Goal: Task Accomplishment & Management: Use online tool/utility

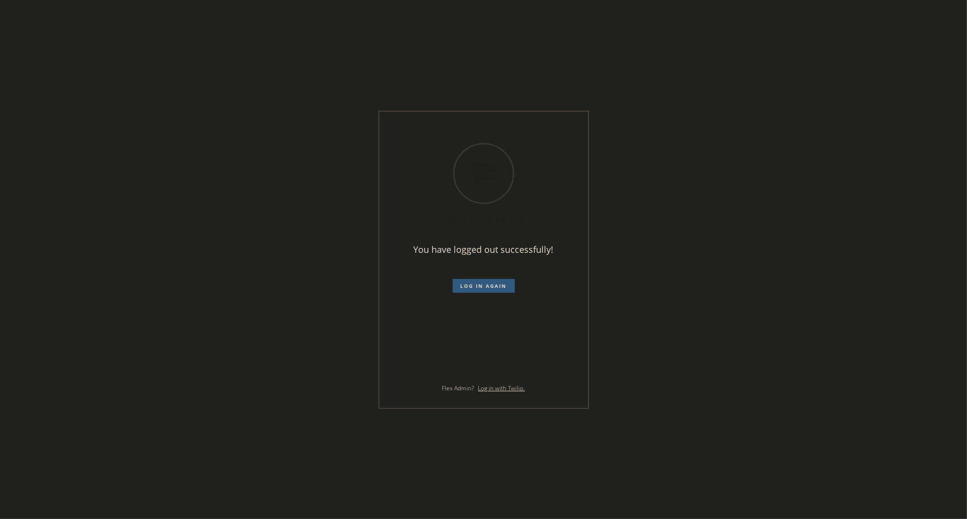
click at [946, 177] on div "You have logged out successfully! Log in again Flex Admin? Log in with Twilio." at bounding box center [483, 259] width 967 height 519
click at [953, 199] on div "You have logged out successfully! Log in again Flex Admin? Log in with Twilio." at bounding box center [483, 259] width 967 height 519
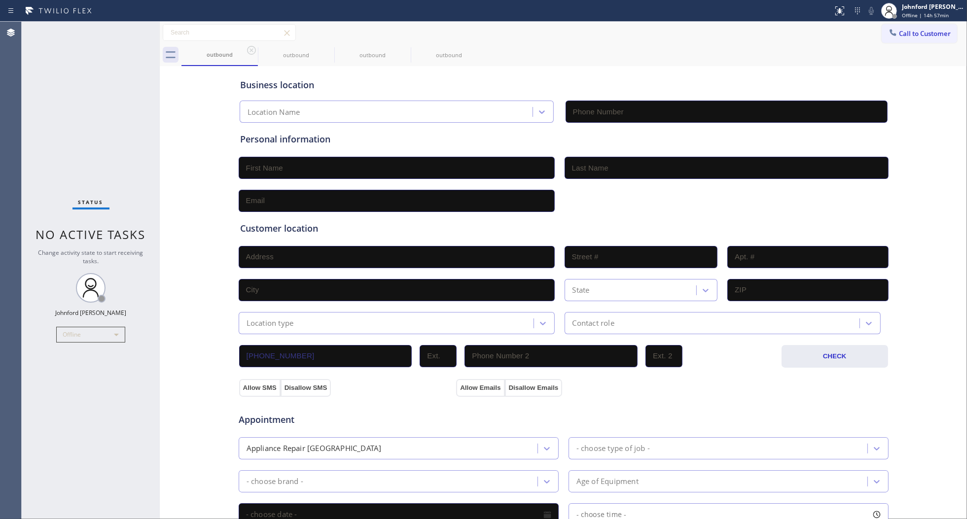
type input "[PHONE_NUMBER]"
click at [34, 330] on div "Status No active tasks Change activity state to start receiving tasks. Johnford…" at bounding box center [91, 271] width 138 height 498
click at [86, 337] on div "Offline" at bounding box center [90, 335] width 69 height 16
click at [82, 362] on li "Available" at bounding box center [90, 361] width 67 height 12
click at [648, 39] on div "Call to Customer Outbound call Location Search location Your caller id phone nu…" at bounding box center [563, 32] width 807 height 17
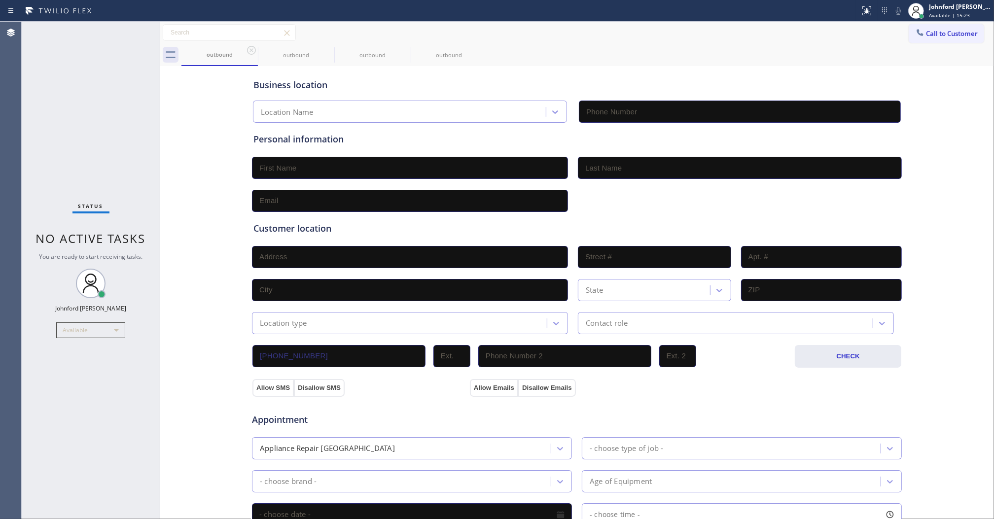
click at [790, 79] on div "Business location" at bounding box center [577, 84] width 647 height 13
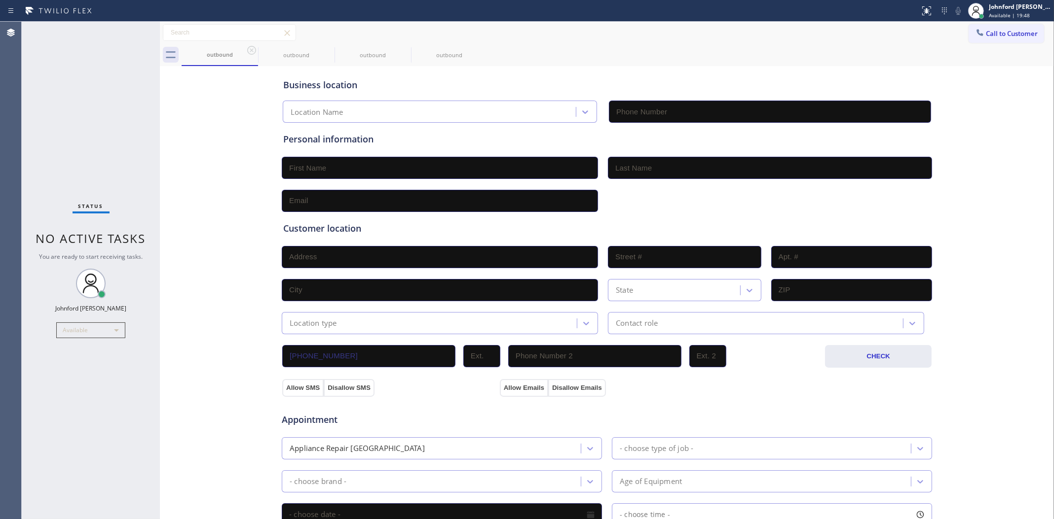
drag, startPoint x: 123, startPoint y: 79, endPoint x: 140, endPoint y: 55, distance: 29.1
click at [123, 79] on div "Status No active tasks You are ready to start receiving tasks. [PERSON_NAME] Av…" at bounding box center [91, 271] width 138 height 498
click at [829, 58] on div "outbound outbound outbound outbound" at bounding box center [618, 55] width 872 height 22
click at [967, 38] on button "Call to Customer" at bounding box center [1005, 33] width 75 height 19
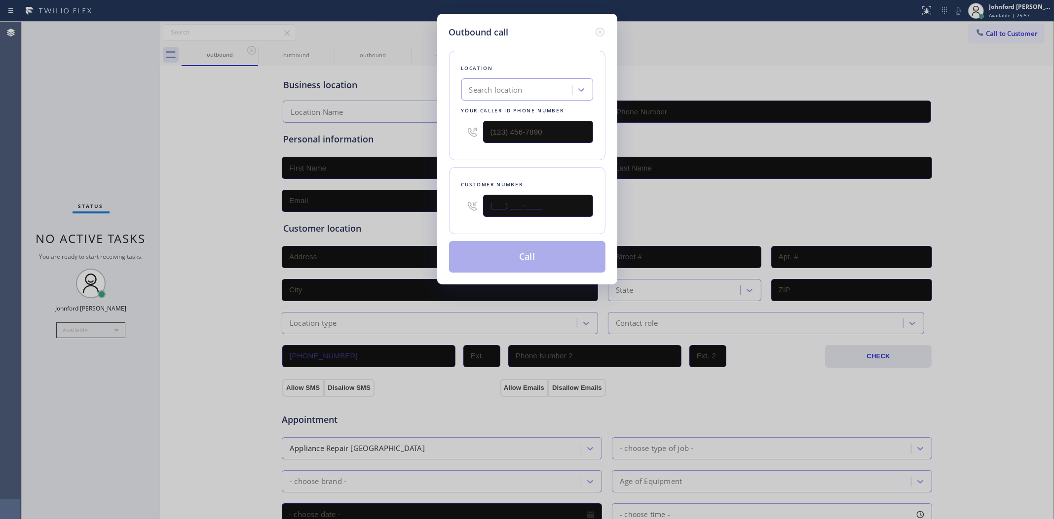
drag, startPoint x: 543, startPoint y: 202, endPoint x: 465, endPoint y: 202, distance: 77.9
click at [468, 202] on div "(___) ___-____" at bounding box center [527, 206] width 132 height 32
paste input "206) 930-3811"
drag, startPoint x: 885, startPoint y: 57, endPoint x: 780, endPoint y: 75, distance: 107.0
click at [885, 57] on div "Outbound call Location Search location Your caller id phone number Customer num…" at bounding box center [527, 259] width 1054 height 519
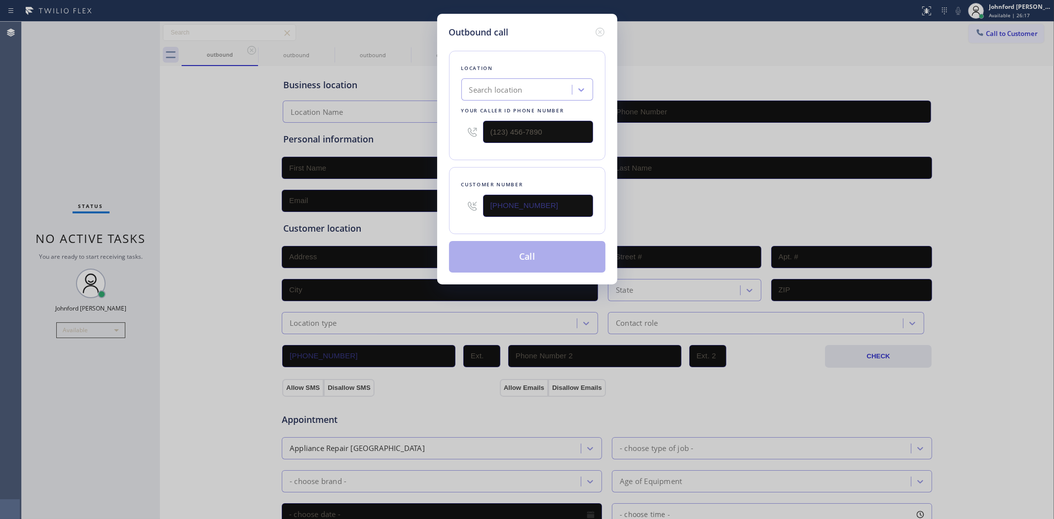
drag, startPoint x: 994, startPoint y: 54, endPoint x: 1005, endPoint y: 22, distance: 33.7
click at [967, 53] on div "Outbound call Location Search location Your caller id phone number Customer num…" at bounding box center [527, 259] width 1054 height 519
click at [967, 21] on div "Outbound call Location Search location Your caller id phone number Customer num…" at bounding box center [527, 259] width 1054 height 519
drag, startPoint x: 563, startPoint y: 197, endPoint x: 408, endPoint y: 216, distance: 156.0
click at [408, 216] on div "Outbound call Location Search location Your caller id phone number Customer num…" at bounding box center [527, 259] width 1054 height 519
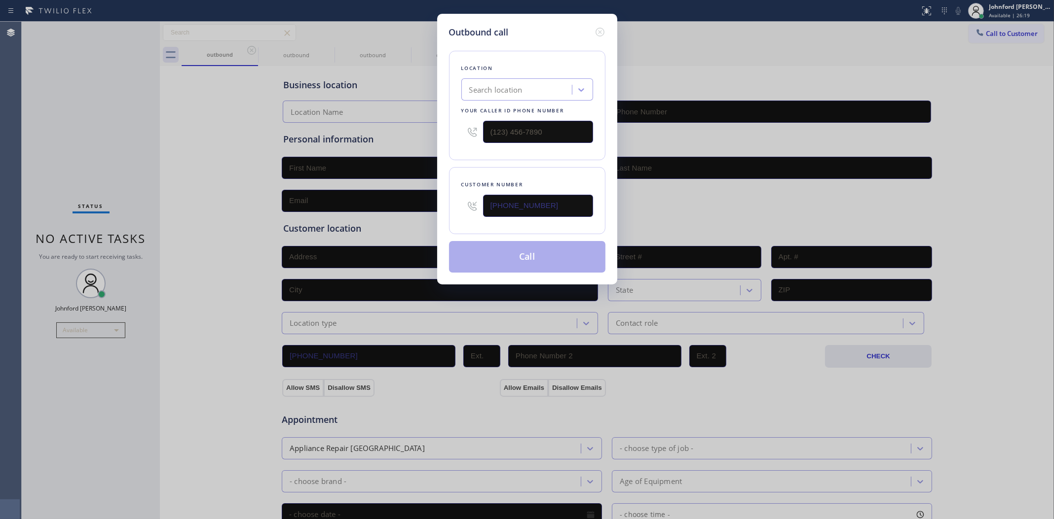
paste input "602) 762-1166"
type input "(602) 762-1166"
drag, startPoint x: 467, startPoint y: 130, endPoint x: 449, endPoint y: 137, distance: 18.6
click at [454, 130] on div "Location Search location Your caller id phone number (___) ___-____" at bounding box center [527, 106] width 156 height 110
paste input "855) 731-4952"
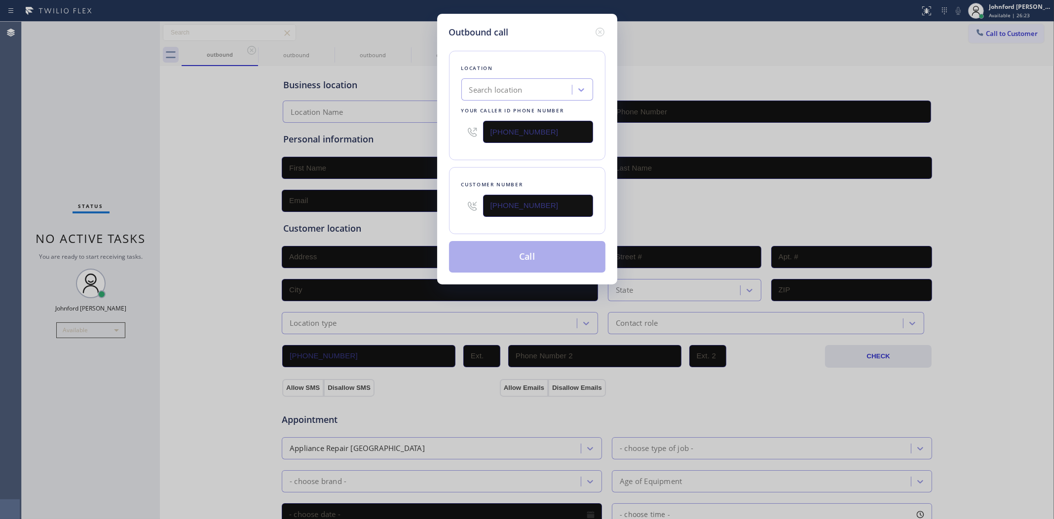
type input "[PHONE_NUMBER]"
drag, startPoint x: 511, startPoint y: 165, endPoint x: 534, endPoint y: 183, distance: 29.6
click at [514, 167] on div "Location Search location Your caller id phone number (855) 731-4952 Customer nu…" at bounding box center [527, 156] width 156 height 234
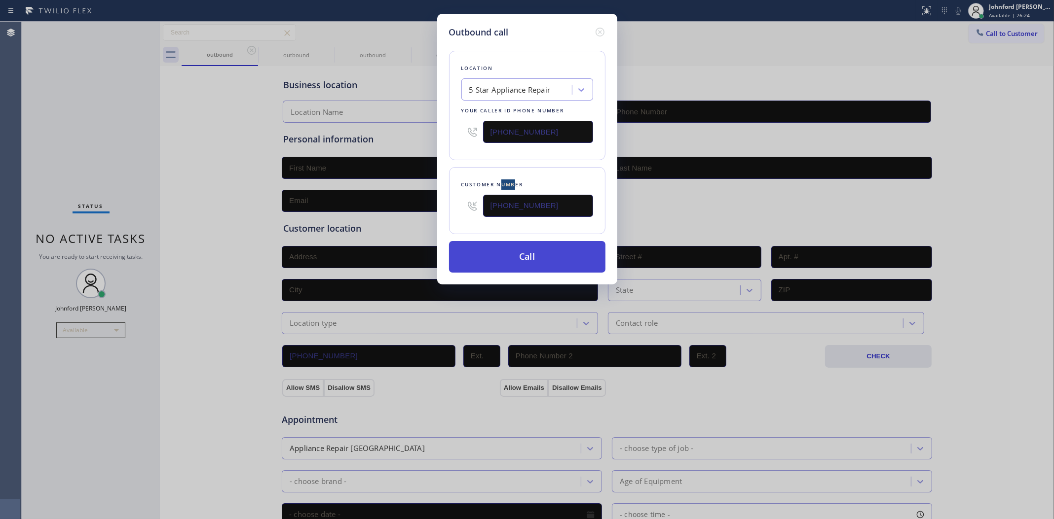
click at [539, 250] on button "Call" at bounding box center [527, 257] width 156 height 32
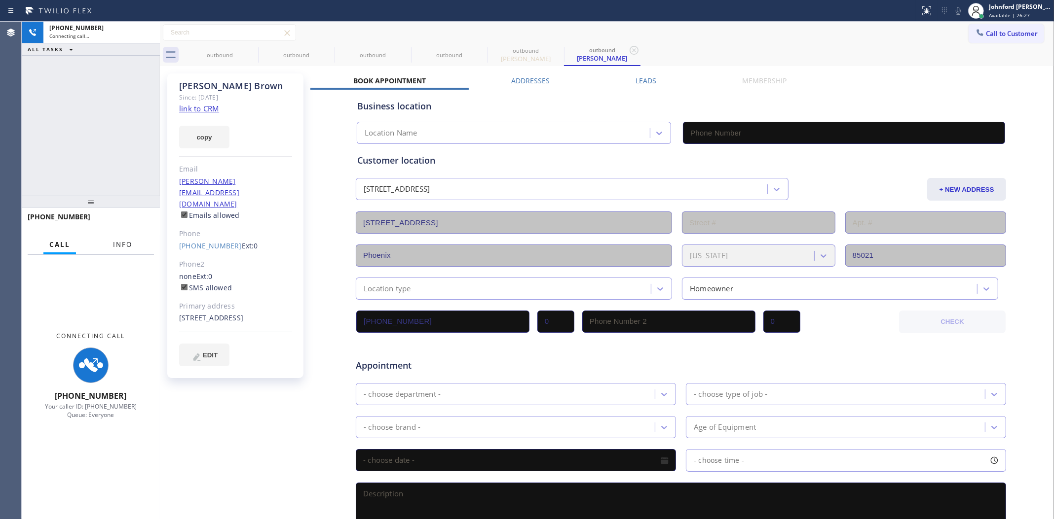
drag, startPoint x: 126, startPoint y: 242, endPoint x: 116, endPoint y: 236, distance: 12.2
click at [126, 242] on span "Info" at bounding box center [122, 244] width 19 height 9
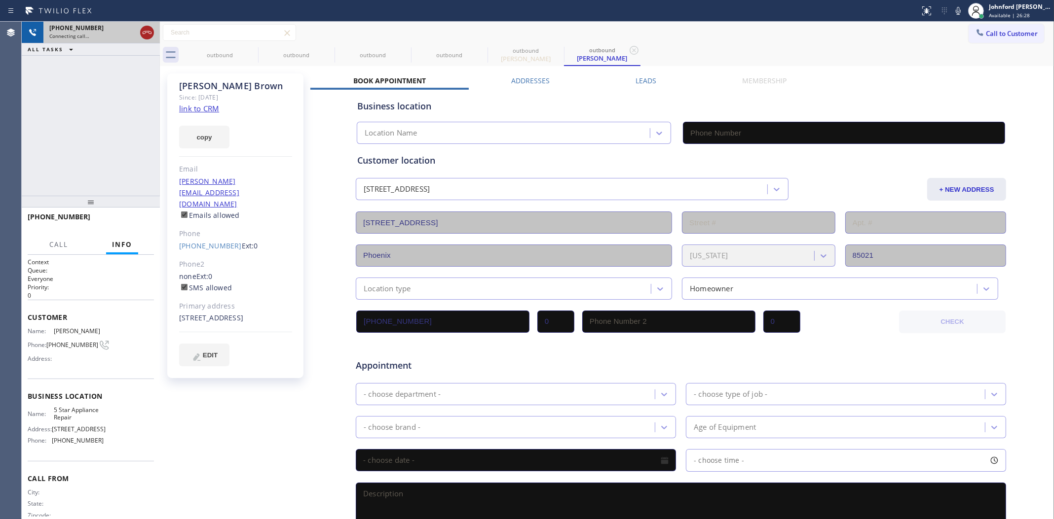
click at [153, 30] on div at bounding box center [147, 33] width 14 height 12
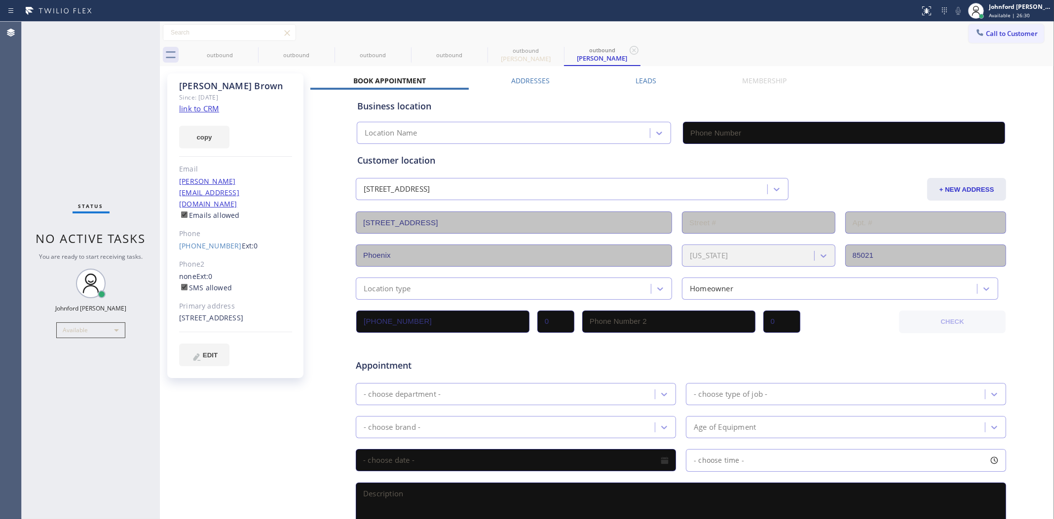
type input "[PHONE_NUMBER]"
click at [246, 55] on icon at bounding box center [252, 50] width 12 height 12
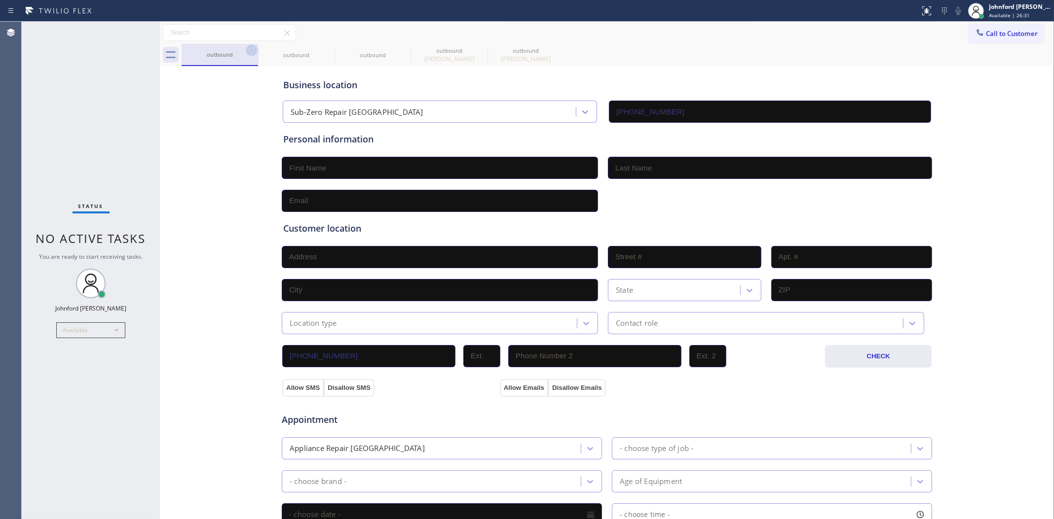
click at [247, 50] on icon at bounding box center [252, 50] width 12 height 12
click at [0, 0] on icon at bounding box center [0, 0] width 0 height 0
type input "[PHONE_NUMBER]"
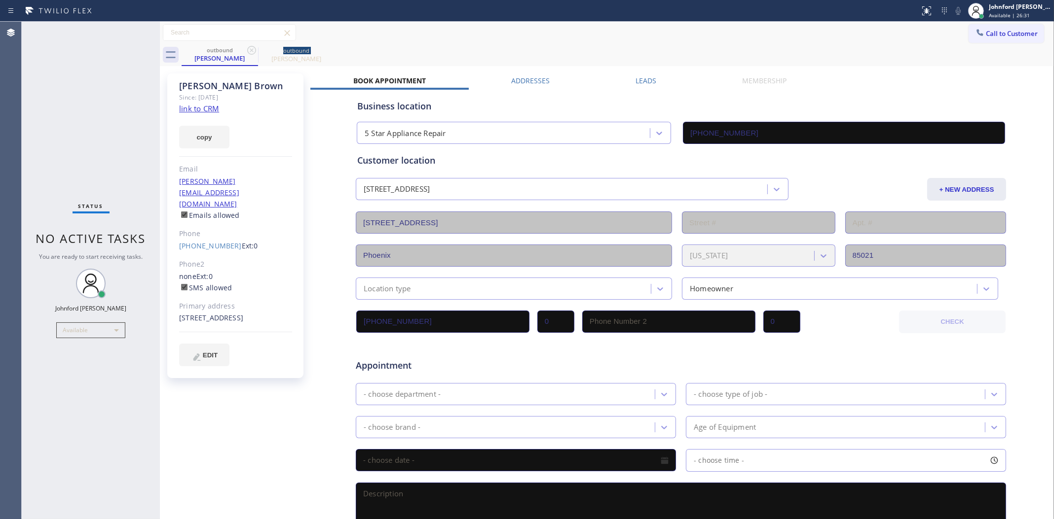
click at [247, 50] on icon at bounding box center [252, 50] width 12 height 12
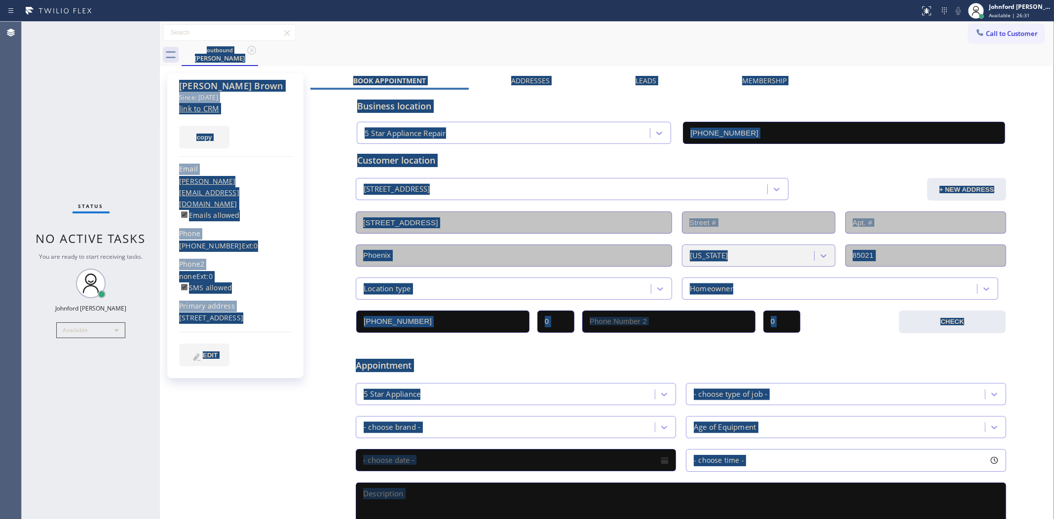
click at [247, 50] on div "outbound Ian Brown" at bounding box center [618, 55] width 872 height 22
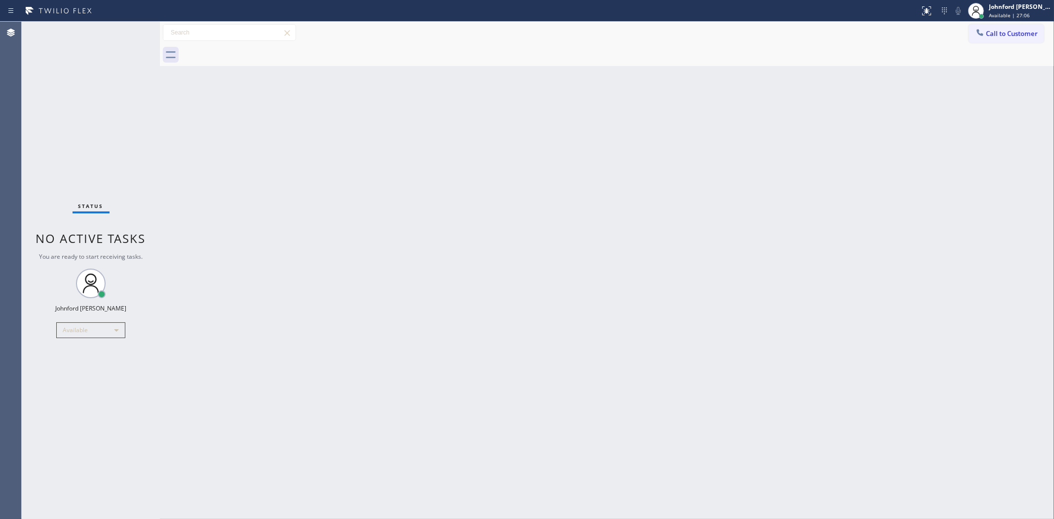
click at [814, 169] on div "Back to Dashboard Change Sender ID Customers Technicians Select a contact Outbo…" at bounding box center [607, 271] width 894 height 498
click at [967, 30] on span "Call to Customer" at bounding box center [1012, 33] width 52 height 9
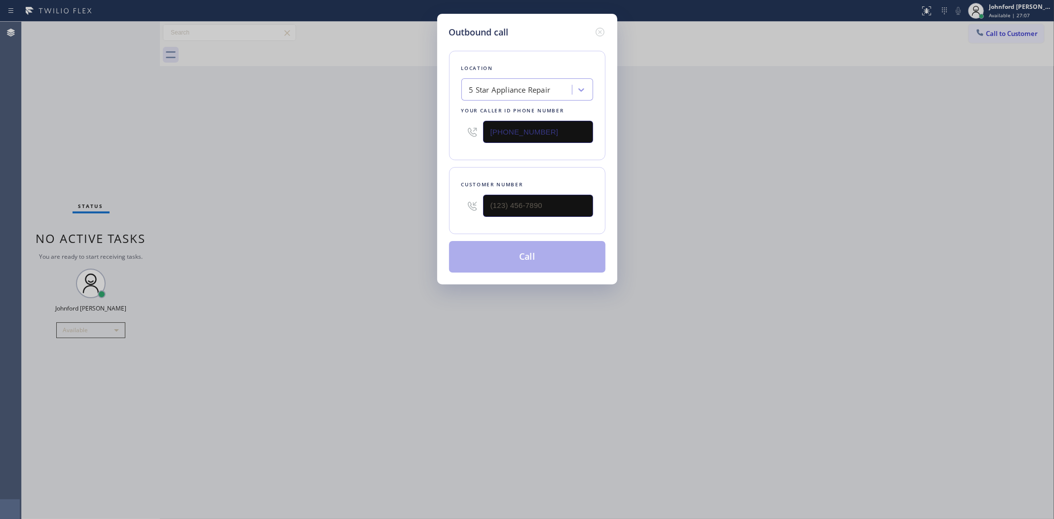
drag, startPoint x: 494, startPoint y: 126, endPoint x: 452, endPoint y: 126, distance: 41.9
click at [452, 126] on div "Location 5 Star Appliance Repair Your caller id phone number [PHONE_NUMBER]" at bounding box center [527, 106] width 156 height 110
drag, startPoint x: 558, startPoint y: 127, endPoint x: 423, endPoint y: 127, distance: 135.6
click at [423, 127] on div "Outbound call Location Search location Your caller id phone number (___) ___-__…" at bounding box center [527, 259] width 1054 height 519
paste input "714) 902-2952"
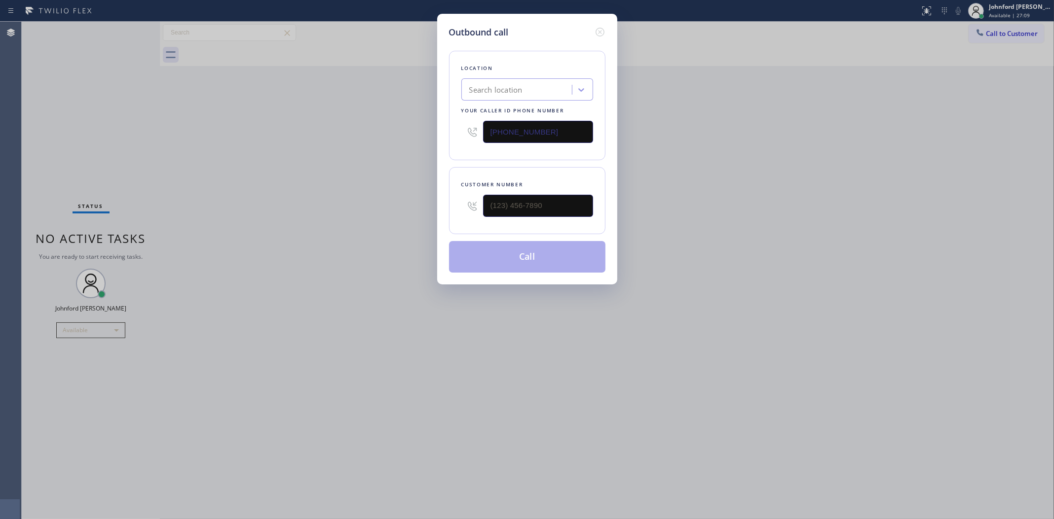
type input "(714) 902-2952"
drag, startPoint x: 844, startPoint y: 116, endPoint x: 832, endPoint y: 122, distance: 13.2
click at [840, 119] on div "Outbound call Location Hogan Electrical Repair Works Your caller id phone numbe…" at bounding box center [527, 259] width 1054 height 519
drag, startPoint x: 514, startPoint y: 203, endPoint x: 391, endPoint y: 215, distance: 123.9
click at [413, 215] on div "Outbound call Location Hogan Electrical Repair Works Your caller id phone numbe…" at bounding box center [527, 259] width 1054 height 519
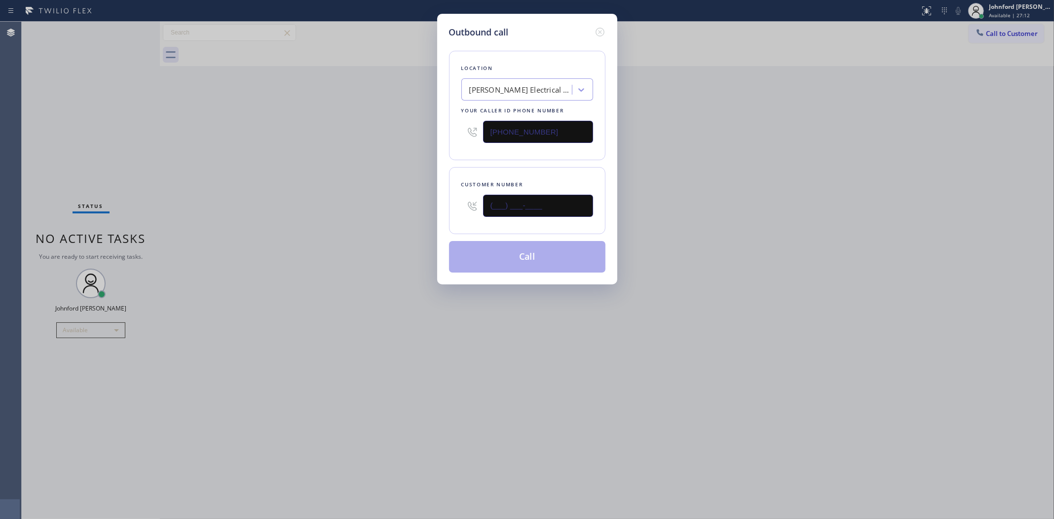
paste input "620) 788-8867"
type input "(620) 788-8867"
click at [388, 215] on div "Outbound call Location Hogan Electrical Repair Works Your caller id phone numbe…" at bounding box center [527, 259] width 1054 height 519
click at [520, 262] on button "Call" at bounding box center [527, 257] width 156 height 32
drag, startPoint x: 1052, startPoint y: 243, endPoint x: 1059, endPoint y: 235, distance: 10.5
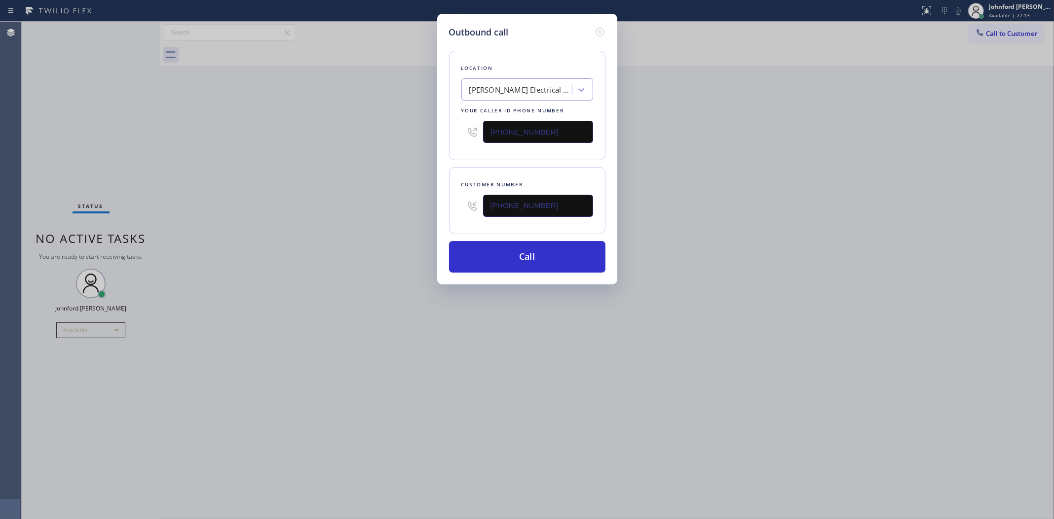
click at [967, 235] on html "Status report No issues detected If you experience an issue, please download th…" at bounding box center [527, 259] width 1054 height 519
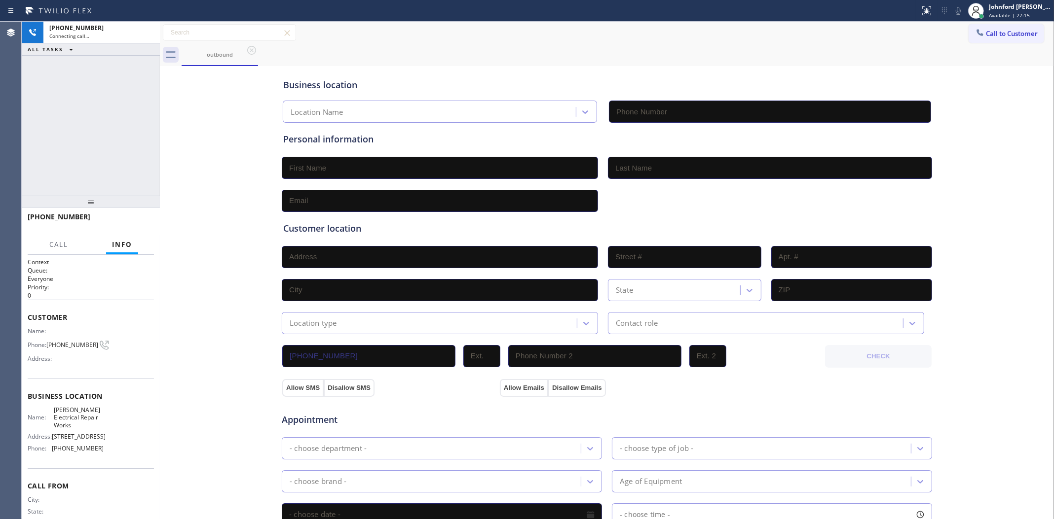
type input "(714) 902-2952"
click at [144, 223] on span "HANG UP" at bounding box center [131, 221] width 30 height 7
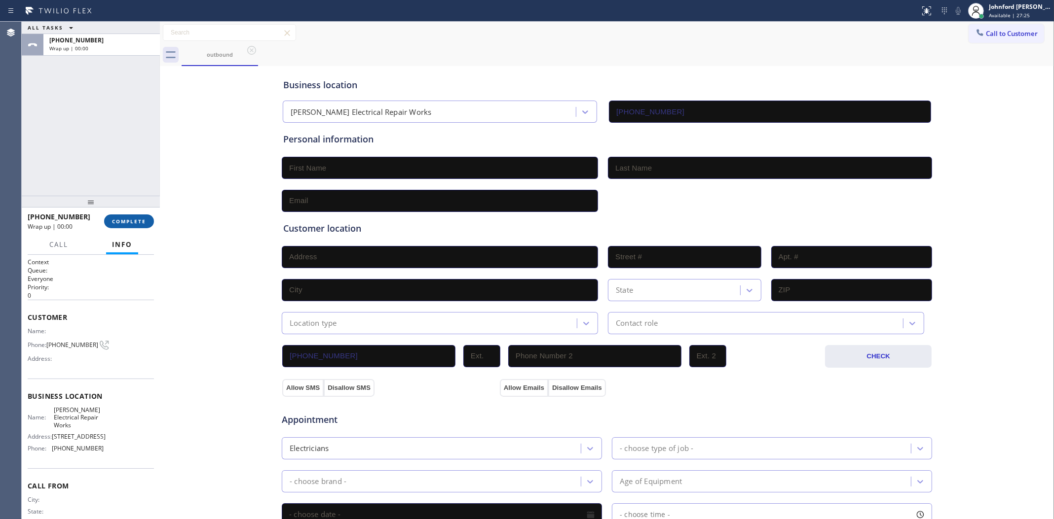
click at [144, 223] on span "COMPLETE" at bounding box center [129, 221] width 34 height 7
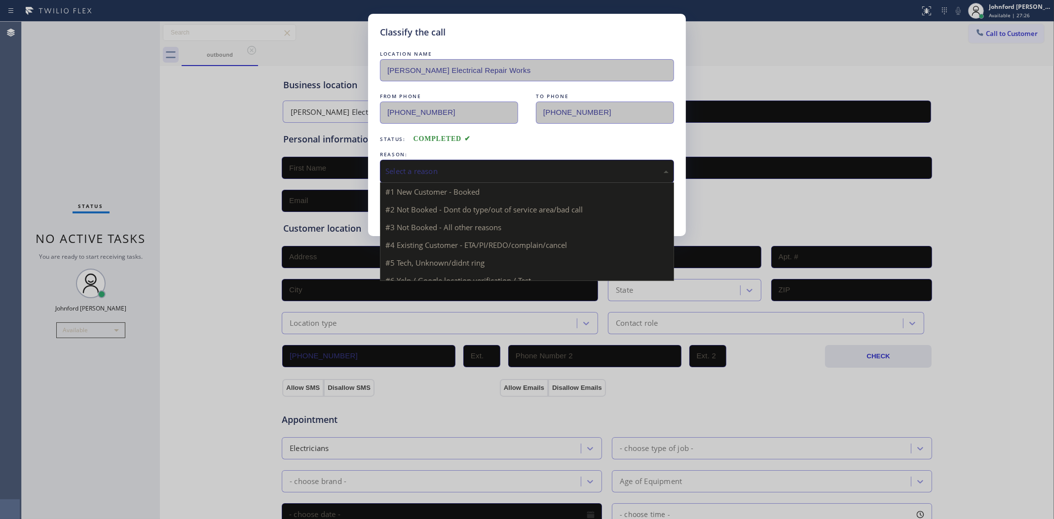
drag, startPoint x: 428, startPoint y: 180, endPoint x: 437, endPoint y: 179, distance: 9.5
click at [430, 179] on div "Select a reason #1 New Customer - Booked #2 Not Booked - Dont do type/out of se…" at bounding box center [527, 171] width 294 height 23
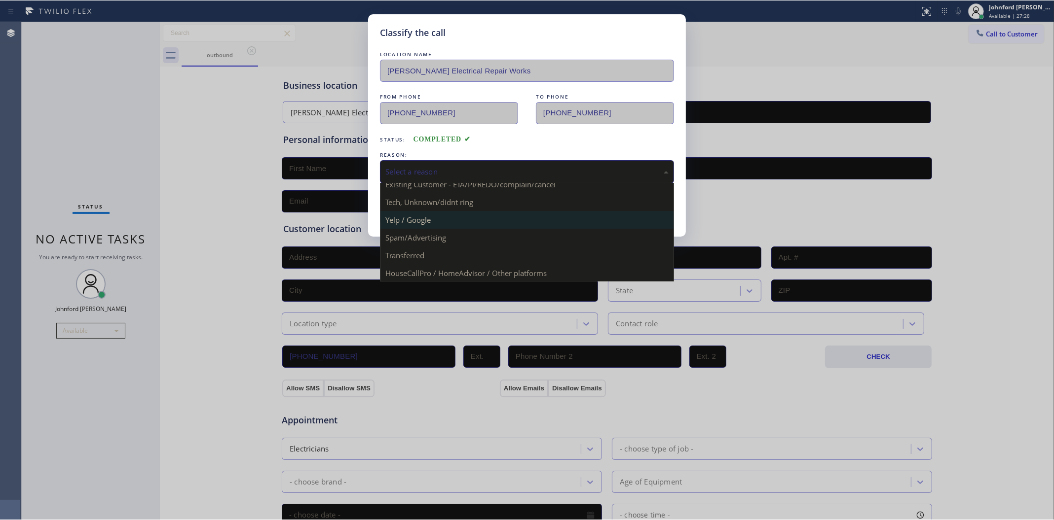
scroll to position [68, 0]
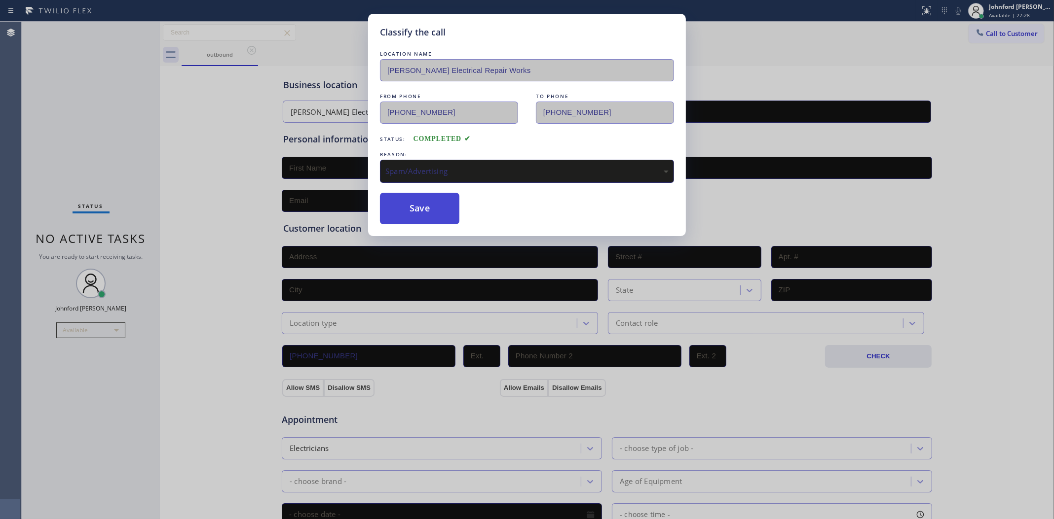
click at [418, 203] on button "Save" at bounding box center [419, 209] width 79 height 32
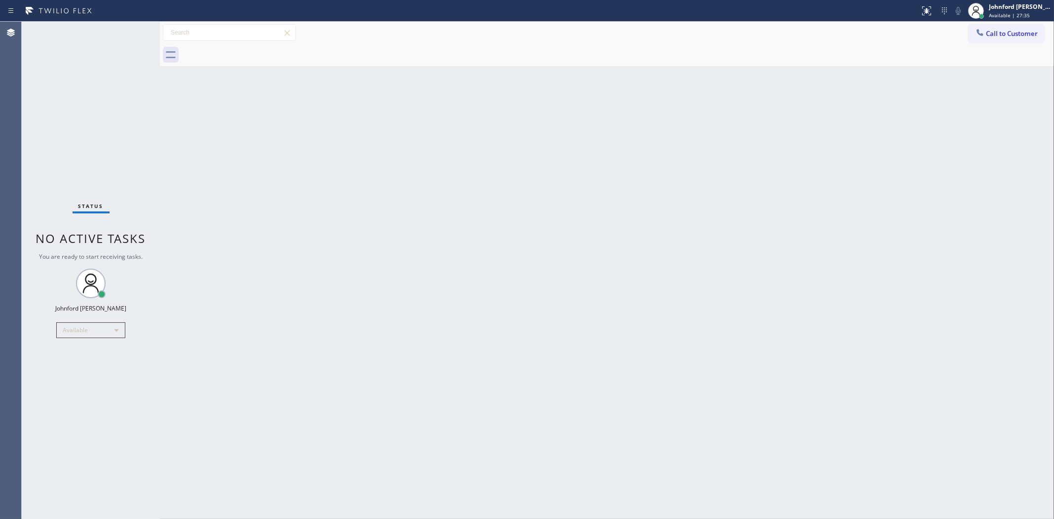
drag, startPoint x: 986, startPoint y: 40, endPoint x: 866, endPoint y: 84, distance: 127.6
click at [967, 40] on button "Call to Customer" at bounding box center [1005, 33] width 75 height 19
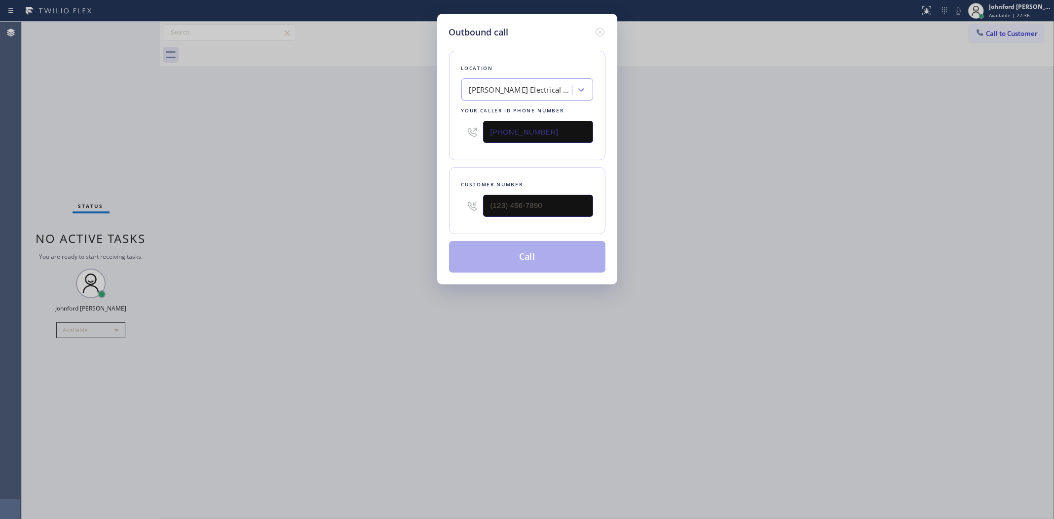
drag, startPoint x: 552, startPoint y: 124, endPoint x: 449, endPoint y: 126, distance: 103.1
click at [459, 126] on div "Location Hogan Electrical Repair Works Your caller id phone number (714) 902-29…" at bounding box center [527, 106] width 156 height 110
paste input "805) 793-0171"
type input "(805) 793-0171"
click at [807, 126] on div "Outbound call Location Santa Susana Heating & Air Conditioning Your caller id p…" at bounding box center [527, 259] width 1054 height 519
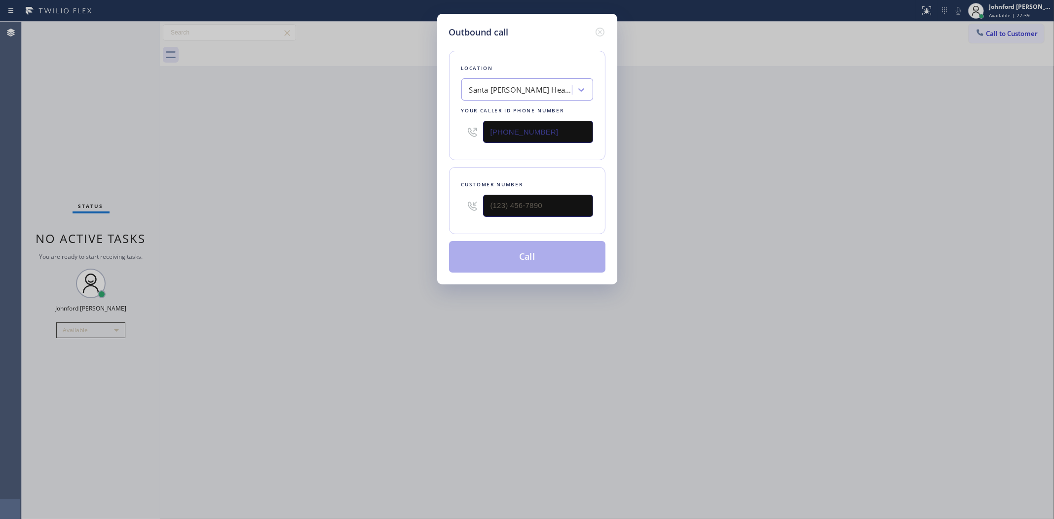
drag, startPoint x: 424, startPoint y: 206, endPoint x: 369, endPoint y: 208, distance: 55.3
click at [373, 208] on div "Outbound call Location Santa Susana Heating & Air Conditioning Your caller id p…" at bounding box center [527, 259] width 1054 height 519
click at [533, 208] on input "(___) ___-____" at bounding box center [538, 206] width 110 height 22
paste input "562) 450-1793"
type input "(562) 450-1793"
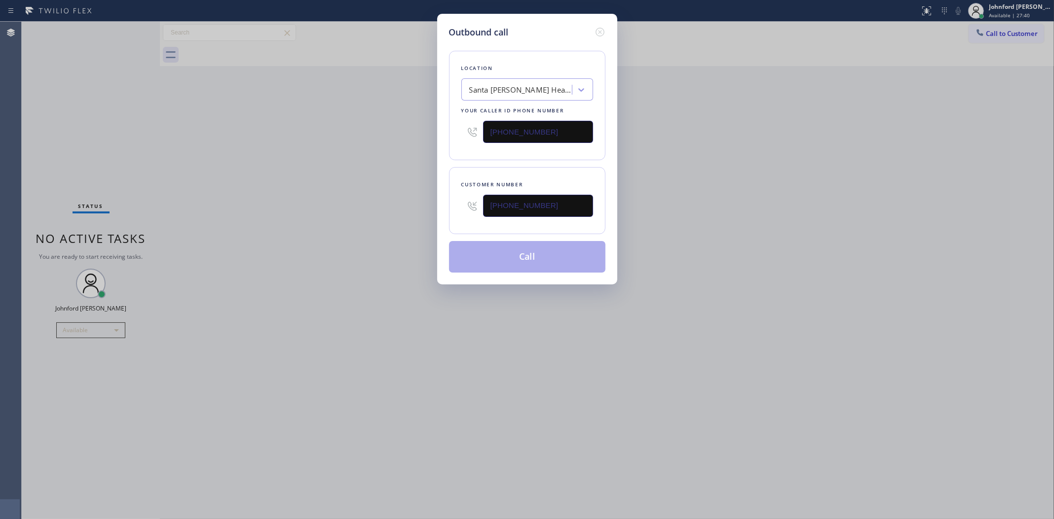
click at [329, 205] on div "Outbound call Location Santa Susana Heating & Air Conditioning Your caller id p…" at bounding box center [527, 259] width 1054 height 519
click at [510, 252] on button "Call" at bounding box center [527, 257] width 156 height 32
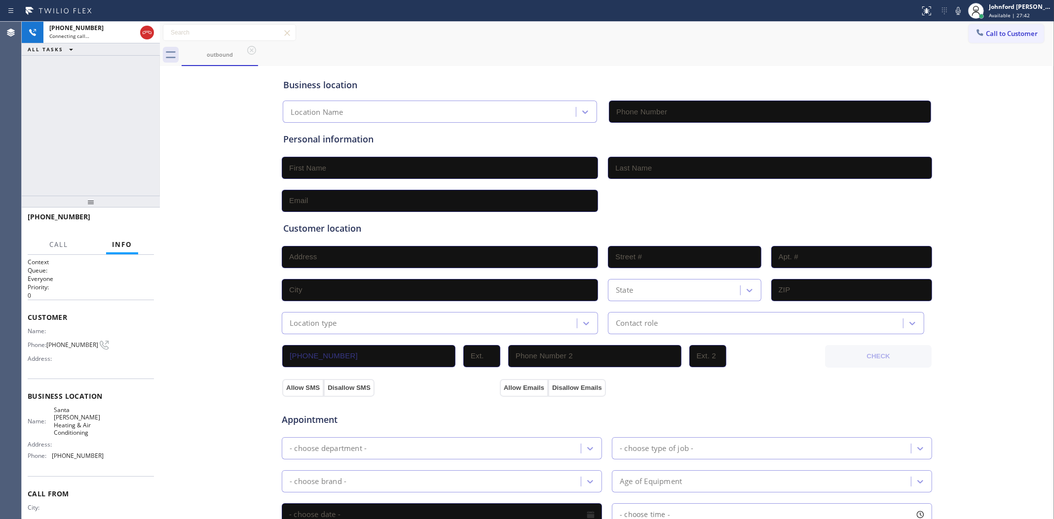
type input "(805) 793-0171"
click at [660, 87] on div "Business location" at bounding box center [606, 84] width 647 height 13
click at [957, 11] on icon at bounding box center [957, 11] width 5 height 8
click at [962, 12] on icon at bounding box center [958, 11] width 12 height 12
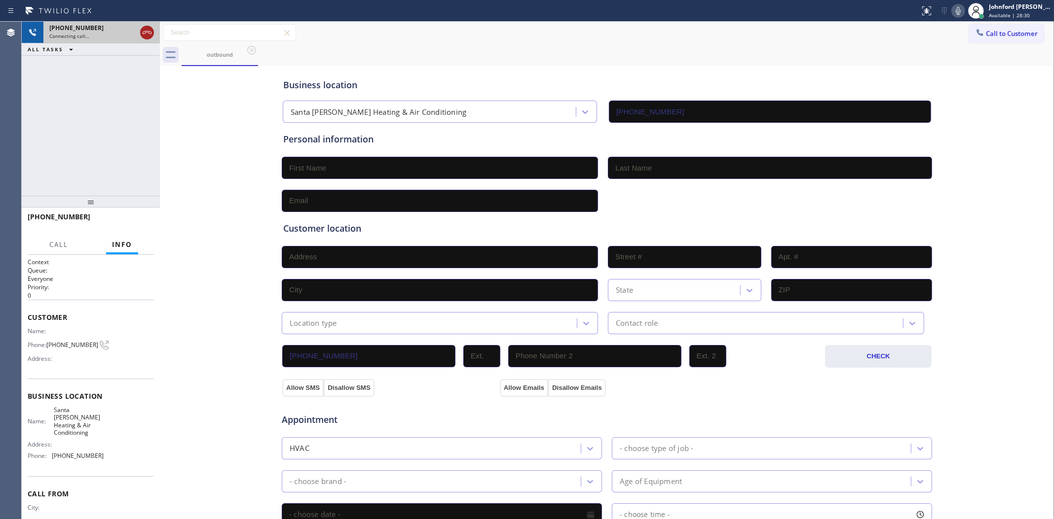
click at [146, 36] on icon at bounding box center [147, 33] width 12 height 12
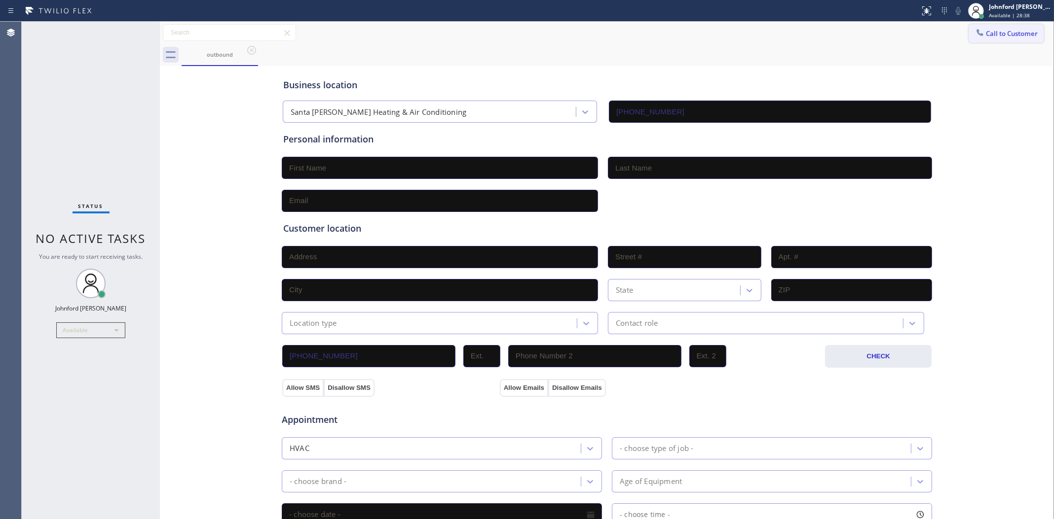
drag, startPoint x: 994, startPoint y: 26, endPoint x: 747, endPoint y: 112, distance: 261.3
click at [967, 26] on button "Call to Customer" at bounding box center [1005, 33] width 75 height 19
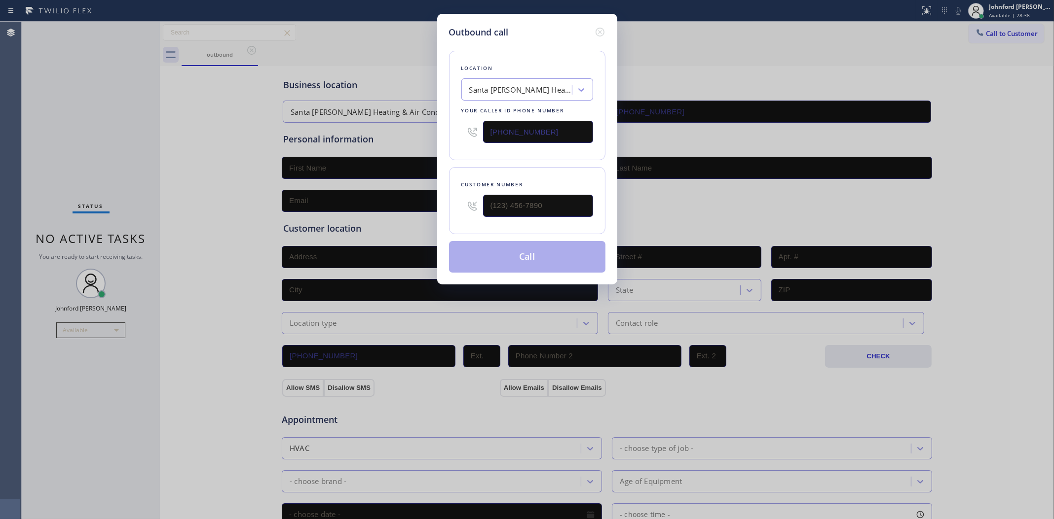
drag, startPoint x: 476, startPoint y: 137, endPoint x: 399, endPoint y: 133, distance: 78.0
click at [399, 133] on div "Outbound call Location Santa Susana Heating & Air Conditioning Your caller id p…" at bounding box center [527, 259] width 1054 height 519
paste input "18) 826-2546"
type input "(805) 793-0171"
click at [550, 195] on input "(___) ___-____" at bounding box center [538, 206] width 110 height 22
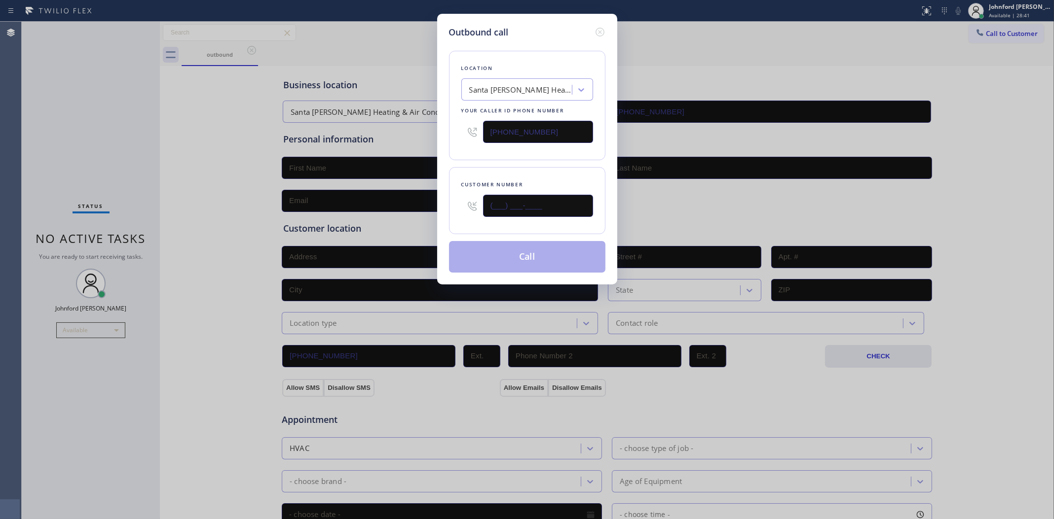
click at [550, 196] on input "(___) ___-____" at bounding box center [538, 206] width 110 height 22
paste input "text"
drag, startPoint x: 561, startPoint y: 196, endPoint x: 464, endPoint y: 194, distance: 96.7
click at [464, 194] on div "(___) ___-____" at bounding box center [527, 206] width 132 height 32
paste input "213) 883-2055"
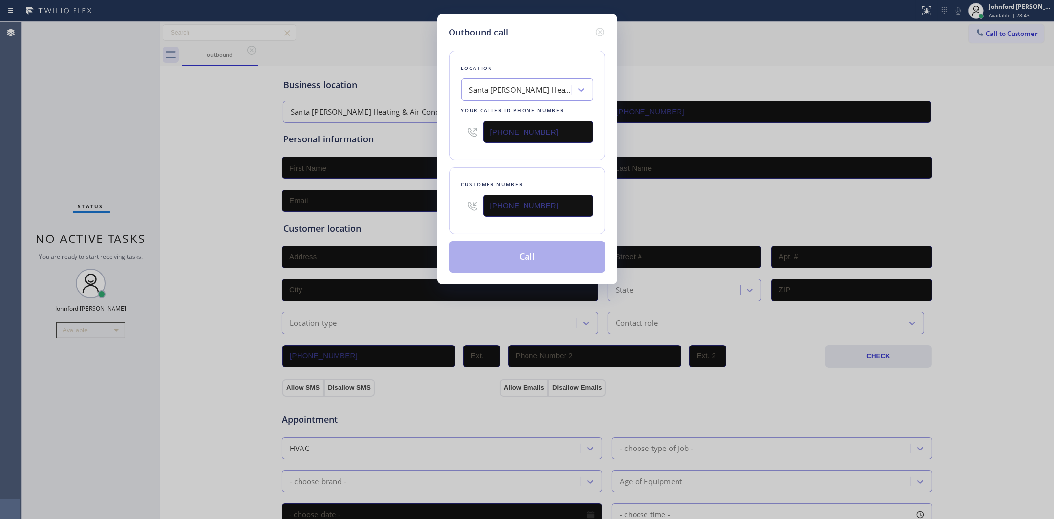
type input "(213) 883-2055"
click at [494, 161] on div "Location Santa Susana Heating & Air Conditioning Your caller id phone number (8…" at bounding box center [527, 156] width 156 height 234
click at [521, 254] on button "Call" at bounding box center [527, 257] width 156 height 32
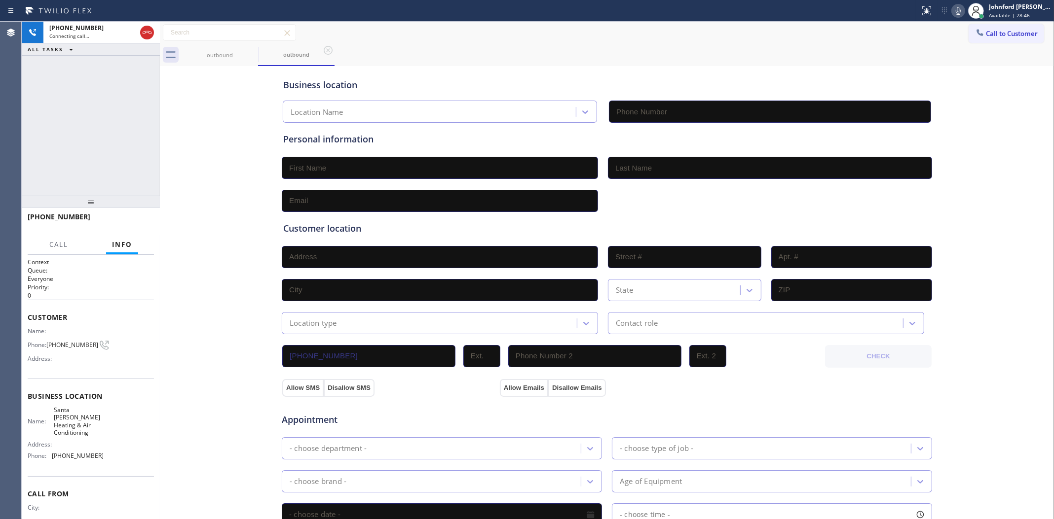
type input "(805) 793-0171"
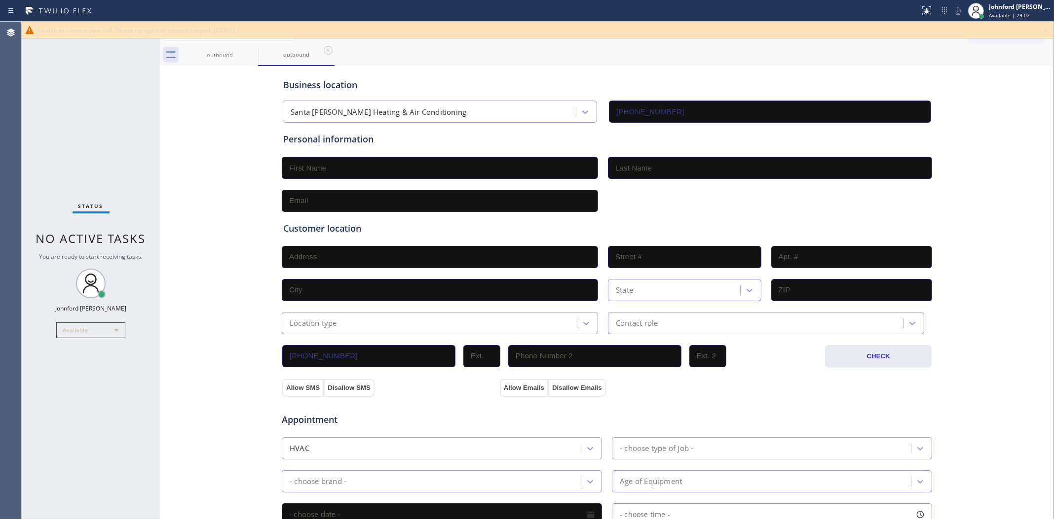
click at [731, 59] on div "outbound outbound" at bounding box center [618, 55] width 872 height 22
click at [967, 30] on icon at bounding box center [1046, 30] width 12 height 12
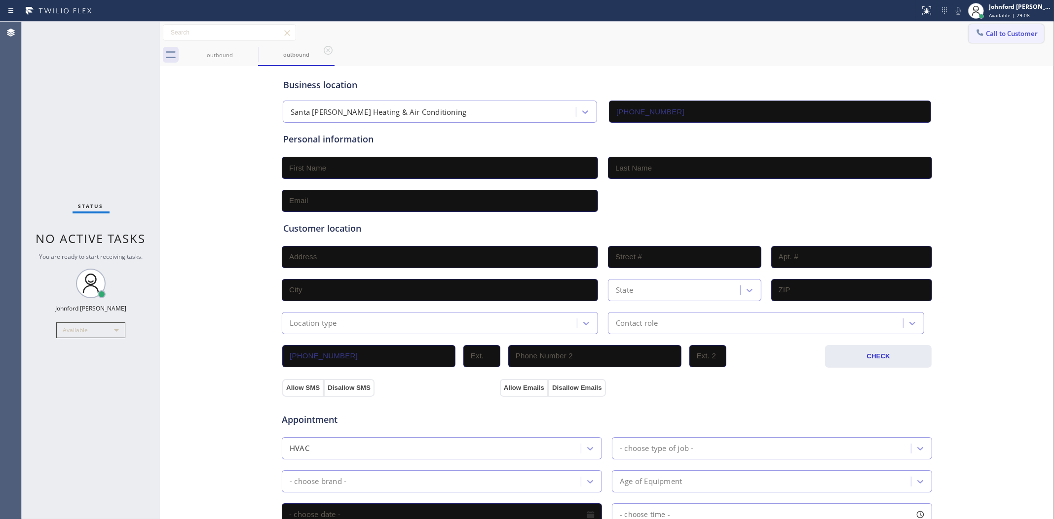
click at [967, 30] on span "Call to Customer" at bounding box center [1012, 33] width 52 height 9
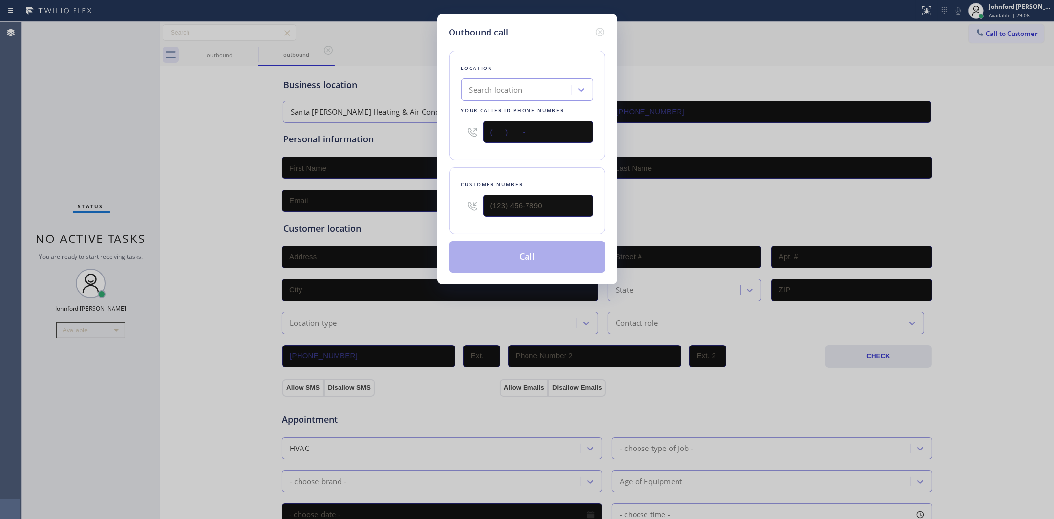
drag, startPoint x: 576, startPoint y: 129, endPoint x: 447, endPoint y: 129, distance: 129.2
click at [447, 129] on div "Outbound call Location Search location Your caller id phone number (___) ___-__…" at bounding box center [527, 149] width 180 height 271
paste input "818) 826-2546"
type input "(818) 826-2546"
drag, startPoint x: 461, startPoint y: 205, endPoint x: 452, endPoint y: 201, distance: 9.5
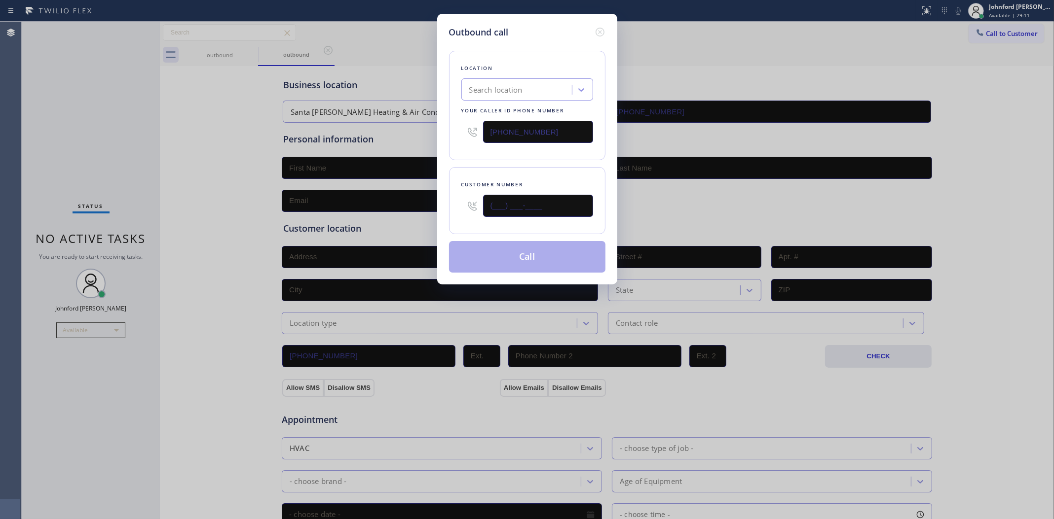
click at [452, 201] on div "Customer number (___) ___-____" at bounding box center [527, 200] width 156 height 67
paste input "213) 883-2055"
drag, startPoint x: 498, startPoint y: 156, endPoint x: 499, endPoint y: 235, distance: 78.9
click at [498, 160] on div "Location Search location Your caller id phone number (818) 826-2546 Customer nu…" at bounding box center [527, 156] width 156 height 234
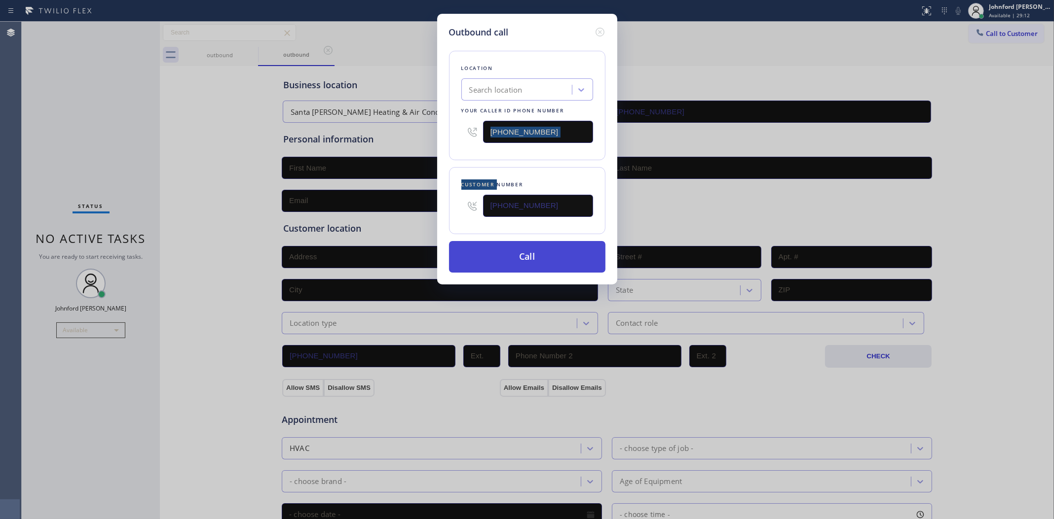
click at [492, 257] on button "Call" at bounding box center [527, 257] width 156 height 32
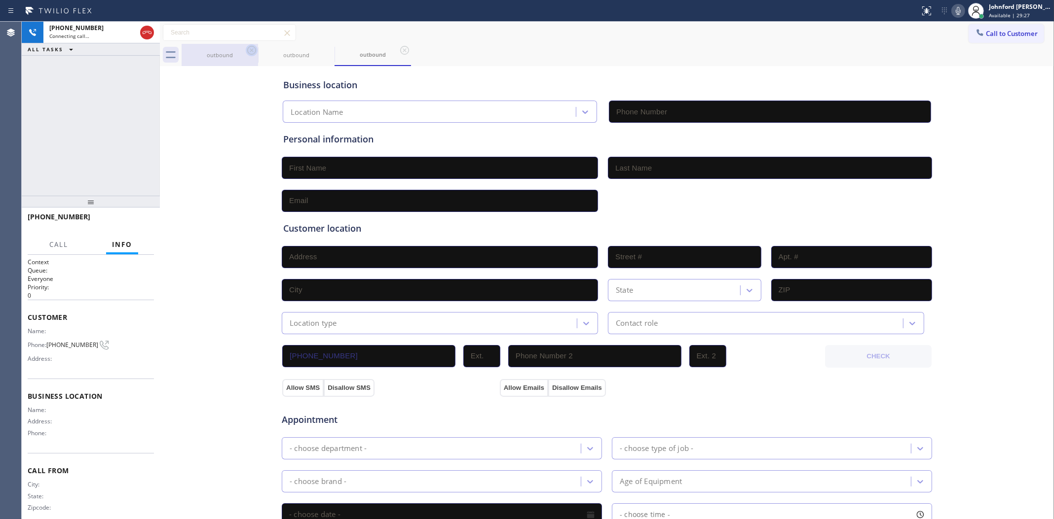
click at [250, 56] on icon at bounding box center [252, 50] width 12 height 12
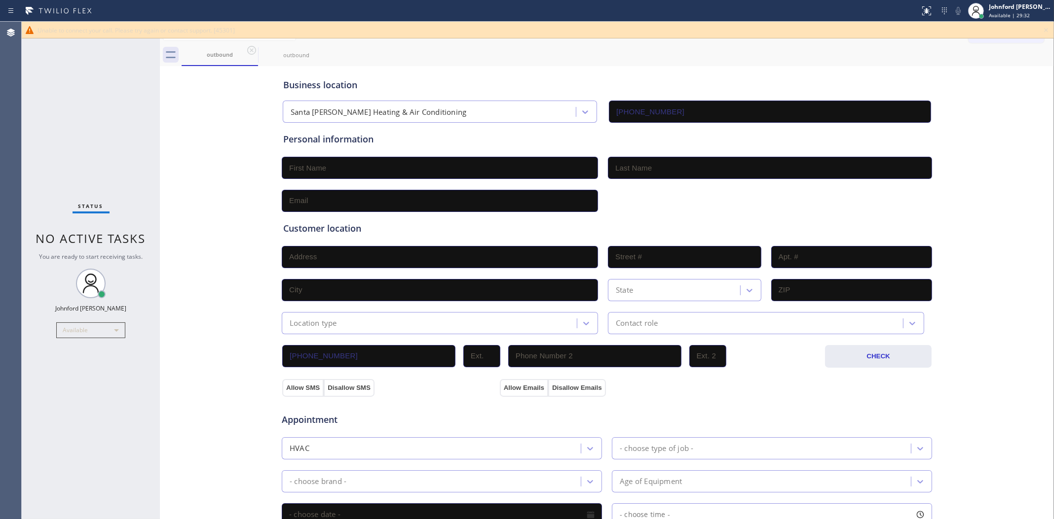
click at [967, 30] on icon at bounding box center [1046, 30] width 4 height 4
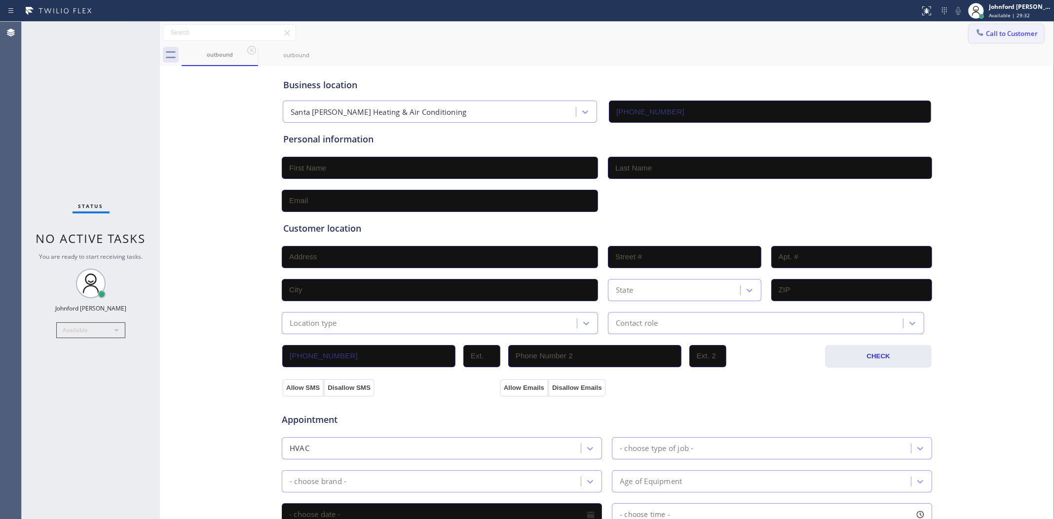
click at [967, 32] on span "Call to Customer" at bounding box center [1012, 33] width 52 height 9
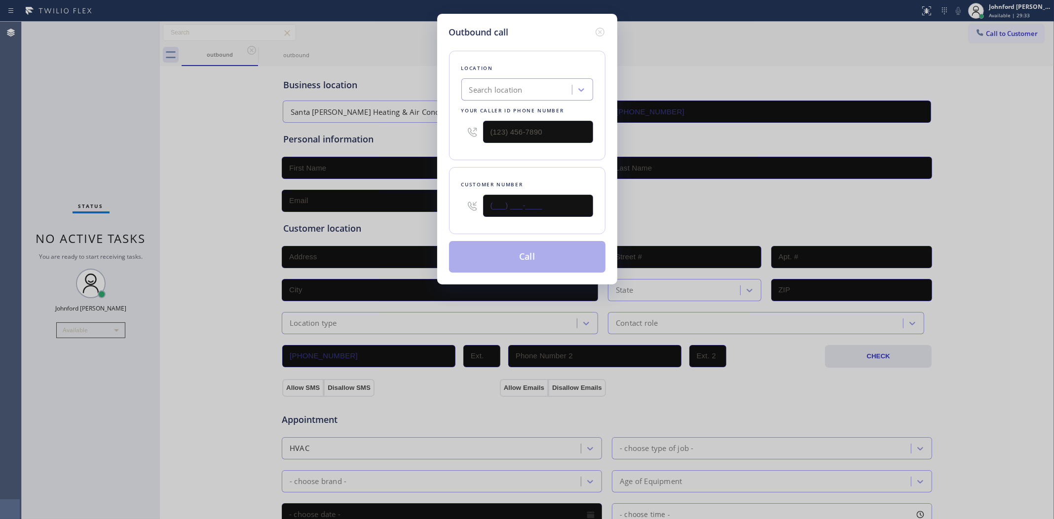
drag, startPoint x: 485, startPoint y: 204, endPoint x: 421, endPoint y: 201, distance: 64.2
click at [421, 201] on div "Outbound call Location Search location Your caller id phone number Customer num…" at bounding box center [527, 259] width 1054 height 519
paste input "213) 883-2055"
type input "(213) 883-2055"
click at [511, 158] on div "Location Search location Your caller id phone number Customer number (213) 883-…" at bounding box center [527, 156] width 156 height 234
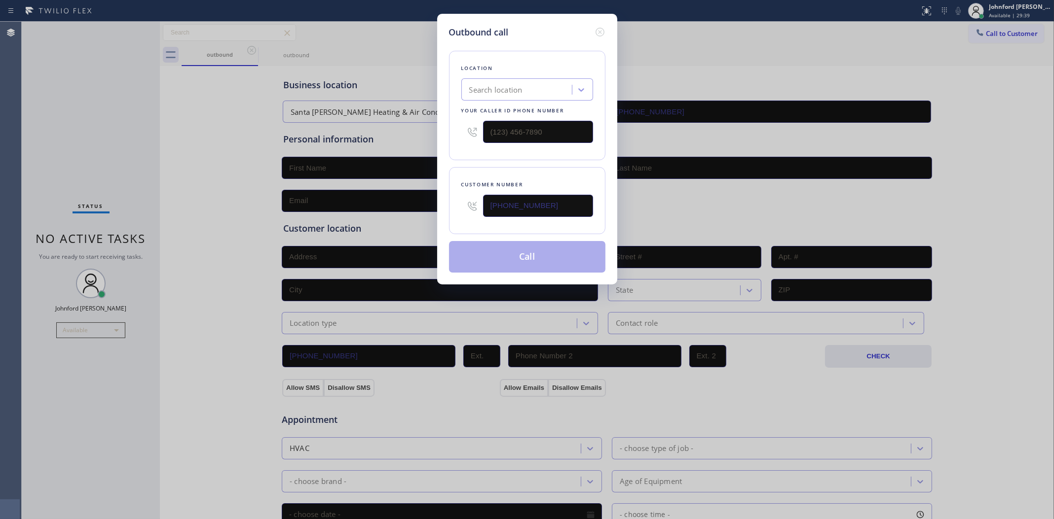
click at [906, 39] on div "Outbound call Location Search location Your caller id phone number Customer num…" at bounding box center [527, 259] width 1054 height 519
drag, startPoint x: 563, startPoint y: 134, endPoint x: 430, endPoint y: 134, distance: 133.7
click at [435, 134] on div "Outbound call Location Search location Your caller id phone number (___) ___-__…" at bounding box center [527, 259] width 1054 height 519
paste input "818) 826-2546"
click at [483, 156] on div "Location Search location Your caller id phone number (818) 826-2546" at bounding box center [527, 106] width 156 height 110
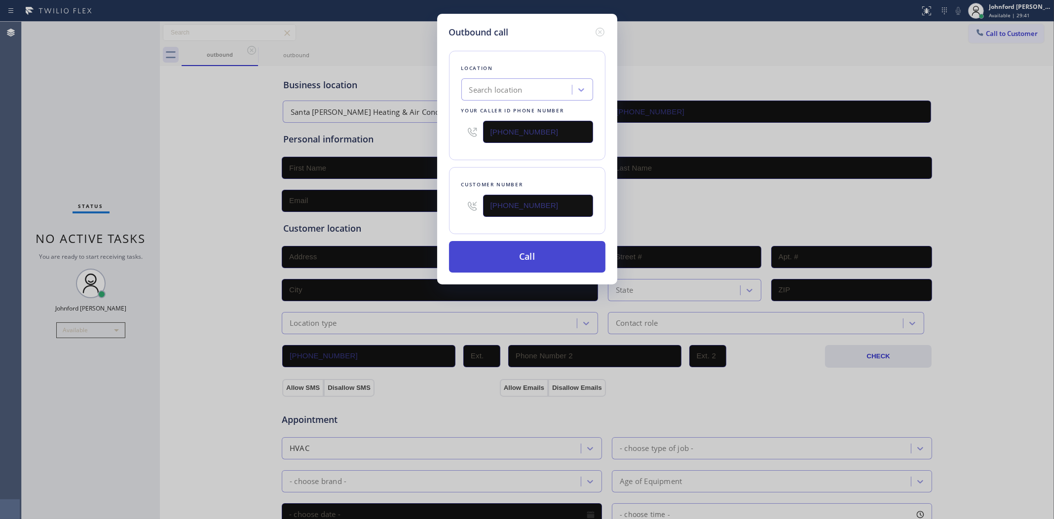
click at [512, 245] on button "Call" at bounding box center [527, 257] width 156 height 32
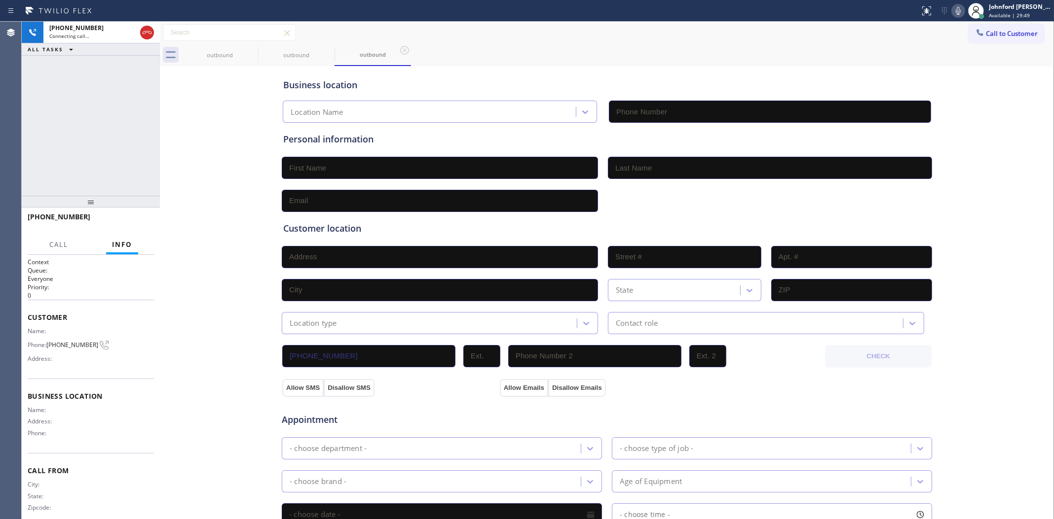
click at [188, 142] on div "Business location Location Name Personal information Customer location >> ADD N…" at bounding box center [606, 406] width 889 height 674
click at [967, 34] on span "Call to Customer" at bounding box center [1012, 33] width 52 height 9
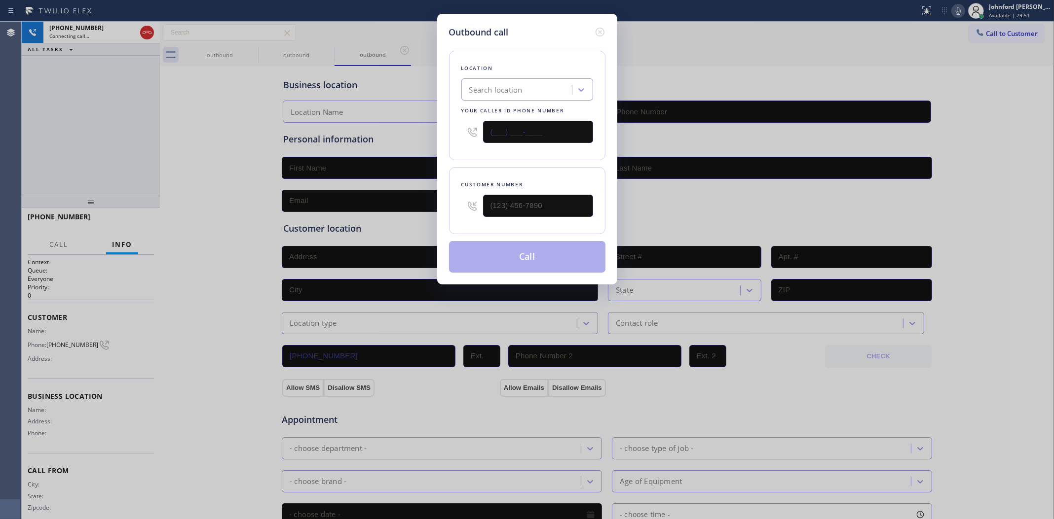
drag, startPoint x: 551, startPoint y: 139, endPoint x: 415, endPoint y: 139, distance: 136.1
click at [415, 139] on div "Outbound call Location Search location Your caller id phone number (___) ___-__…" at bounding box center [527, 259] width 1054 height 519
paste input "714) 517-1513"
type input "(714) 517-1513"
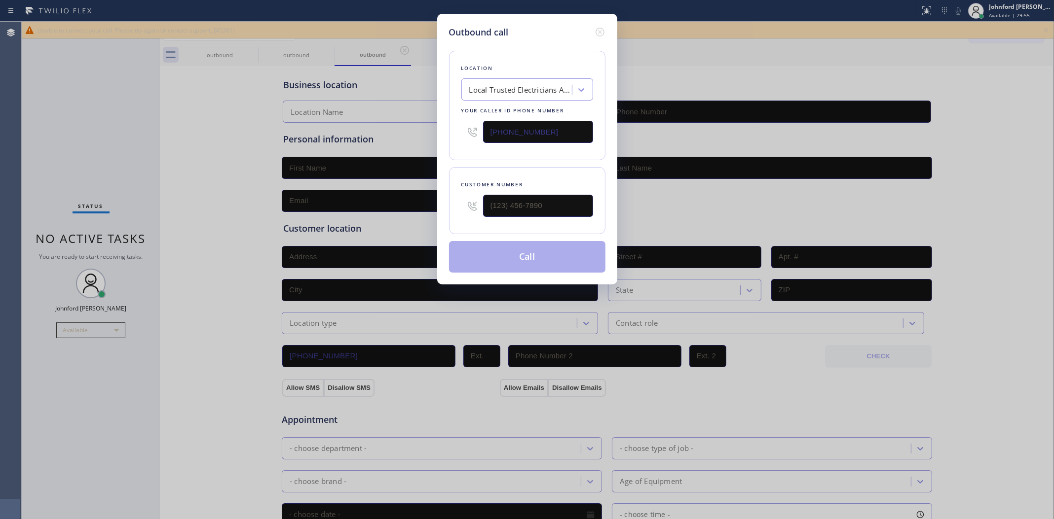
click at [865, 67] on div "Outbound call Location Local Trusted Electricians Anaheim Your caller id phone …" at bounding box center [527, 259] width 1054 height 519
drag, startPoint x: 490, startPoint y: 207, endPoint x: 460, endPoint y: 207, distance: 29.6
click at [461, 207] on div "(___) ___-____" at bounding box center [527, 206] width 132 height 32
paste input "562) 338-7244"
type input "(562) 338-7244"
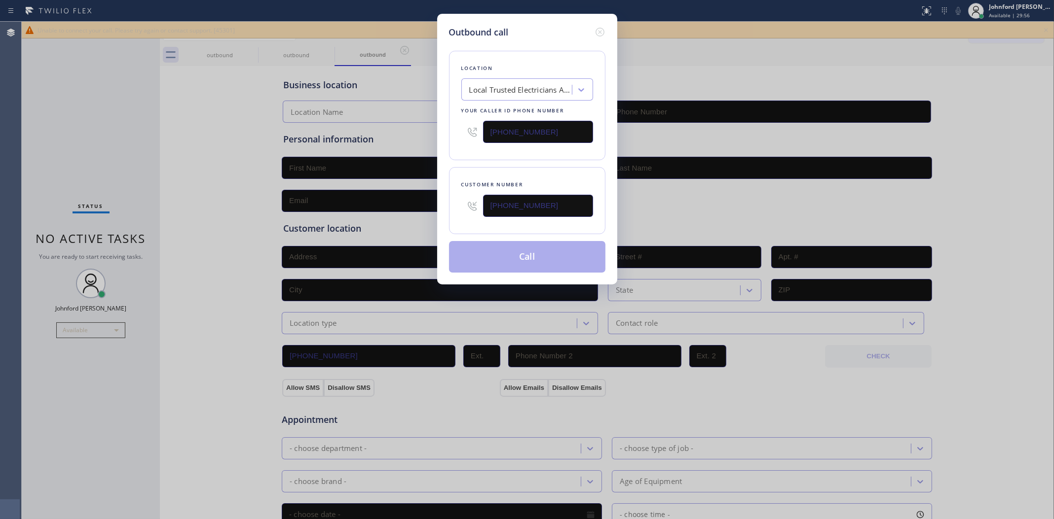
click at [533, 161] on div "Location Local Trusted Electricians Anaheim Your caller id phone number (714) 5…" at bounding box center [527, 156] width 156 height 234
click at [502, 257] on button "Call" at bounding box center [527, 257] width 156 height 32
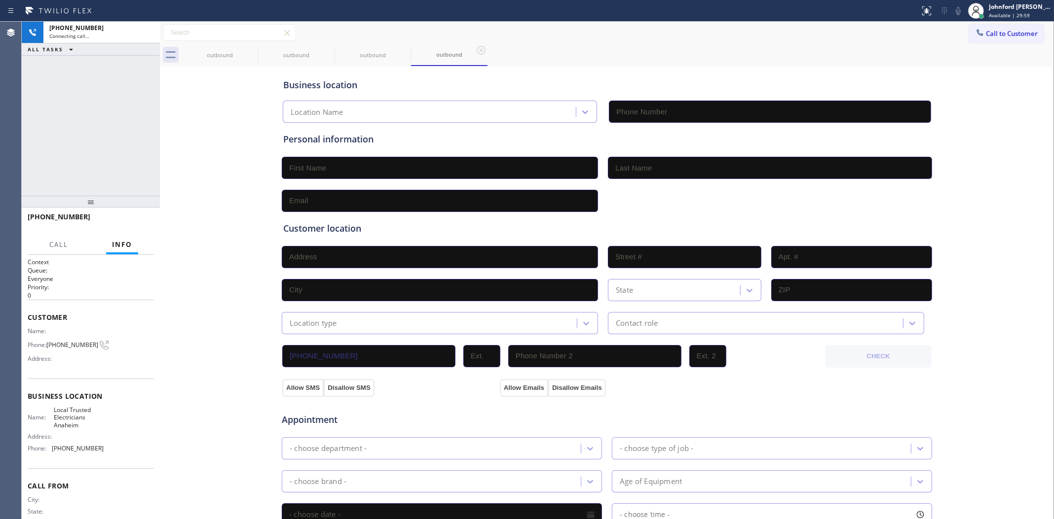
type input "(714) 517-1513"
click at [184, 168] on div "Business location Local Trusted Electricians Anaheim (714) 517-1513 Personal in…" at bounding box center [606, 406] width 889 height 674
click at [246, 53] on icon at bounding box center [252, 50] width 12 height 12
click at [0, 0] on icon at bounding box center [0, 0] width 0 height 0
click at [246, 53] on icon at bounding box center [252, 50] width 12 height 12
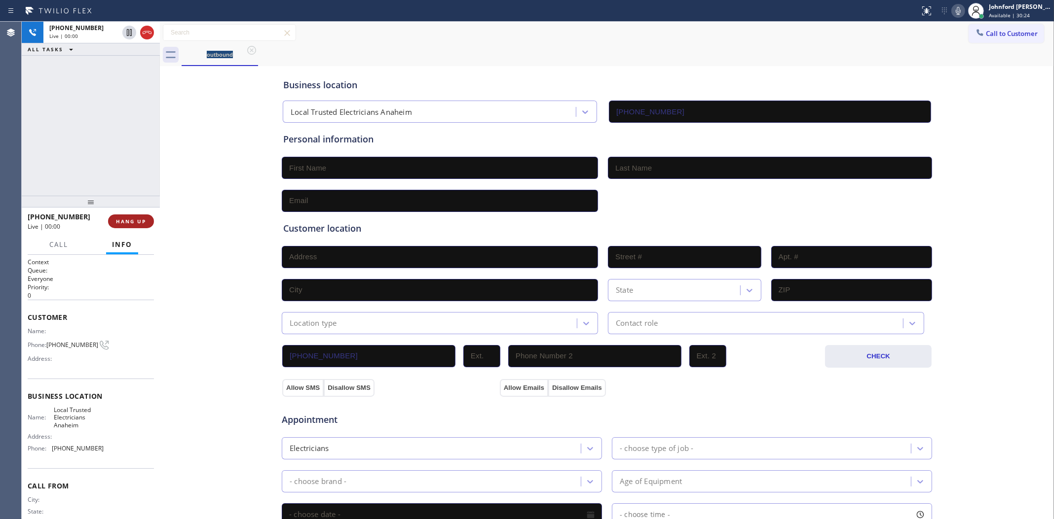
click at [136, 218] on span "HANG UP" at bounding box center [131, 221] width 30 height 7
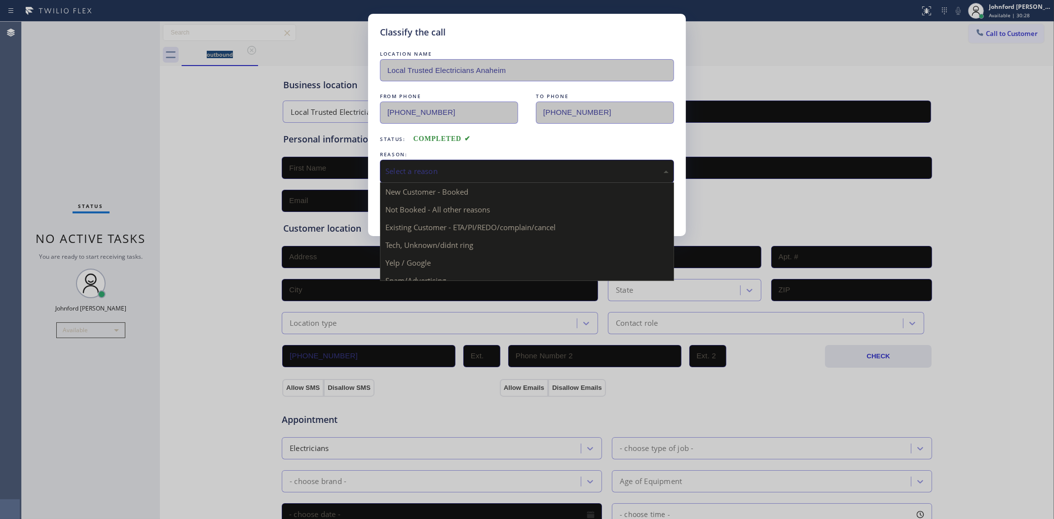
click at [438, 166] on div "Select a reason" at bounding box center [526, 171] width 283 height 11
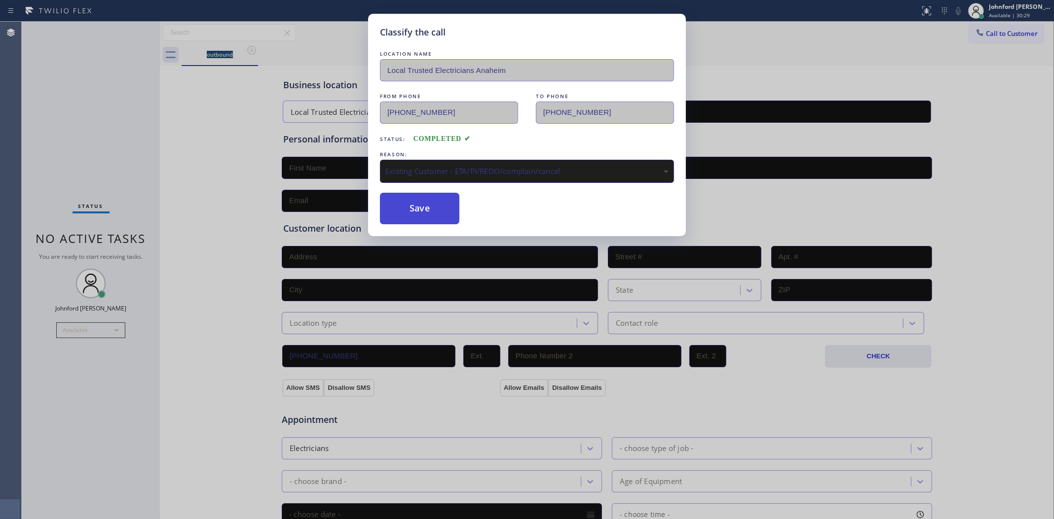
click at [433, 203] on button "Save" at bounding box center [419, 209] width 79 height 32
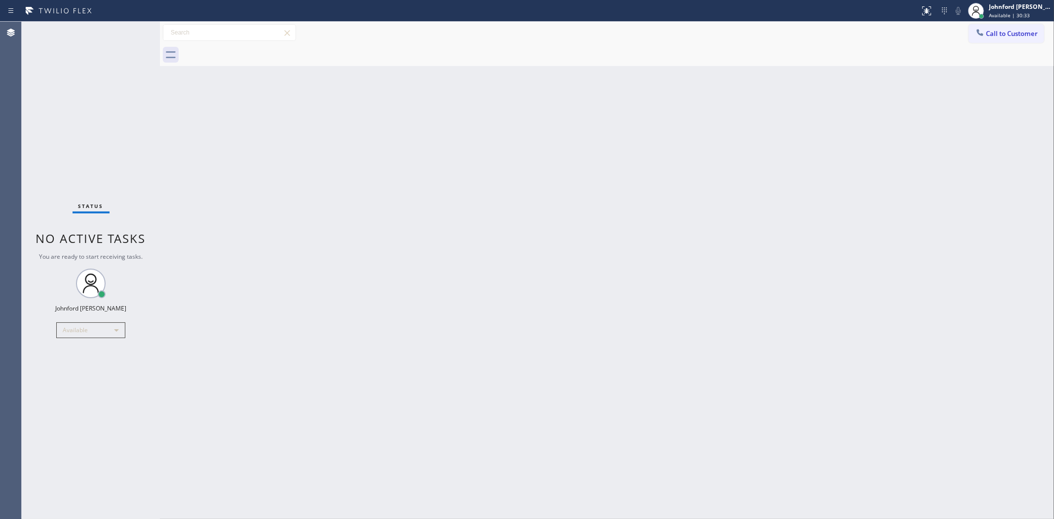
click at [967, 119] on div "Back to Dashboard Change Sender ID Customers Technicians Select a contact Outbo…" at bounding box center [607, 271] width 894 height 498
click at [967, 38] on button "Call to Customer" at bounding box center [1005, 33] width 75 height 19
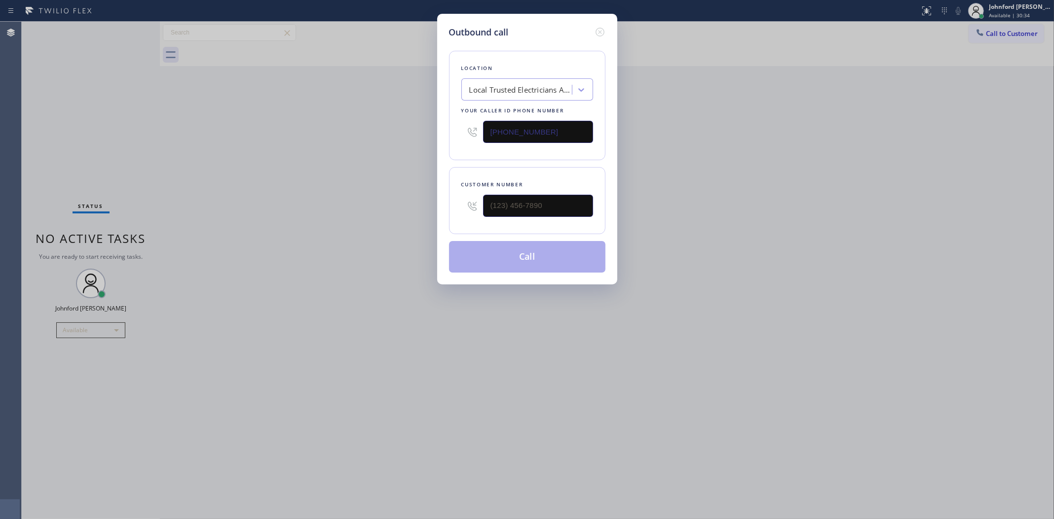
drag, startPoint x: 587, startPoint y: 121, endPoint x: 431, endPoint y: 138, distance: 157.3
click at [431, 138] on div "Outbound call Location Local Trusted Electricians Anaheim Your caller id phone …" at bounding box center [527, 259] width 1054 height 519
paste input "613-0969"
type input "(714) 613-0969"
click at [967, 156] on div "Outbound call Location Dr. Pro Electric Buena Park Your caller id phone number …" at bounding box center [527, 259] width 1054 height 519
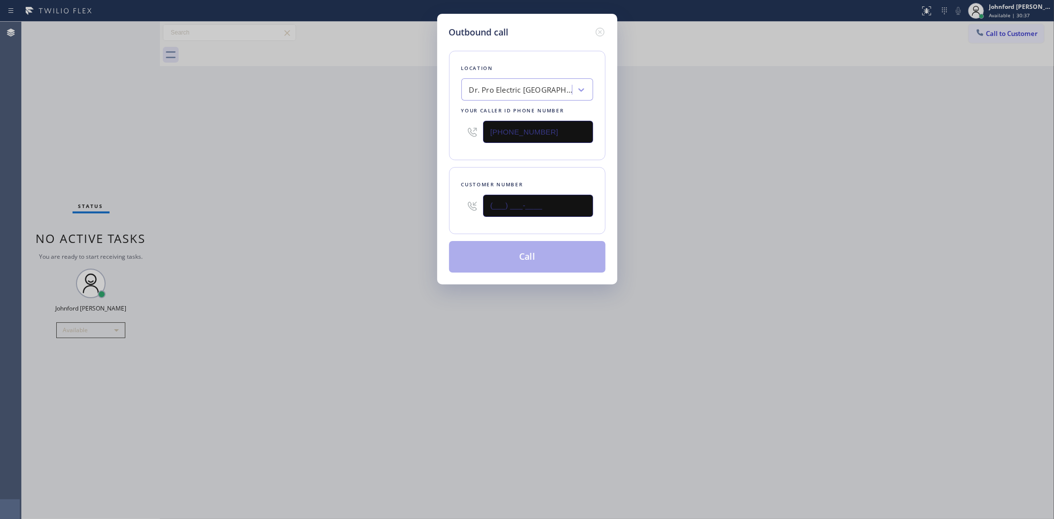
drag, startPoint x: 544, startPoint y: 210, endPoint x: 433, endPoint y: 210, distance: 111.0
click at [433, 210] on div "Outbound call Location Dr. Pro Electric Buena Park Your caller id phone number …" at bounding box center [527, 259] width 1054 height 519
paste input "915) 318-9062"
type input "(915) 318-9062"
click at [425, 210] on div "Outbound call Location Dr. Pro Electric Buena Park Your caller id phone number …" at bounding box center [527, 259] width 1054 height 519
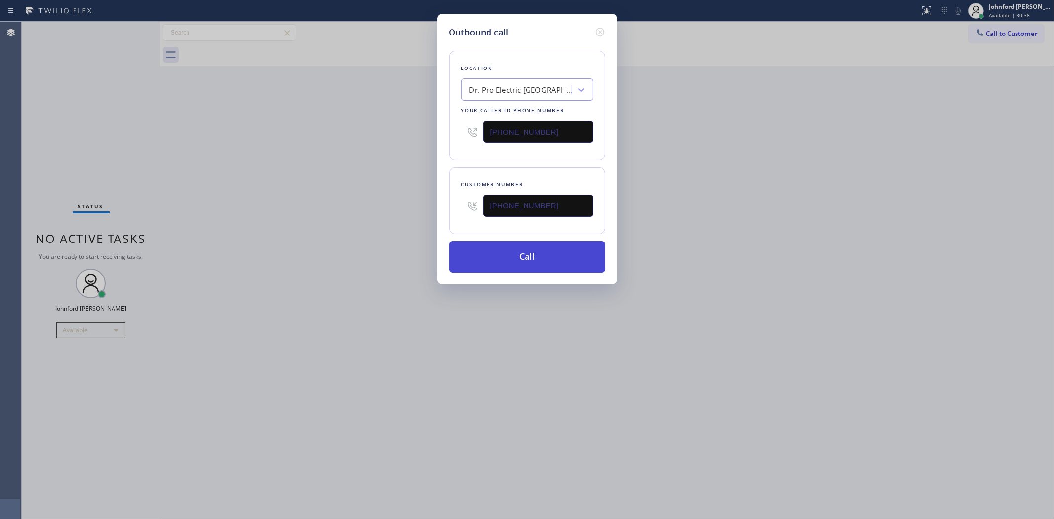
click at [528, 253] on button "Call" at bounding box center [527, 257] width 156 height 32
drag, startPoint x: 685, startPoint y: 253, endPoint x: 938, endPoint y: 196, distance: 259.2
click at [705, 245] on div "Outbound call Location Dr. Pro Electric Buena Park Your caller id phone number …" at bounding box center [527, 259] width 1054 height 519
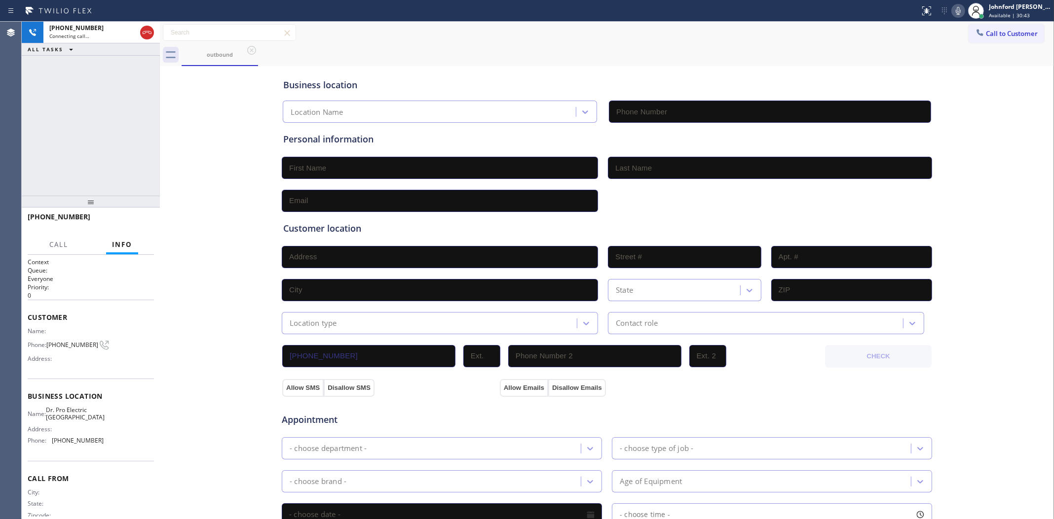
type input "(714) 613-0969"
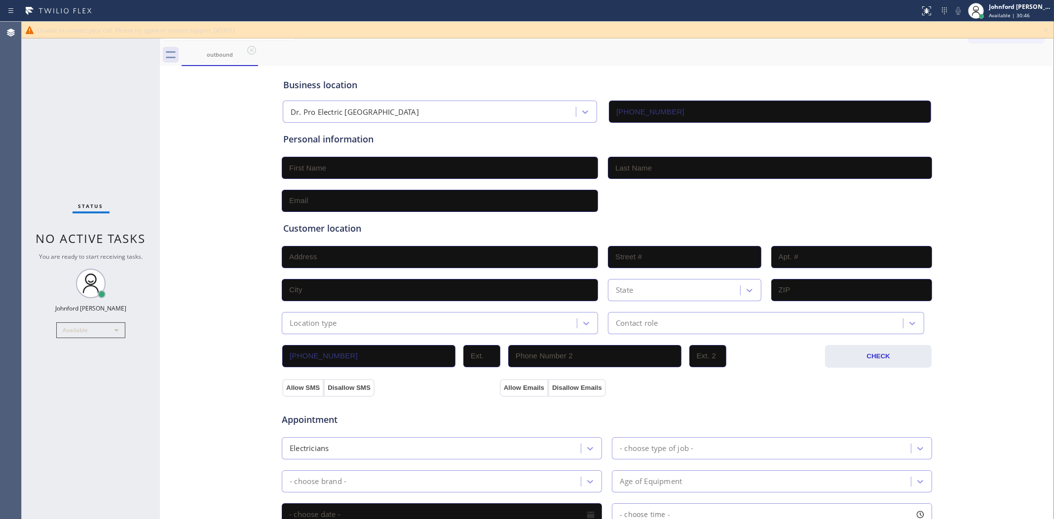
click at [726, 50] on div "outbound" at bounding box center [618, 55] width 872 height 22
click at [967, 31] on icon at bounding box center [1046, 30] width 12 height 12
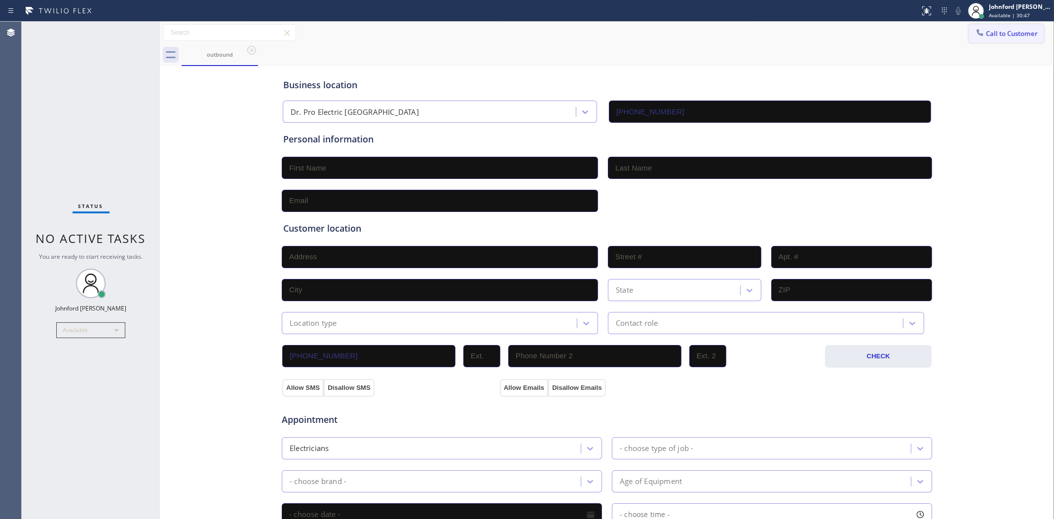
click at [967, 31] on span "Call to Customer" at bounding box center [1012, 33] width 52 height 9
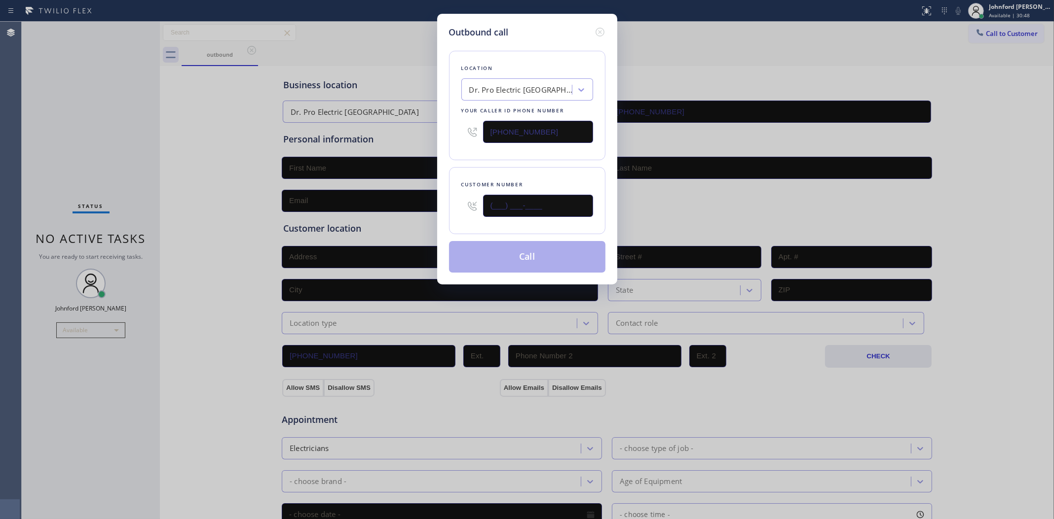
drag, startPoint x: 516, startPoint y: 213, endPoint x: 466, endPoint y: 213, distance: 50.3
click at [466, 213] on div "(___) ___-____" at bounding box center [527, 206] width 132 height 32
paste input "915) 318-9062"
type input "(915) 318-9062"
click at [519, 171] on div "Customer number (915) 318-9062" at bounding box center [527, 200] width 156 height 67
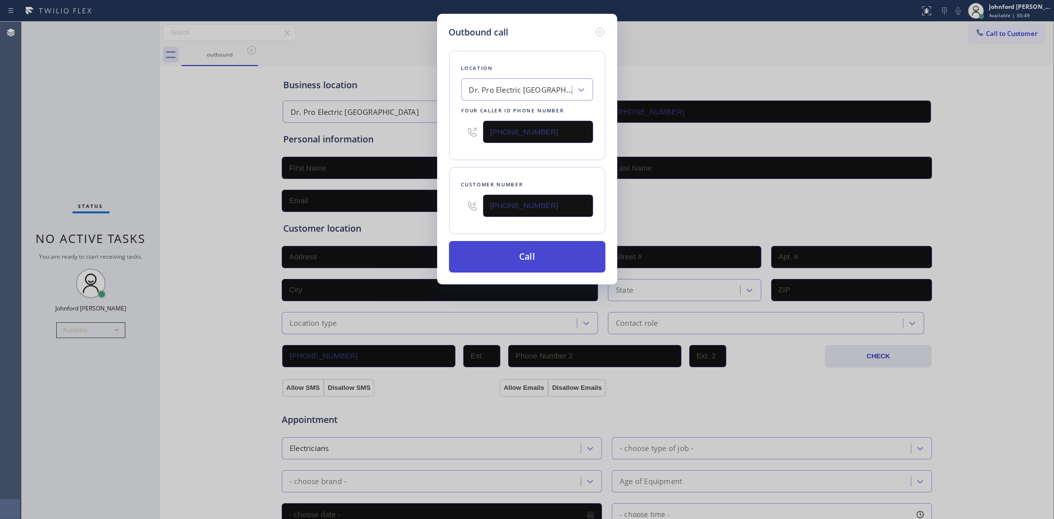
click at [535, 260] on button "Call" at bounding box center [527, 257] width 156 height 32
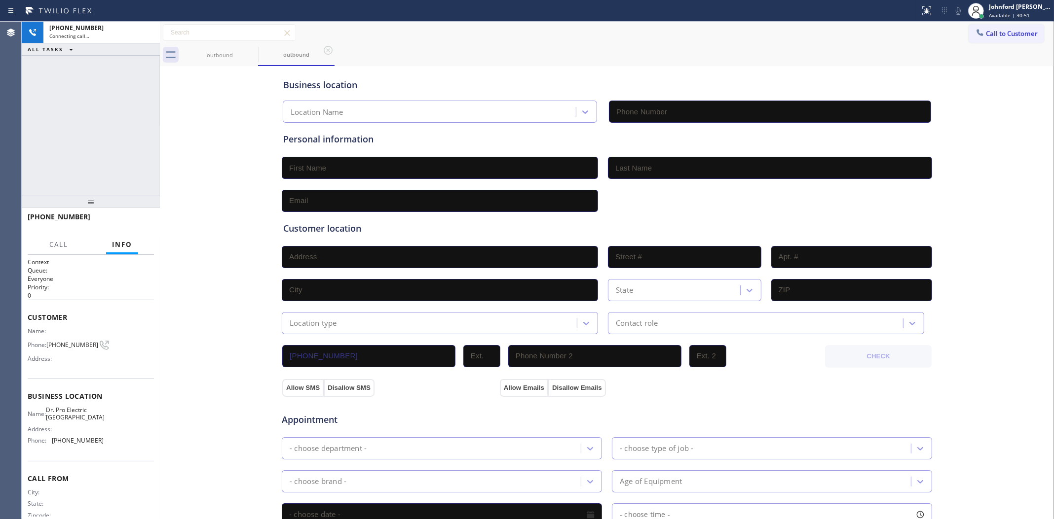
type input "(714) 613-0969"
drag, startPoint x: 815, startPoint y: 68, endPoint x: 894, endPoint y: 59, distance: 79.4
click at [817, 67] on div "Business location Dr. Pro Electric Buena Park (714) 613-0969" at bounding box center [606, 94] width 651 height 58
click at [967, 33] on span "Call to Customer" at bounding box center [1012, 33] width 52 height 9
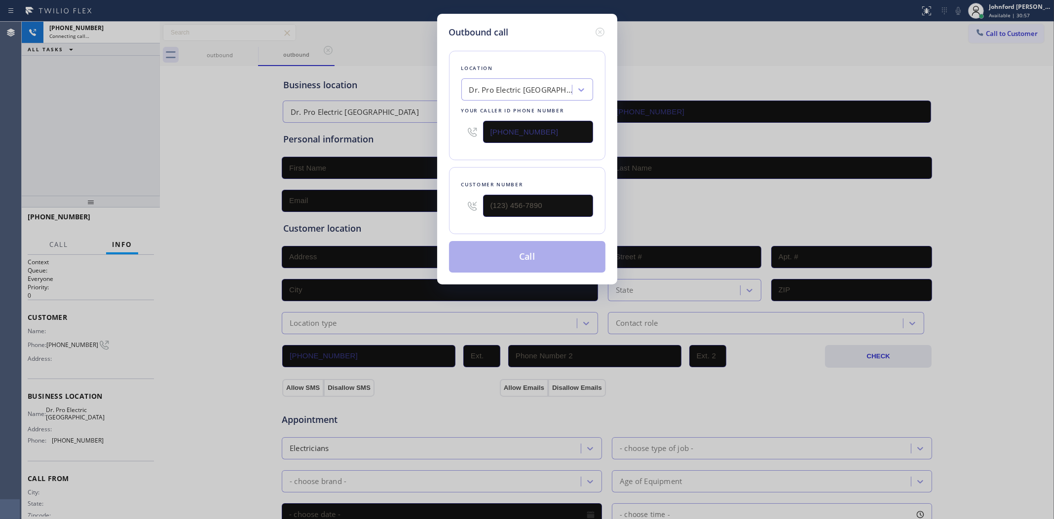
click at [477, 136] on div "(714) 613-0969" at bounding box center [527, 132] width 132 height 32
paste input "310) 807-3056"
type input "(714) 613-0969"
click at [846, 79] on div "Outbound call Location Dr. Pro Electric Buena Park Your caller id phone number …" at bounding box center [527, 259] width 1054 height 519
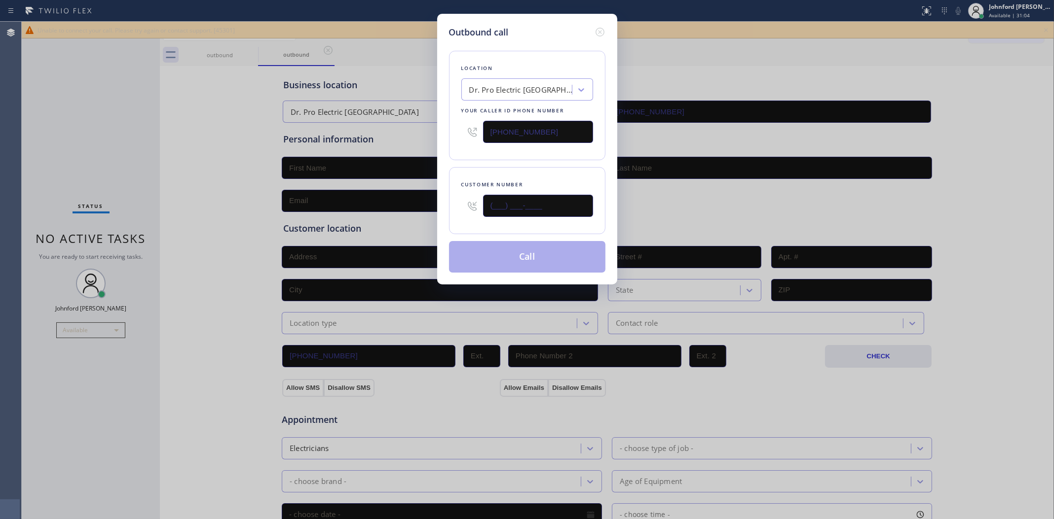
click at [566, 203] on input "(___) ___-____" at bounding box center [538, 206] width 110 height 22
paste input "859) 684-7645"
type input "(859) 684-7645"
click at [566, 175] on div "Customer number (859) 684-7645" at bounding box center [527, 200] width 156 height 67
click at [546, 265] on button "Call" at bounding box center [527, 257] width 156 height 32
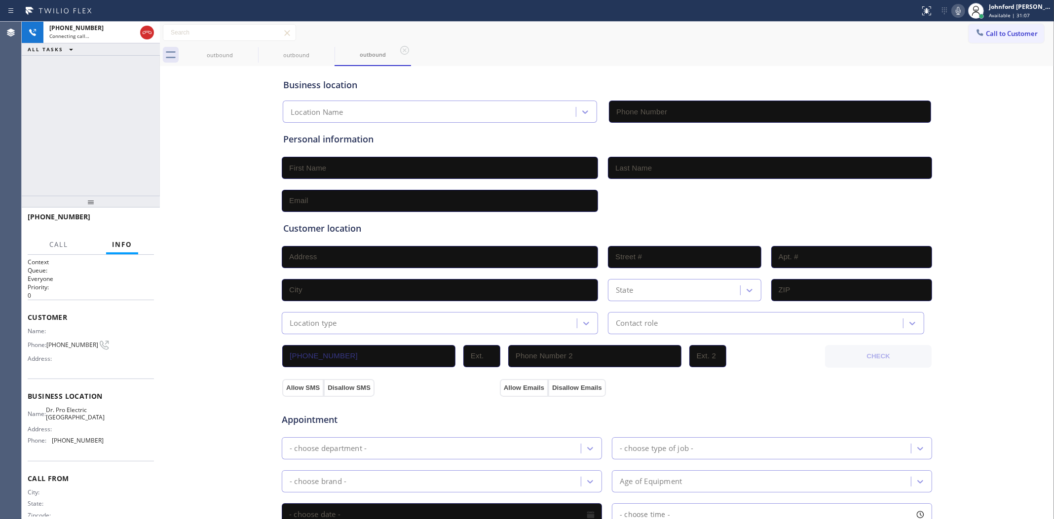
type input "(714) 613-0969"
click at [252, 53] on icon at bounding box center [252, 50] width 12 height 12
click at [121, 89] on div "+18596847645 Connecting call… ALL TASKS ALL TASKS ACTIVE TASKS TASKS IN WRAP UP" at bounding box center [91, 109] width 138 height 174
drag, startPoint x: 146, startPoint y: 35, endPoint x: 227, endPoint y: 16, distance: 83.0
click at [146, 35] on icon at bounding box center [147, 33] width 12 height 12
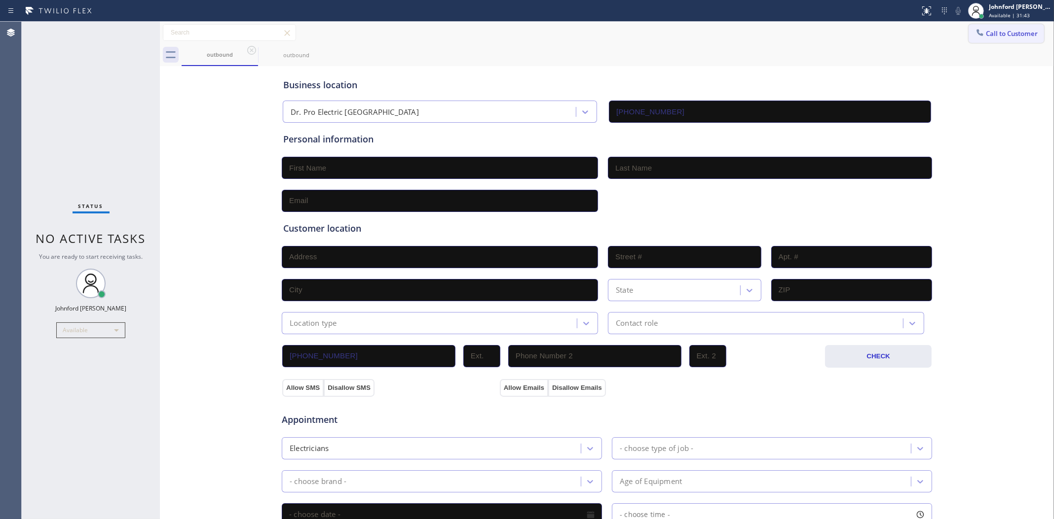
click at [967, 35] on span "Call to Customer" at bounding box center [1012, 33] width 52 height 9
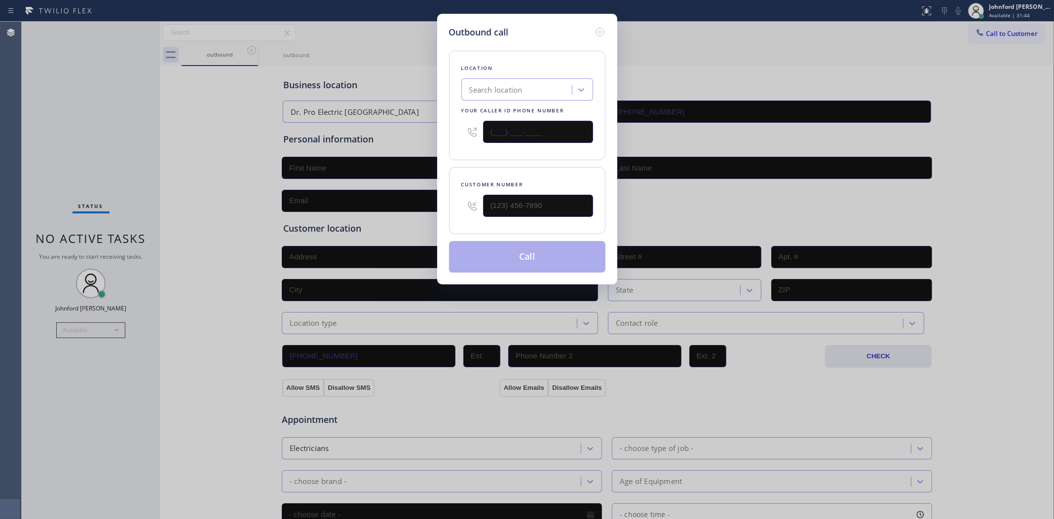
drag, startPoint x: 533, startPoint y: 133, endPoint x: 410, endPoint y: 139, distance: 122.5
click at [410, 139] on div "Outbound call Location Search location Your caller id phone number (___) ___-__…" at bounding box center [527, 259] width 1054 height 519
paste input "818) 532-5473"
type input "(818) 532-5473"
drag, startPoint x: 889, startPoint y: 64, endPoint x: 733, endPoint y: 127, distance: 168.4
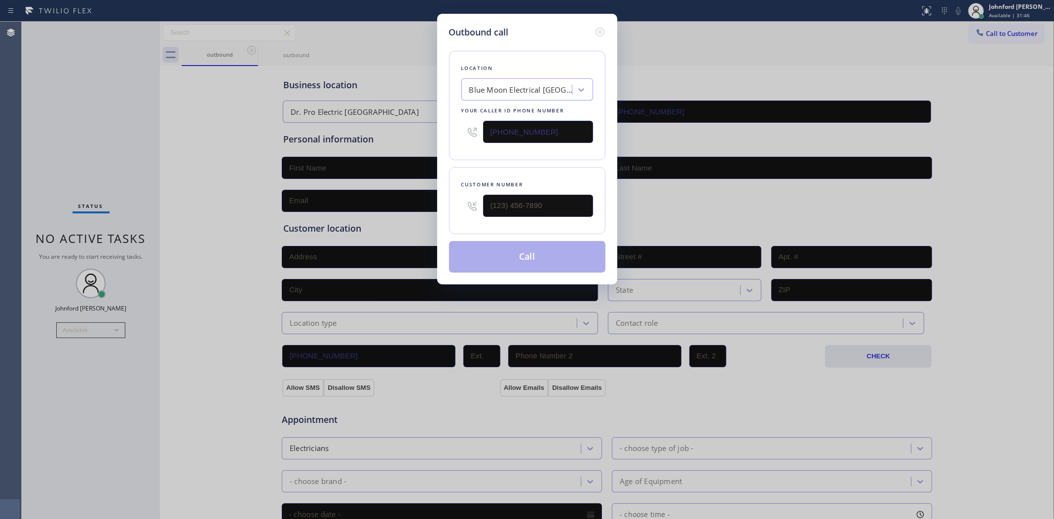
click at [890, 64] on div "Outbound call Location Blue Moon Electrical North Hollywood Your caller id phon…" at bounding box center [527, 259] width 1054 height 519
drag, startPoint x: 532, startPoint y: 201, endPoint x: 385, endPoint y: 195, distance: 146.6
click at [378, 201] on div "Outbound call Location Blue Moon Electrical North Hollywood Your caller id phon…" at bounding box center [527, 259] width 1054 height 519
paste input "818) 766-1948"
type input "(818) 766-1948"
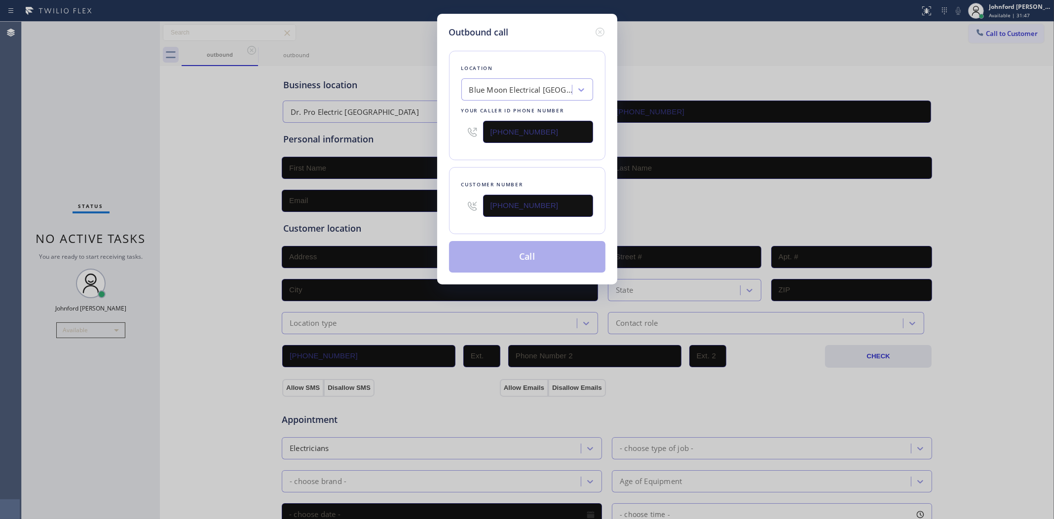
drag, startPoint x: 447, startPoint y: 164, endPoint x: 496, endPoint y: 219, distance: 73.7
click at [449, 164] on div "Outbound call Location Blue Moon Electrical North Hollywood Your caller id phon…" at bounding box center [527, 149] width 180 height 271
click at [513, 250] on button "Call" at bounding box center [527, 257] width 156 height 32
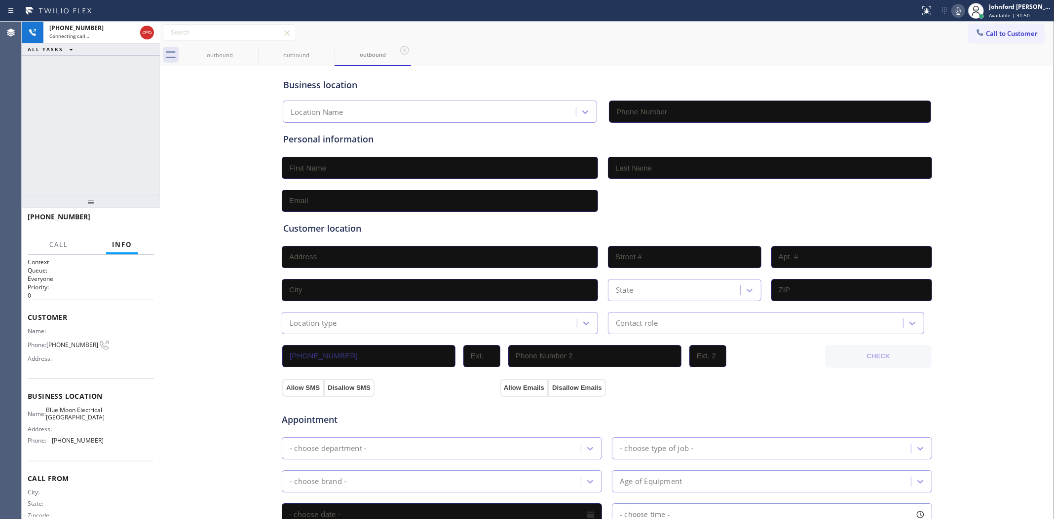
type input "(818) 532-5473"
click at [173, 107] on div "Business location Blue Moon Electrical North Hollywood (818) 532-5473 Personal …" at bounding box center [606, 406] width 889 height 674
click at [146, 36] on icon at bounding box center [147, 33] width 12 height 12
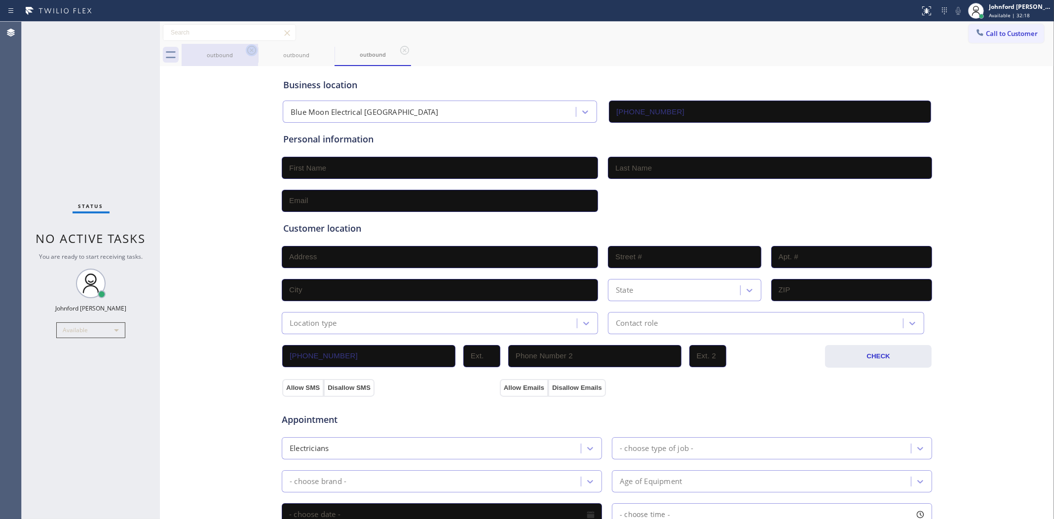
click at [254, 50] on icon at bounding box center [252, 50] width 12 height 12
click at [0, 0] on icon at bounding box center [0, 0] width 0 height 0
click at [254, 50] on icon at bounding box center [252, 50] width 12 height 12
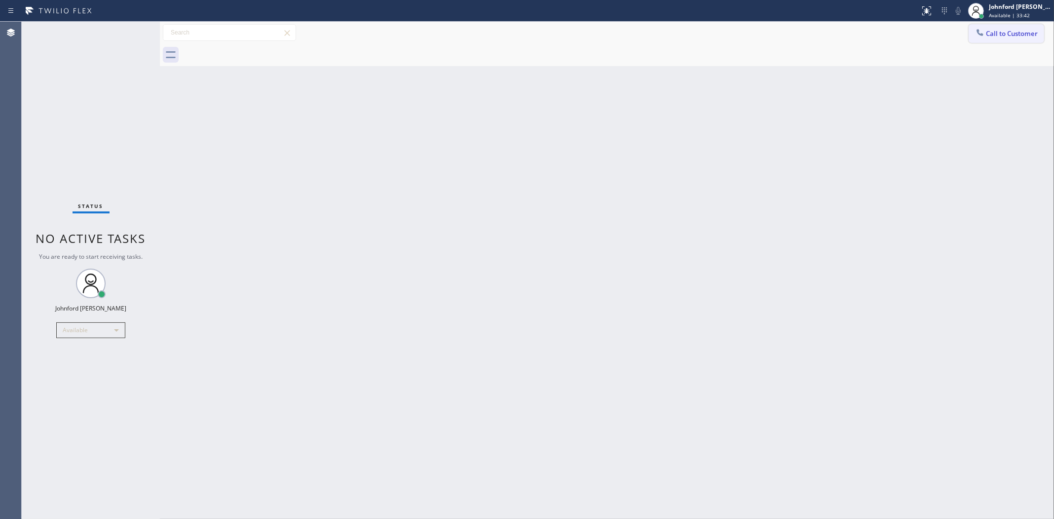
click at [967, 28] on icon at bounding box center [980, 33] width 10 height 10
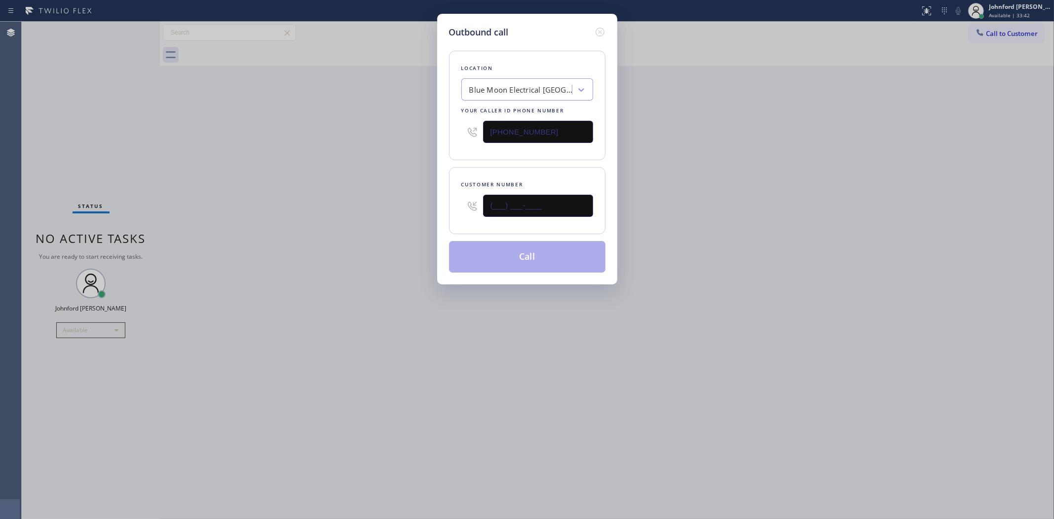
drag, startPoint x: 470, startPoint y: 213, endPoint x: 411, endPoint y: 213, distance: 59.2
click at [412, 213] on div "Outbound call Location Blue Moon Electrical North Hollywood Your caller id phon…" at bounding box center [527, 259] width 1054 height 519
paste input "949) 375-2952"
type input "(949) 375-2952"
click at [781, 211] on div "Outbound call Location Blue Moon Electrical North Hollywood Your caller id phon…" at bounding box center [527, 259] width 1054 height 519
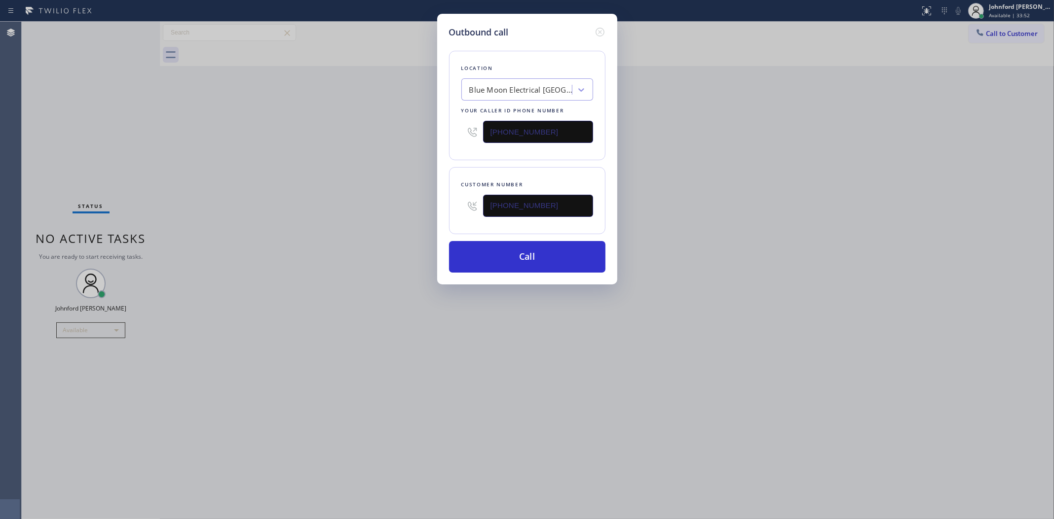
click at [446, 128] on div "Outbound call Location Blue Moon Electrical North Hollywood Your caller id phon…" at bounding box center [527, 149] width 180 height 271
paste input "949) 523-3220"
type input "(949) 523-3220"
drag, startPoint x: 739, startPoint y: 114, endPoint x: 795, endPoint y: 2, distance: 124.6
click at [743, 105] on div "Outbound call Location Blue Moon Electrical North Hollywood Your caller id phon…" at bounding box center [527, 259] width 1054 height 519
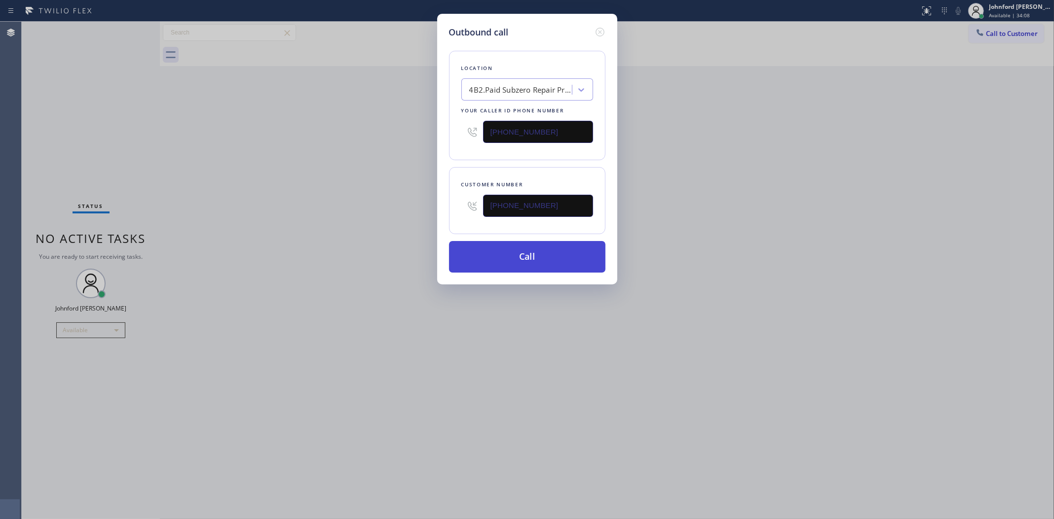
click at [519, 256] on button "Call" at bounding box center [527, 257] width 156 height 32
click at [748, 228] on div "Outbound call Location 4B2.Paid Subzero Repair Professionals Your caller id pho…" at bounding box center [527, 259] width 1054 height 519
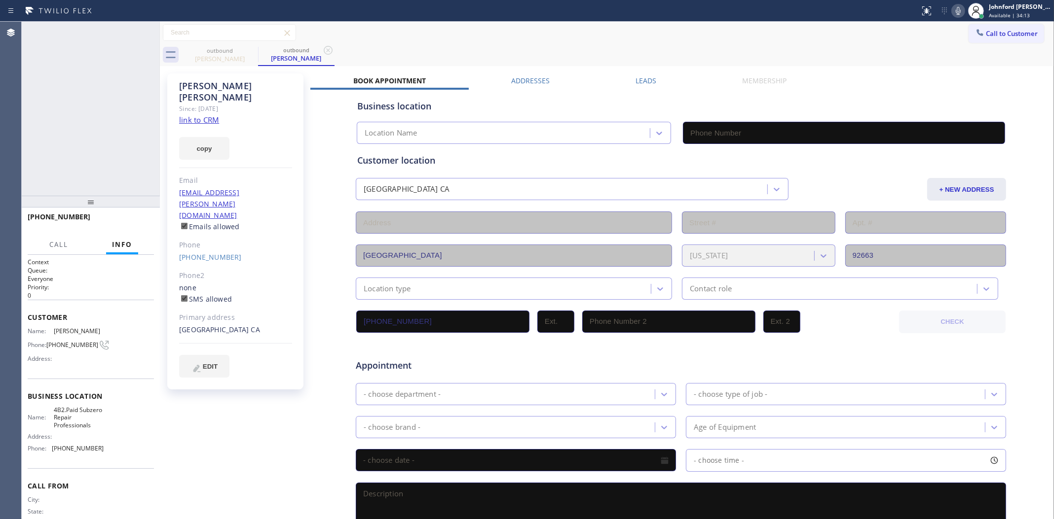
type input "(949) 523-3220"
click at [945, 19] on div "Status report No issues detected If you experience an issue, please download th…" at bounding box center [984, 11] width 138 height 22
click at [957, 14] on icon at bounding box center [958, 11] width 12 height 12
click at [957, 14] on icon at bounding box center [957, 11] width 5 height 8
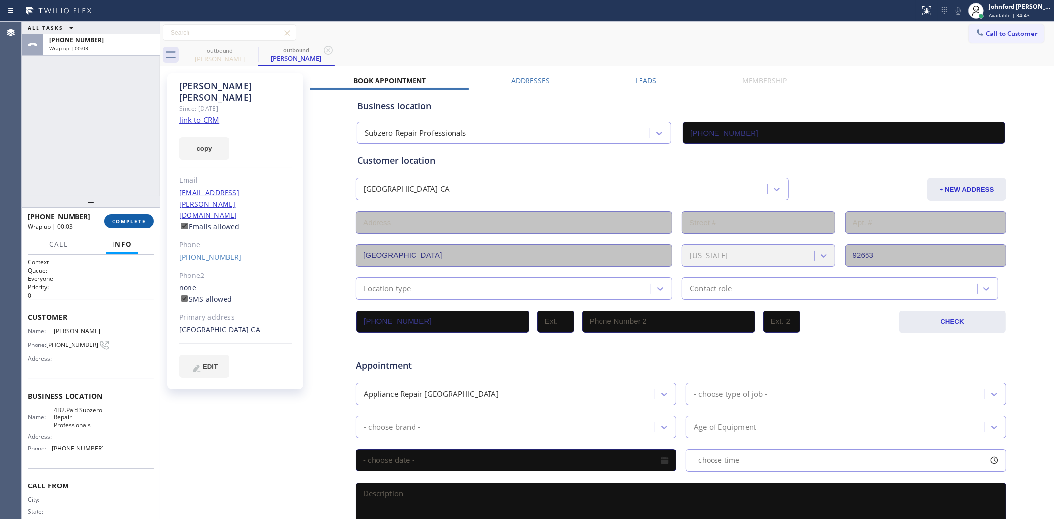
click at [144, 219] on span "COMPLETE" at bounding box center [129, 221] width 34 height 7
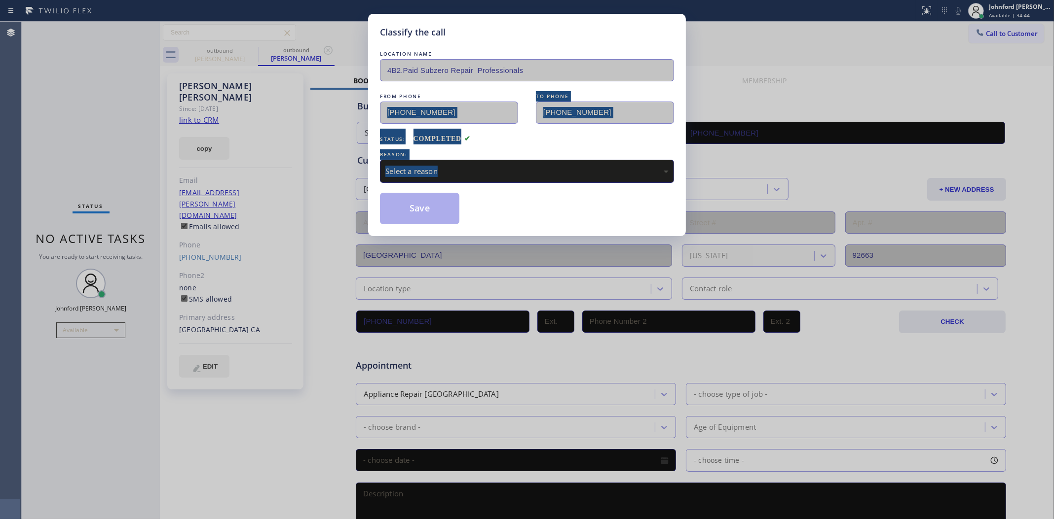
click at [89, 104] on div "Classify the call LOCATION NAME 4B2.Paid Subzero Repair Professionals FROM PHON…" at bounding box center [527, 259] width 1054 height 519
click at [417, 166] on div "Select a reason" at bounding box center [526, 171] width 283 height 11
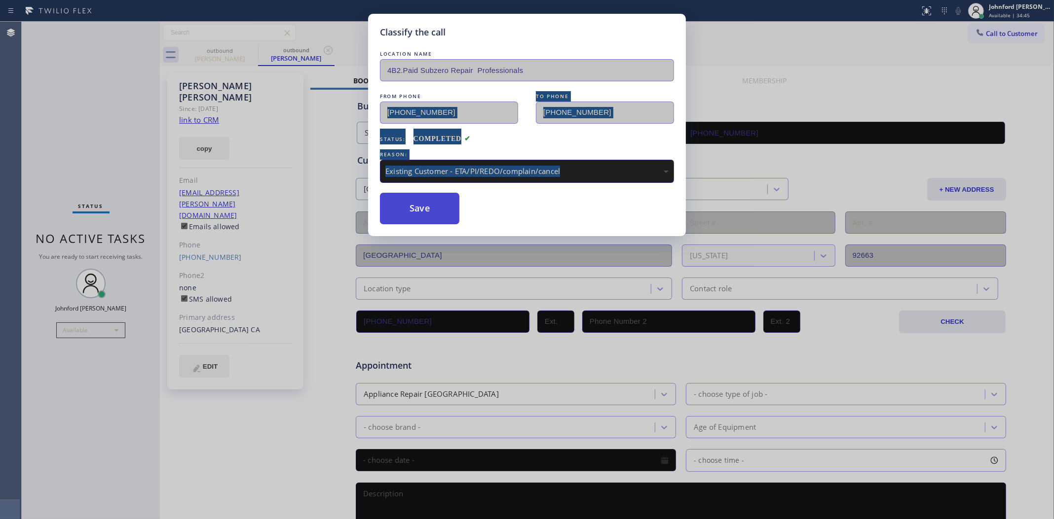
click at [438, 215] on button "Save" at bounding box center [419, 209] width 79 height 32
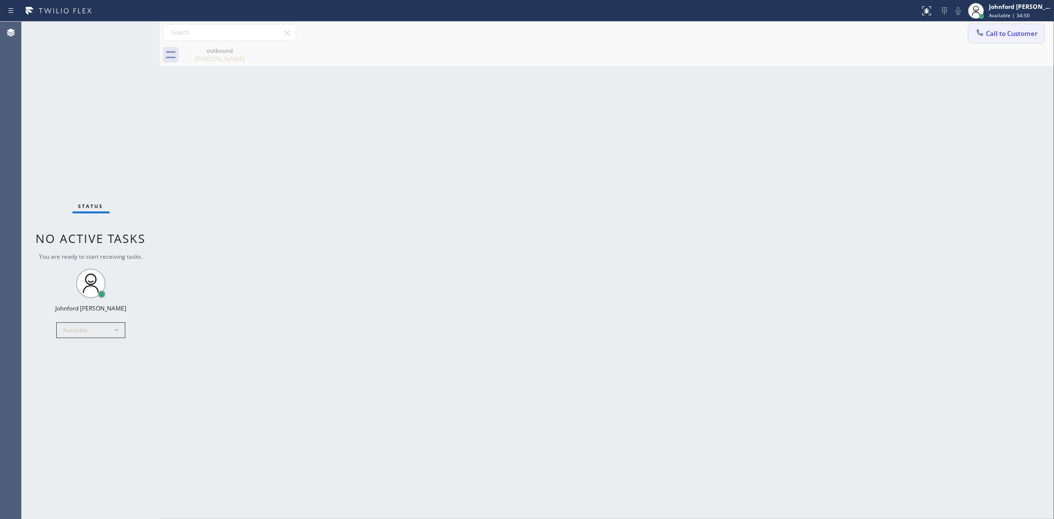
click at [967, 28] on button "Call to Customer" at bounding box center [1005, 33] width 75 height 19
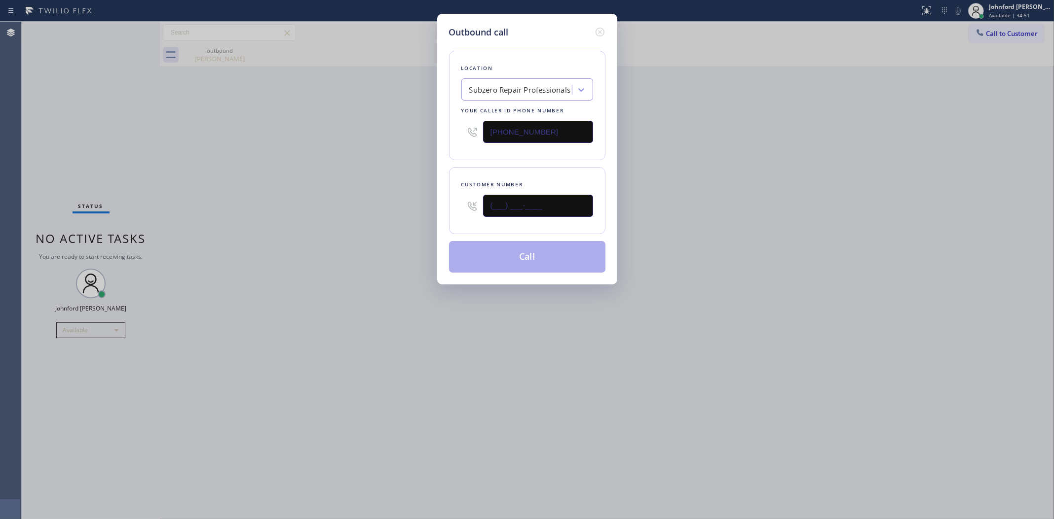
drag, startPoint x: 518, startPoint y: 216, endPoint x: 332, endPoint y: 232, distance: 187.1
click at [366, 232] on div "Outbound call Location Subzero Repair Professionals Your caller id phone number…" at bounding box center [527, 259] width 1054 height 519
paste input "650) 387-3569"
type input "(650) 387-3569"
click at [272, 229] on div "Outbound call Location Subzero Repair Professionals Your caller id phone number…" at bounding box center [527, 259] width 1054 height 519
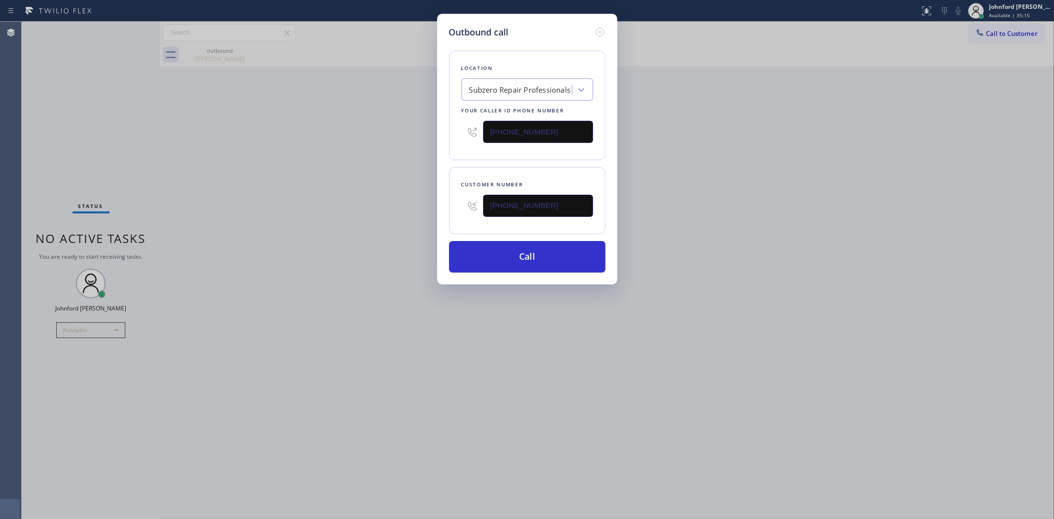
drag, startPoint x: 487, startPoint y: 128, endPoint x: 383, endPoint y: 139, distance: 104.6
click at [427, 129] on div "Outbound call Location Subzero Repair Professionals Your caller id phone number…" at bounding box center [527, 259] width 1054 height 519
paste input "442) 300-9689"
type input "(442) 300-9689"
click at [364, 141] on div "Outbound call Location Subzero Repair Professionals Your caller id phone number…" at bounding box center [527, 259] width 1054 height 519
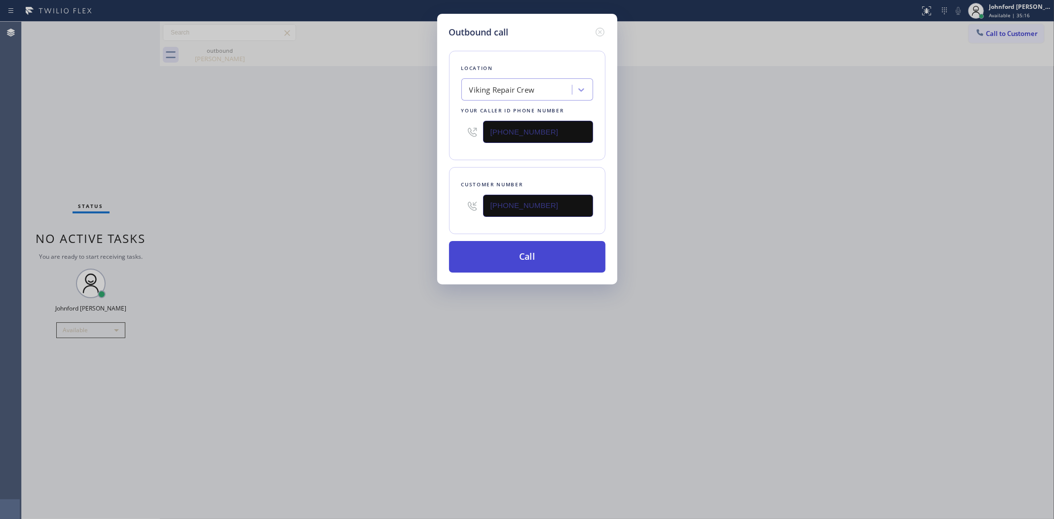
click at [528, 259] on button "Call" at bounding box center [527, 257] width 156 height 32
drag, startPoint x: 803, startPoint y: 171, endPoint x: 844, endPoint y: 9, distance: 167.4
click at [813, 160] on div "Outbound call Location Viking Repair Crew Your caller id phone number (442) 300…" at bounding box center [527, 259] width 1054 height 519
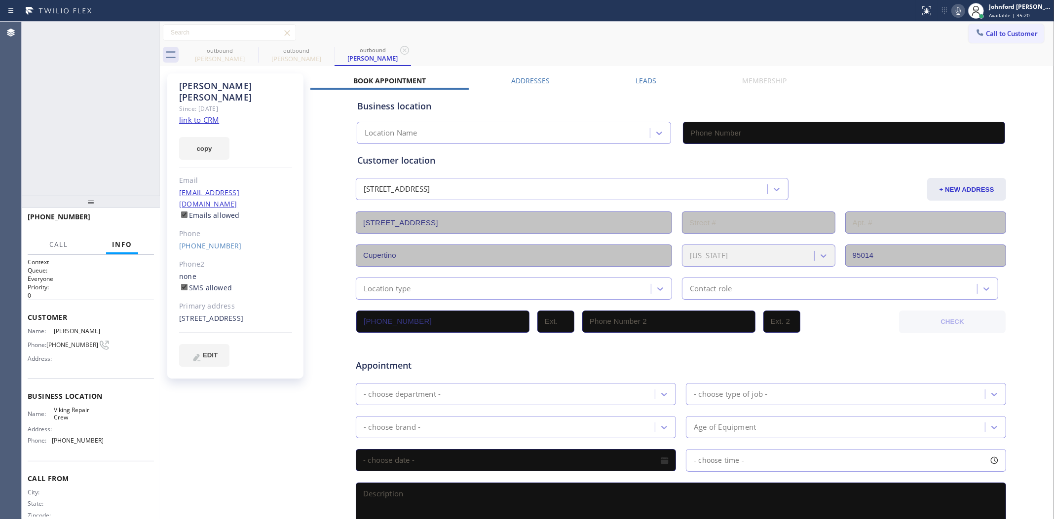
type input "(442) 300-9689"
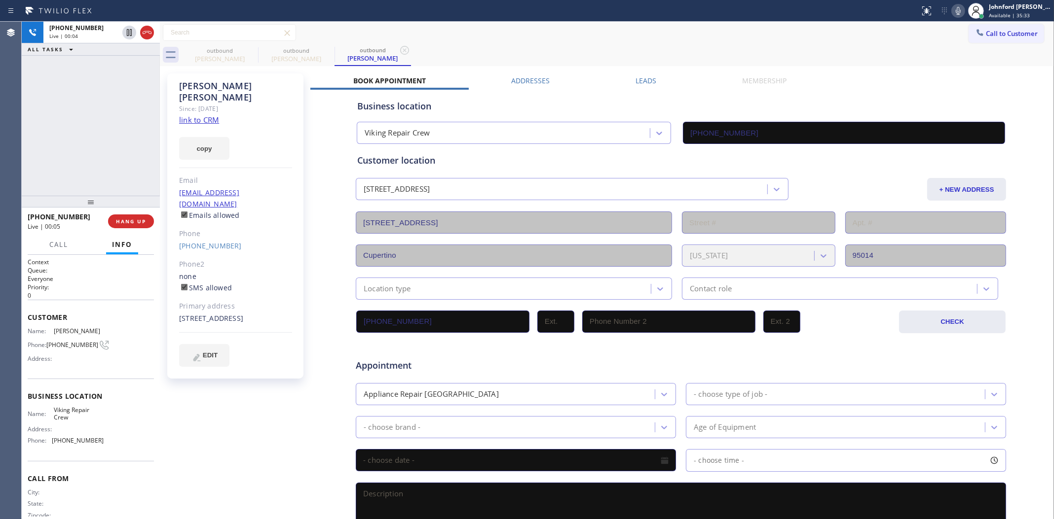
click at [149, 213] on div "+16503873569 Live | 00:05 HANG UP" at bounding box center [91, 222] width 126 height 26
click at [141, 219] on span "HANG UP" at bounding box center [131, 221] width 30 height 7
click at [967, 36] on span "Call to Customer" at bounding box center [1012, 33] width 52 height 9
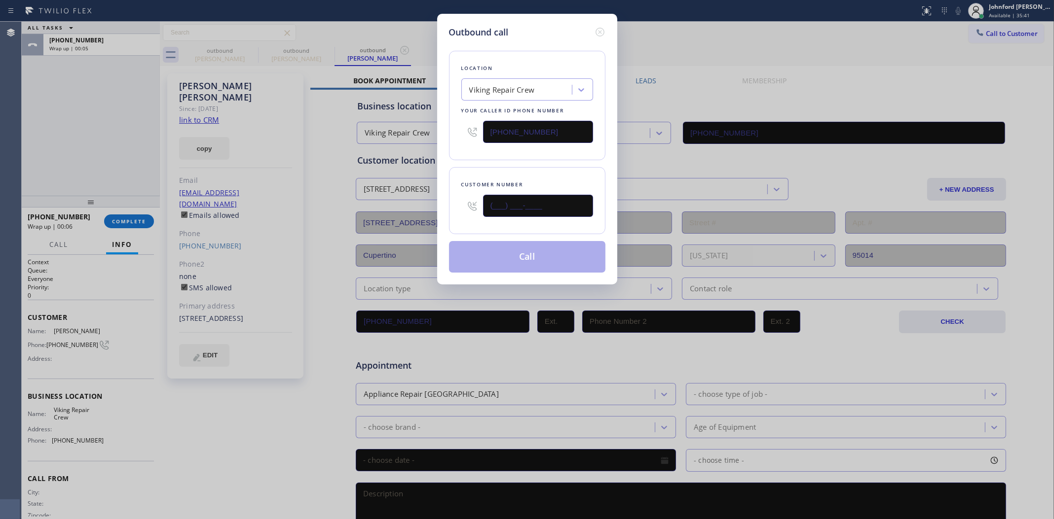
drag, startPoint x: 587, startPoint y: 205, endPoint x: 425, endPoint y: 204, distance: 162.3
click at [425, 204] on div "Outbound call Location Viking Repair Crew Your caller id phone number (442) 300…" at bounding box center [527, 259] width 1054 height 519
paste input "669) 224-2020"
type input "(669) 224-2020"
drag, startPoint x: 557, startPoint y: 124, endPoint x: 410, endPoint y: 132, distance: 147.2
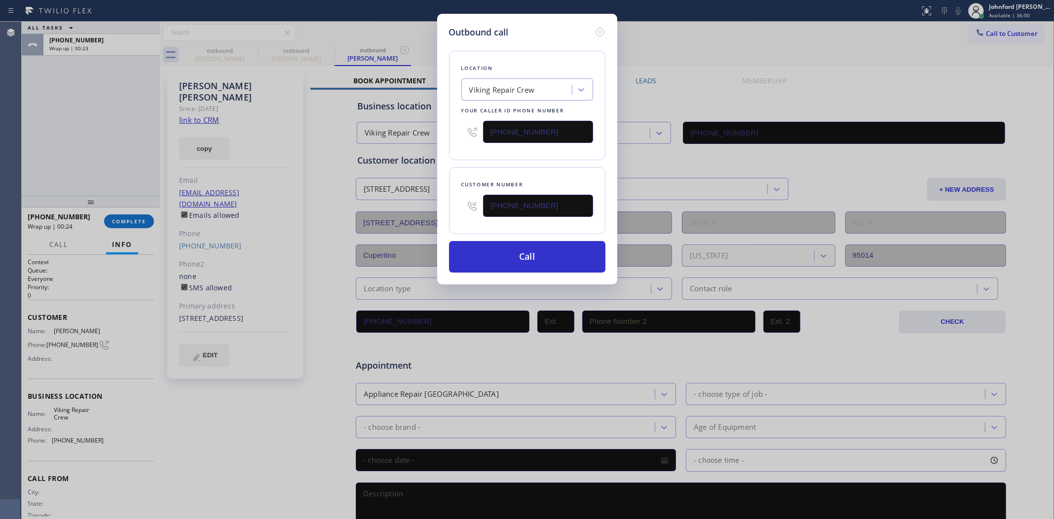
click at [411, 124] on div "Outbound call Location Viking Repair Crew Your caller id phone number (442) 300…" at bounding box center [527, 259] width 1054 height 519
paste input "719) 427-6573"
type input "(719) 427-6573"
drag, startPoint x: 459, startPoint y: 155, endPoint x: 499, endPoint y: 186, distance: 50.3
click at [486, 171] on div "Location Viking Repair Crew Your caller id phone number (719) 427-6573 Customer…" at bounding box center [527, 156] width 156 height 234
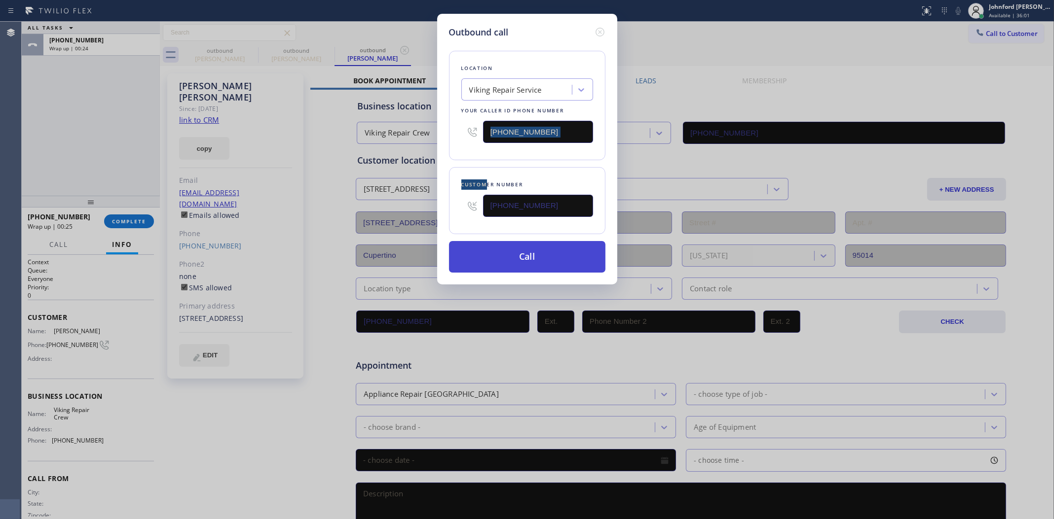
click at [523, 252] on button "Call" at bounding box center [527, 257] width 156 height 32
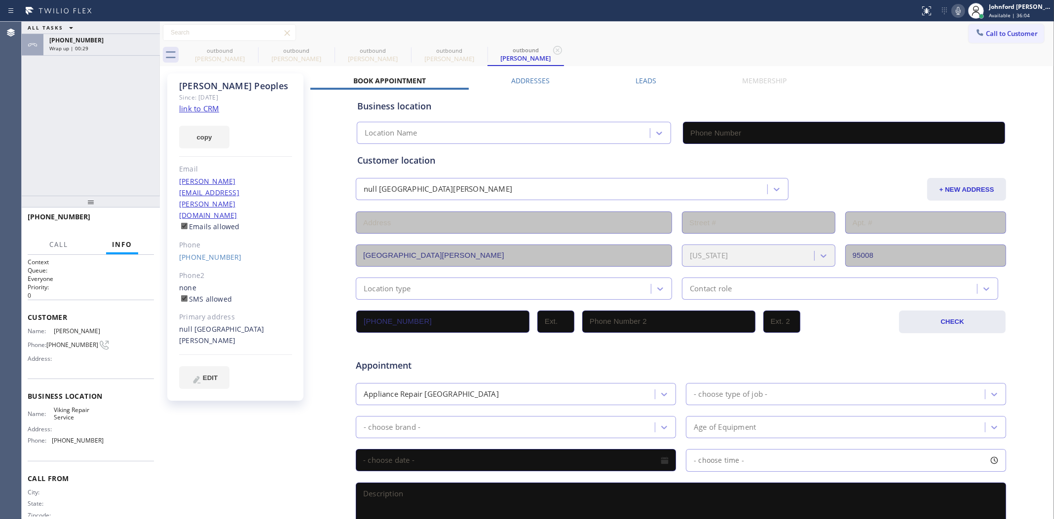
type input "(719) 427-6573"
click at [964, 18] on div "Status report No issues detected If you experience an issue, please download th…" at bounding box center [984, 11] width 138 height 22
click at [958, 11] on icon at bounding box center [958, 11] width 12 height 12
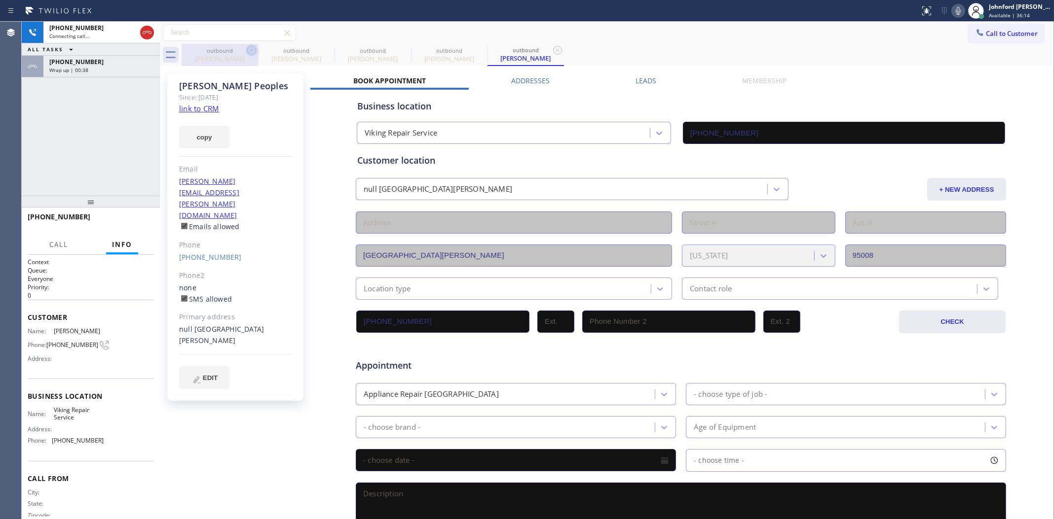
click at [250, 48] on icon at bounding box center [252, 50] width 12 height 12
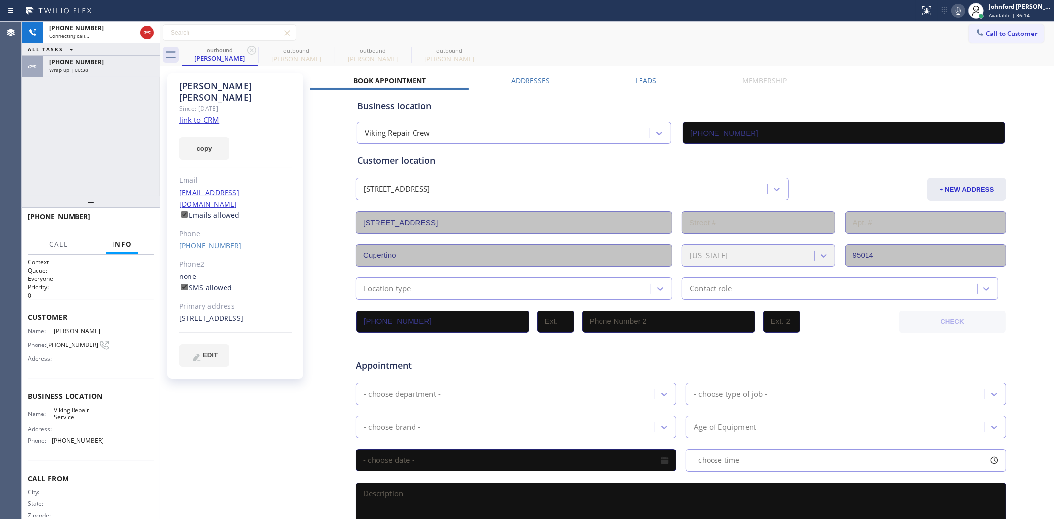
click at [250, 48] on icon at bounding box center [252, 50] width 12 height 12
type input "(719) 427-6573"
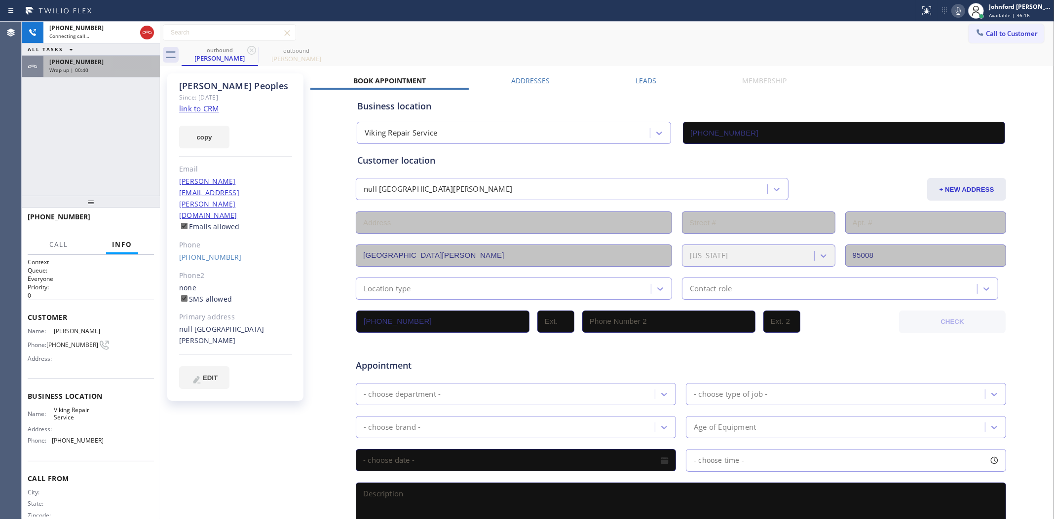
drag, startPoint x: 118, startPoint y: 56, endPoint x: 112, endPoint y: 72, distance: 16.9
click at [117, 56] on div "+16503873569 Wrap up | 00:40" at bounding box center [99, 67] width 112 height 22
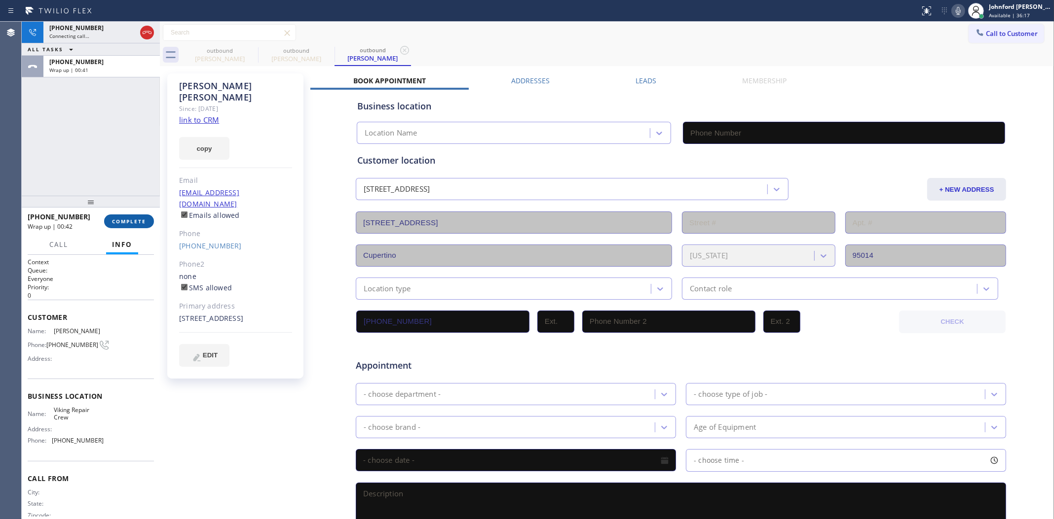
click at [132, 227] on button "COMPLETE" at bounding box center [129, 222] width 50 height 14
type input "(442) 300-9689"
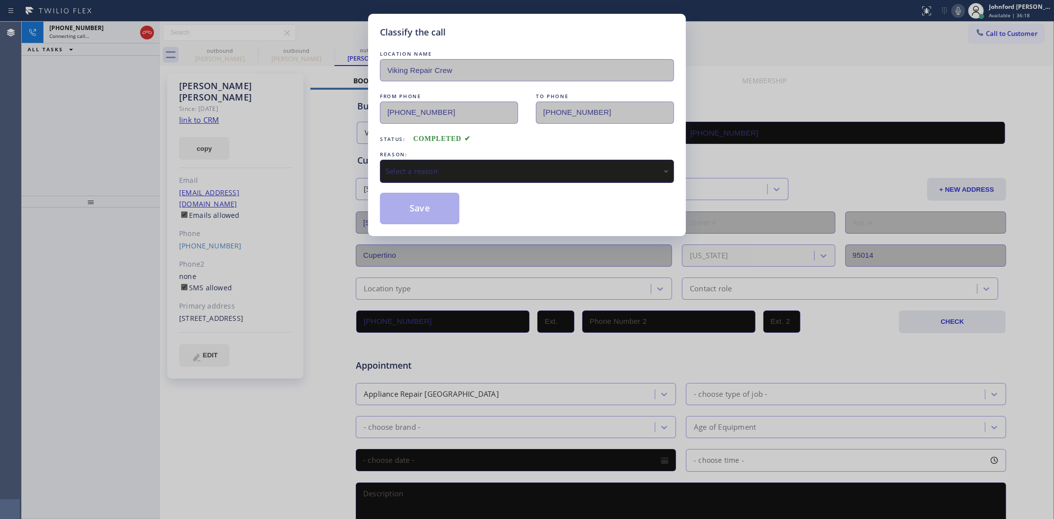
click at [428, 173] on div "Select a reason" at bounding box center [526, 171] width 283 height 11
click at [422, 195] on button "Save" at bounding box center [419, 209] width 79 height 32
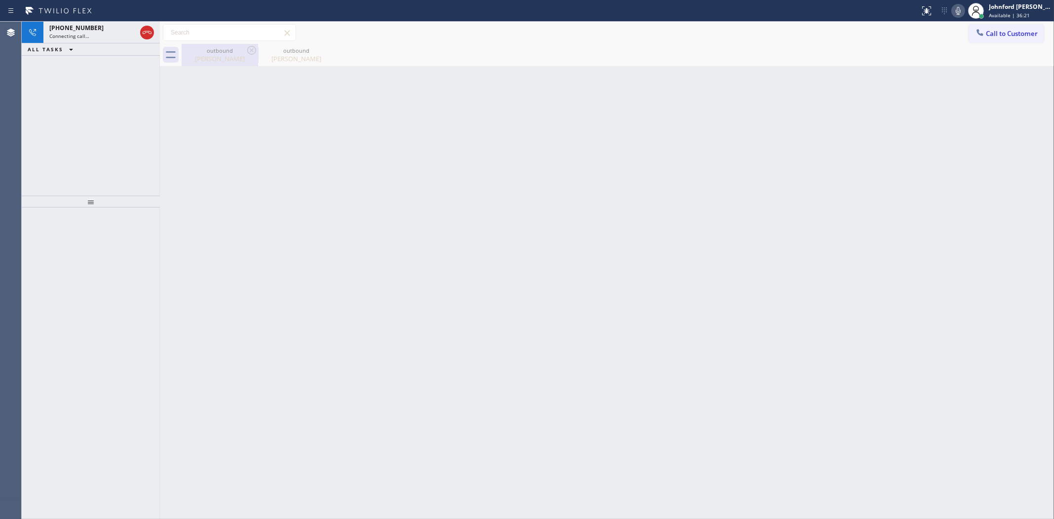
drag, startPoint x: 205, startPoint y: 48, endPoint x: 210, endPoint y: 57, distance: 10.0
click at [205, 48] on div "outbound" at bounding box center [220, 50] width 74 height 7
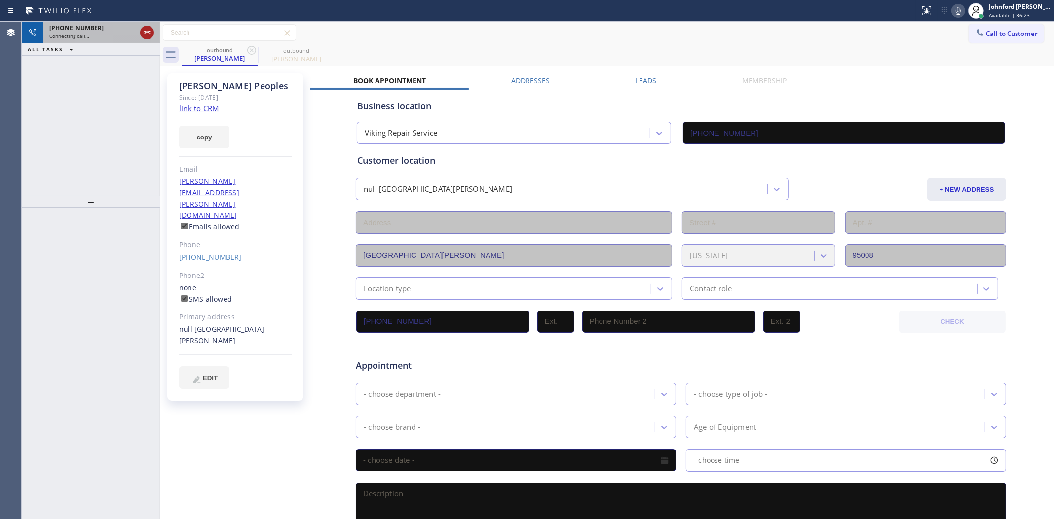
click at [144, 33] on icon at bounding box center [147, 33] width 12 height 12
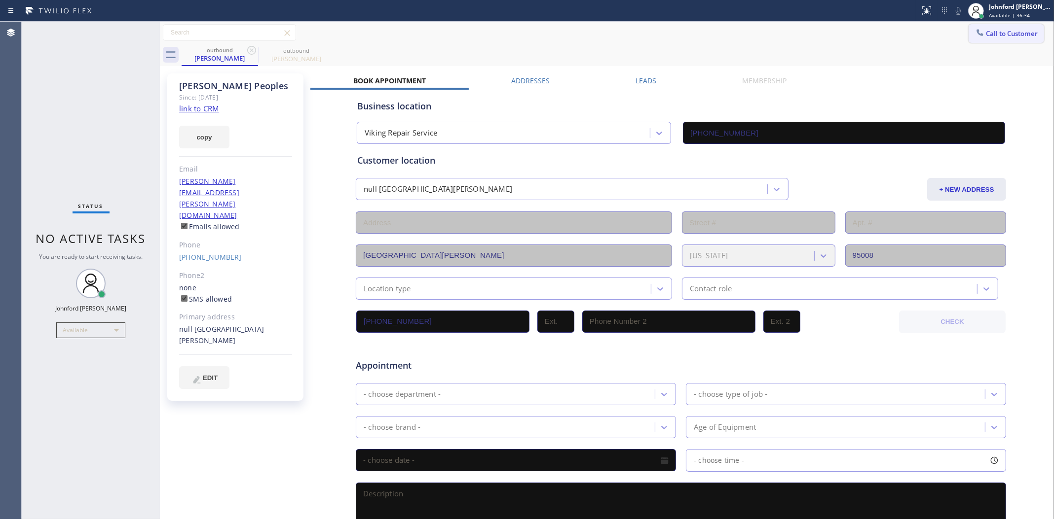
click at [967, 25] on button "Call to Customer" at bounding box center [1005, 33] width 75 height 19
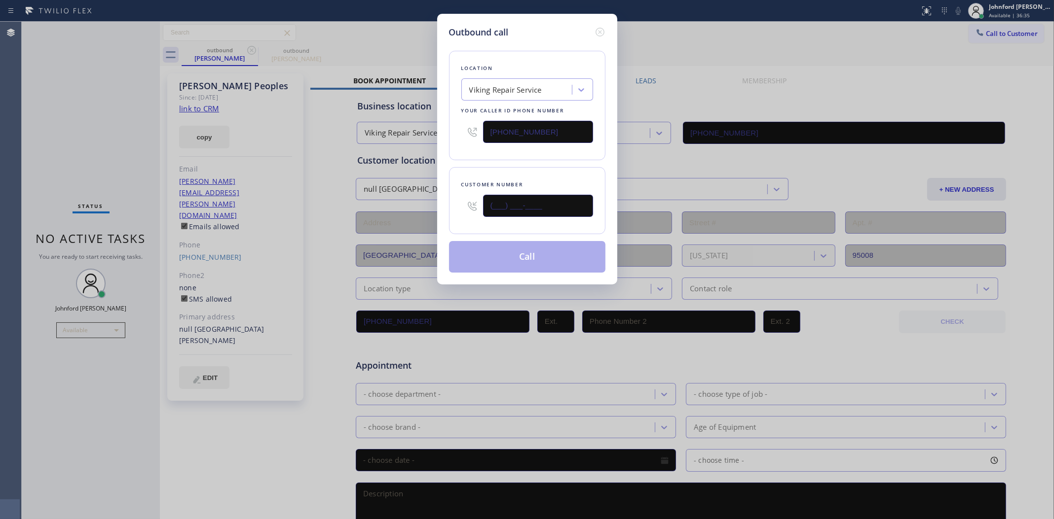
paste input "949) 433-7411"
drag, startPoint x: 573, startPoint y: 199, endPoint x: 440, endPoint y: 196, distance: 133.2
click at [425, 200] on div "Outbound call Location Viking Repair Service Your caller id phone number (719) …" at bounding box center [527, 259] width 1054 height 519
type input "(949) 433-7411"
drag, startPoint x: 561, startPoint y: 123, endPoint x: 455, endPoint y: 126, distance: 106.1
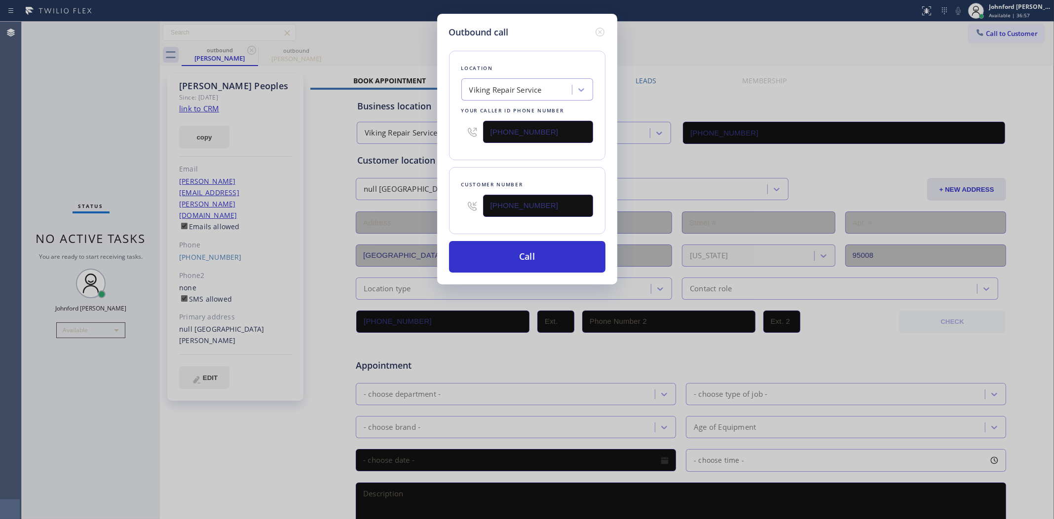
click at [455, 126] on div "Location Viking Repair Service Your caller id phone number (719) 427-6573" at bounding box center [527, 106] width 156 height 110
paste input "949) 239-1524"
type input "[PHONE_NUMBER]"
click at [458, 161] on div "Location Viking Repair Service Your caller id phone number (949) 239-1524 Custo…" at bounding box center [527, 156] width 156 height 234
click at [520, 259] on button "Call" at bounding box center [527, 257] width 156 height 32
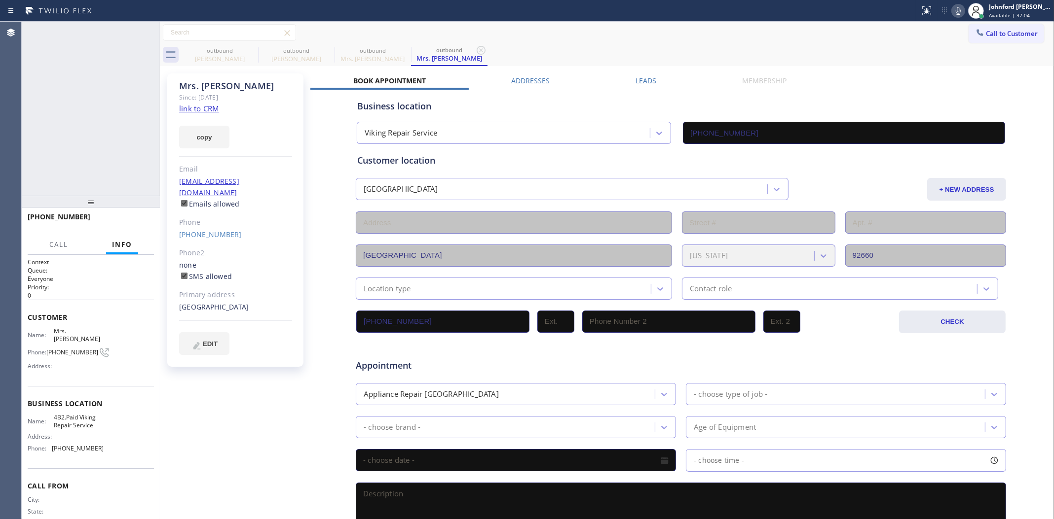
type input "[PHONE_NUMBER]"
click at [955, 10] on icon at bounding box center [957, 11] width 5 height 8
click at [112, 95] on div "+19494337411 Live | 00:20 ALL TASKS ALL TASKS ACTIVE TASKS TASKS IN WRAP UP" at bounding box center [91, 109] width 138 height 174
click at [136, 225] on button "HANG UP" at bounding box center [131, 222] width 46 height 14
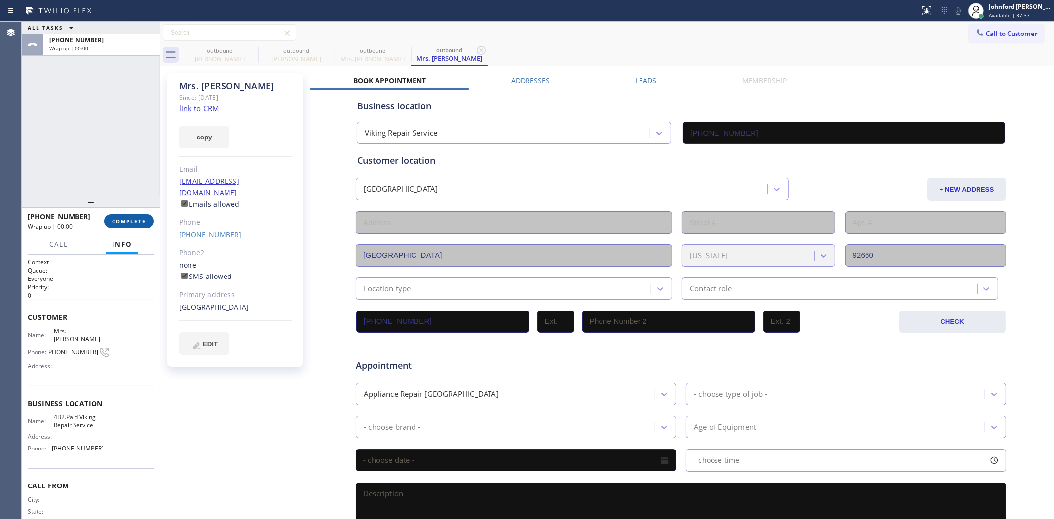
click at [136, 225] on button "COMPLETE" at bounding box center [129, 222] width 50 height 14
click at [136, 225] on div "Classify the call LOCATION NAME Hogan Electrical Repair Works FROM PHONE (714) …" at bounding box center [538, 271] width 1032 height 498
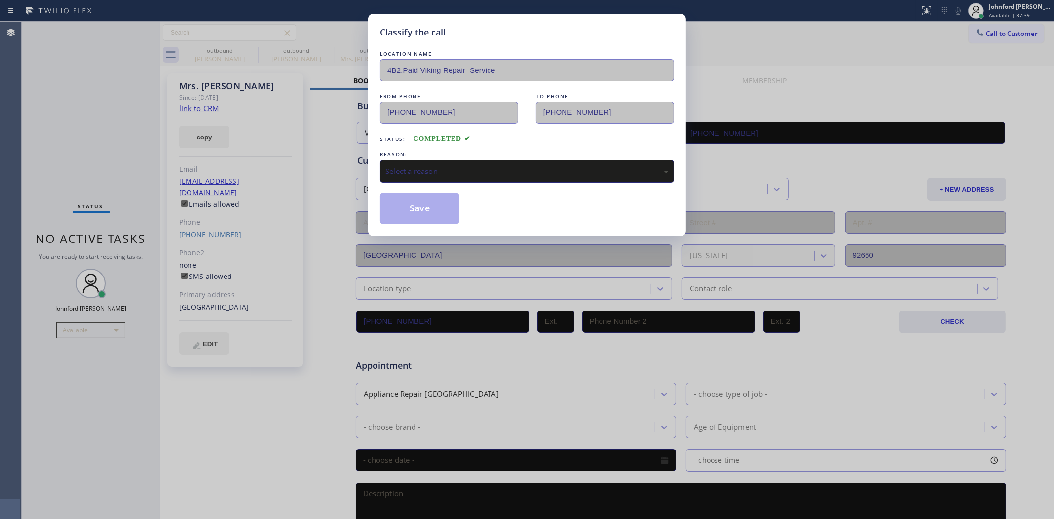
click at [437, 149] on div "REASON:" at bounding box center [527, 154] width 294 height 10
click at [437, 166] on div "Select a reason" at bounding box center [526, 171] width 283 height 11
click at [433, 212] on button "Save" at bounding box center [419, 209] width 79 height 32
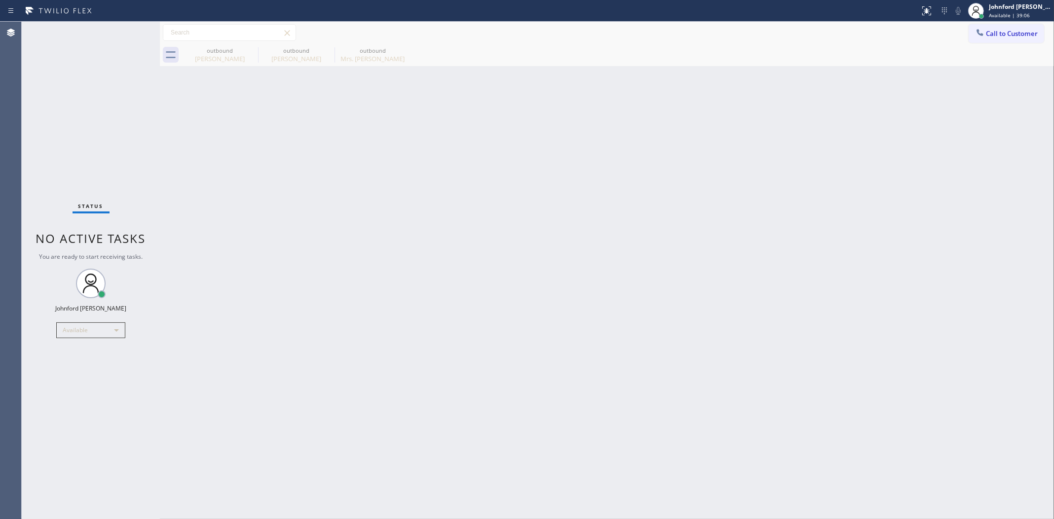
click at [963, 32] on div "Call to Customer Outbound call Location Viking Repair Service Your caller id ph…" at bounding box center [607, 32] width 894 height 17
click at [967, 32] on icon at bounding box center [980, 33] width 10 height 10
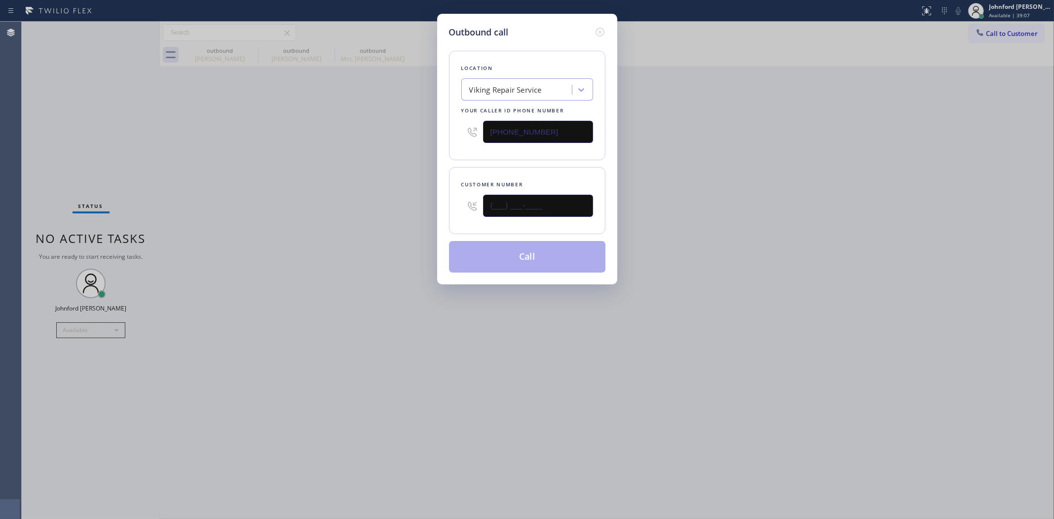
drag, startPoint x: 481, startPoint y: 210, endPoint x: 371, endPoint y: 210, distance: 109.5
click at [373, 210] on div "Outbound call Location Viking Repair Service Your caller id phone number (949) …" at bounding box center [527, 259] width 1054 height 519
paste input "408) 691-0006"
drag, startPoint x: 817, startPoint y: 162, endPoint x: 847, endPoint y: 19, distance: 146.2
click at [819, 159] on div "Outbound call Location Viking Repair Service Your caller id phone number (949) …" at bounding box center [527, 259] width 1054 height 519
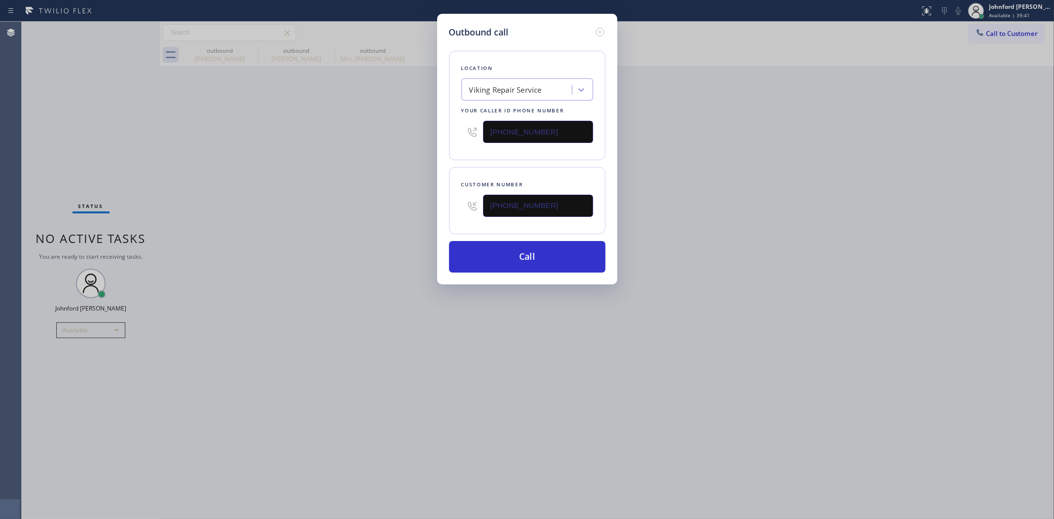
drag, startPoint x: 551, startPoint y: 197, endPoint x: 455, endPoint y: 203, distance: 95.8
click at [457, 203] on div "Customer number (408) 691-0006" at bounding box center [527, 200] width 156 height 67
paste input "858) 414-3779"
click at [785, 207] on div "Outbound call Location Viking Repair Service Your caller id phone number (949) …" at bounding box center [527, 259] width 1054 height 519
drag, startPoint x: 580, startPoint y: 205, endPoint x: 417, endPoint y: 213, distance: 162.5
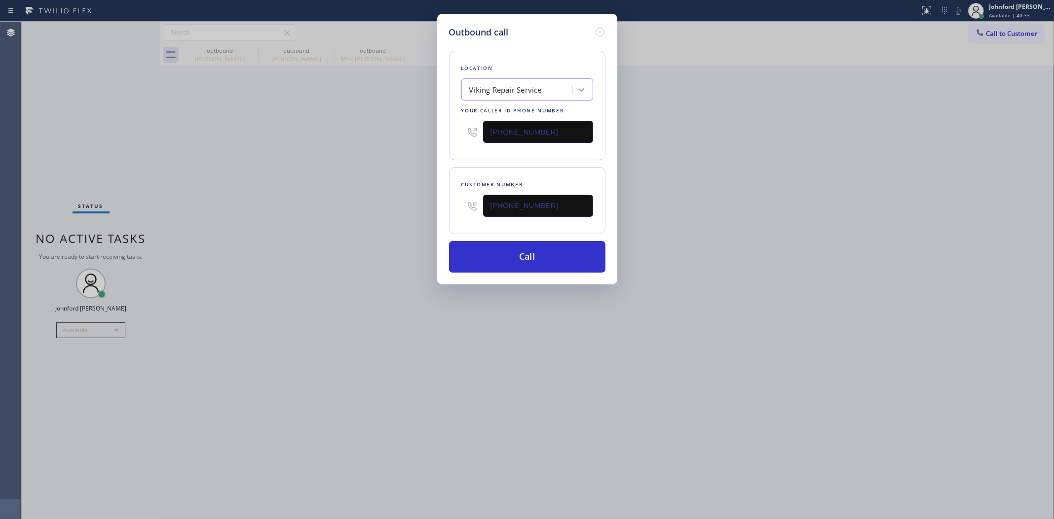
click at [417, 213] on div "Outbound call Location Viking Repair Service Your caller id phone number (949) …" at bounding box center [527, 259] width 1054 height 519
paste input "480) 544-081"
type input "(480) 544-0819"
drag, startPoint x: 564, startPoint y: 131, endPoint x: 413, endPoint y: 129, distance: 151.0
click at [413, 129] on div "Outbound call Location Viking Repair Service Your caller id phone number (949) …" at bounding box center [527, 259] width 1054 height 519
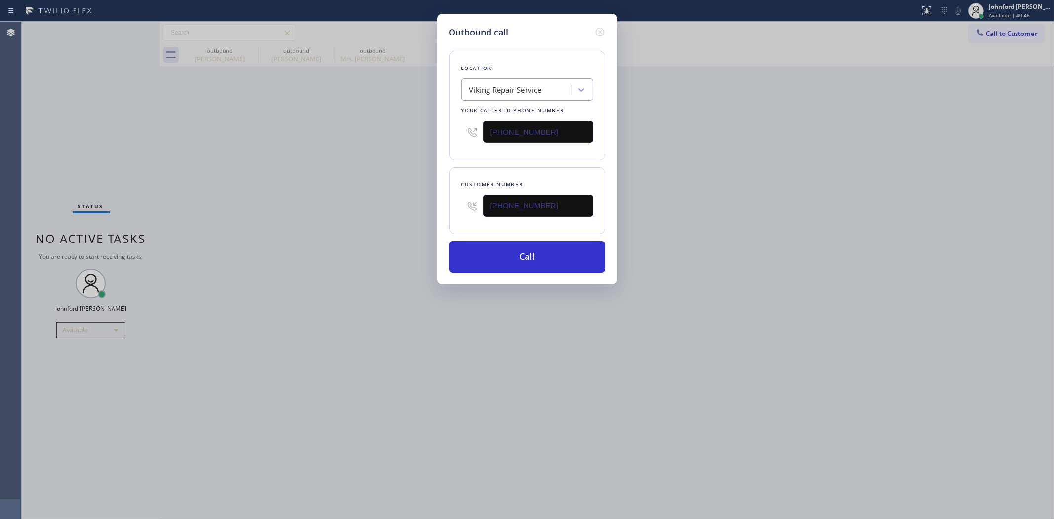
paste input "602) 755-6398"
type input "(602) 755-6398"
click at [395, 127] on div "Outbound call Location Viking Repair Service Your caller id phone number (602) …" at bounding box center [527, 259] width 1054 height 519
click at [496, 248] on button "Call" at bounding box center [527, 257] width 156 height 32
drag, startPoint x: 726, startPoint y: 237, endPoint x: 751, endPoint y: 126, distance: 113.8
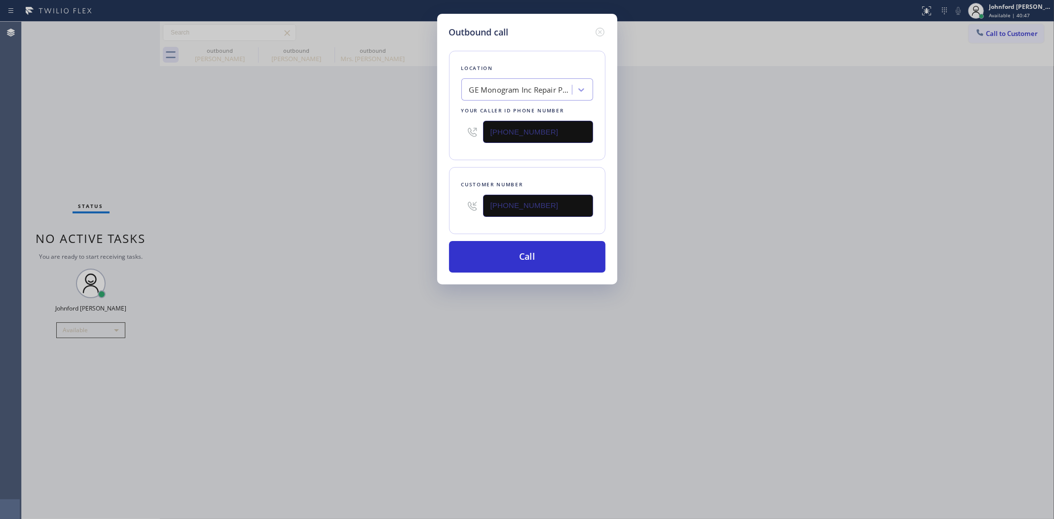
click at [731, 228] on div "Outbound call Location GE Monogram Inc Repair Phoenix Your caller id phone numb…" at bounding box center [527, 259] width 1054 height 519
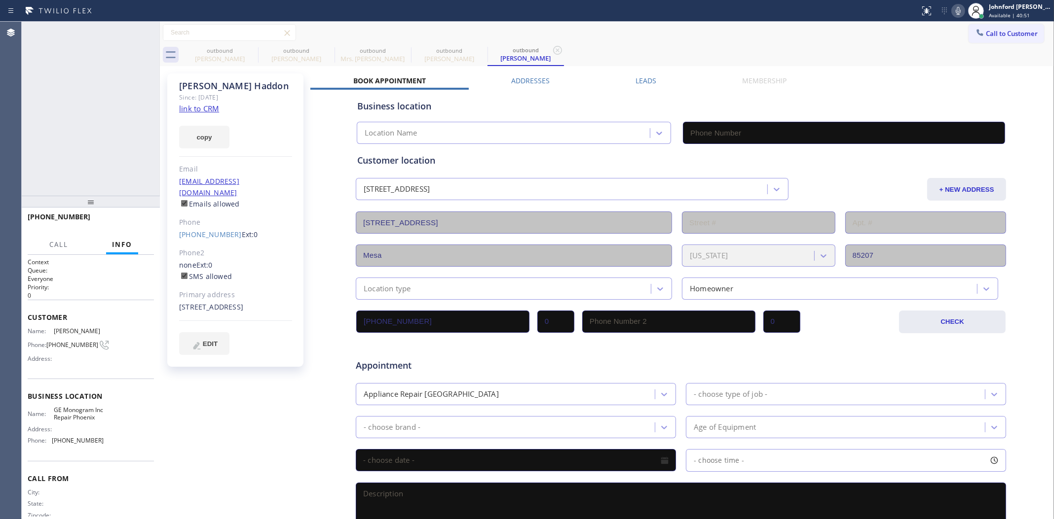
type input "(602) 755-6398"
click at [956, 10] on icon at bounding box center [958, 11] width 12 height 12
click at [238, 46] on div "outbound Brian Peoples" at bounding box center [220, 55] width 74 height 22
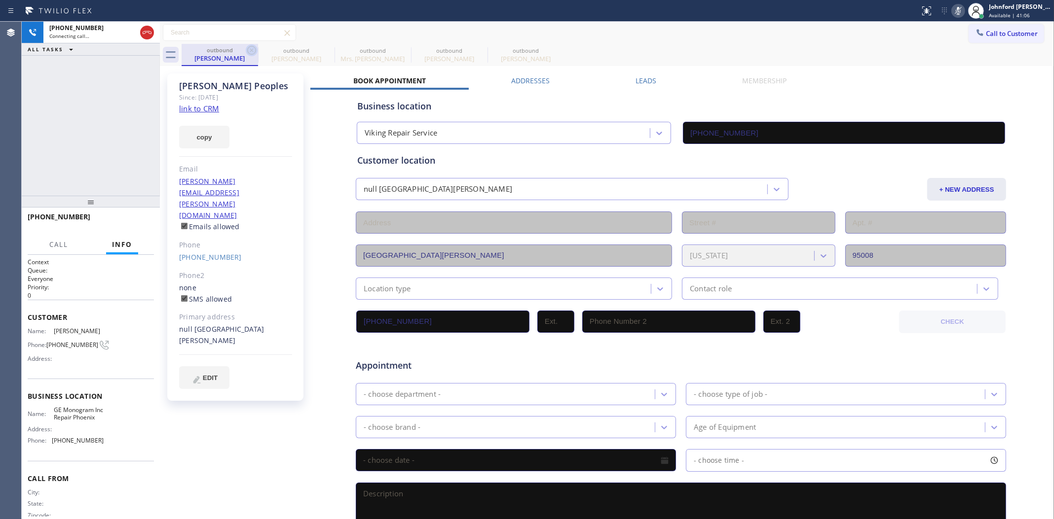
click at [248, 47] on icon at bounding box center [252, 50] width 12 height 12
click at [0, 0] on icon at bounding box center [0, 0] width 0 height 0
type input "[PHONE_NUMBER]"
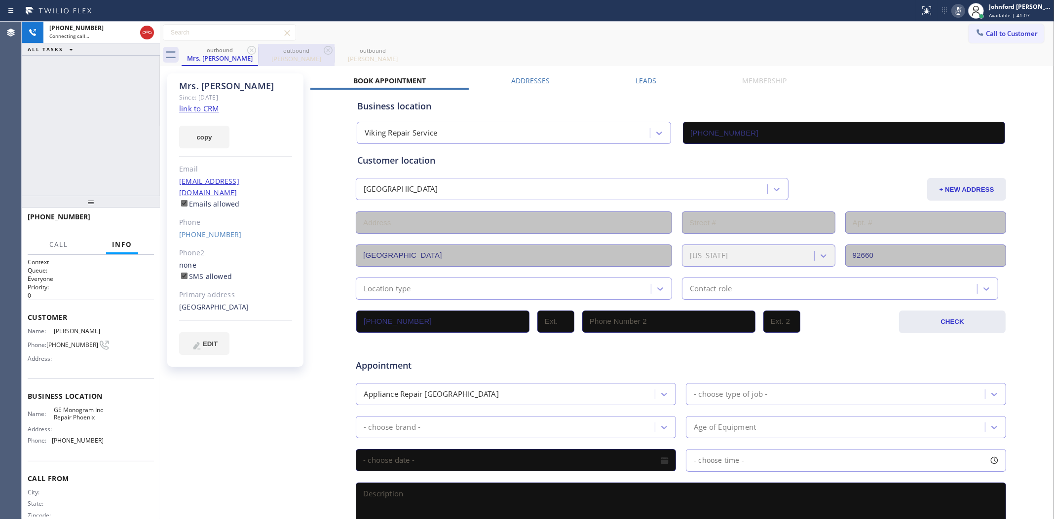
click at [265, 47] on div "outbound" at bounding box center [296, 50] width 74 height 7
type input "(602) 755-6398"
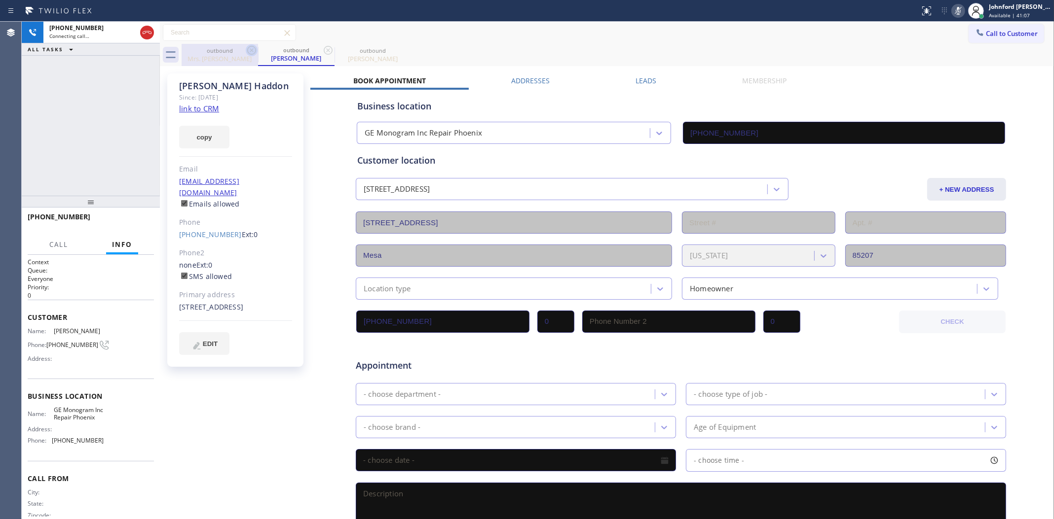
click at [250, 49] on icon at bounding box center [251, 50] width 9 height 9
click at [229, 44] on div "outbound Mrs. Stephanie" at bounding box center [220, 55] width 74 height 22
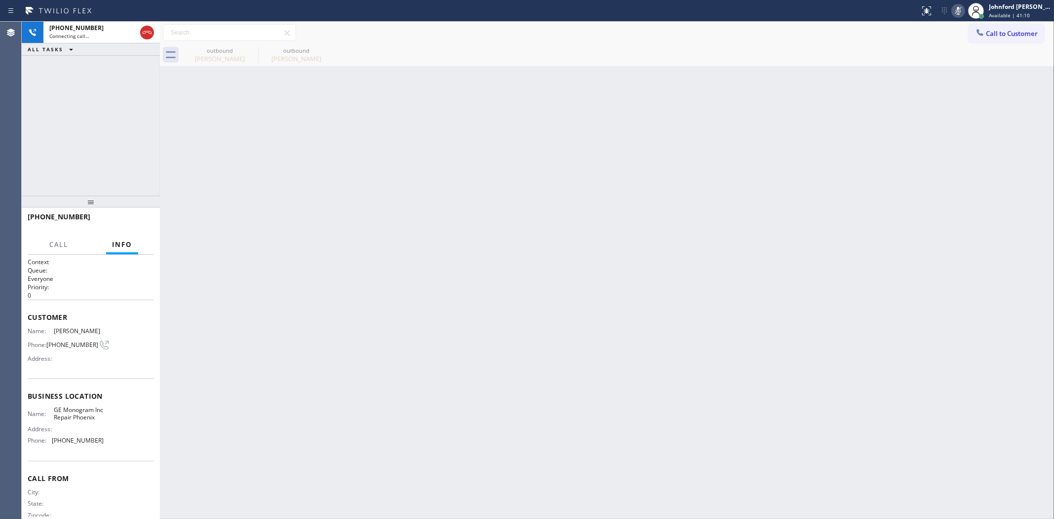
click at [954, 9] on icon at bounding box center [958, 11] width 12 height 12
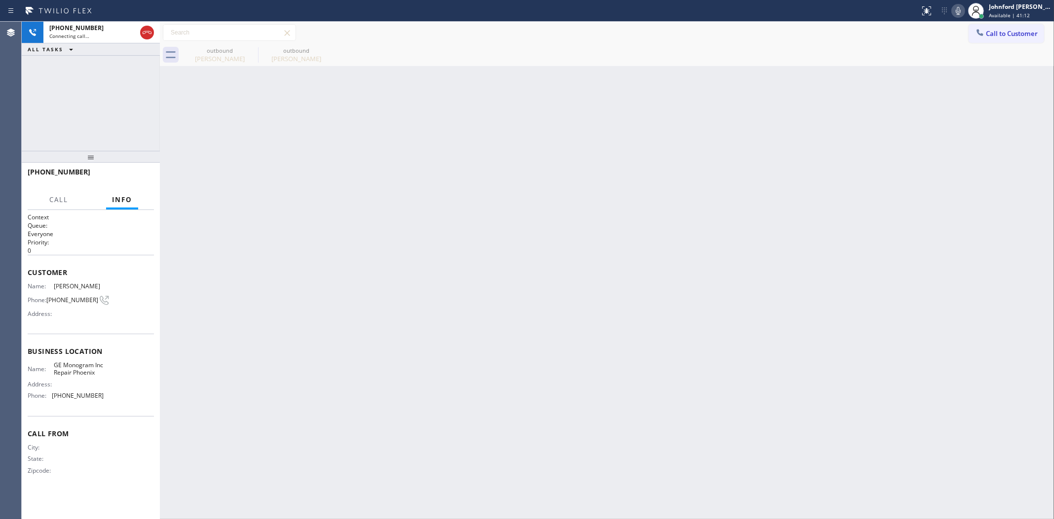
drag, startPoint x: 90, startPoint y: 201, endPoint x: 104, endPoint y: 109, distance: 93.3
click at [104, 109] on div "+14805440819 Connecting call… ALL TASKS ALL TASKS ACTIVE TASKS TASKS IN WRAP UP…" at bounding box center [91, 271] width 138 height 498
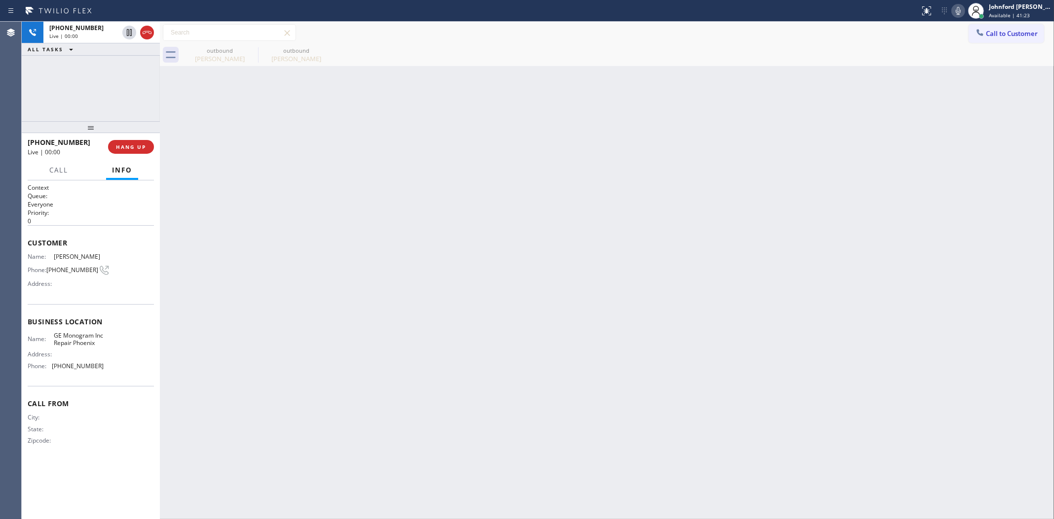
click at [952, 13] on icon at bounding box center [958, 11] width 12 height 12
click at [127, 153] on button "HANG UP" at bounding box center [131, 147] width 46 height 14
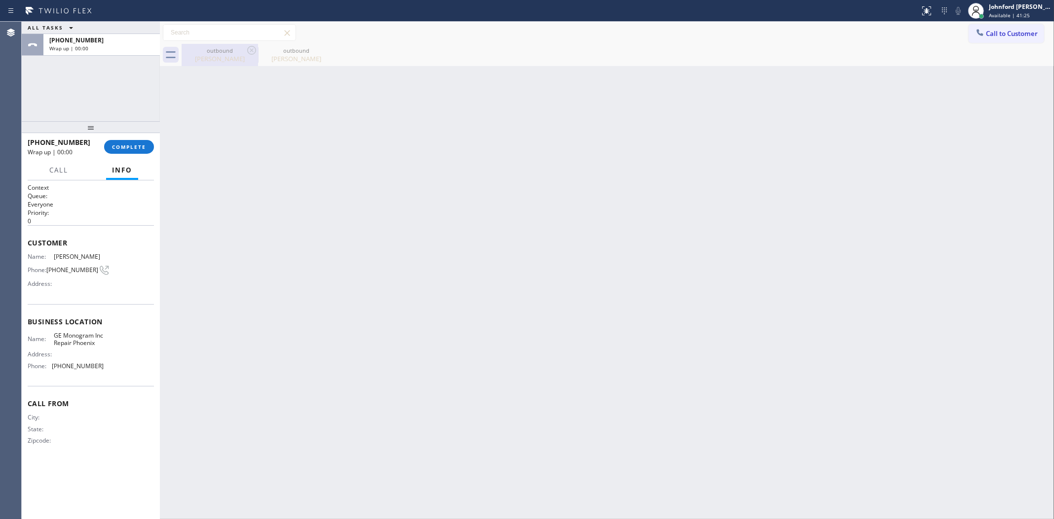
click at [205, 50] on div "outbound" at bounding box center [220, 50] width 74 height 7
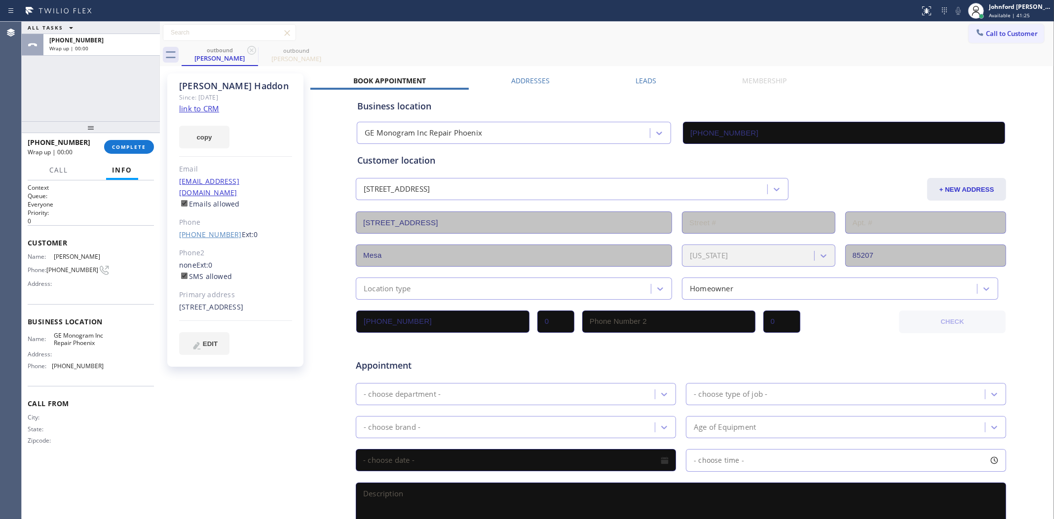
click at [215, 230] on link "(480) 544-0819" at bounding box center [210, 234] width 63 height 9
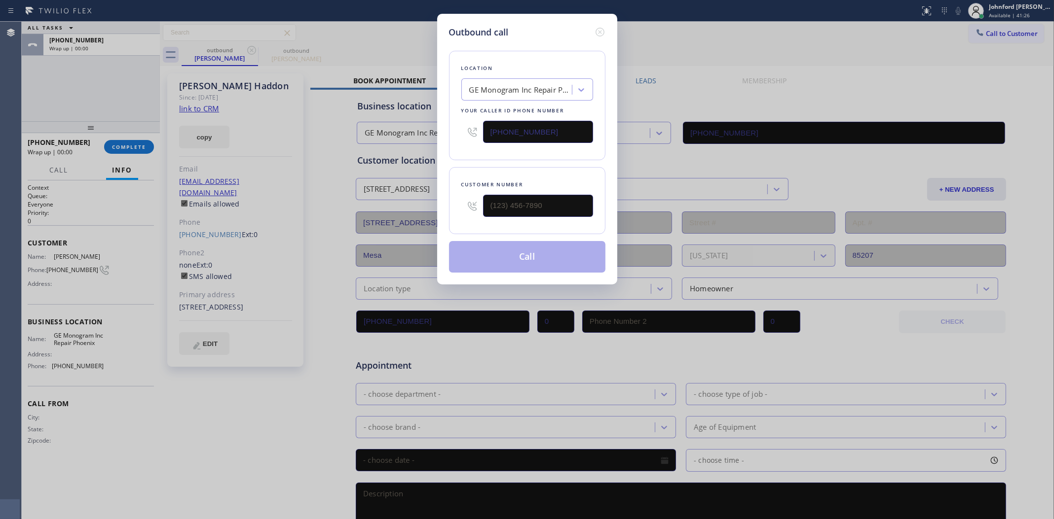
type input "(480) 544-0819"
click at [573, 269] on button "Call" at bounding box center [527, 257] width 156 height 32
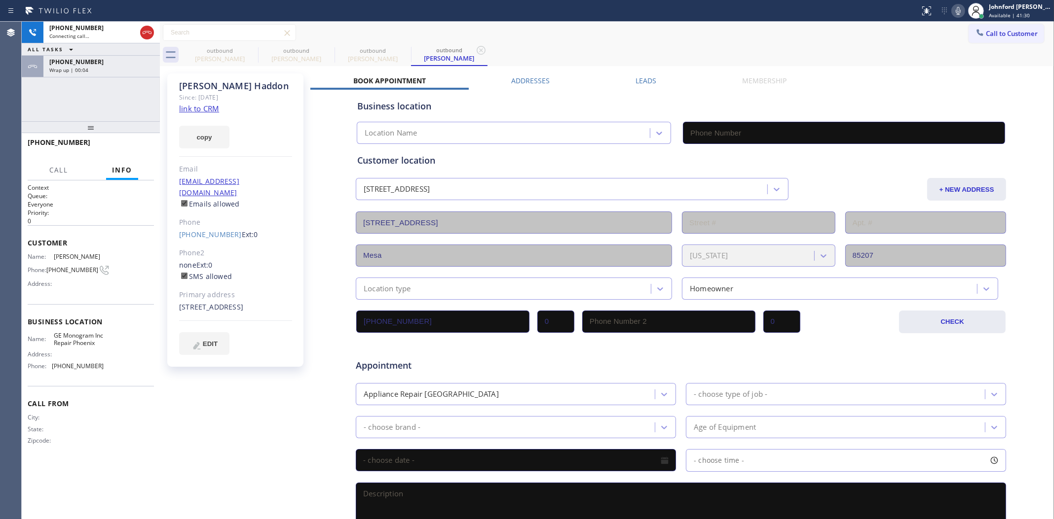
type input "(602) 755-6398"
click at [259, 51] on div "outbound" at bounding box center [296, 50] width 74 height 7
drag, startPoint x: 258, startPoint y: 50, endPoint x: 245, endPoint y: 55, distance: 14.2
click at [253, 50] on div "outbound Jackie Haddon outbound Jackie Haddon outbound Jackie Haddon outbound J…" at bounding box center [618, 55] width 872 height 22
click at [245, 55] on div "Jackie Haddon" at bounding box center [220, 58] width 74 height 9
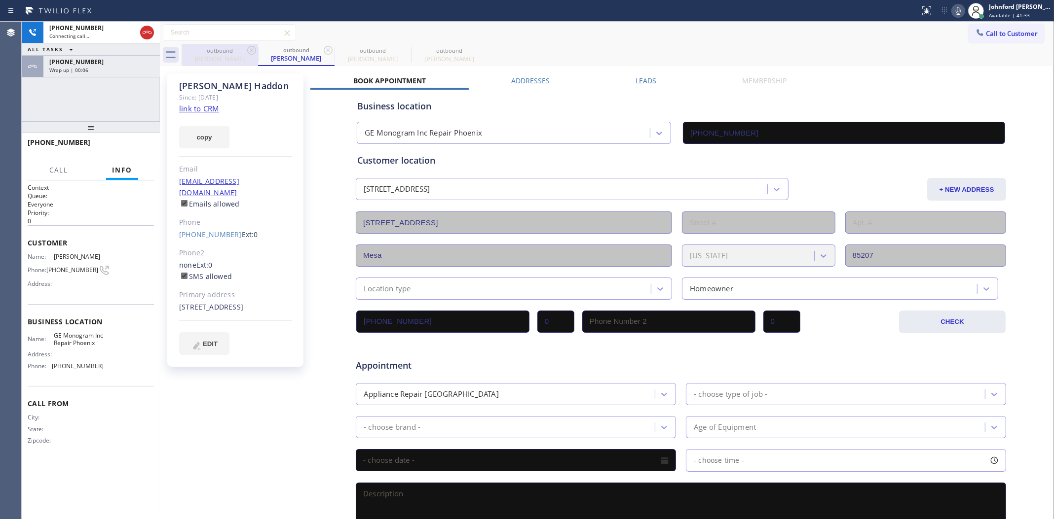
click at [245, 55] on div "Jackie Haddon" at bounding box center [220, 58] width 74 height 9
click at [248, 54] on icon at bounding box center [252, 50] width 12 height 12
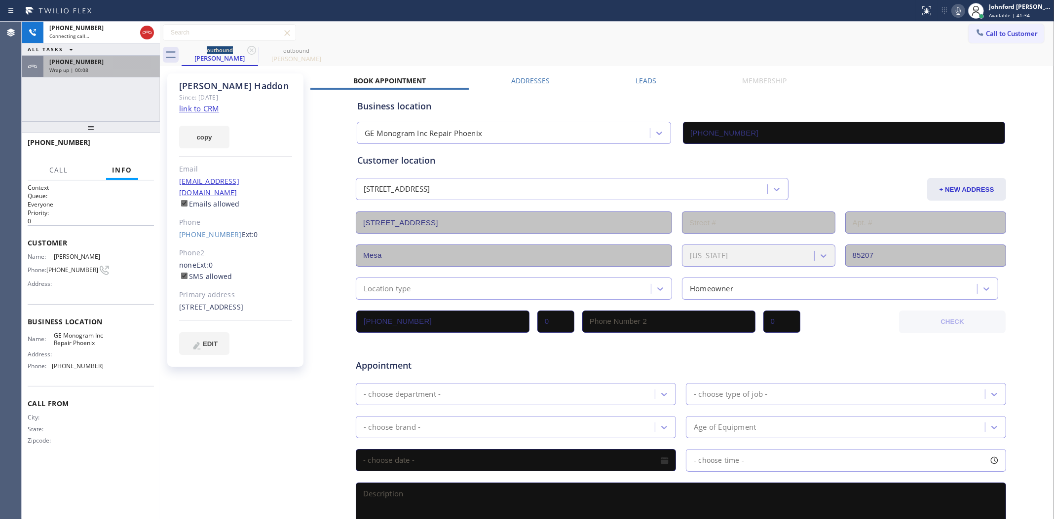
click at [149, 67] on div "Wrap up | 00:08" at bounding box center [101, 70] width 105 height 7
click at [129, 163] on button "Info" at bounding box center [122, 170] width 32 height 19
click at [129, 145] on span "COMPLETE" at bounding box center [129, 147] width 34 height 7
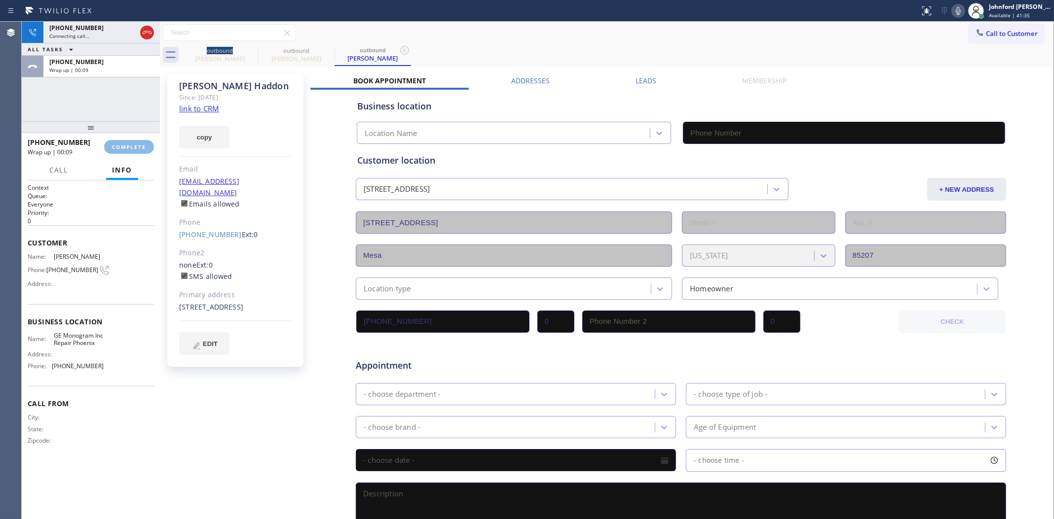
type input "(602) 755-6398"
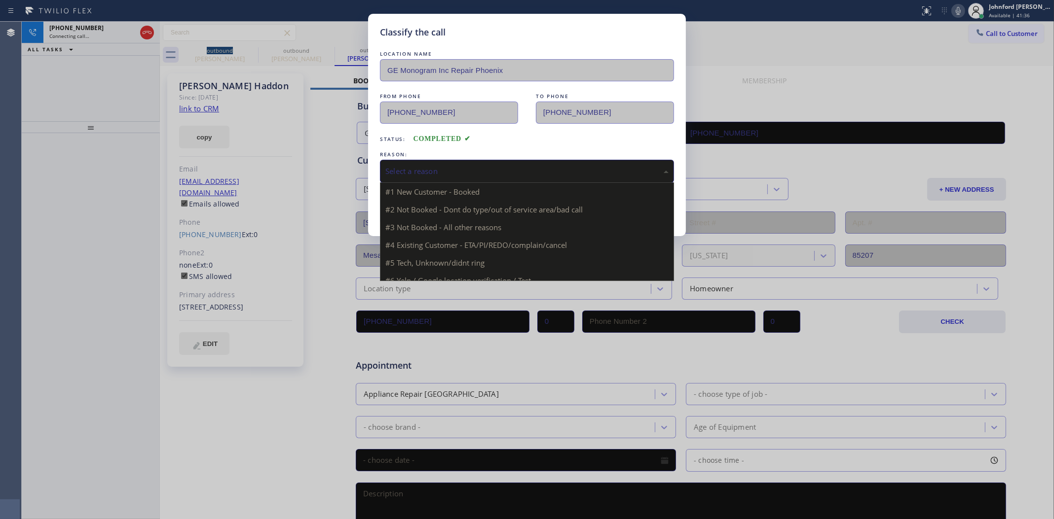
click at [435, 171] on div "Select a reason" at bounding box center [526, 171] width 283 height 11
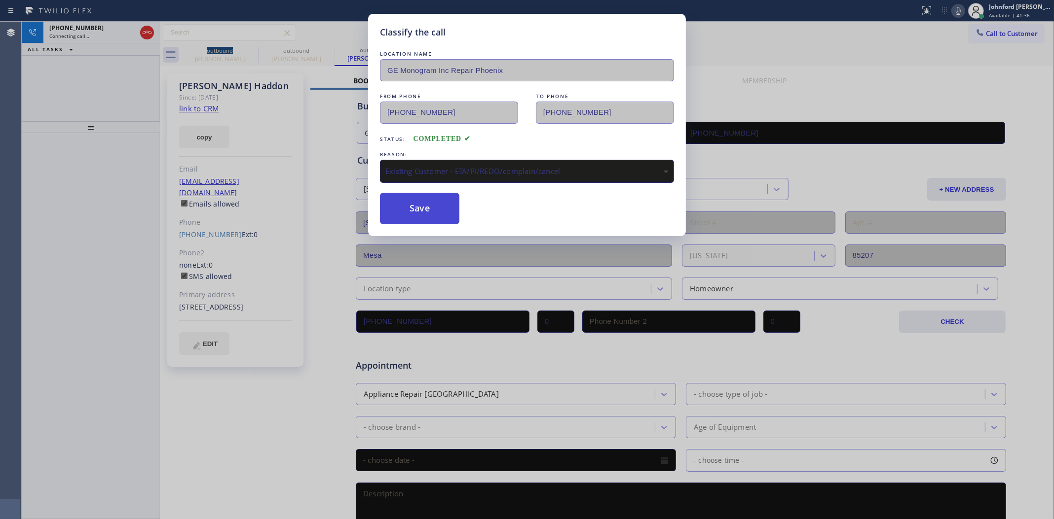
click at [412, 205] on button "Save" at bounding box center [419, 209] width 79 height 32
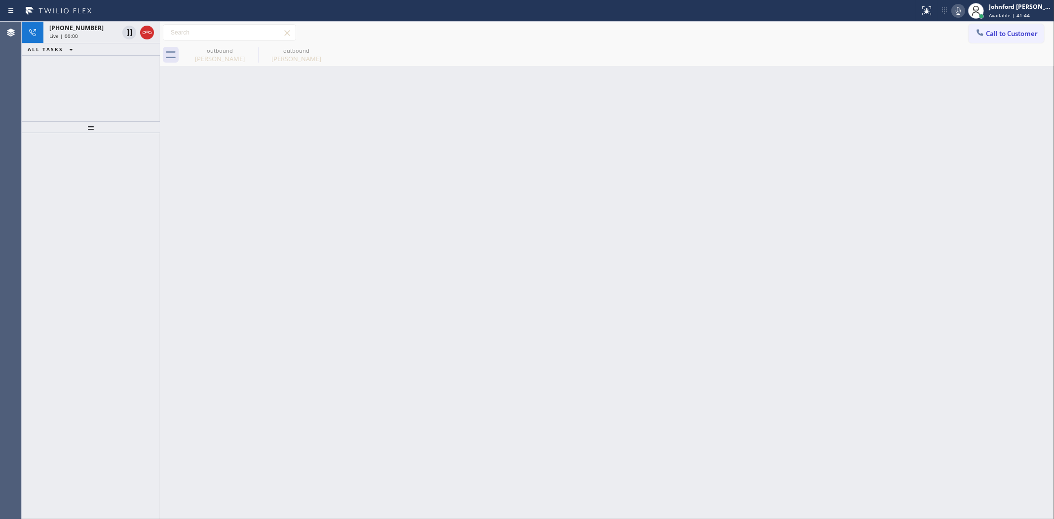
drag, startPoint x: 920, startPoint y: 100, endPoint x: 957, endPoint y: 34, distance: 76.2
click at [933, 80] on div "Back to Dashboard Change Sender ID Customers Technicians Select a contact Outbo…" at bounding box center [607, 271] width 894 height 498
click at [958, 18] on div "Status report No issues detected If you experience an issue, please download th…" at bounding box center [984, 11] width 138 height 22
click at [953, 8] on icon at bounding box center [958, 11] width 12 height 12
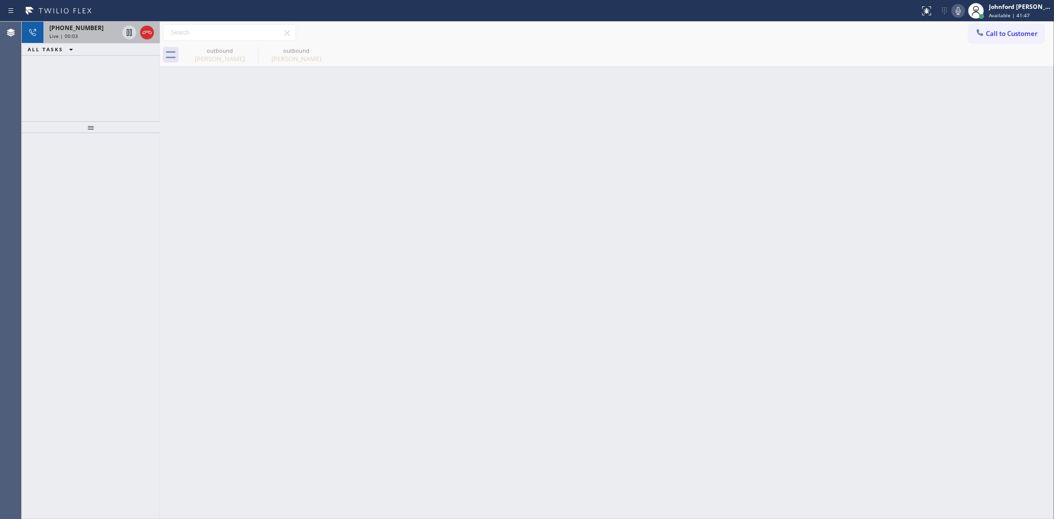
click at [89, 28] on span "+14805440819" at bounding box center [76, 28] width 54 height 8
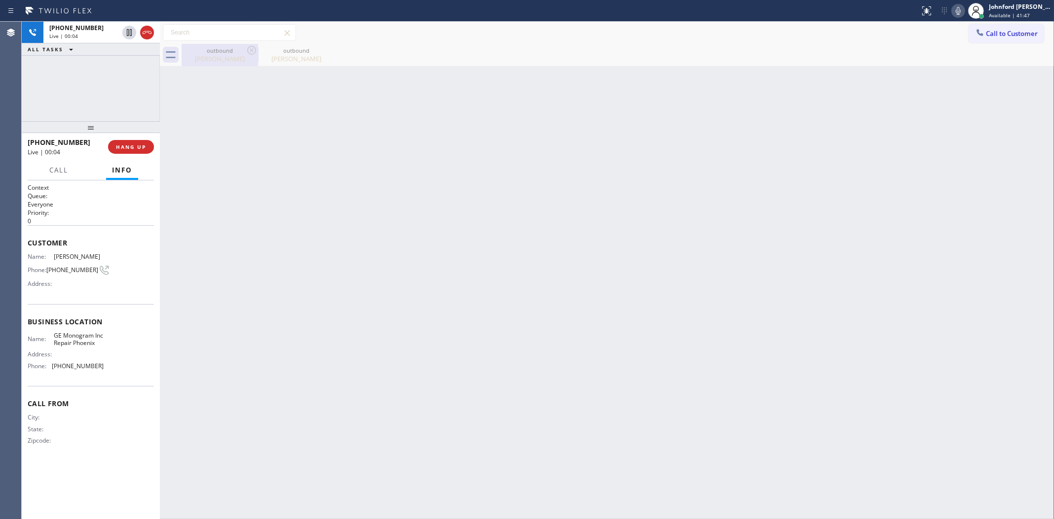
click at [208, 54] on div "Jackie Haddon" at bounding box center [220, 58] width 74 height 9
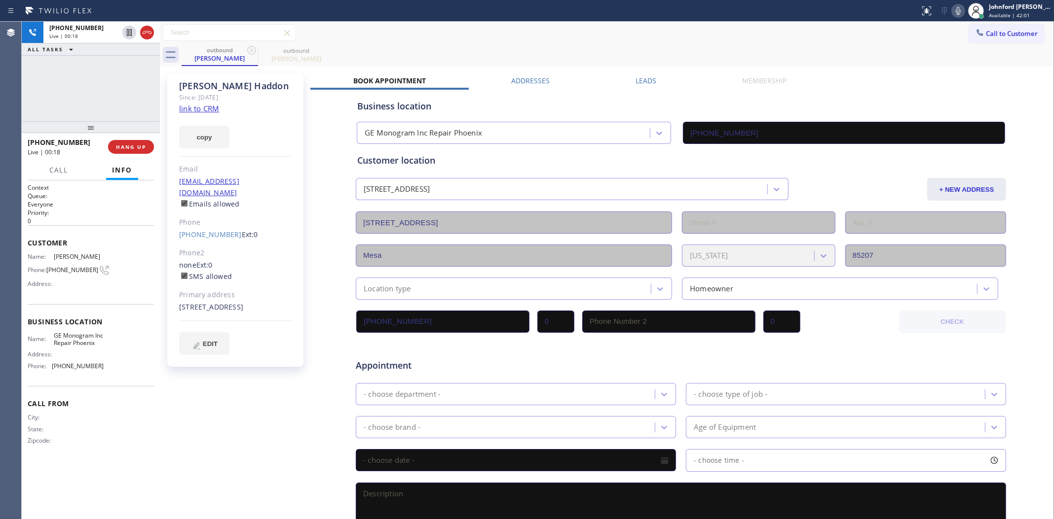
click at [956, 6] on icon at bounding box center [958, 11] width 12 height 12
click at [142, 92] on div "+14805440819 Live | 00:28 ALL TASKS ALL TASKS ACTIVE TASKS TASKS IN WRAP UP" at bounding box center [91, 72] width 138 height 100
click at [596, 56] on div "outbound Jackie Haddon outbound Jackie Haddon" at bounding box center [618, 55] width 872 height 22
click at [88, 121] on div at bounding box center [91, 127] width 138 height 12
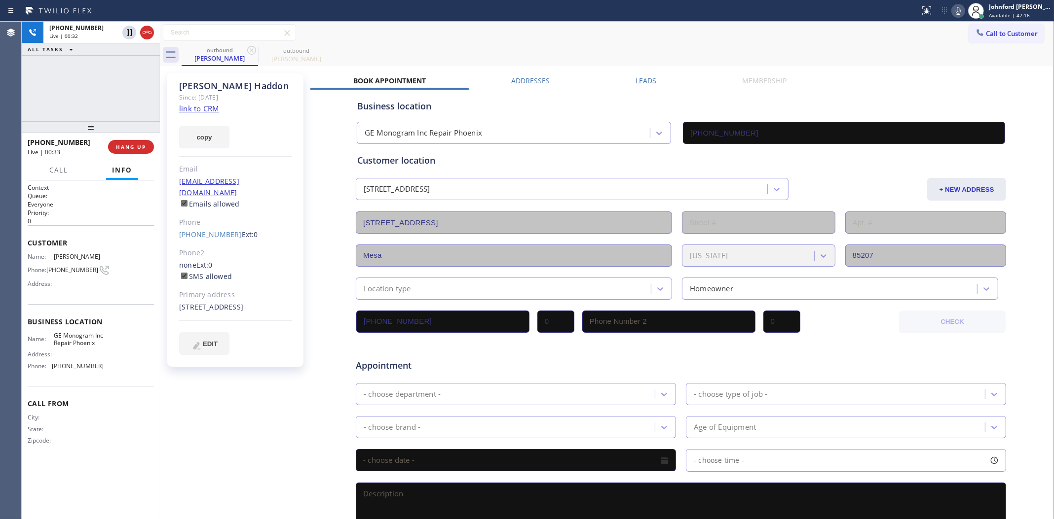
click at [957, 13] on icon at bounding box center [958, 11] width 12 height 12
click at [958, 12] on icon at bounding box center [958, 11] width 12 height 12
click at [923, 52] on div "outbound Jackie Haddon outbound Jackie Haddon" at bounding box center [618, 55] width 872 height 22
drag, startPoint x: 135, startPoint y: 144, endPoint x: 560, endPoint y: 81, distance: 430.3
click at [135, 144] on span "HANG UP" at bounding box center [131, 147] width 30 height 7
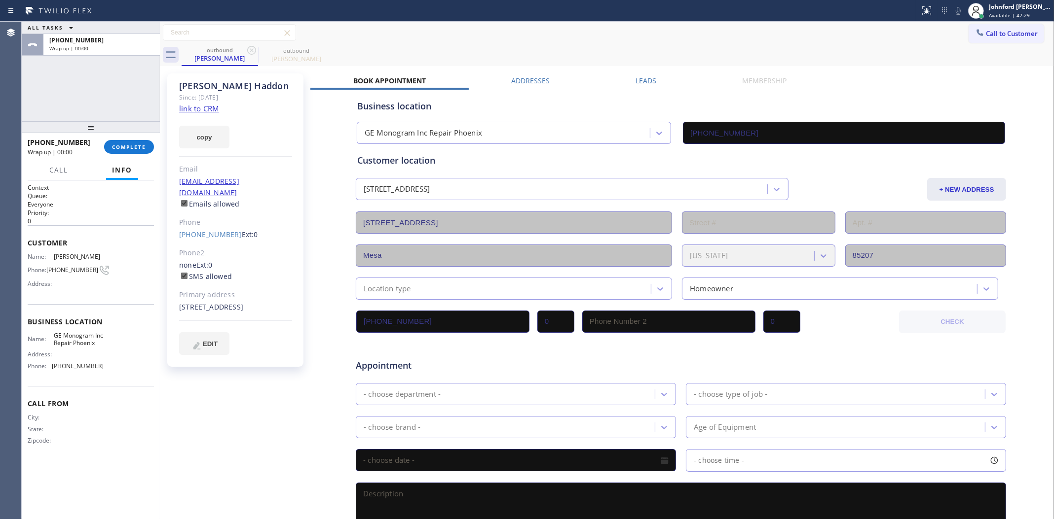
click at [143, 139] on div "+14805440819 Wrap up | 00:00 COMPLETE" at bounding box center [91, 147] width 126 height 26
click at [142, 142] on button "COMPLETE" at bounding box center [129, 147] width 50 height 14
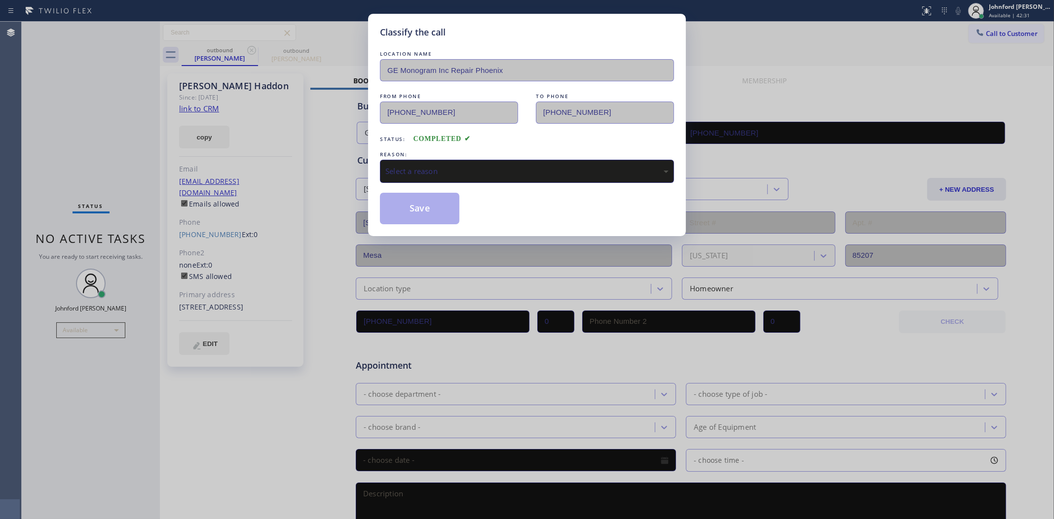
click at [464, 168] on div "Select a reason" at bounding box center [526, 171] width 283 height 11
click at [420, 215] on button "Save" at bounding box center [419, 209] width 79 height 32
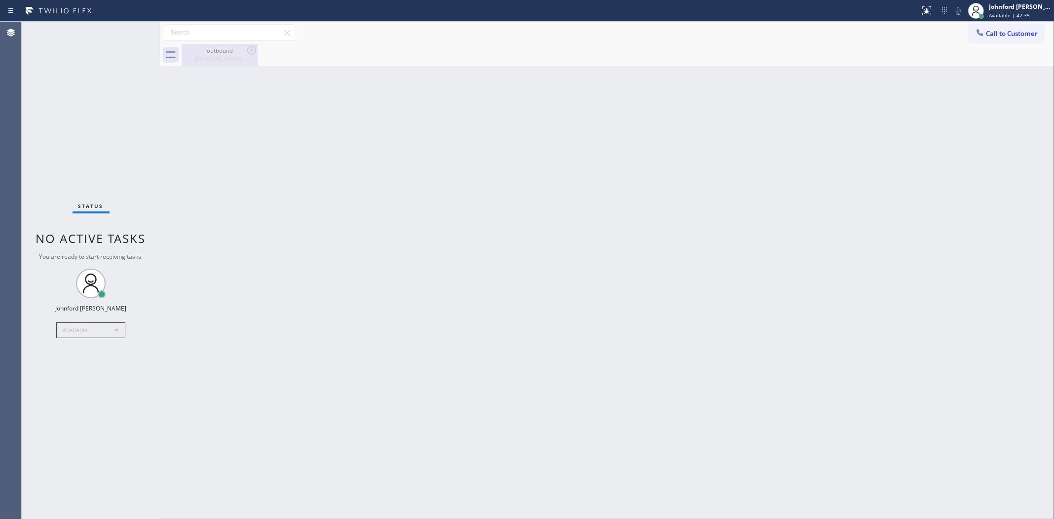
click at [234, 62] on div "Jackie Haddon" at bounding box center [220, 58] width 74 height 9
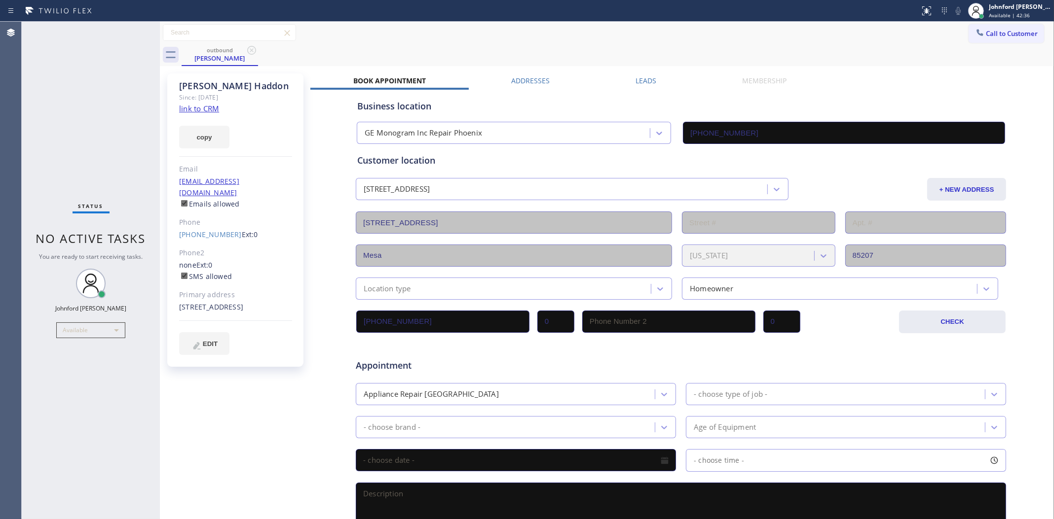
click at [652, 82] on label "Leads" at bounding box center [645, 80] width 21 height 9
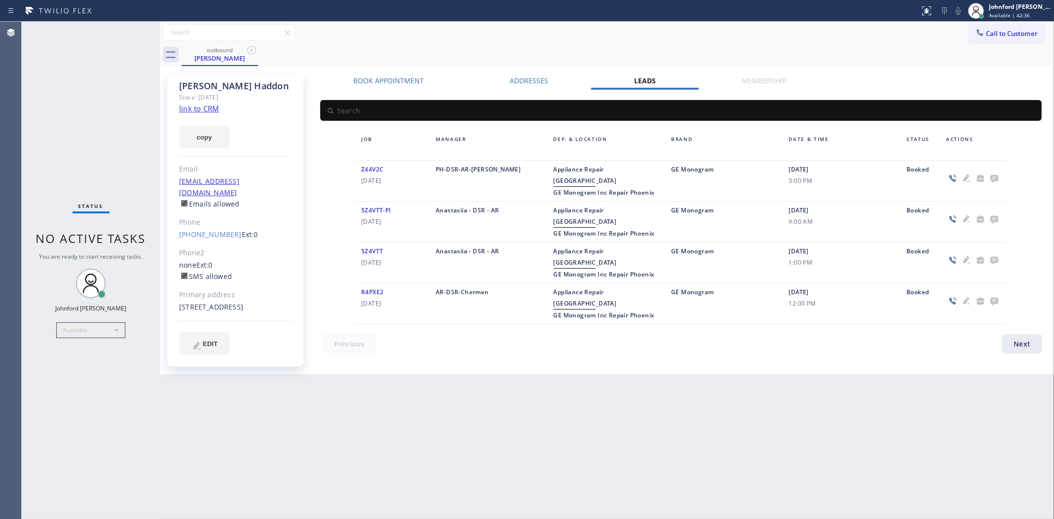
click at [967, 180] on icon at bounding box center [994, 179] width 8 height 8
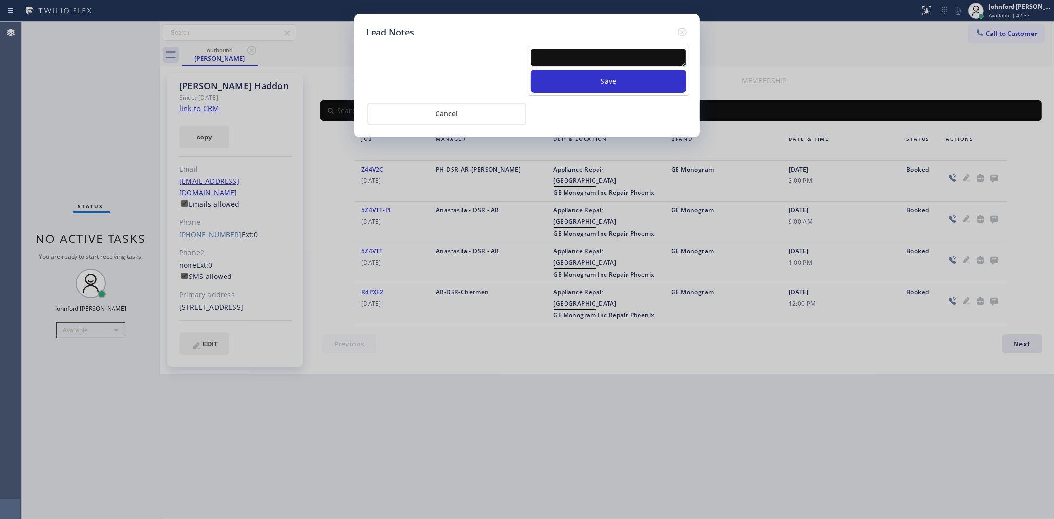
click at [582, 54] on textarea at bounding box center [608, 58] width 155 height 18
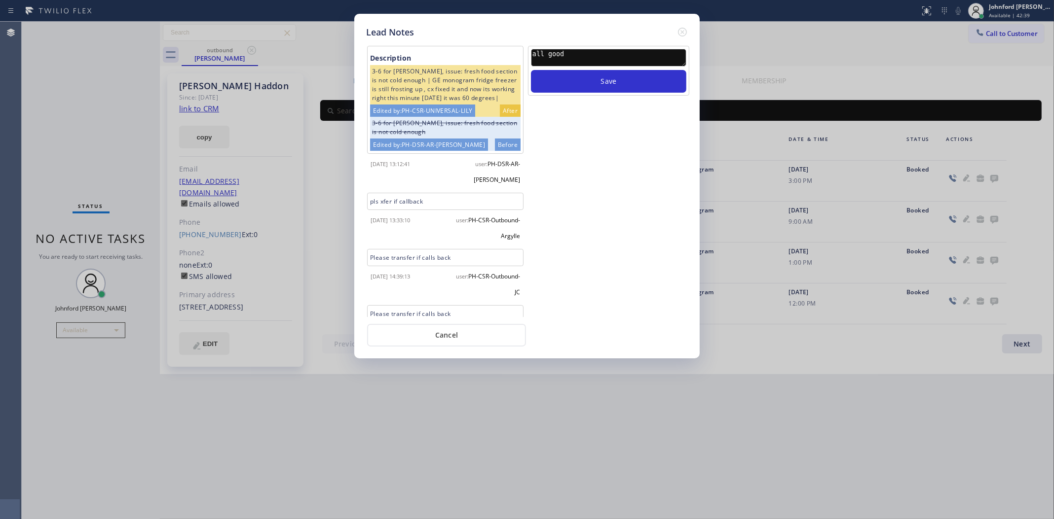
type textarea "all good"
click at [531, 70] on button "Save" at bounding box center [608, 81] width 155 height 23
click at [674, 30] on div "Lead Notes" at bounding box center [527, 32] width 322 height 13
click at [676, 28] on icon at bounding box center [682, 32] width 12 height 12
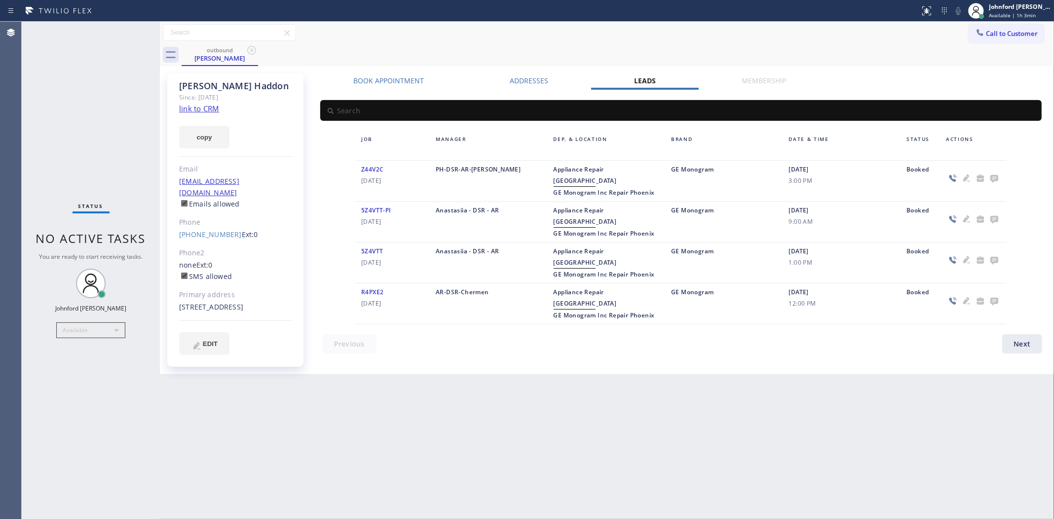
click at [731, 35] on div "Call to Customer Outbound call Location GE Monogram Inc Repair Phoenix Your cal…" at bounding box center [607, 32] width 894 height 17
click at [244, 54] on div "Jackie Haddon" at bounding box center [220, 58] width 74 height 9
click at [246, 48] on icon at bounding box center [252, 50] width 12 height 12
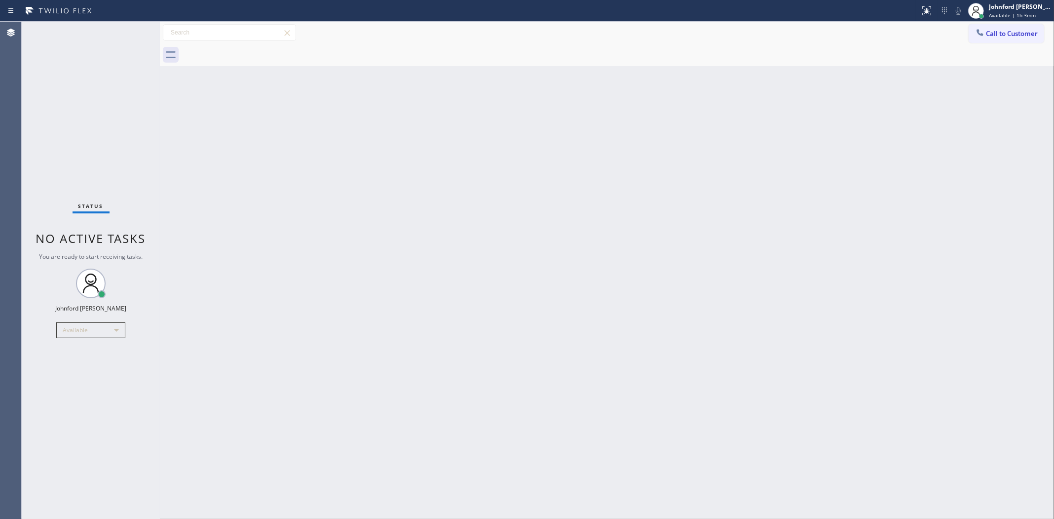
click at [522, 48] on div at bounding box center [618, 55] width 872 height 22
click at [967, 32] on button "Call to Customer" at bounding box center [1005, 33] width 75 height 19
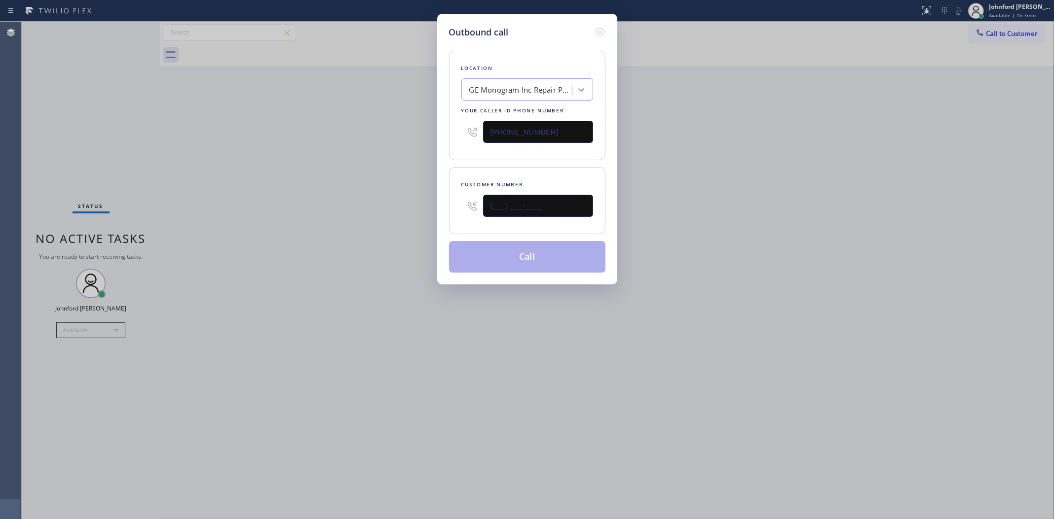
drag, startPoint x: 503, startPoint y: 208, endPoint x: 472, endPoint y: 205, distance: 31.7
click at [472, 205] on div "(___) ___-____" at bounding box center [527, 206] width 132 height 32
paste input "760) 568-3482"
type input "(760) 568-3482"
click at [719, 158] on div "Outbound call Location GE Monogram Inc Repair Phoenix Your caller id phone numb…" at bounding box center [527, 259] width 1054 height 519
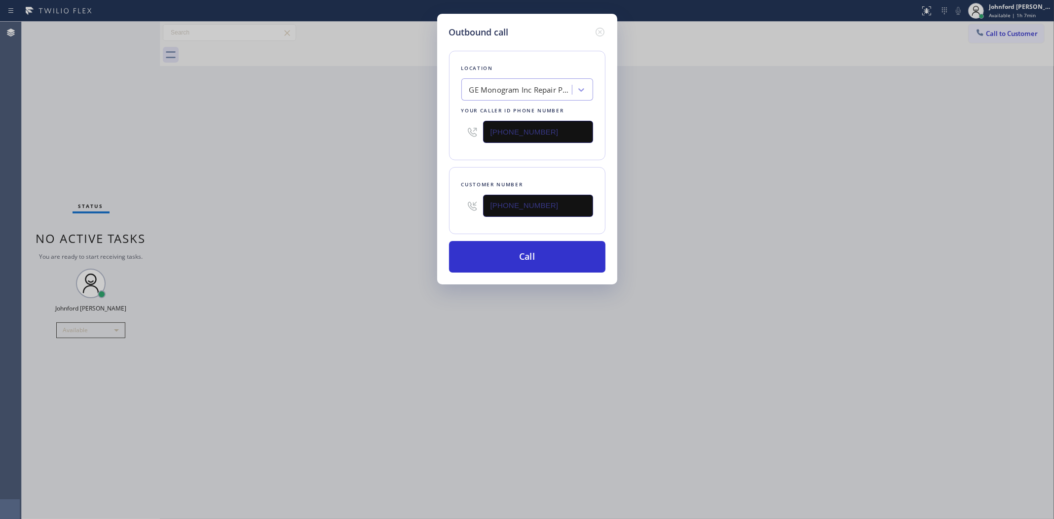
drag, startPoint x: 548, startPoint y: 122, endPoint x: 408, endPoint y: 129, distance: 139.7
click at [408, 129] on div "Outbound call Location GE Monogram Inc Repair Phoenix Your caller id phone numb…" at bounding box center [527, 259] width 1054 height 519
click at [521, 134] on input "(602) 755-6398" at bounding box center [538, 132] width 110 height 22
click at [521, 135] on input "(602) 755-6398" at bounding box center [538, 132] width 110 height 22
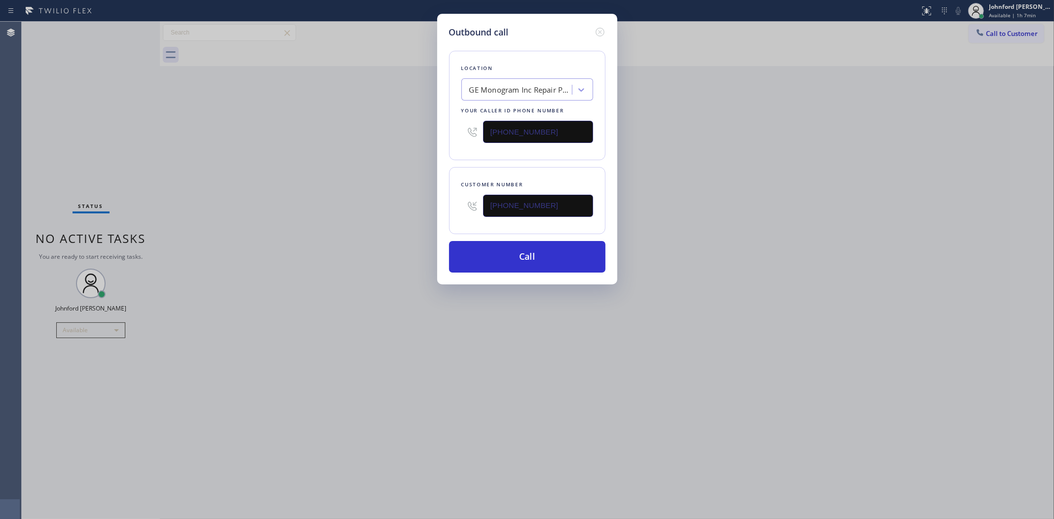
paste input "760) 330-2686"
type input "(760) 330-2686"
click at [365, 156] on div "Outbound call Location GE Monogram Inc Repair Phoenix Your caller id phone numb…" at bounding box center [527, 259] width 1054 height 519
click at [505, 259] on button "Call" at bounding box center [527, 257] width 156 height 32
drag, startPoint x: 692, startPoint y: 235, endPoint x: 743, endPoint y: 109, distance: 136.1
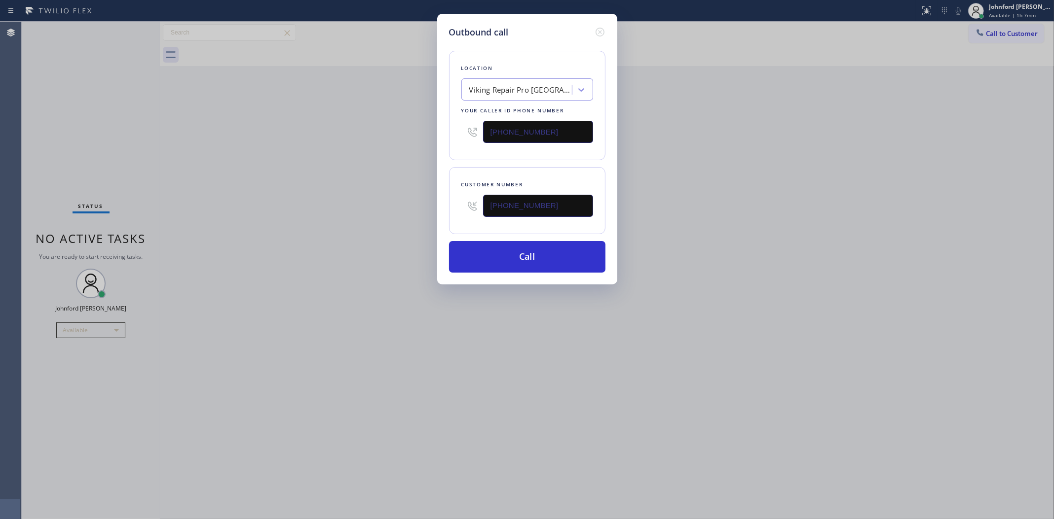
click at [713, 216] on div "Outbound call Location Viking Repair Pro Palm Desert Your caller id phone numbe…" at bounding box center [527, 259] width 1054 height 519
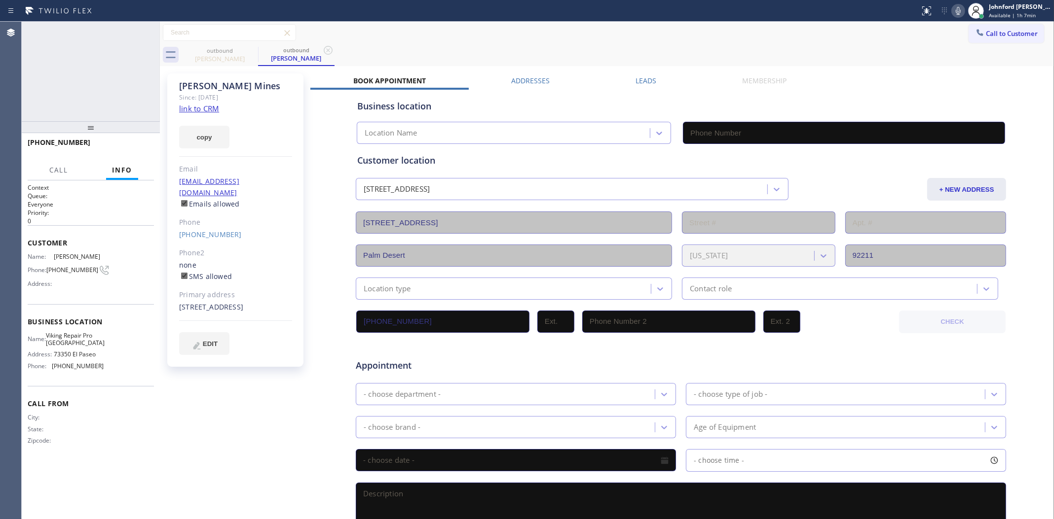
type input "(760) 330-2686"
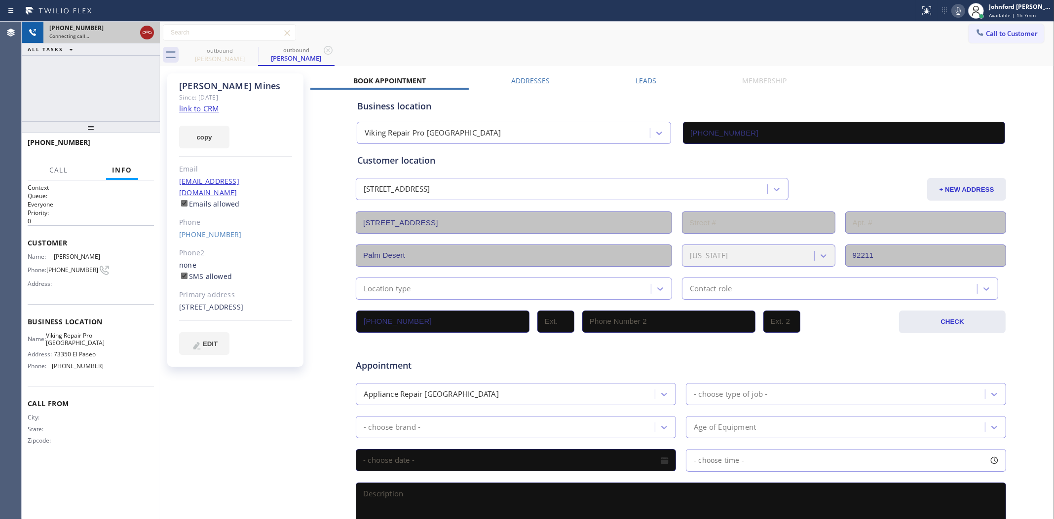
click at [148, 32] on icon at bounding box center [147, 32] width 9 height 3
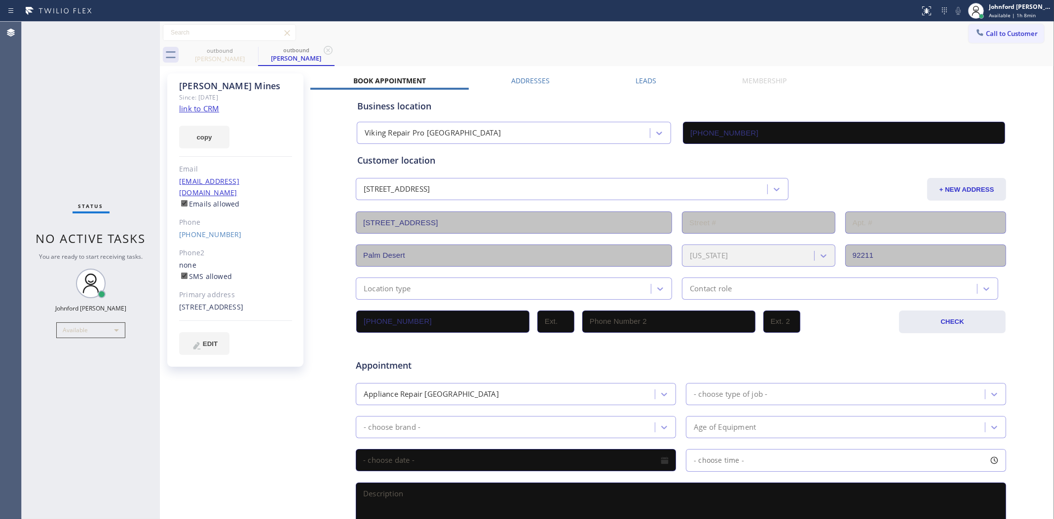
click at [967, 45] on div "outbound Joyce Mines outbound Joyce Mines" at bounding box center [618, 55] width 872 height 22
click at [967, 33] on span "Call to Customer" at bounding box center [1012, 33] width 52 height 9
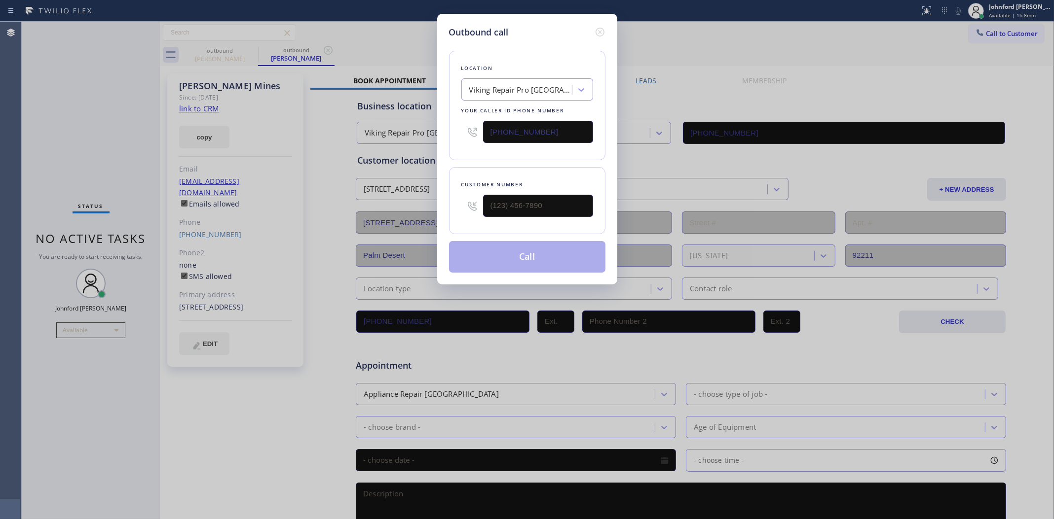
drag, startPoint x: 480, startPoint y: 205, endPoint x: 428, endPoint y: 208, distance: 51.8
click at [428, 208] on div "Outbound call Location Viking Repair Pro Palm Desert Your caller id phone numbe…" at bounding box center [527, 259] width 1054 height 519
click at [568, 211] on input "(___) ___-____" at bounding box center [538, 206] width 110 height 22
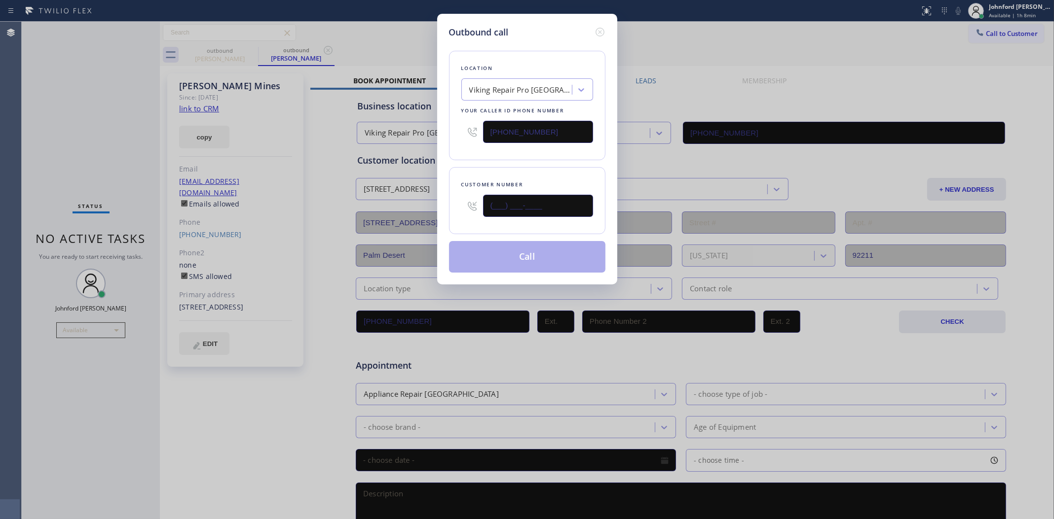
paste input "602) 510-6840"
type input "(602) 510-6840"
drag, startPoint x: 563, startPoint y: 130, endPoint x: 450, endPoint y: 130, distance: 113.4
click at [450, 130] on div "Location Viking Repair Pro Palm Desert Your caller id phone number (760) 330-26…" at bounding box center [527, 106] width 156 height 110
paste input "855) 666-9755"
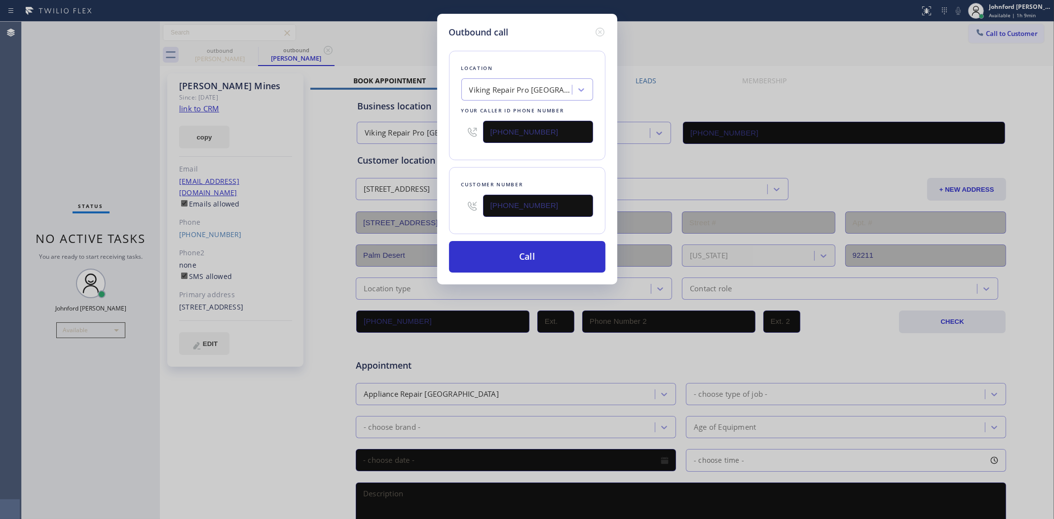
type input "(855) 666-9755"
click at [522, 154] on div "Location Viking Repair Pro Palm Desert Your caller id phone number (855) 666-97…" at bounding box center [527, 106] width 156 height 110
click at [538, 242] on button "Call" at bounding box center [527, 257] width 156 height 32
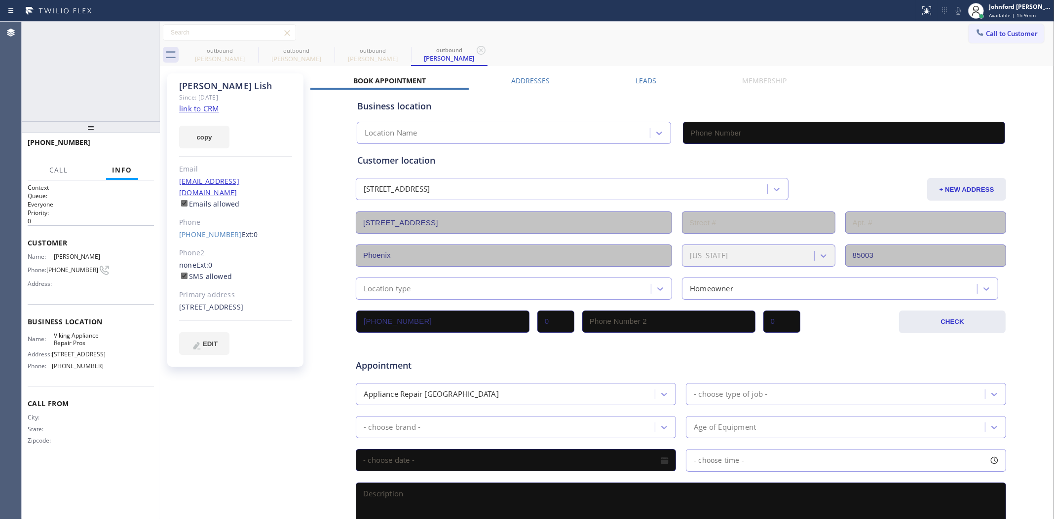
type input "(855) 666-9755"
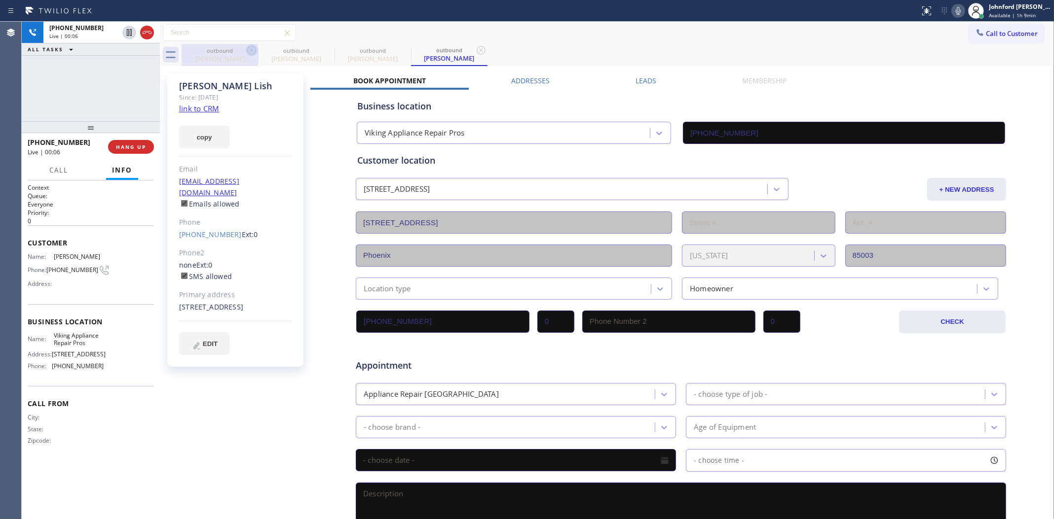
click at [246, 47] on icon at bounding box center [252, 50] width 12 height 12
type input "(855) 666-9755"
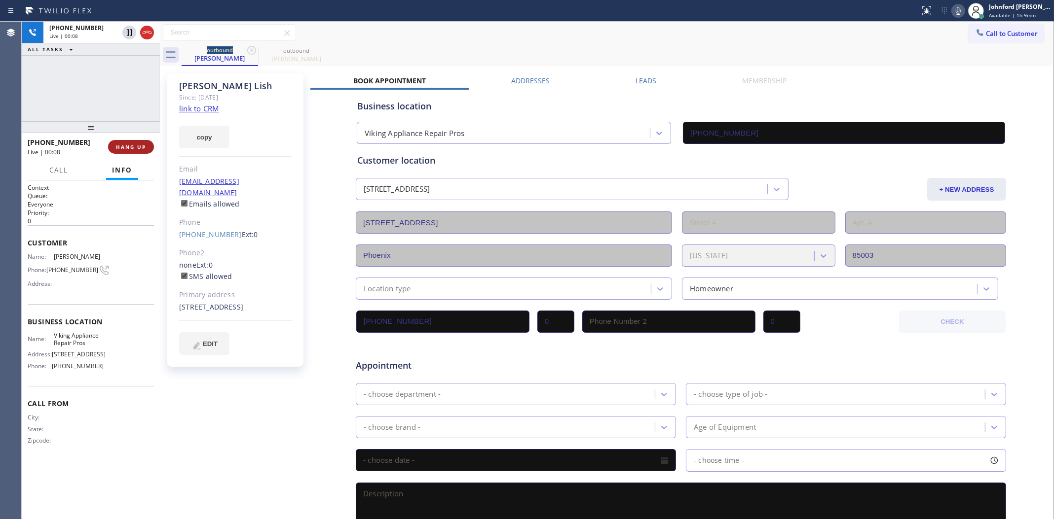
click at [127, 148] on span "HANG UP" at bounding box center [131, 147] width 30 height 7
click at [967, 36] on button "Call to Customer" at bounding box center [1005, 33] width 75 height 19
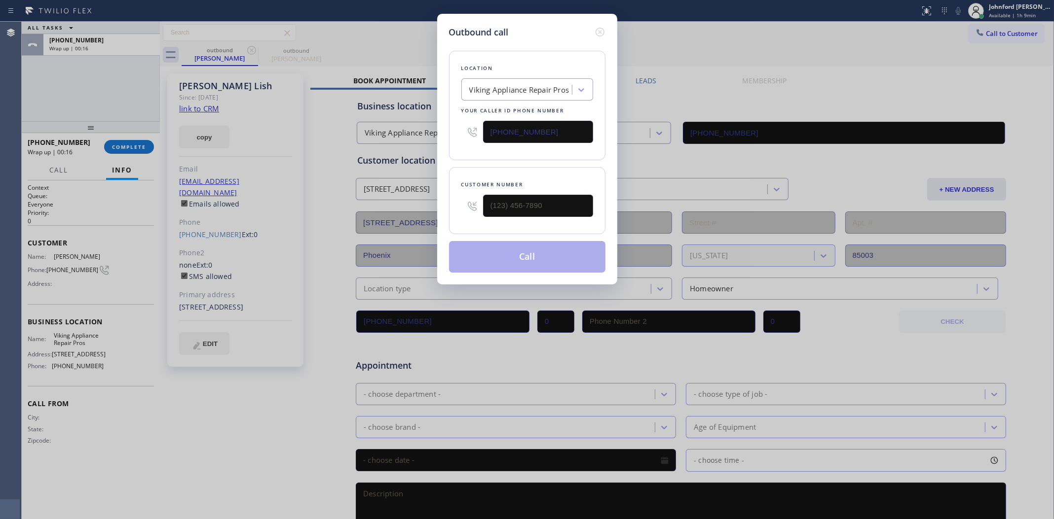
drag, startPoint x: 547, startPoint y: 219, endPoint x: 475, endPoint y: 222, distance: 72.1
click at [475, 222] on div "Customer number" at bounding box center [527, 200] width 156 height 67
click at [521, 196] on input "(___) ___-____" at bounding box center [538, 206] width 110 height 22
paste input "561) 632-1669"
type input "(561) 632-1669"
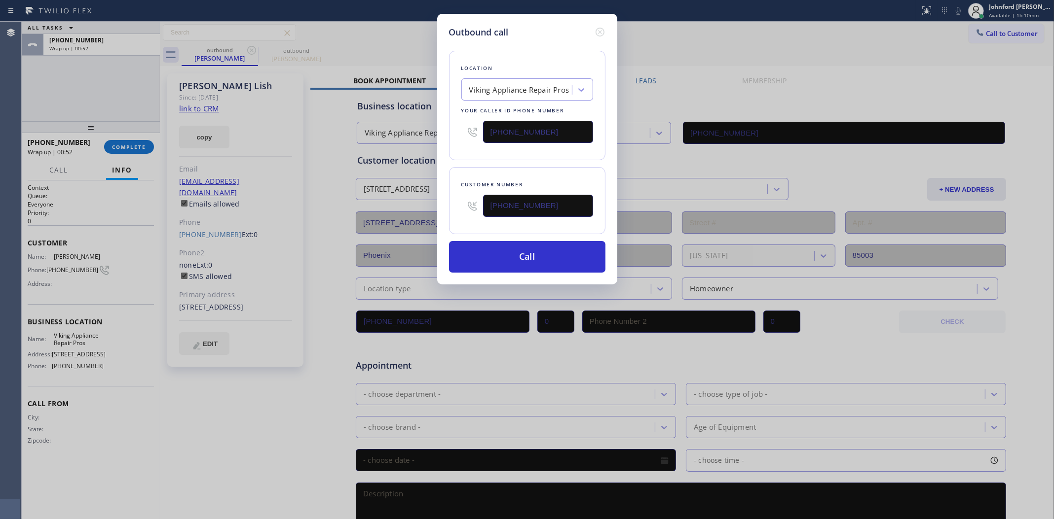
drag, startPoint x: 558, startPoint y: 132, endPoint x: 447, endPoint y: 143, distance: 111.6
click at [447, 143] on div "Outbound call Location Viking Appliance Repair Pros Your caller id phone number…" at bounding box center [527, 149] width 180 height 271
paste input "561) 944-5559"
type input "(561) 944-5559"
click at [477, 162] on div "Location Viking Appliance Repair Pros Your caller id phone number (561) 944-555…" at bounding box center [527, 156] width 156 height 234
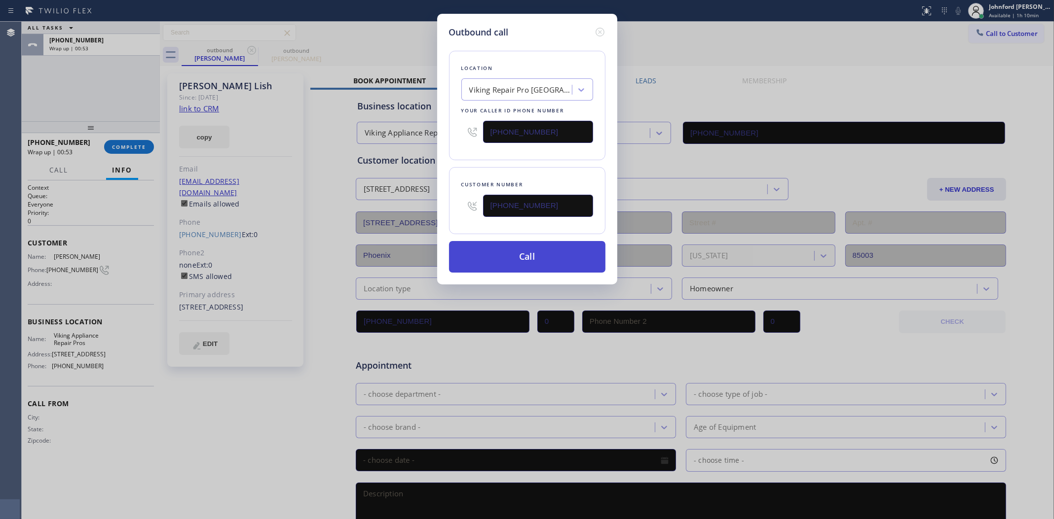
click at [522, 249] on button "Call" at bounding box center [527, 257] width 156 height 32
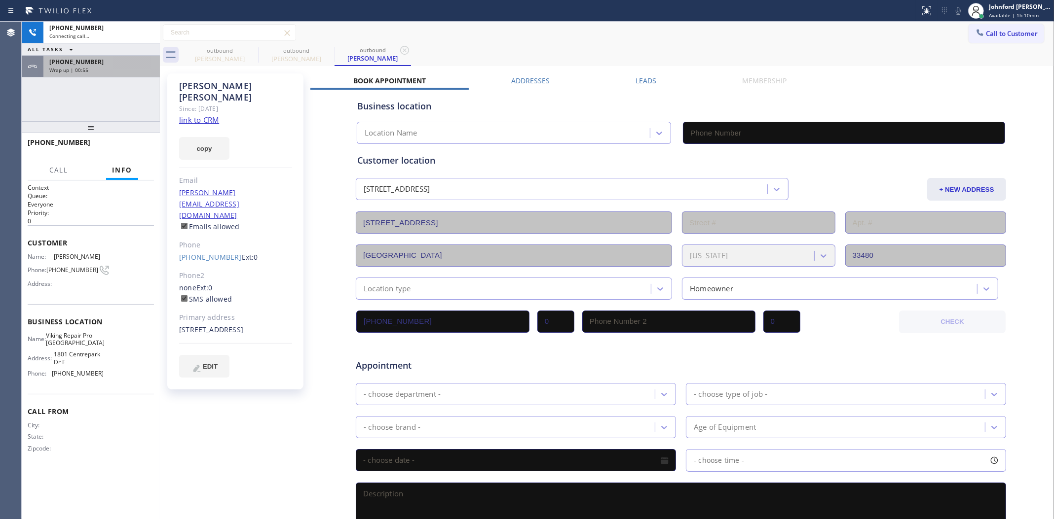
click at [131, 68] on div "Wrap up | 00:55" at bounding box center [101, 70] width 105 height 7
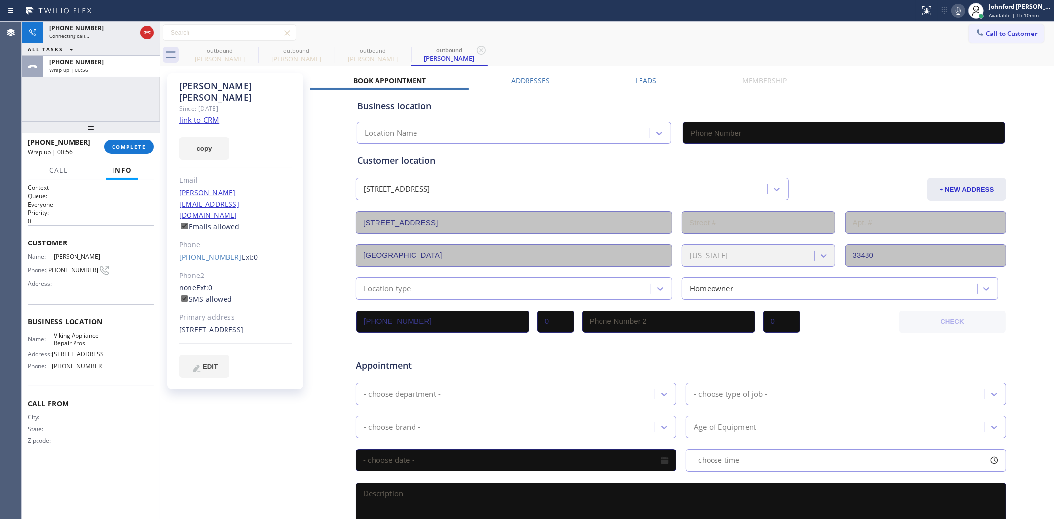
click at [143, 146] on span "COMPLETE" at bounding box center [129, 147] width 34 height 7
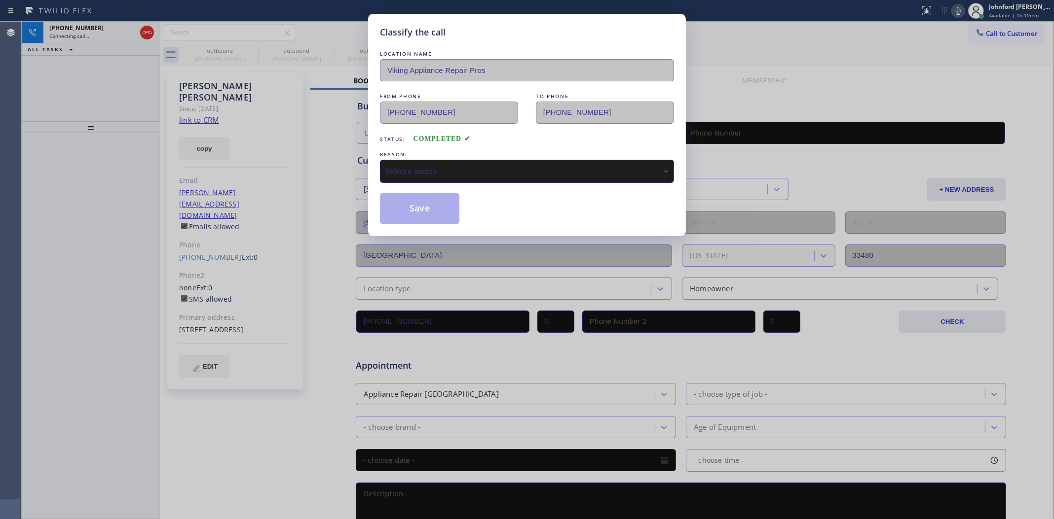
type input "(561) 944-5559"
click at [420, 174] on div "Select a reason" at bounding box center [526, 171] width 283 height 11
click at [428, 208] on button "Save" at bounding box center [419, 209] width 79 height 32
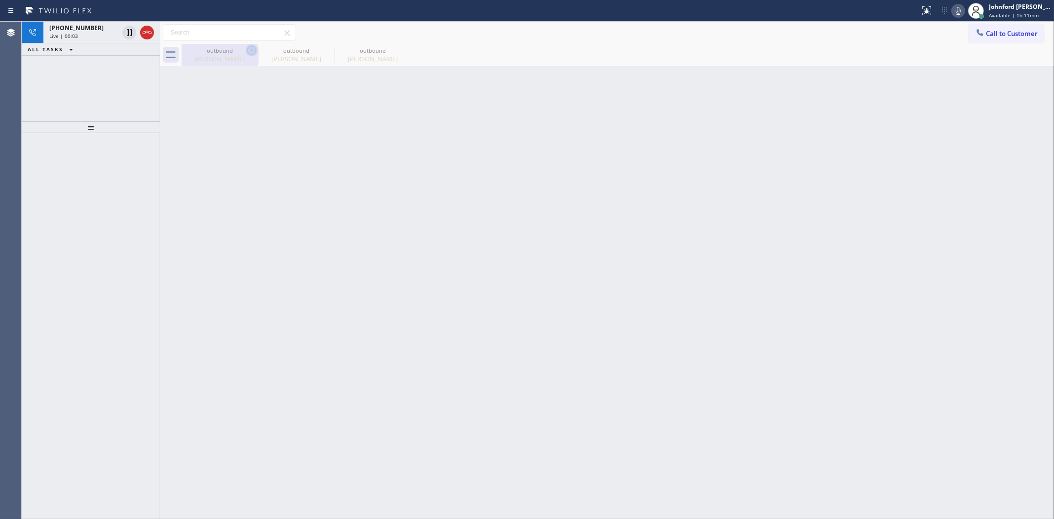
click at [254, 49] on icon at bounding box center [252, 50] width 12 height 12
type input "(561) 944-5559"
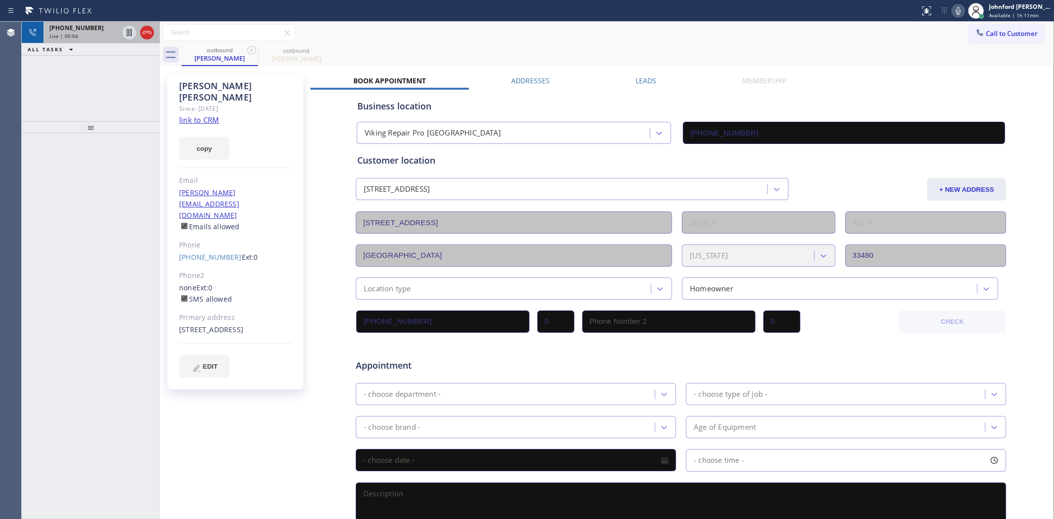
click at [105, 37] on div "Live | 00:04" at bounding box center [83, 36] width 69 height 7
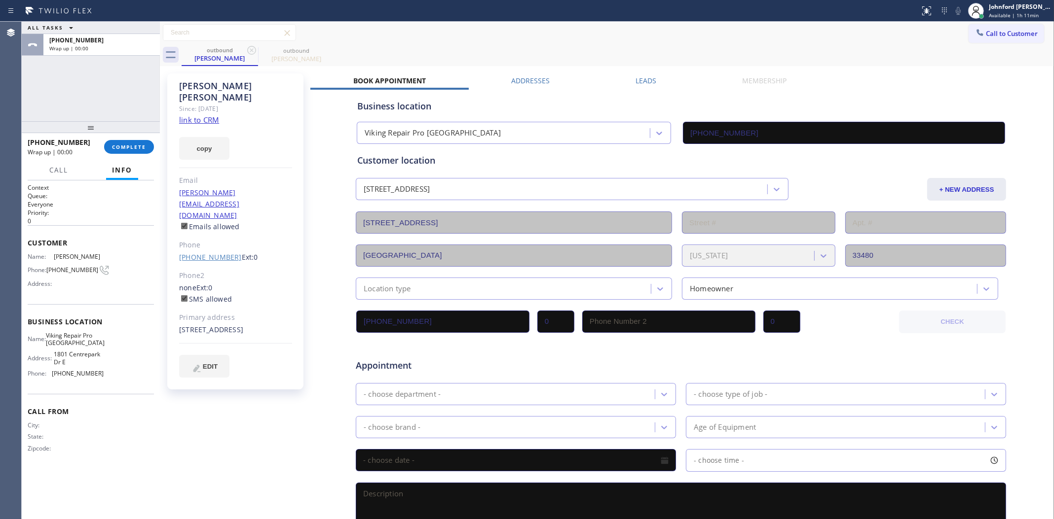
click at [201, 253] on link "(561) 632-1669" at bounding box center [210, 257] width 63 height 9
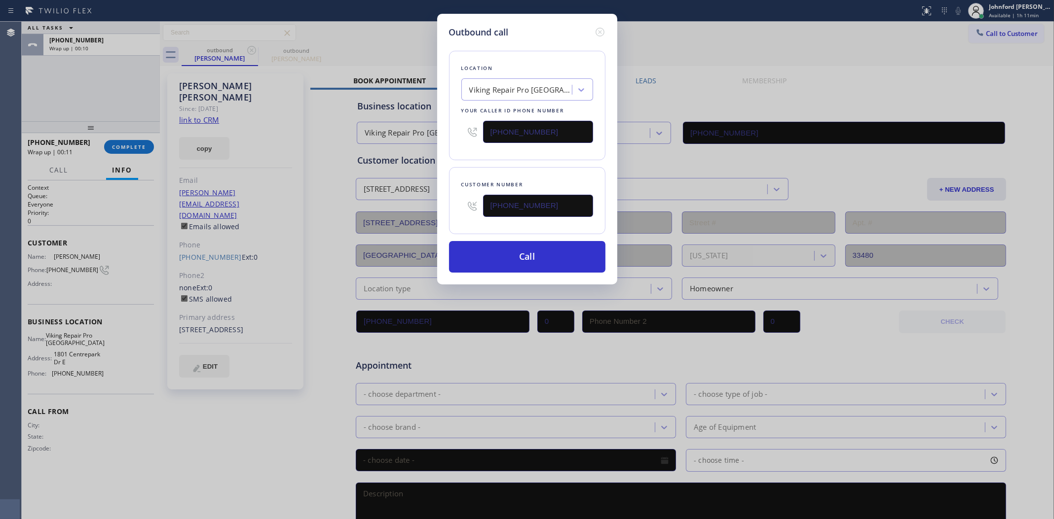
click at [967, 33] on div "Outbound call Location Viking Repair Pro West Palm Beach Your caller id phone n…" at bounding box center [527, 259] width 1054 height 519
drag, startPoint x: 585, startPoint y: 199, endPoint x: 452, endPoint y: 211, distance: 133.7
click at [452, 211] on div "Customer number (561) 632-1669" at bounding box center [527, 200] width 156 height 67
paste input "818) 399-8984"
type input "(561) 632-1669"
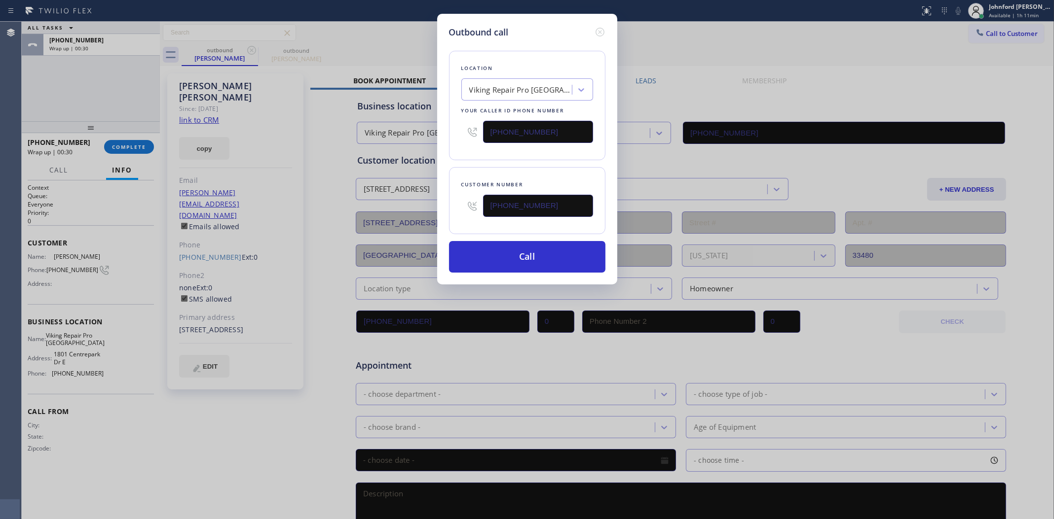
drag, startPoint x: 563, startPoint y: 129, endPoint x: 441, endPoint y: 134, distance: 121.9
click at [442, 134] on div "Outbound call Location Viking Repair Pro West Palm Beach Your caller id phone n…" at bounding box center [527, 149] width 180 height 271
paste input "213) 725-2468"
type input "(213) 725-2468"
click at [489, 148] on div "Location Viking Repair Pro West Palm Beach Your caller id phone number (213) 72…" at bounding box center [527, 106] width 156 height 110
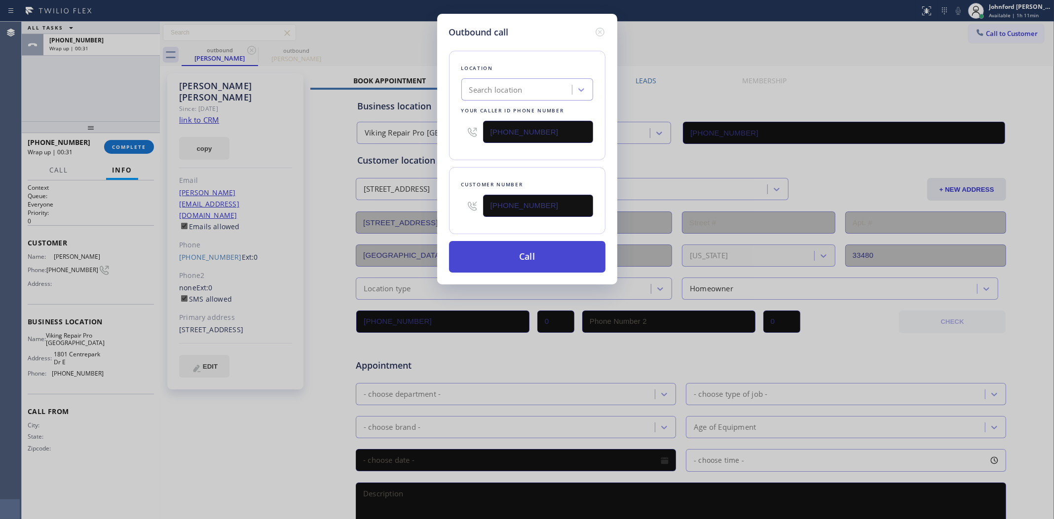
click at [513, 263] on button "Call" at bounding box center [527, 257] width 156 height 32
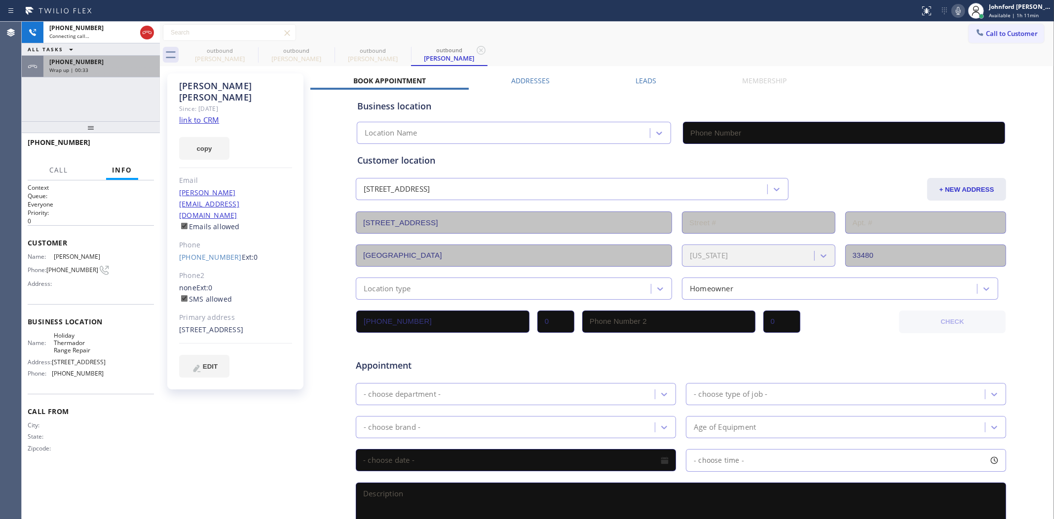
click at [115, 65] on div "+15616321669" at bounding box center [101, 62] width 105 height 8
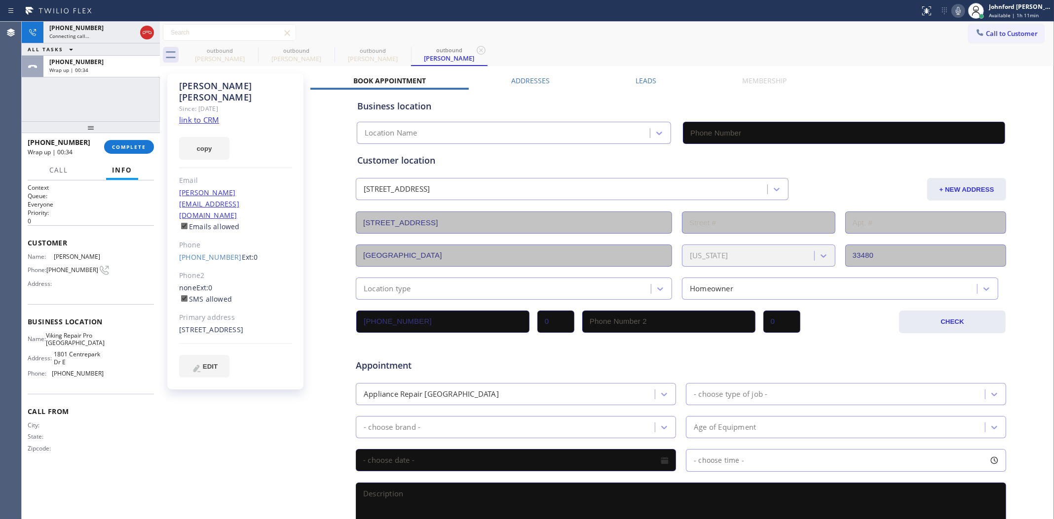
type input "(213) 725-2468"
drag, startPoint x: 128, startPoint y: 134, endPoint x: 128, endPoint y: 141, distance: 6.9
click at [128, 133] on div at bounding box center [91, 127] width 138 height 12
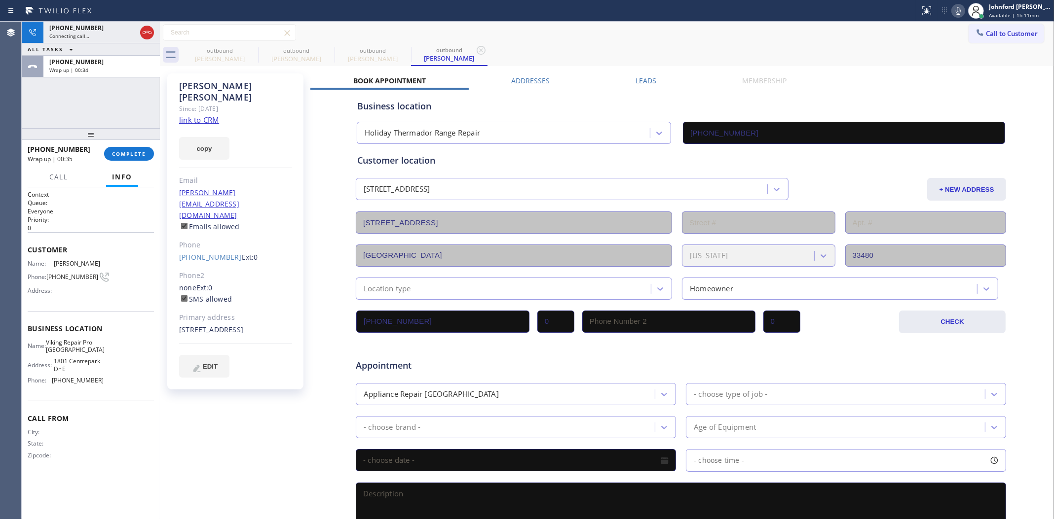
click at [128, 140] on div at bounding box center [91, 134] width 138 height 12
click at [134, 152] on span "COMPLETE" at bounding box center [129, 153] width 34 height 7
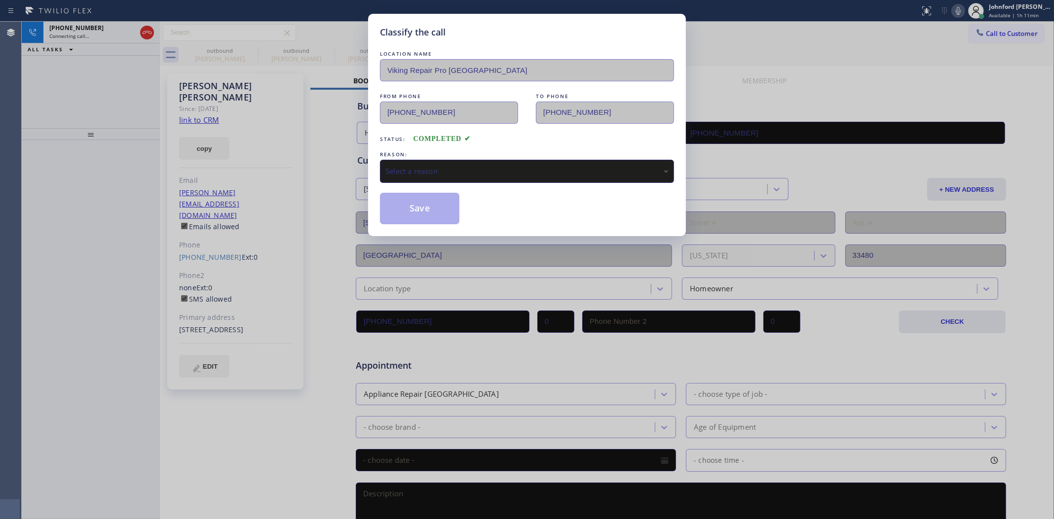
click at [422, 169] on div "Select a reason" at bounding box center [526, 171] width 283 height 11
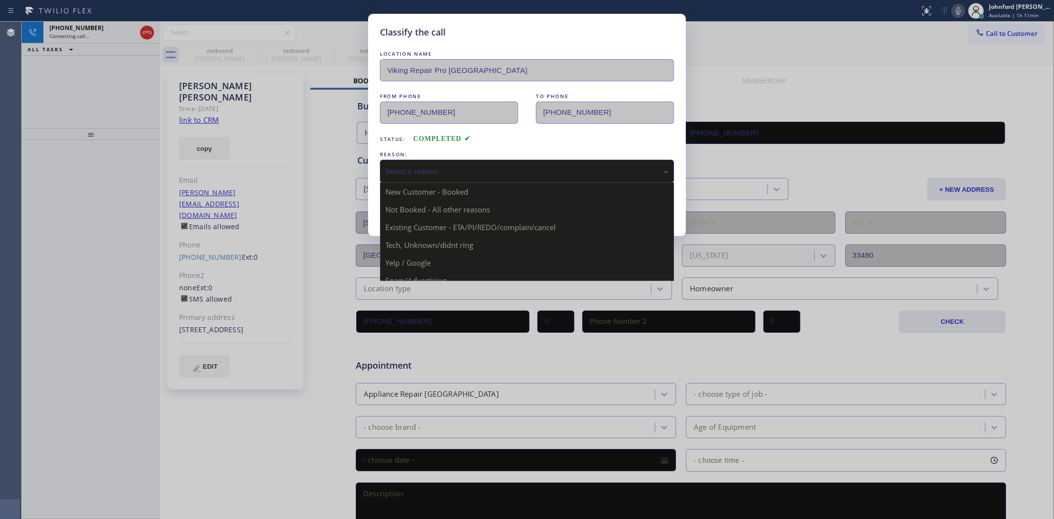
drag, startPoint x: 440, startPoint y: 226, endPoint x: 389, endPoint y: 204, distance: 55.9
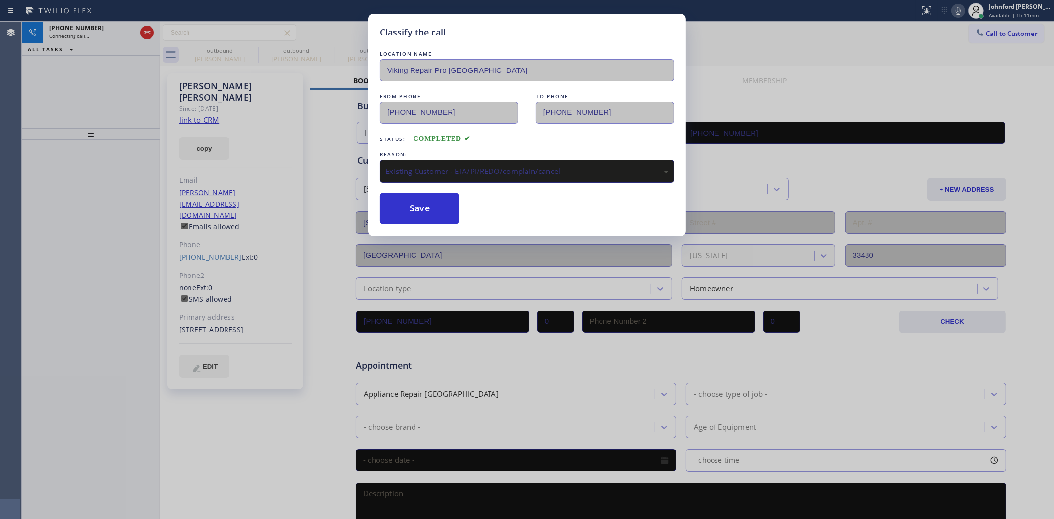
drag, startPoint x: 389, startPoint y: 204, endPoint x: 373, endPoint y: 199, distance: 16.1
click at [391, 203] on button "Save" at bounding box center [419, 209] width 79 height 32
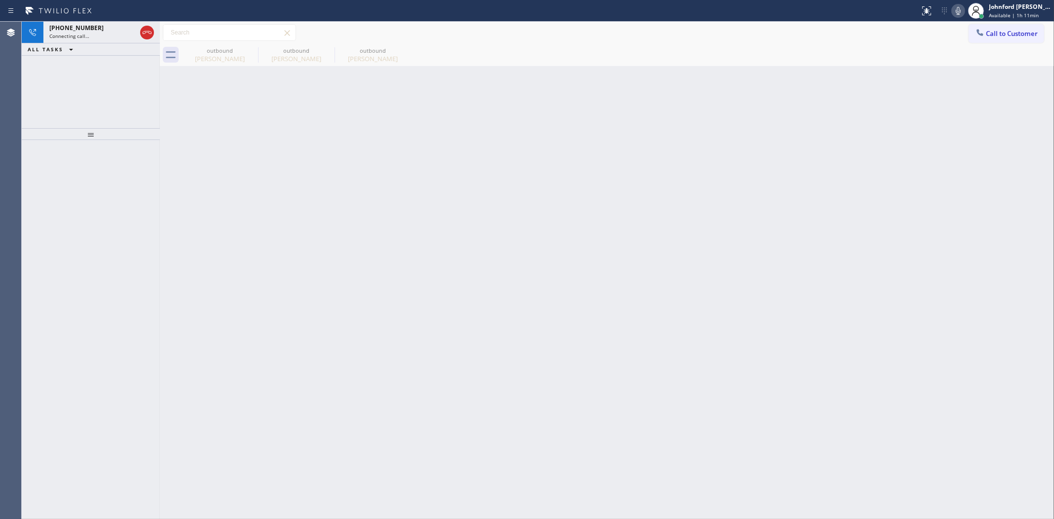
click at [430, 214] on div "Back to Dashboard Change Sender ID Customers Technicians Select a contact Outbo…" at bounding box center [607, 271] width 894 height 498
click at [252, 50] on icon at bounding box center [251, 50] width 9 height 9
type input "(213) 725-2468"
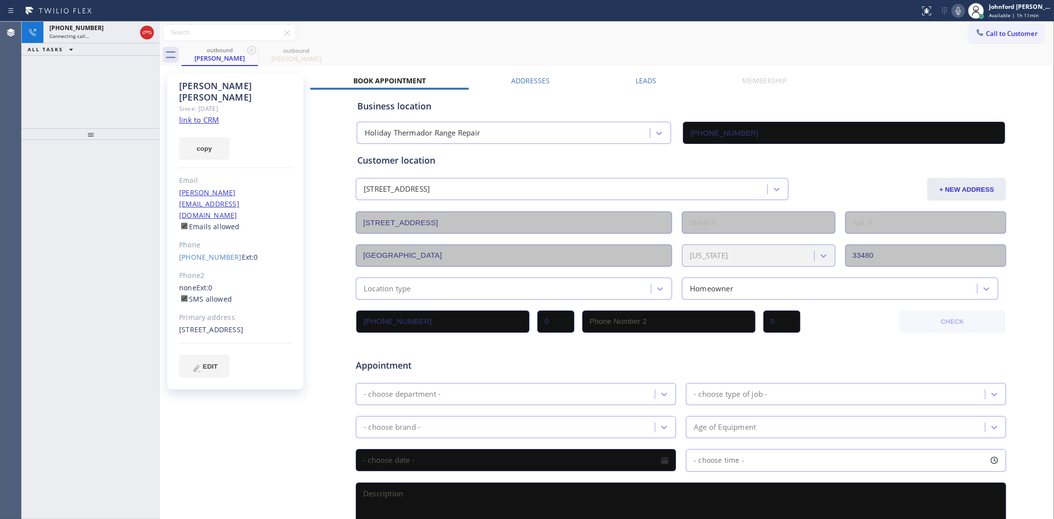
click at [252, 50] on icon at bounding box center [251, 50] width 9 height 9
click at [79, 18] on div "Status report No issues detected If you experience an issue, please download th…" at bounding box center [527, 11] width 1054 height 22
click at [89, 27] on span "+15616321669" at bounding box center [76, 28] width 54 height 8
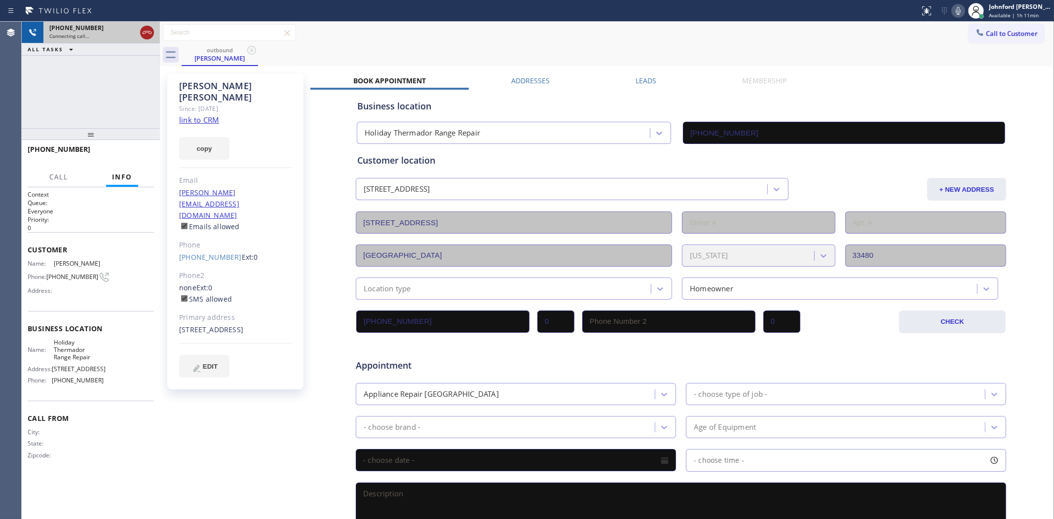
click at [143, 32] on icon at bounding box center [147, 32] width 9 height 3
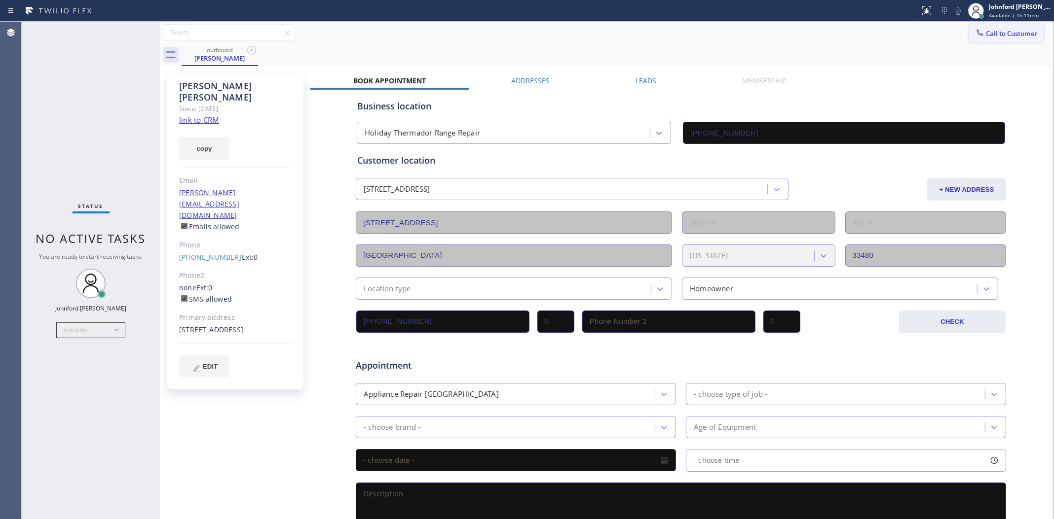
click at [967, 26] on button "Call to Customer" at bounding box center [1005, 33] width 75 height 19
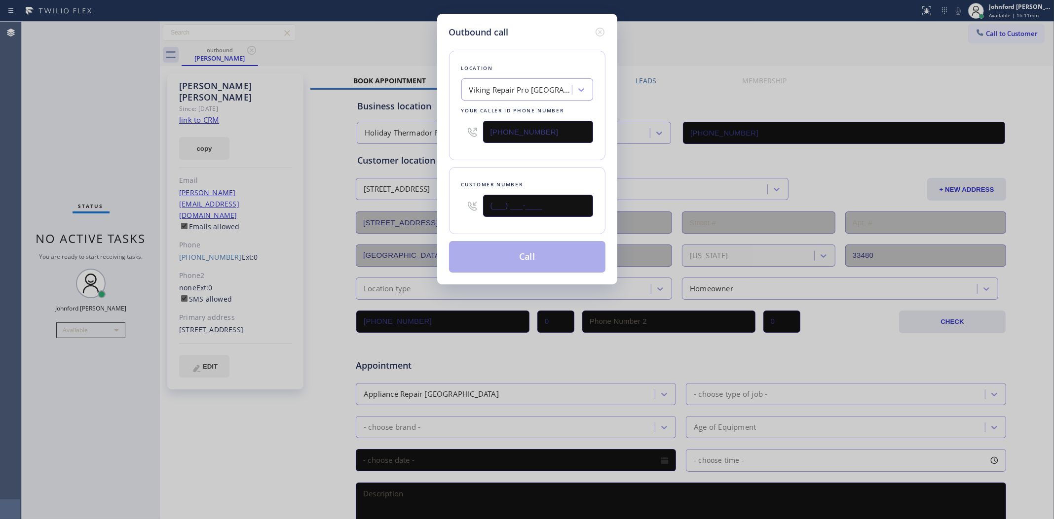
drag, startPoint x: 551, startPoint y: 198, endPoint x: 429, endPoint y: 200, distance: 122.3
click at [429, 200] on div "Outbound call Location Viking Repair Pro West Palm Beach Your caller id phone n…" at bounding box center [527, 259] width 1054 height 519
paste input "213) 725-2468"
type input "(213) 725-2468"
drag, startPoint x: 504, startPoint y: 130, endPoint x: 455, endPoint y: 130, distance: 48.3
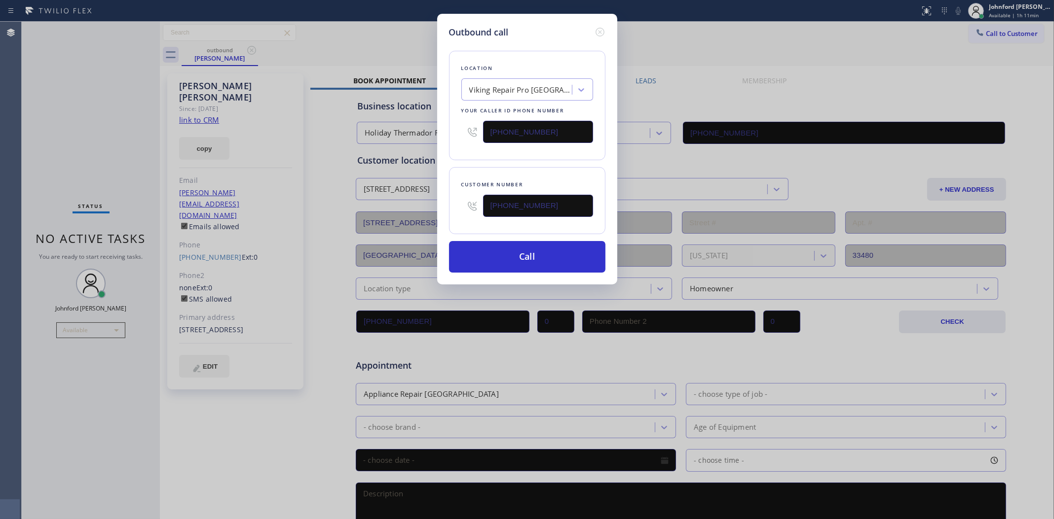
click at [455, 130] on div "Location Viking Repair Pro West Palm Beach Your caller id phone number (561) 94…" at bounding box center [527, 106] width 156 height 110
paste input "213) 725-2468"
type input "(213) 725-2468"
click at [475, 203] on div "(213) 725-2468" at bounding box center [527, 206] width 132 height 32
paste input "818) 399-8984"
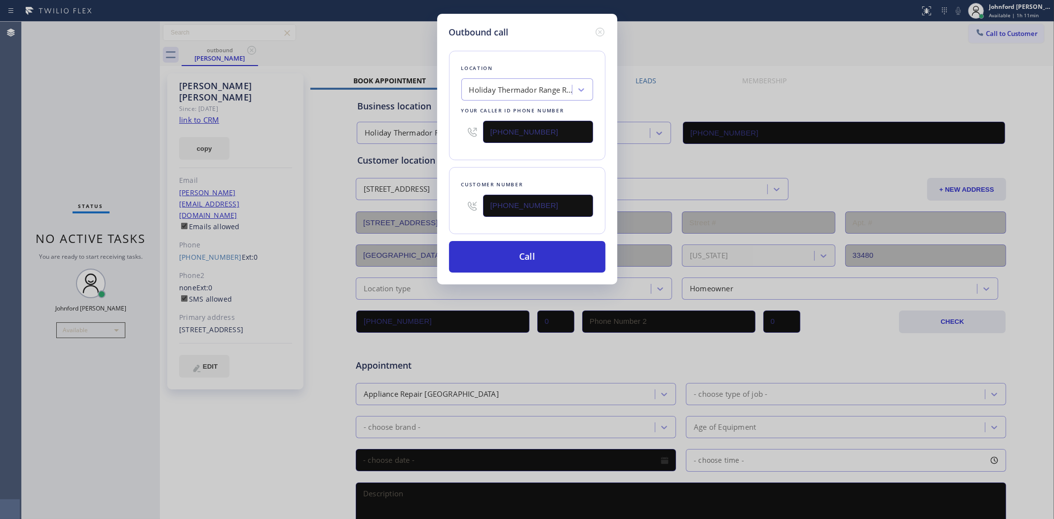
type input "(818) 399-8984"
click at [491, 173] on div "Customer number (818) 399-8984" at bounding box center [527, 200] width 156 height 67
click at [519, 253] on button "Call" at bounding box center [527, 257] width 156 height 32
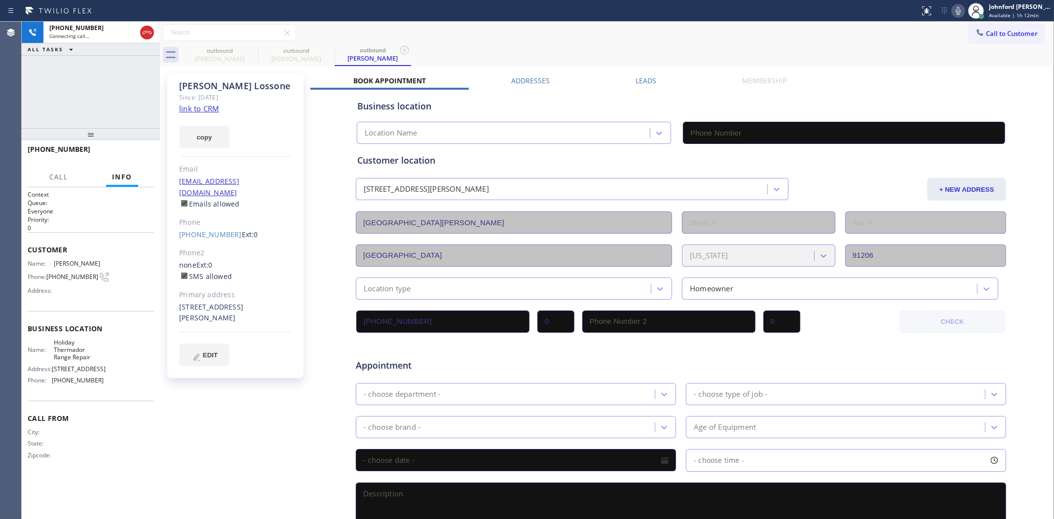
type input "(213) 725-2468"
click at [142, 152] on span "HANG UP" at bounding box center [131, 153] width 30 height 7
click at [208, 230] on link "(818) 399-8984" at bounding box center [210, 234] width 63 height 9
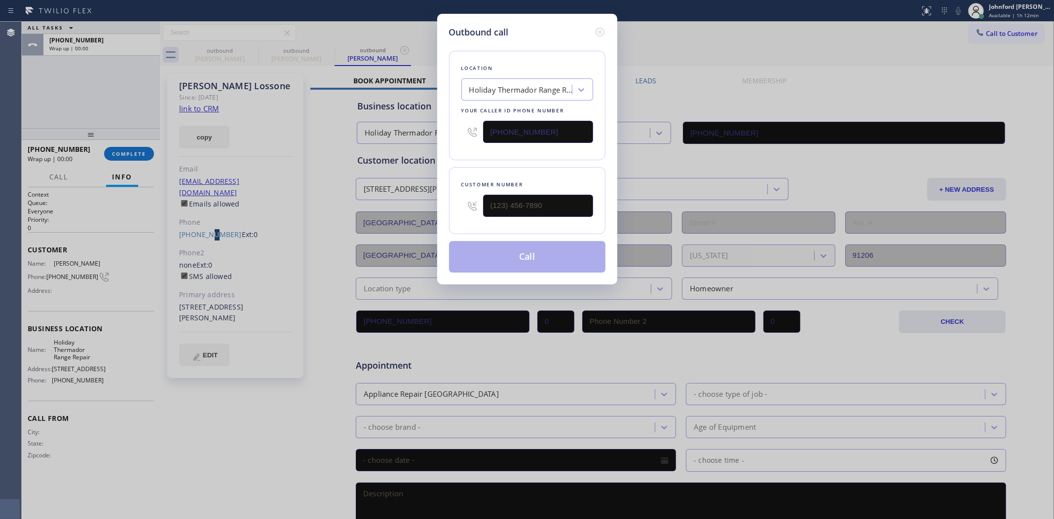
type input "(818) 399-8984"
click at [590, 241] on button "Call" at bounding box center [527, 257] width 156 height 32
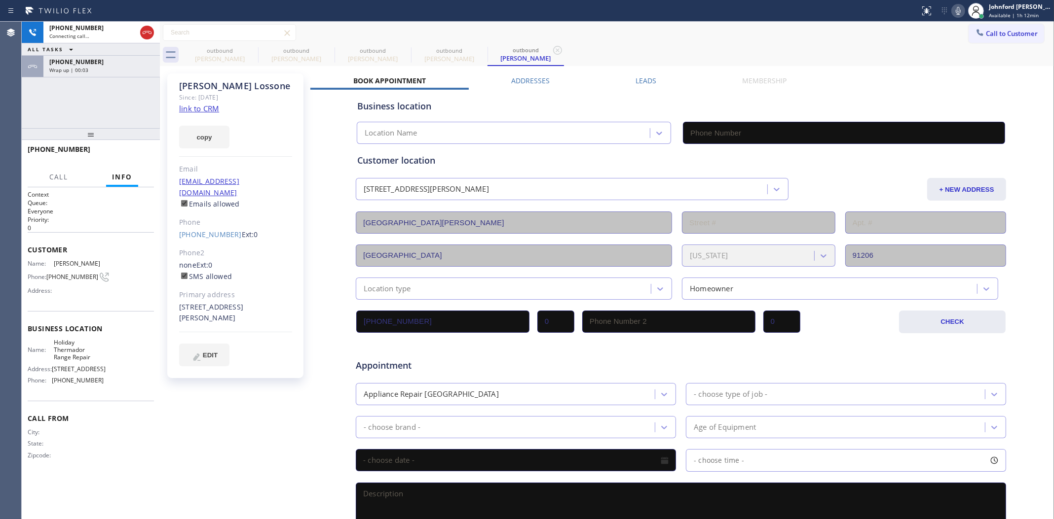
type input "(213) 725-2468"
click at [250, 53] on icon at bounding box center [252, 50] width 12 height 12
click at [0, 0] on icon at bounding box center [0, 0] width 0 height 0
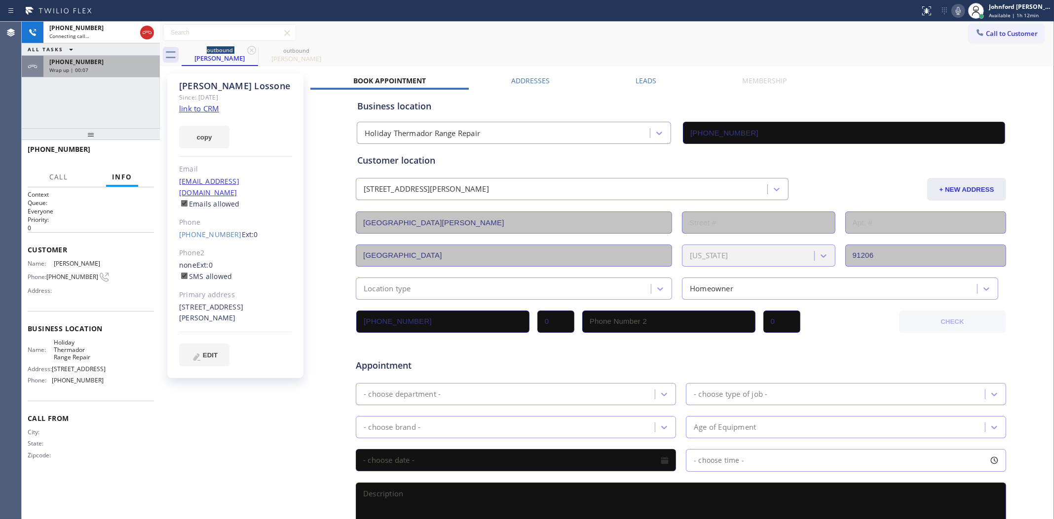
click at [112, 62] on div "+18183998984" at bounding box center [101, 62] width 105 height 8
click at [124, 149] on button "COMPLETE" at bounding box center [129, 154] width 50 height 14
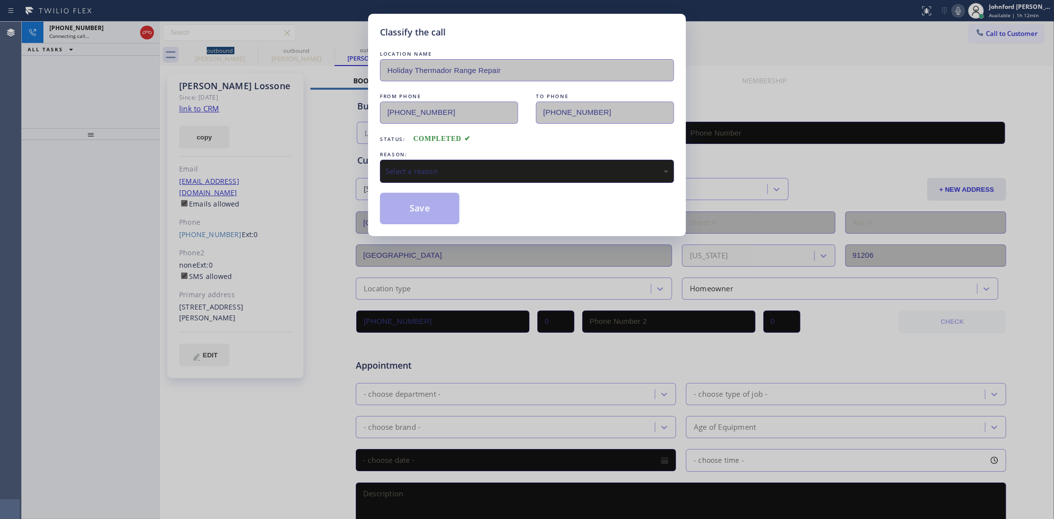
type input "(213) 725-2468"
click at [427, 175] on div "Select a reason" at bounding box center [527, 171] width 294 height 23
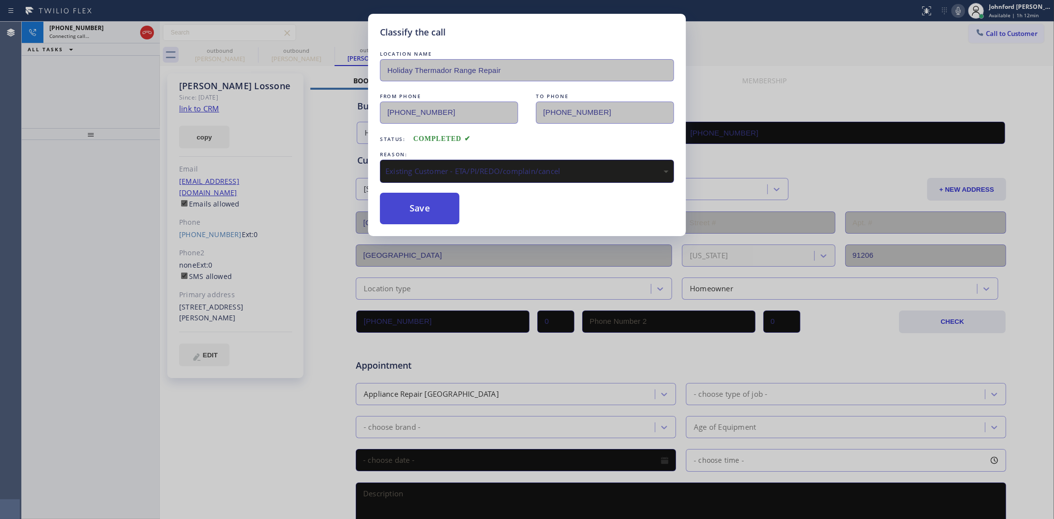
click at [413, 213] on button "Save" at bounding box center [419, 209] width 79 height 32
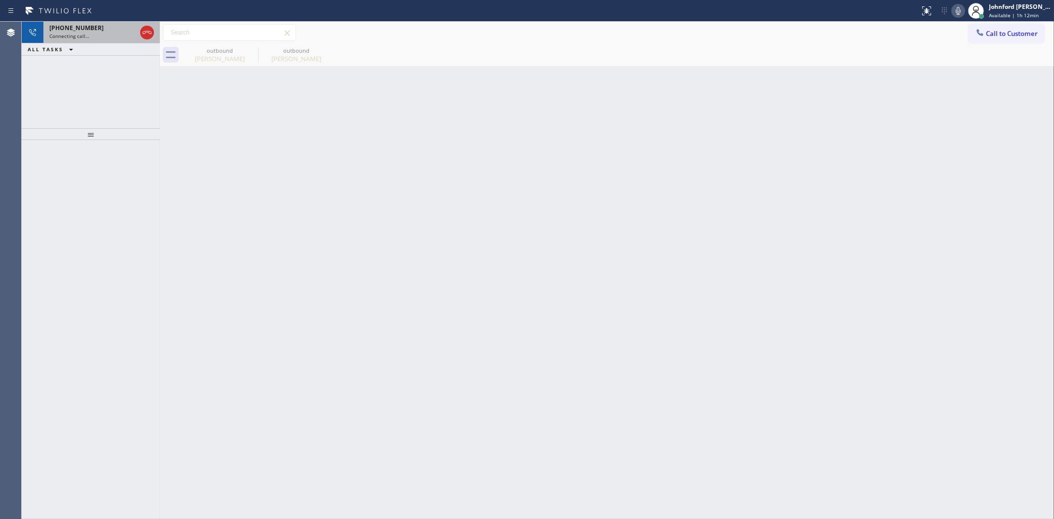
drag, startPoint x: 224, startPoint y: 49, endPoint x: 119, endPoint y: 42, distance: 105.8
click at [221, 51] on div "outbound" at bounding box center [220, 50] width 74 height 7
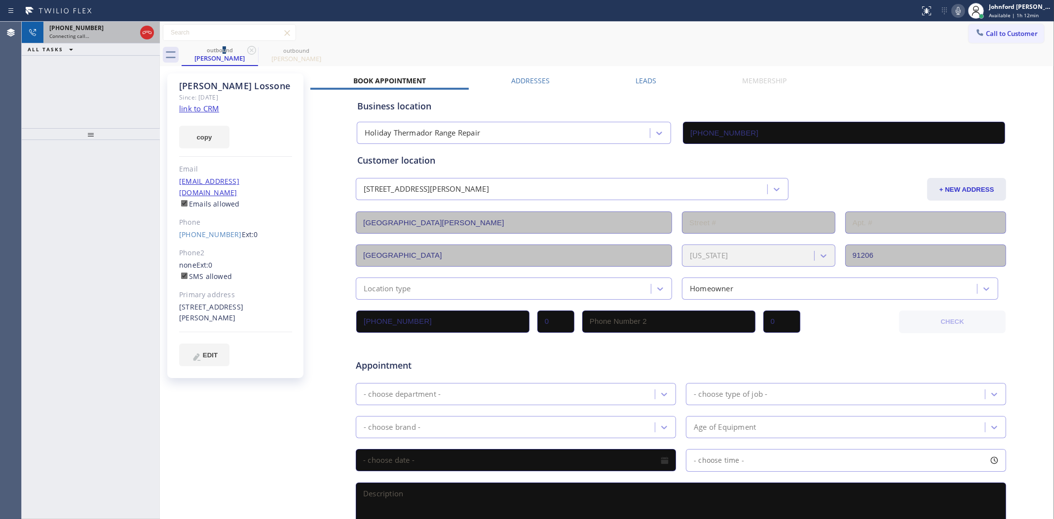
click at [111, 36] on div "Connecting call…" at bounding box center [92, 36] width 87 height 7
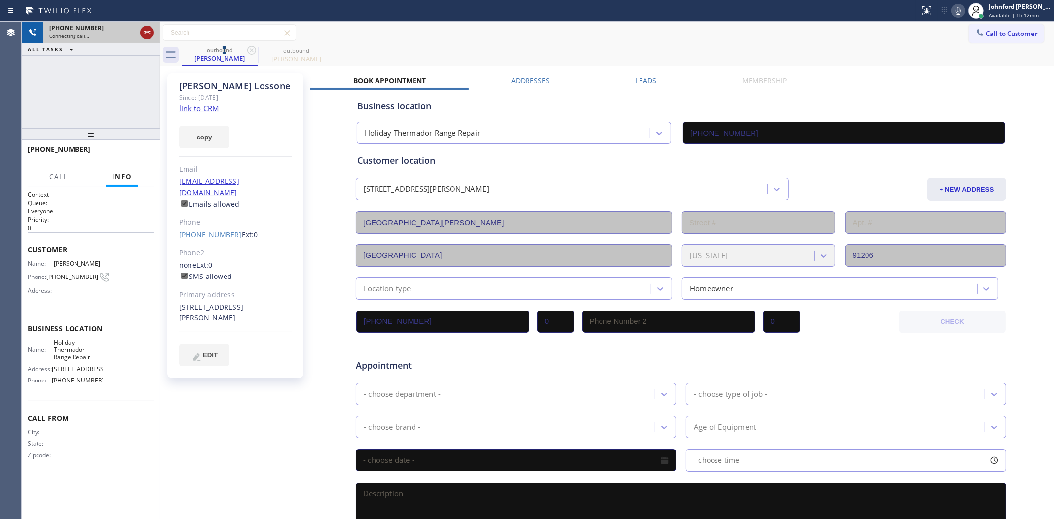
click at [148, 32] on icon at bounding box center [147, 32] width 9 height 3
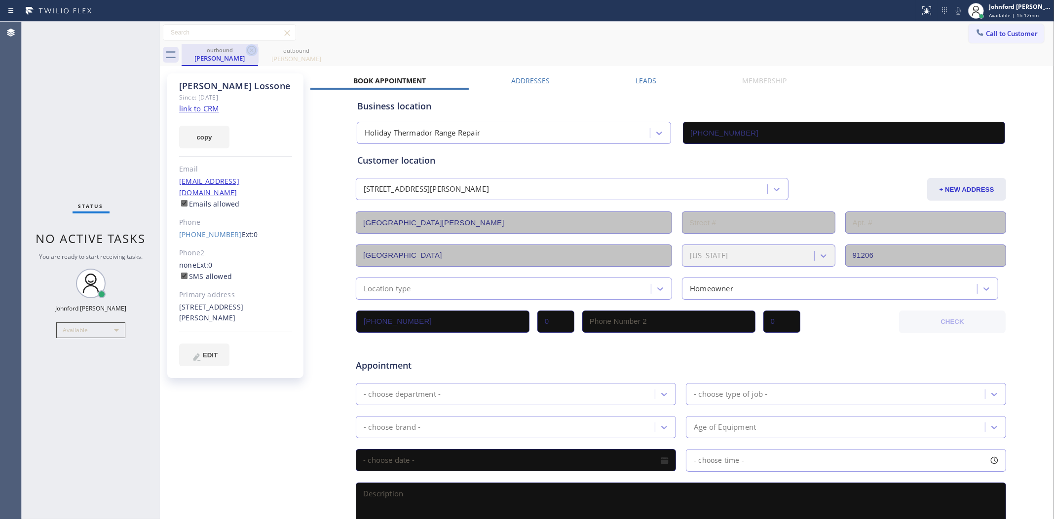
click at [250, 49] on icon at bounding box center [252, 50] width 12 height 12
click at [0, 0] on icon at bounding box center [0, 0] width 0 height 0
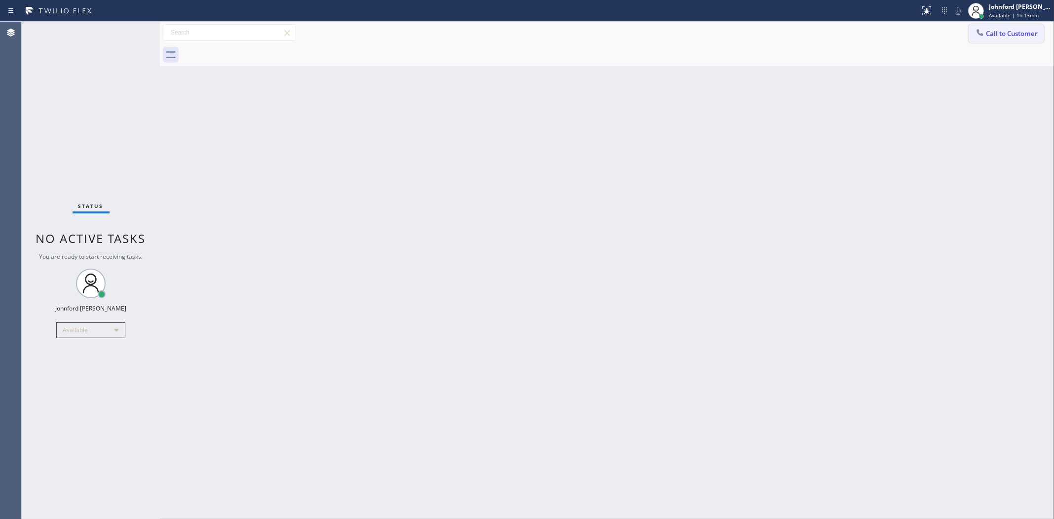
click at [967, 31] on span "Call to Customer" at bounding box center [1012, 33] width 52 height 9
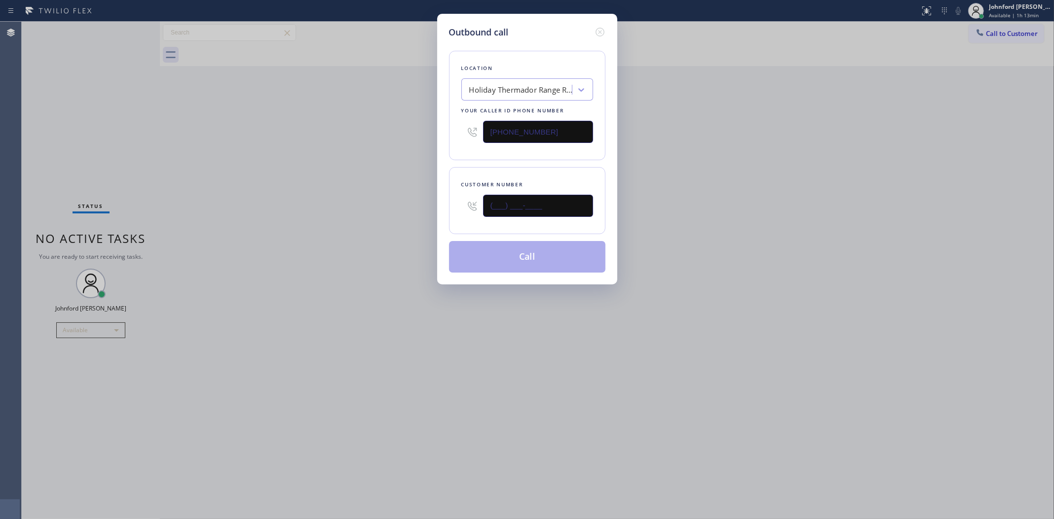
drag, startPoint x: 513, startPoint y: 211, endPoint x: 394, endPoint y: 215, distance: 119.9
click at [417, 210] on div "Outbound call Location Holiday Thermador Range Repair Your caller id phone numb…" at bounding box center [527, 259] width 1054 height 519
paste input "602) 228-5923"
click at [368, 215] on div "Outbound call Location Holiday Thermador Range Repair Your caller id phone numb…" at bounding box center [527, 259] width 1054 height 519
drag, startPoint x: 586, startPoint y: 208, endPoint x: 424, endPoint y: 208, distance: 161.8
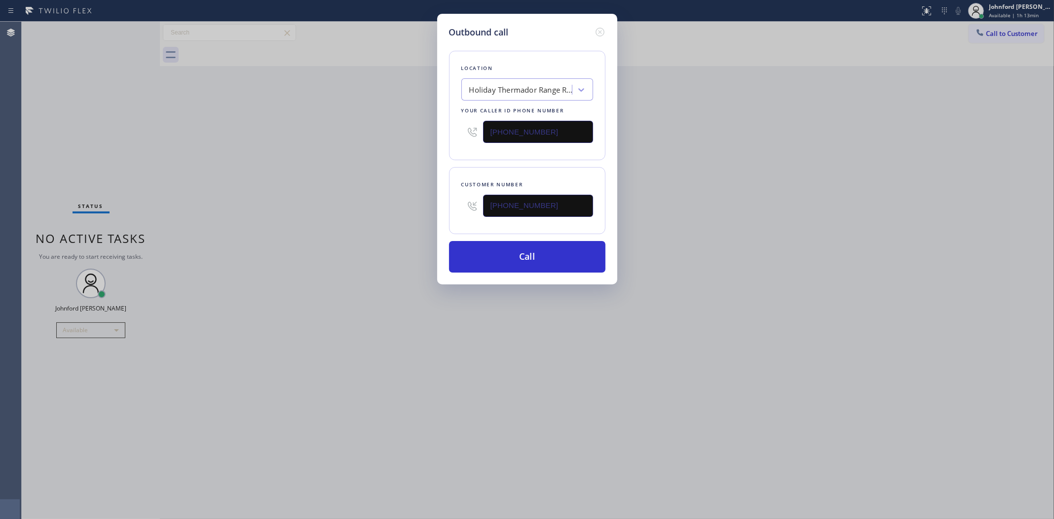
click at [424, 208] on div "Outbound call Location Holiday Thermador Range Repair Your caller id phone numb…" at bounding box center [527, 259] width 1054 height 519
paste input "415) 467-8512"
drag, startPoint x: 661, startPoint y: 216, endPoint x: 682, endPoint y: 193, distance: 30.4
click at [673, 201] on div "Outbound call Location Holiday Thermador Range Repair Your caller id phone numb…" at bounding box center [527, 259] width 1054 height 519
click at [590, 202] on input "(415) 467-8512" at bounding box center [538, 206] width 110 height 22
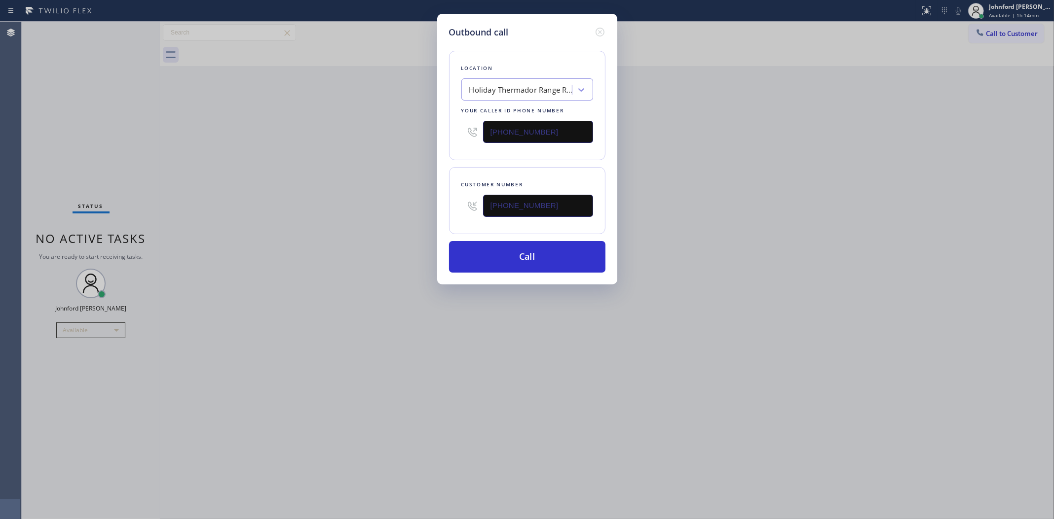
click at [589, 202] on input "(415) 467-8512" at bounding box center [538, 206] width 110 height 22
paste input "7863"
click at [575, 208] on input "(415) 467-7863" at bounding box center [538, 206] width 110 height 22
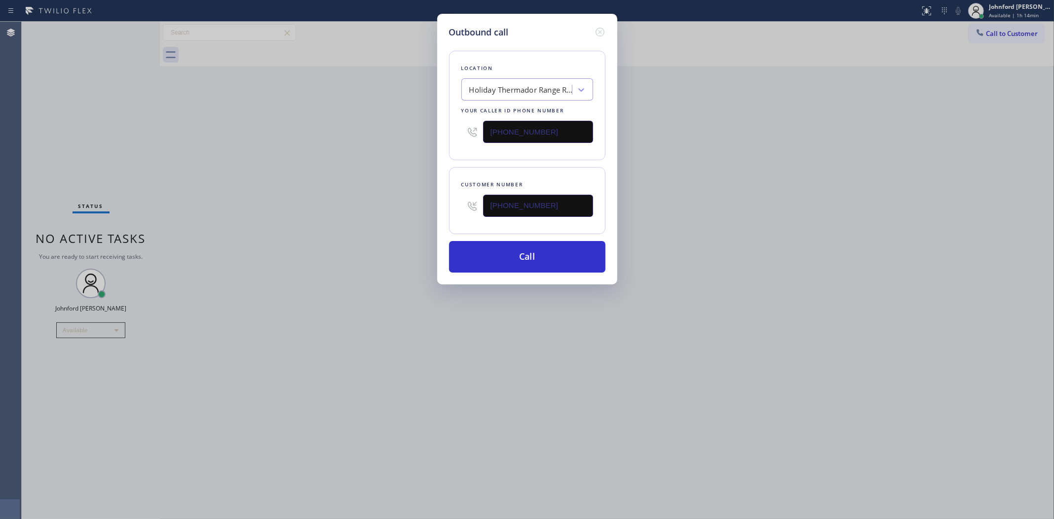
click at [575, 208] on input "(415) 467-7863" at bounding box center [538, 206] width 110 height 22
paste input "786) 325-228"
type input "(786) 325-2283"
drag, startPoint x: 554, startPoint y: 137, endPoint x: 463, endPoint y: 136, distance: 91.3
click at [469, 135] on div "(213) 725-2468" at bounding box center [527, 132] width 132 height 32
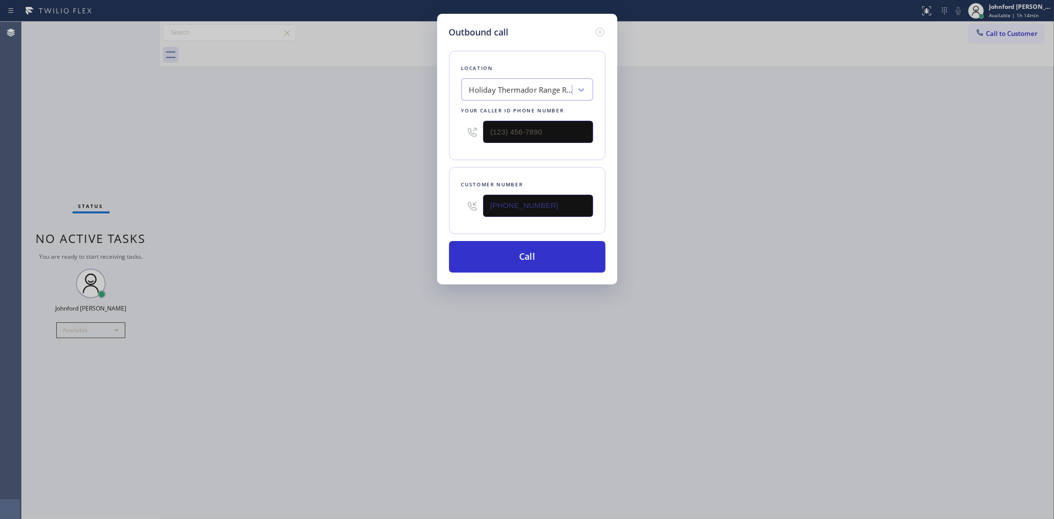
click at [425, 148] on div "Outbound call Location Holiday Thermador Range Repair Your caller id phone numb…" at bounding box center [527, 259] width 1054 height 519
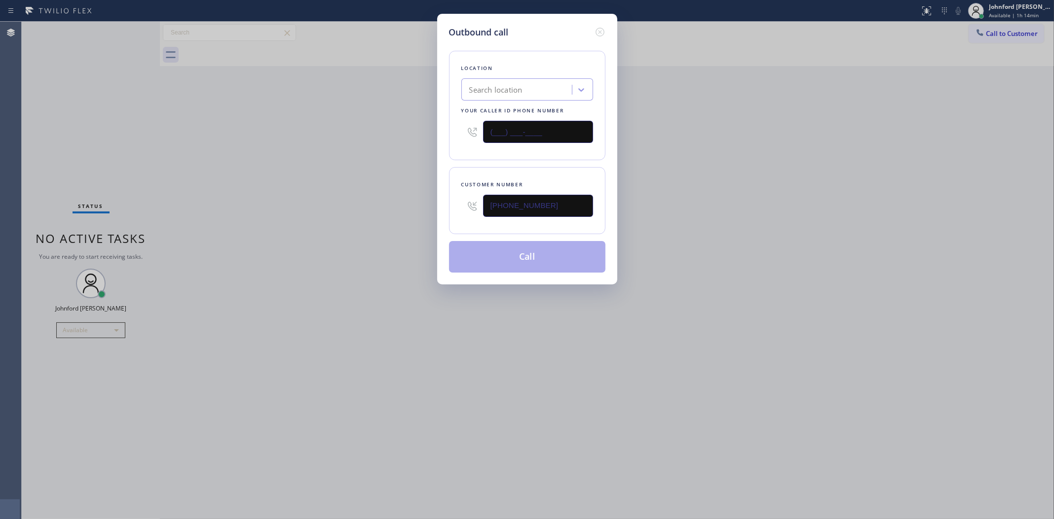
click at [548, 122] on input "(___) ___-____" at bounding box center [538, 132] width 110 height 22
paste input "877) 777-0796"
type input "(877) 777-0796"
click at [366, 158] on div "Outbound call Location Search location Your caller id phone number (877) 777-07…" at bounding box center [527, 259] width 1054 height 519
click at [515, 262] on button "Call" at bounding box center [527, 257] width 156 height 32
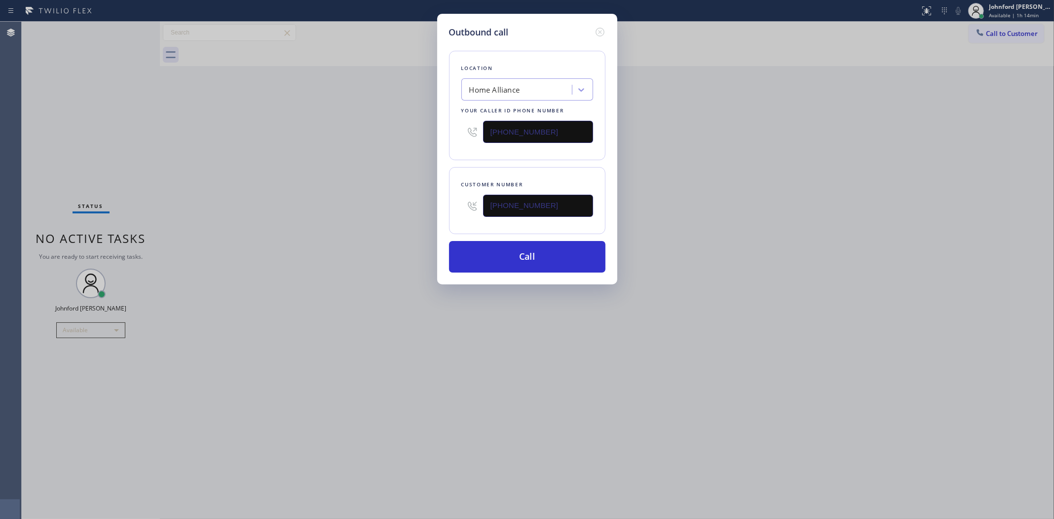
drag, startPoint x: 686, startPoint y: 235, endPoint x: 719, endPoint y: 210, distance: 40.8
click at [710, 218] on div "Outbound call Location Home Alliance Your caller id phone number (877) 777-0796…" at bounding box center [527, 259] width 1054 height 519
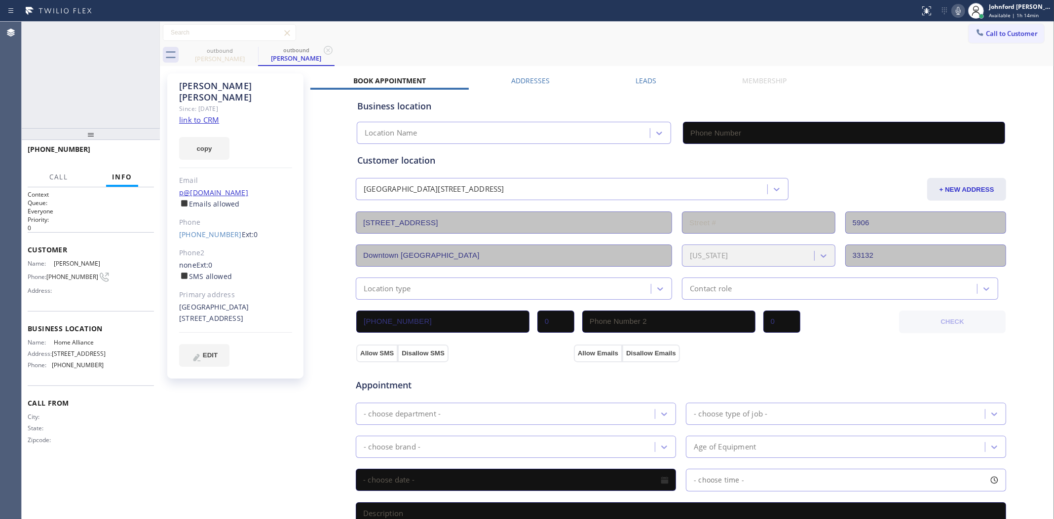
type input "(877) 777-0796"
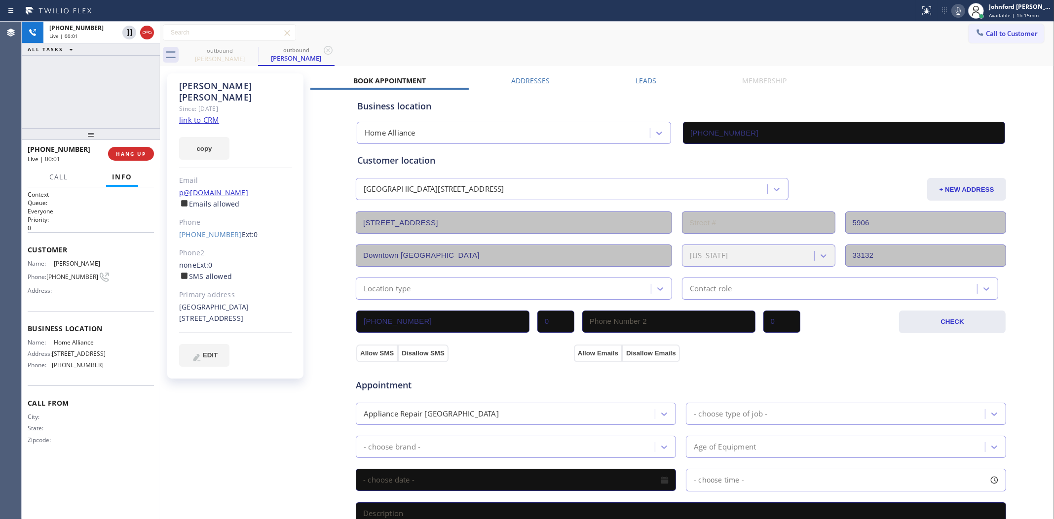
click at [132, 135] on div at bounding box center [91, 134] width 138 height 12
click at [131, 145] on div "+17863252283 Live | 00:01 HANG UP" at bounding box center [91, 154] width 126 height 26
drag, startPoint x: 156, startPoint y: 148, endPoint x: 148, endPoint y: 152, distance: 9.1
click at [148, 152] on div "+17863252283 Live | 00:02 HANG UP" at bounding box center [91, 154] width 138 height 28
click at [139, 155] on span "HANG UP" at bounding box center [131, 153] width 30 height 7
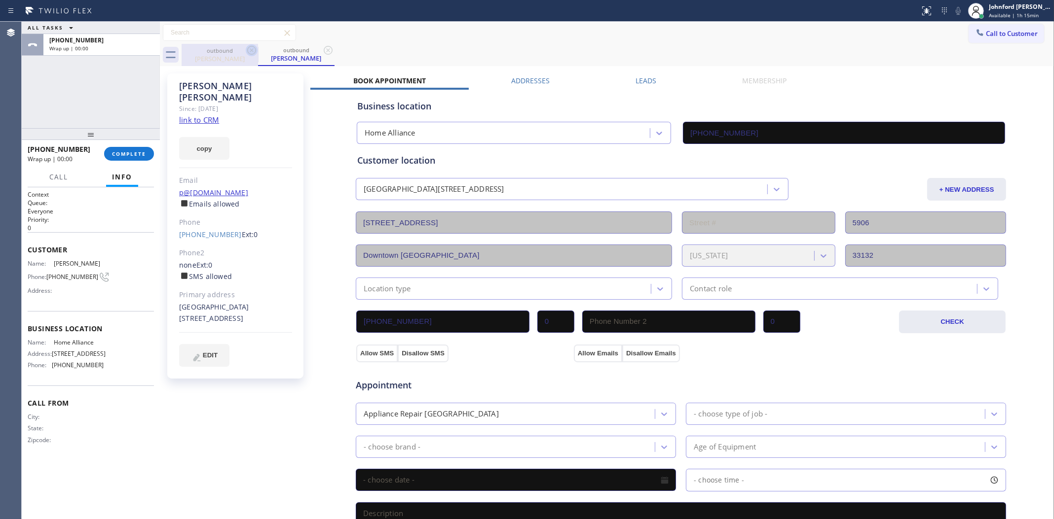
click at [250, 47] on icon at bounding box center [252, 50] width 12 height 12
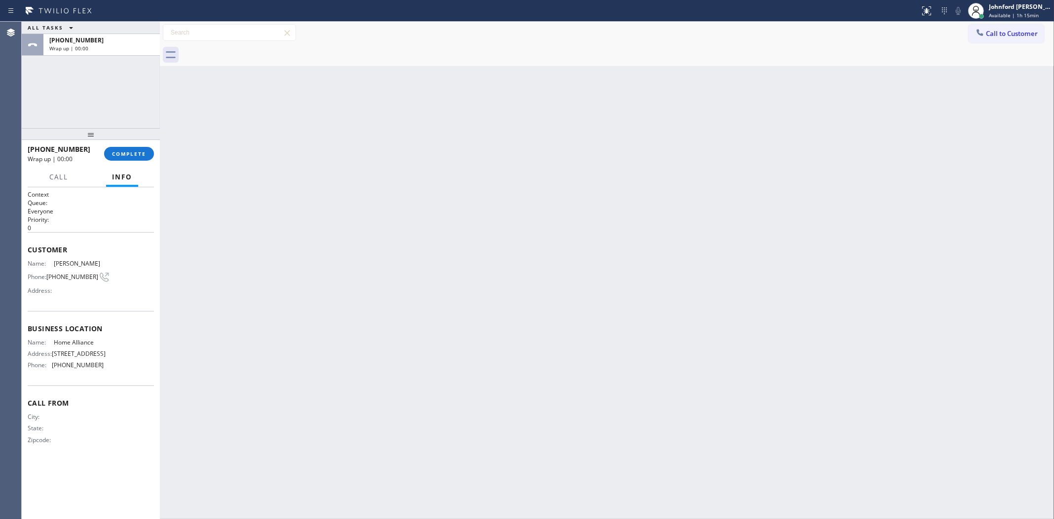
click at [250, 47] on div at bounding box center [618, 55] width 872 height 22
click at [122, 163] on div "+17863252283 Wrap up | 00:00 COMPLETE" at bounding box center [91, 154] width 126 height 26
click at [138, 156] on span "COMPLETE" at bounding box center [129, 153] width 34 height 7
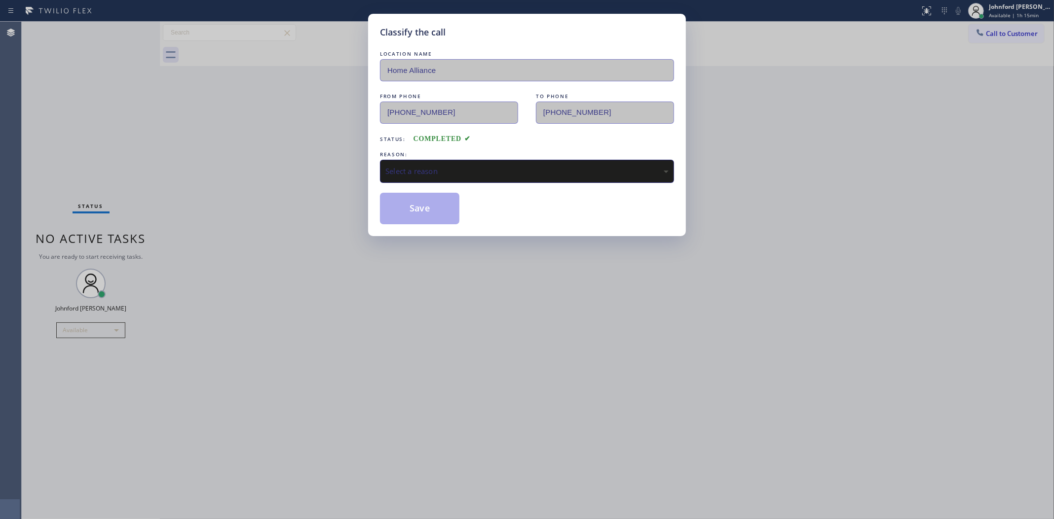
click at [387, 160] on div "Select a reason" at bounding box center [527, 171] width 294 height 23
click at [425, 179] on div "Existing Customer - ETA/PI/REDO/complain/cancel" at bounding box center [527, 171] width 294 height 23
click at [425, 207] on button "Save" at bounding box center [419, 209] width 79 height 32
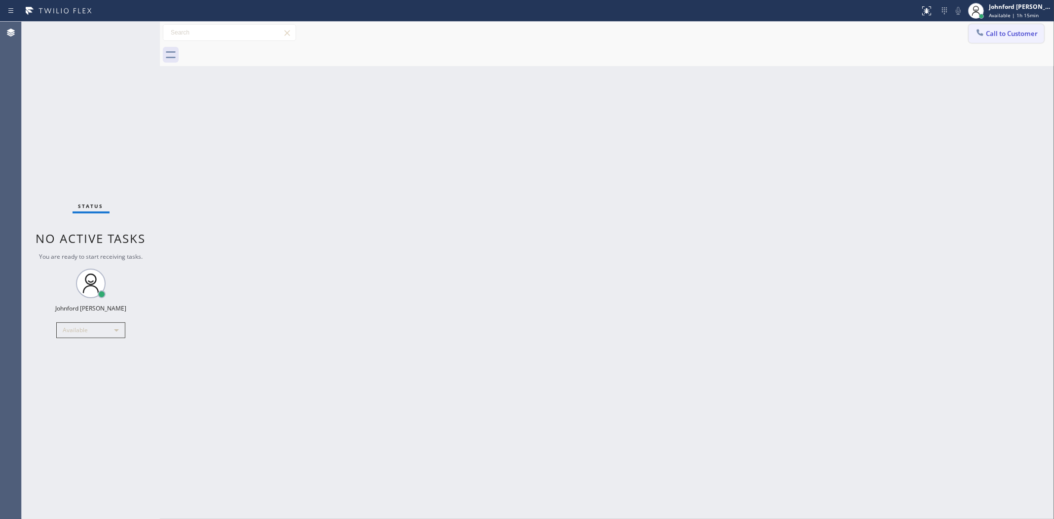
click at [967, 36] on span "Call to Customer" at bounding box center [1012, 33] width 52 height 9
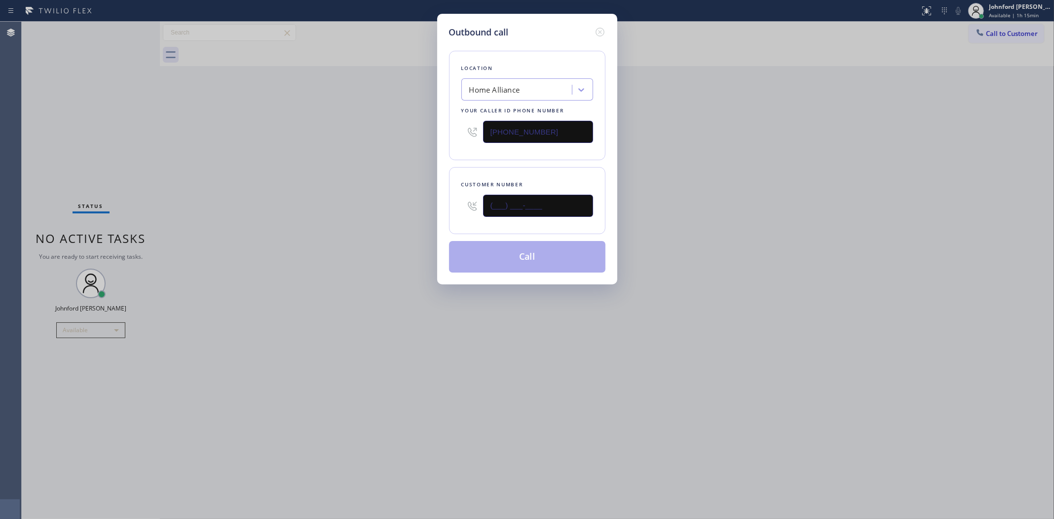
drag, startPoint x: 476, startPoint y: 203, endPoint x: 457, endPoint y: 203, distance: 18.7
click at [465, 203] on div "(___) ___-____" at bounding box center [527, 206] width 132 height 32
paste input "347) 218-1455"
type input "(347) 218-1455"
click at [929, 189] on div "Outbound call Location Home Alliance Your caller id phone number (877) 777-0796…" at bounding box center [527, 259] width 1054 height 519
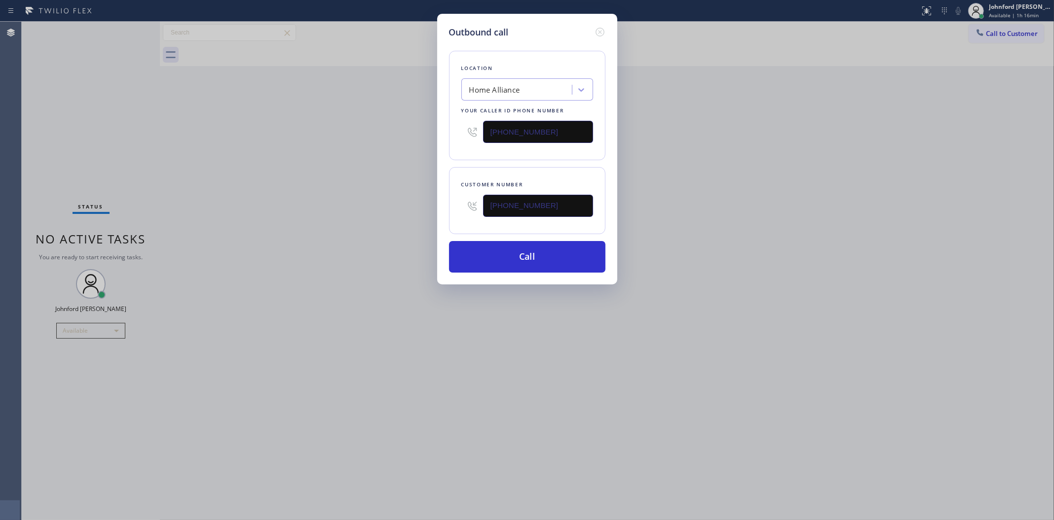
drag, startPoint x: 561, startPoint y: 134, endPoint x: 420, endPoint y: 137, distance: 141.1
click at [420, 137] on div "Outbound call Location Home Alliance Your caller id phone number (877) 777-0796…" at bounding box center [527, 260] width 1054 height 520
paste input "44) 735-4685"
type input "[PHONE_NUMBER]"
click at [385, 152] on div "Outbound call Location Home Alliance Your caller id phone number (844) 735-4685…" at bounding box center [527, 260] width 1054 height 520
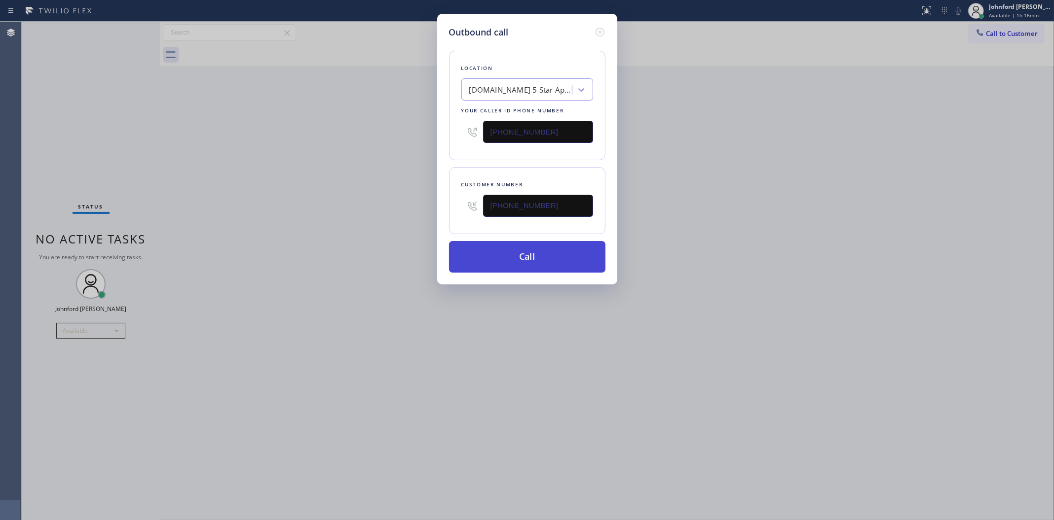
click at [524, 255] on button "Call" at bounding box center [527, 257] width 156 height 32
drag, startPoint x: 682, startPoint y: 253, endPoint x: 750, endPoint y: 94, distance: 173.4
click at [706, 228] on div "Outbound call Location 4C.Email 5 Star Appliance Repair Emails Your caller id p…" at bounding box center [527, 260] width 1054 height 520
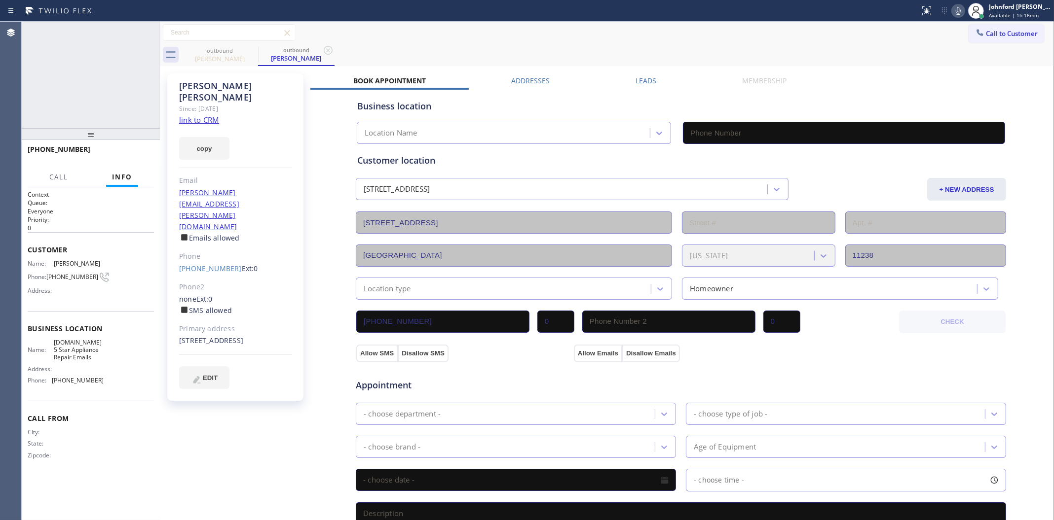
type input "[PHONE_NUMBER]"
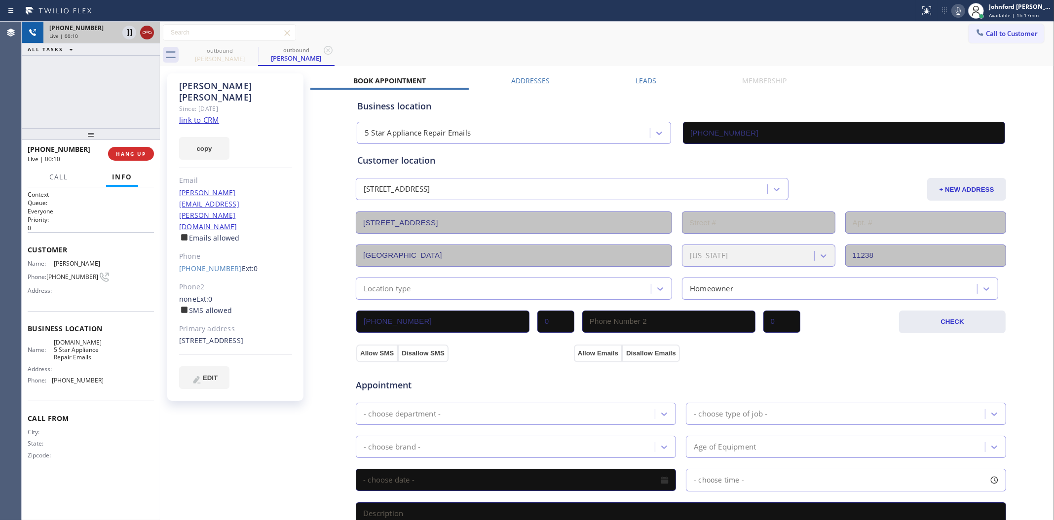
click at [148, 35] on icon at bounding box center [147, 33] width 12 height 12
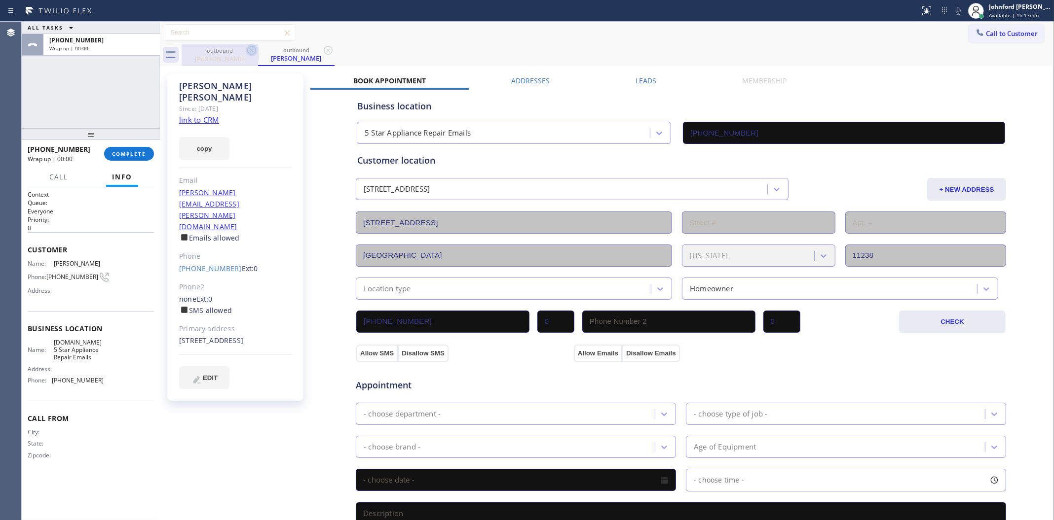
click at [252, 53] on icon at bounding box center [252, 50] width 12 height 12
drag, startPoint x: 252, startPoint y: 53, endPoint x: 357, endPoint y: 53, distance: 105.1
click at [258, 53] on div "outbound Jessica Joseph" at bounding box center [296, 55] width 76 height 22
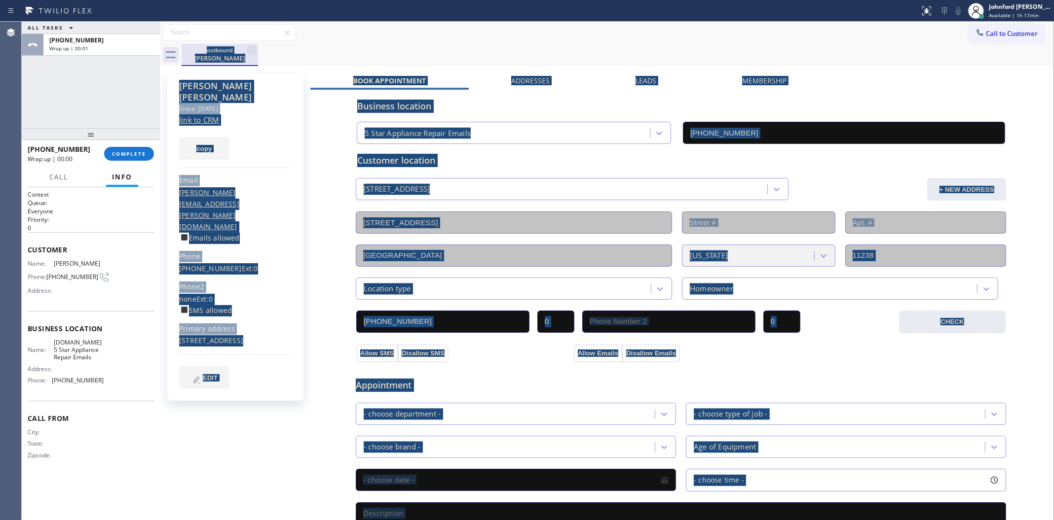
click at [243, 46] on div "outbound" at bounding box center [220, 49] width 74 height 7
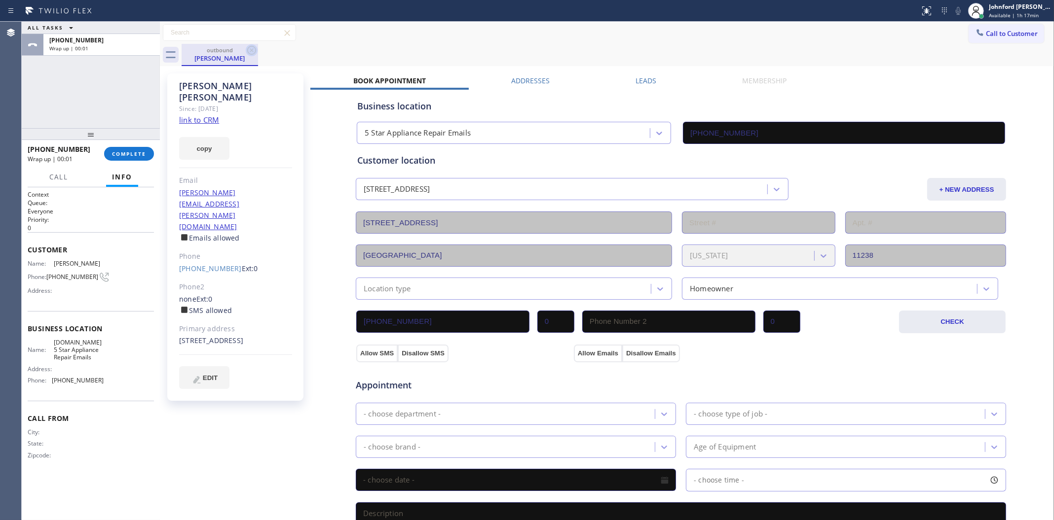
click at [255, 52] on icon at bounding box center [251, 50] width 9 height 9
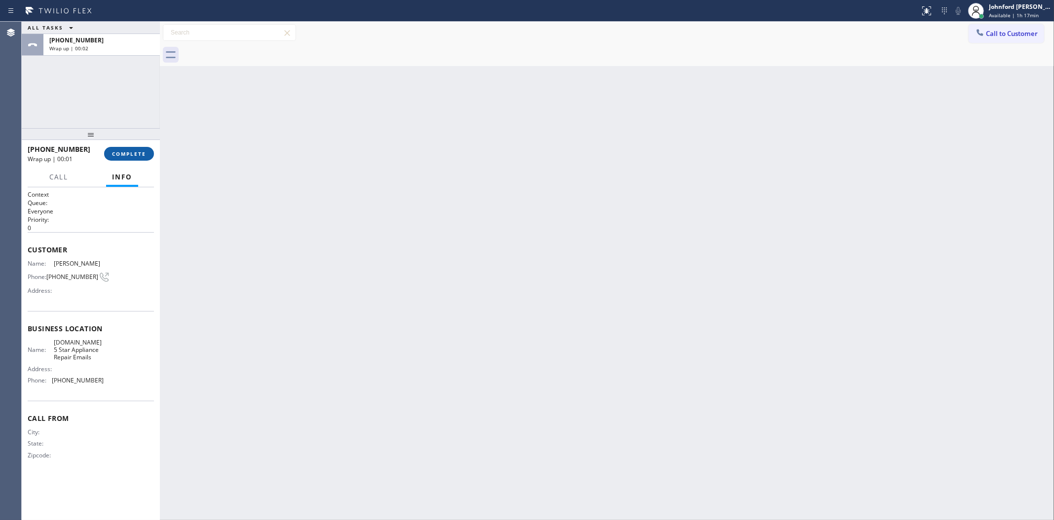
click at [127, 151] on span "COMPLETE" at bounding box center [129, 153] width 34 height 7
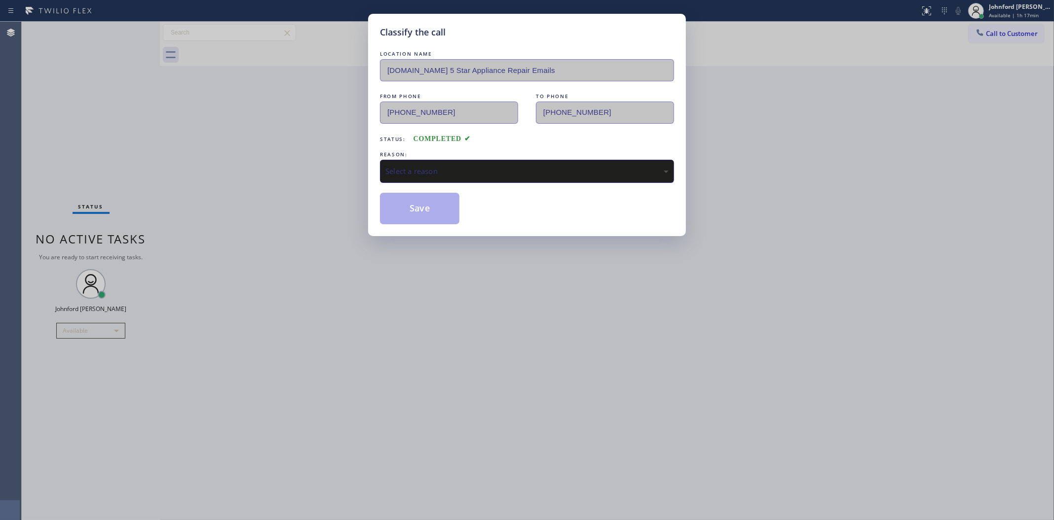
click at [496, 166] on div "Select a reason" at bounding box center [526, 171] width 283 height 11
drag, startPoint x: 457, startPoint y: 222, endPoint x: 428, endPoint y: 213, distance: 30.1
click at [428, 213] on button "Save" at bounding box center [419, 209] width 79 height 32
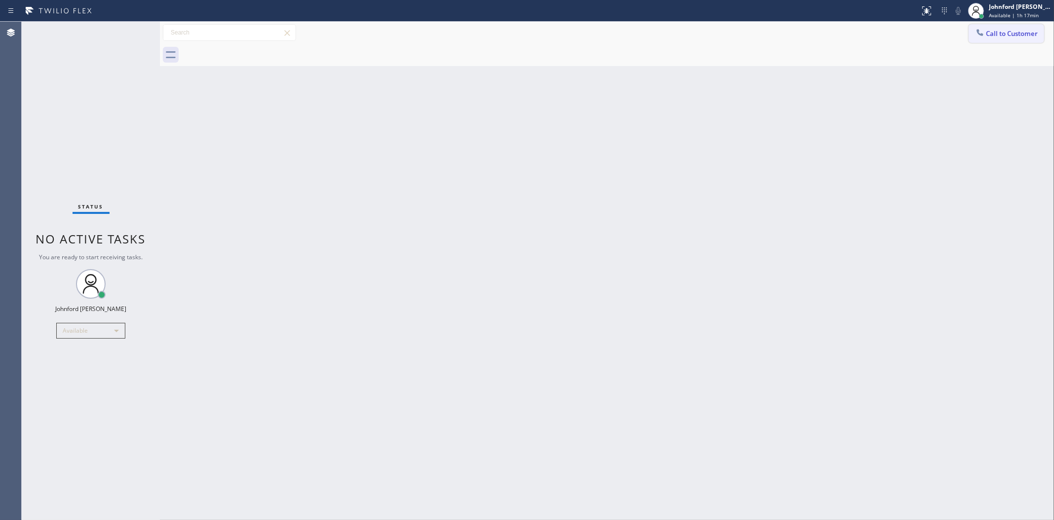
click at [967, 30] on icon at bounding box center [980, 33] width 10 height 10
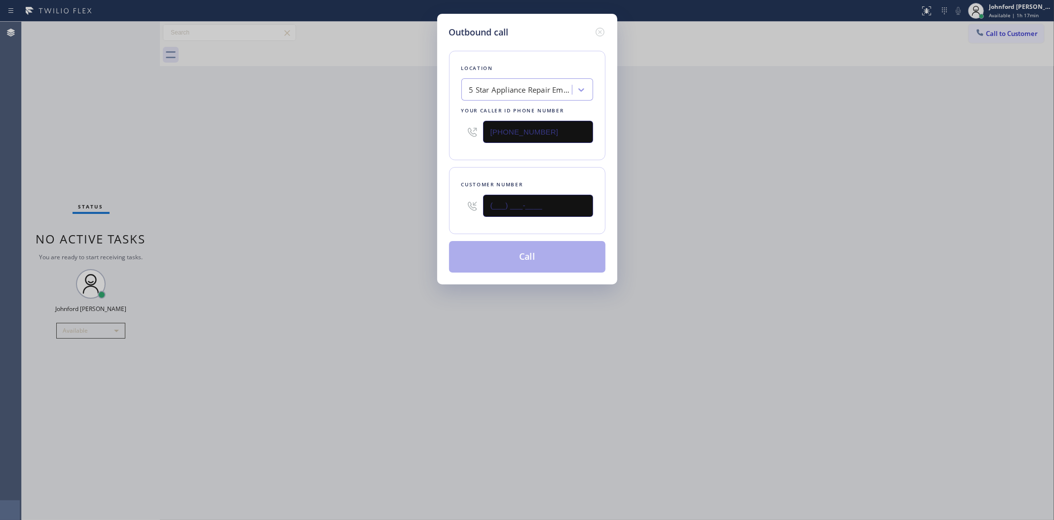
drag, startPoint x: 560, startPoint y: 208, endPoint x: 403, endPoint y: 200, distance: 157.1
click at [405, 200] on div "Outbound call Location 5 Star Appliance Repair Emails Your caller id phone numb…" at bounding box center [527, 260] width 1054 height 520
paste input "208) 241-5708"
click at [787, 183] on div "Outbound call Location 5 Star Appliance Repair Emails Your caller id phone numb…" at bounding box center [527, 260] width 1054 height 520
drag, startPoint x: 551, startPoint y: 204, endPoint x: 423, endPoint y: 207, distance: 128.3
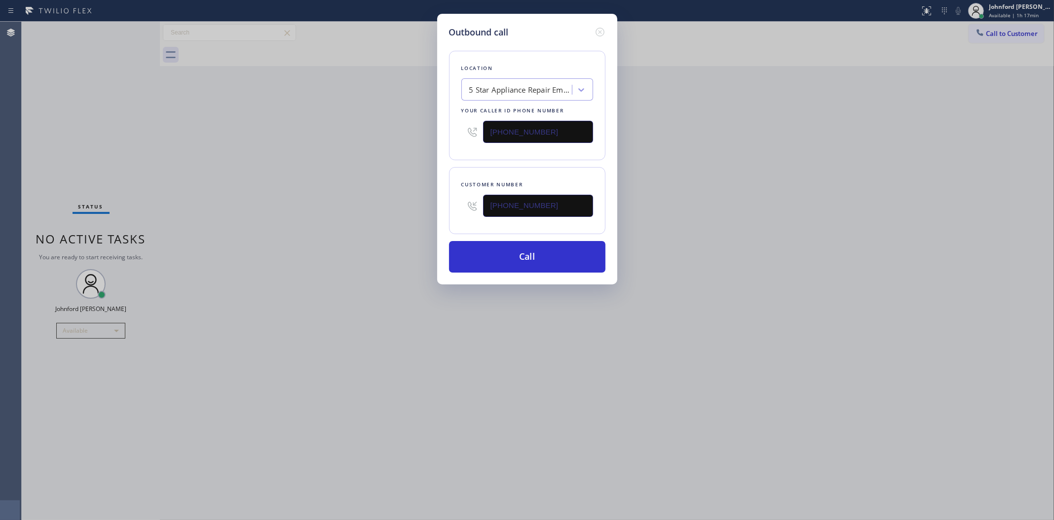
click at [423, 207] on div "Outbound call Location 5 Star Appliance Repair Emails Your caller id phone numb…" at bounding box center [527, 260] width 1054 height 520
paste input "text"
type input "(208) 241-5708"
drag, startPoint x: 745, startPoint y: 108, endPoint x: 745, endPoint y: 94, distance: 13.8
click at [745, 107] on div "Outbound call Location 5 Star Appliance Repair Emails Your caller id phone numb…" at bounding box center [527, 260] width 1054 height 520
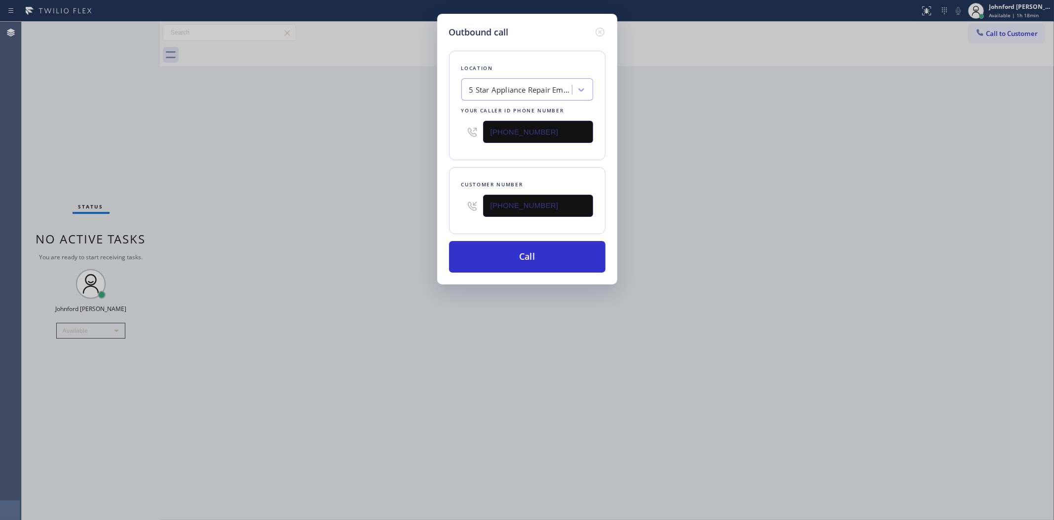
drag, startPoint x: 525, startPoint y: 139, endPoint x: 447, endPoint y: 148, distance: 79.0
click at [456, 144] on div "Location 5 Star Appliance Repair Emails Your caller id phone number (844) 735-4…" at bounding box center [527, 106] width 156 height 110
paste input "55) 340-1313"
type input "(855) 340-1313"
click at [408, 167] on div "Outbound call Location 5 Star Appliance Repair Emails Your caller id phone numb…" at bounding box center [527, 260] width 1054 height 520
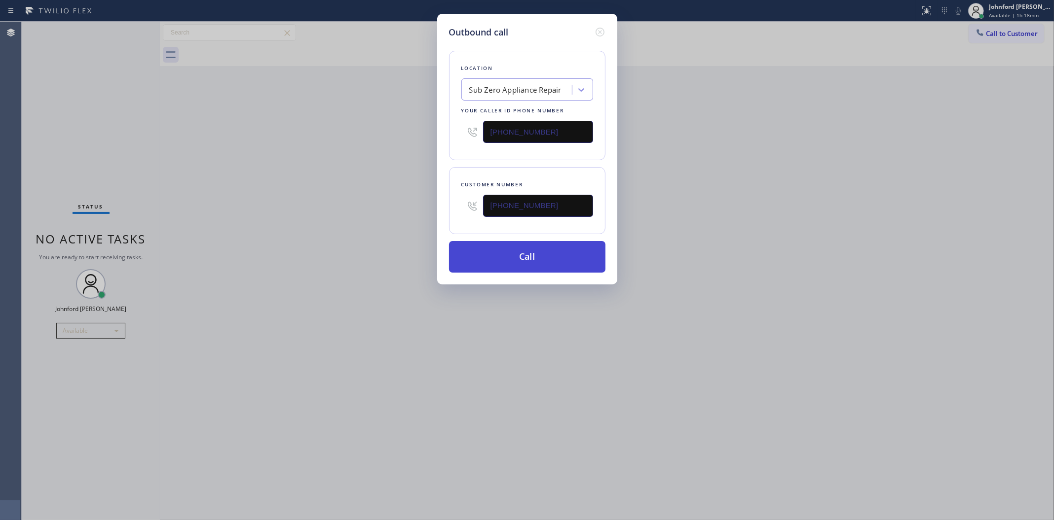
click at [520, 265] on button "Call" at bounding box center [527, 257] width 156 height 32
drag, startPoint x: 790, startPoint y: 228, endPoint x: 826, endPoint y: 63, distance: 169.1
click at [800, 214] on div "Outbound call Location Sub Zero Appliance Repair Your caller id phone number (8…" at bounding box center [527, 260] width 1054 height 520
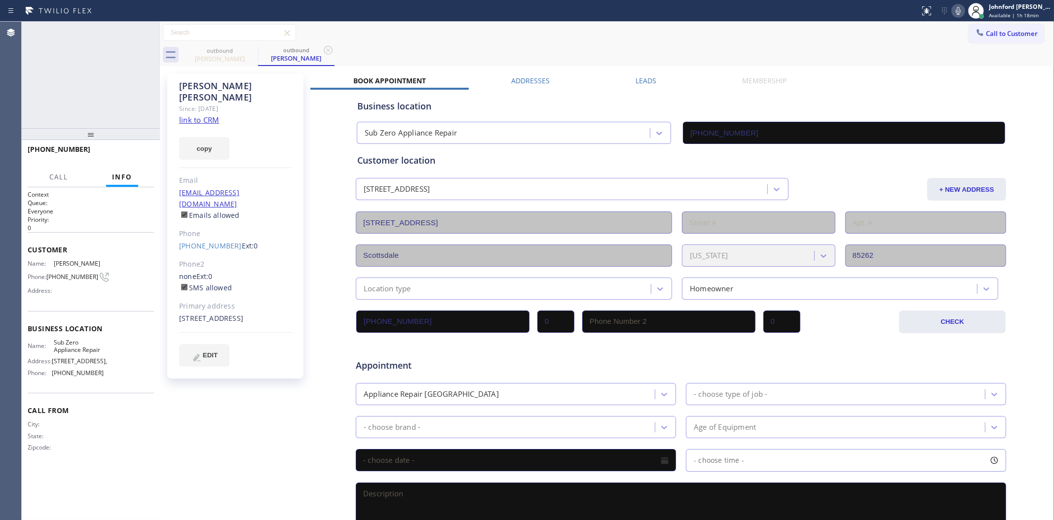
type input "(855) 340-1313"
click at [960, 11] on icon at bounding box center [957, 11] width 5 height 8
click at [641, 79] on label "Leads" at bounding box center [645, 80] width 21 height 9
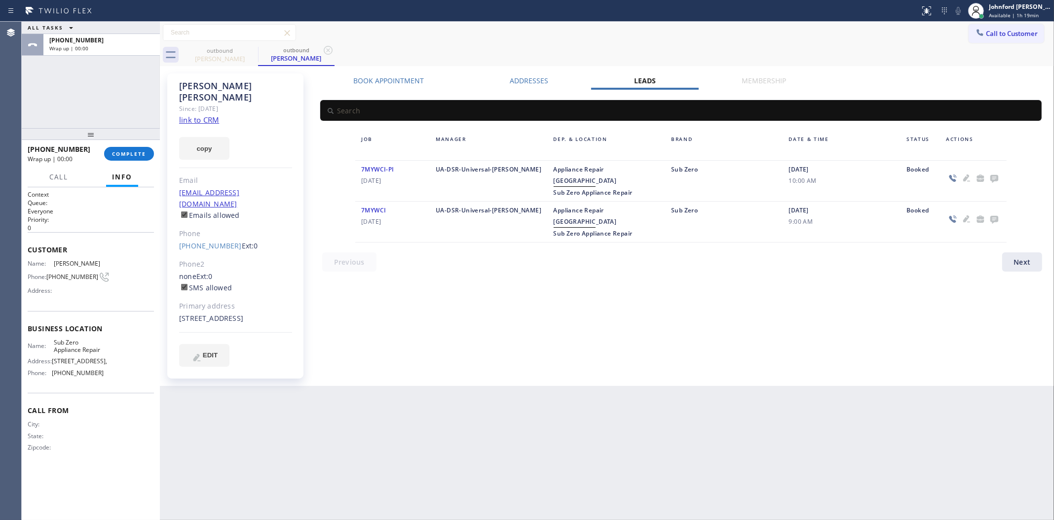
click at [967, 178] on icon at bounding box center [994, 179] width 8 height 8
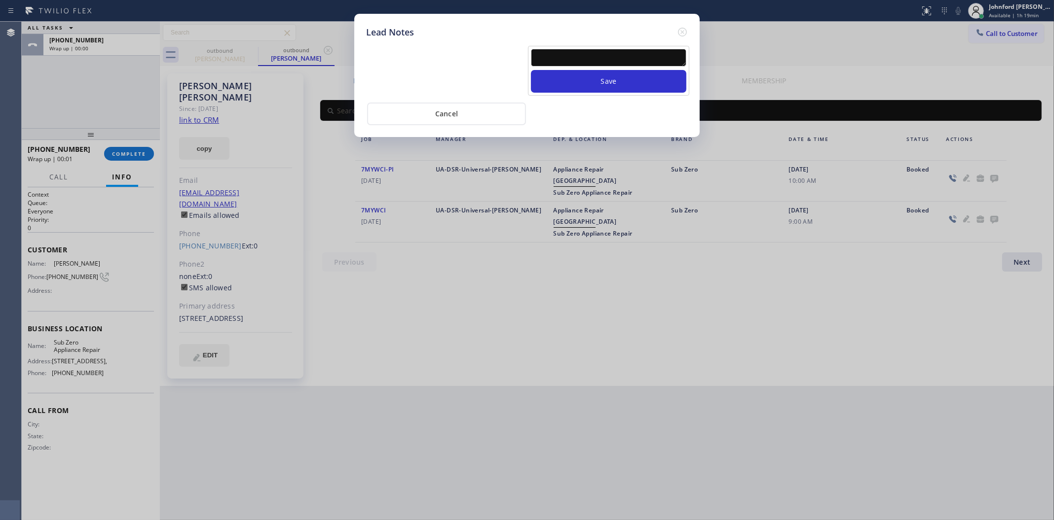
click at [621, 59] on textarea at bounding box center [608, 58] width 155 height 18
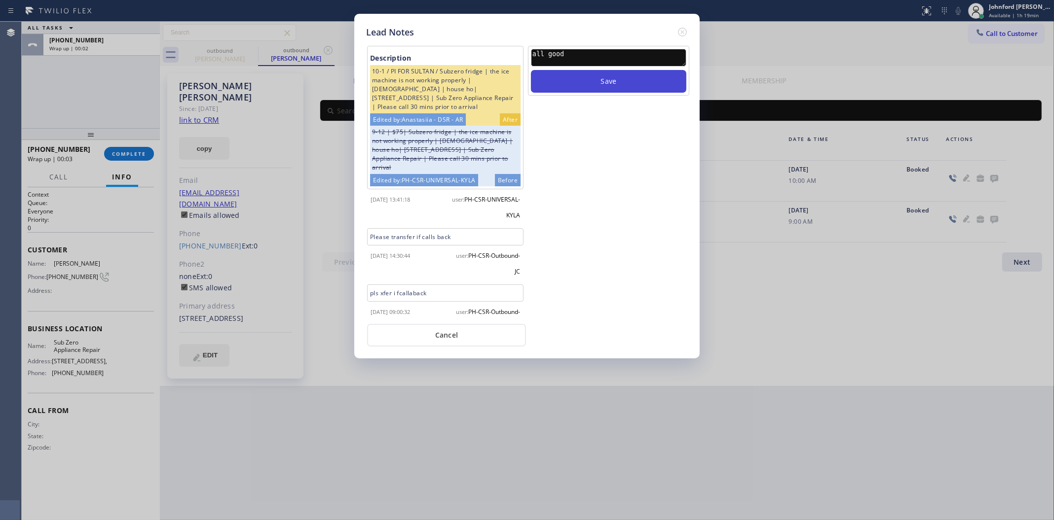
type textarea "all good"
click at [531, 70] on button "Save" at bounding box center [608, 81] width 155 height 23
click at [685, 26] on icon at bounding box center [682, 32] width 12 height 12
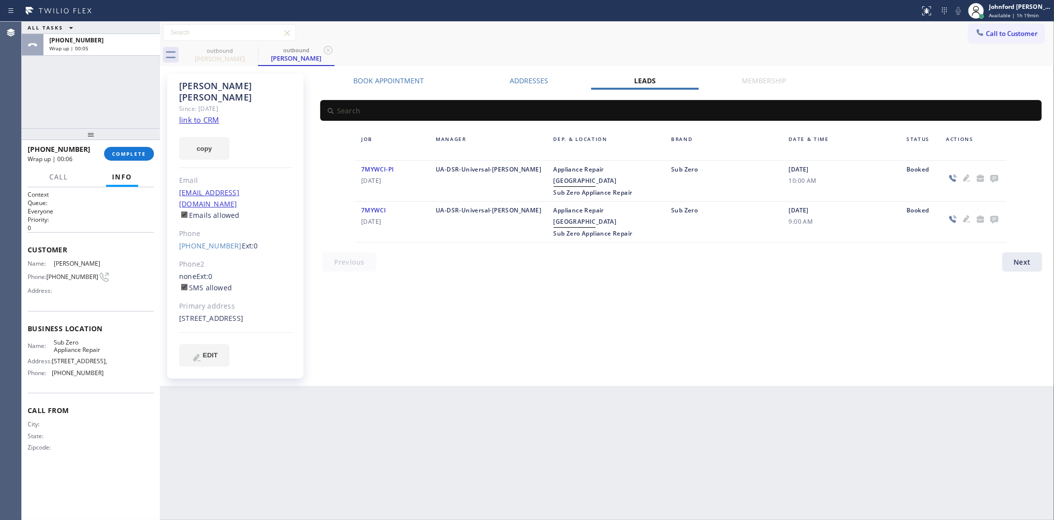
click at [815, 36] on div "Call to Customer Outbound call Location Sub Zero Appliance Repair Your caller i…" at bounding box center [607, 32] width 894 height 17
drag, startPoint x: 994, startPoint y: 33, endPoint x: 960, endPoint y: 47, distance: 36.5
click at [967, 37] on button "Call to Customer" at bounding box center [1005, 33] width 75 height 19
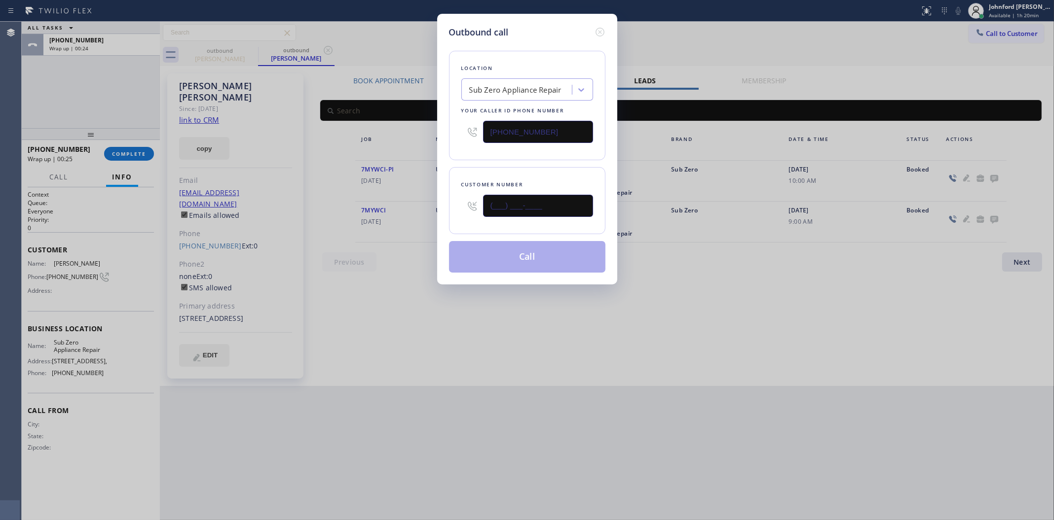
drag, startPoint x: 548, startPoint y: 203, endPoint x: 430, endPoint y: 213, distance: 119.3
click at [432, 213] on div "Outbound call Location Sub Zero Appliance Repair Your caller id phone number (8…" at bounding box center [527, 260] width 1054 height 520
paste input "206) 930-3811"
type input "(206) 930-3811"
click at [476, 167] on div "Customer number (206) 930-3811" at bounding box center [527, 200] width 156 height 67
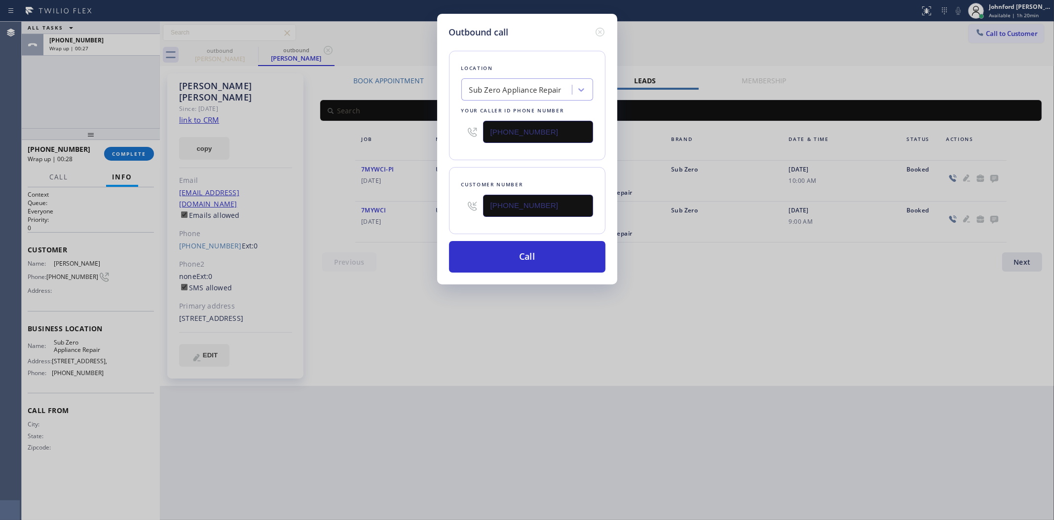
drag, startPoint x: 550, startPoint y: 128, endPoint x: 456, endPoint y: 131, distance: 93.8
click at [456, 131] on div "Location Sub Zero Appliance Repair Your caller id phone number (855) 340-1313" at bounding box center [527, 106] width 156 height 110
paste input "00) 686-5038"
type input "[PHONE_NUMBER]"
click at [520, 249] on button "Call" at bounding box center [527, 257] width 156 height 32
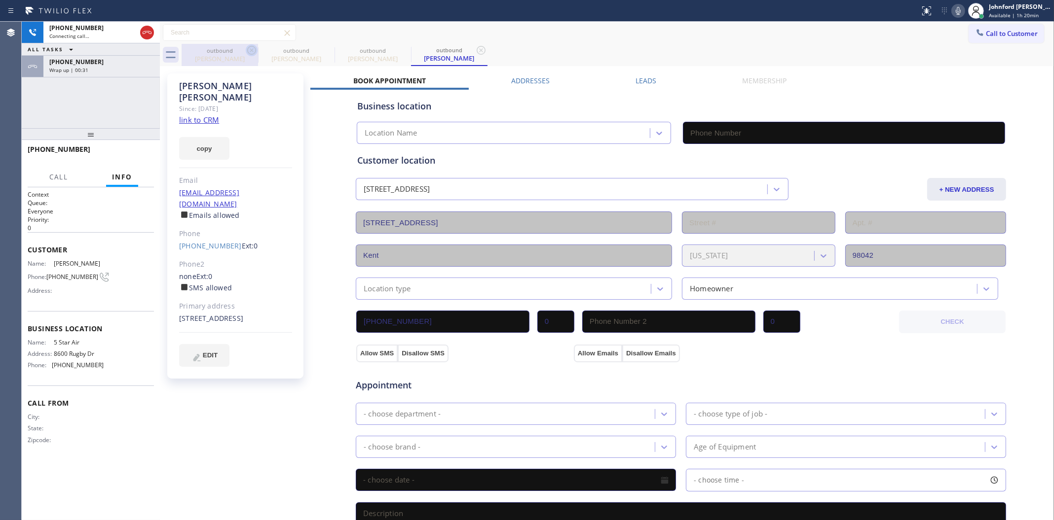
click at [250, 49] on icon at bounding box center [251, 50] width 9 height 9
click at [0, 0] on icon at bounding box center [0, 0] width 0 height 0
type input "[PHONE_NUMBER]"
click at [207, 115] on link "link to CRM" at bounding box center [199, 120] width 40 height 10
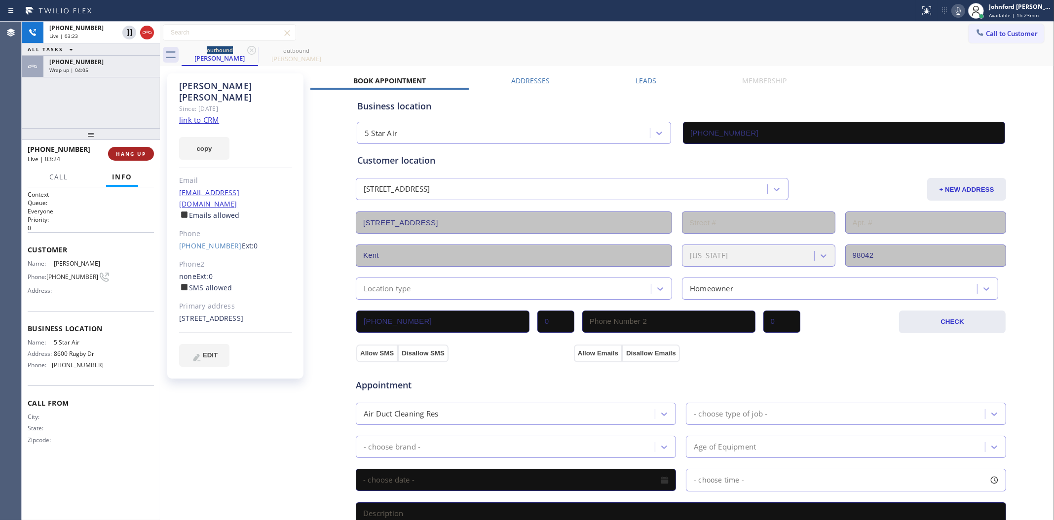
click at [139, 158] on button "HANG UP" at bounding box center [131, 154] width 46 height 14
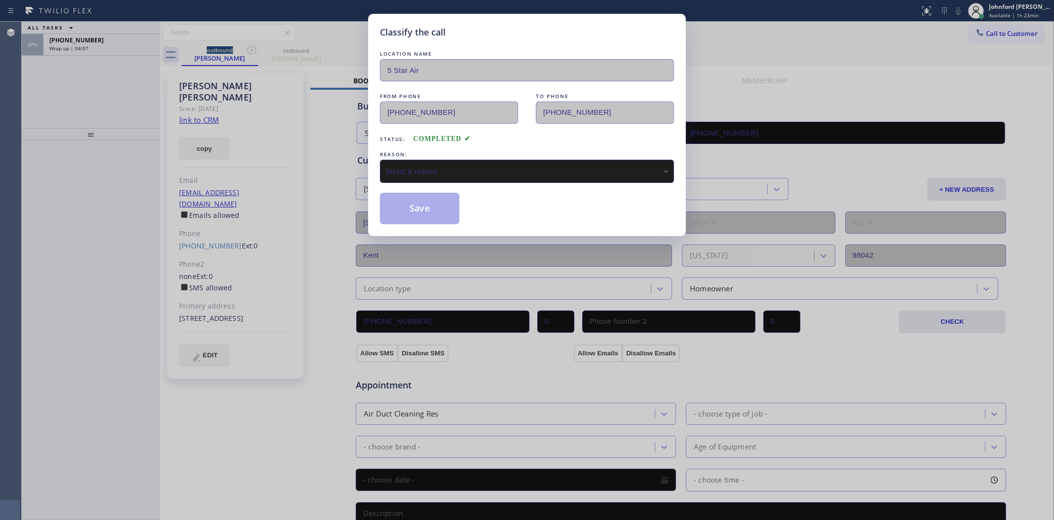
click at [427, 169] on div "Select a reason" at bounding box center [526, 171] width 283 height 11
click at [426, 219] on button "Save" at bounding box center [419, 209] width 79 height 32
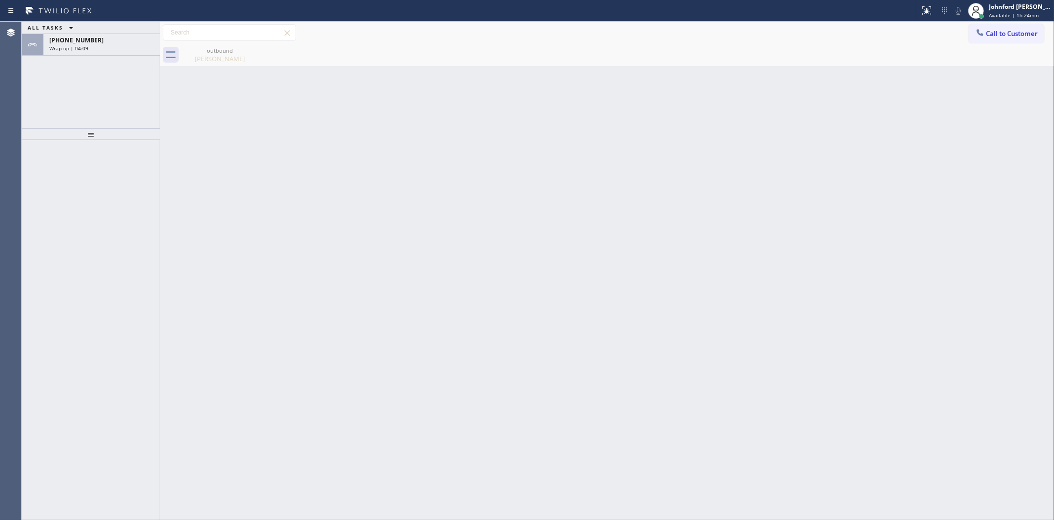
click at [101, 50] on div "Wrap up | 04:09" at bounding box center [101, 48] width 105 height 7
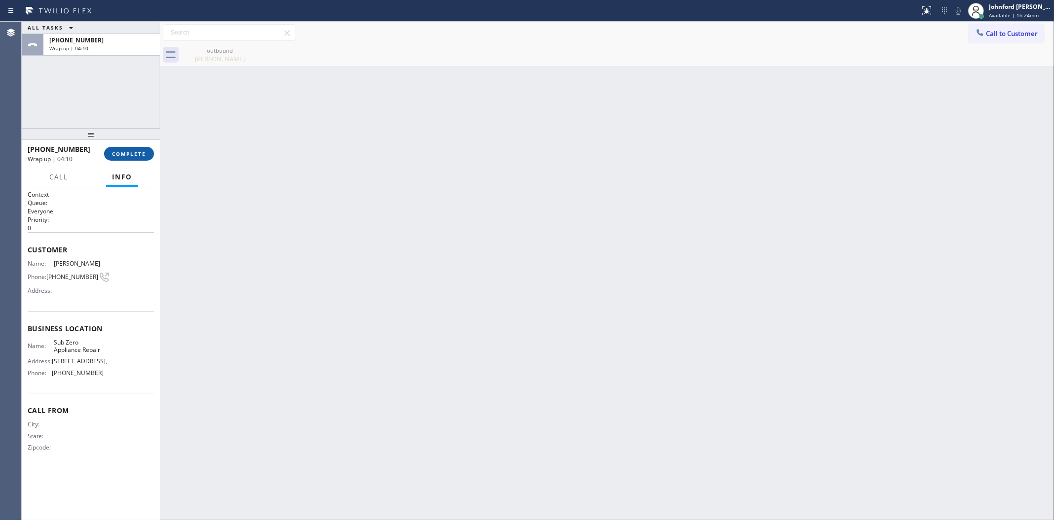
click at [134, 156] on span "COMPLETE" at bounding box center [129, 153] width 34 height 7
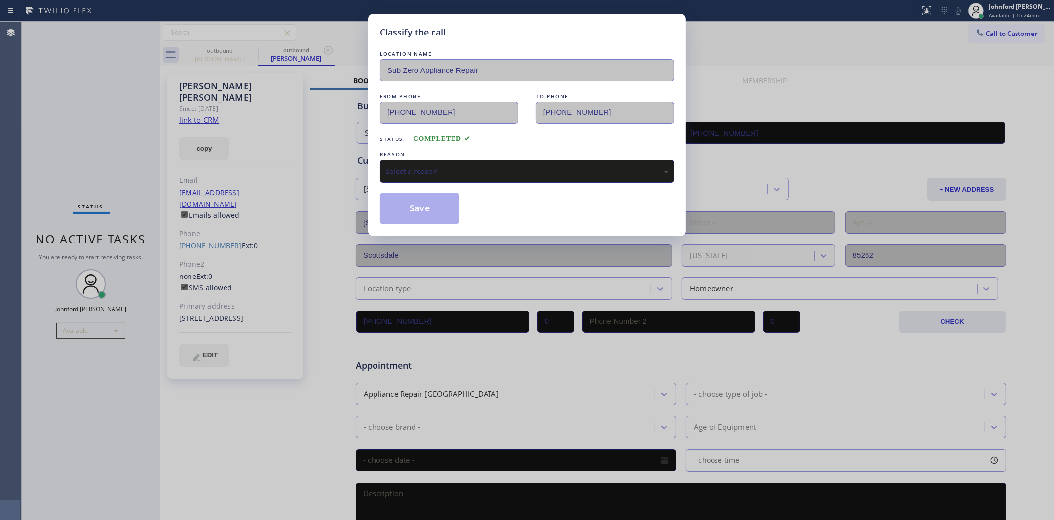
type input "(855) 340-1313"
drag, startPoint x: 434, startPoint y: 174, endPoint x: 450, endPoint y: 166, distance: 18.1
click at [438, 169] on div "Select a reason" at bounding box center [527, 171] width 294 height 23
click at [447, 211] on button "Save" at bounding box center [419, 209] width 79 height 32
type input "[PHONE_NUMBER]"
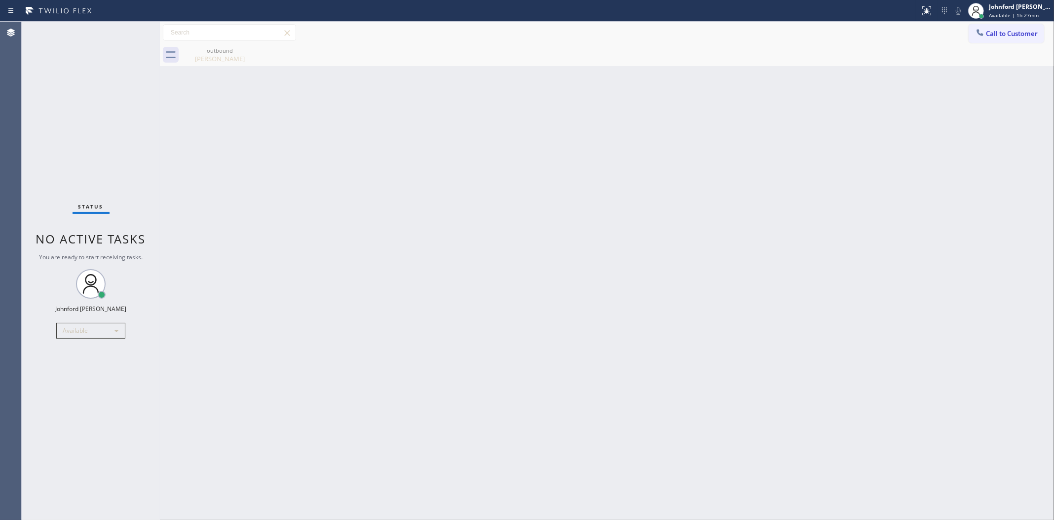
drag, startPoint x: 200, startPoint y: 222, endPoint x: 199, endPoint y: 229, distance: 7.5
click at [199, 229] on div "Back to Dashboard Change Sender ID Customers Technicians Select a contact Outbo…" at bounding box center [607, 271] width 894 height 499
click at [967, 36] on span "Call to Customer" at bounding box center [1012, 33] width 52 height 9
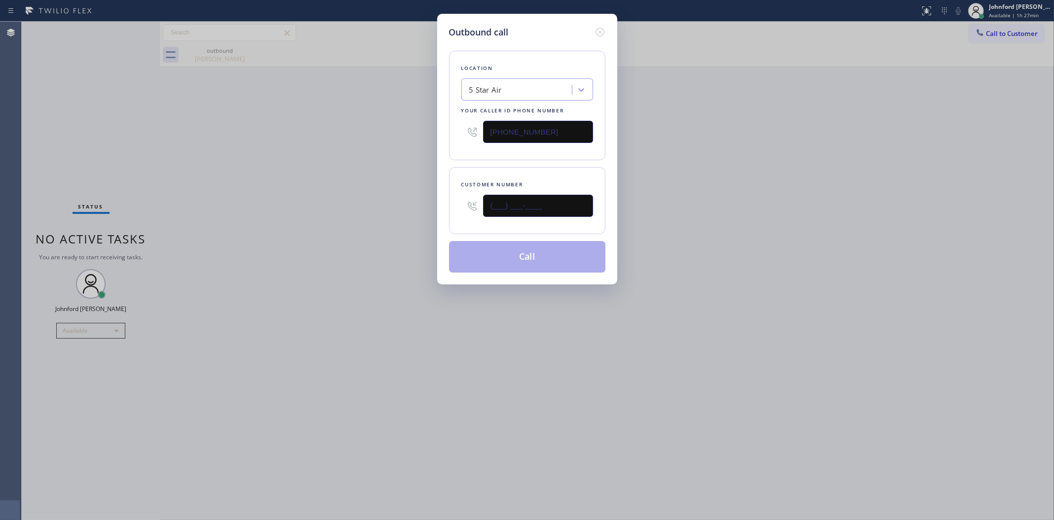
drag, startPoint x: 531, startPoint y: 200, endPoint x: 370, endPoint y: 207, distance: 160.5
click at [403, 208] on div "Outbound call Location 5 Star Air Your caller id phone number (800) 686-5038 Cu…" at bounding box center [527, 260] width 1054 height 520
paste input "949) 648-1869"
type input "(949) 648-1869"
click at [324, 214] on div "Outbound call Location 5 Star Air Your caller id phone number (800) 686-5038 Cu…" at bounding box center [527, 260] width 1054 height 520
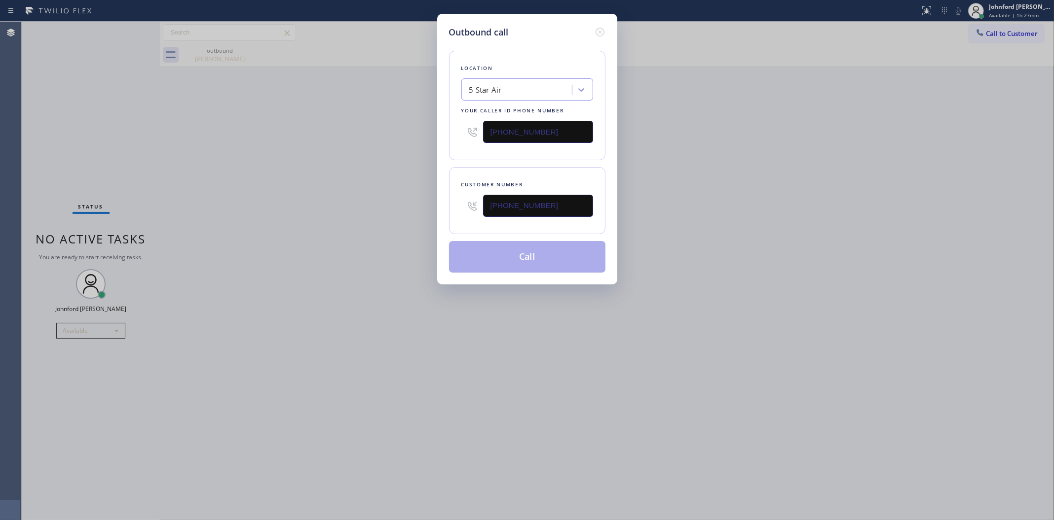
click at [498, 261] on button "Call" at bounding box center [527, 257] width 156 height 32
click at [363, 314] on div "Outbound call Location 5 Star Air Your caller id phone number (800) 686-5038 Cu…" at bounding box center [527, 260] width 1054 height 520
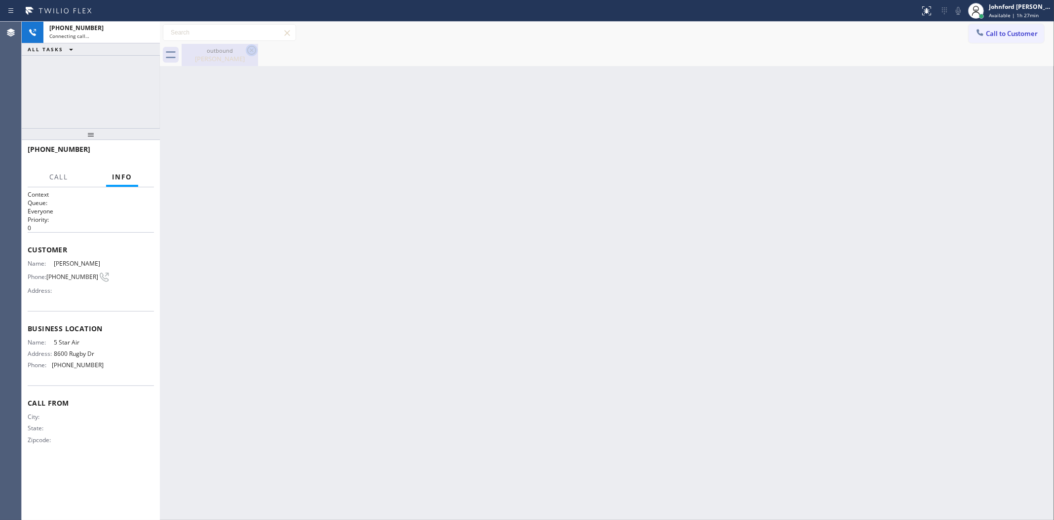
click at [252, 52] on icon at bounding box center [252, 50] width 12 height 12
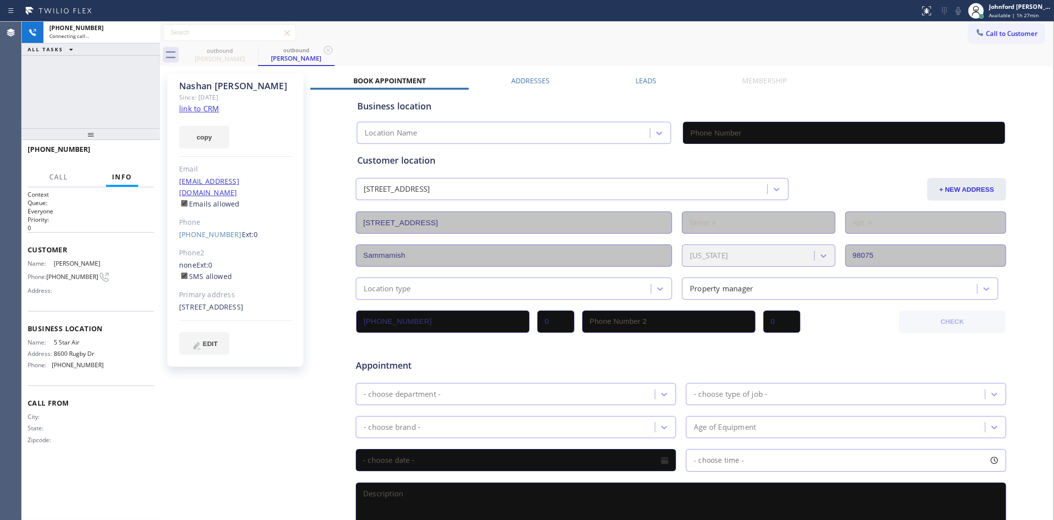
click at [211, 111] on link "link to CRM" at bounding box center [199, 109] width 40 height 10
type input "[PHONE_NUMBER]"
click at [135, 31] on div "+19496481869" at bounding box center [101, 28] width 105 height 8
click at [967, 8] on div "Johnford [PERSON_NAME]" at bounding box center [1019, 6] width 62 height 8
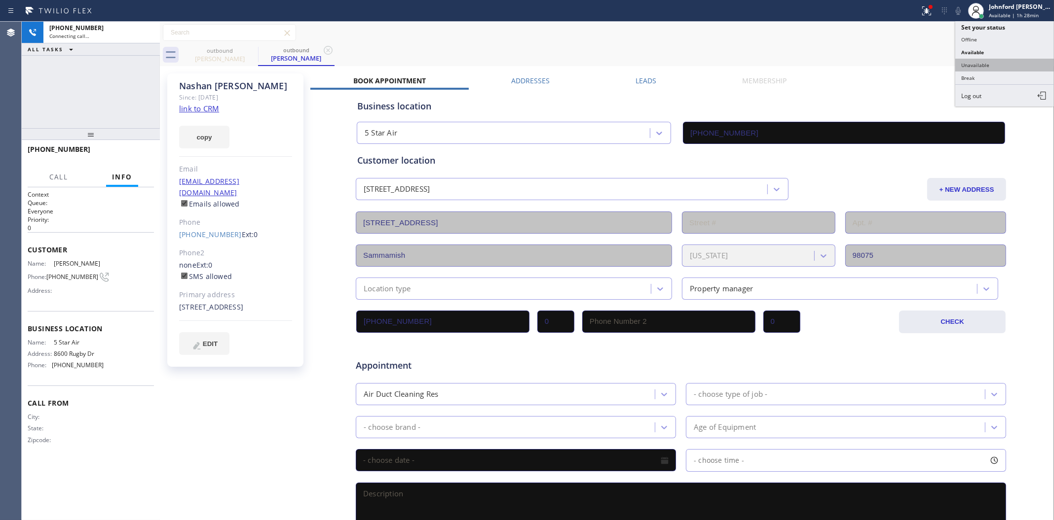
click at [967, 67] on button "Unavailable" at bounding box center [1004, 65] width 99 height 13
click at [967, 24] on button "Call to Customer" at bounding box center [1005, 33] width 75 height 19
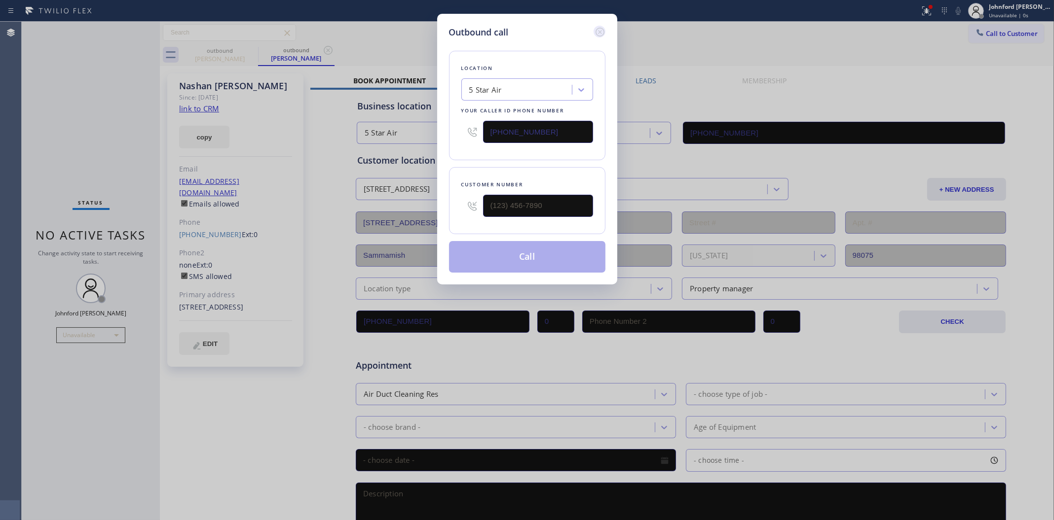
click at [600, 29] on icon at bounding box center [600, 32] width 12 height 12
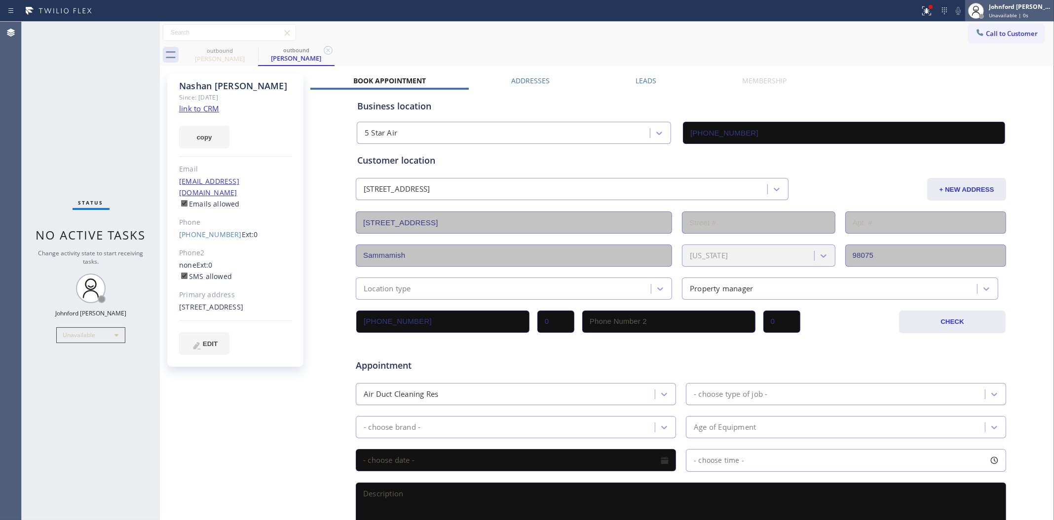
type input "[PHONE_NUMBER]"
click at [967, 14] on span "Unavailable | 0s" at bounding box center [1007, 15] width 39 height 7
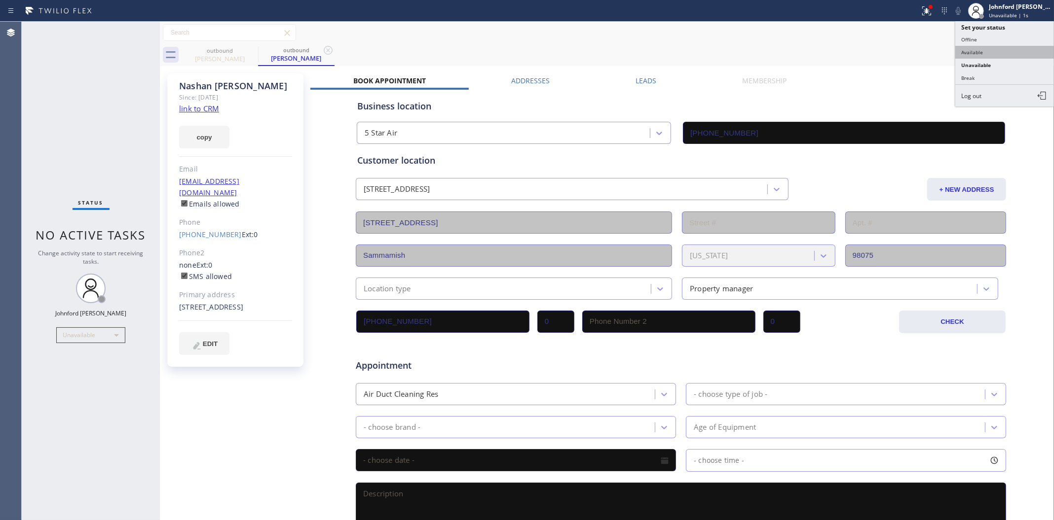
click at [961, 52] on button "Available" at bounding box center [1004, 52] width 99 height 13
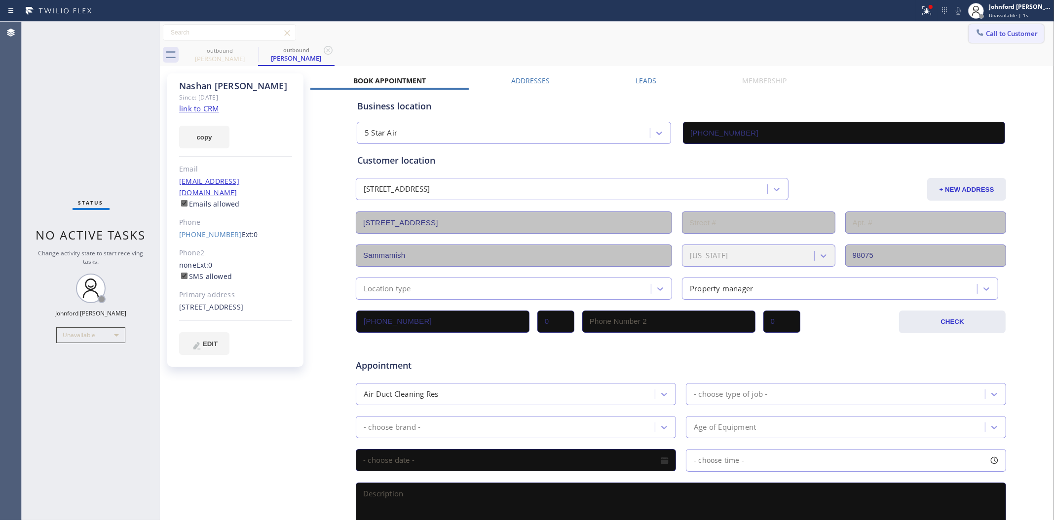
drag, startPoint x: 872, startPoint y: 48, endPoint x: 963, endPoint y: 35, distance: 92.6
click at [871, 45] on div "outbound Nashan Romero outbound Nashan Romero" at bounding box center [618, 55] width 872 height 22
click at [967, 33] on span "Call to Customer" at bounding box center [1012, 33] width 52 height 9
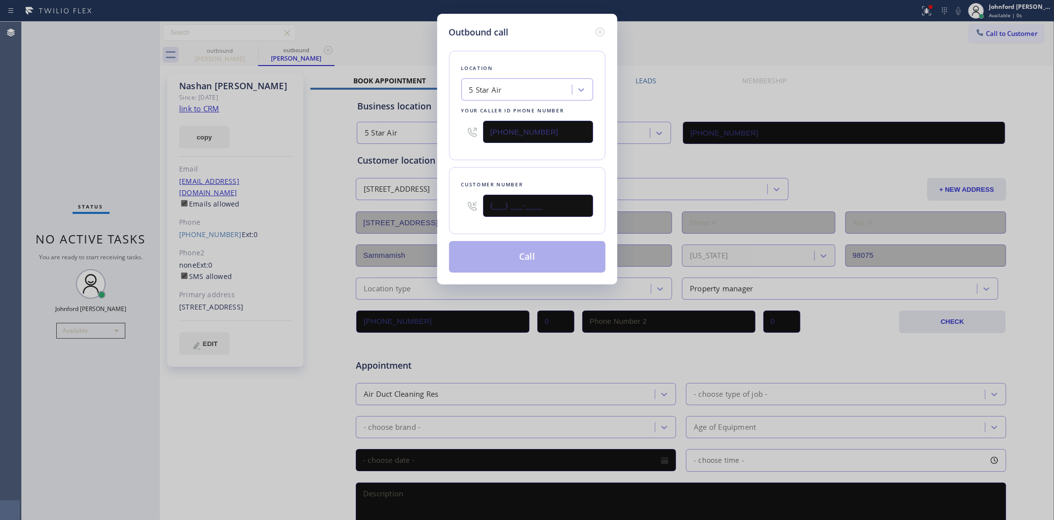
drag, startPoint x: 519, startPoint y: 205, endPoint x: 429, endPoint y: 208, distance: 90.3
click at [429, 208] on div "Outbound call Location 5 Star Air Your caller id phone number (800) 686-5038 Cu…" at bounding box center [527, 260] width 1054 height 520
paste input "206) 309-4022"
type input "[PHONE_NUMBER]"
click at [596, 28] on icon at bounding box center [599, 32] width 9 height 9
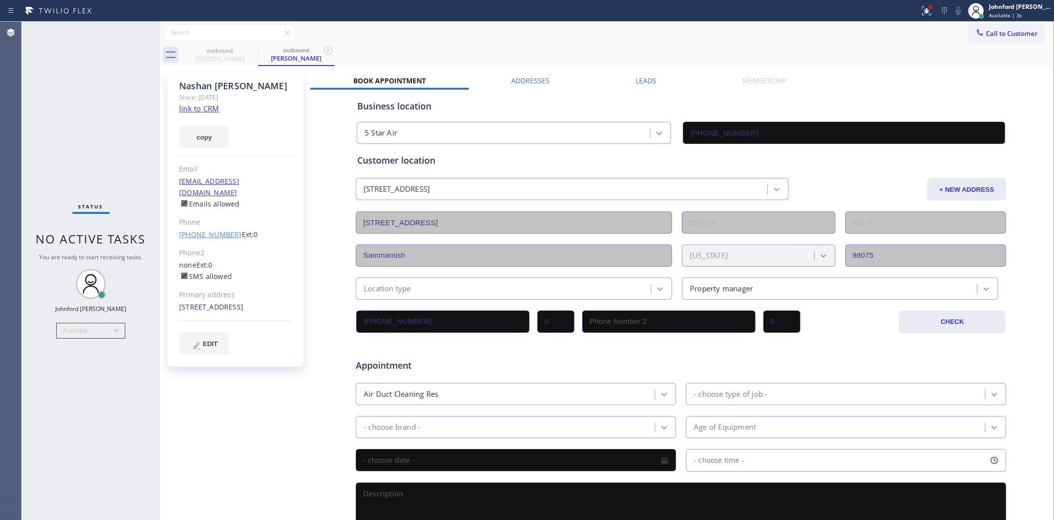
click at [195, 230] on link "(949) 648-1869" at bounding box center [210, 234] width 63 height 9
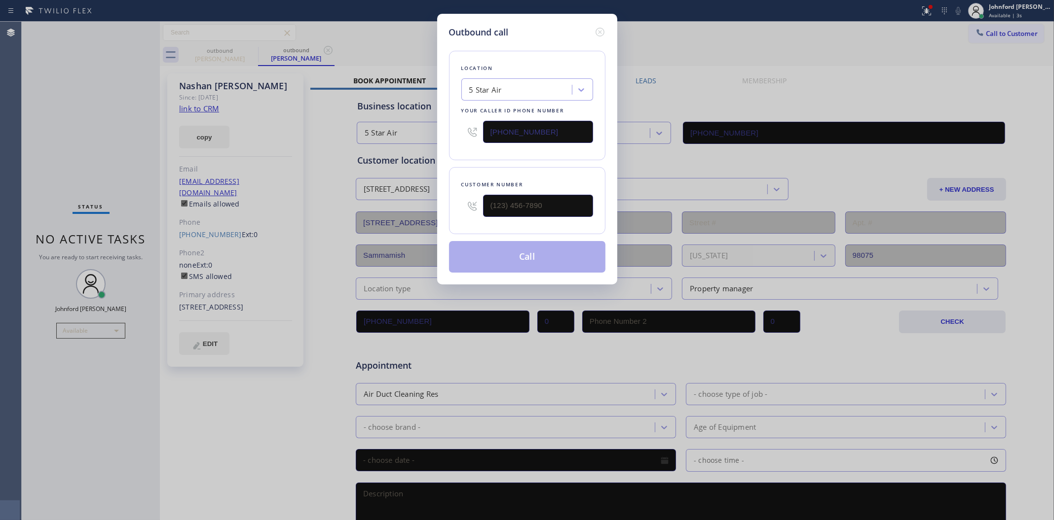
type input "(949) 648-1869"
drag, startPoint x: 569, startPoint y: 135, endPoint x: 431, endPoint y: 134, distance: 138.1
click at [431, 134] on div "Outbound call Location 5 Star Air Your caller id phone number (800) 686-5038 Cu…" at bounding box center [527, 260] width 1054 height 520
paste input "206) 309-4022"
type input "[PHONE_NUMBER]"
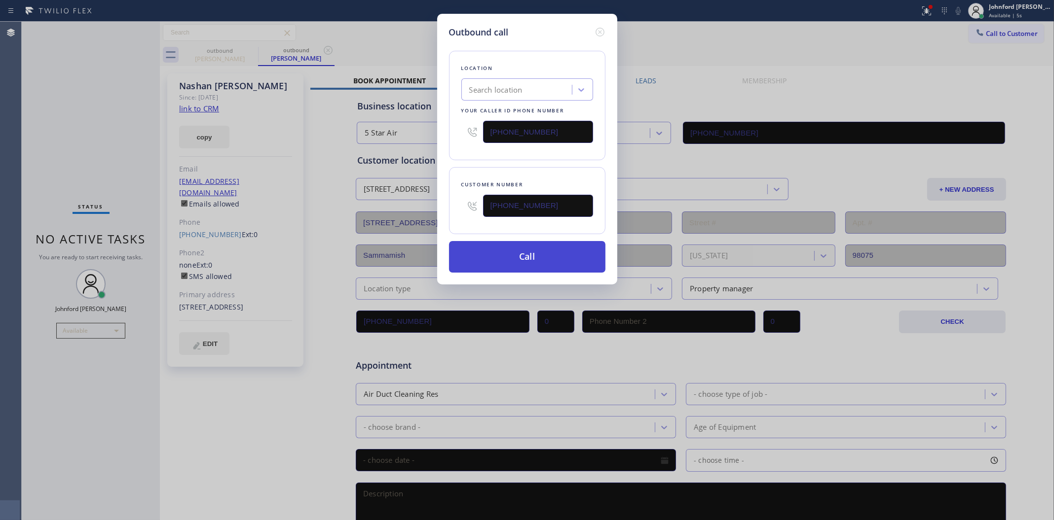
click at [511, 255] on button "Call" at bounding box center [527, 257] width 156 height 32
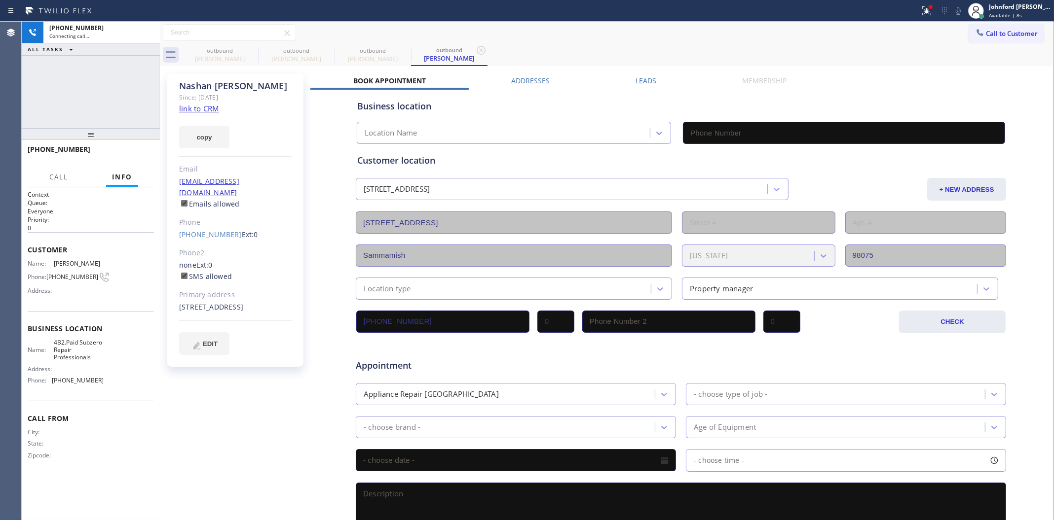
type input "[PHONE_NUMBER]"
drag, startPoint x: 249, startPoint y: 52, endPoint x: 389, endPoint y: 502, distance: 471.0
click at [0, 0] on icon at bounding box center [0, 0] width 0 height 0
click at [247, 48] on icon at bounding box center [252, 50] width 12 height 12
type input "[PHONE_NUMBER]"
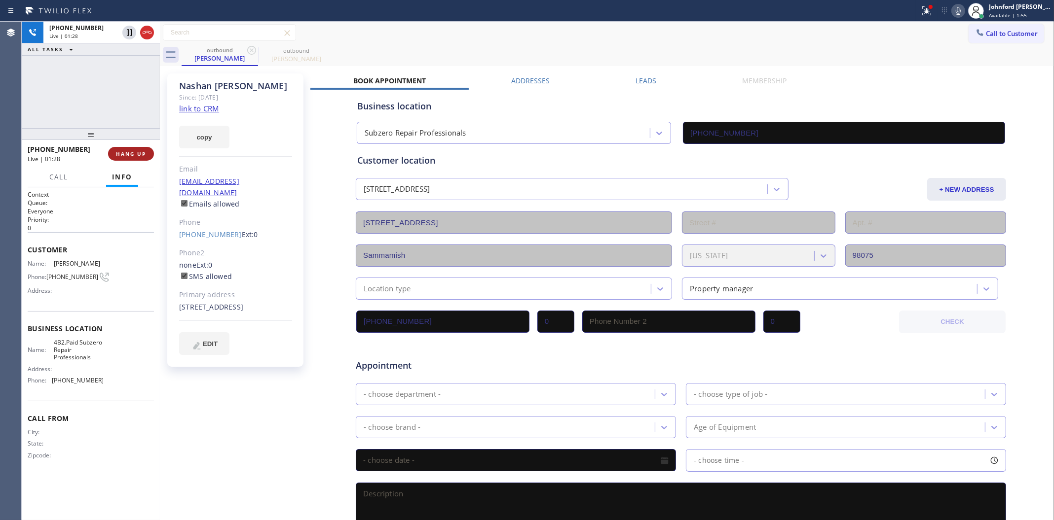
click at [147, 153] on button "HANG UP" at bounding box center [131, 154] width 46 height 14
click at [141, 151] on span "COMPLETE" at bounding box center [129, 153] width 34 height 7
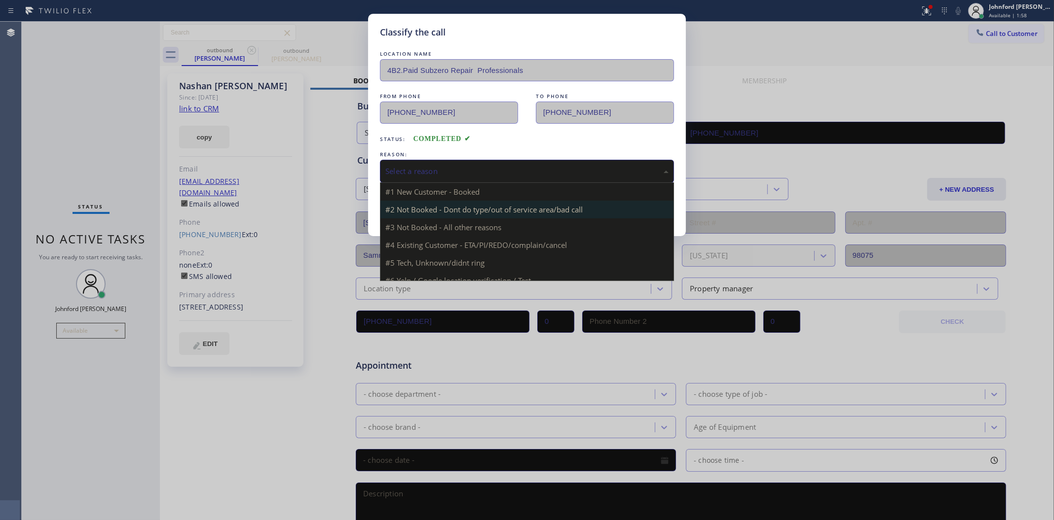
drag, startPoint x: 434, startPoint y: 170, endPoint x: 528, endPoint y: 213, distance: 103.3
click at [449, 169] on div "Select a reason" at bounding box center [526, 171] width 283 height 11
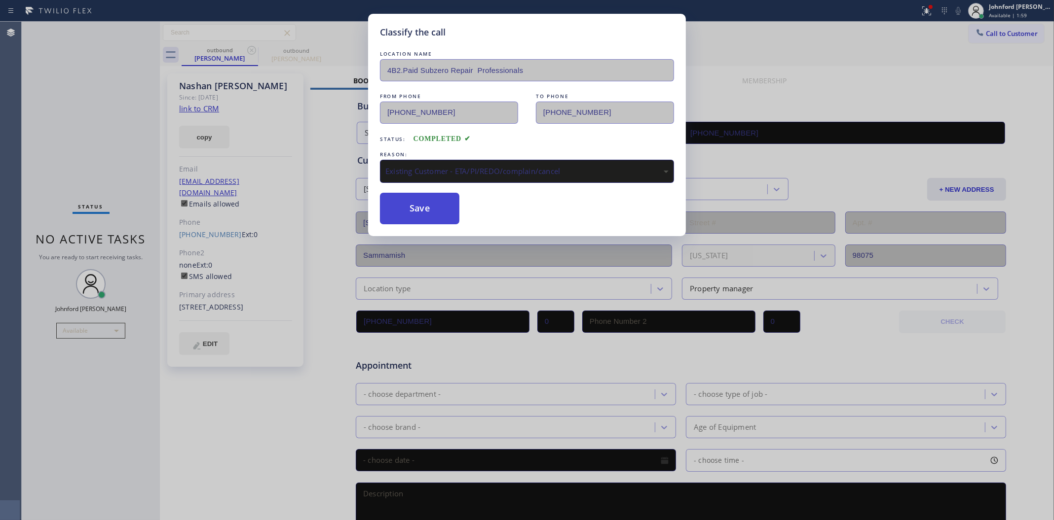
click at [458, 216] on button "Save" at bounding box center [419, 209] width 79 height 32
click at [455, 215] on button "Save" at bounding box center [419, 209] width 79 height 32
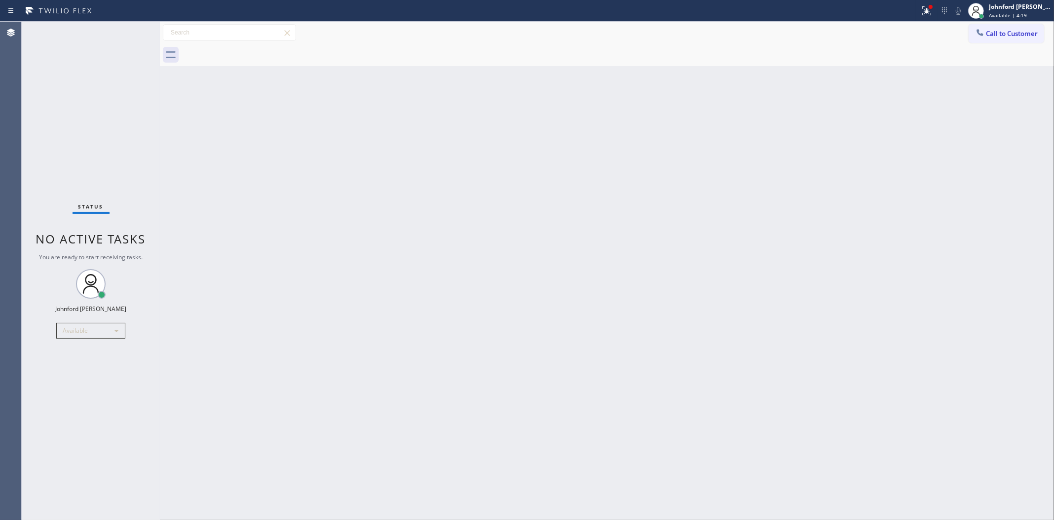
click at [967, 38] on button "Call to Customer" at bounding box center [1005, 33] width 75 height 19
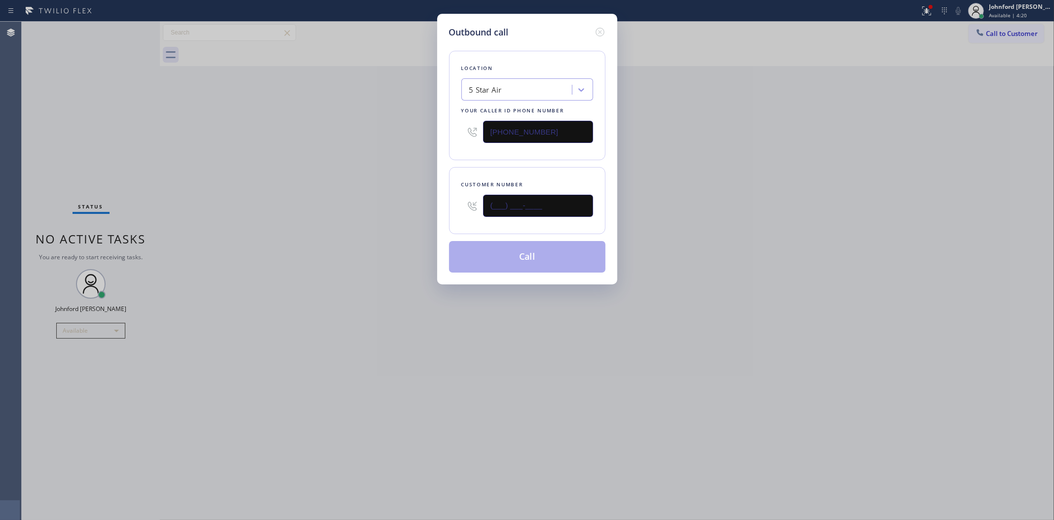
drag, startPoint x: 555, startPoint y: 205, endPoint x: 334, endPoint y: 212, distance: 221.6
click at [392, 205] on div "Outbound call Location 5 Star Air Your caller id phone number (800) 686-5038 Cu…" at bounding box center [527, 260] width 1054 height 520
paste input "949) 375-6100"
type input "[PHONE_NUMBER]"
click at [322, 212] on div "Outbound call Location 5 Star Air Your caller id phone number (800) 686-5038 Cu…" at bounding box center [527, 260] width 1054 height 520
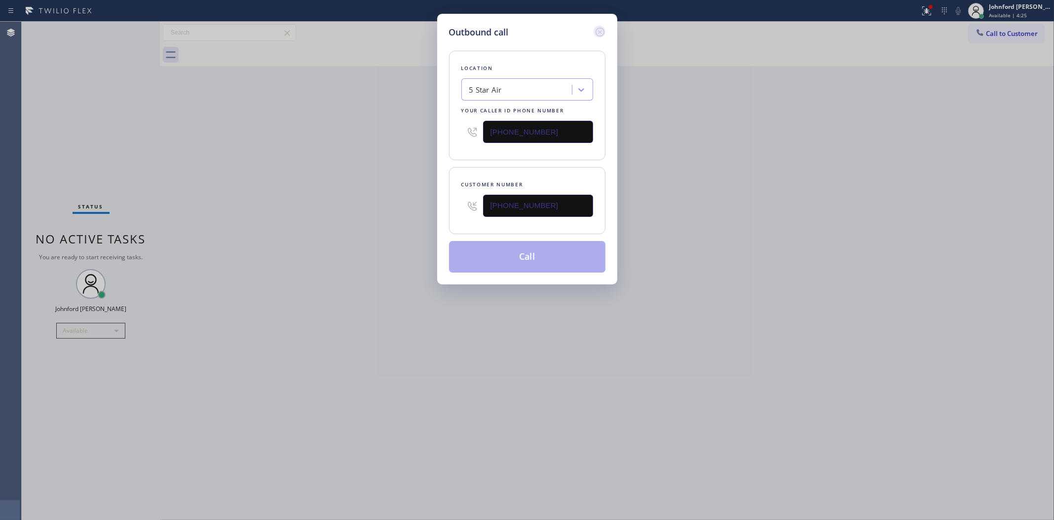
click at [595, 28] on icon at bounding box center [599, 32] width 9 height 9
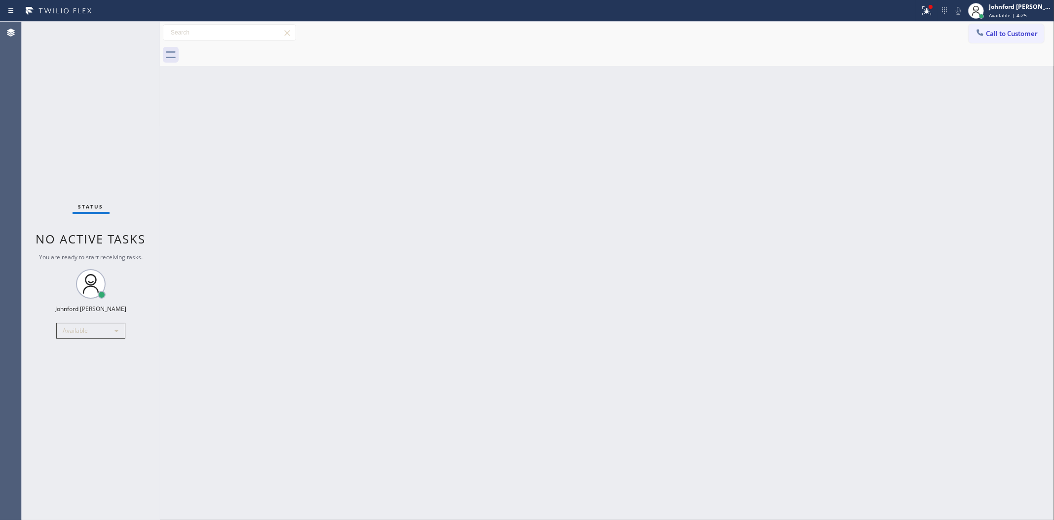
drag, startPoint x: 229, startPoint y: 111, endPoint x: 144, endPoint y: 70, distance: 94.9
click at [227, 111] on div "Back to Dashboard Change Sender ID Customers Technicians Select a contact Outbo…" at bounding box center [607, 271] width 894 height 499
click at [981, 42] on button "Call to Customer" at bounding box center [1005, 33] width 75 height 19
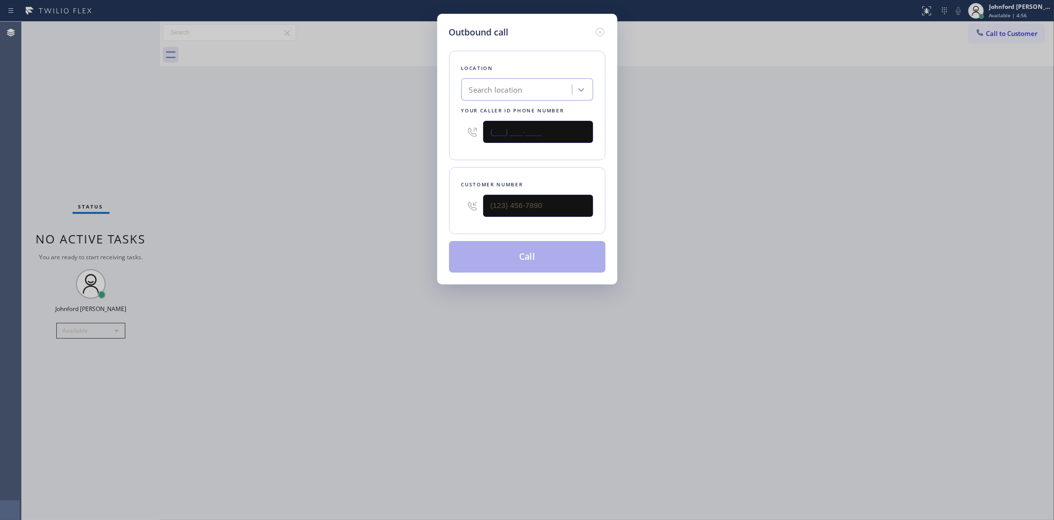
drag, startPoint x: 534, startPoint y: 137, endPoint x: 492, endPoint y: 137, distance: 41.4
click at [492, 137] on input "(___) ___-____" at bounding box center [538, 132] width 110 height 22
paste input "206) 309-4022"
type input "[PHONE_NUMBER]"
drag, startPoint x: 577, startPoint y: 207, endPoint x: 469, endPoint y: 218, distance: 108.5
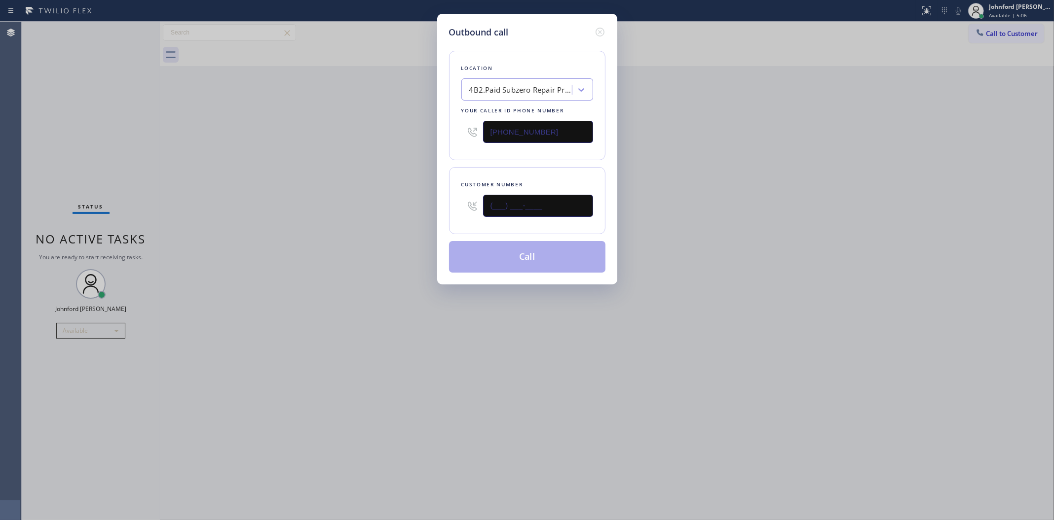
click at [469, 218] on div "(___) ___-____" at bounding box center [527, 206] width 132 height 32
paste input "949) 375-6100"
type input "[PHONE_NUMBER]"
click at [417, 216] on div "Outbound call Location 4B2.Paid Subzero Repair Professionals Your caller id pho…" at bounding box center [527, 260] width 1054 height 520
click at [512, 253] on button "Call" at bounding box center [527, 257] width 156 height 32
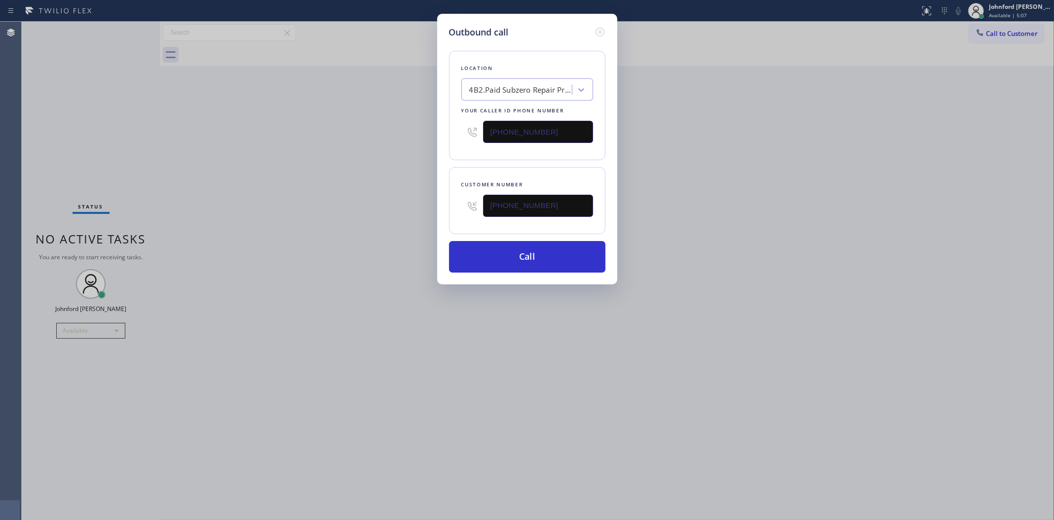
click at [997, 199] on div "Outbound call Location 4B2.Paid Subzero Repair Professionals Your caller id pho…" at bounding box center [527, 260] width 1054 height 520
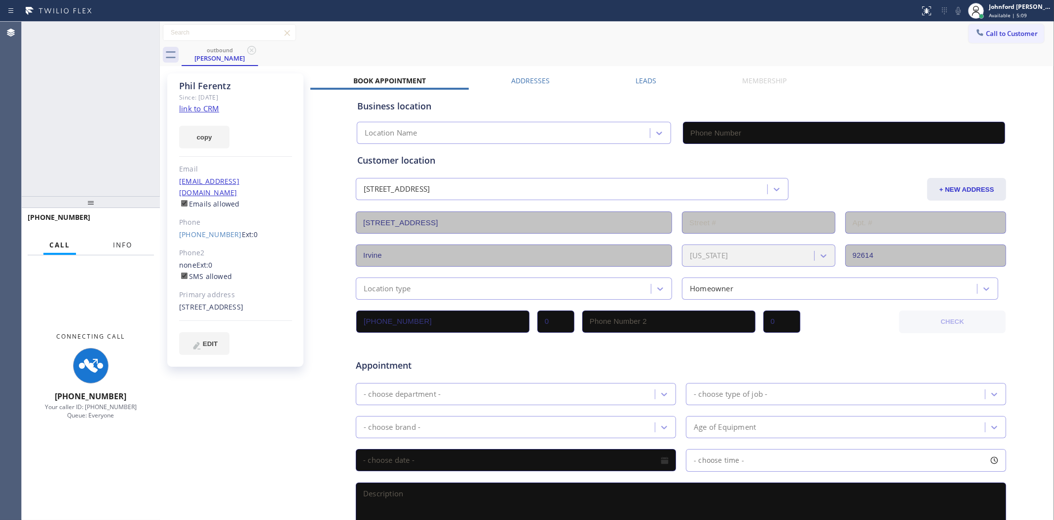
click at [122, 243] on span "Info" at bounding box center [122, 245] width 19 height 9
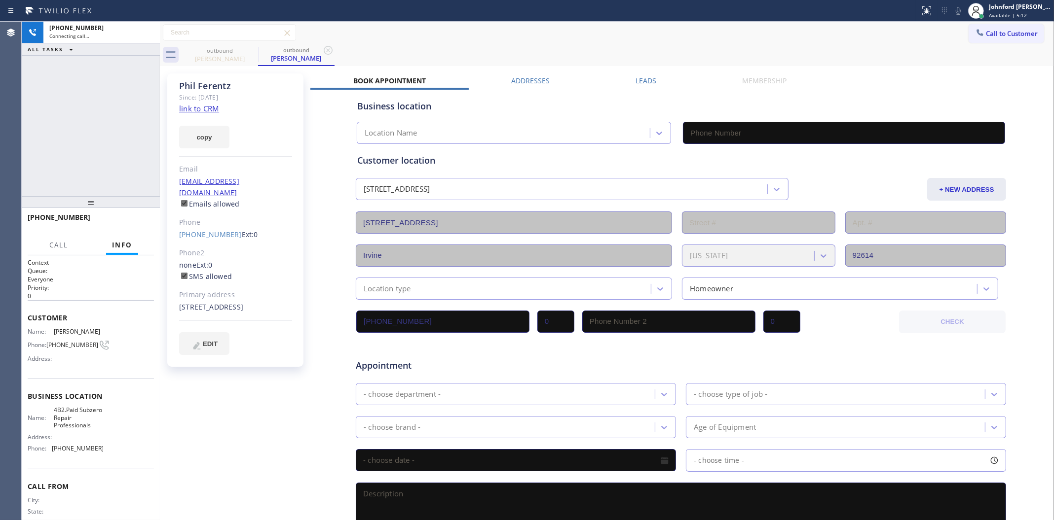
click at [100, 203] on div at bounding box center [91, 202] width 138 height 12
type input "[PHONE_NUMBER]"
click at [209, 105] on link "link to CRM" at bounding box center [199, 109] width 40 height 10
click at [206, 107] on link "link to CRM" at bounding box center [199, 109] width 40 height 10
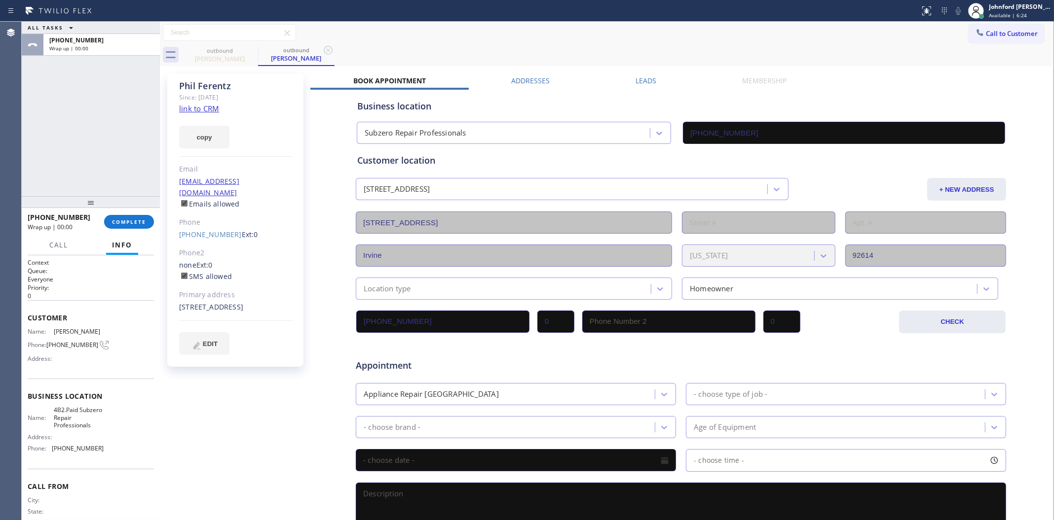
click at [85, 206] on div at bounding box center [91, 202] width 138 height 12
click at [134, 217] on button "COMPLETE" at bounding box center [129, 222] width 50 height 14
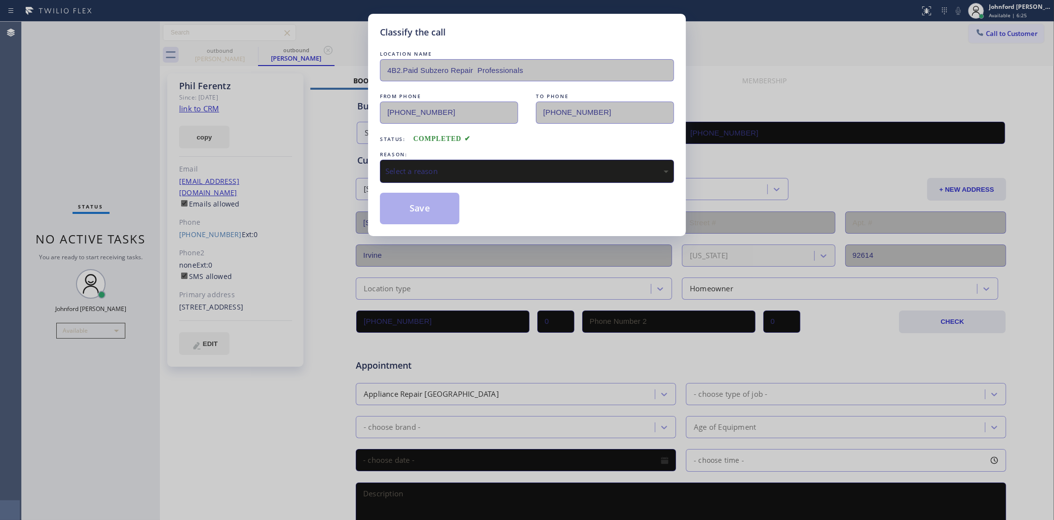
click at [462, 166] on div "Select a reason" at bounding box center [526, 171] width 283 height 11
click at [437, 174] on div "Not Booked - All other reasons" at bounding box center [526, 171] width 283 height 11
click at [420, 211] on button "Save" at bounding box center [419, 209] width 79 height 32
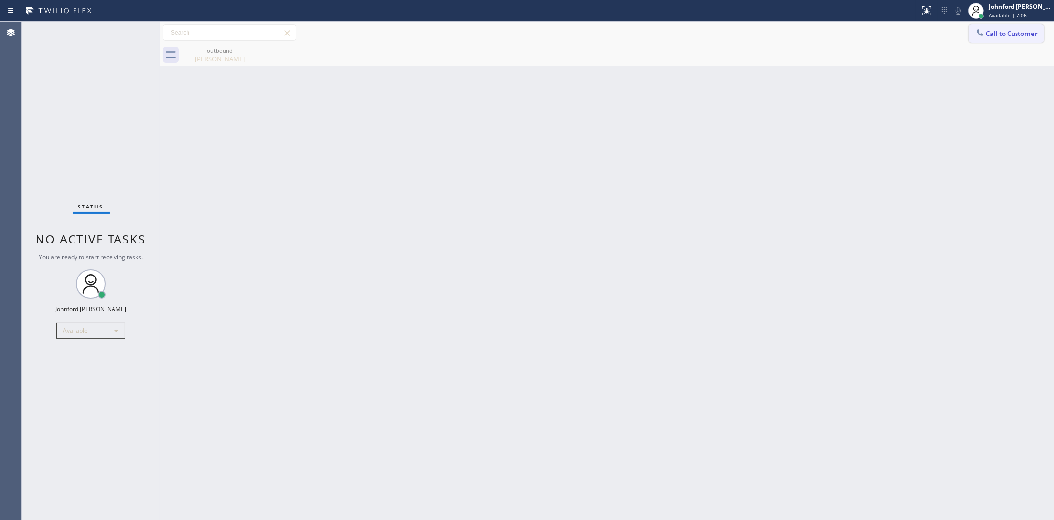
click at [972, 29] on button "Call to Customer" at bounding box center [1005, 33] width 75 height 19
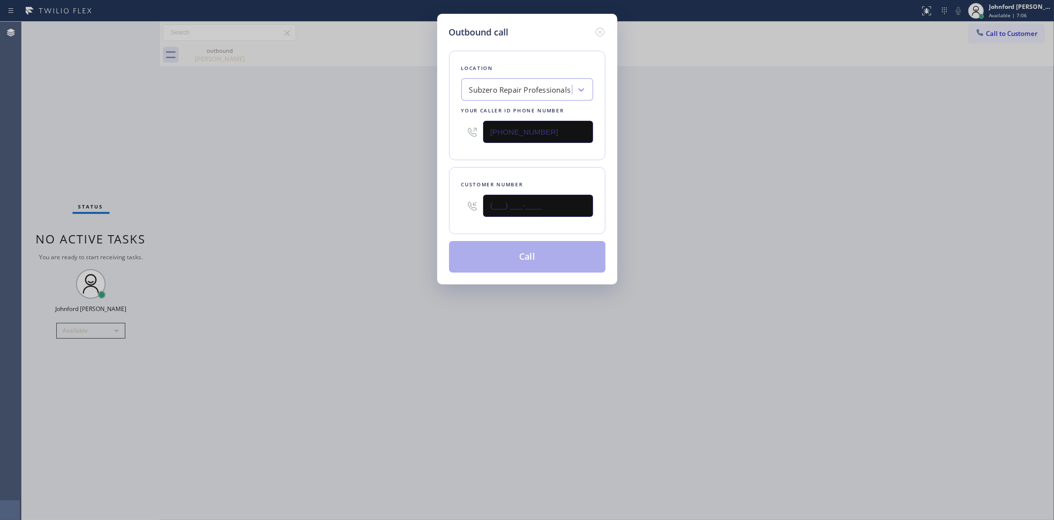
click at [462, 210] on div "(___) ___-____" at bounding box center [527, 206] width 132 height 32
paste input "646) 279-7249"
type input "[PHONE_NUMBER]"
click at [492, 253] on button "Call" at bounding box center [527, 257] width 156 height 32
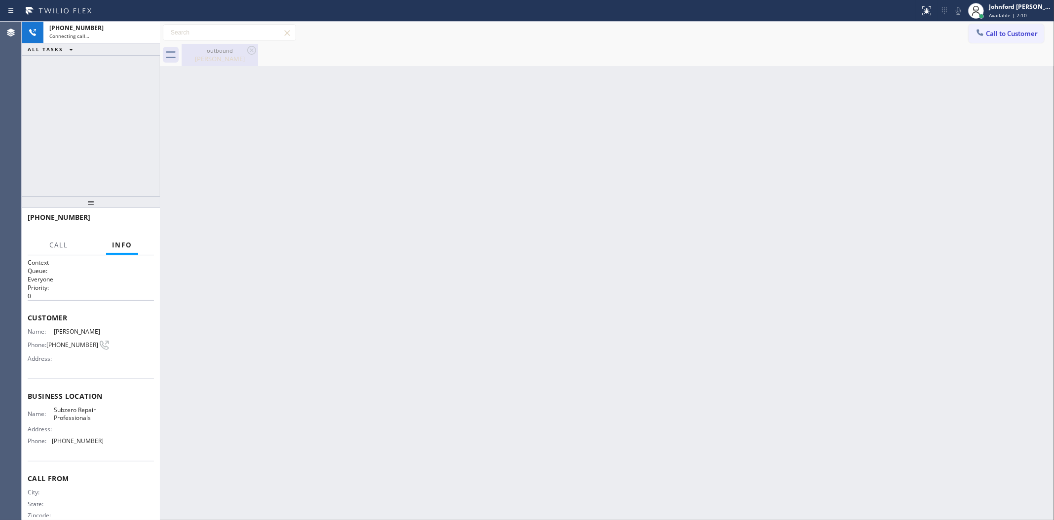
click at [245, 53] on div "outbound" at bounding box center [220, 50] width 74 height 7
click at [250, 53] on icon at bounding box center [252, 50] width 12 height 12
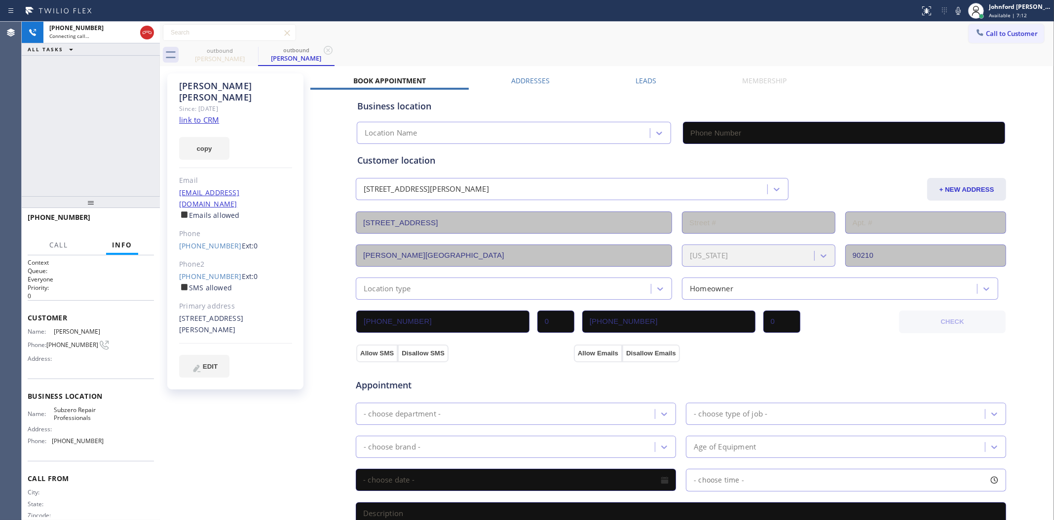
click at [212, 115] on link "link to CRM" at bounding box center [199, 120] width 40 height 10
type input "[PHONE_NUMBER]"
click at [151, 42] on div at bounding box center [147, 33] width 18 height 22
click at [150, 37] on icon at bounding box center [147, 33] width 12 height 12
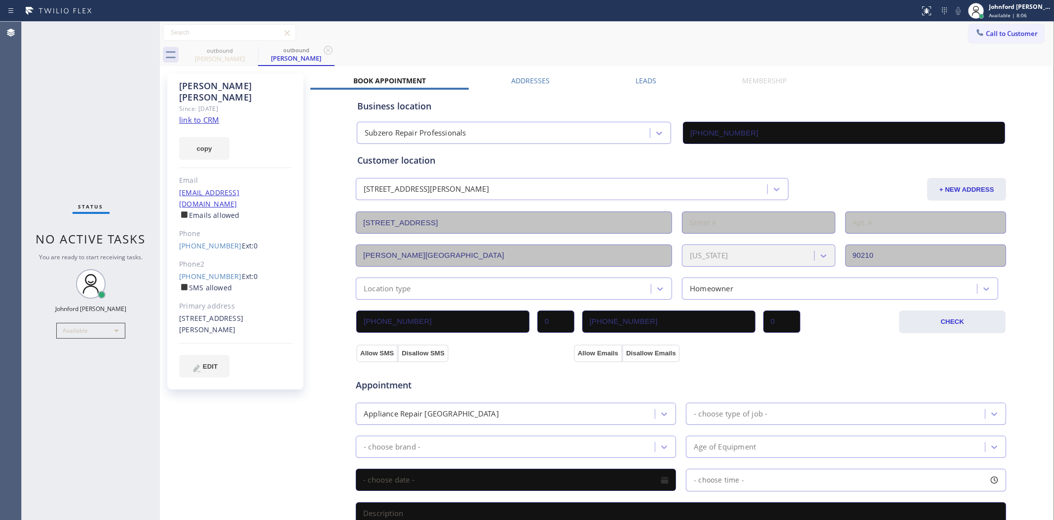
click at [119, 56] on div "Status No active tasks You are ready to start receiving tasks. [PERSON_NAME] Av…" at bounding box center [91, 271] width 138 height 499
click at [975, 29] on icon at bounding box center [980, 33] width 10 height 10
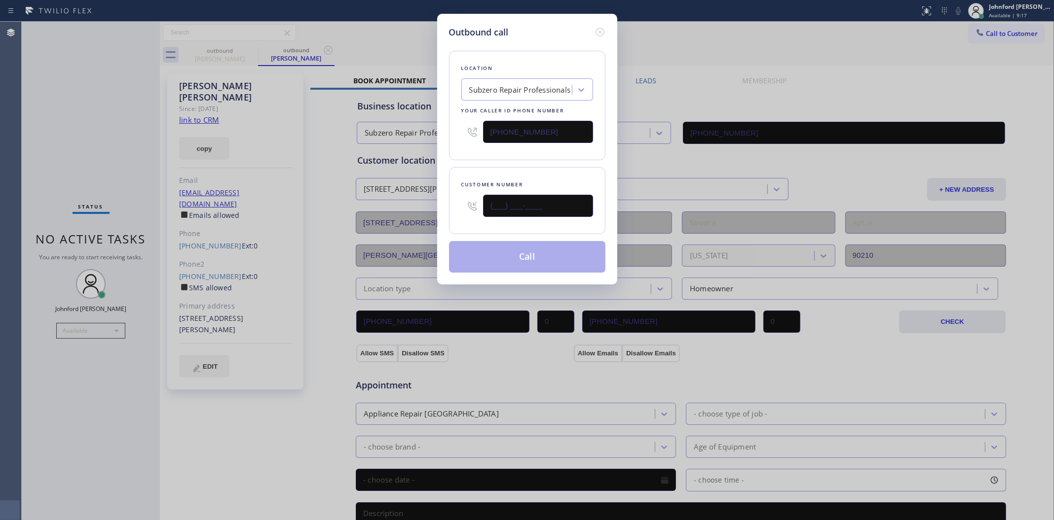
drag, startPoint x: 527, startPoint y: 220, endPoint x: 448, endPoint y: 216, distance: 79.0
click at [455, 218] on div "Customer number (___) ___-____" at bounding box center [527, 200] width 156 height 67
paste input "206) 730-7300"
type input "[PHONE_NUMBER]"
click at [526, 257] on button "Call" at bounding box center [527, 257] width 156 height 32
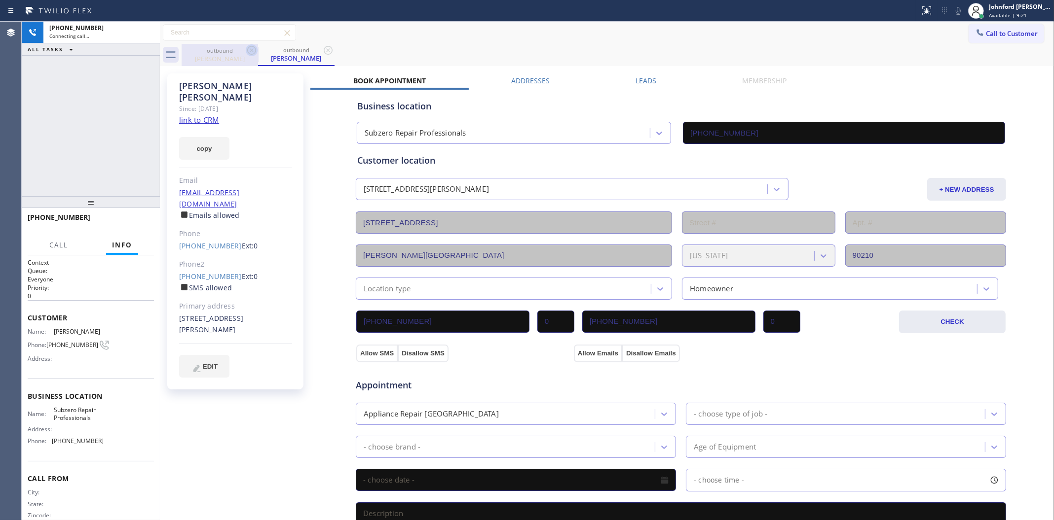
click at [251, 49] on icon at bounding box center [251, 50] width 9 height 9
click at [324, 49] on icon at bounding box center [328, 50] width 9 height 9
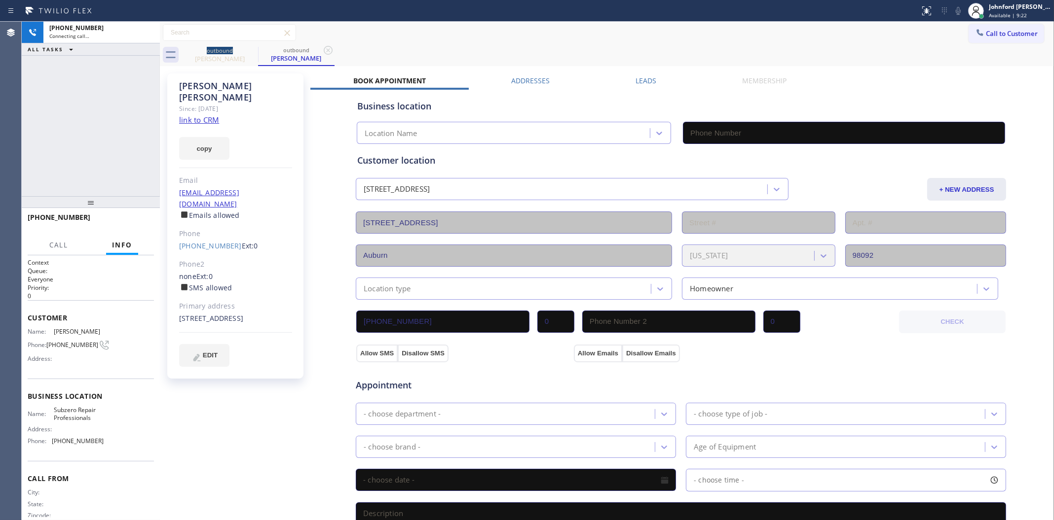
click at [209, 115] on link "link to CRM" at bounding box center [199, 120] width 40 height 10
type input "[PHONE_NUMBER]"
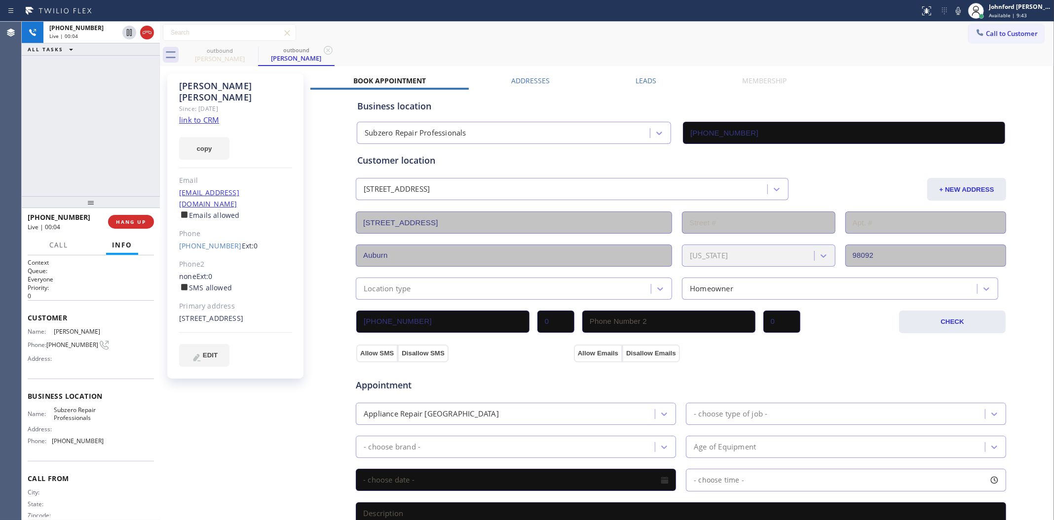
click at [137, 230] on div "[PHONE_NUMBER] Live | 00:04 HANG UP" at bounding box center [91, 222] width 126 height 26
click at [136, 227] on button "HANG UP" at bounding box center [131, 222] width 46 height 14
click at [239, 228] on div "Phone" at bounding box center [235, 233] width 113 height 11
drag, startPoint x: 137, startPoint y: 210, endPoint x: 130, endPoint y: 216, distance: 9.4
click at [132, 208] on div at bounding box center [91, 202] width 138 height 12
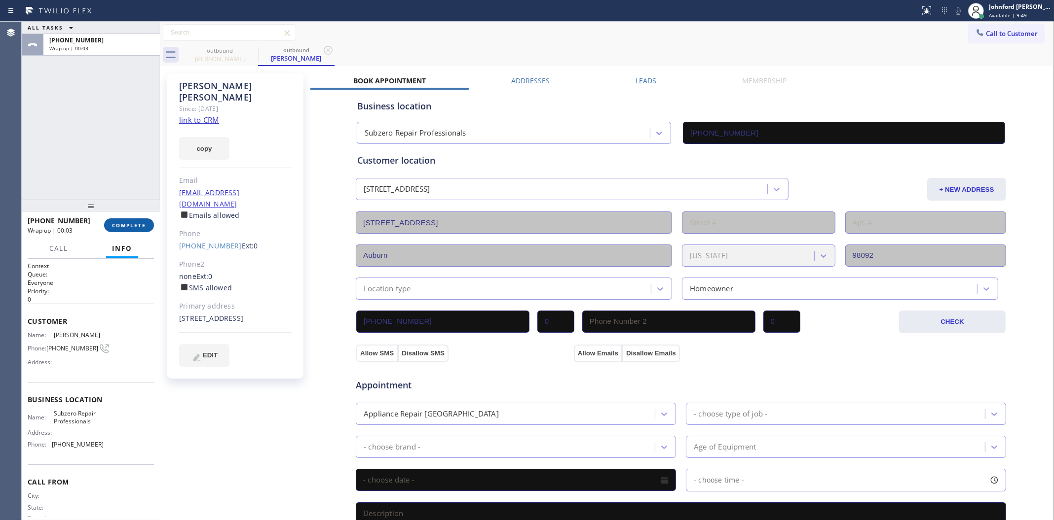
drag, startPoint x: 130, startPoint y: 216, endPoint x: 129, endPoint y: 223, distance: 6.9
click at [130, 222] on div "[PHONE_NUMBER] Wrap up | 00:03 COMPLETE" at bounding box center [91, 226] width 126 height 26
click at [127, 224] on span "COMPLETE" at bounding box center [129, 225] width 34 height 7
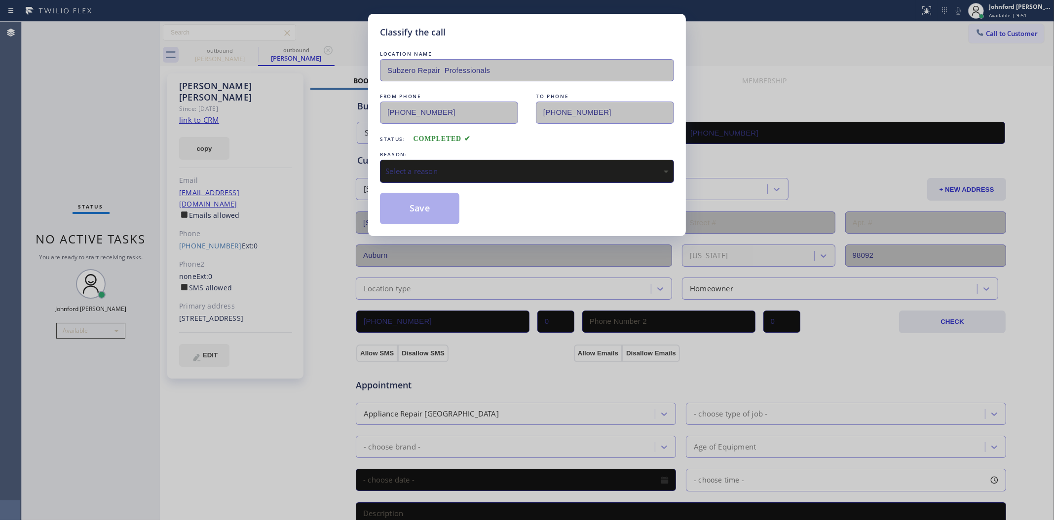
drag, startPoint x: 489, startPoint y: 163, endPoint x: 562, endPoint y: 173, distance: 74.2
click at [492, 166] on div "Select a reason" at bounding box center [526, 171] width 283 height 11
click at [430, 216] on button "Save" at bounding box center [419, 209] width 79 height 32
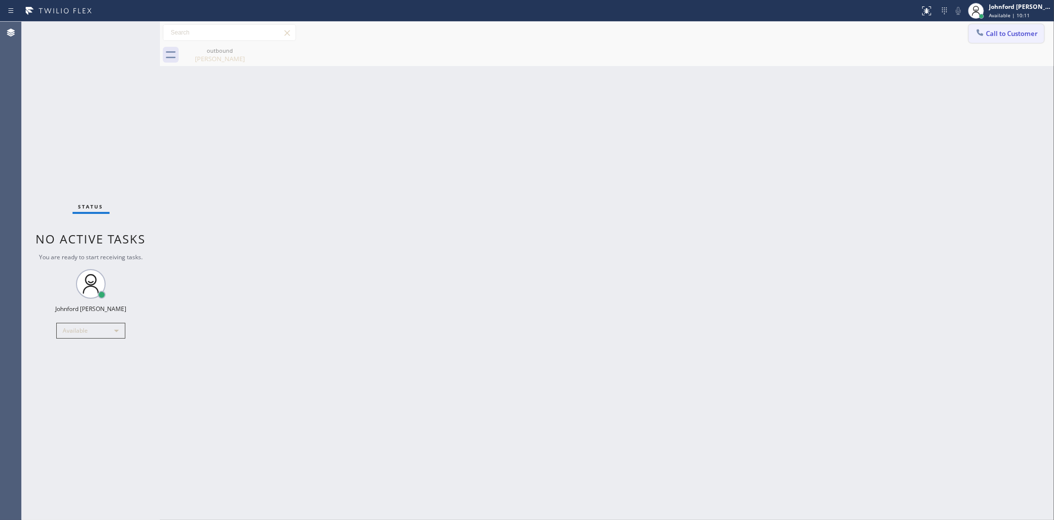
click at [997, 38] on button "Call to Customer" at bounding box center [1005, 33] width 75 height 19
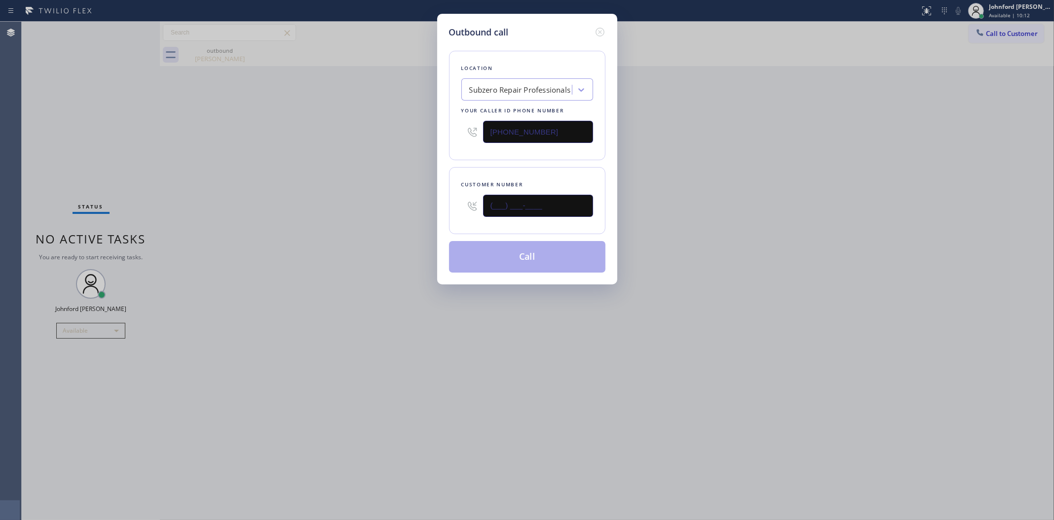
drag, startPoint x: 548, startPoint y: 209, endPoint x: 403, endPoint y: 216, distance: 144.7
click at [418, 216] on div "Outbound call Location Subzero Repair Professionals Your caller id phone number…" at bounding box center [527, 260] width 1054 height 520
paste input "949) 413-1581"
type input "[PHONE_NUMBER]"
click at [365, 216] on div "Outbound call Location Subzero Repair Professionals Your caller id phone number…" at bounding box center [527, 260] width 1054 height 520
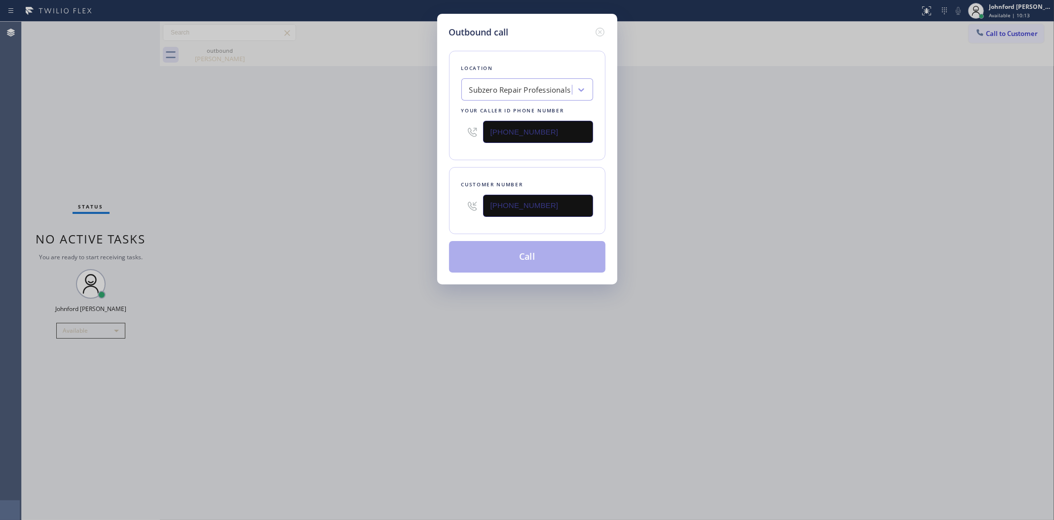
click at [489, 256] on button "Call" at bounding box center [527, 257] width 156 height 32
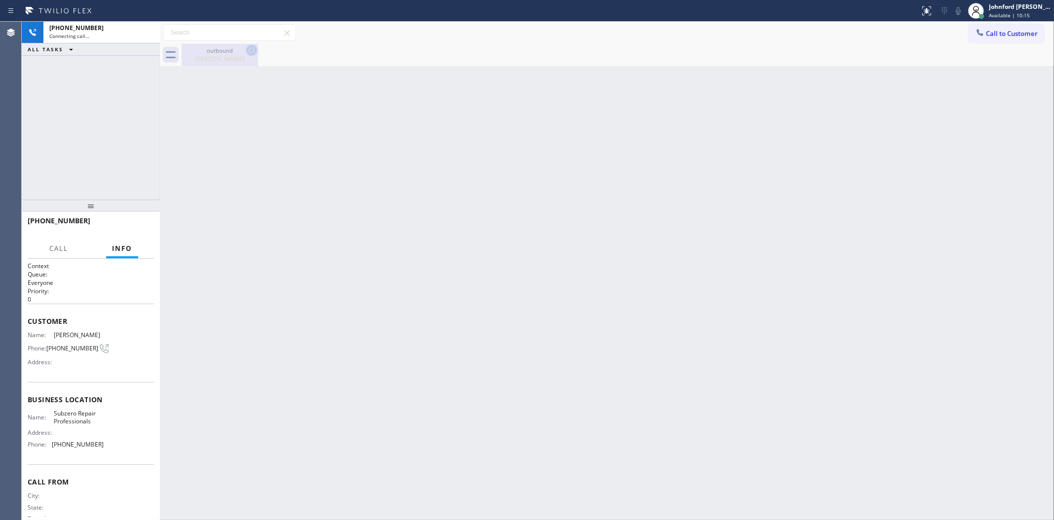
click at [250, 53] on icon at bounding box center [252, 50] width 12 height 12
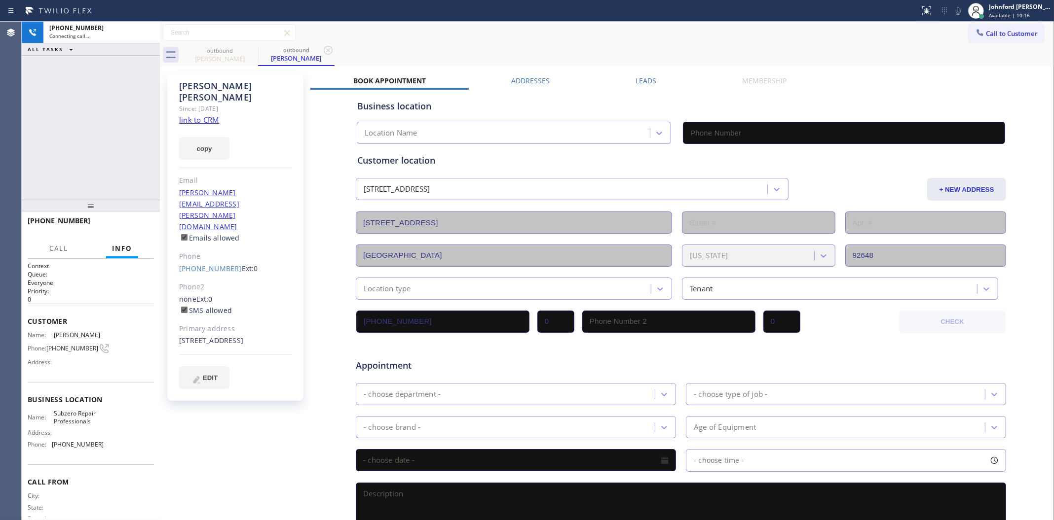
click at [0, 0] on icon at bounding box center [0, 0] width 0 height 0
type input "[PHONE_NUMBER]"
click at [211, 115] on link "link to CRM" at bounding box center [199, 120] width 40 height 10
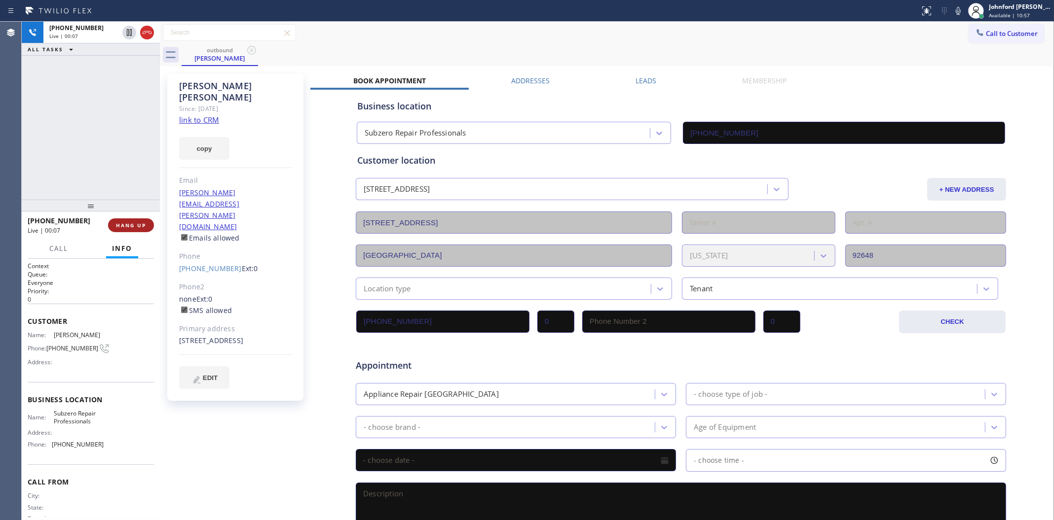
click at [122, 223] on span "HANG UP" at bounding box center [131, 225] width 30 height 7
click at [884, 65] on div "outbound [PERSON_NAME]" at bounding box center [618, 55] width 872 height 22
click at [210, 264] on link "[PHONE_NUMBER]" at bounding box center [210, 268] width 63 height 9
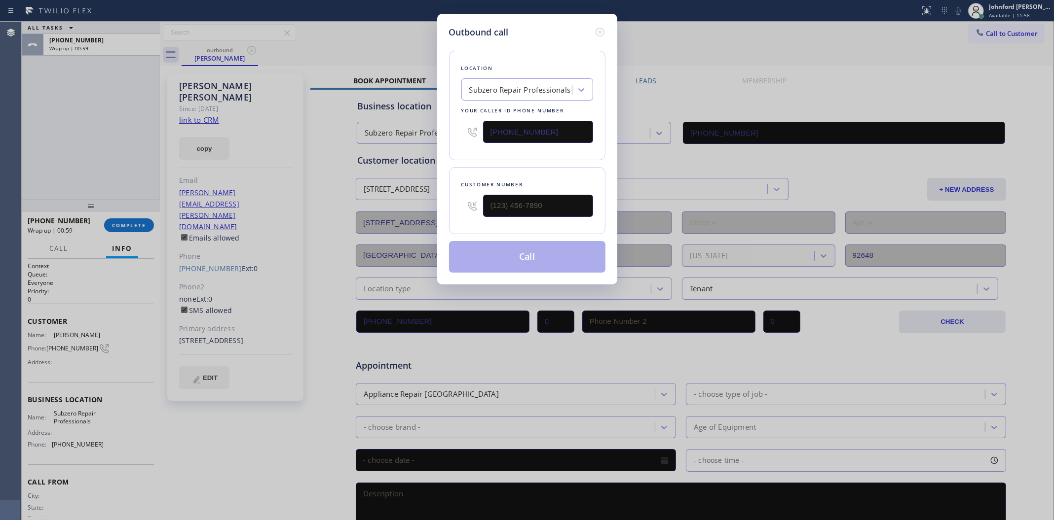
type input "[PHONE_NUMBER]"
drag, startPoint x: 566, startPoint y: 126, endPoint x: 454, endPoint y: 132, distance: 112.1
click at [454, 132] on div "Location Subzero Repair Professionals Your caller id phone number [PHONE_NUMBER]" at bounding box center [527, 106] width 156 height 110
paste input "949) 239-1524"
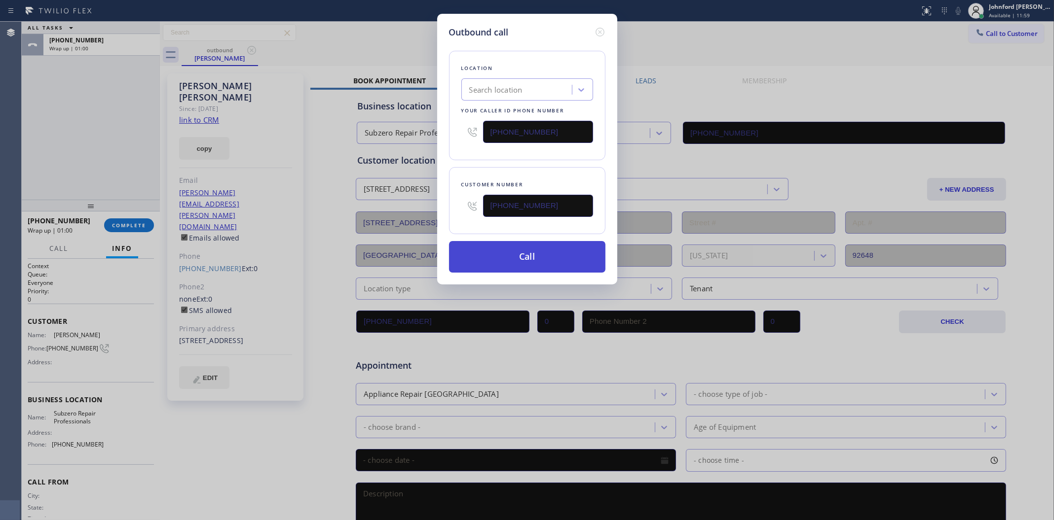
type input "[PHONE_NUMBER]"
click at [518, 255] on button "Call" at bounding box center [527, 257] width 156 height 32
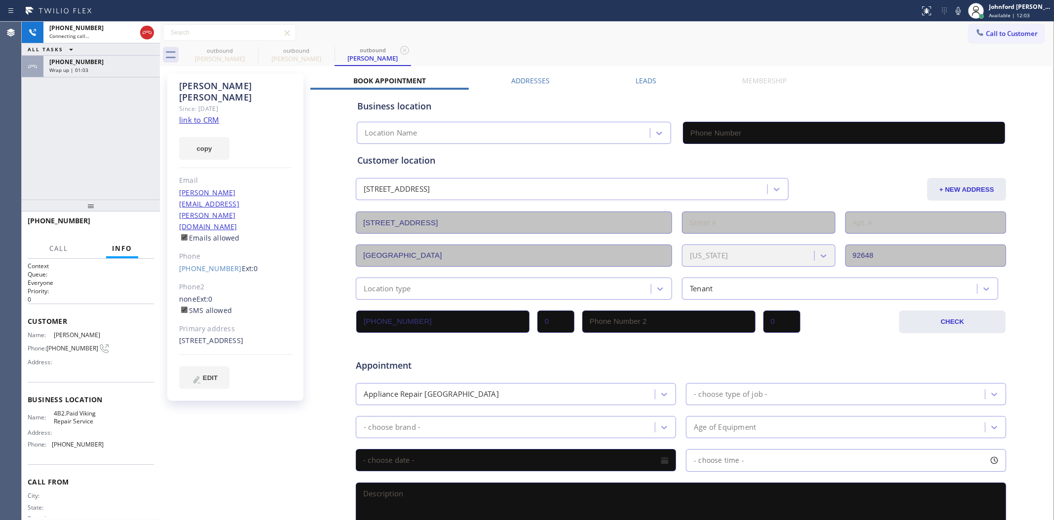
type input "[PHONE_NUMBER]"
click at [102, 71] on div "Wrap up | 01:05" at bounding box center [101, 70] width 105 height 7
click at [124, 223] on span "COMPLETE" at bounding box center [129, 225] width 34 height 7
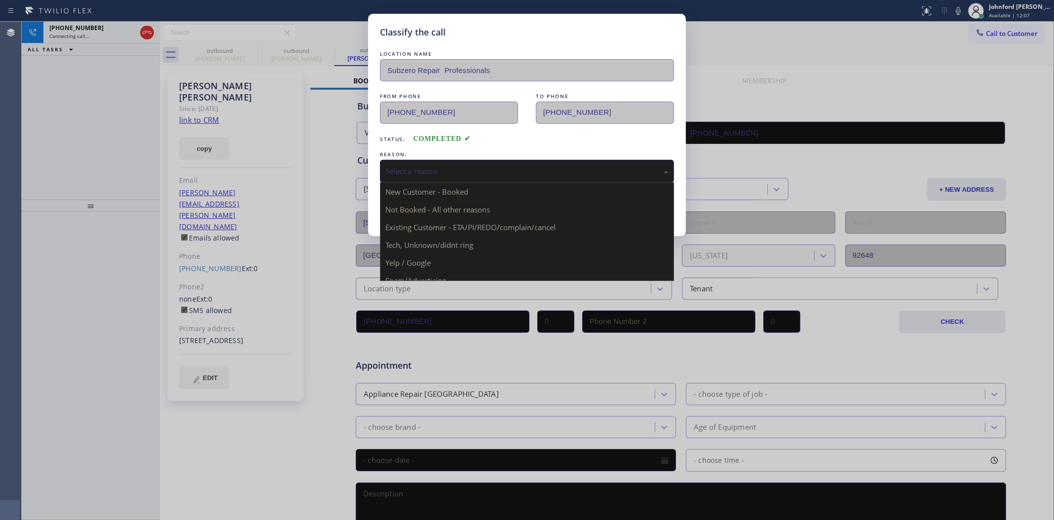
click at [435, 169] on div "Select a reason" at bounding box center [526, 171] width 283 height 11
click at [415, 167] on div "Tech, Unknown/didnt ring" at bounding box center [526, 171] width 283 height 11
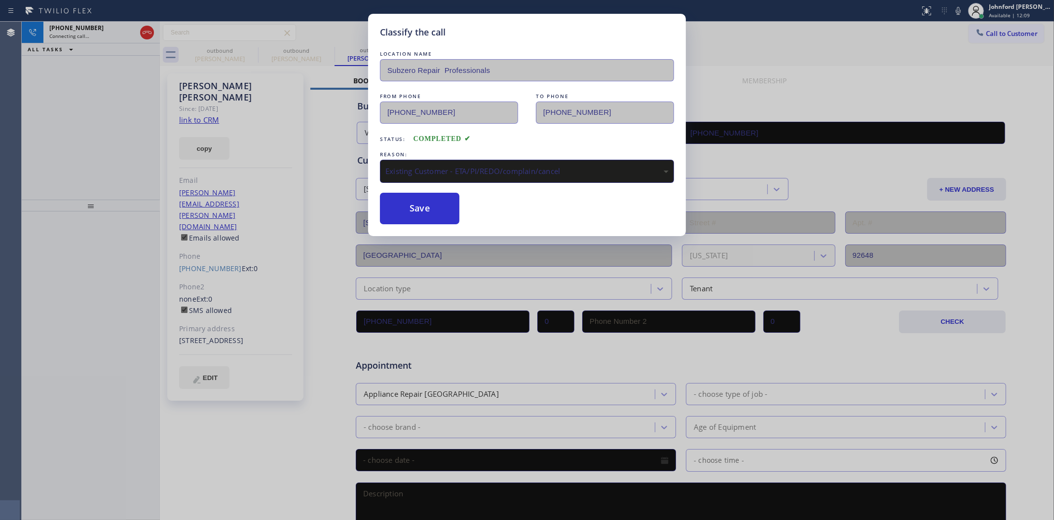
click at [437, 220] on button "Save" at bounding box center [419, 209] width 79 height 32
click at [438, 215] on button "Save" at bounding box center [419, 209] width 79 height 32
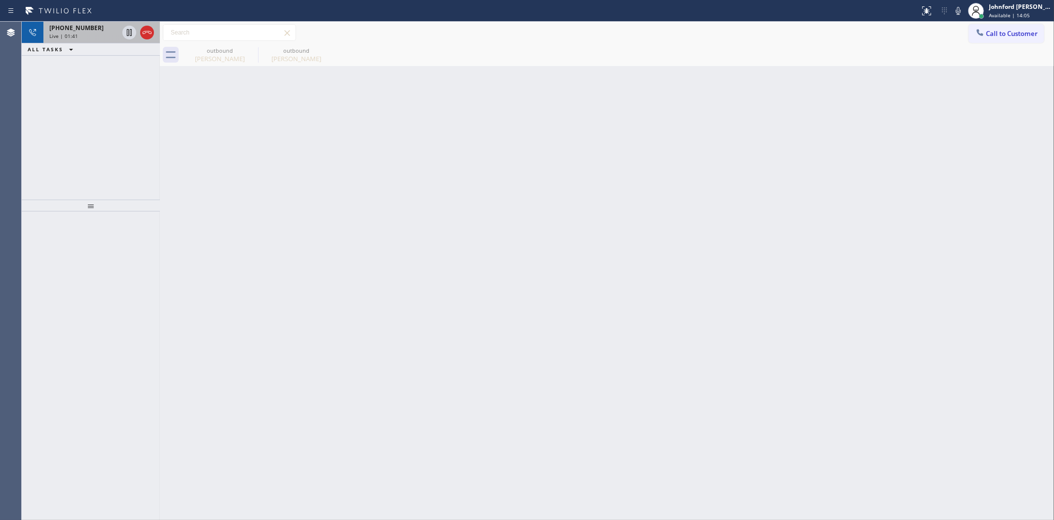
click at [110, 40] on div "[PHONE_NUMBER] Live | 01:41" at bounding box center [81, 33] width 77 height 22
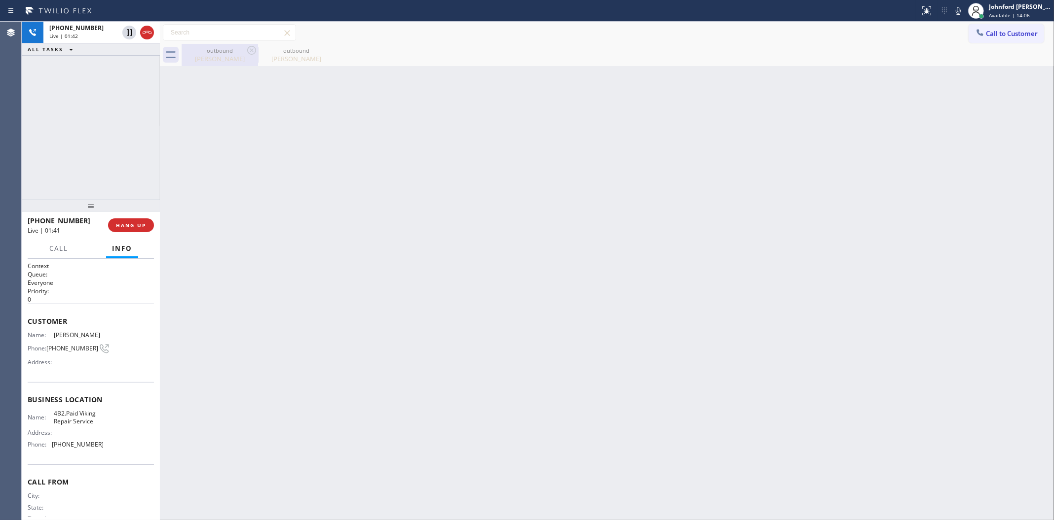
click at [215, 62] on div "[PERSON_NAME]" at bounding box center [220, 58] width 74 height 9
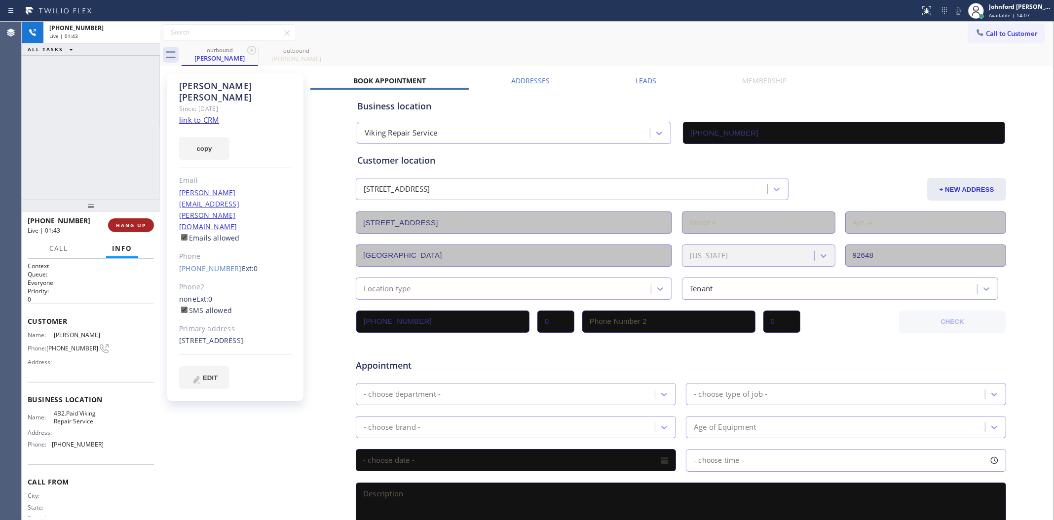
drag, startPoint x: 106, startPoint y: 209, endPoint x: 130, endPoint y: 149, distance: 64.2
click at [100, 114] on div "[PHONE_NUMBER] Live | 01:43 ALL TASKS ALL TASKS ACTIVE TASKS TASKS IN WRAP UP […" at bounding box center [91, 271] width 138 height 499
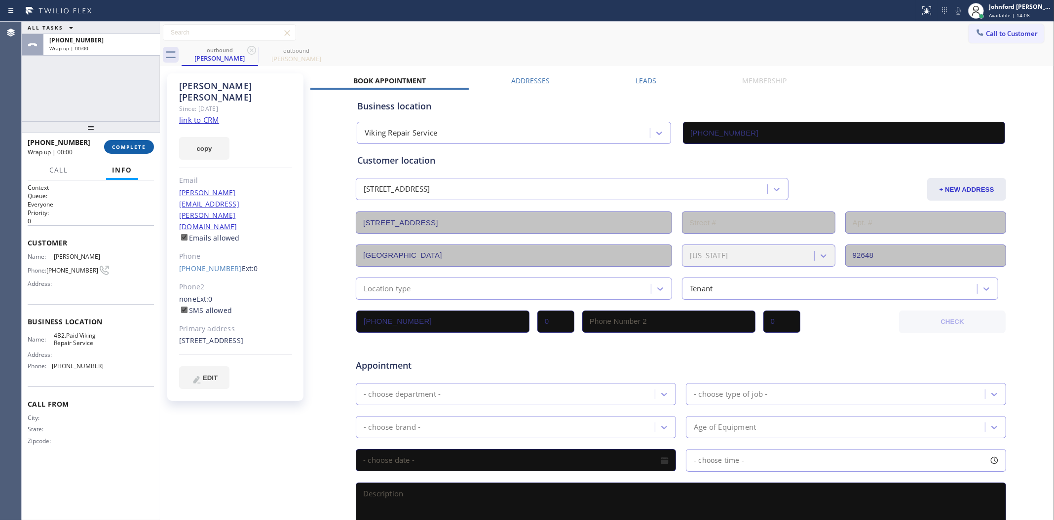
click at [131, 153] on button "COMPLETE" at bounding box center [129, 147] width 50 height 14
click at [160, 151] on div "ALL TASKS ALL TASKS ACTIVE TASKS TASKS IN WRAP UP [PHONE_NUMBER] Wrap up | 00:0…" at bounding box center [538, 271] width 1032 height 499
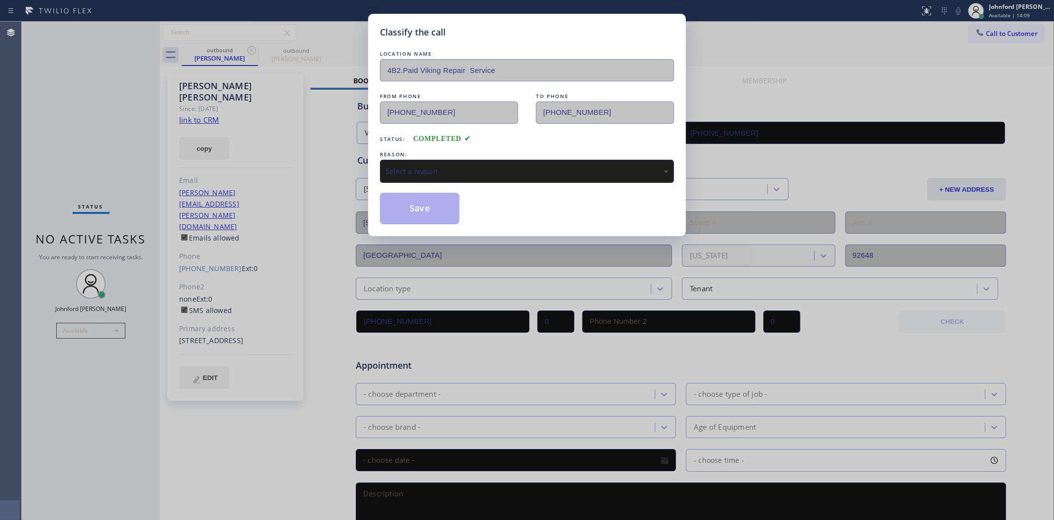
click at [142, 146] on div "Classify the call LOCATION NAME 4B2.Paid Viking Repair Service FROM PHONE [PHON…" at bounding box center [527, 260] width 1054 height 520
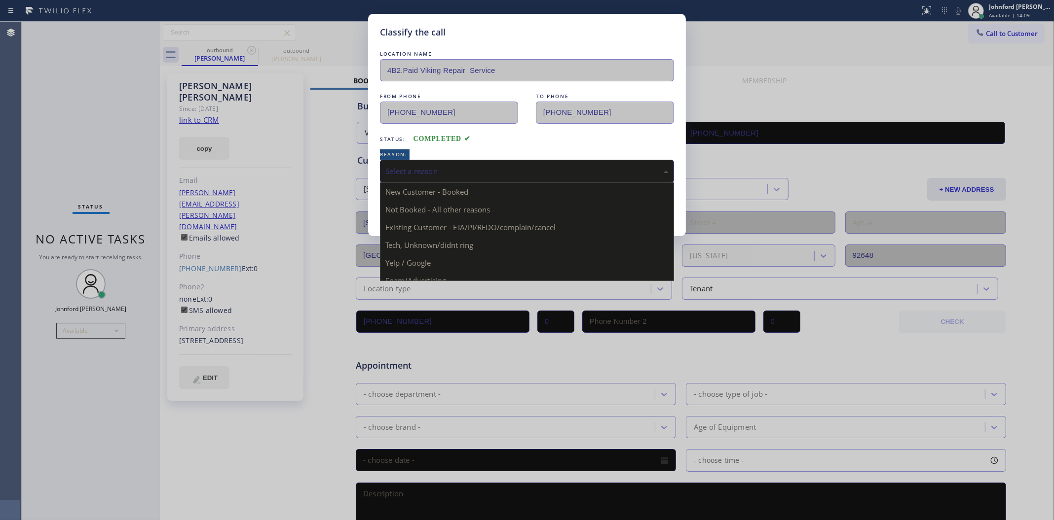
click at [452, 172] on div "Select a reason" at bounding box center [526, 171] width 283 height 11
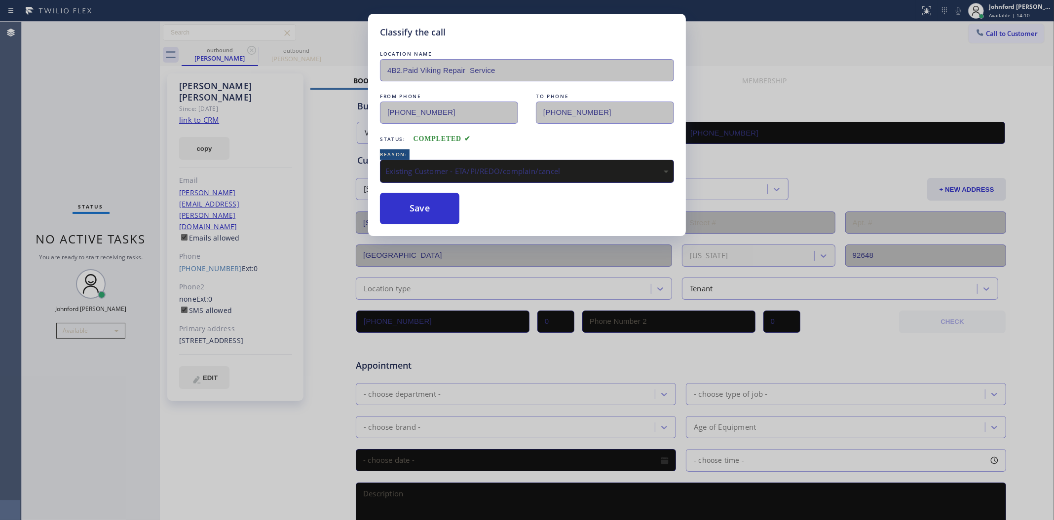
drag, startPoint x: 435, startPoint y: 212, endPoint x: 548, endPoint y: 142, distance: 132.8
click at [435, 211] on button "Save" at bounding box center [419, 209] width 79 height 32
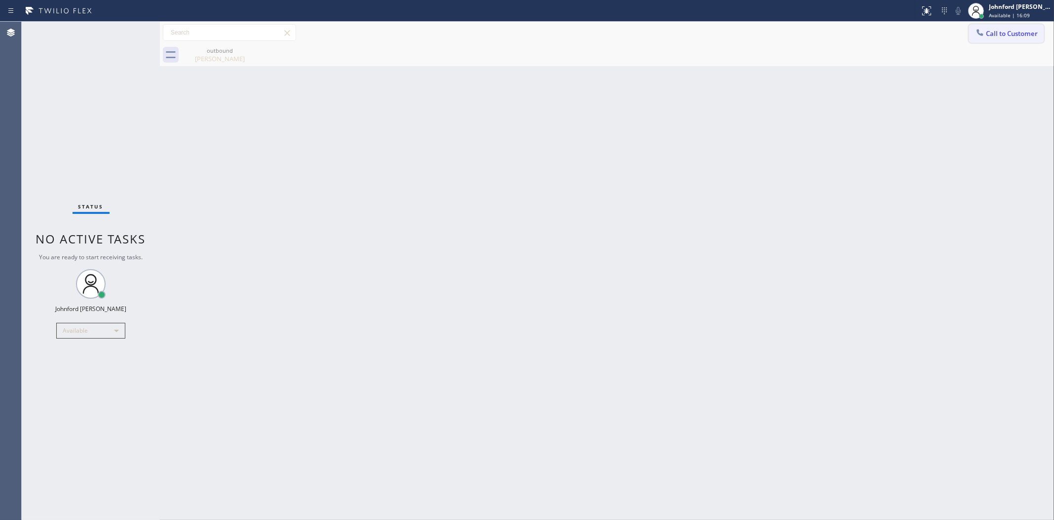
click at [997, 29] on button "Call to Customer" at bounding box center [1005, 33] width 75 height 19
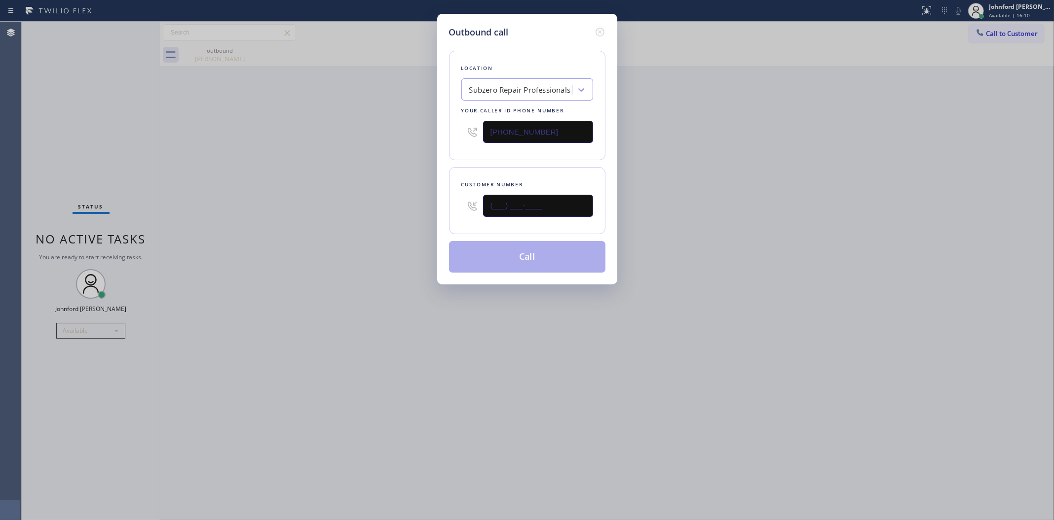
drag, startPoint x: 553, startPoint y: 200, endPoint x: 417, endPoint y: 203, distance: 136.2
click at [425, 202] on div "Outbound call Location Subzero Repair Professionals Your caller id phone number…" at bounding box center [527, 260] width 1054 height 520
paste input "559) 799-4378"
type input "[PHONE_NUMBER]"
click at [375, 205] on div "Outbound call Location Subzero Repair Professionals Your caller id phone number…" at bounding box center [527, 260] width 1054 height 520
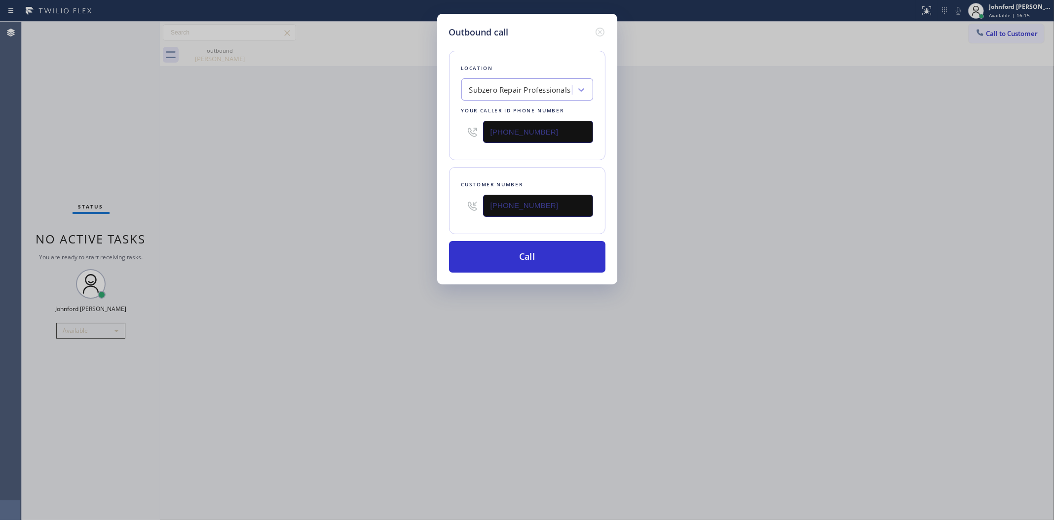
drag, startPoint x: 556, startPoint y: 136, endPoint x: 435, endPoint y: 133, distance: 121.4
click at [435, 133] on div "Outbound call Location Subzero Repair Professionals Your caller id phone number…" at bounding box center [527, 260] width 1054 height 520
paste input "855) 731-495"
type input "[PHONE_NUMBER]"
click at [431, 134] on div "Outbound call Location Subzero Repair Professionals Your caller id phone number…" at bounding box center [527, 260] width 1054 height 520
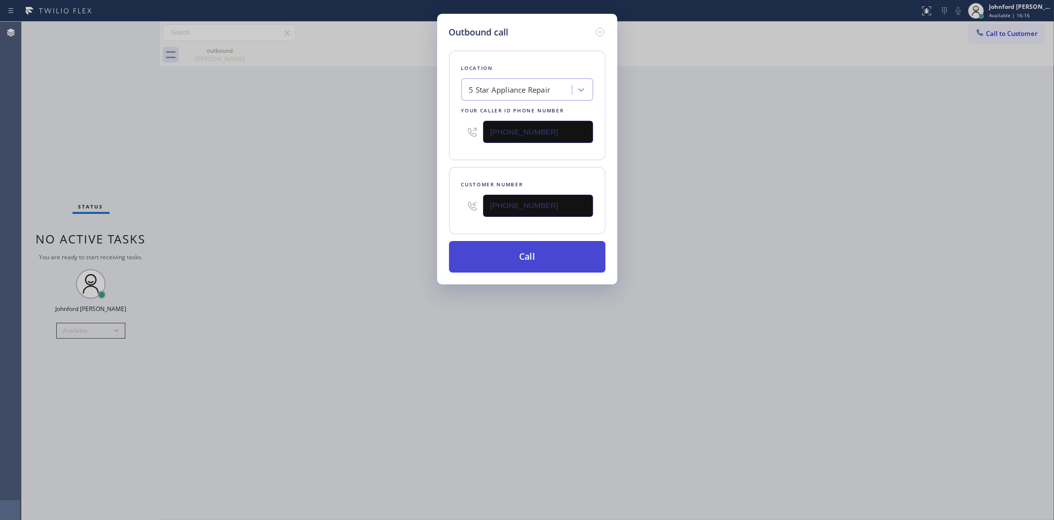
click at [513, 253] on button "Call" at bounding box center [527, 257] width 156 height 32
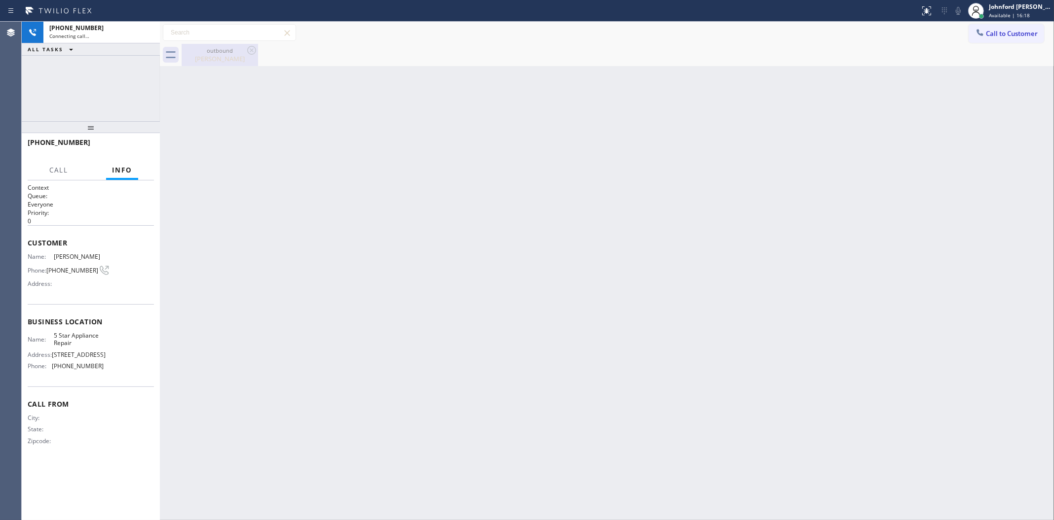
click at [254, 48] on icon at bounding box center [252, 50] width 12 height 12
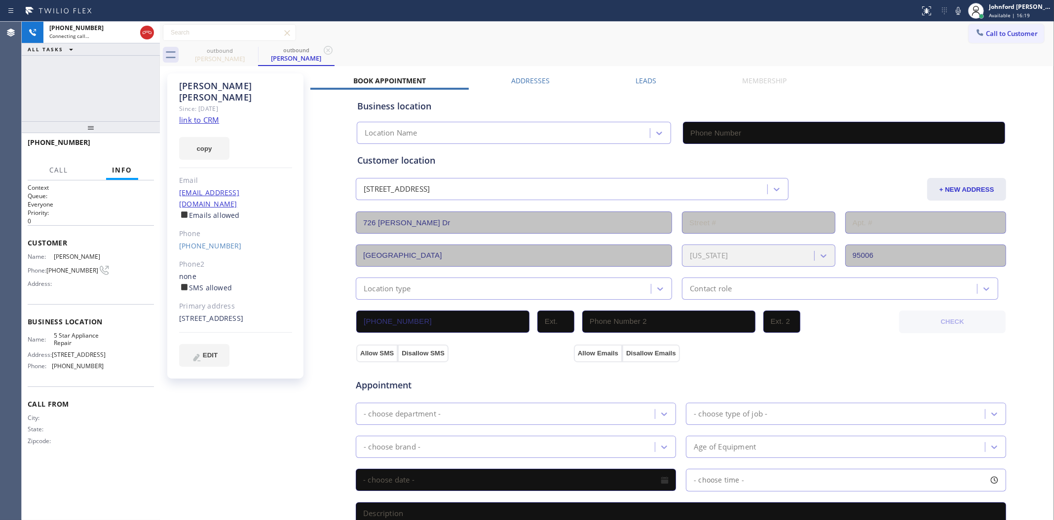
click at [203, 115] on link "link to CRM" at bounding box center [199, 120] width 40 height 10
type input "[PHONE_NUMBER]"
click at [124, 151] on button "HANG UP" at bounding box center [131, 147] width 46 height 14
click at [179, 241] on link "[PHONE_NUMBER]" at bounding box center [210, 245] width 63 height 9
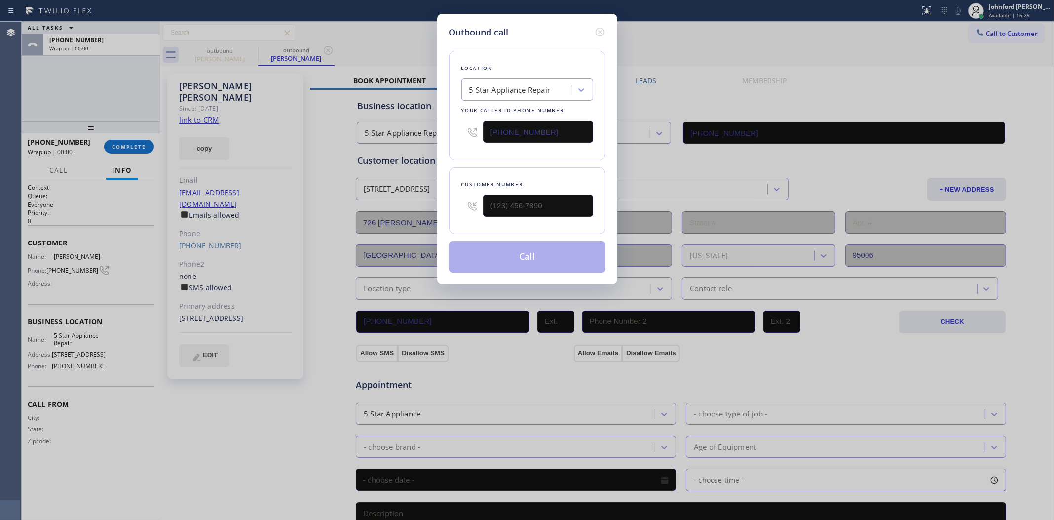
type input "[PHONE_NUMBER]"
drag, startPoint x: 567, startPoint y: 129, endPoint x: 447, endPoint y: 136, distance: 120.0
click at [447, 136] on div "Outbound call Location 5 Star Appliance Repair Your caller id phone number [PHO…" at bounding box center [527, 149] width 180 height 271
paste input "408) 944-5148"
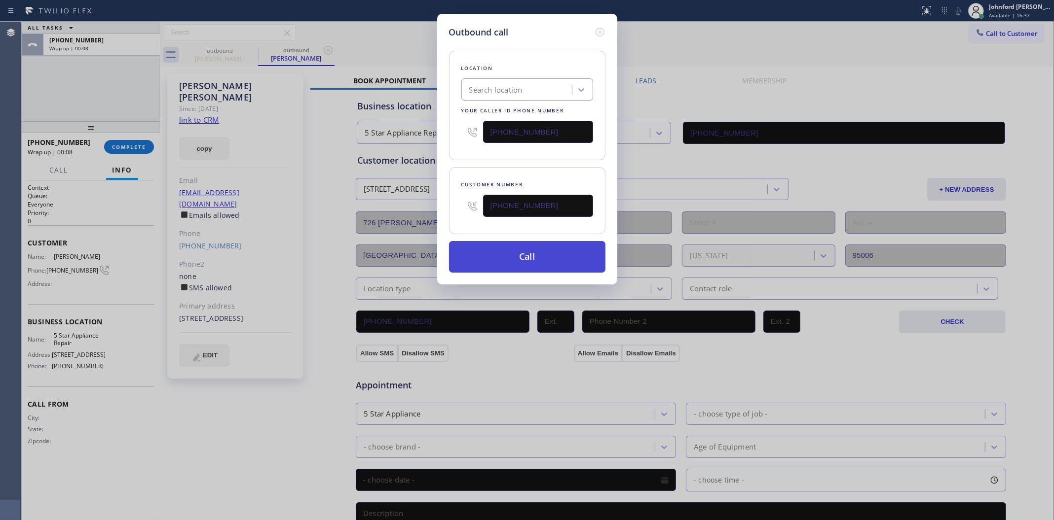
type input "[PHONE_NUMBER]"
click at [519, 257] on button "Call" at bounding box center [527, 257] width 156 height 32
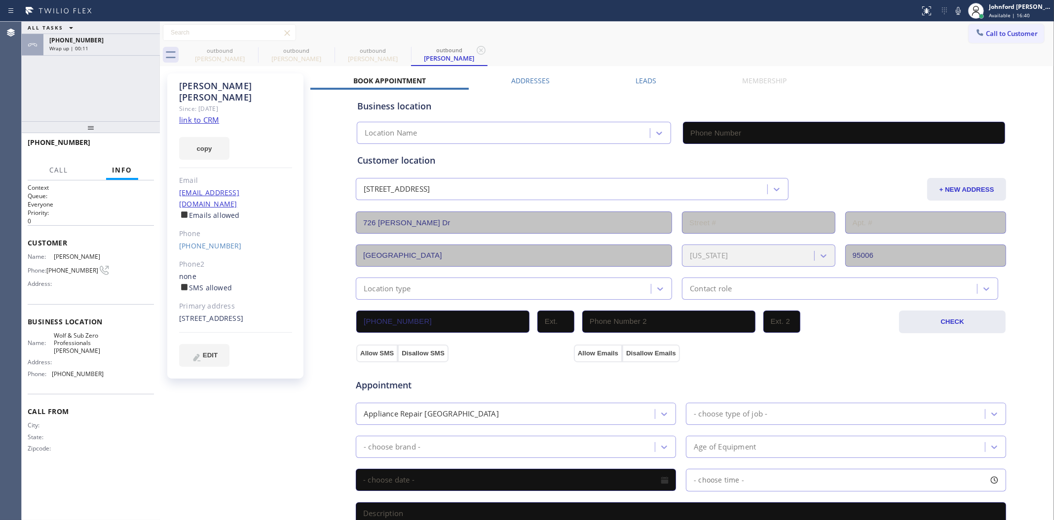
type input "[PHONE_NUMBER]"
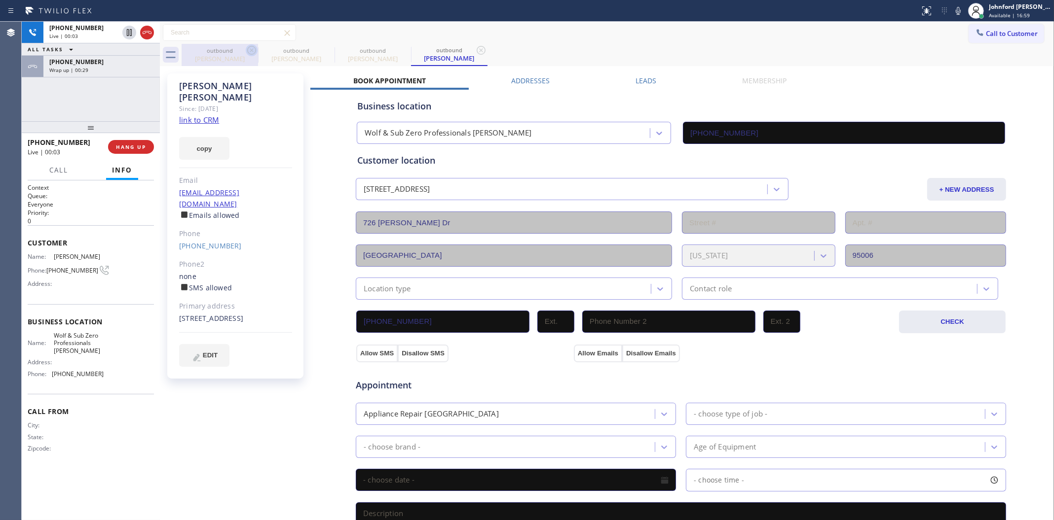
click at [248, 50] on icon at bounding box center [251, 50] width 9 height 9
click at [0, 0] on icon at bounding box center [0, 0] width 0 height 0
type input "[PHONE_NUMBER]"
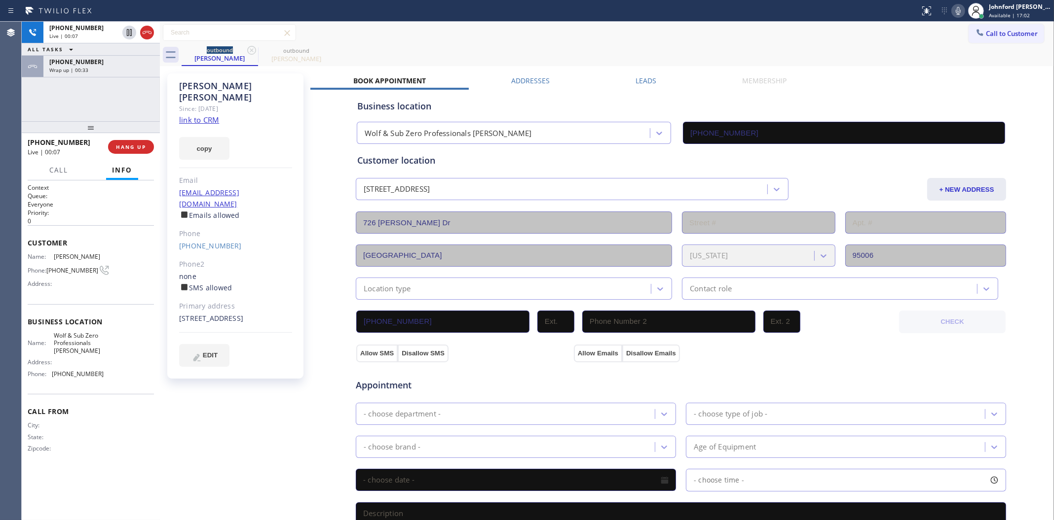
click at [955, 5] on icon at bounding box center [958, 11] width 12 height 12
click at [952, 13] on icon at bounding box center [958, 11] width 12 height 12
click at [812, 44] on div "outbound [PERSON_NAME] outbound [PERSON_NAME]" at bounding box center [618, 55] width 872 height 22
click at [800, 48] on div "outbound [PERSON_NAME] outbound [PERSON_NAME]" at bounding box center [618, 55] width 872 height 22
click at [954, 11] on icon at bounding box center [958, 11] width 12 height 12
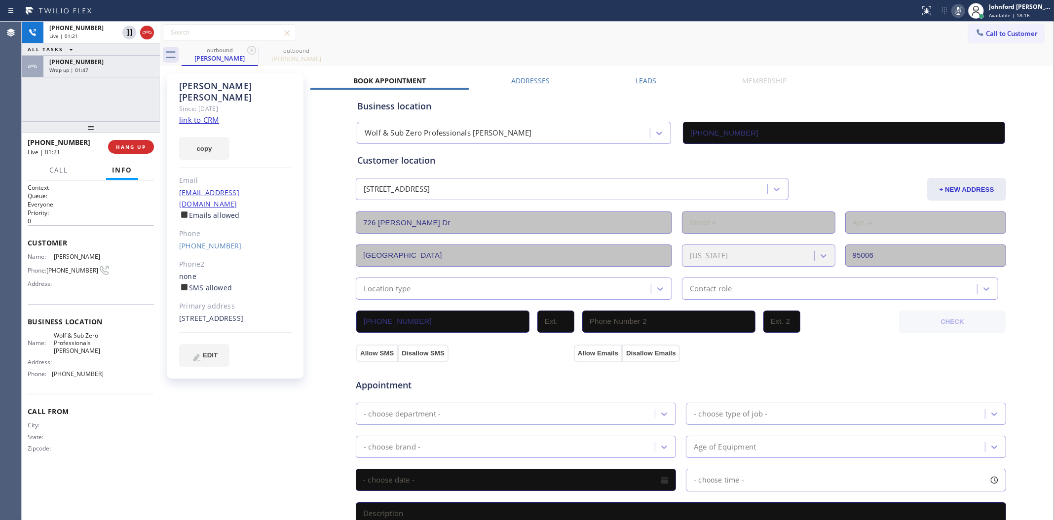
click at [954, 11] on icon at bounding box center [958, 11] width 12 height 12
click at [759, 48] on div "outbound [PERSON_NAME] outbound [PERSON_NAME]" at bounding box center [618, 55] width 872 height 22
click at [672, 154] on div "Customer location" at bounding box center [680, 160] width 647 height 13
click at [133, 156] on div "[PHONE_NUMBER] Wrap up | 00:02 COMPLETE" at bounding box center [91, 147] width 126 height 26
click at [133, 146] on span "COMPLETE" at bounding box center [129, 147] width 34 height 7
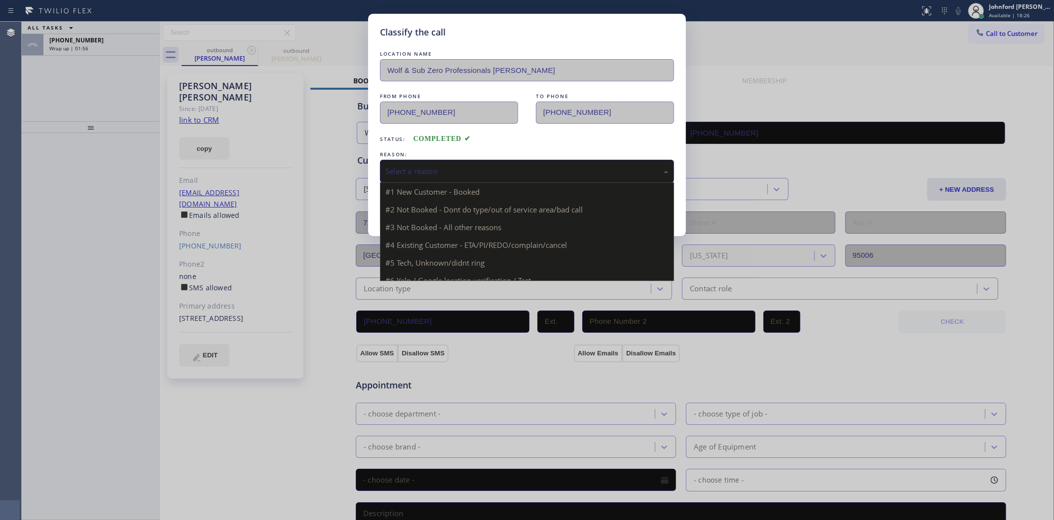
click at [440, 168] on div "Select a reason" at bounding box center [526, 171] width 283 height 11
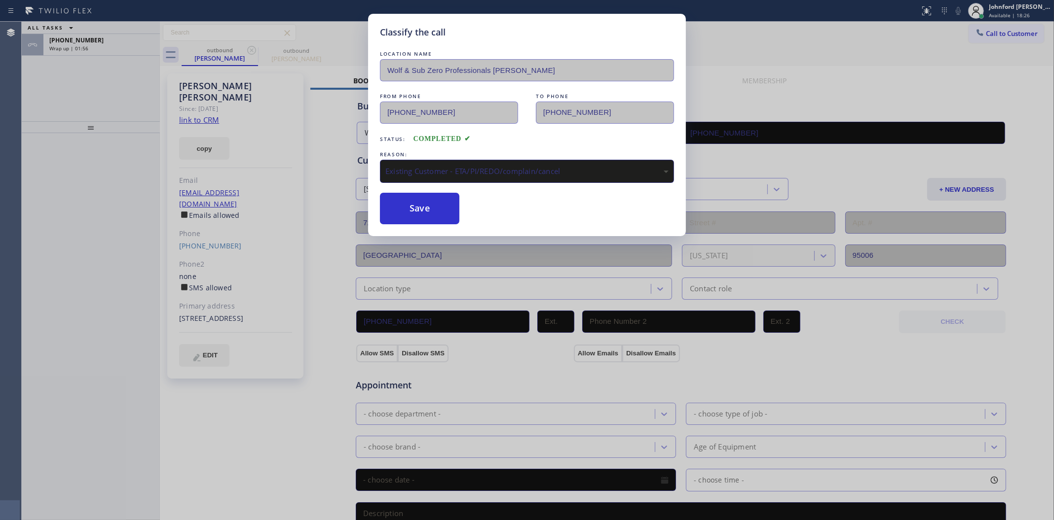
click at [464, 212] on div "Save" at bounding box center [527, 209] width 294 height 32
click at [428, 207] on button "Save" at bounding box center [419, 209] width 79 height 32
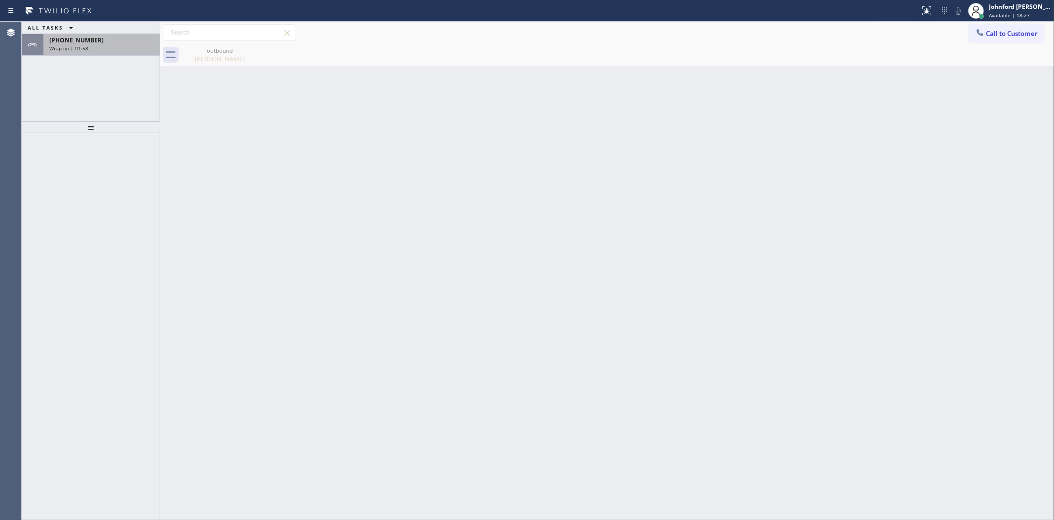
click at [143, 42] on div "[PHONE_NUMBER]" at bounding box center [101, 40] width 105 height 8
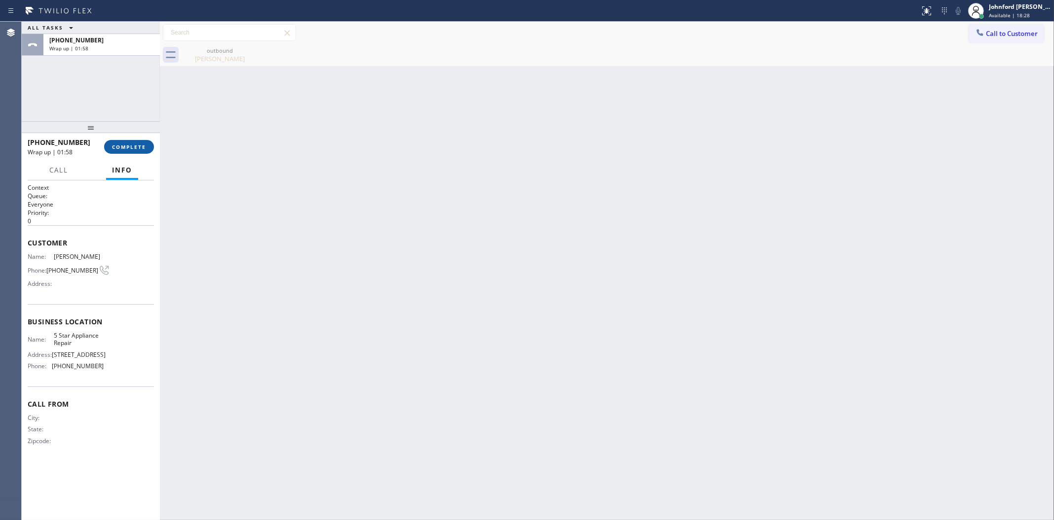
click at [138, 141] on button "COMPLETE" at bounding box center [129, 147] width 50 height 14
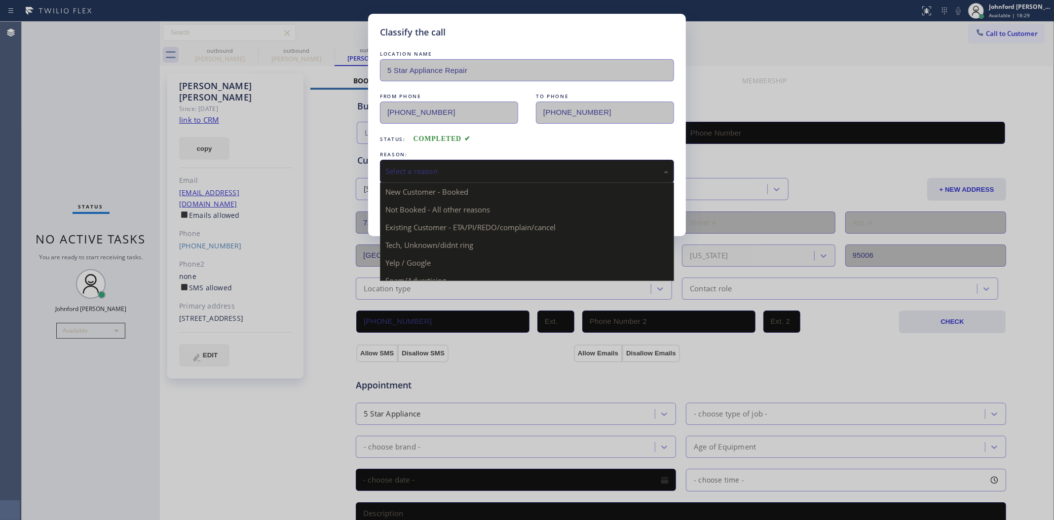
drag, startPoint x: 402, startPoint y: 173, endPoint x: 531, endPoint y: 194, distance: 130.9
click at [402, 173] on div "Select a reason" at bounding box center [526, 171] width 283 height 11
type input "[PHONE_NUMBER]"
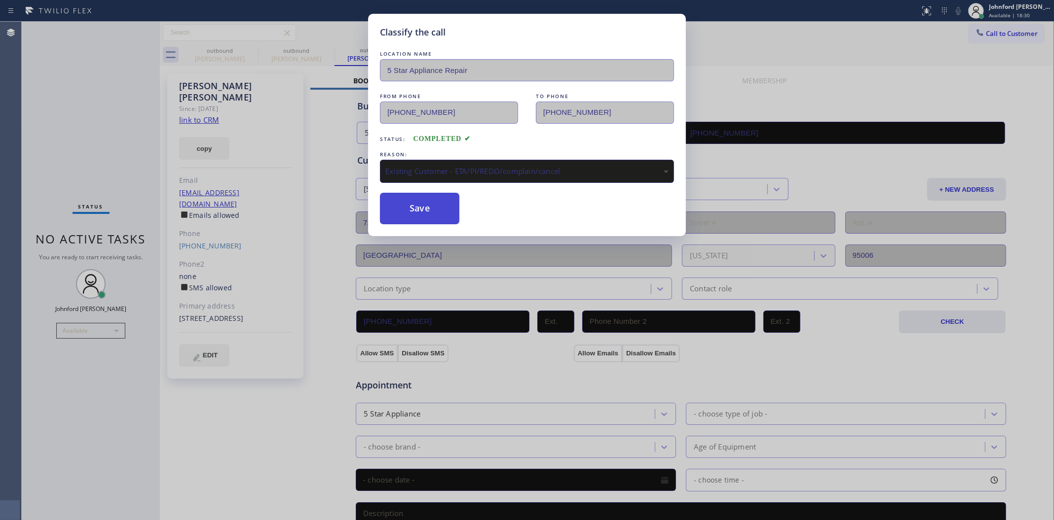
drag, startPoint x: 474, startPoint y: 223, endPoint x: 418, endPoint y: 200, distance: 60.4
click at [418, 200] on button "Save" at bounding box center [419, 209] width 79 height 32
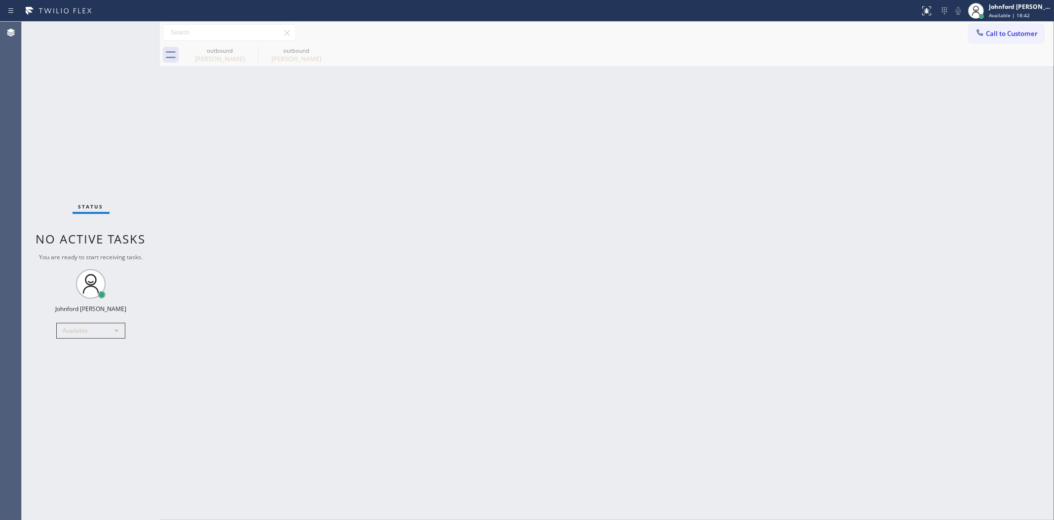
click at [861, 351] on div "Back to Dashboard Change Sender ID Customers Technicians Select a contact Outbo…" at bounding box center [607, 271] width 894 height 499
click at [194, 418] on div "Back to Dashboard Change Sender ID Customers Technicians Select a contact Outbo…" at bounding box center [607, 271] width 894 height 499
click at [250, 49] on icon at bounding box center [251, 50] width 9 height 9
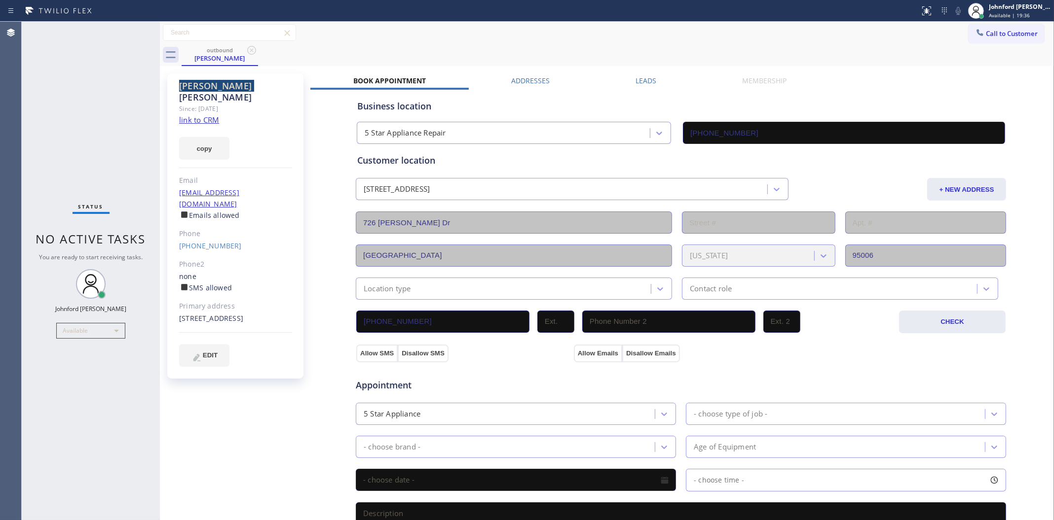
drag, startPoint x: 250, startPoint y: 49, endPoint x: 252, endPoint y: 41, distance: 8.5
click at [251, 48] on icon at bounding box center [252, 50] width 12 height 12
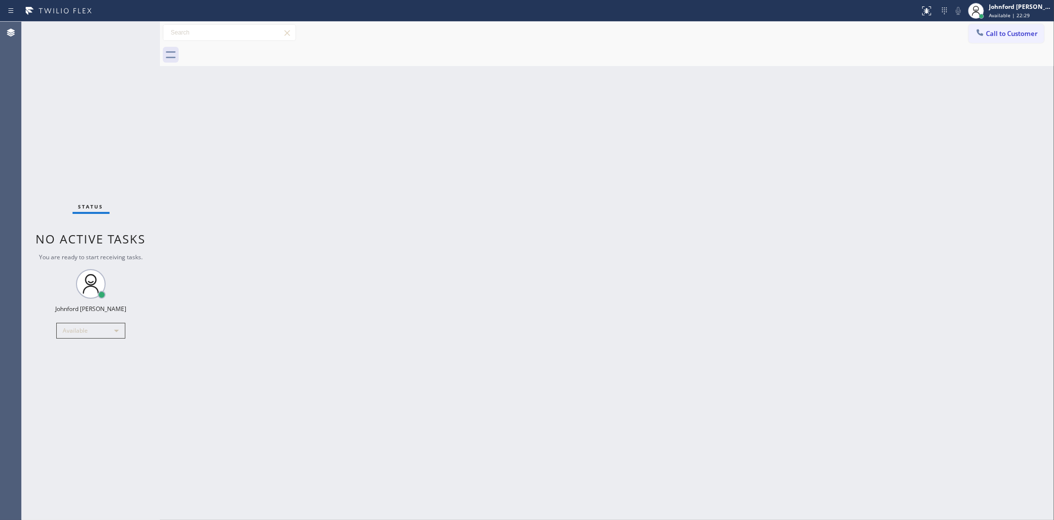
click at [1015, 37] on button "Call to Customer" at bounding box center [1005, 33] width 75 height 19
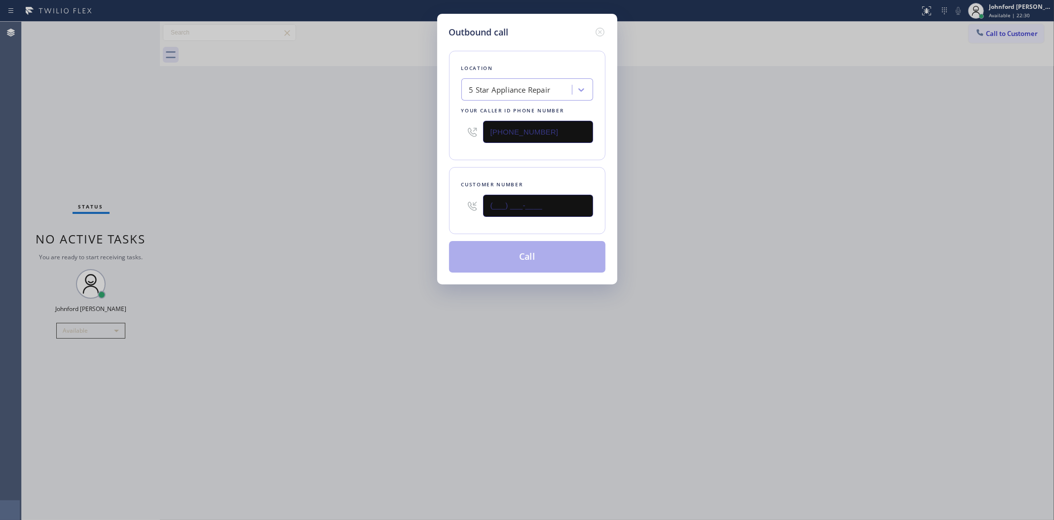
drag, startPoint x: 565, startPoint y: 196, endPoint x: 604, endPoint y: 179, distance: 43.3
click at [409, 204] on div "Outbound call Location 5 Star Appliance Repair Your caller id phone number [PHO…" at bounding box center [527, 260] width 1054 height 520
paste input "949) 870-2955"
type input "[PHONE_NUMBER]"
click at [731, 175] on div "Outbound call Location 5 Star Appliance Repair Your caller id phone number [PHO…" at bounding box center [527, 260] width 1054 height 520
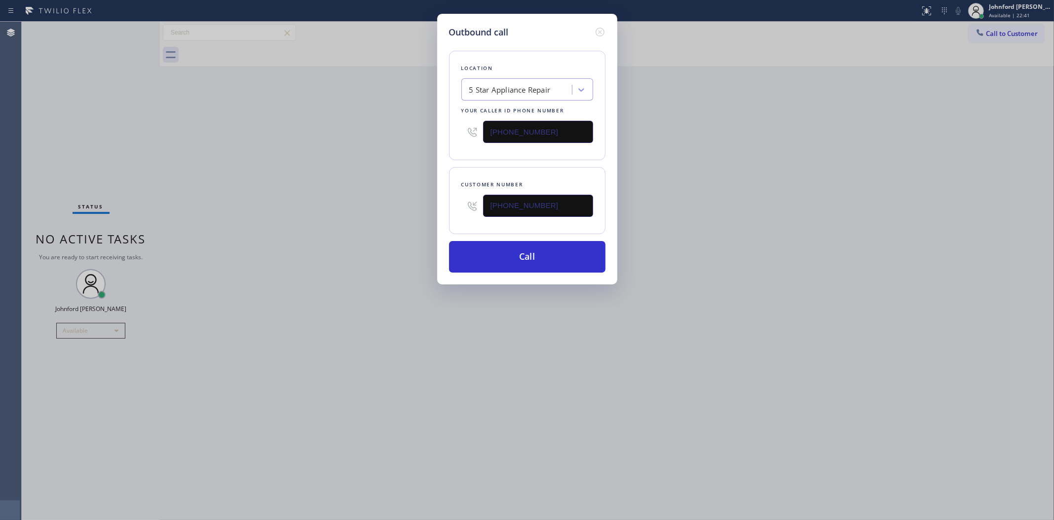
drag, startPoint x: 580, startPoint y: 125, endPoint x: 403, endPoint y: 126, distance: 177.1
click at [403, 126] on div "Outbound call Location 5 Star Appliance Repair Your caller id phone number [PHO…" at bounding box center [527, 260] width 1054 height 520
paste input "949) 536-9698"
type input "[PHONE_NUMBER]"
click at [354, 148] on div "Outbound call Location 5 Star Appliance Repair Your caller id phone number [PHO…" at bounding box center [527, 260] width 1054 height 520
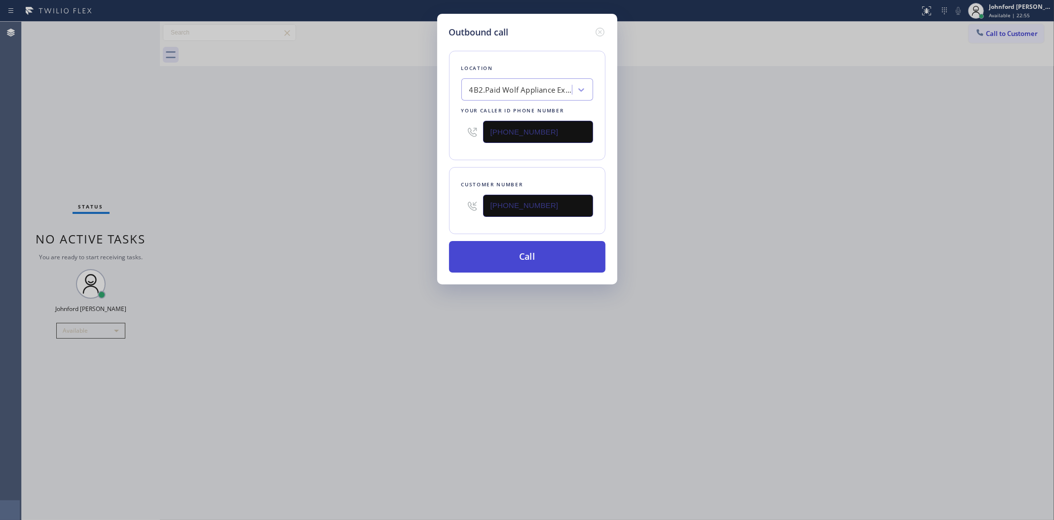
click at [539, 253] on button "Call" at bounding box center [527, 257] width 156 height 32
click at [766, 196] on div "Outbound call Location 4B2.Paid Wolf Appliance Expert Your caller id phone numb…" at bounding box center [527, 260] width 1054 height 520
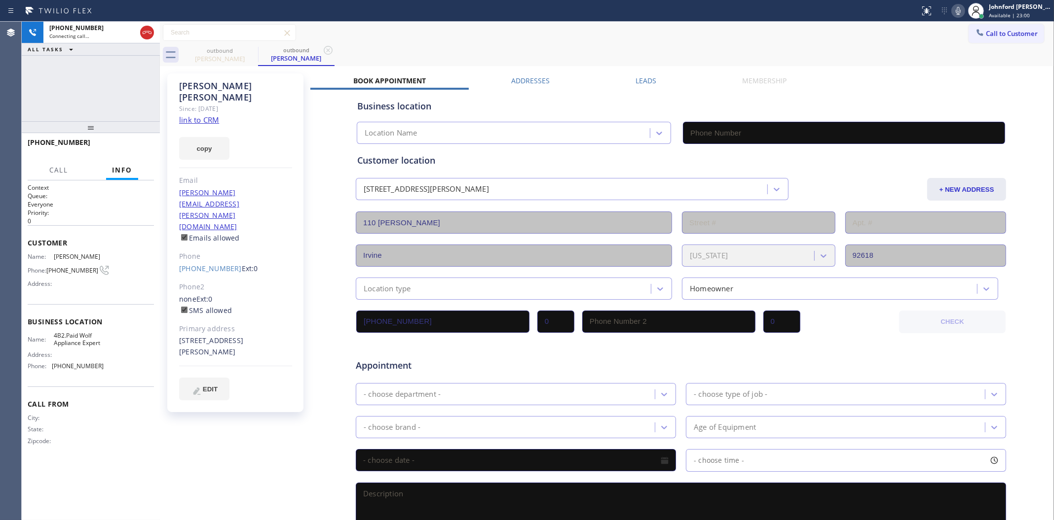
type input "[PHONE_NUMBER]"
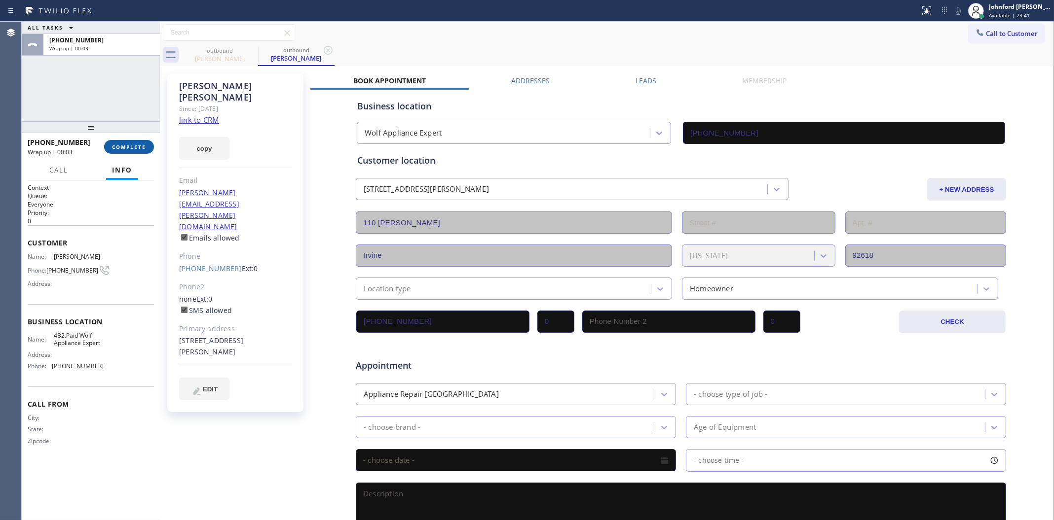
click at [141, 150] on span "COMPLETE" at bounding box center [129, 147] width 34 height 7
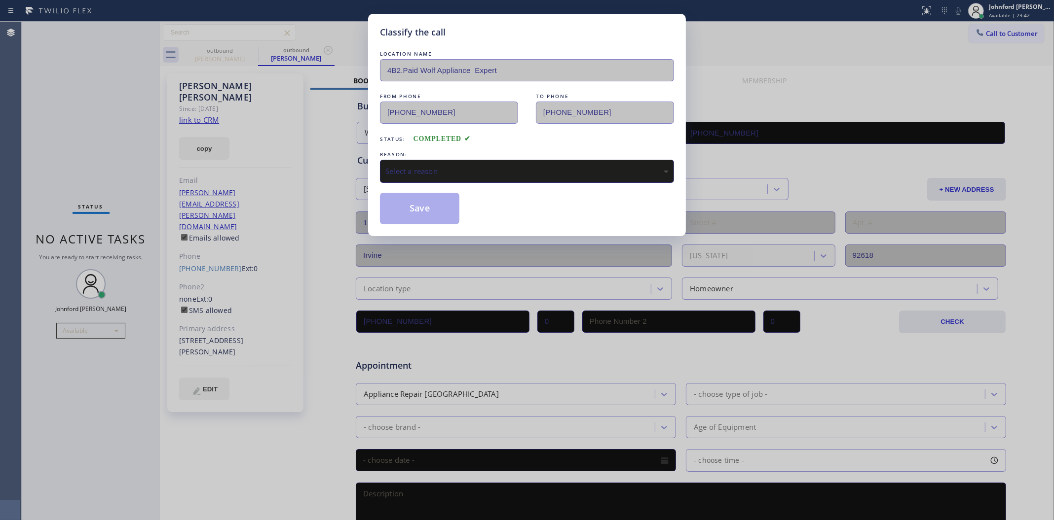
click at [405, 182] on div "LOCATION NAME 4B2.Paid Wolf Appliance Expert FROM PHONE [PHONE_NUMBER] TO PHONE…" at bounding box center [527, 137] width 294 height 176
click at [411, 173] on div "Select a reason" at bounding box center [526, 171] width 283 height 11
click at [437, 220] on button "Save" at bounding box center [419, 209] width 79 height 32
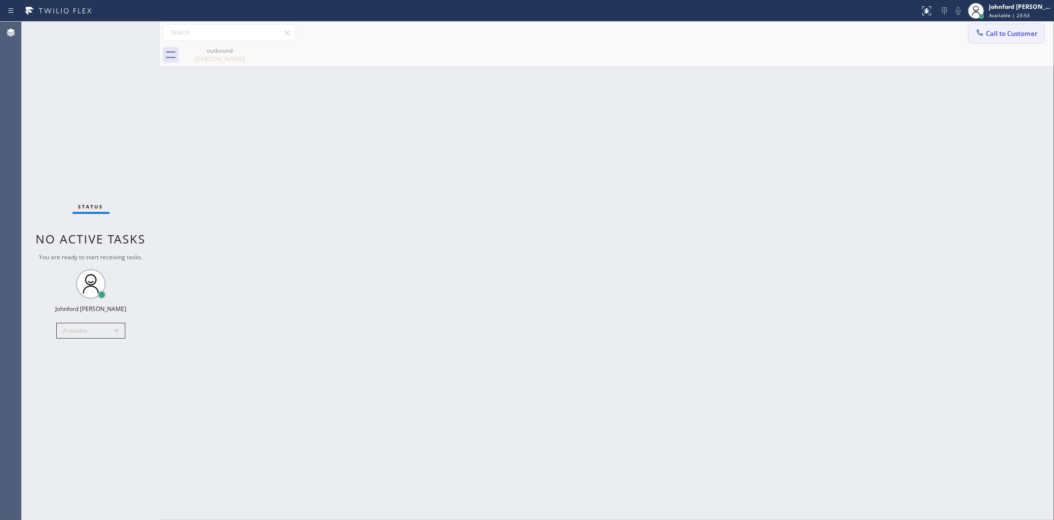
click at [997, 32] on span "Call to Customer" at bounding box center [1012, 33] width 52 height 9
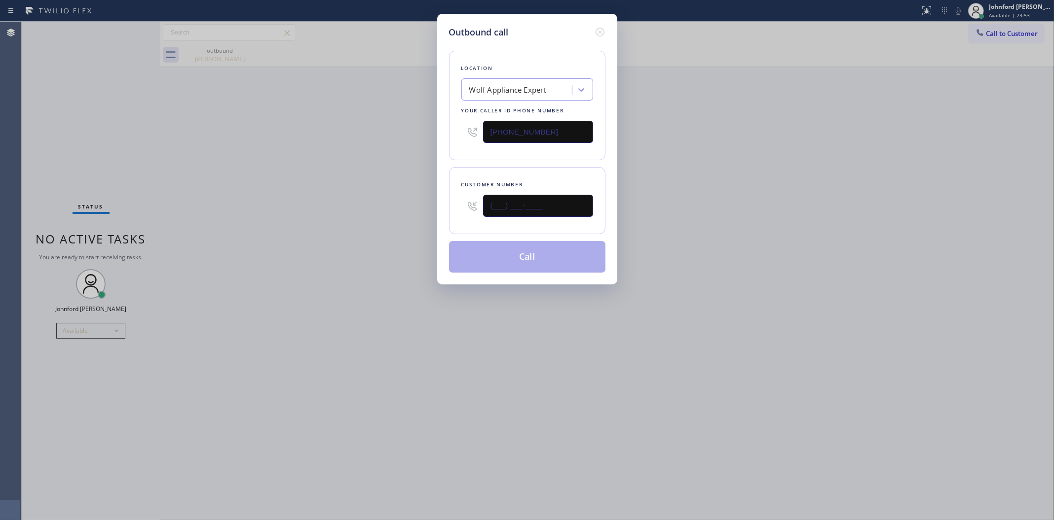
drag, startPoint x: 504, startPoint y: 196, endPoint x: 405, endPoint y: 196, distance: 98.2
click at [424, 196] on div "Outbound call Location Wolf Appliance Expert Your caller id phone number [PHONE…" at bounding box center [527, 260] width 1054 height 520
paste input "253) 820-0344"
click at [387, 199] on div "Outbound call Location Wolf Appliance Expert Your caller id phone number [PHONE…" at bounding box center [527, 260] width 1054 height 520
click at [916, 269] on div "Outbound call Location Wolf Appliance Expert Your caller id phone number [PHONE…" at bounding box center [527, 260] width 1054 height 520
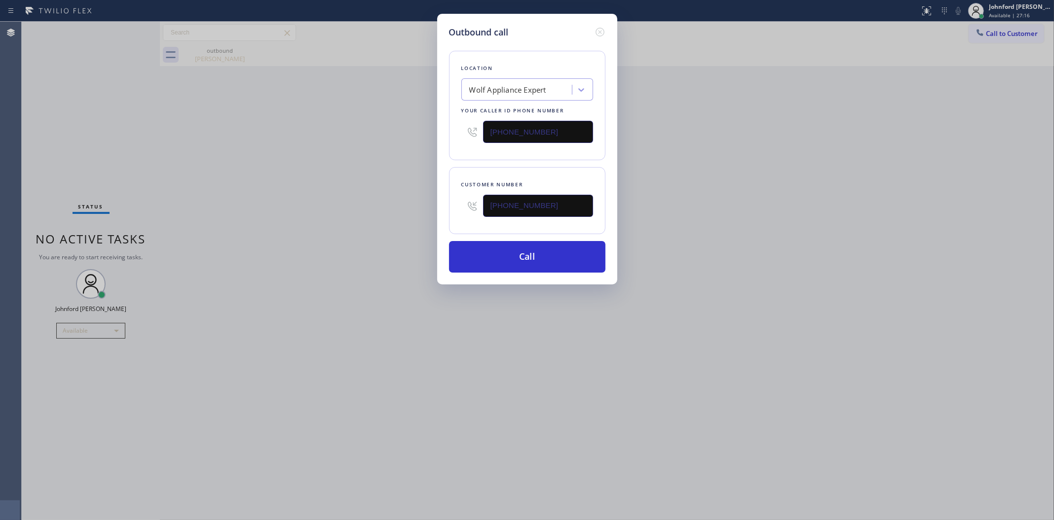
click at [361, 166] on div "Outbound call Location Wolf Appliance Expert Your caller id phone number [PHONE…" at bounding box center [527, 260] width 1054 height 520
click at [846, 268] on div "Outbound call Location Wolf Appliance Expert Your caller id phone number [PHONE…" at bounding box center [527, 260] width 1054 height 520
drag, startPoint x: 548, startPoint y: 195, endPoint x: 423, endPoint y: 203, distance: 125.6
click at [424, 203] on div "Outbound call Location Wolf Appliance Expert Your caller id phone number [PHONE…" at bounding box center [527, 260] width 1054 height 521
paste input "562) 349-26"
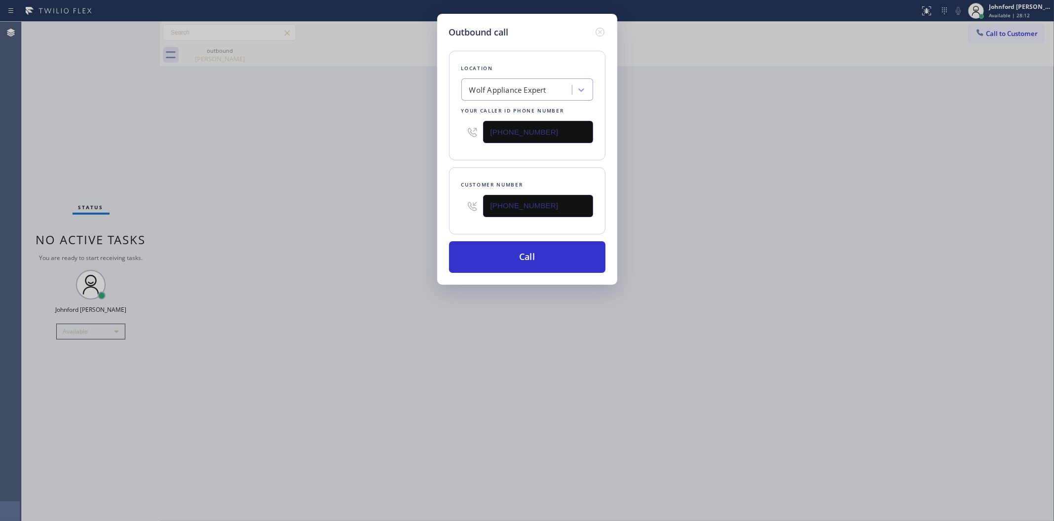
type input "[PHONE_NUMBER]"
click at [716, 190] on div "Outbound call Location Wolf Appliance Expert Your caller id phone number [PHONE…" at bounding box center [527, 260] width 1054 height 521
drag, startPoint x: 559, startPoint y: 141, endPoint x: 432, endPoint y: 141, distance: 127.3
click at [432, 141] on div "Outbound call Location Wolf Appliance Expert Your caller id phone number [PHONE…" at bounding box center [527, 260] width 1054 height 521
click at [504, 129] on input "[PHONE_NUMBER]" at bounding box center [538, 132] width 110 height 22
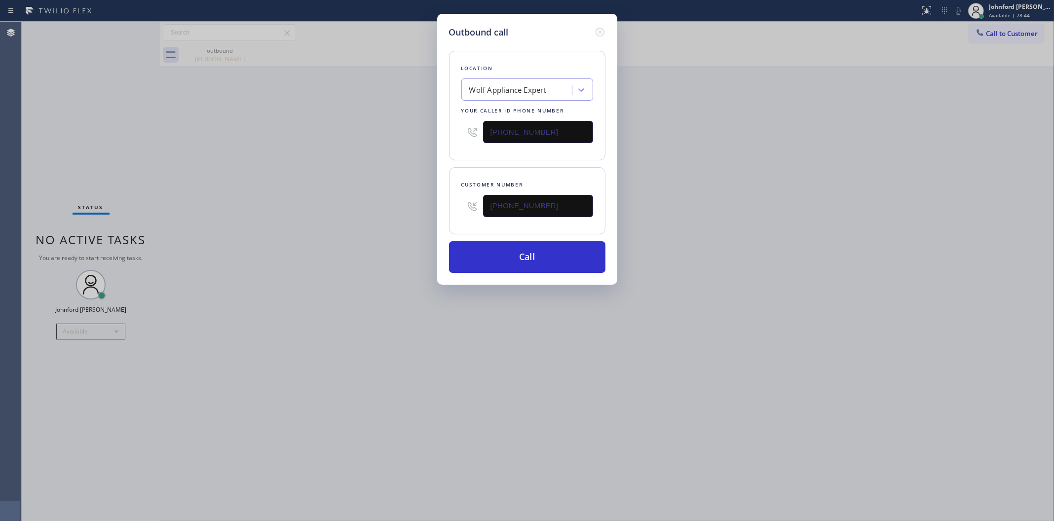
click at [505, 129] on input "[PHONE_NUMBER]" at bounding box center [538, 132] width 110 height 22
paste input "562) 349-2644"
drag, startPoint x: 556, startPoint y: 129, endPoint x: 460, endPoint y: 139, distance: 96.2
click at [487, 131] on input "[PHONE_NUMBER]" at bounding box center [538, 132] width 110 height 22
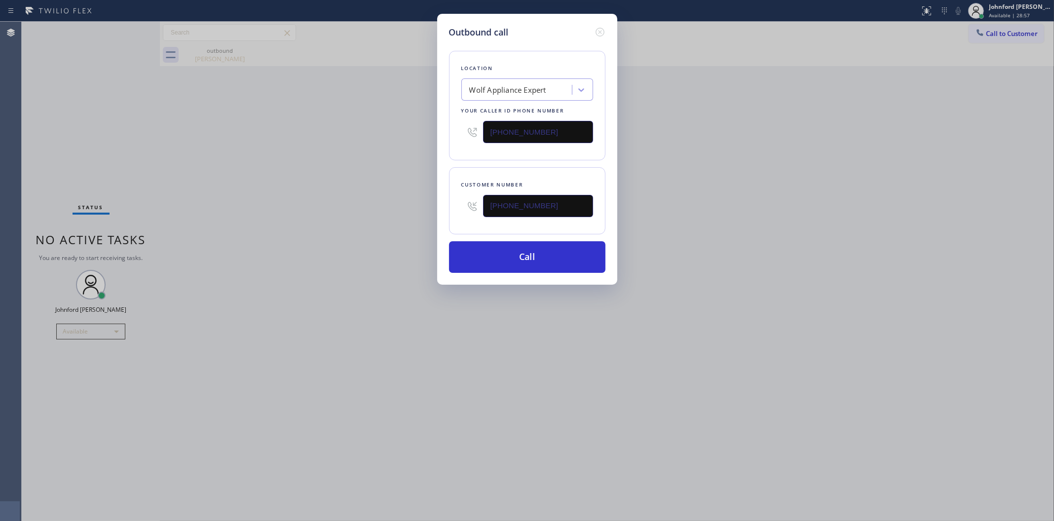
paste input "424) 364-1950"
type input "[PHONE_NUMBER]"
click at [449, 139] on div "Location Wolf Appliance Expert Your caller id phone number [PHONE_NUMBER]" at bounding box center [527, 106] width 156 height 110
click at [514, 255] on button "Call" at bounding box center [527, 257] width 156 height 32
drag, startPoint x: 760, startPoint y: 223, endPoint x: 795, endPoint y: 66, distance: 161.2
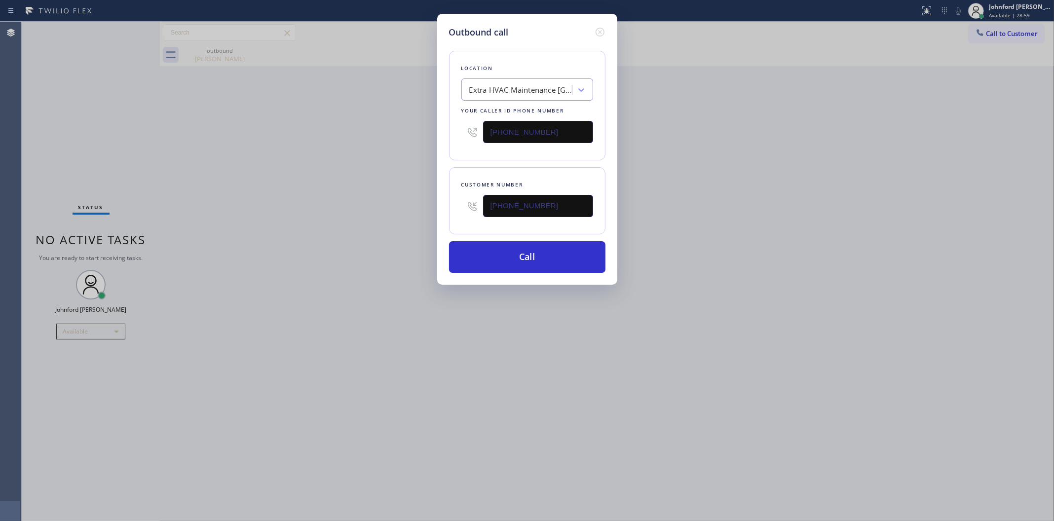
click at [770, 211] on div "Outbound call Location Extra HVAC Maintenance [GEOGRAPHIC_DATA][PERSON_NAME] Yo…" at bounding box center [527, 260] width 1054 height 521
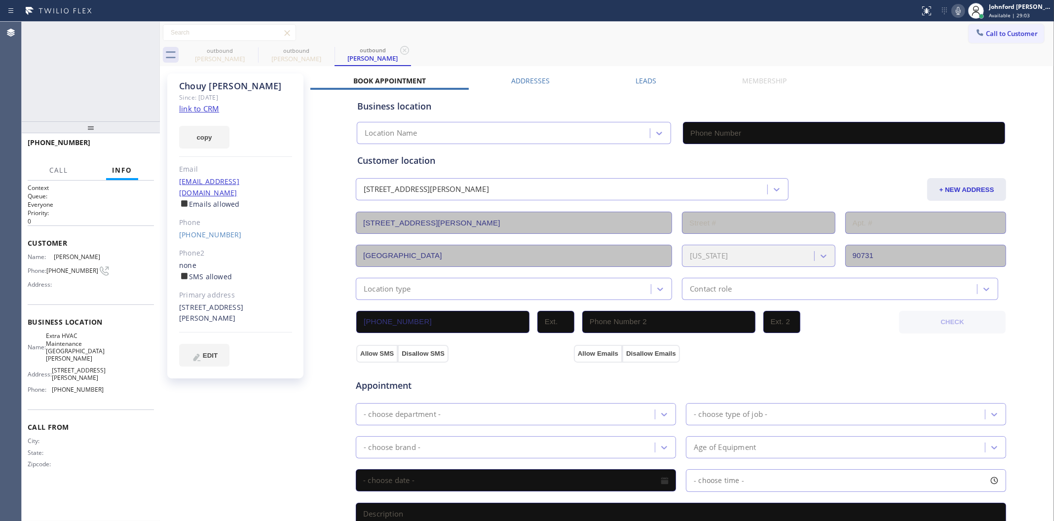
type input "[PHONE_NUMBER]"
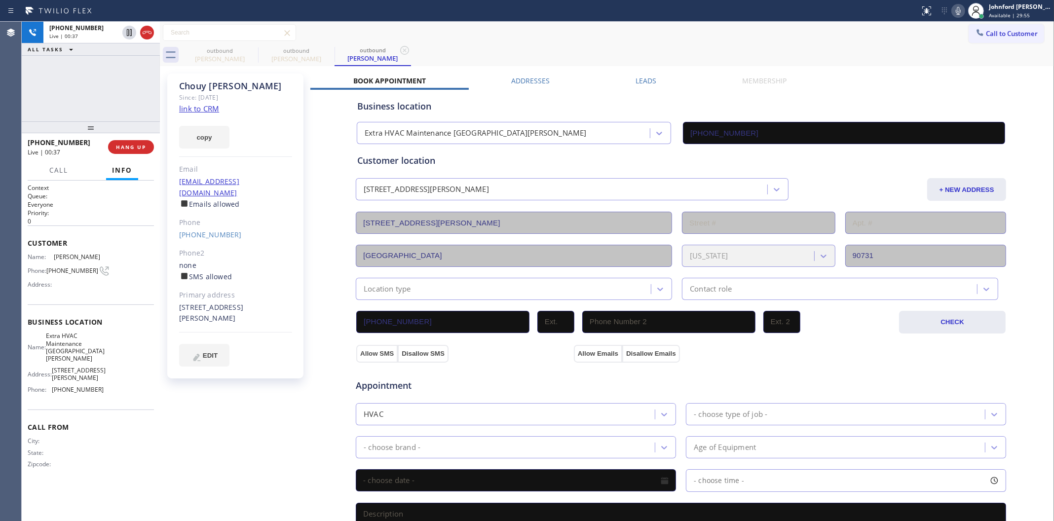
click at [957, 9] on icon at bounding box center [958, 11] width 12 height 12
click at [957, 9] on icon at bounding box center [957, 11] width 5 height 8
click at [130, 133] on div at bounding box center [91, 127] width 138 height 12
click at [116, 146] on span "HANG UP" at bounding box center [131, 147] width 30 height 7
click at [622, 80] on div "Leads" at bounding box center [645, 83] width 107 height 14
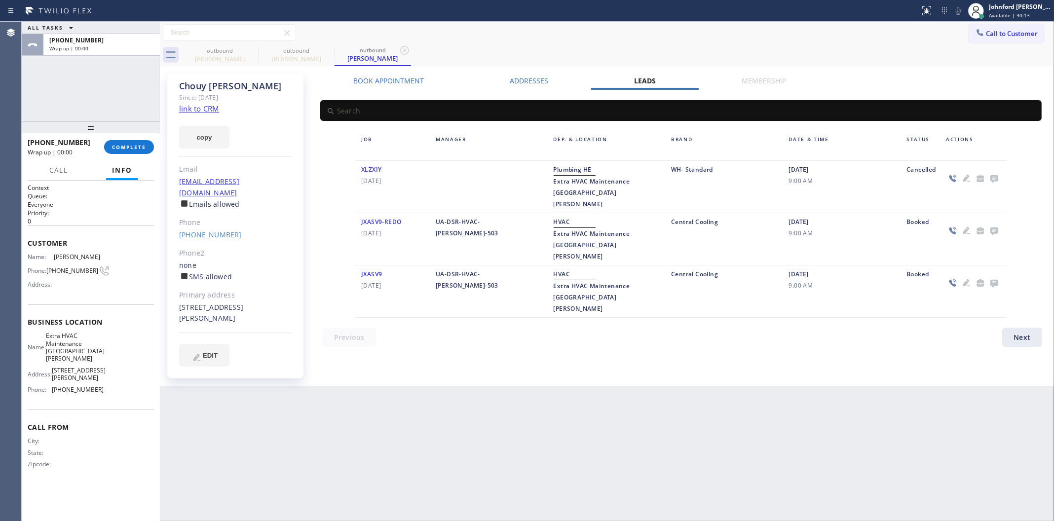
click at [994, 174] on icon at bounding box center [994, 178] width 12 height 12
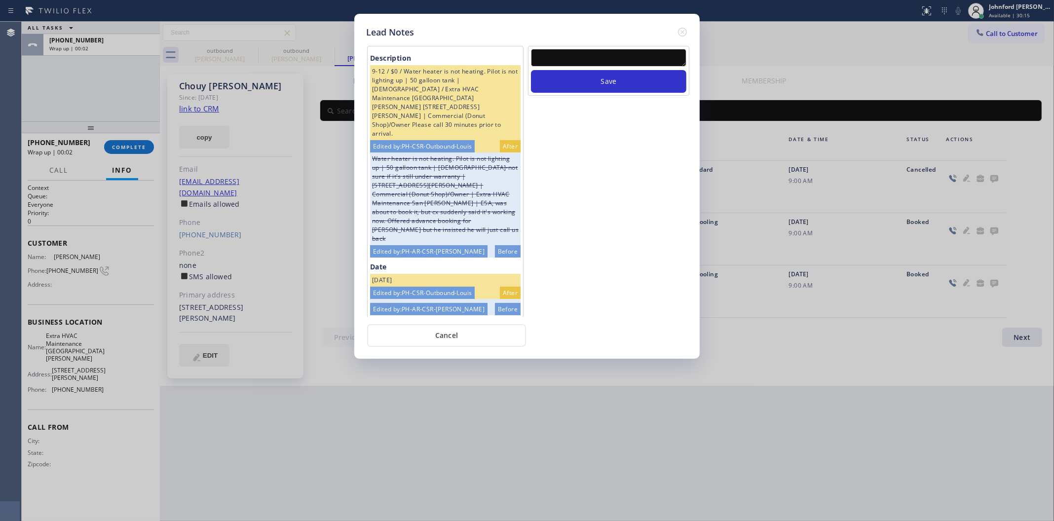
click at [631, 53] on textarea at bounding box center [608, 58] width 155 height 18
paste textarea "Working on this lead - please transfer to me"
type textarea "Working on this lead - please transfer to me"
click at [609, 70] on button "Save" at bounding box center [608, 81] width 155 height 23
click at [682, 27] on icon at bounding box center [682, 32] width 12 height 12
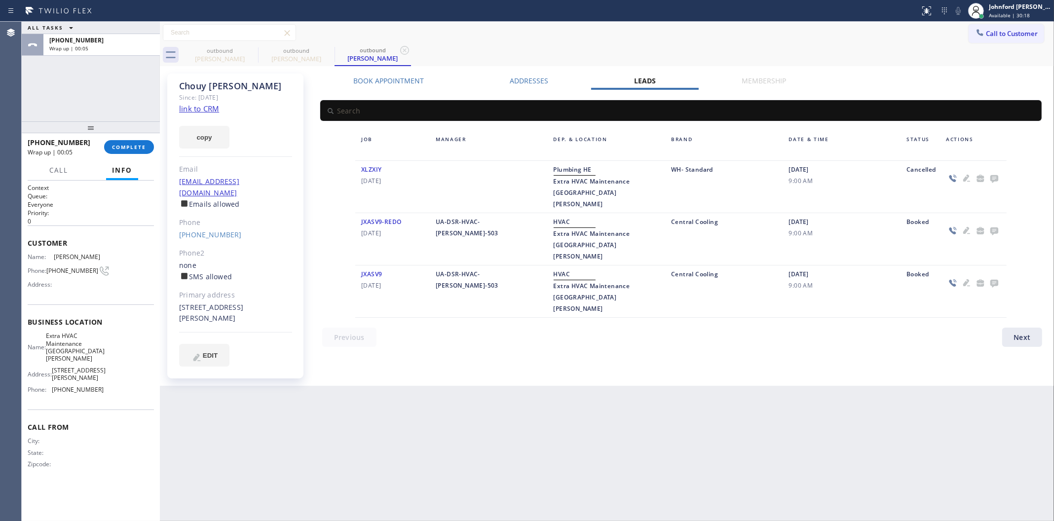
drag, startPoint x: 751, startPoint y: 26, endPoint x: 399, endPoint y: 82, distance: 356.6
click at [740, 30] on div "Call to Customer Outbound call Location Extra HVAC Maintenance [GEOGRAPHIC_DATA…" at bounding box center [607, 32] width 894 height 17
click at [135, 151] on button "COMPLETE" at bounding box center [129, 147] width 50 height 14
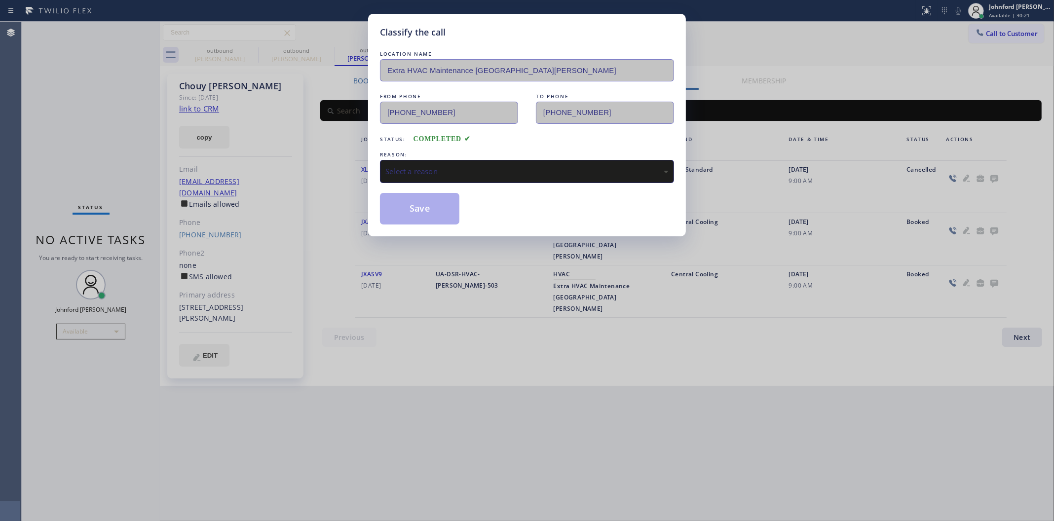
click at [513, 138] on div "Status: COMPLETED" at bounding box center [527, 137] width 294 height 16
click at [506, 160] on div "Select a reason" at bounding box center [527, 171] width 294 height 23
click at [429, 211] on button "Save" at bounding box center [419, 209] width 79 height 32
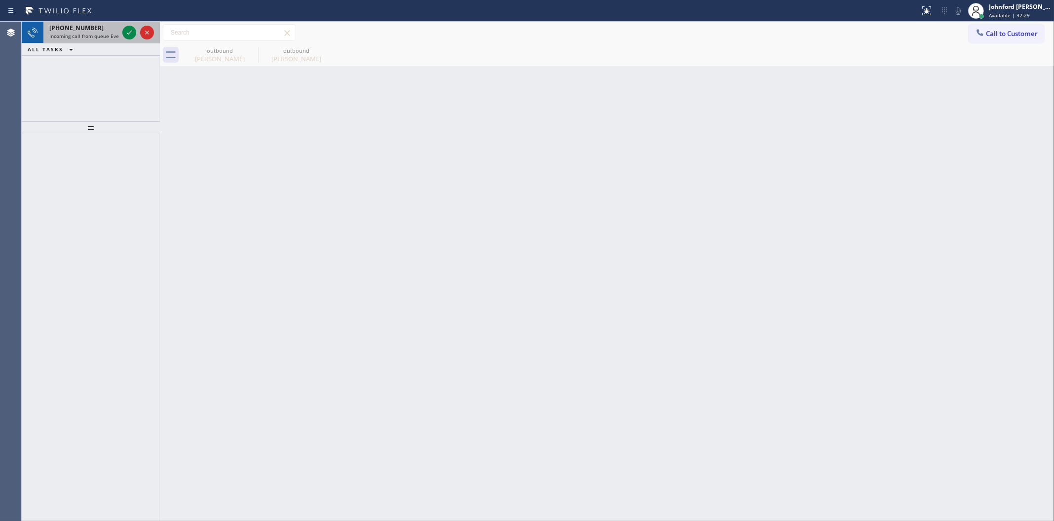
click at [101, 28] on div "[PHONE_NUMBER]" at bounding box center [83, 28] width 69 height 8
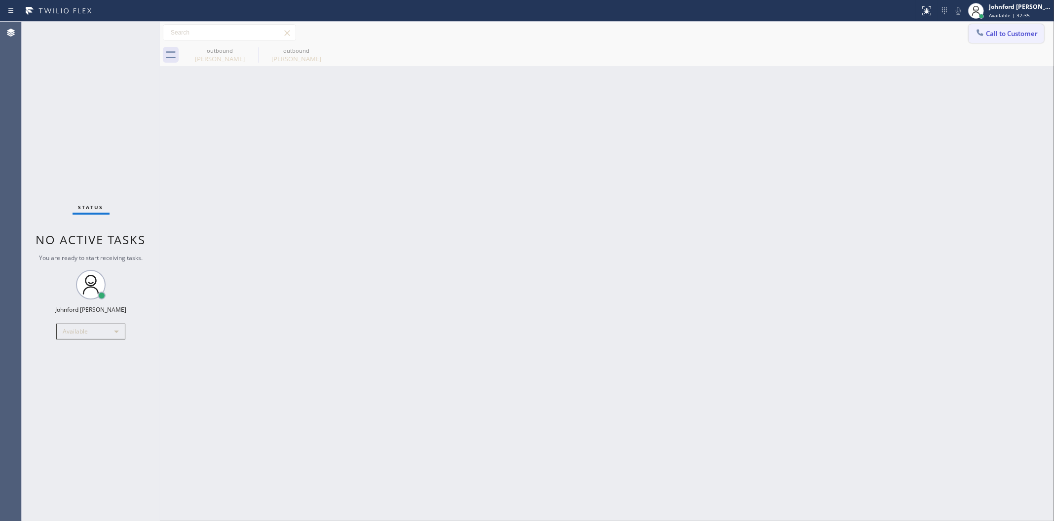
click at [1001, 30] on button "Call to Customer" at bounding box center [1005, 33] width 75 height 19
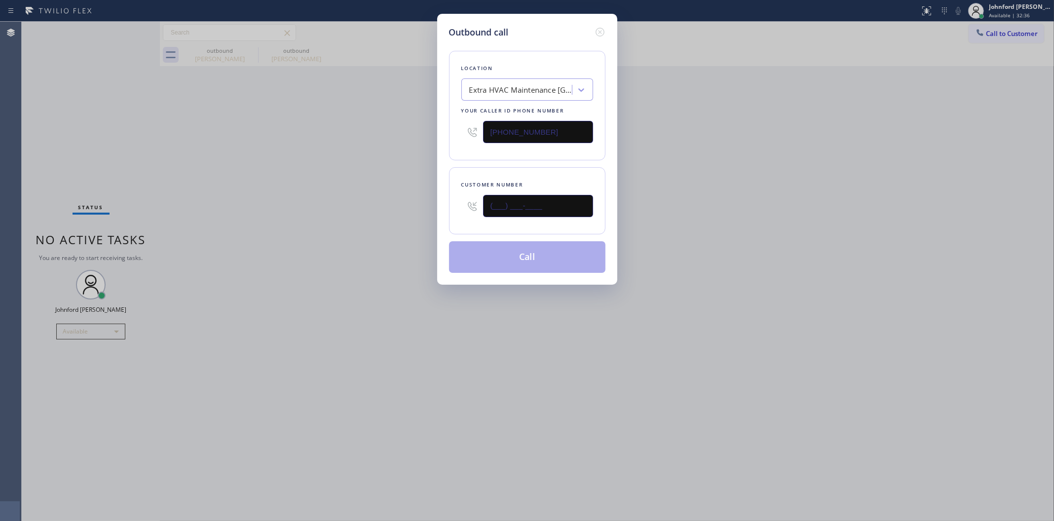
drag, startPoint x: 508, startPoint y: 204, endPoint x: 438, endPoint y: 204, distance: 70.5
click at [438, 204] on div "Outbound call Location Extra HVAC Maintenance [GEOGRAPHIC_DATA][PERSON_NAME] Yo…" at bounding box center [527, 149] width 180 height 271
paste input "714) 336-6945"
type input "[PHONE_NUMBER]"
drag, startPoint x: 511, startPoint y: 130, endPoint x: 440, endPoint y: 131, distance: 70.6
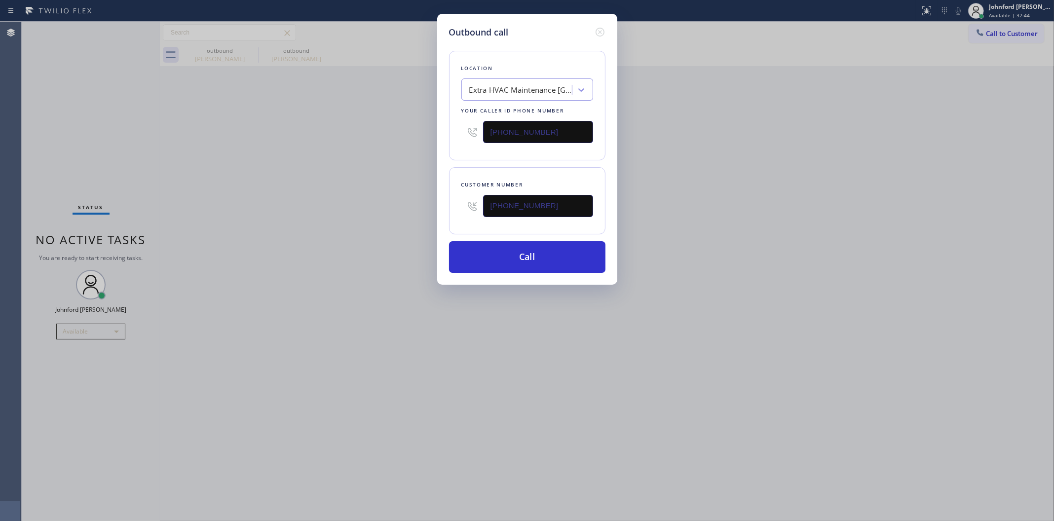
click at [450, 131] on div "Location Extra HVAC Maintenance [GEOGRAPHIC_DATA][PERSON_NAME] Your caller id p…" at bounding box center [527, 106] width 156 height 110
paste input "800) 686-5038"
type input "[PHONE_NUMBER]"
click at [353, 146] on div "Outbound call Location Extra HVAC Maintenance [GEOGRAPHIC_DATA][PERSON_NAME] Yo…" at bounding box center [527, 260] width 1054 height 521
click at [509, 259] on button "Call" at bounding box center [527, 257] width 156 height 32
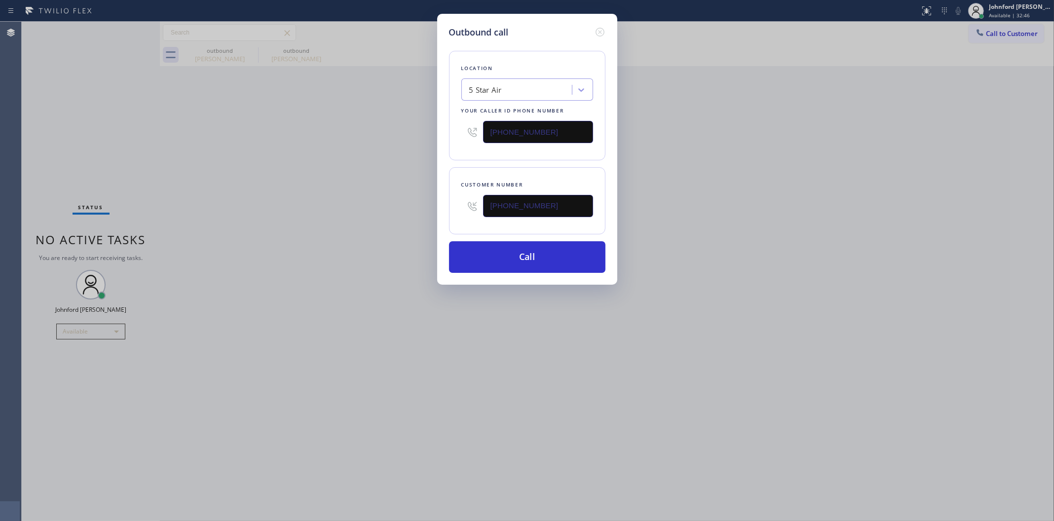
click at [724, 240] on div "Outbound call Location 5 Star Air Your caller id phone number [PHONE_NUMBER] Cu…" at bounding box center [527, 260] width 1054 height 521
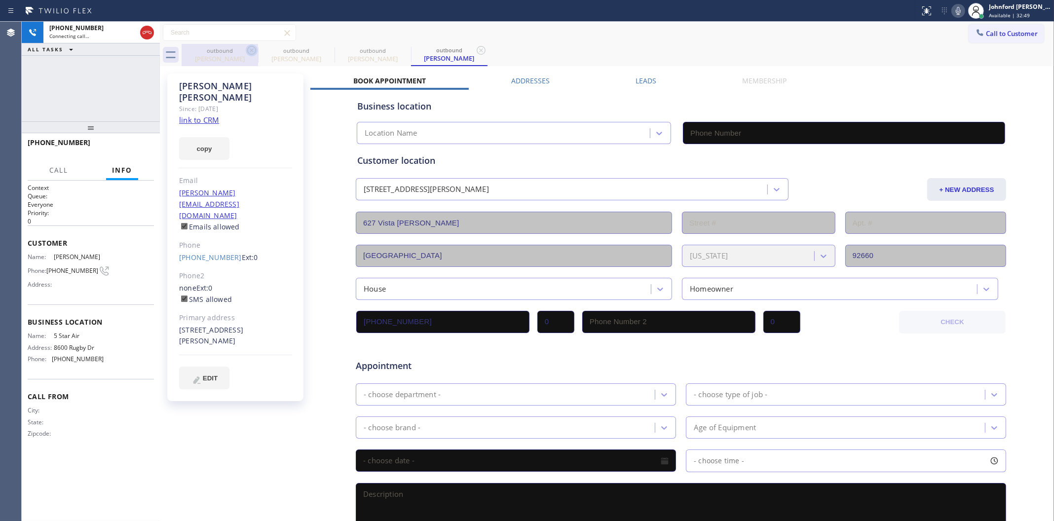
click at [255, 52] on icon at bounding box center [251, 50] width 9 height 9
click at [322, 52] on icon at bounding box center [328, 50] width 12 height 12
click at [585, 47] on div "outbound [PERSON_NAME] outbound [PERSON_NAME]" at bounding box center [618, 55] width 872 height 22
type input "[PHONE_NUMBER]"
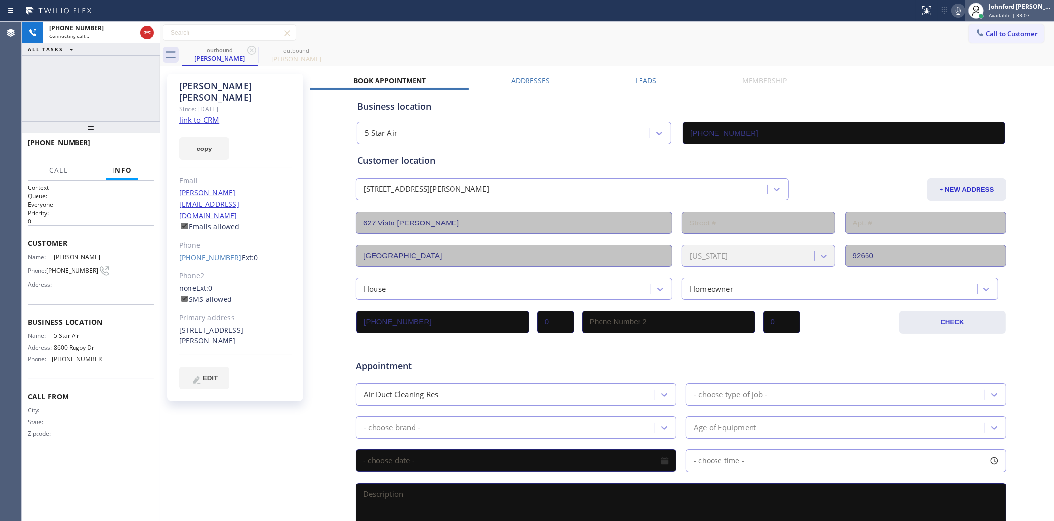
click at [970, 13] on icon at bounding box center [976, 11] width 12 height 12
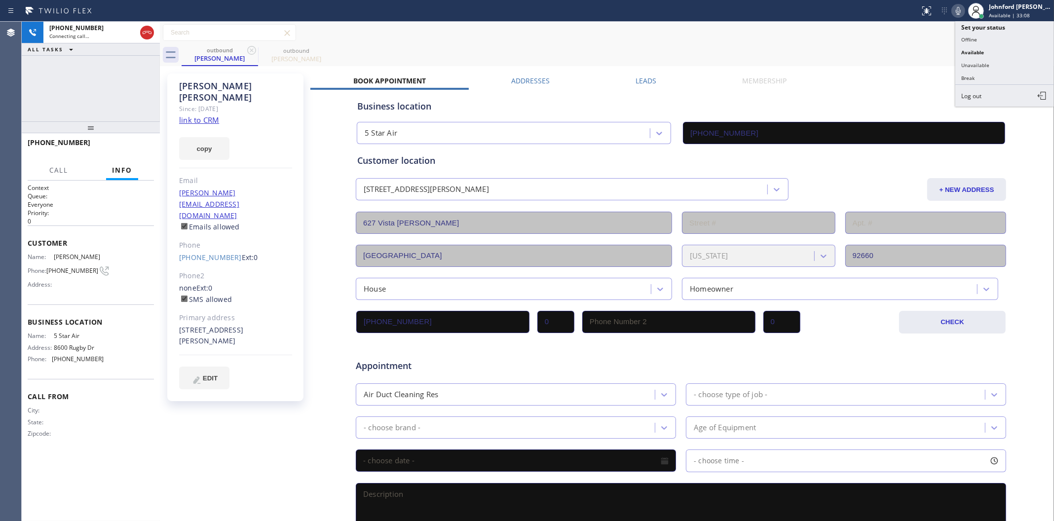
click at [964, 11] on div at bounding box center [958, 11] width 14 height 12
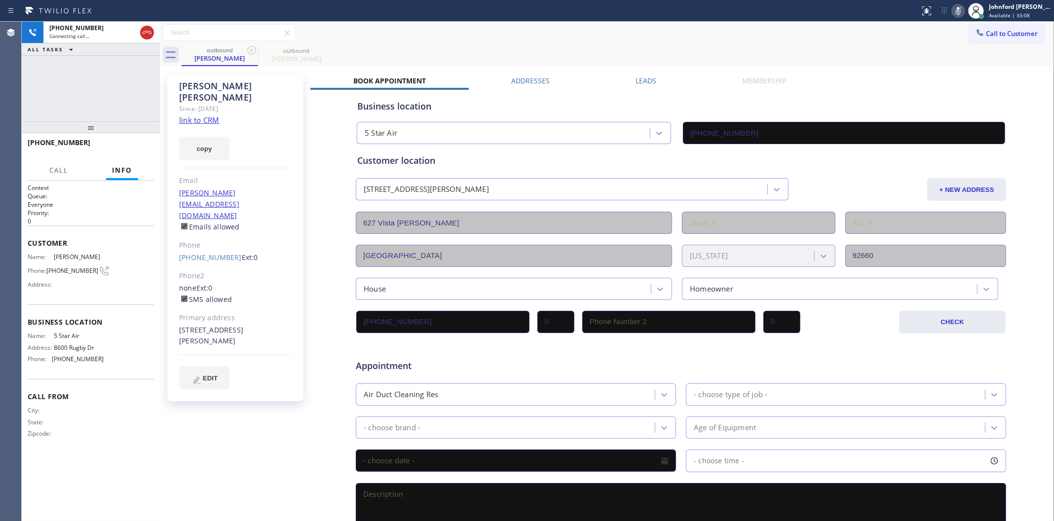
click at [964, 11] on div at bounding box center [958, 11] width 14 height 12
click at [121, 141] on button "HANG UP" at bounding box center [131, 147] width 46 height 14
click at [114, 137] on div "ALL TASKS ALL TASKS ACTIVE TASKS TASKS IN WRAP UP [PHONE_NUMBER] Wrap up | 00:0…" at bounding box center [91, 271] width 138 height 499
click at [113, 146] on button "COMPLETE" at bounding box center [129, 148] width 50 height 14
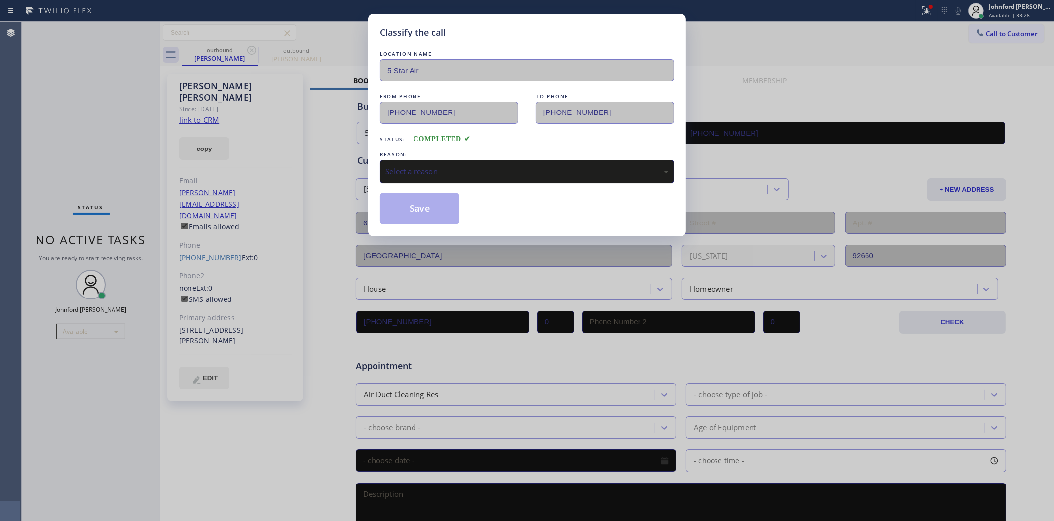
click at [476, 160] on div "Select a reason" at bounding box center [527, 171] width 294 height 23
click at [406, 204] on button "Save" at bounding box center [419, 209] width 79 height 32
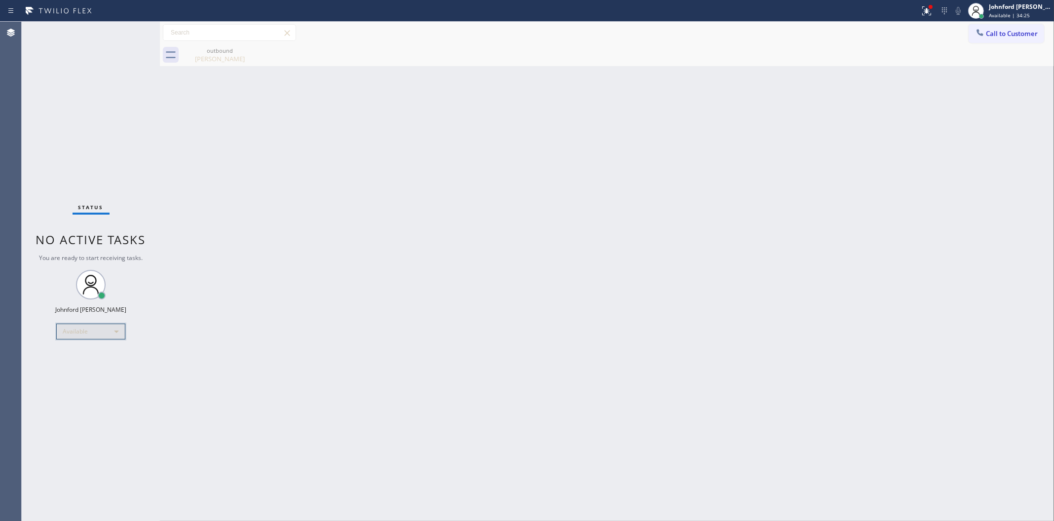
click at [102, 329] on div "Available" at bounding box center [90, 332] width 69 height 16
click at [71, 383] on li "Break" at bounding box center [90, 382] width 67 height 12
click at [511, 416] on div "Back to Dashboard Change Sender ID Customers Technicians Select a contact Outbo…" at bounding box center [607, 271] width 894 height 499
click at [94, 334] on div "Break" at bounding box center [90, 336] width 69 height 16
click at [81, 360] on li "Available" at bounding box center [90, 361] width 67 height 12
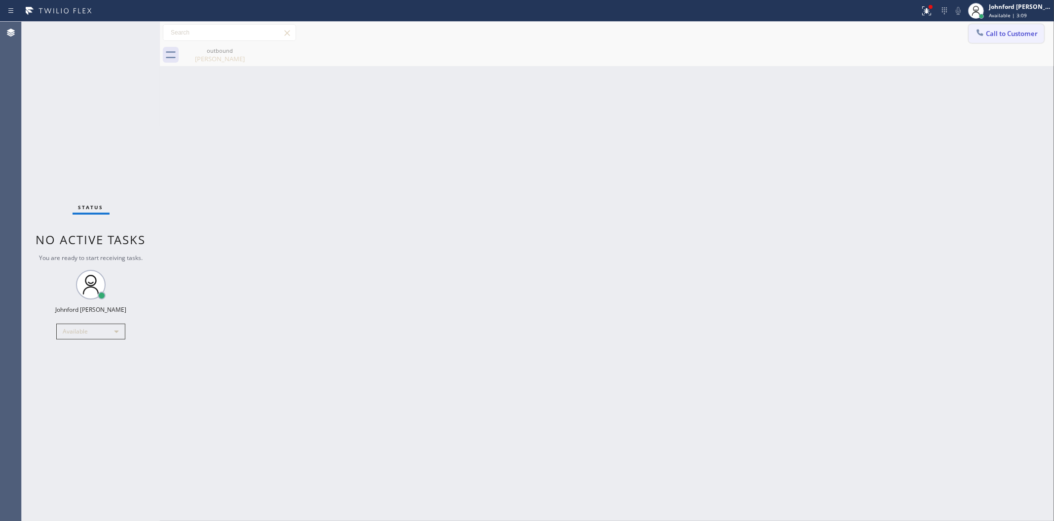
click at [974, 33] on div at bounding box center [980, 34] width 12 height 12
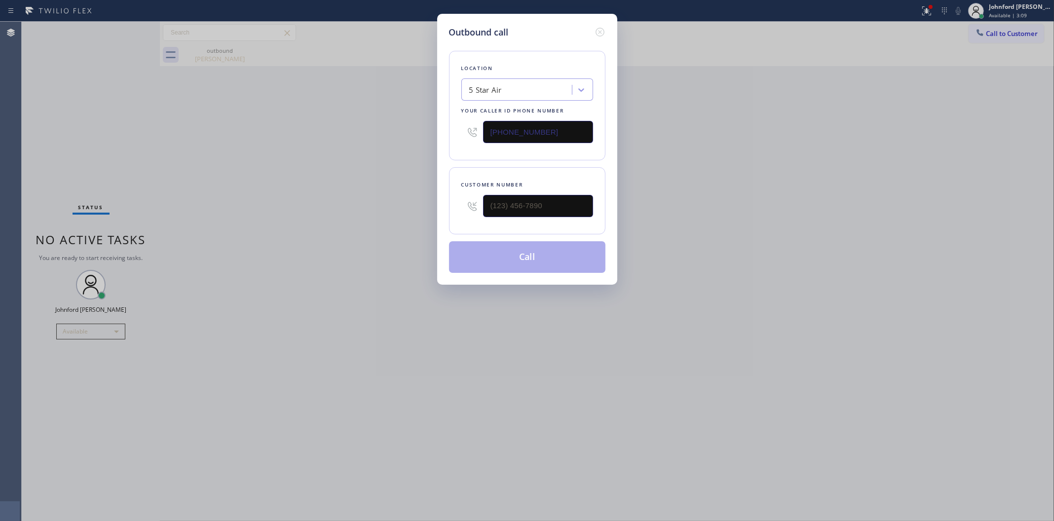
drag, startPoint x: 495, startPoint y: 128, endPoint x: 455, endPoint y: 127, distance: 40.0
click at [449, 128] on div "Location 5 Star Air Your caller id phone number [PHONE_NUMBER]" at bounding box center [527, 106] width 156 height 110
paste input "510) 330-2759"
type input "[PHONE_NUMBER]"
drag, startPoint x: 437, startPoint y: 206, endPoint x: 388, endPoint y: 206, distance: 48.3
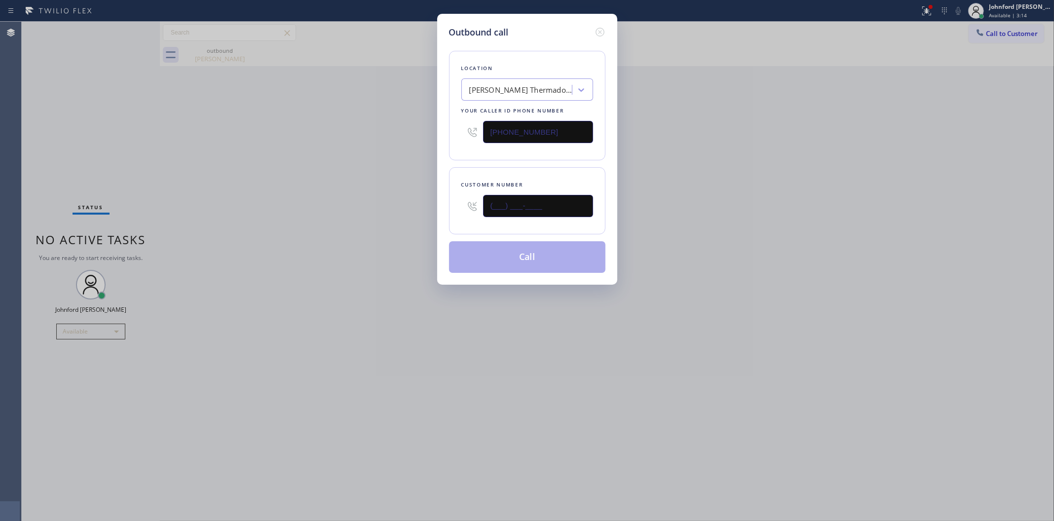
click at [413, 206] on div "Outbound call Location [PERSON_NAME] Thermador Range Repair Service Your caller…" at bounding box center [527, 260] width 1054 height 521
paste input "510) 858-7727"
type input "[PHONE_NUMBER]"
click at [388, 206] on div "Outbound call Location [PERSON_NAME] Thermador Range Repair Service Your caller…" at bounding box center [527, 260] width 1054 height 521
click at [503, 258] on button "Call" at bounding box center [527, 257] width 156 height 32
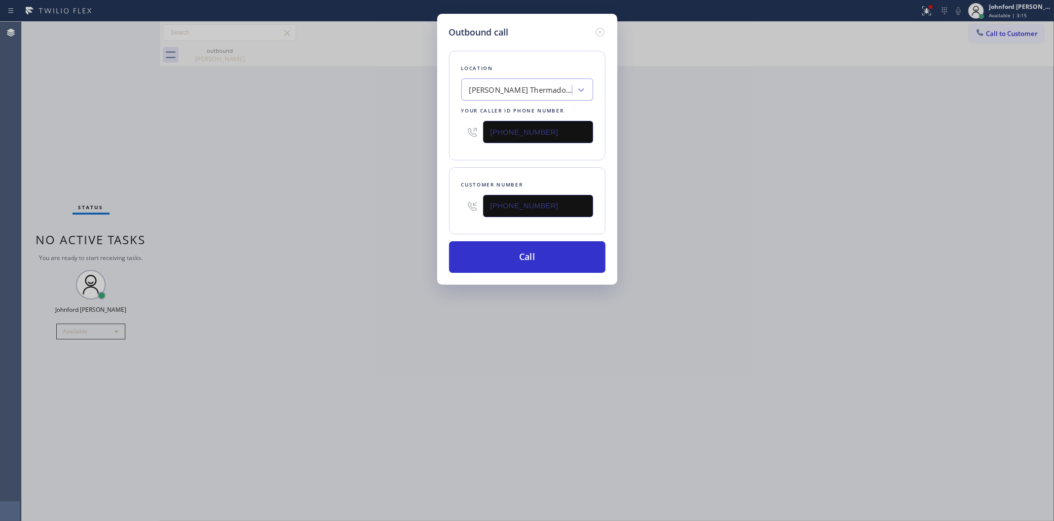
drag, startPoint x: 813, startPoint y: 193, endPoint x: 844, endPoint y: 62, distance: 134.8
click at [827, 158] on div "Outbound call Location [PERSON_NAME] Thermador Range Repair Service Your caller…" at bounding box center [527, 260] width 1054 height 521
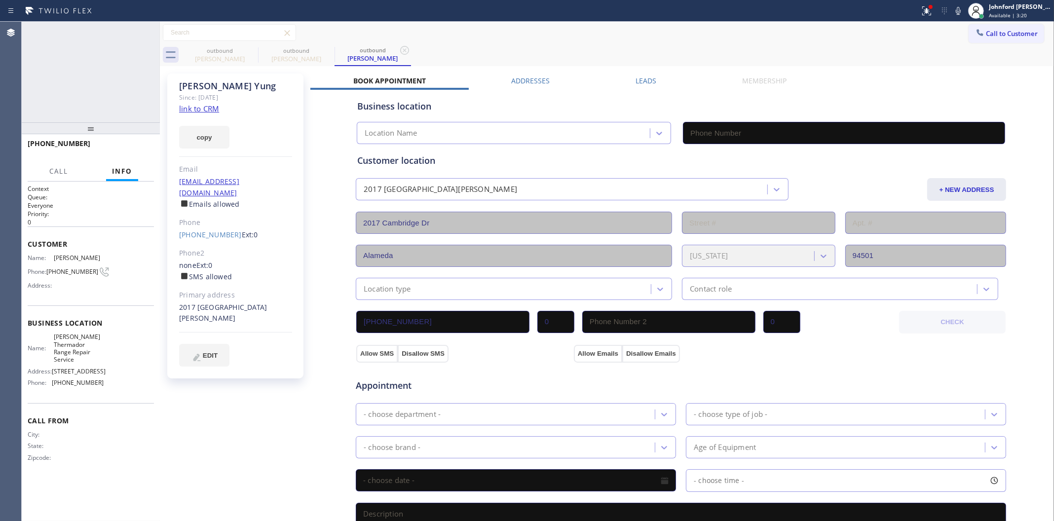
type input "[PHONE_NUMBER]"
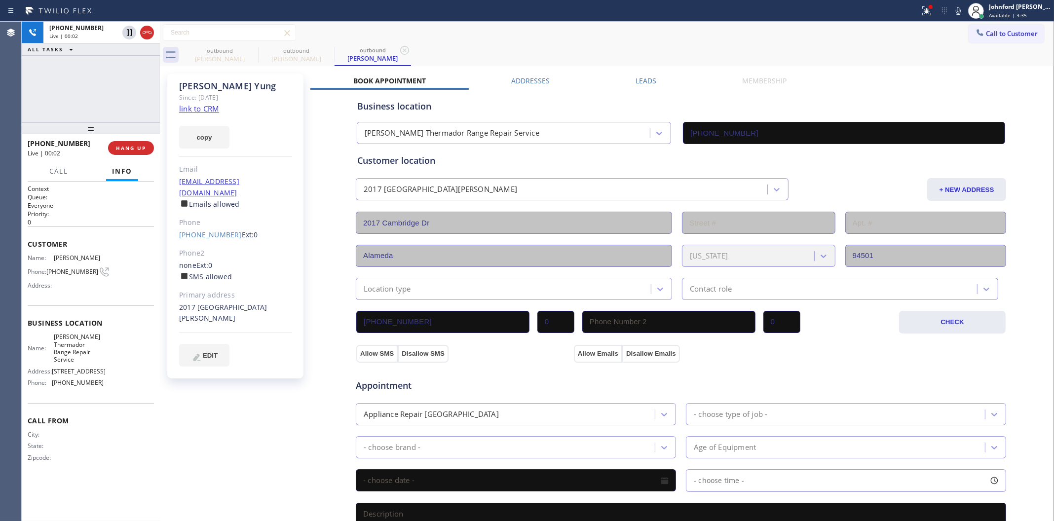
click at [911, 6] on div at bounding box center [460, 11] width 912 height 16
click at [926, 10] on icon at bounding box center [926, 11] width 12 height 12
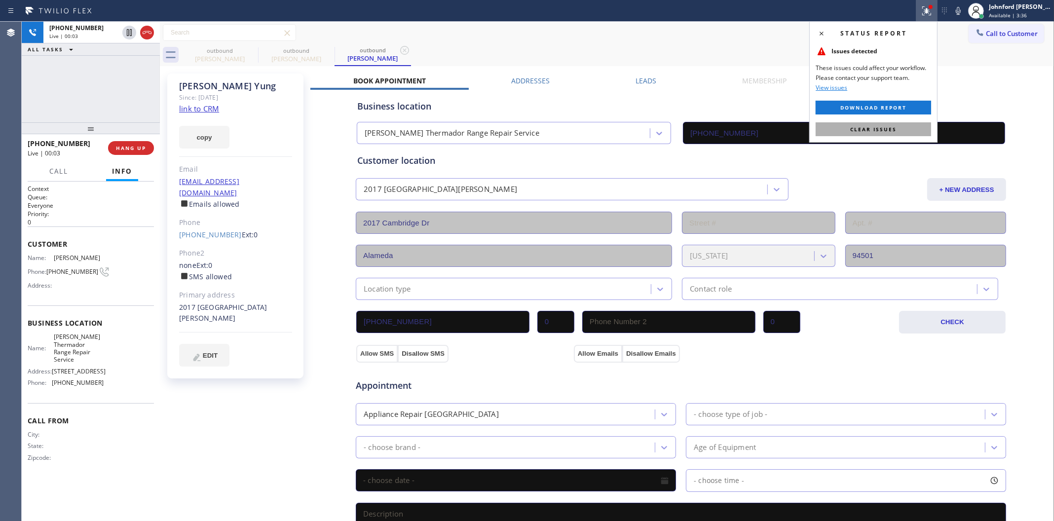
click at [881, 129] on span "Clear issues" at bounding box center [873, 129] width 46 height 7
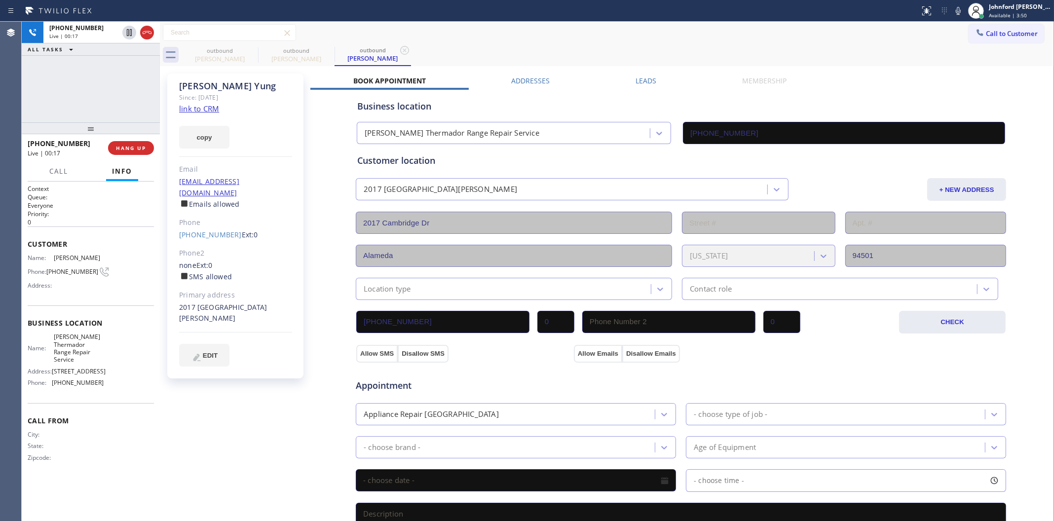
click at [37, 92] on div "[PHONE_NUMBER] Live | 00:17 ALL TASKS ALL TASKS ACTIVE TASKS TASKS IN WRAP UP" at bounding box center [91, 72] width 138 height 101
click at [142, 152] on button "HANG UP" at bounding box center [131, 148] width 46 height 14
click at [983, 29] on button "Call to Customer" at bounding box center [1005, 33] width 75 height 19
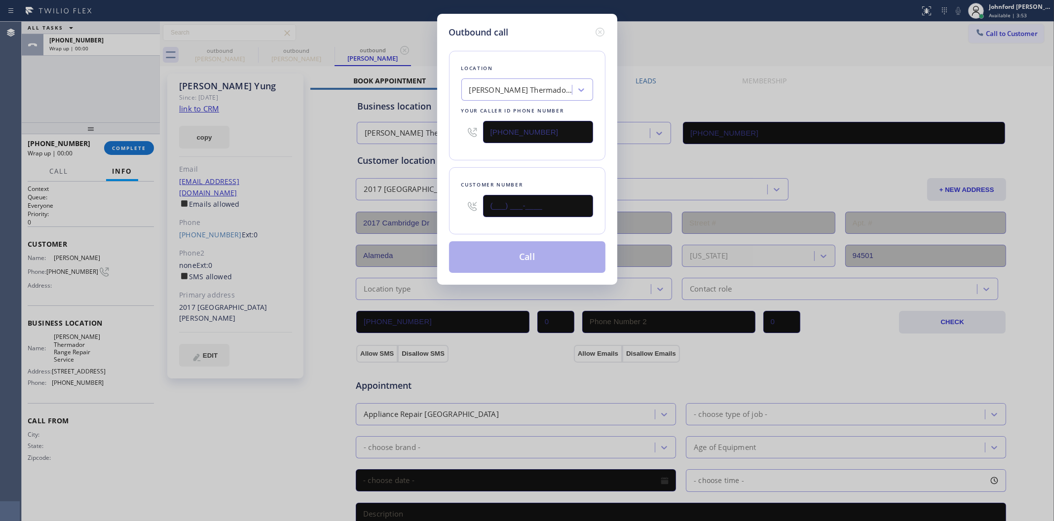
drag, startPoint x: 544, startPoint y: 203, endPoint x: 448, endPoint y: 205, distance: 96.2
click at [450, 205] on div "Customer number (___) ___-____" at bounding box center [527, 200] width 156 height 67
paste input "510) 853-4908"
type input "[PHONE_NUMBER]"
click at [535, 156] on div "Location [GEOGRAPHIC_DATA] Thermador Range Repair Service Your caller id phone …" at bounding box center [527, 106] width 156 height 110
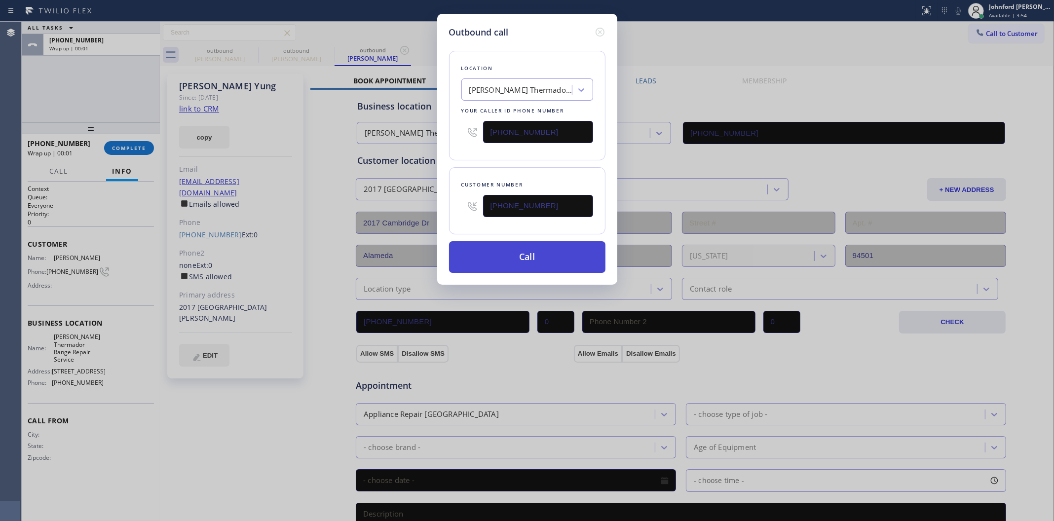
click at [527, 262] on button "Call" at bounding box center [527, 257] width 156 height 32
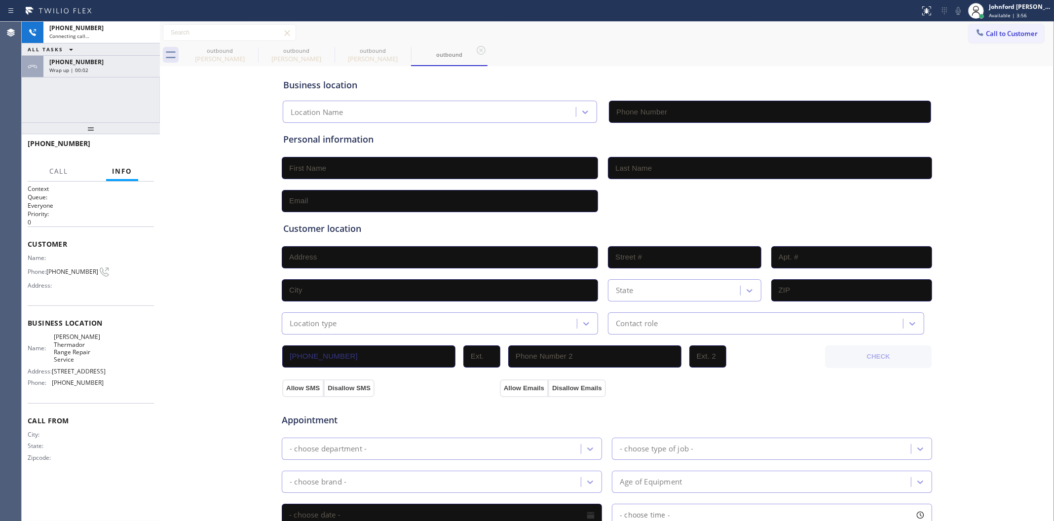
type input "[PHONE_NUMBER]"
click at [119, 86] on div "[PHONE_NUMBER] Connecting call… ALL TASKS ALL TASKS ACTIVE TASKS TASKS IN WRAP …" at bounding box center [91, 72] width 138 height 101
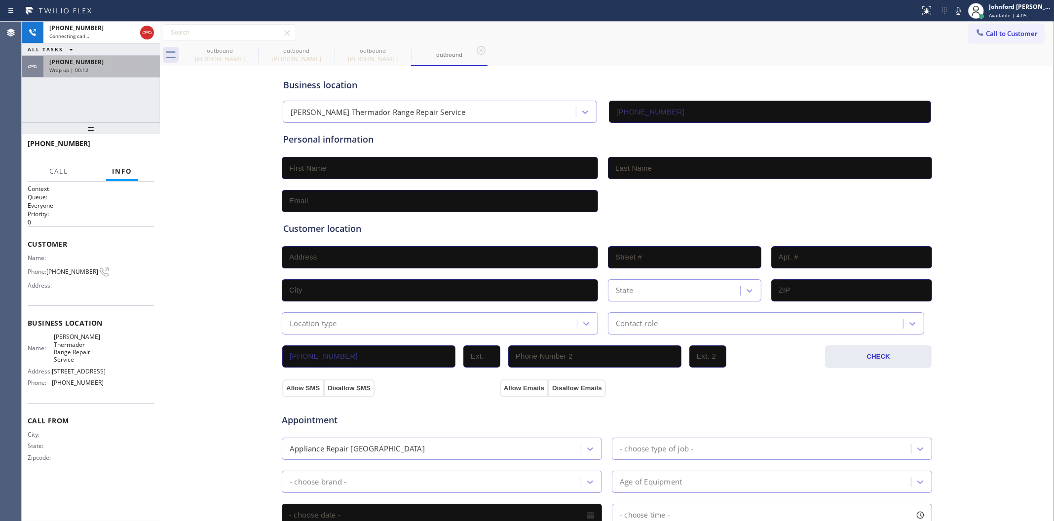
click at [121, 73] on div "[PHONE_NUMBER] Wrap up | 00:12" at bounding box center [99, 67] width 112 height 22
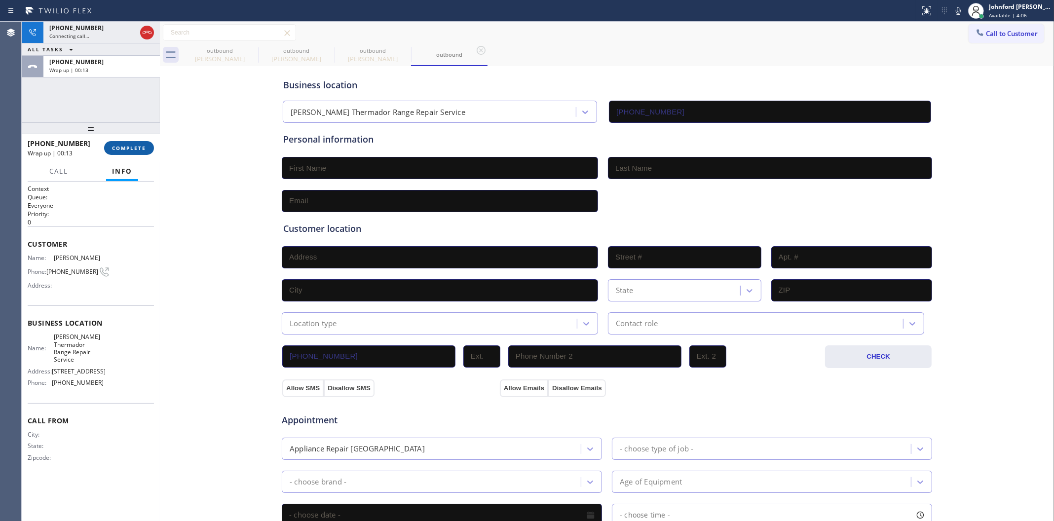
click at [133, 152] on button "COMPLETE" at bounding box center [129, 148] width 50 height 14
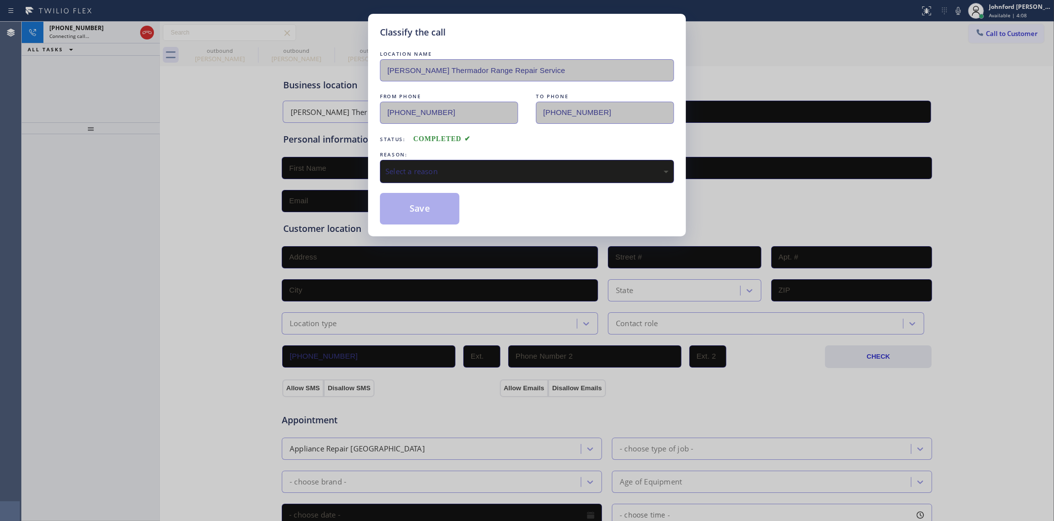
click at [428, 166] on div "Select a reason" at bounding box center [526, 171] width 283 height 11
click at [417, 208] on button "Save" at bounding box center [419, 209] width 79 height 32
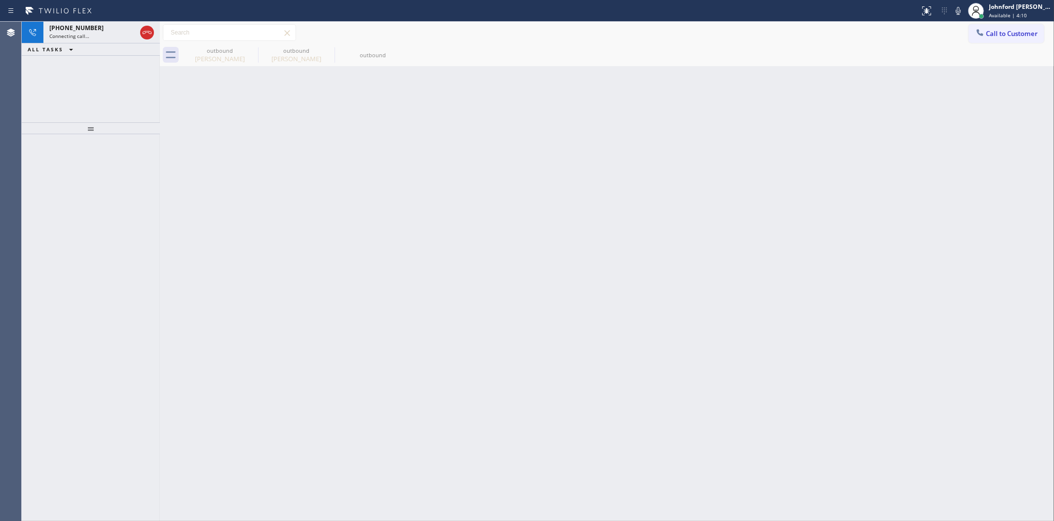
click at [122, 75] on div "[PHONE_NUMBER] Connecting call… ALL TASKS ALL TASKS ACTIVE TASKS TASKS IN WRAP …" at bounding box center [91, 72] width 138 height 101
click at [110, 33] on div "Connecting call…" at bounding box center [92, 36] width 87 height 7
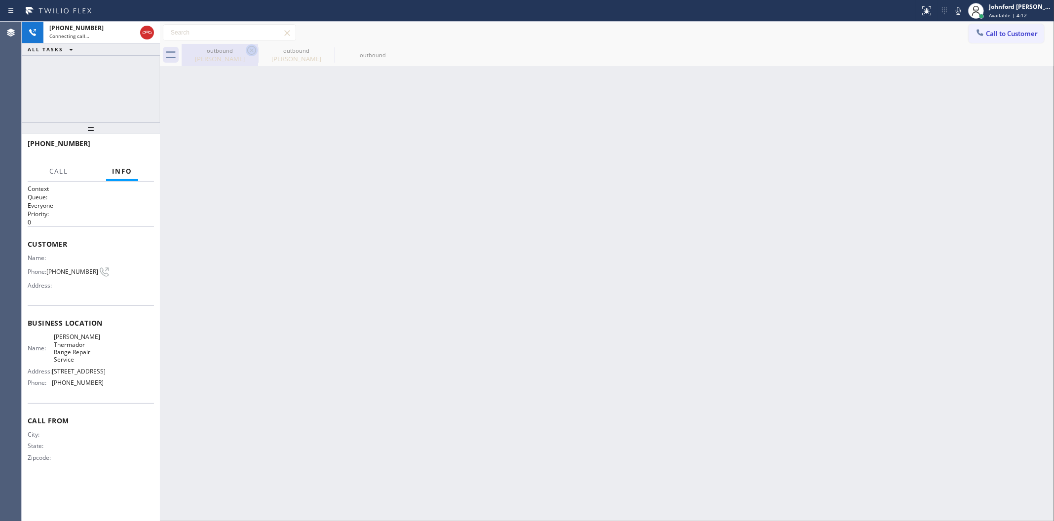
click at [247, 52] on icon at bounding box center [252, 50] width 12 height 12
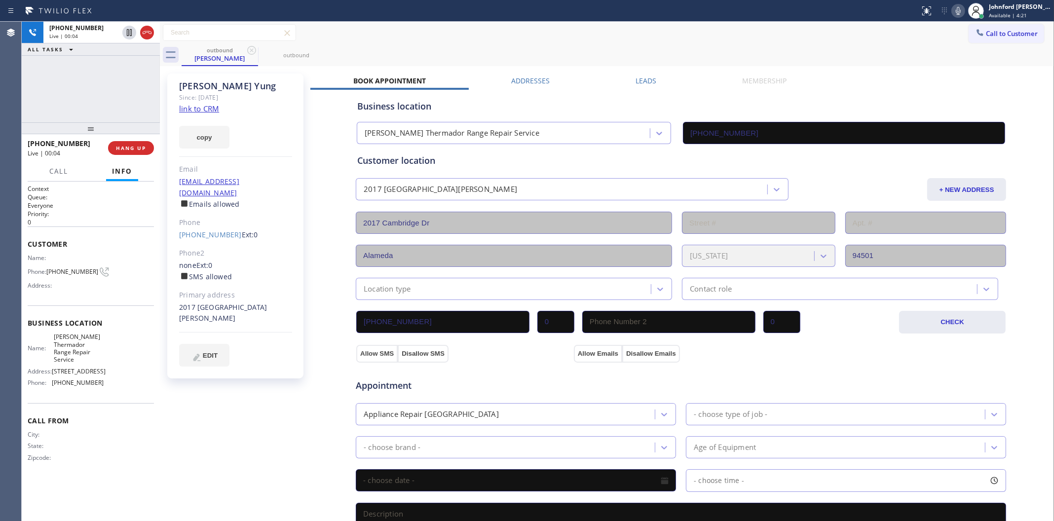
click at [955, 15] on icon at bounding box center [958, 11] width 12 height 12
click at [963, 10] on icon at bounding box center [958, 11] width 12 height 12
click at [955, 11] on icon at bounding box center [958, 11] width 12 height 12
click at [148, 150] on button "HANG UP" at bounding box center [131, 148] width 46 height 14
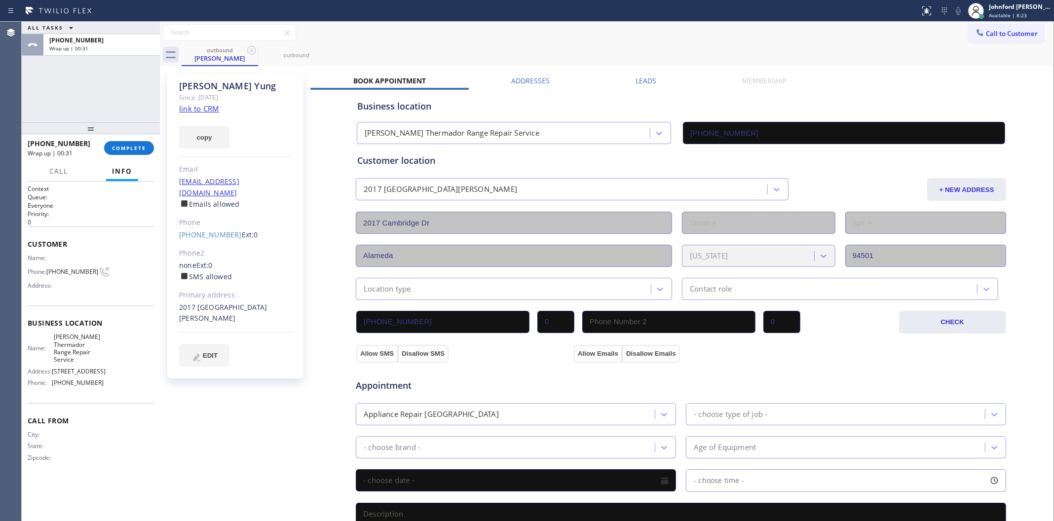
click at [861, 84] on div "Book Appointment Addresses Leads Membership Business location [PERSON_NAME] The…" at bounding box center [680, 402] width 741 height 652
click at [156, 147] on div "[PHONE_NUMBER] Wrap up | 13:16 COMPLETE" at bounding box center [91, 148] width 138 height 28
click at [139, 151] on span "COMPLETE" at bounding box center [129, 148] width 34 height 7
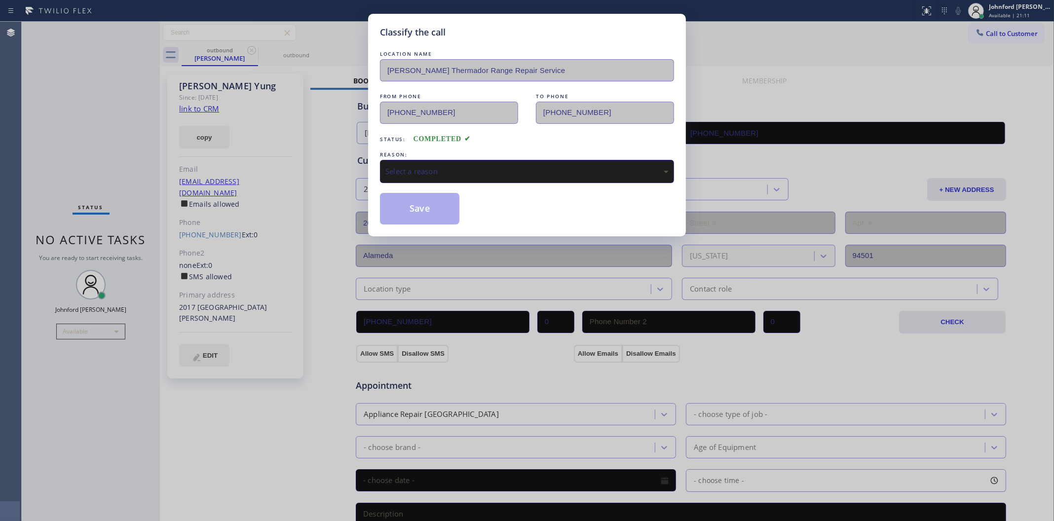
click at [401, 171] on div "Select a reason" at bounding box center [526, 171] width 283 height 11
click at [412, 206] on button "Save" at bounding box center [419, 209] width 79 height 32
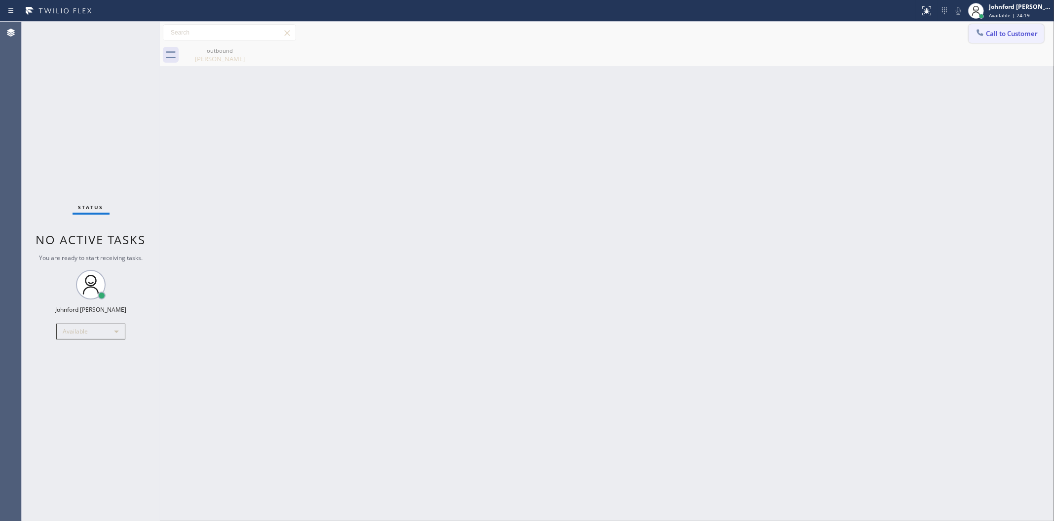
click at [992, 36] on span "Call to Customer" at bounding box center [1012, 33] width 52 height 9
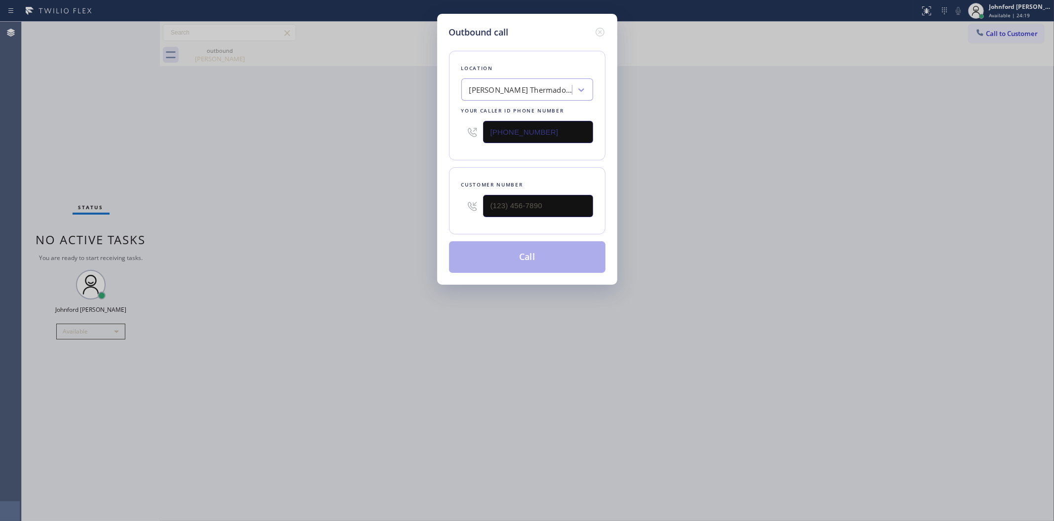
drag, startPoint x: 475, startPoint y: 130, endPoint x: 456, endPoint y: 127, distance: 19.0
click at [449, 132] on div "Location [GEOGRAPHIC_DATA] Thermador Range Repair Service Your caller id phone …" at bounding box center [527, 106] width 156 height 110
paste input "213) 566-9111"
type input "[PHONE_NUMBER]"
click at [550, 216] on div at bounding box center [538, 206] width 110 height 32
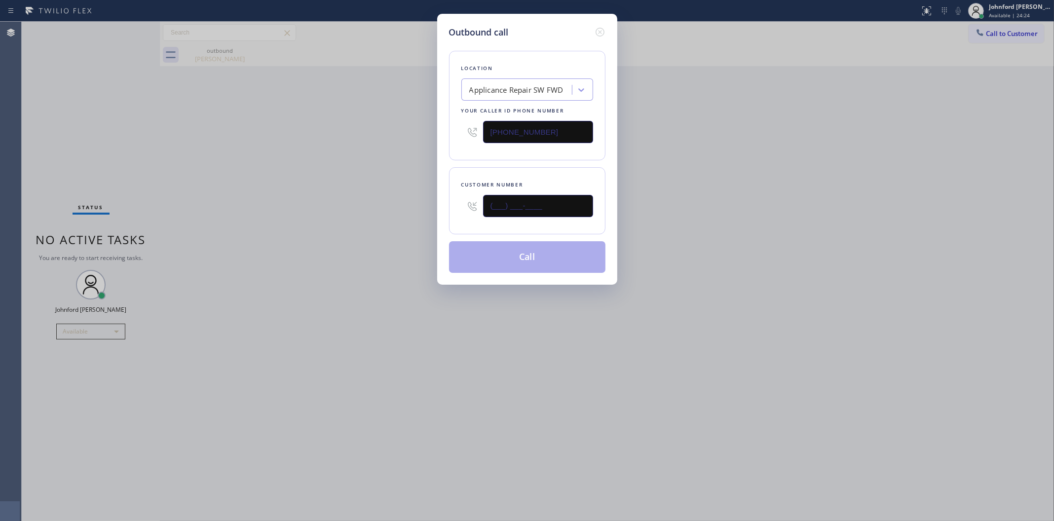
paste input "818) 795-5335"
drag, startPoint x: 550, startPoint y: 206, endPoint x: 413, endPoint y: 206, distance: 137.1
click at [418, 206] on div "Outbound call Location Applicance Repair SW FWD Your caller id phone number [PH…" at bounding box center [527, 260] width 1054 height 521
type input "[PHONE_NUMBER]"
click at [373, 200] on div "Outbound call Location Applicance Repair SW FWD Your caller id phone number [PH…" at bounding box center [527, 260] width 1054 height 521
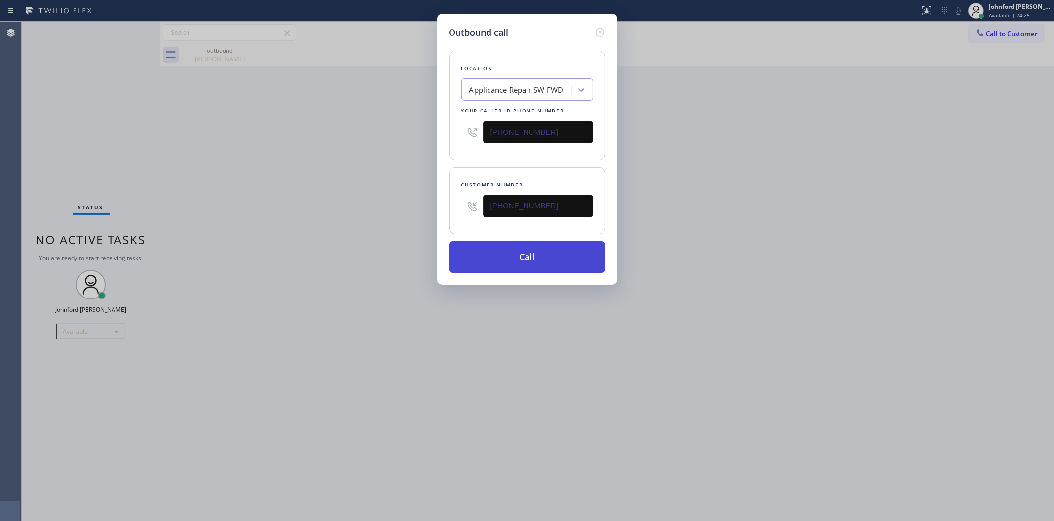
click at [502, 249] on button "Call" at bounding box center [527, 257] width 156 height 32
drag, startPoint x: 906, startPoint y: 194, endPoint x: 908, endPoint y: 24, distance: 170.2
click at [906, 193] on div "Outbound call Location Applicance Repair SW FWD Your caller id phone number [PH…" at bounding box center [527, 260] width 1054 height 521
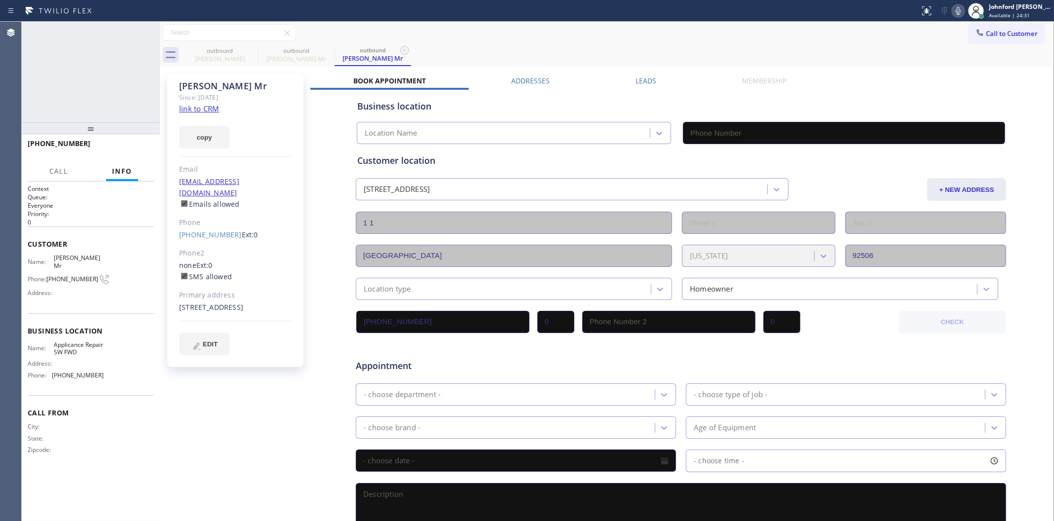
type input "[PHONE_NUMBER]"
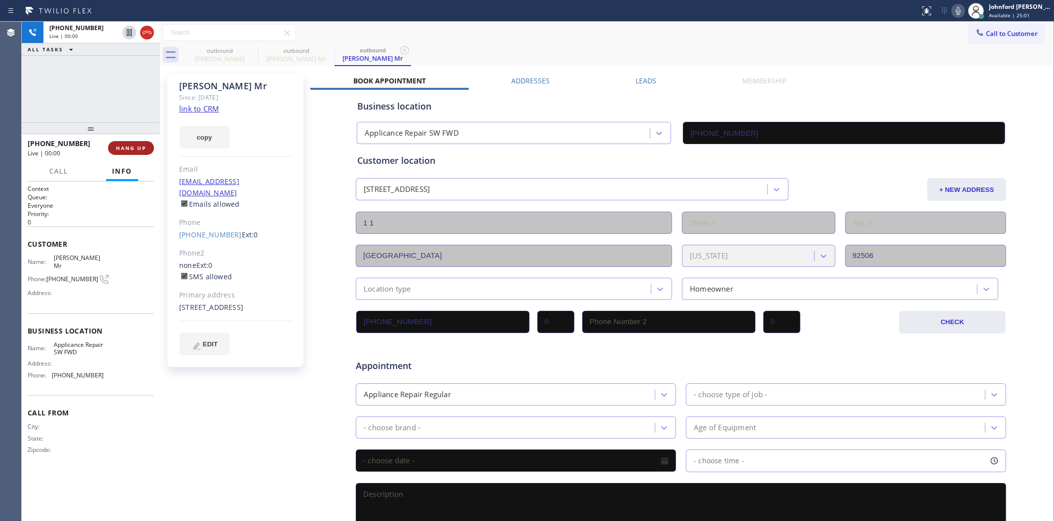
click at [135, 146] on span "HANG UP" at bounding box center [131, 148] width 30 height 7
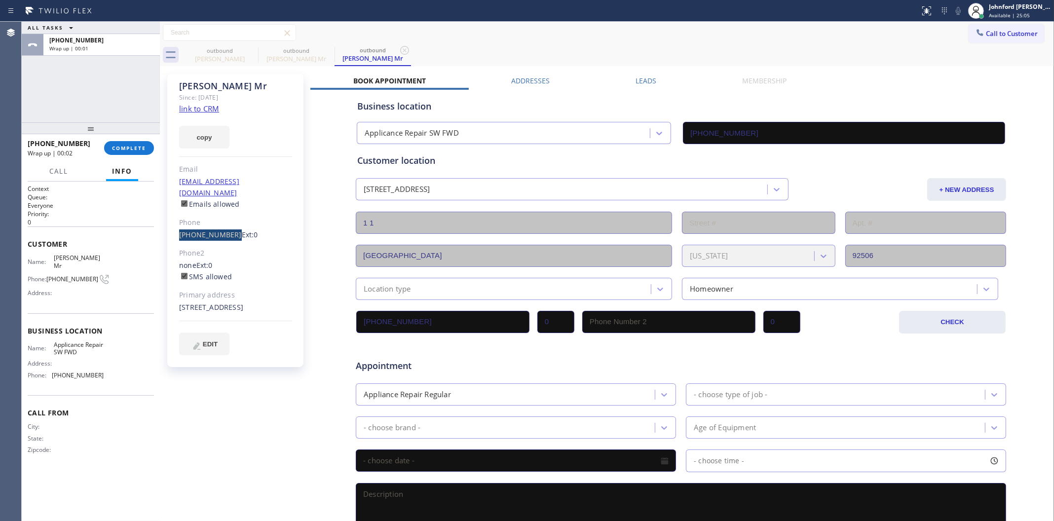
drag, startPoint x: 179, startPoint y: 223, endPoint x: 228, endPoint y: 224, distance: 49.8
click at [228, 229] on div "[PHONE_NUMBER] Ext: 0" at bounding box center [235, 234] width 113 height 11
copy link "[PHONE_NUMBER]"
click at [130, 141] on button "COMPLETE" at bounding box center [129, 148] width 50 height 14
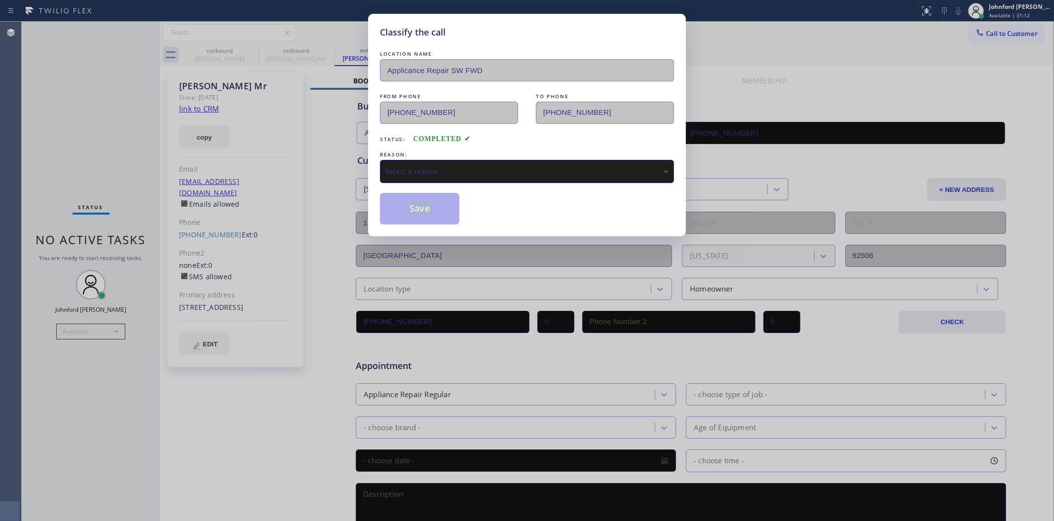
click at [482, 173] on div "LOCATION NAME Applicance Repair SW FWD FROM PHONE [PHONE_NUMBER] TO PHONE [PHON…" at bounding box center [527, 137] width 294 height 176
drag, startPoint x: 482, startPoint y: 173, endPoint x: 502, endPoint y: 174, distance: 19.3
click at [482, 173] on div "Select a reason" at bounding box center [526, 171] width 283 height 11
click at [430, 160] on div "Tech, Unknown/didnt ring" at bounding box center [527, 171] width 294 height 23
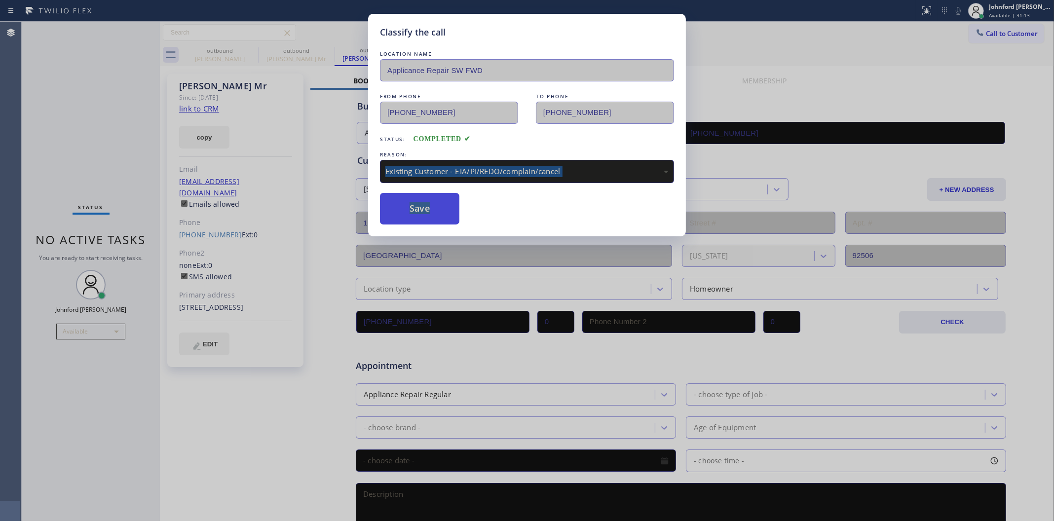
click at [424, 205] on button "Save" at bounding box center [419, 209] width 79 height 32
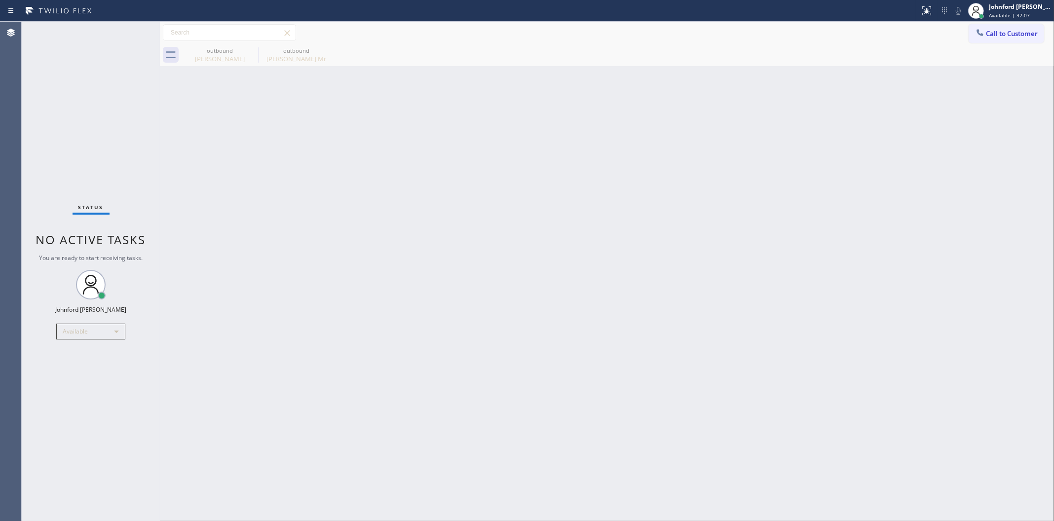
click at [904, 227] on div "Back to Dashboard Change Sender ID Customers Technicians Select a contact Outbo…" at bounding box center [607, 271] width 894 height 499
click at [981, 36] on icon at bounding box center [980, 33] width 10 height 10
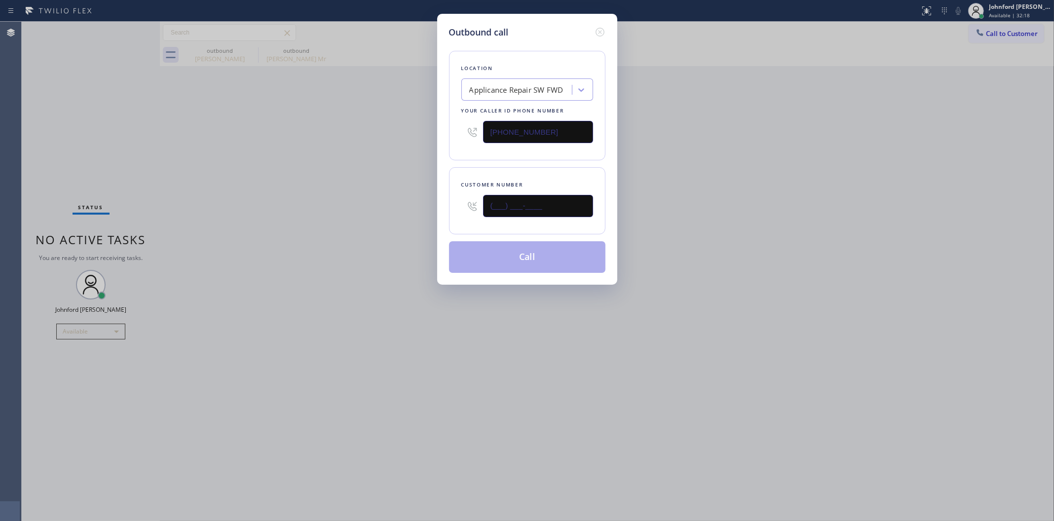
drag, startPoint x: 493, startPoint y: 213, endPoint x: 411, endPoint y: 214, distance: 82.4
click at [418, 214] on div "Outbound call Location Applicance Repair SW FWD Your caller id phone number [PH…" at bounding box center [527, 260] width 1054 height 521
paste input "818) 795-5335"
type input "[PHONE_NUMBER]"
click at [367, 214] on div "Outbound call Location Applicance Repair SW FWD Your caller id phone number [PH…" at bounding box center [527, 260] width 1054 height 521
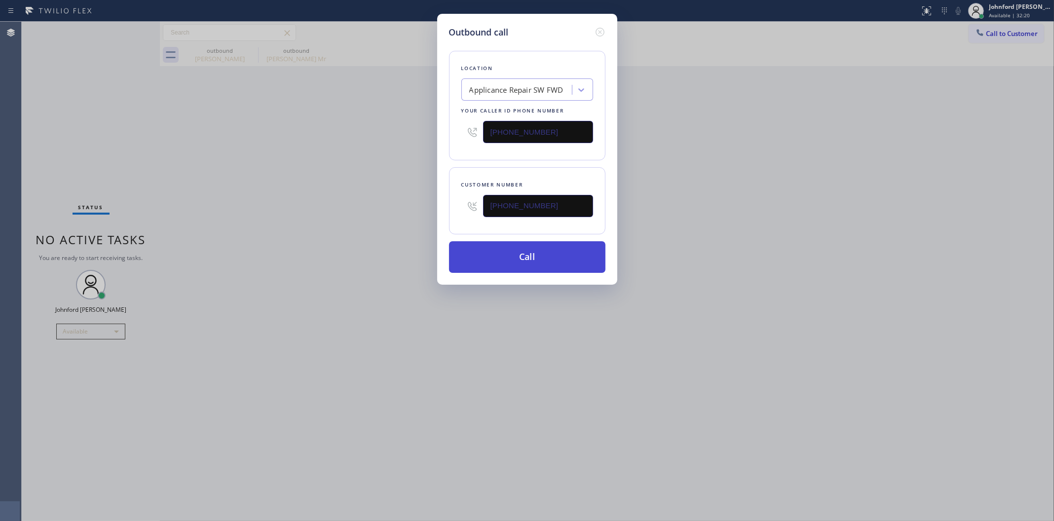
click at [526, 252] on button "Call" at bounding box center [527, 257] width 156 height 32
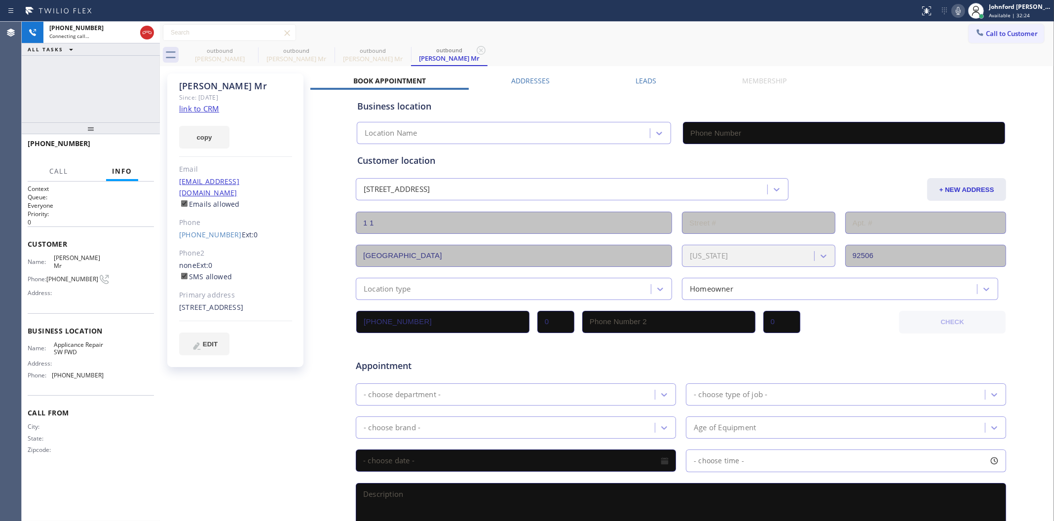
type input "[PHONE_NUMBER]"
click at [250, 49] on icon at bounding box center [251, 50] width 9 height 9
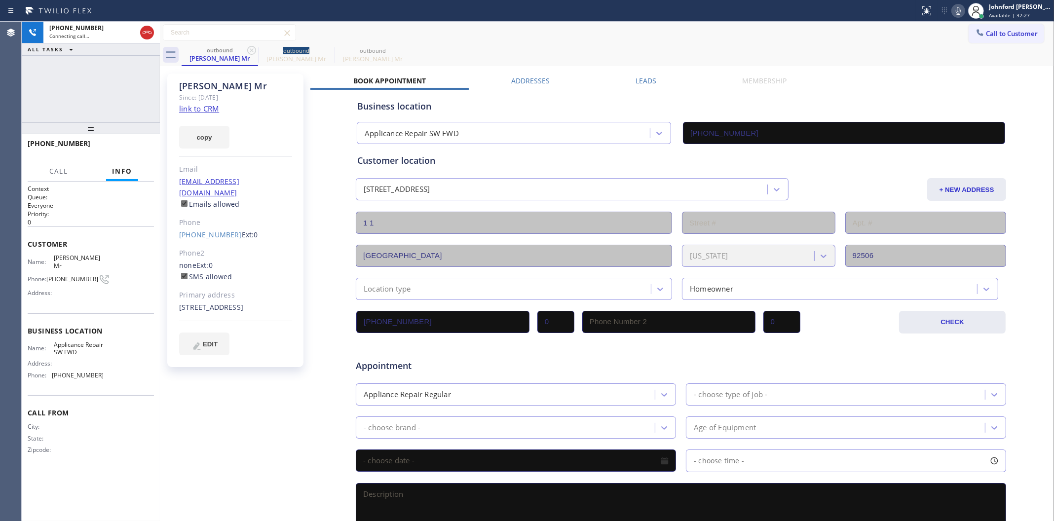
click at [250, 49] on icon at bounding box center [251, 50] width 9 height 9
click at [953, 8] on icon at bounding box center [958, 11] width 12 height 12
drag, startPoint x: 151, startPoint y: 139, endPoint x: 146, endPoint y: 141, distance: 6.0
click at [150, 139] on div "[PHONE_NUMBER] Live | 00:00 HANG UP" at bounding box center [91, 148] width 126 height 26
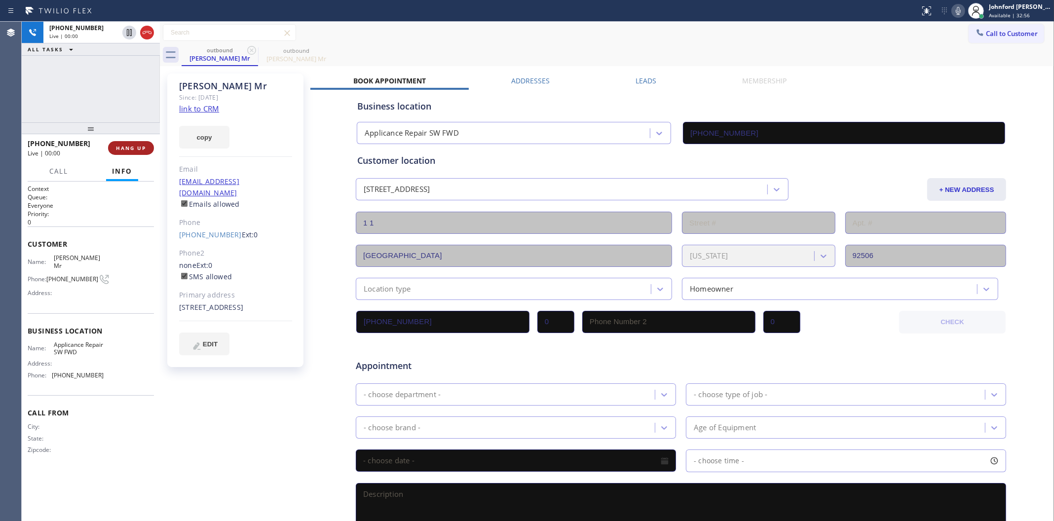
click at [146, 141] on button "HANG UP" at bounding box center [131, 148] width 46 height 14
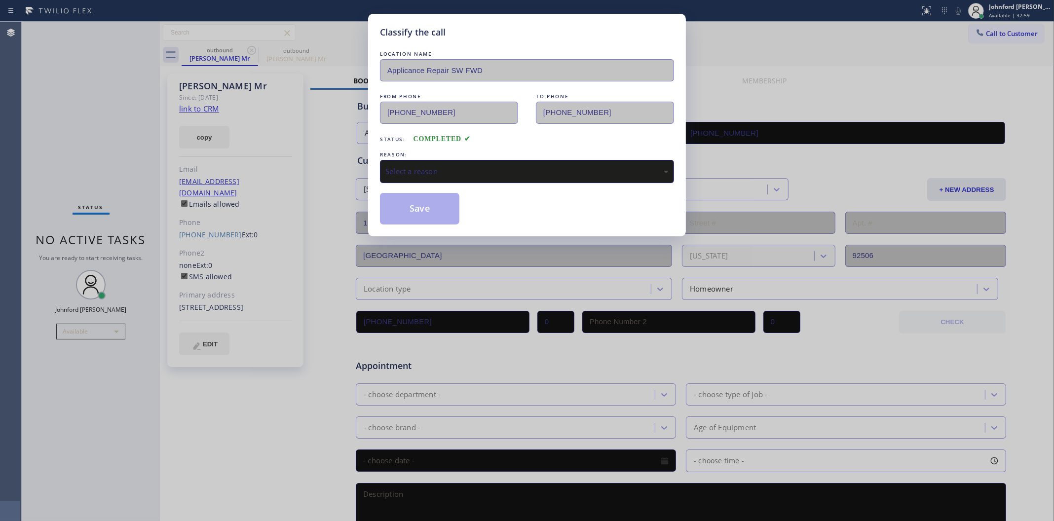
click at [438, 168] on div "Select a reason" at bounding box center [526, 171] width 283 height 11
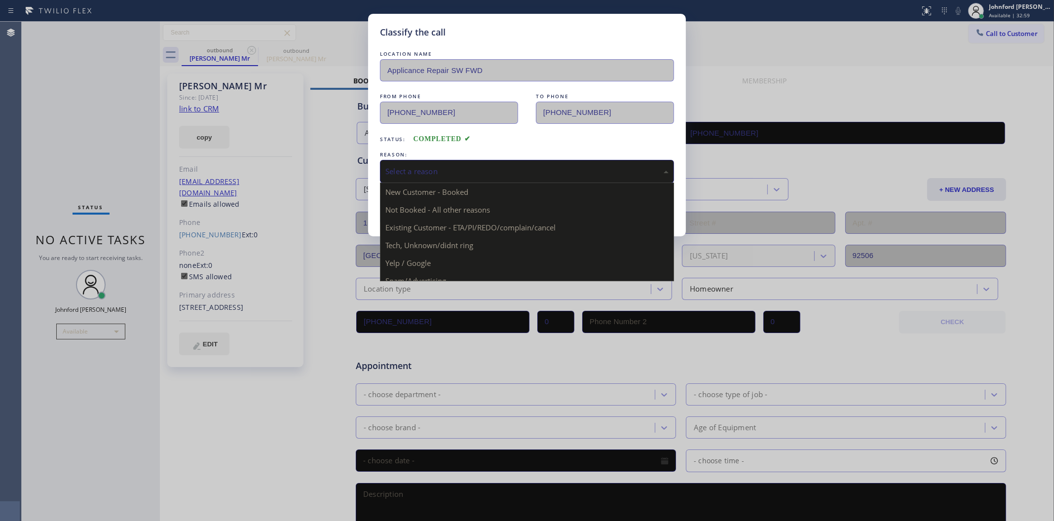
drag, startPoint x: 467, startPoint y: 236, endPoint x: 401, endPoint y: 216, distance: 68.5
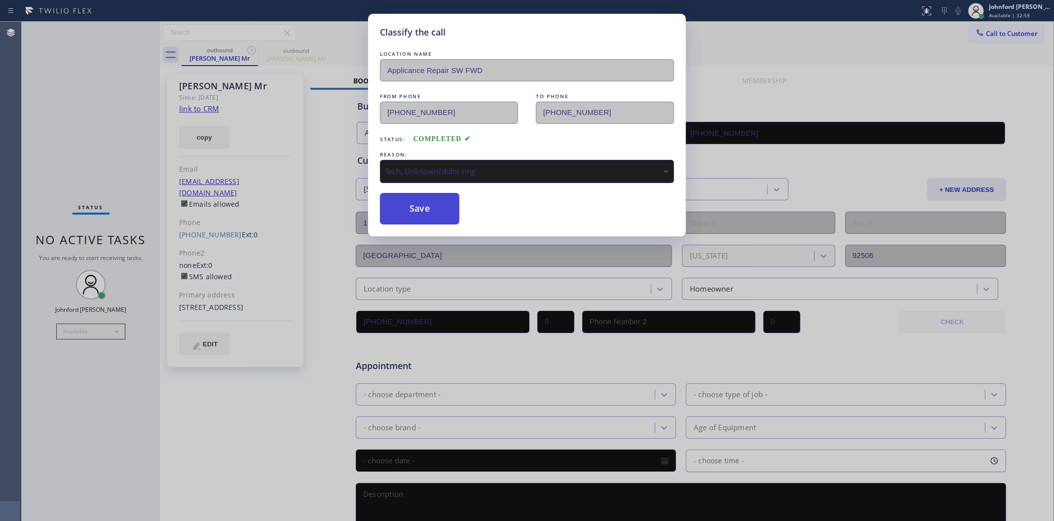
click at [401, 216] on button "Save" at bounding box center [419, 209] width 79 height 32
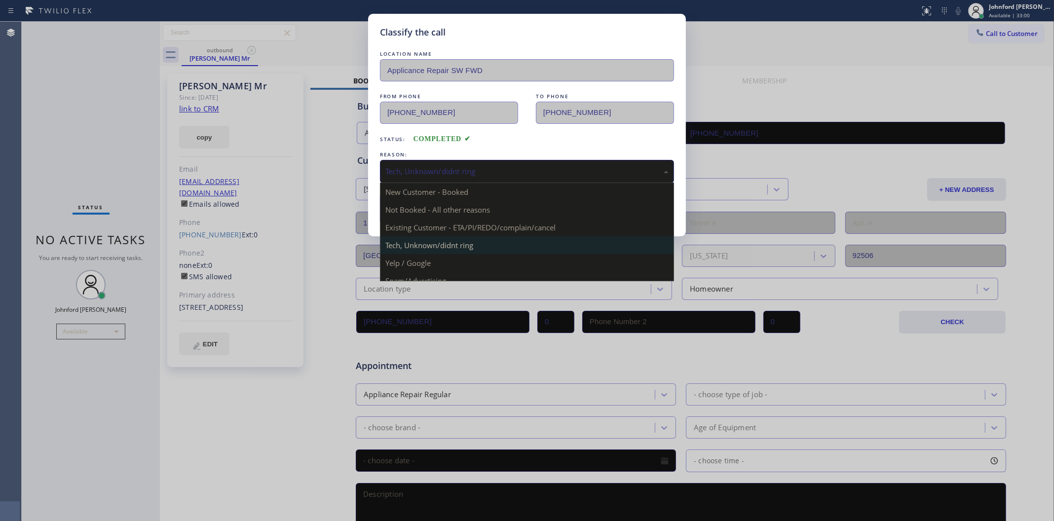
click at [425, 168] on div "Tech, Unknown/didnt ring" at bounding box center [526, 171] width 283 height 11
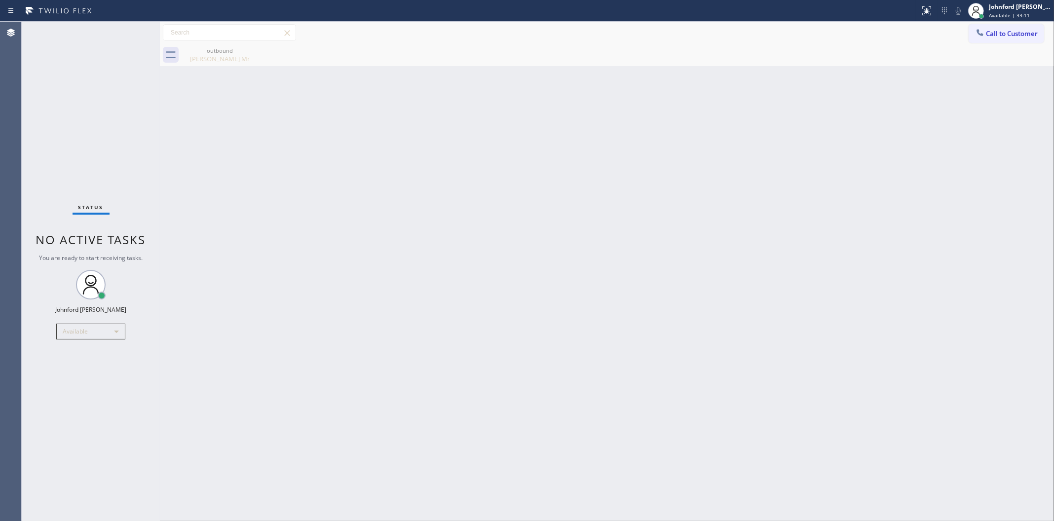
click at [988, 167] on div "Back to Dashboard Change Sender ID Customers Technicians Select a contact Outbo…" at bounding box center [607, 271] width 894 height 499
drag, startPoint x: 766, startPoint y: 147, endPoint x: 755, endPoint y: 62, distance: 85.5
click at [766, 147] on div "Back to Dashboard Change Sender ID Customers Technicians Select a contact Outbo…" at bounding box center [607, 271] width 894 height 499
click at [832, 257] on div "Back to Dashboard Change Sender ID Customers Technicians Select a contact Outbo…" at bounding box center [607, 271] width 894 height 499
click at [819, 220] on div "Back to Dashboard Change Sender ID Customers Technicians Select a contact Outbo…" at bounding box center [607, 271] width 894 height 499
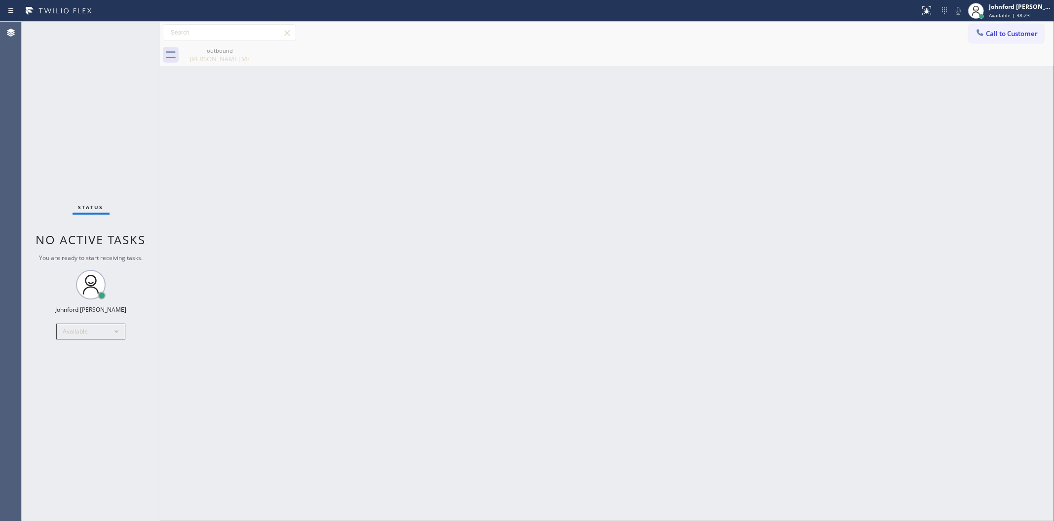
click at [973, 26] on button "Call to Customer" at bounding box center [1005, 33] width 75 height 19
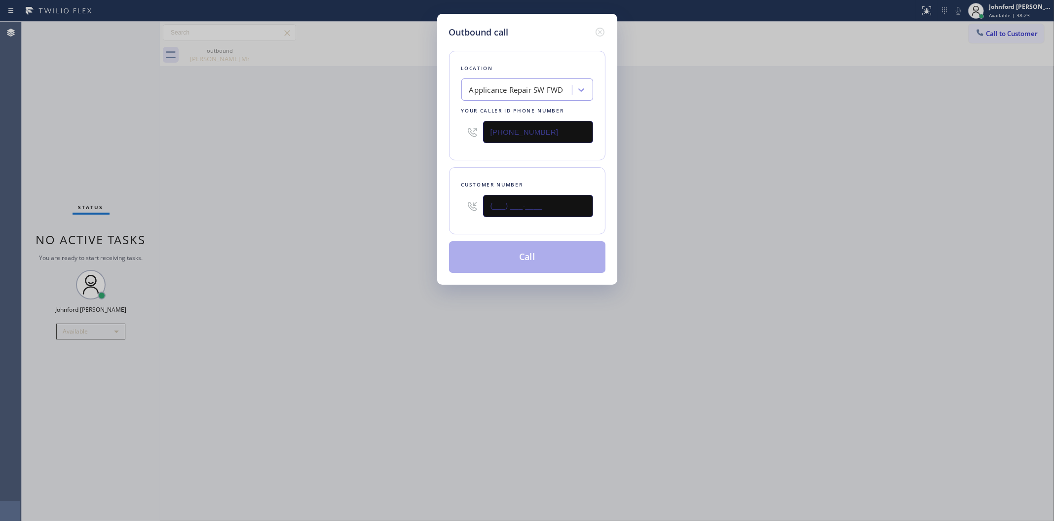
drag, startPoint x: 523, startPoint y: 203, endPoint x: 388, endPoint y: 203, distance: 135.2
click at [420, 203] on div "Outbound call Location Applicance Repair SW FWD Your caller id phone number [PH…" at bounding box center [527, 260] width 1054 height 521
paste input "718) 640-5716"
type input "[PHONE_NUMBER]"
click at [843, 176] on div "Outbound call Location Applicance Repair SW FWD Your caller id phone number [PH…" at bounding box center [527, 260] width 1054 height 521
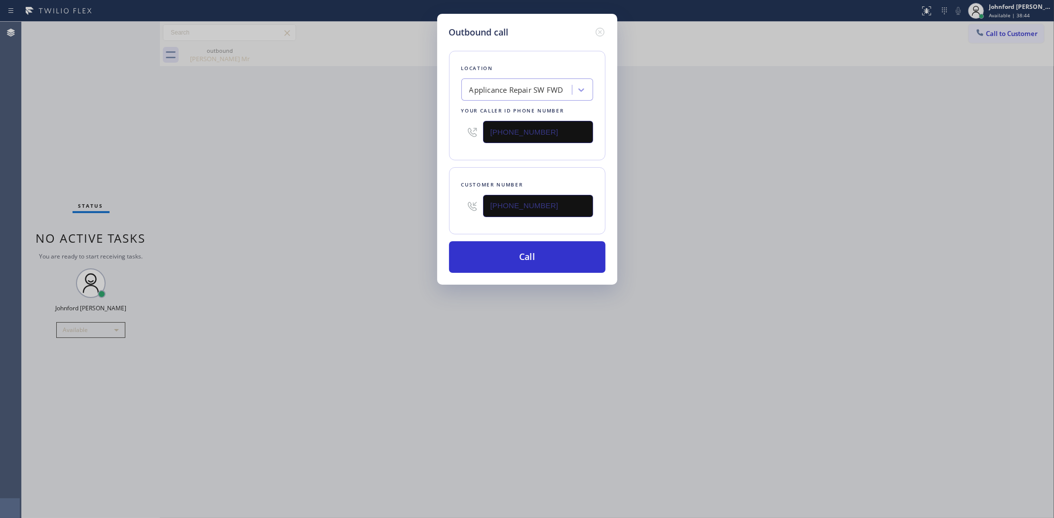
drag, startPoint x: 494, startPoint y: 127, endPoint x: 433, endPoint y: 127, distance: 61.2
click at [433, 127] on div "Outbound call Location Applicance Repair SW FWD Your caller id phone number [PH…" at bounding box center [527, 259] width 1054 height 518
paste input "855) 731-4952"
type input "[PHONE_NUMBER]"
click at [433, 127] on div "Outbound call Location Applicance Repair SW FWD Your caller id phone number [PH…" at bounding box center [527, 259] width 1054 height 518
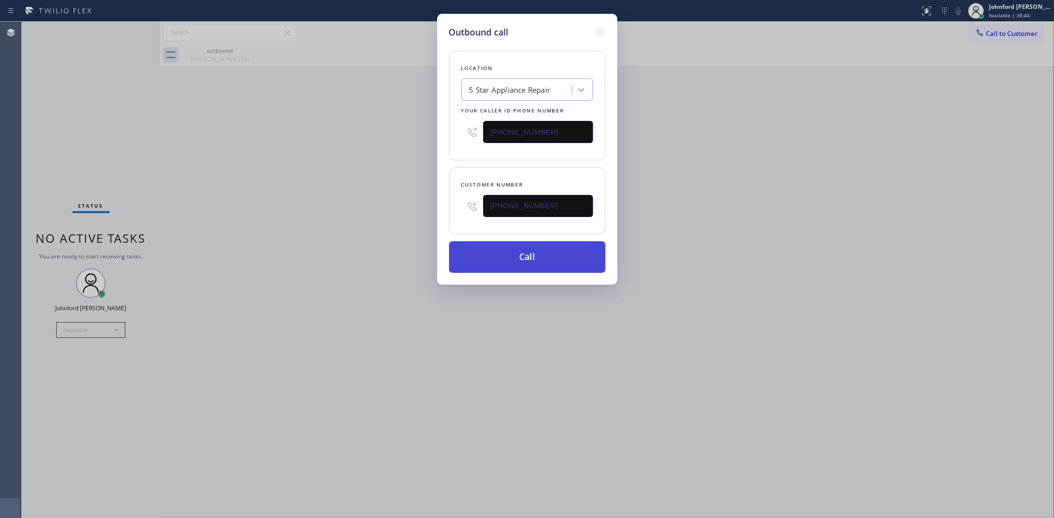
click at [508, 257] on button "Call" at bounding box center [527, 257] width 156 height 32
drag, startPoint x: 814, startPoint y: 202, endPoint x: 822, endPoint y: 95, distance: 107.4
click at [814, 201] on div "Outbound call Location 5 Star Appliance Repair Your caller id phone number [PHO…" at bounding box center [527, 259] width 1054 height 518
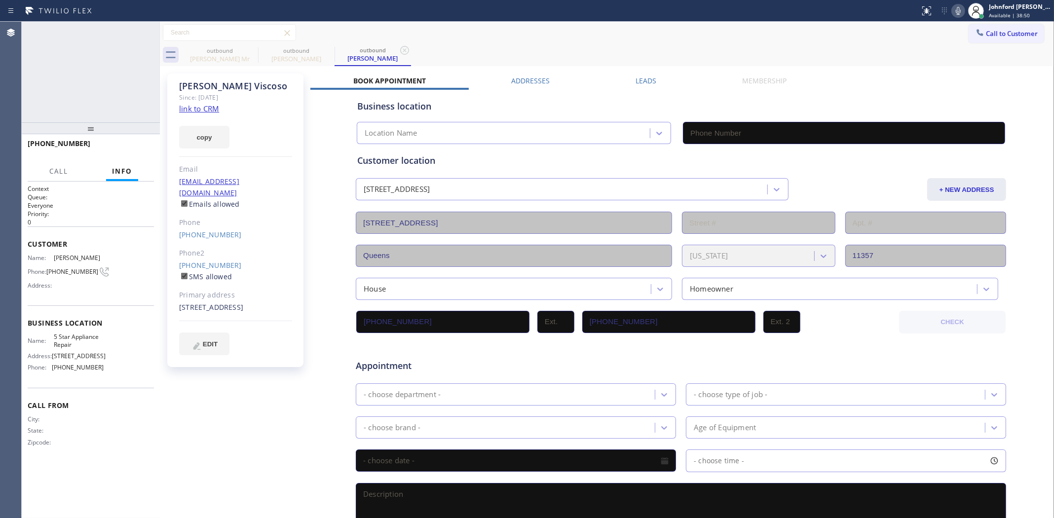
type input "[PHONE_NUMBER]"
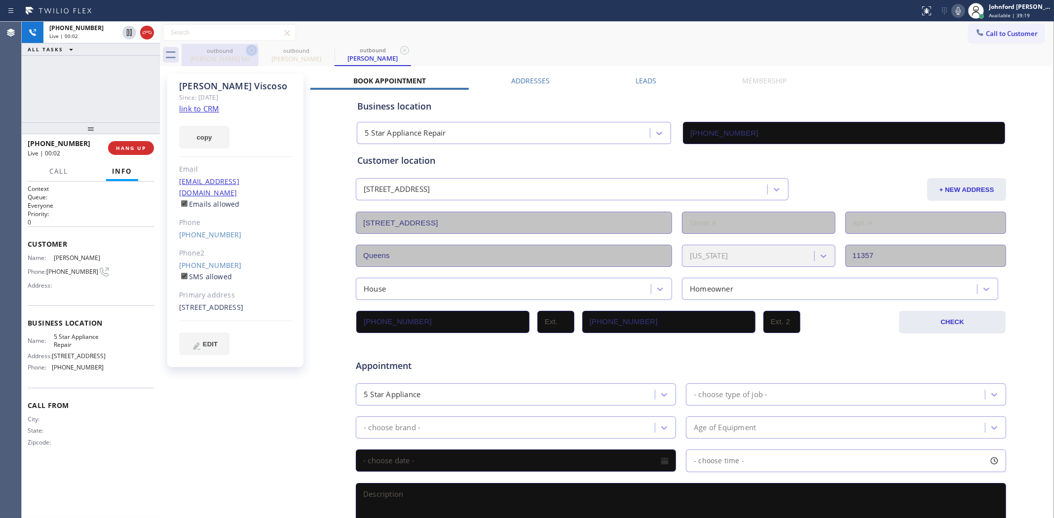
click at [247, 50] on icon at bounding box center [252, 50] width 12 height 12
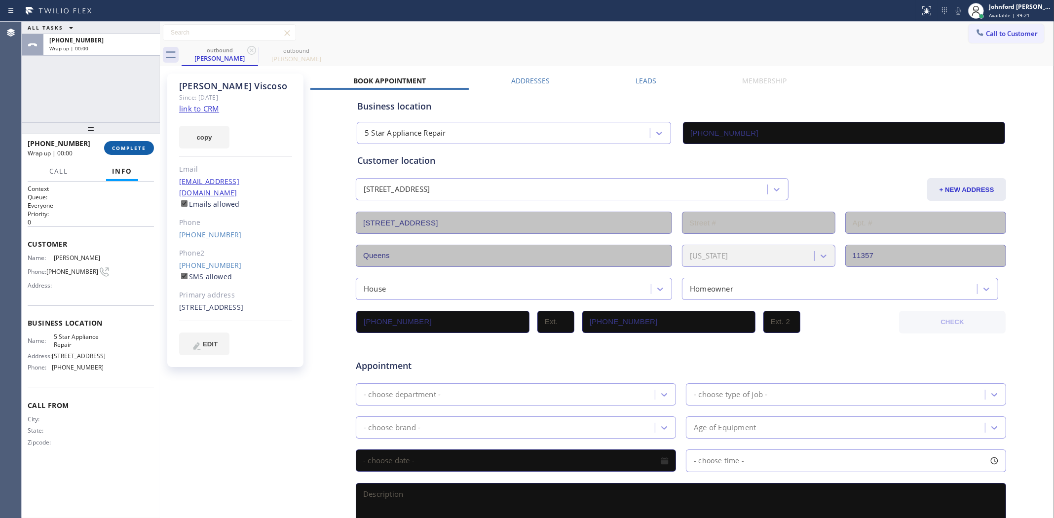
click at [135, 147] on span "COMPLETE" at bounding box center [129, 148] width 34 height 7
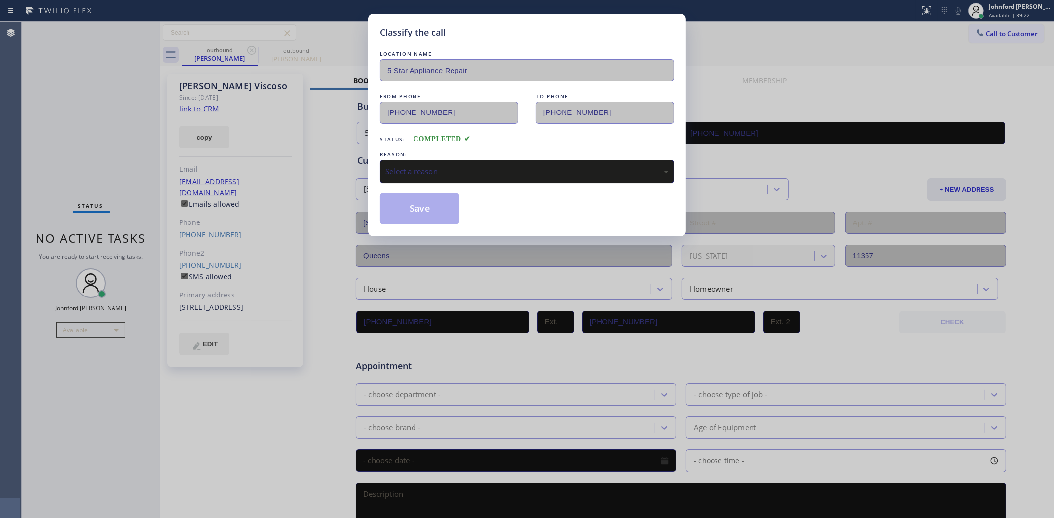
click at [493, 166] on div "Select a reason" at bounding box center [526, 171] width 283 height 11
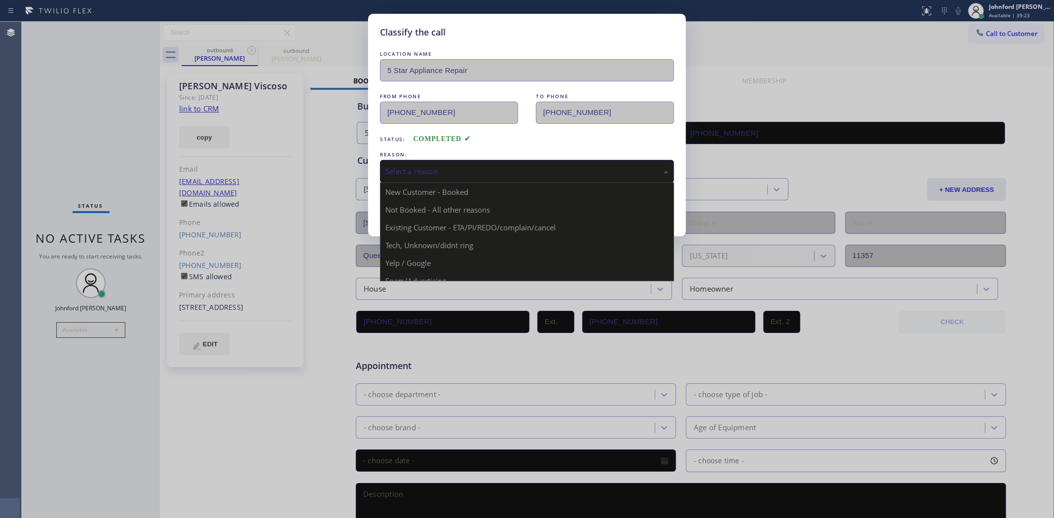
drag, startPoint x: 475, startPoint y: 219, endPoint x: 440, endPoint y: 210, distance: 35.3
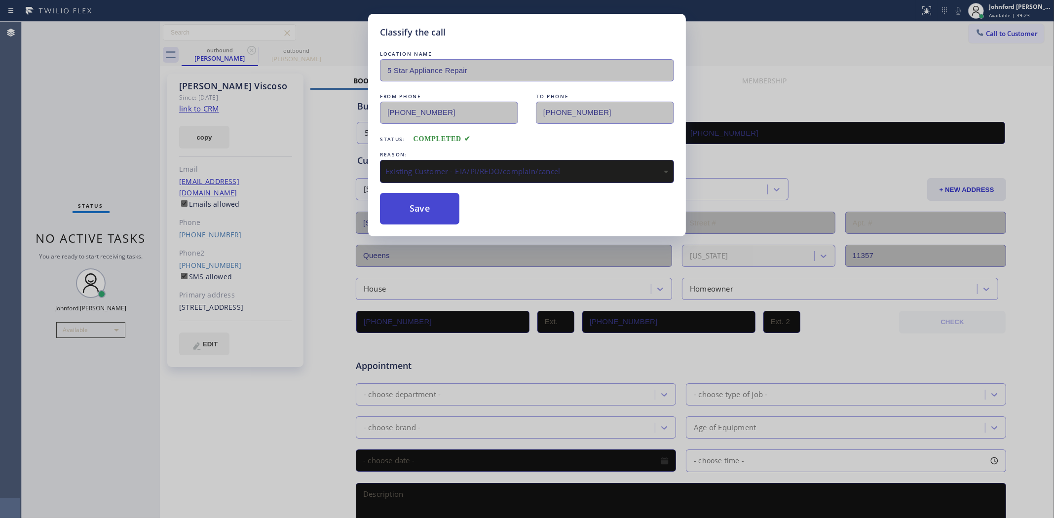
click at [439, 210] on button "Save" at bounding box center [419, 209] width 79 height 32
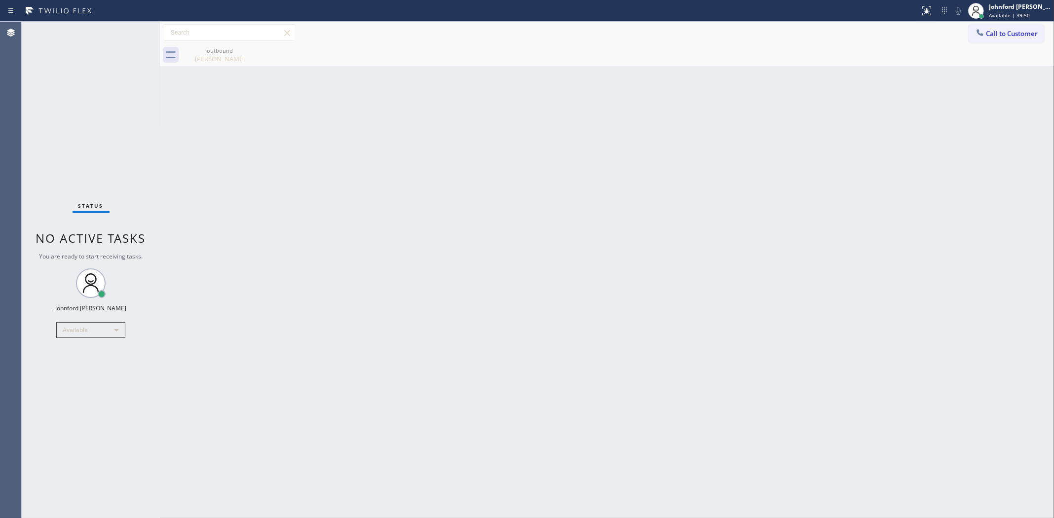
click at [985, 36] on div at bounding box center [980, 34] width 12 height 12
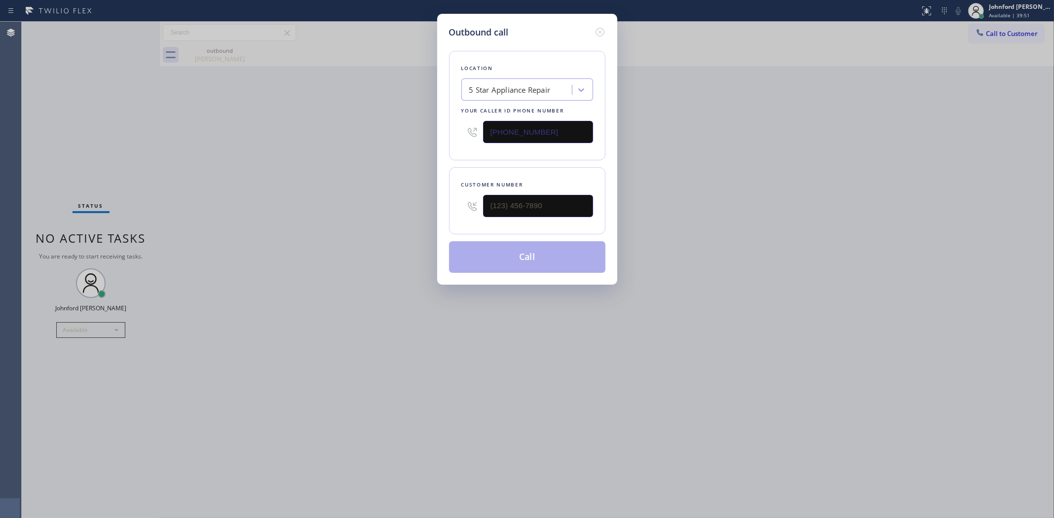
drag, startPoint x: 511, startPoint y: 195, endPoint x: 402, endPoint y: 195, distance: 108.0
click at [413, 195] on div "Outbound call Location 5 Star Appliance Repair Your caller id phone number [PHO…" at bounding box center [527, 259] width 1054 height 518
click at [558, 202] on input "(___) ___-____" at bounding box center [538, 206] width 110 height 22
paste input "949) 633-3332"
type input "[PHONE_NUMBER]"
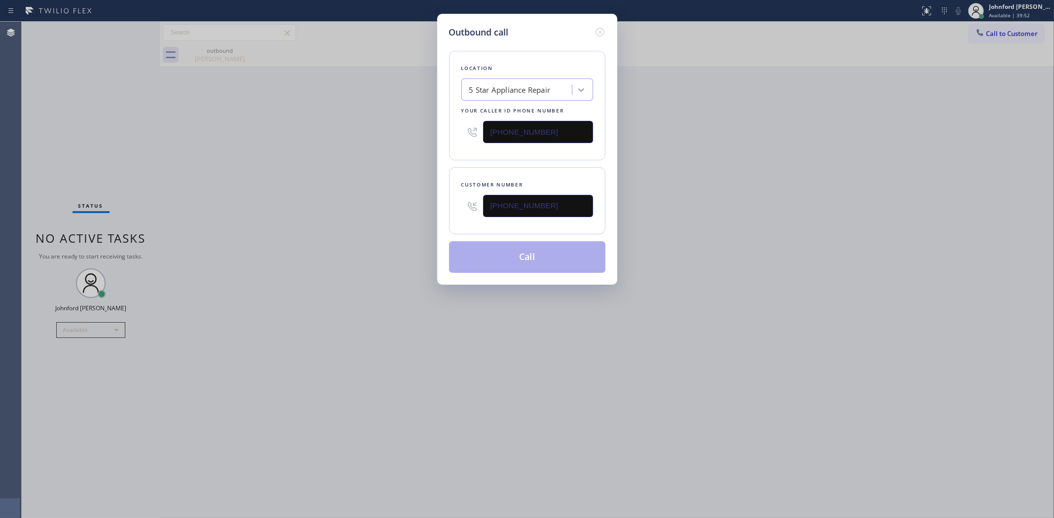
drag, startPoint x: 756, startPoint y: 188, endPoint x: 906, endPoint y: 70, distance: 191.4
click at [758, 188] on div "Outbound call Location 5 Star Appliance Repair Your caller id phone number [PHO…" at bounding box center [527, 259] width 1054 height 518
drag, startPoint x: 539, startPoint y: 122, endPoint x: 410, endPoint y: 131, distance: 129.0
click at [422, 130] on div "Outbound call Location 5 Star Appliance Repair Your caller id phone number [PHO…" at bounding box center [527, 259] width 1054 height 518
paste input "662-533"
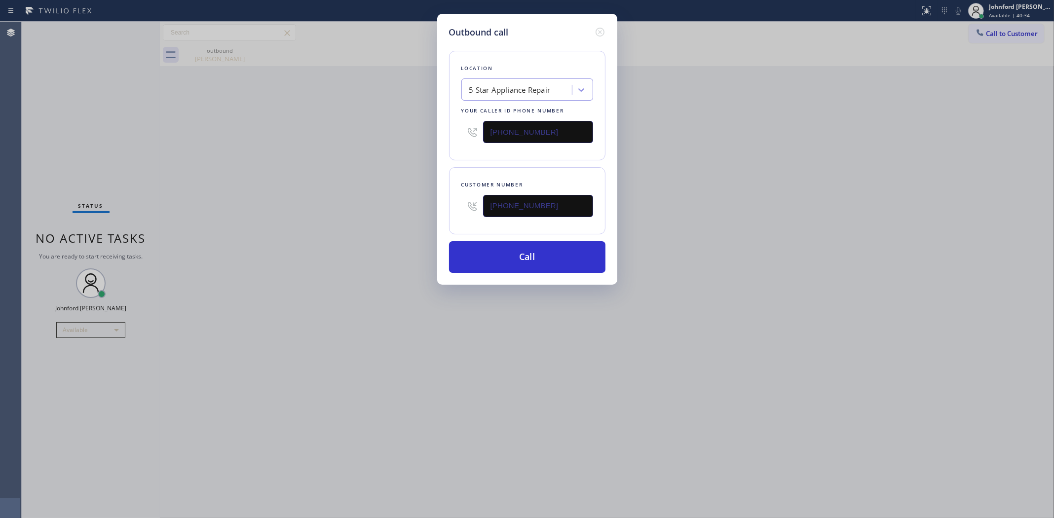
type input "[PHONE_NUMBER]"
click at [381, 132] on div "Outbound call Location 5 Star Appliance Repair Your caller id phone number [PHO…" at bounding box center [527, 259] width 1054 height 518
click at [482, 257] on button "Call" at bounding box center [527, 257] width 156 height 32
click at [724, 222] on div "Outbound call Location 4B2.Paid Sub Zero Repair Professionals Your caller id ph…" at bounding box center [527, 259] width 1054 height 518
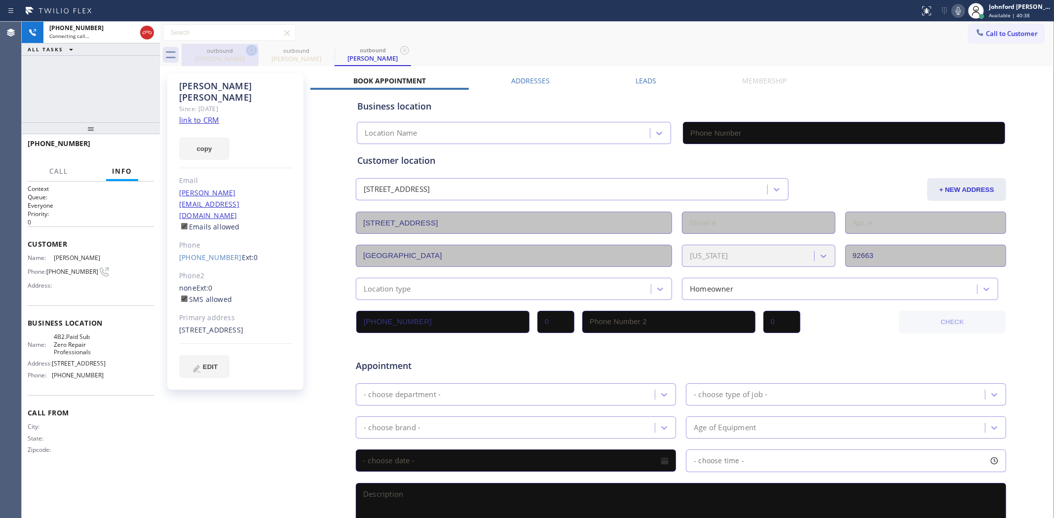
click at [246, 47] on icon at bounding box center [252, 50] width 12 height 12
type input "[PHONE_NUMBER]"
click at [953, 11] on div at bounding box center [958, 11] width 14 height 12
click at [955, 15] on icon at bounding box center [958, 11] width 12 height 12
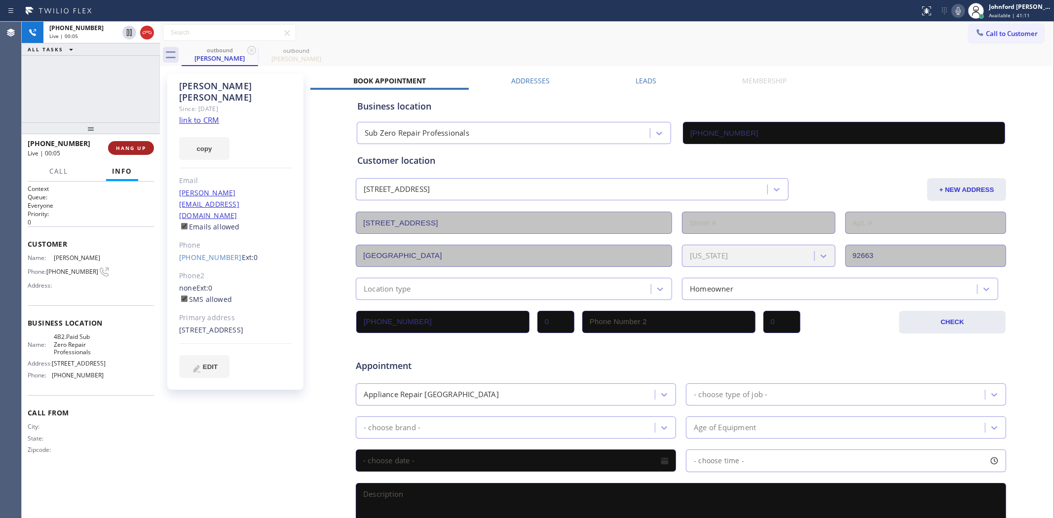
drag, startPoint x: 140, startPoint y: 144, endPoint x: 257, endPoint y: 125, distance: 119.4
click at [140, 143] on button "HANG UP" at bounding box center [131, 148] width 46 height 14
click at [119, 145] on span "COMPLETE" at bounding box center [129, 148] width 34 height 7
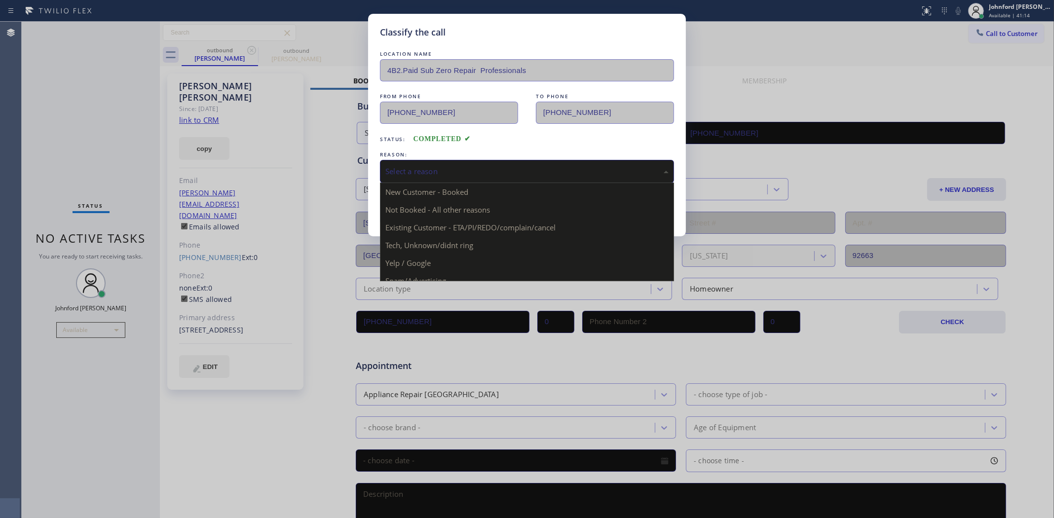
drag, startPoint x: 525, startPoint y: 179, endPoint x: 476, endPoint y: 166, distance: 51.1
click at [523, 181] on div "Select a reason New Customer - Booked Not Booked - All other reasons Existing C…" at bounding box center [527, 171] width 294 height 23
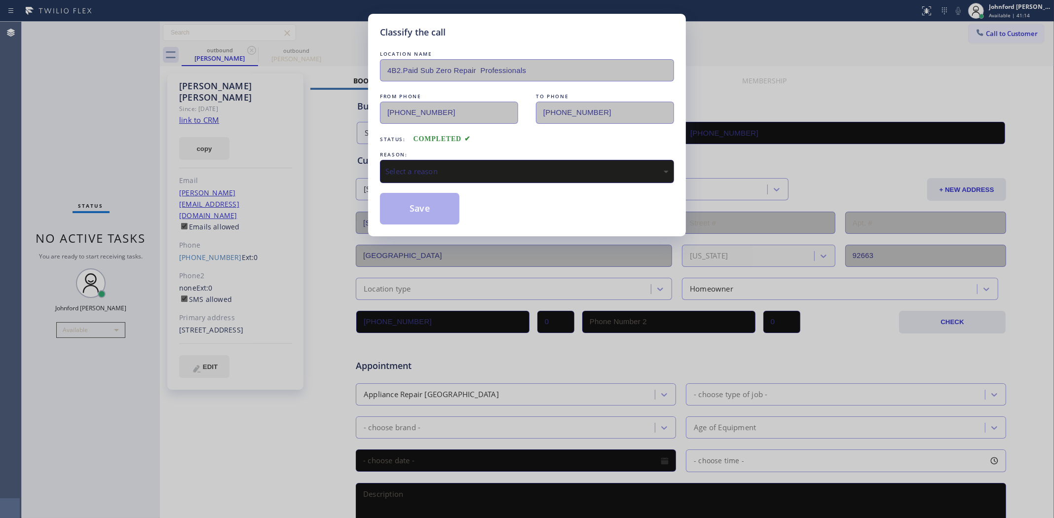
click at [472, 161] on div "Select a reason" at bounding box center [527, 171] width 294 height 23
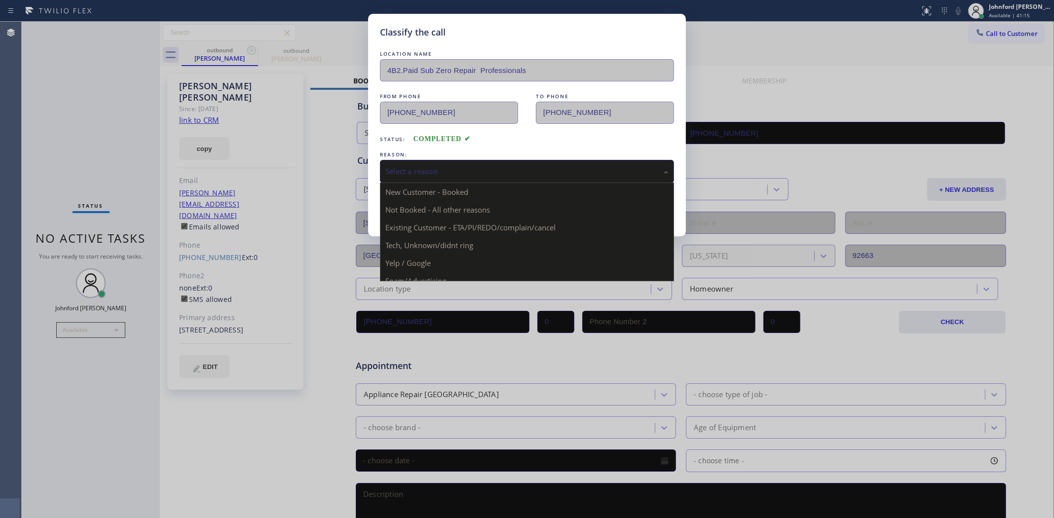
click at [475, 161] on div "Select a reason" at bounding box center [527, 171] width 294 height 23
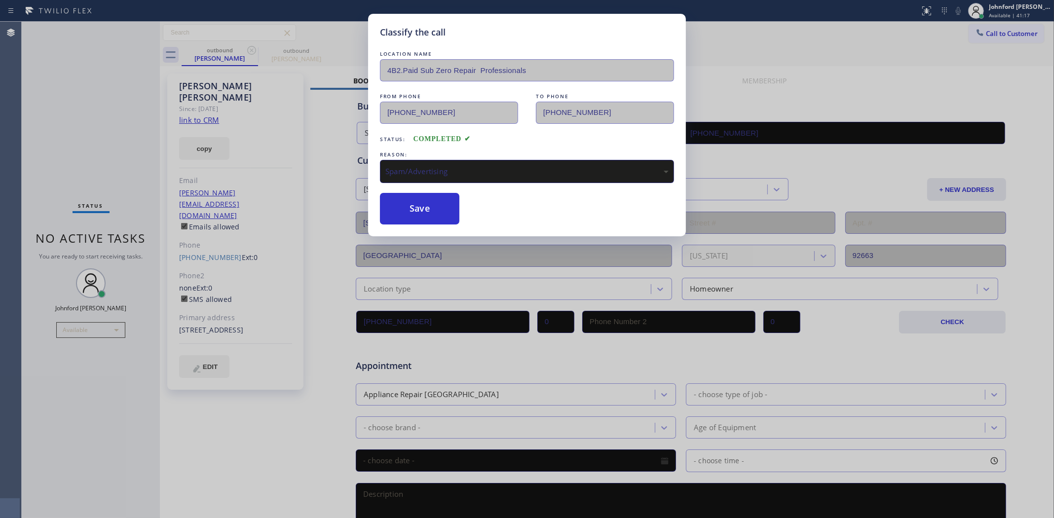
click at [424, 156] on div "REASON:" at bounding box center [527, 154] width 294 height 10
click at [427, 168] on div "Spam/Advertising" at bounding box center [526, 171] width 283 height 11
click at [435, 219] on button "Save" at bounding box center [419, 209] width 79 height 32
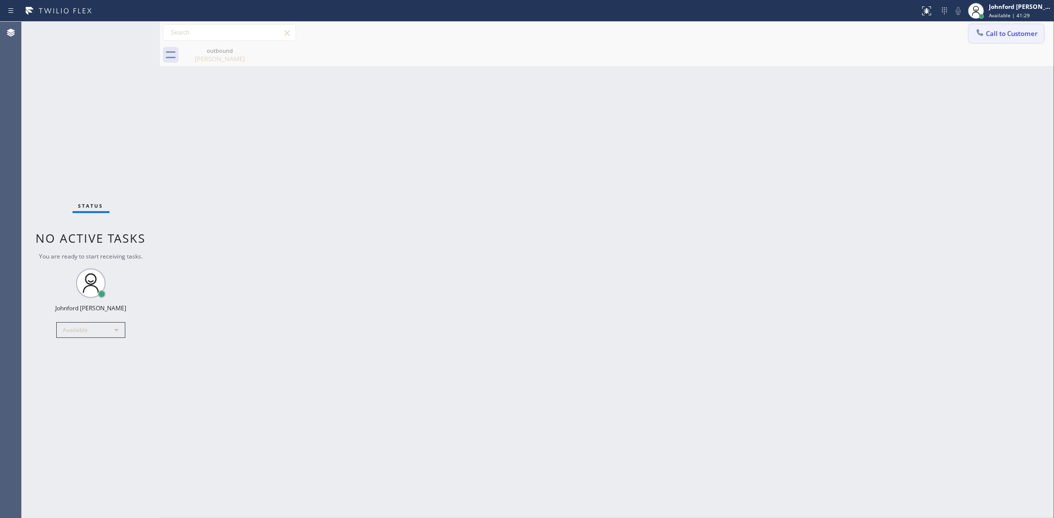
click at [974, 31] on div at bounding box center [980, 34] width 12 height 12
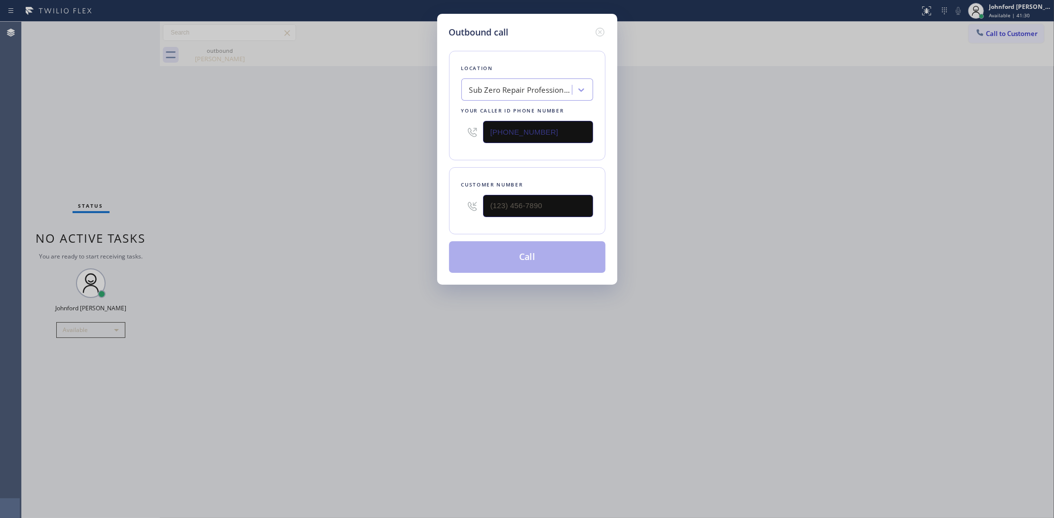
drag, startPoint x: 506, startPoint y: 221, endPoint x: 447, endPoint y: 211, distance: 59.0
click at [435, 216] on div "Outbound call Location Sub Zero Repair Professionals Your caller id phone numbe…" at bounding box center [527, 259] width 1054 height 518
click at [542, 198] on input "(___) ___-____" at bounding box center [538, 206] width 110 height 22
paste input "316) 259-3400"
click at [706, 196] on div "Outbound call Location Sub Zero Repair Professionals Your caller id phone numbe…" at bounding box center [527, 259] width 1054 height 518
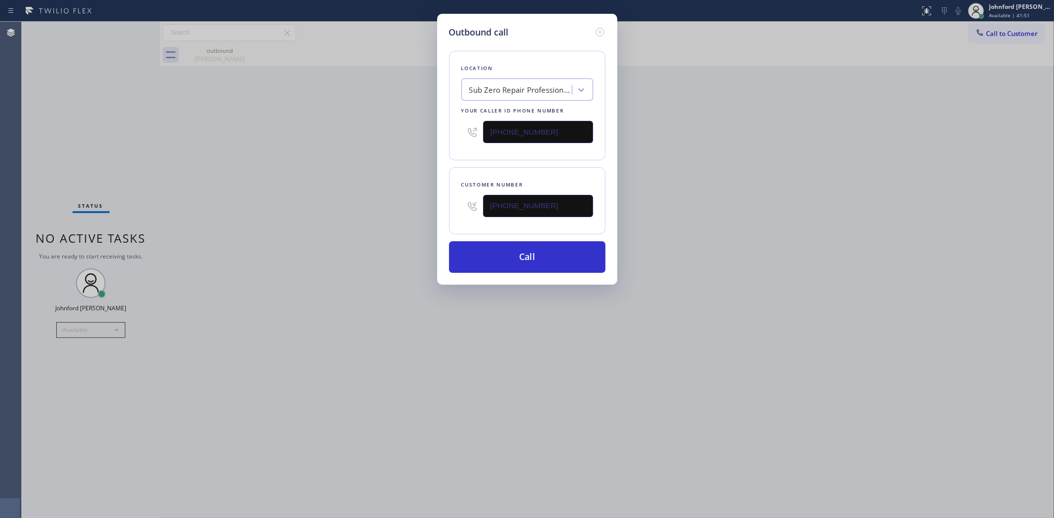
click at [995, 33] on div "Outbound call Location Sub Zero Repair Professionals Your caller id phone numbe…" at bounding box center [527, 259] width 1054 height 518
drag, startPoint x: 496, startPoint y: 210, endPoint x: 472, endPoint y: 210, distance: 24.2
click at [472, 210] on div "[PHONE_NUMBER]" at bounding box center [527, 206] width 132 height 32
paste input "951) 538-1703"
type input "[PHONE_NUMBER]"
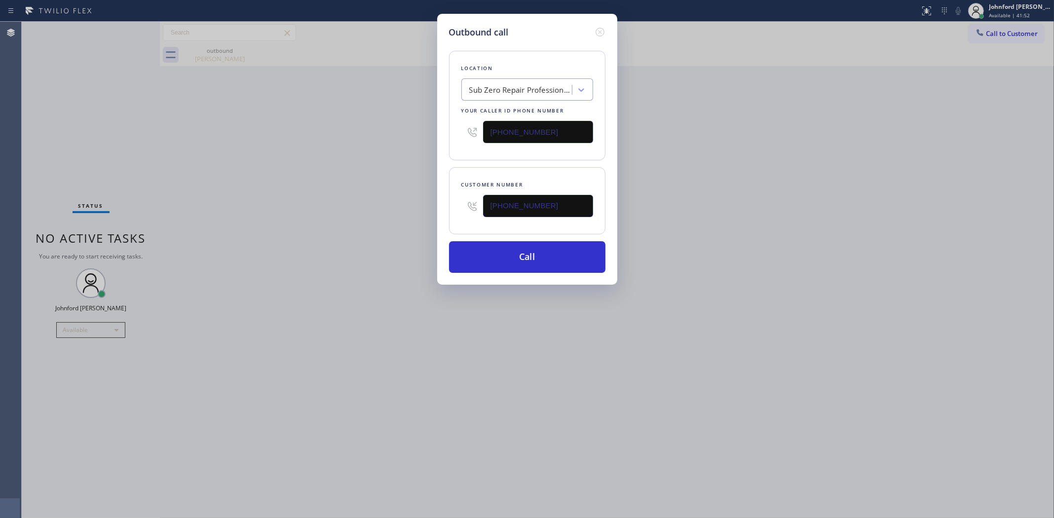
click at [793, 191] on div "Outbound call Location Sub Zero Repair Professionals Your caller id phone numbe…" at bounding box center [527, 259] width 1054 height 518
drag, startPoint x: 538, startPoint y: 127, endPoint x: 327, endPoint y: 164, distance: 214.4
click at [419, 140] on div "Outbound call Location Sub Zero Repair Professionals Your caller id phone numbe…" at bounding box center [527, 259] width 1054 height 518
paste input "731-495"
type input "[PHONE_NUMBER]"
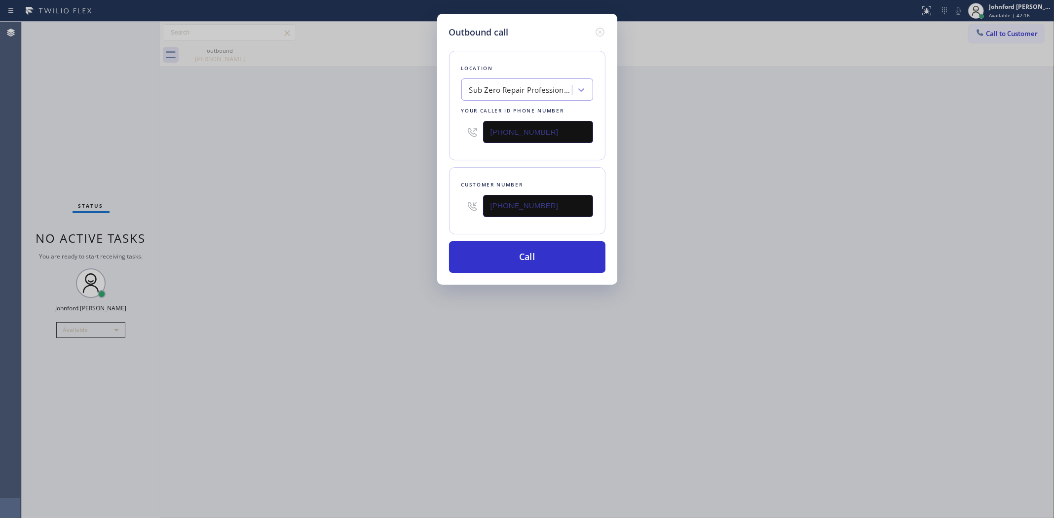
click at [315, 164] on div "Outbound call Location Sub Zero Repair Professionals Your caller id phone numbe…" at bounding box center [527, 259] width 1054 height 518
click at [510, 247] on button "Call" at bounding box center [527, 257] width 156 height 32
drag, startPoint x: 721, startPoint y: 211, endPoint x: 769, endPoint y: 62, distance: 156.6
click at [728, 208] on div "Outbound call Location 5 Star Appliance Repair Your caller id phone number [PHO…" at bounding box center [527, 259] width 1054 height 518
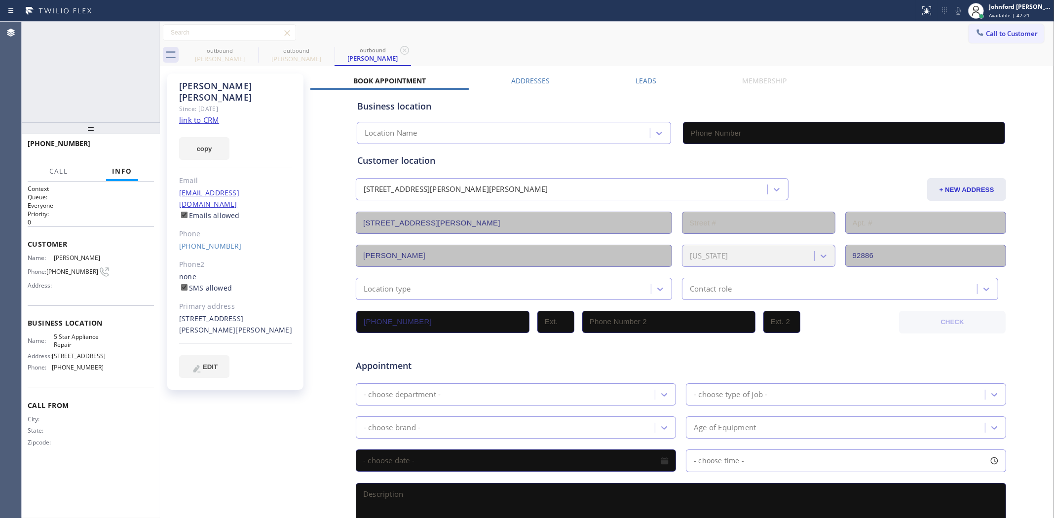
type input "[PHONE_NUMBER]"
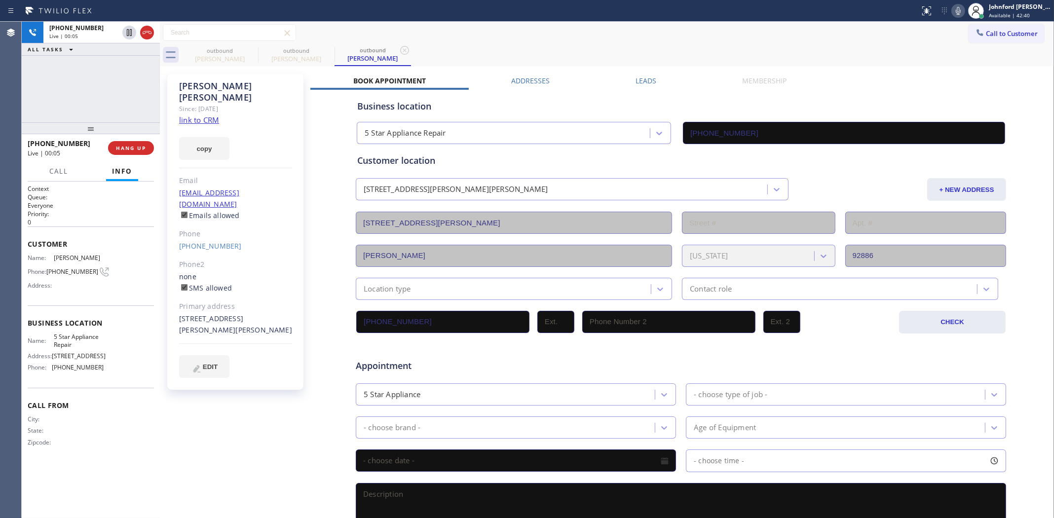
click at [145, 132] on div at bounding box center [91, 128] width 138 height 12
click at [135, 145] on span "HANG UP" at bounding box center [131, 148] width 30 height 7
click at [1001, 38] on button "Call to Customer" at bounding box center [1005, 33] width 75 height 19
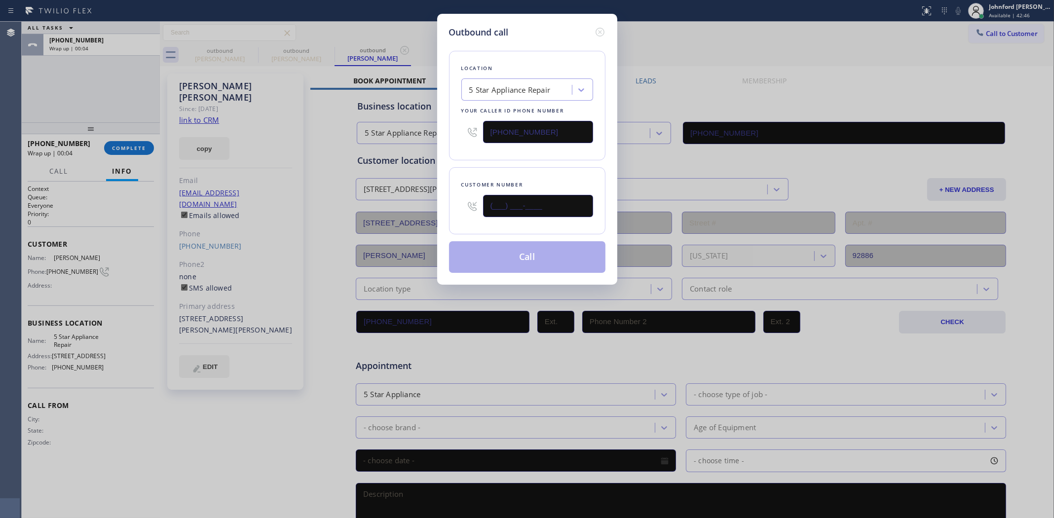
drag, startPoint x: 509, startPoint y: 205, endPoint x: 447, endPoint y: 205, distance: 61.2
click at [447, 205] on div "Outbound call Location 5 Star Appliance Repair Your caller id phone number [PHO…" at bounding box center [527, 149] width 180 height 271
paste input "206) 229-6277"
type input "[PHONE_NUMBER]"
click at [476, 160] on div "Location 5 Star Appliance Repair Your caller id phone number [PHONE_NUMBER] Cus…" at bounding box center [527, 156] width 156 height 234
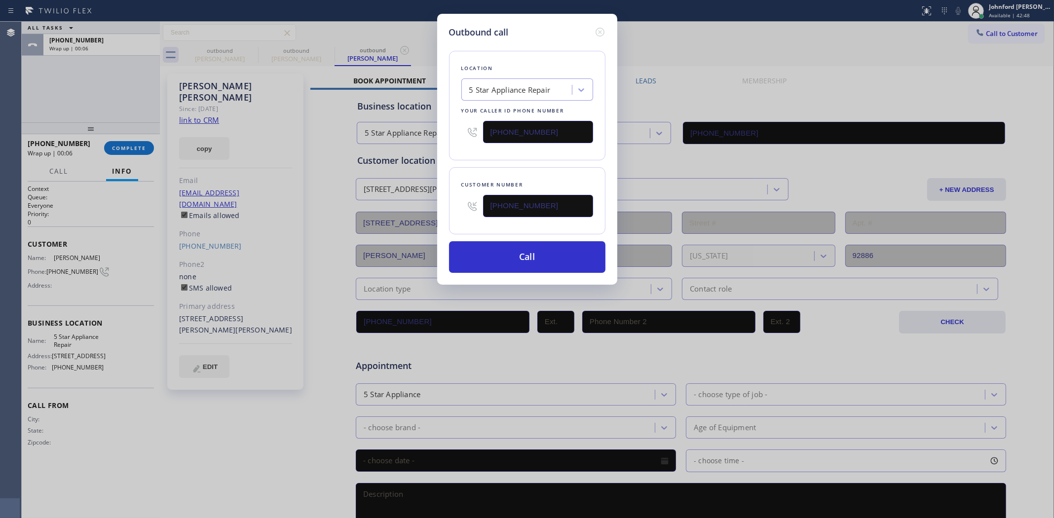
click at [541, 237] on div "Location 5 Star Appliance Repair Your caller id phone number [PHONE_NUMBER] Cus…" at bounding box center [527, 156] width 156 height 234
click at [538, 256] on button "Call" at bounding box center [527, 257] width 156 height 32
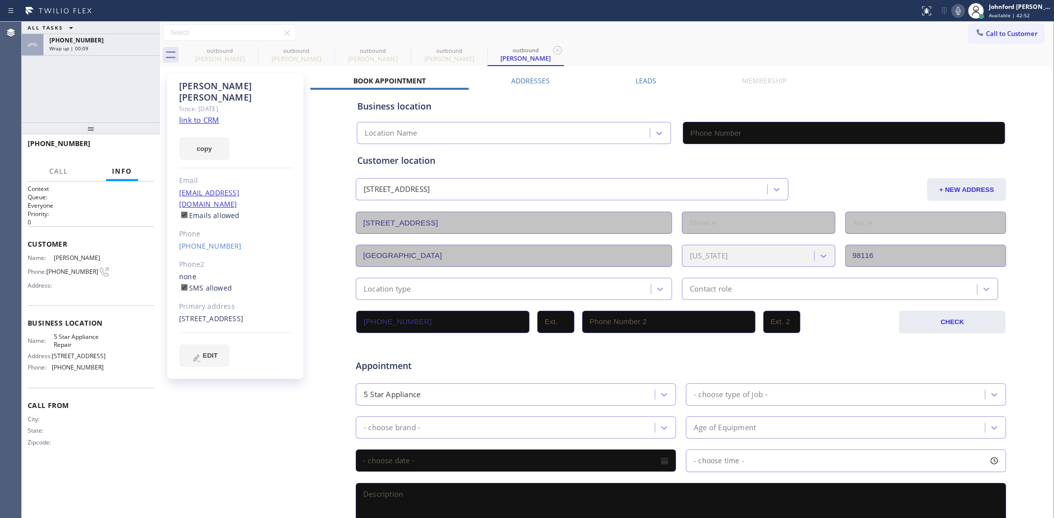
type input "[PHONE_NUMBER]"
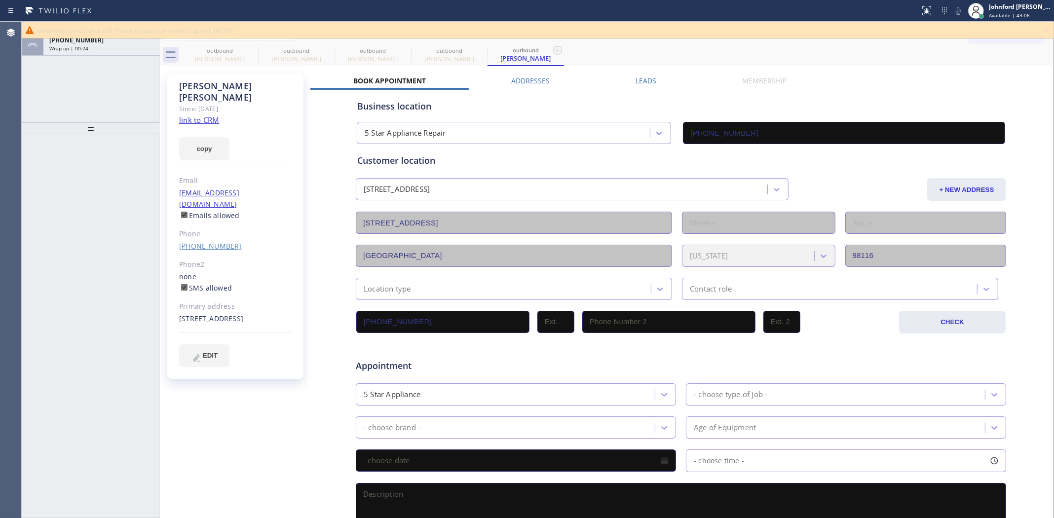
click at [203, 241] on link "[PHONE_NUMBER]" at bounding box center [210, 245] width 63 height 9
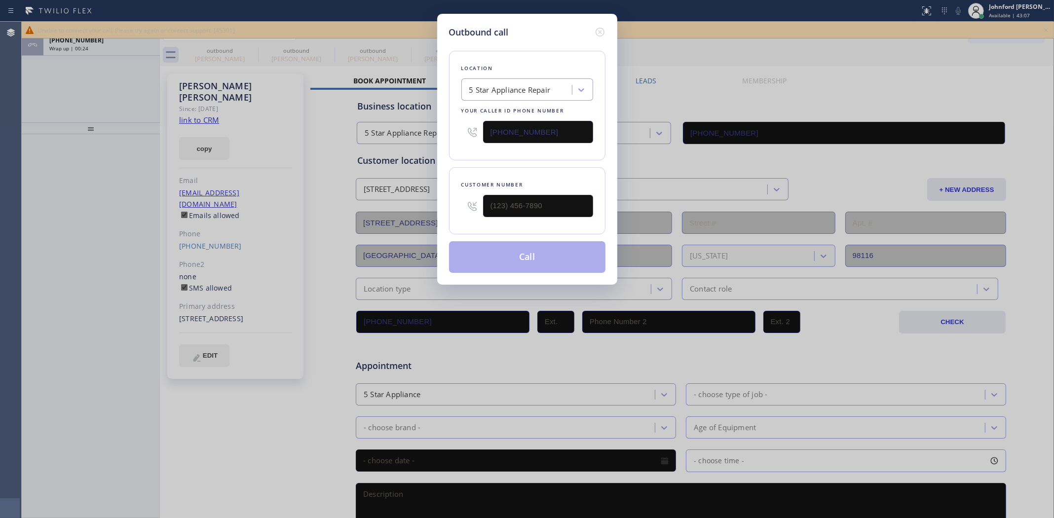
type input "[PHONE_NUMBER]"
drag, startPoint x: 551, startPoint y: 138, endPoint x: 455, endPoint y: 137, distance: 96.2
click at [455, 137] on div "Location 5 Star Appliance Repair Your caller id phone number [PHONE_NUMBER]" at bounding box center [527, 106] width 156 height 110
paste input "206) 309-8891"
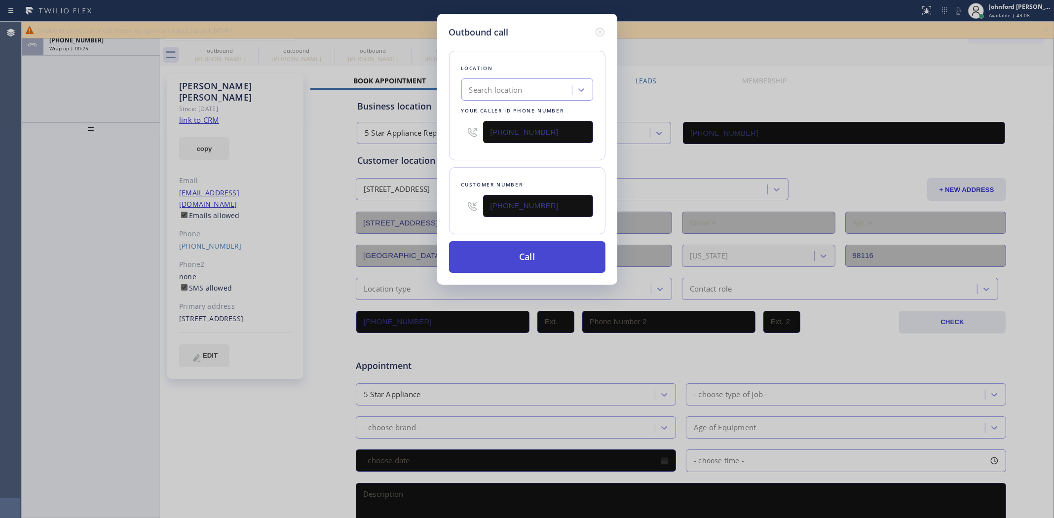
type input "[PHONE_NUMBER]"
click at [504, 253] on button "Call" at bounding box center [527, 257] width 156 height 32
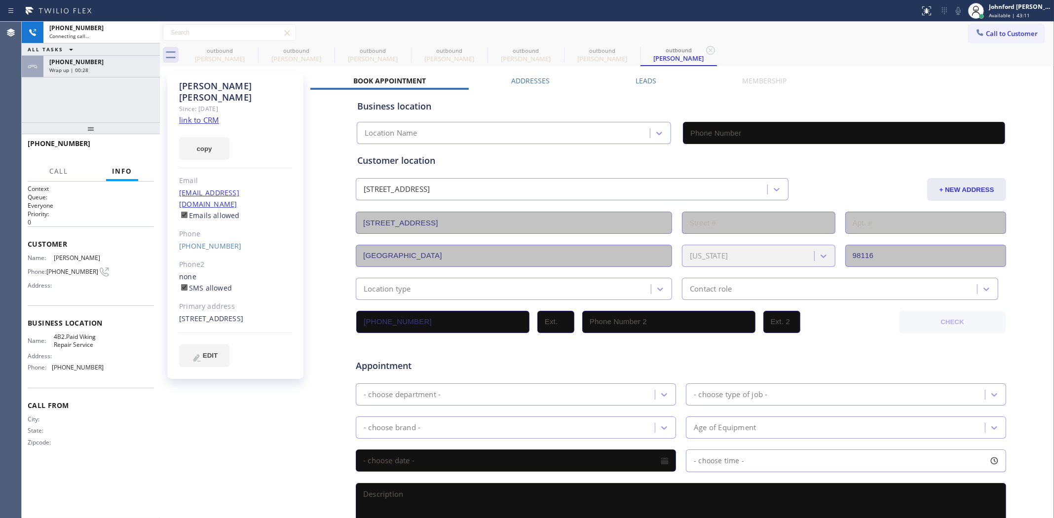
type input "[PHONE_NUMBER]"
click at [117, 61] on div "[PHONE_NUMBER]" at bounding box center [101, 62] width 105 height 8
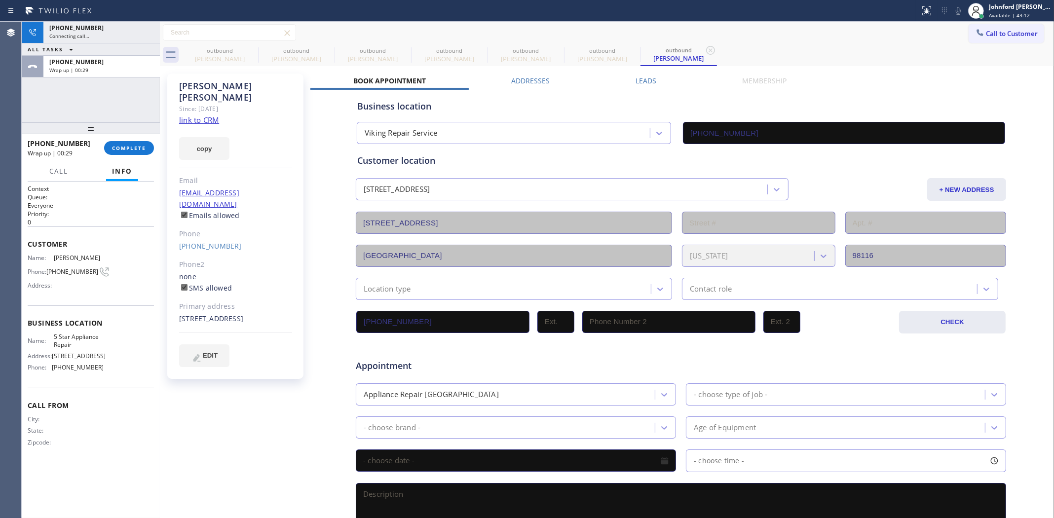
click at [120, 156] on div "[PHONE_NUMBER] Wrap up | 00:29 COMPLETE" at bounding box center [91, 148] width 126 height 26
click at [121, 150] on span "COMPLETE" at bounding box center [129, 148] width 34 height 7
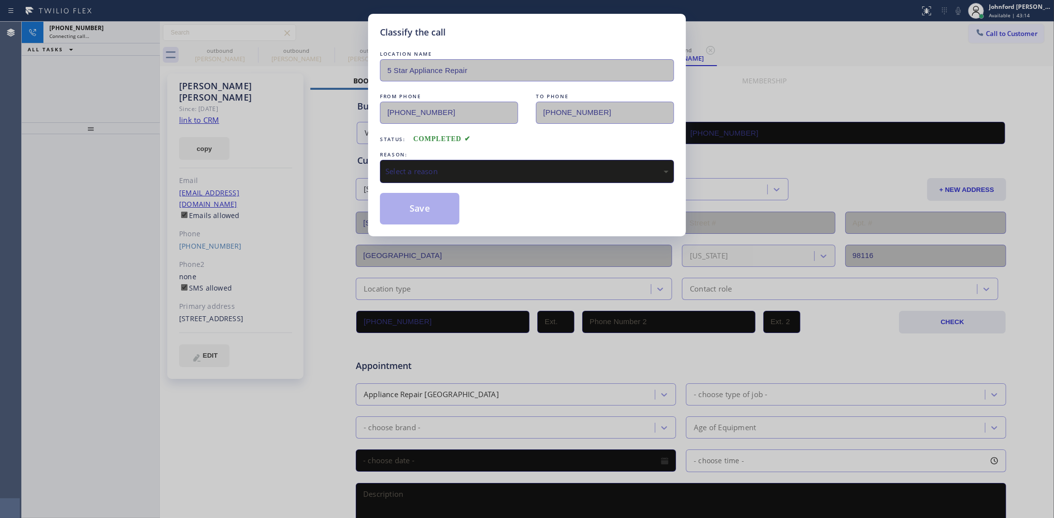
click at [529, 168] on div "Select a reason" at bounding box center [526, 171] width 283 height 11
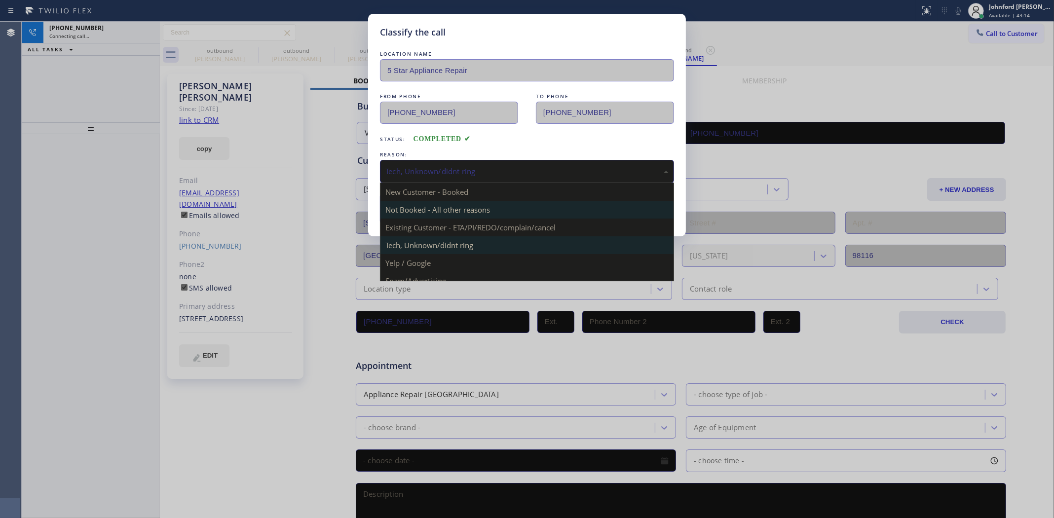
drag, startPoint x: 467, startPoint y: 158, endPoint x: 470, endPoint y: 205, distance: 47.0
click at [466, 160] on div "Tech, Unknown/didnt ring" at bounding box center [527, 171] width 294 height 23
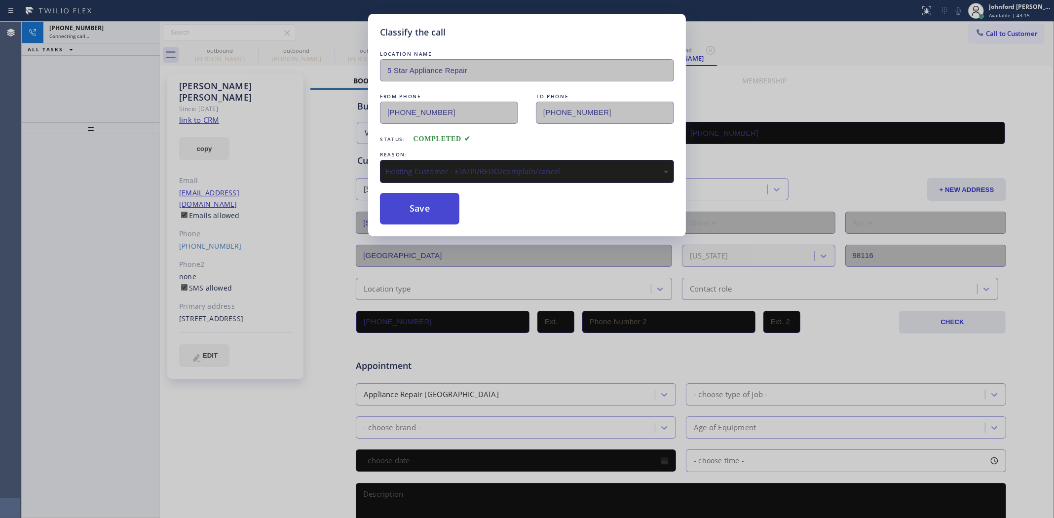
click at [434, 215] on button "Save" at bounding box center [419, 209] width 79 height 32
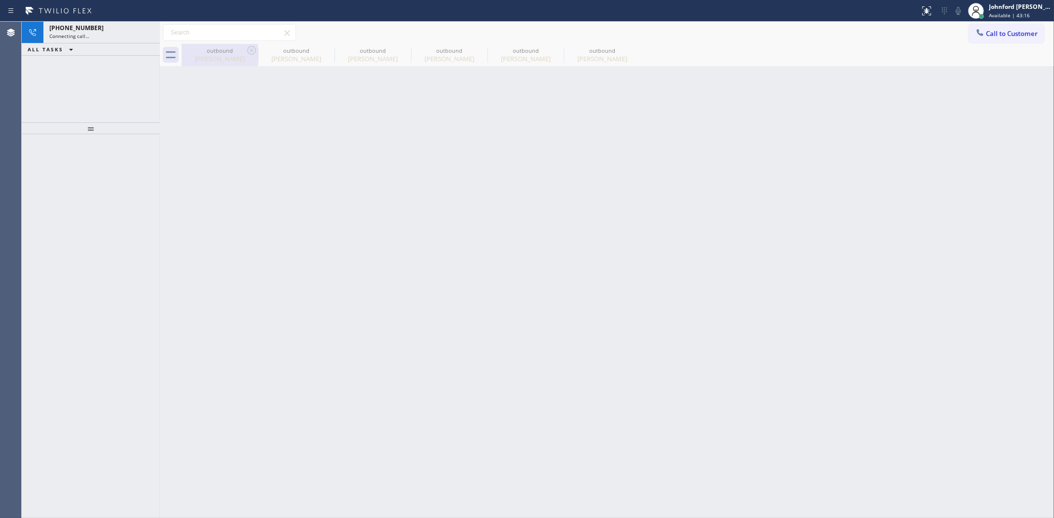
click at [249, 49] on icon at bounding box center [252, 50] width 12 height 12
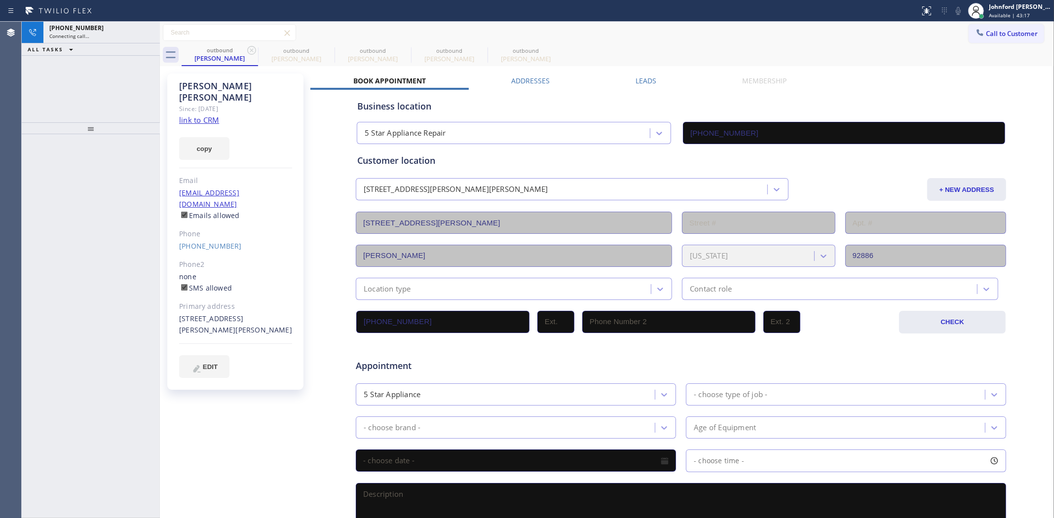
click at [249, 49] on icon at bounding box center [252, 50] width 12 height 12
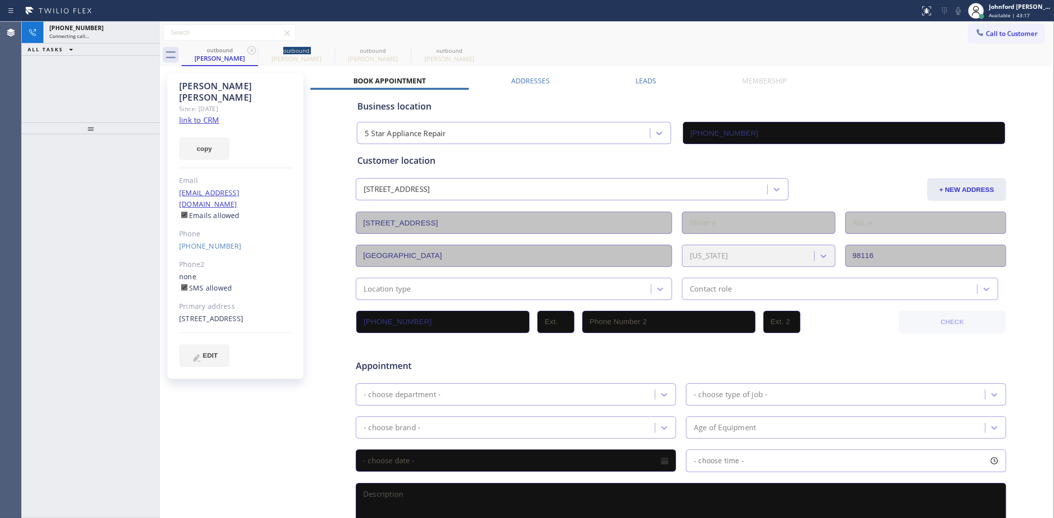
click at [249, 49] on icon at bounding box center [252, 50] width 12 height 12
click at [252, 49] on icon at bounding box center [252, 50] width 12 height 12
type input "[PHONE_NUMBER]"
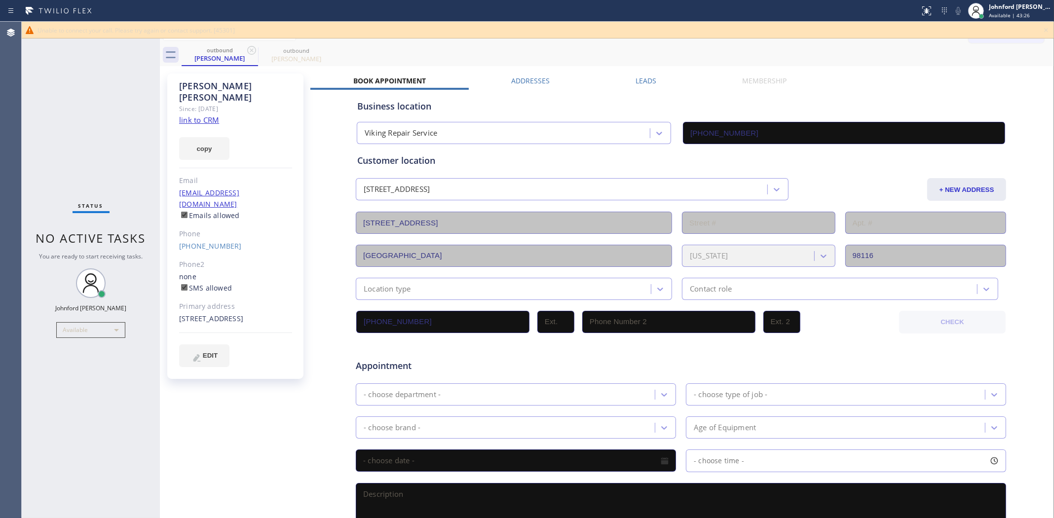
click at [874, 85] on div "Book Appointment Addresses Leads Membership Business location Viking Repair Ser…" at bounding box center [680, 392] width 741 height 632
click at [1050, 32] on icon at bounding box center [1046, 30] width 12 height 12
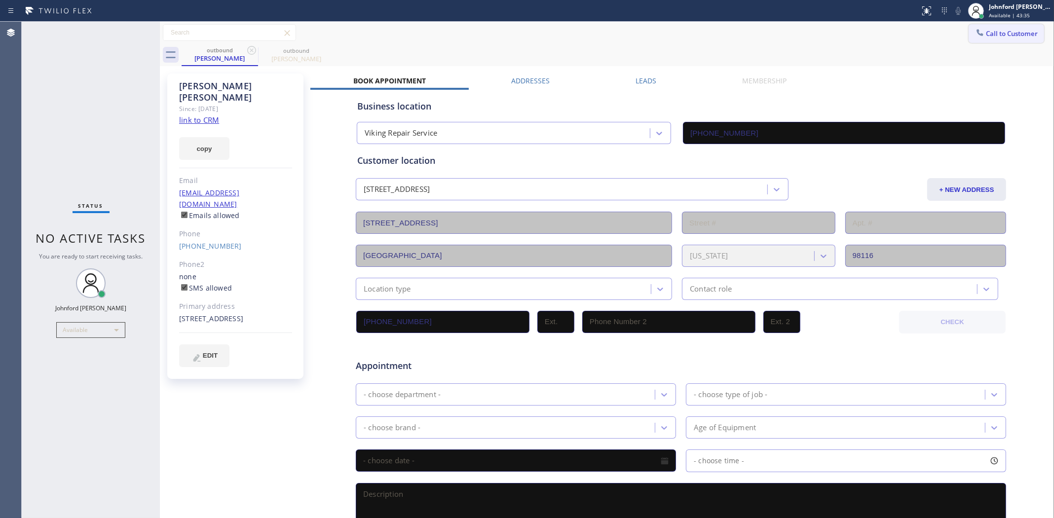
drag, startPoint x: 1012, startPoint y: 29, endPoint x: 999, endPoint y: 33, distance: 13.9
click at [1010, 29] on button "Call to Customer" at bounding box center [1005, 33] width 75 height 19
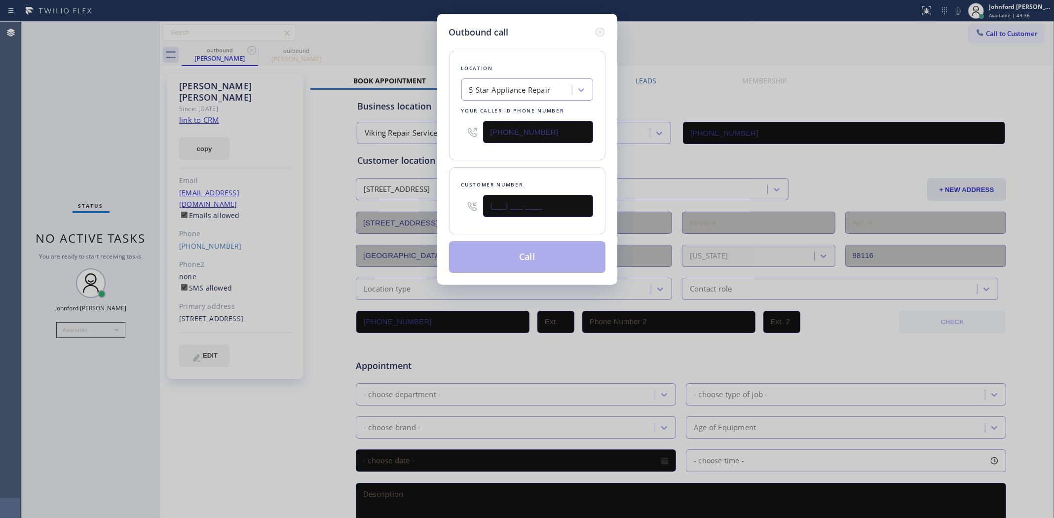
drag, startPoint x: 565, startPoint y: 200, endPoint x: 459, endPoint y: 193, distance: 105.8
click at [465, 199] on div "(___) ___-____" at bounding box center [527, 206] width 132 height 32
paste input "626) 701-4485"
type input "[PHONE_NUMBER]"
click at [455, 163] on div "Location 5 Star Appliance Repair Your caller id phone number [PHONE_NUMBER] Cus…" at bounding box center [527, 156] width 156 height 234
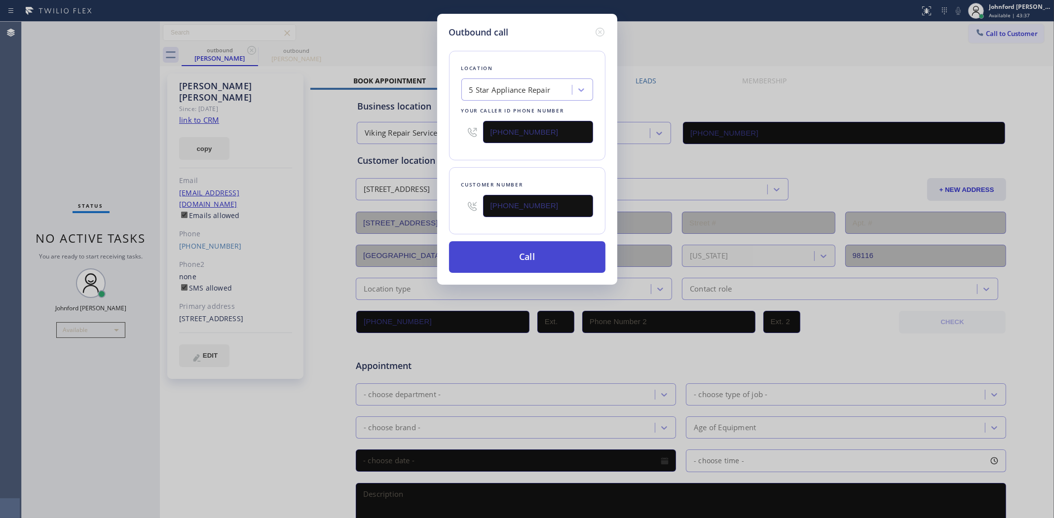
click at [489, 254] on button "Call" at bounding box center [527, 257] width 156 height 32
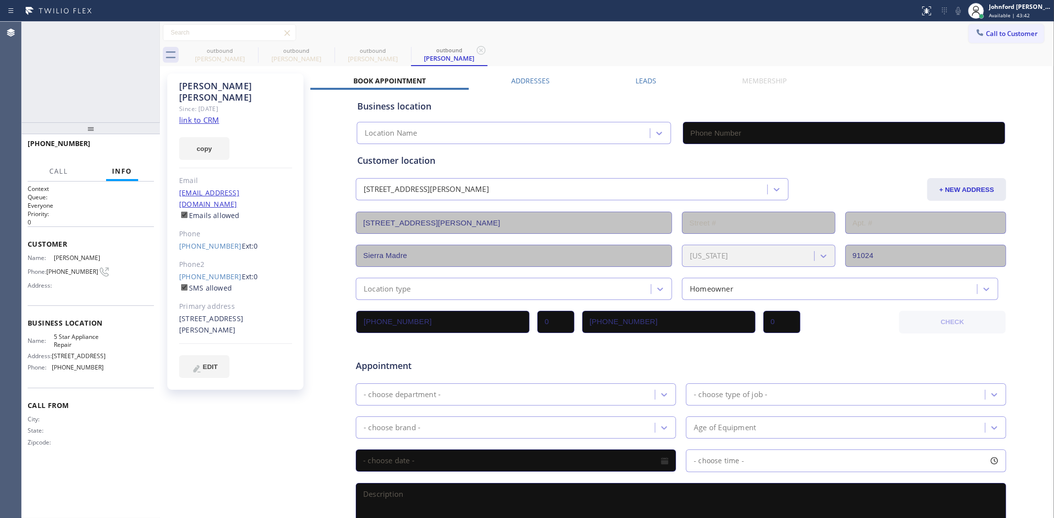
type input "[PHONE_NUMBER]"
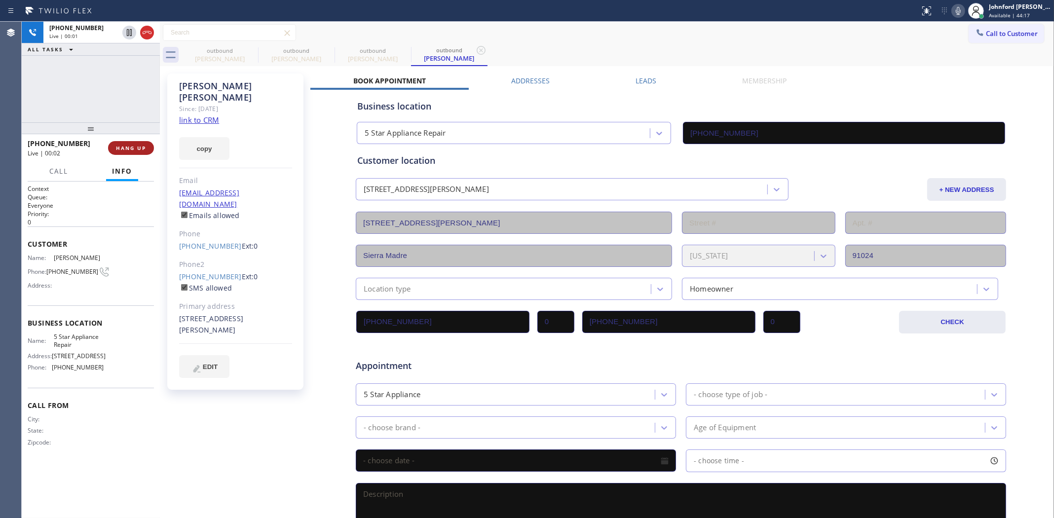
click at [116, 146] on span "HANG UP" at bounding box center [131, 148] width 30 height 7
click at [132, 152] on button "COMPLETE" at bounding box center [129, 148] width 50 height 14
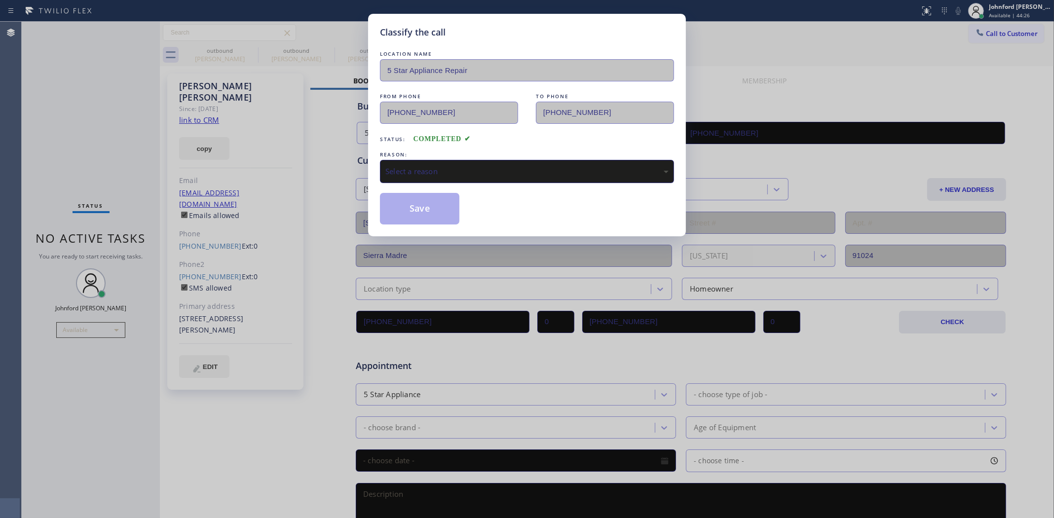
click at [467, 176] on div "Select a reason" at bounding box center [527, 171] width 294 height 23
drag, startPoint x: 475, startPoint y: 227, endPoint x: 428, endPoint y: 212, distance: 49.8
click at [428, 212] on button "Save" at bounding box center [419, 209] width 79 height 32
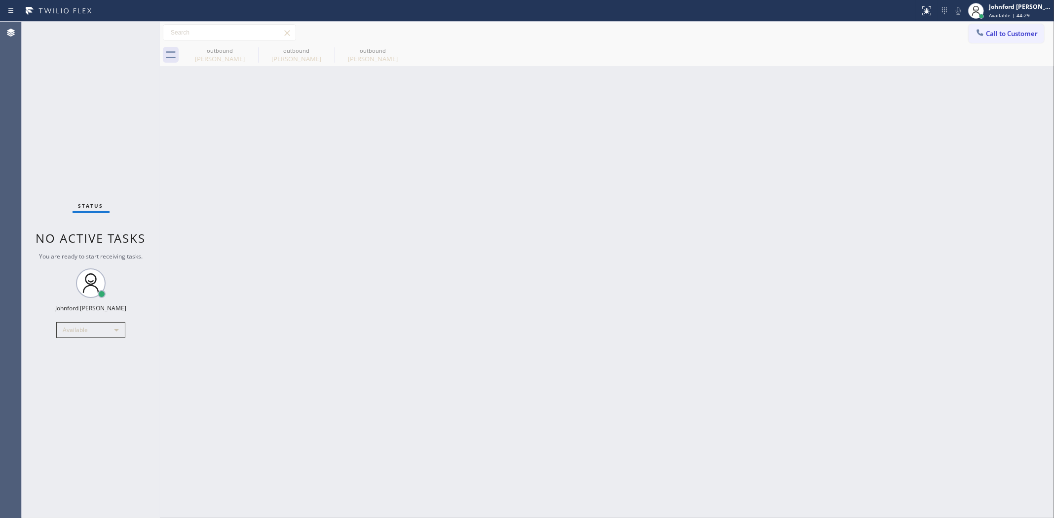
click at [838, 361] on div "Back to Dashboard Change Sender ID Customers Technicians Select a contact Outbo…" at bounding box center [607, 270] width 894 height 496
click at [823, 248] on div "Back to Dashboard Change Sender ID Customers Technicians Select a contact Outbo…" at bounding box center [607, 270] width 894 height 496
click at [901, 209] on div "Back to Dashboard Change Sender ID Customers Technicians Select a contact Outbo…" at bounding box center [607, 270] width 894 height 496
click at [916, 299] on div "Back to Dashboard Change Sender ID Customers Technicians Select a contact Outbo…" at bounding box center [607, 270] width 894 height 496
click at [985, 33] on div at bounding box center [980, 34] width 12 height 12
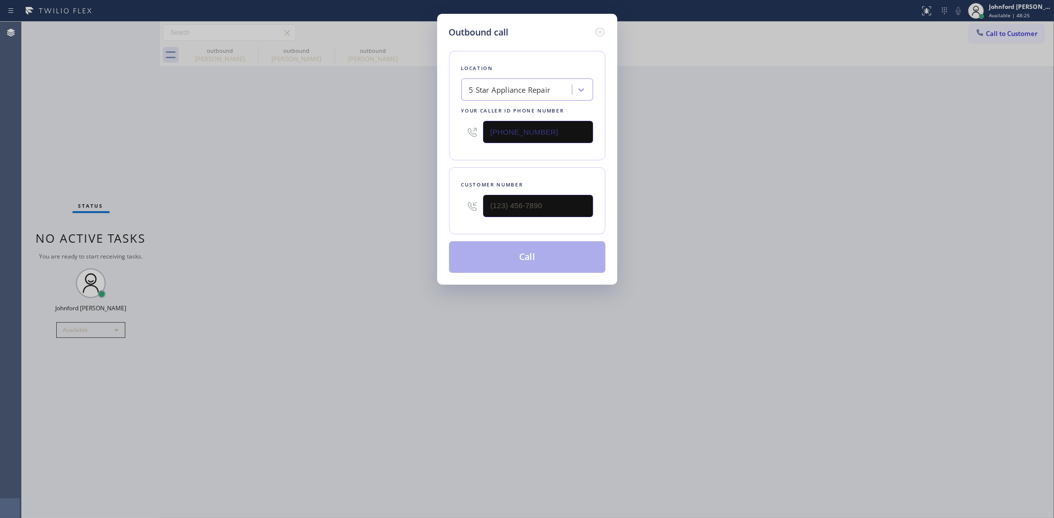
drag, startPoint x: 553, startPoint y: 188, endPoint x: 370, endPoint y: 217, distance: 185.3
click at [380, 217] on div "Outbound call Location 5 Star Appliance Repair Your caller id phone number [PHO…" at bounding box center [527, 259] width 1054 height 518
click at [499, 206] on input "(___) ___-____" at bounding box center [538, 206] width 110 height 22
paste input "818) 257-5519"
type input "[PHONE_NUMBER]"
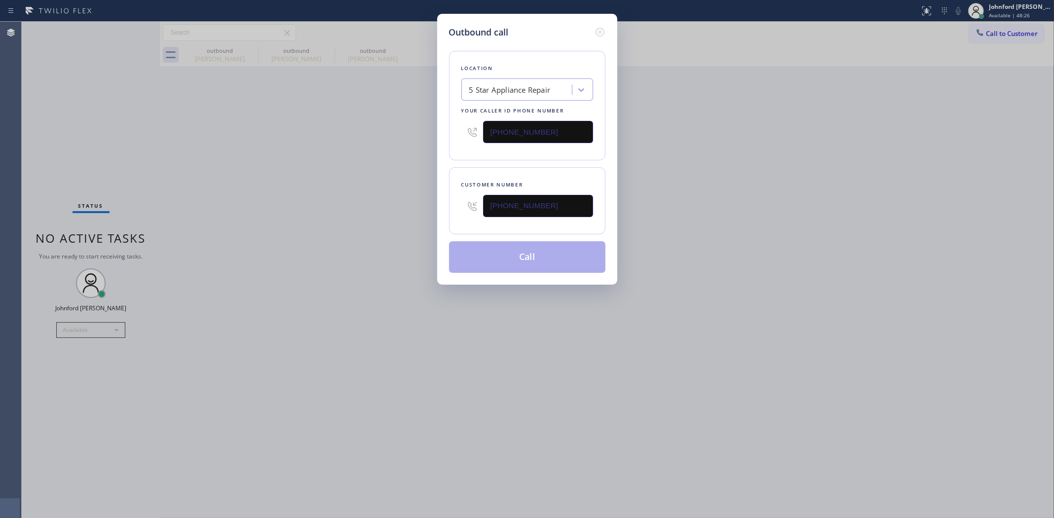
click at [356, 195] on div "Outbound call Location 5 Star Appliance Repair Your caller id phone number [PHO…" at bounding box center [527, 259] width 1054 height 518
click at [509, 259] on button "Call" at bounding box center [527, 257] width 156 height 32
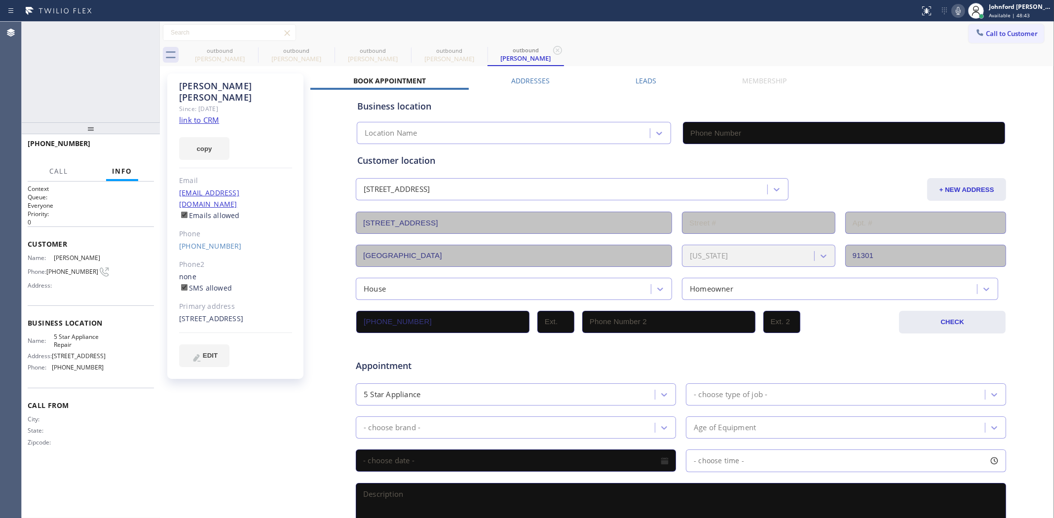
type input "[PHONE_NUMBER]"
click at [252, 52] on icon at bounding box center [252, 50] width 12 height 12
click at [0, 0] on icon at bounding box center [0, 0] width 0 height 0
click at [105, 33] on div "Connecting call…" at bounding box center [92, 36] width 87 height 7
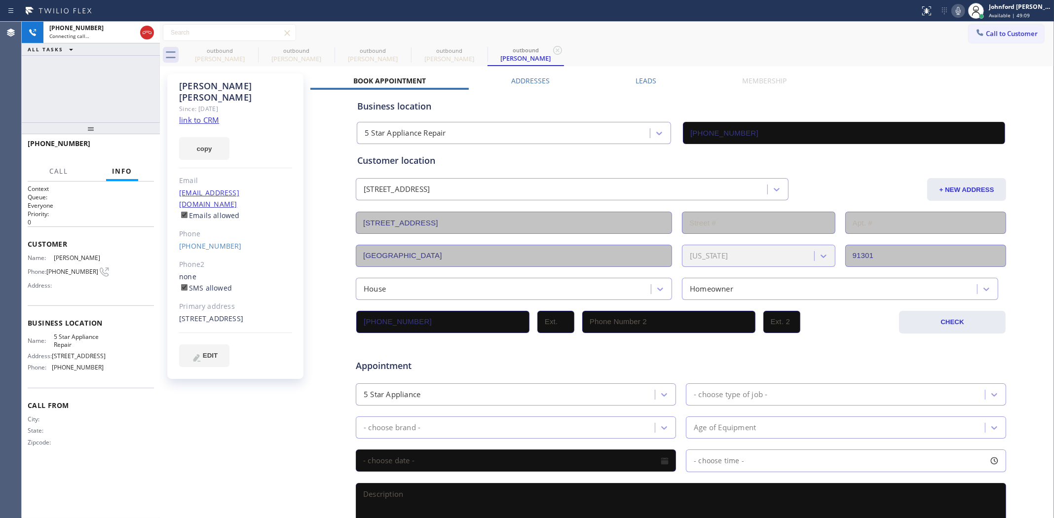
type input "[PHONE_NUMBER]"
click at [137, 92] on div "[PHONE_NUMBER] Connecting call… ALL TASKS ALL TASKS ACTIVE TASKS TASKS IN WRAP …" at bounding box center [91, 72] width 138 height 101
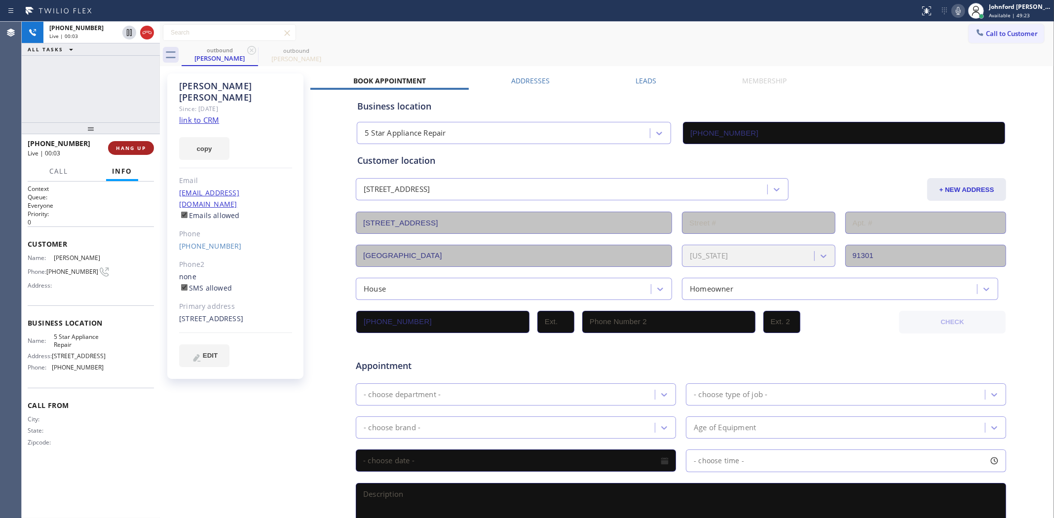
click at [136, 146] on span "HANG UP" at bounding box center [131, 148] width 30 height 7
click at [129, 146] on span "COMPLETE" at bounding box center [129, 148] width 34 height 7
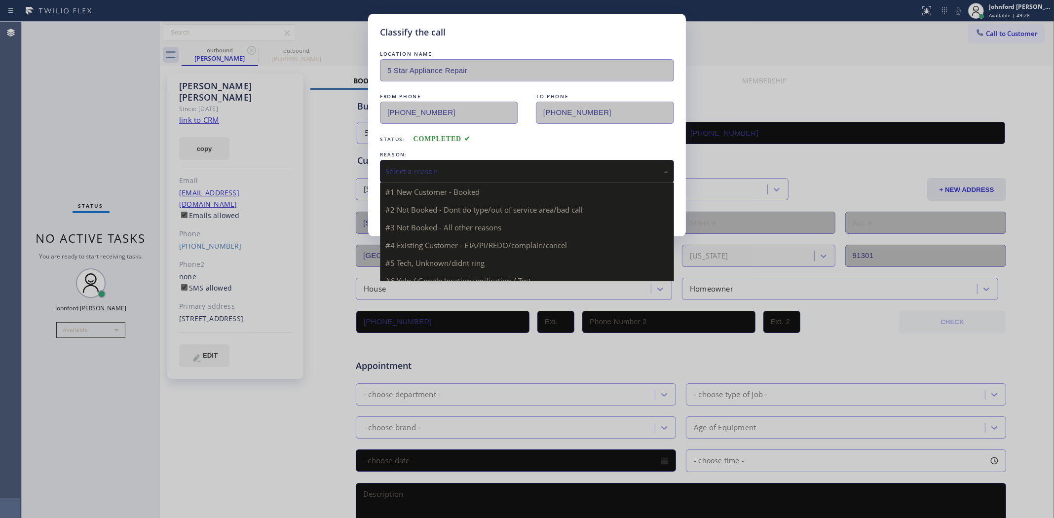
click at [447, 177] on div "Select a reason" at bounding box center [527, 171] width 294 height 23
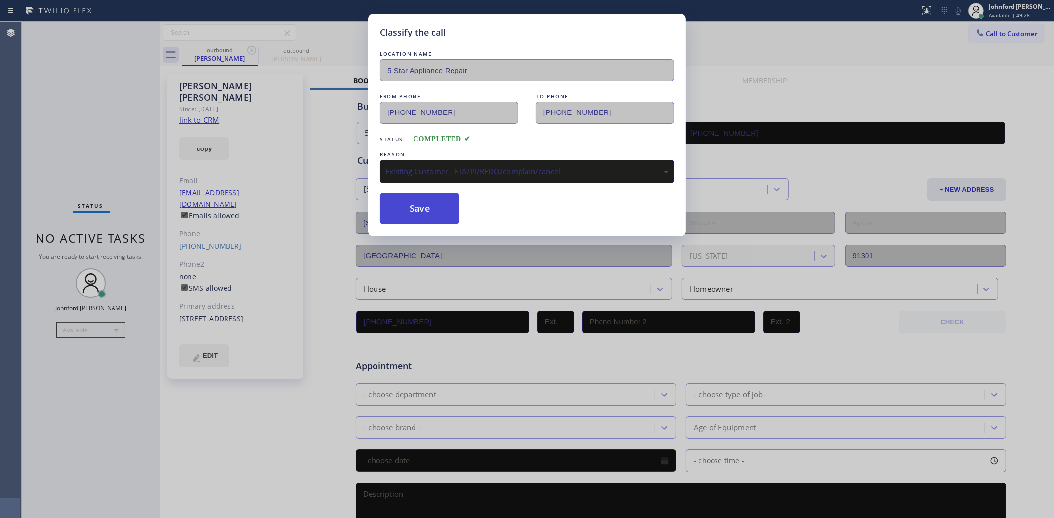
click at [431, 213] on button "Save" at bounding box center [419, 209] width 79 height 32
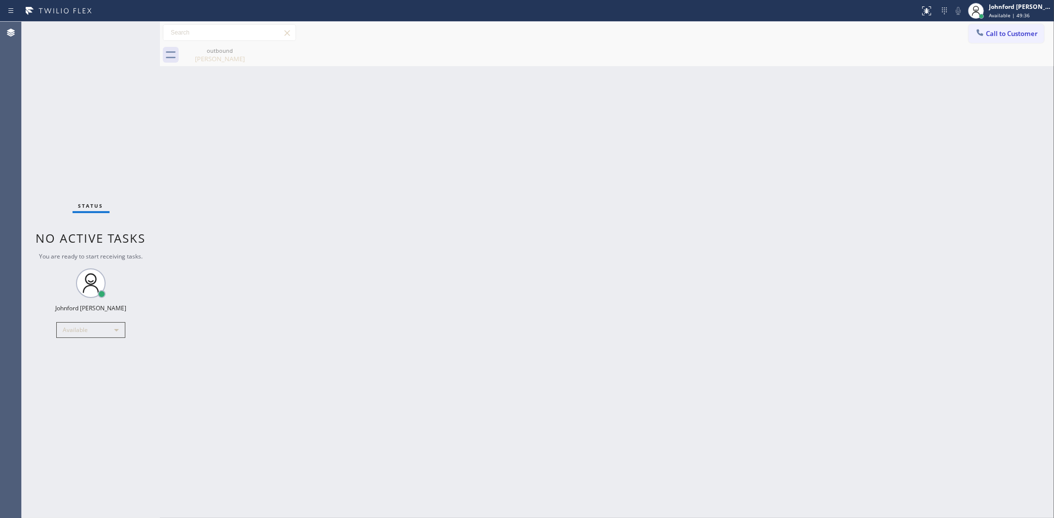
click at [982, 28] on icon at bounding box center [980, 33] width 10 height 10
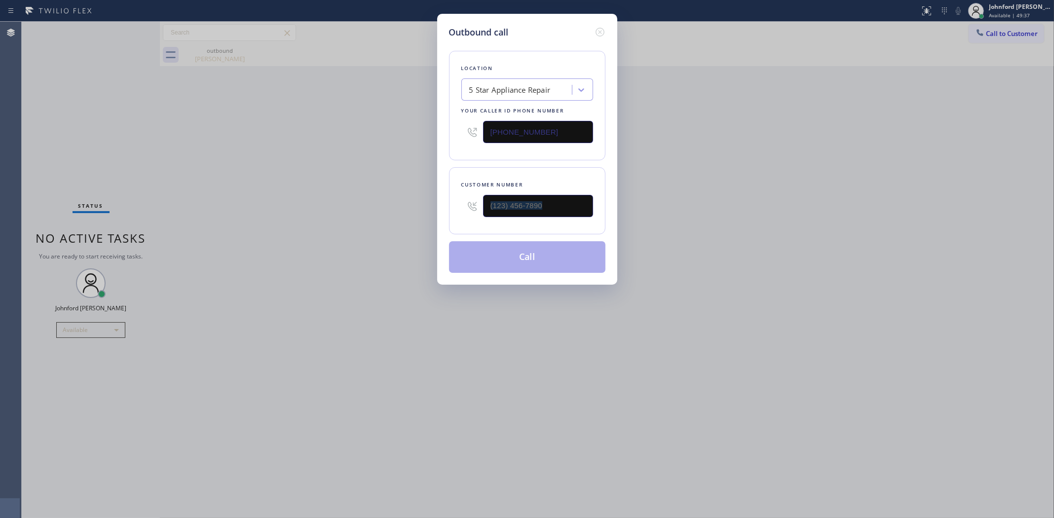
drag, startPoint x: 498, startPoint y: 223, endPoint x: 383, endPoint y: 243, distance: 117.2
click at [392, 241] on div "Outbound call Location 5 Star Appliance Repair Your caller id phone number [PHO…" at bounding box center [527, 259] width 1054 height 518
click at [529, 205] on input "(___) ___-____" at bounding box center [538, 206] width 110 height 22
paste input "954) 817-5787"
type input "[PHONE_NUMBER]"
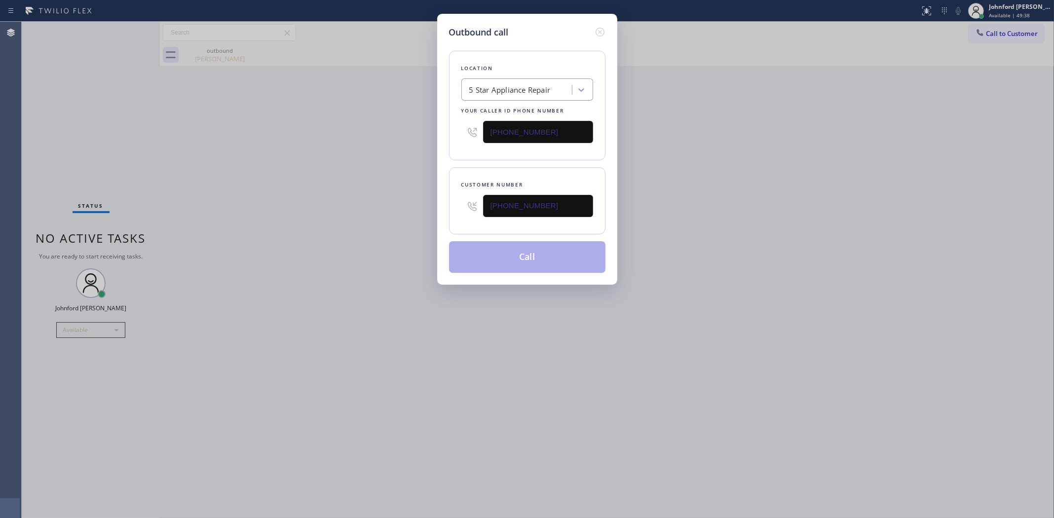
click at [295, 215] on div "Outbound call Location 5 Star Appliance Repair Your caller id phone number [PHO…" at bounding box center [527, 259] width 1054 height 518
click at [514, 247] on button "Call" at bounding box center [527, 257] width 156 height 32
drag, startPoint x: 815, startPoint y: 211, endPoint x: 867, endPoint y: 115, distance: 109.2
click at [835, 200] on div "Outbound call Location 5 Star Appliance Repair Your caller id phone number [PHO…" at bounding box center [527, 259] width 1054 height 518
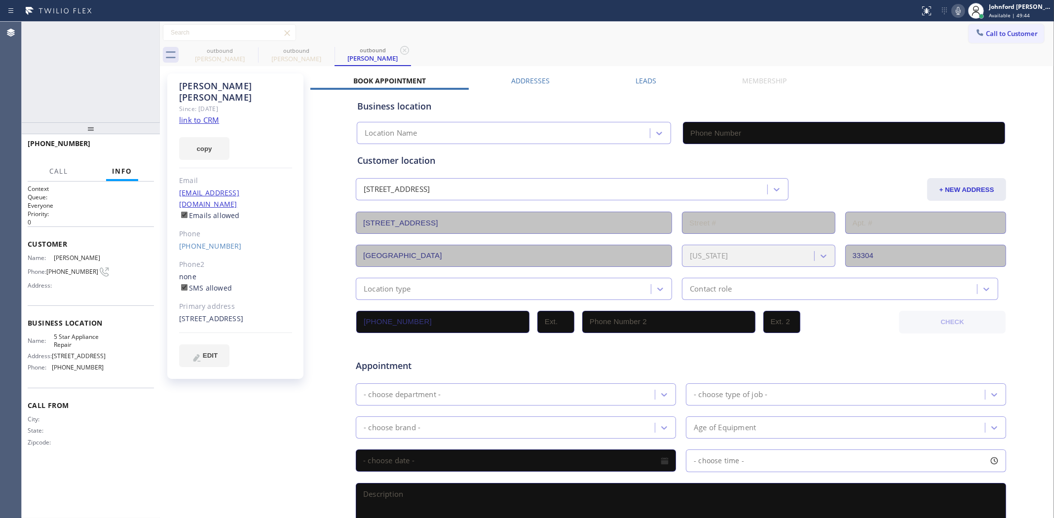
type input "[PHONE_NUMBER]"
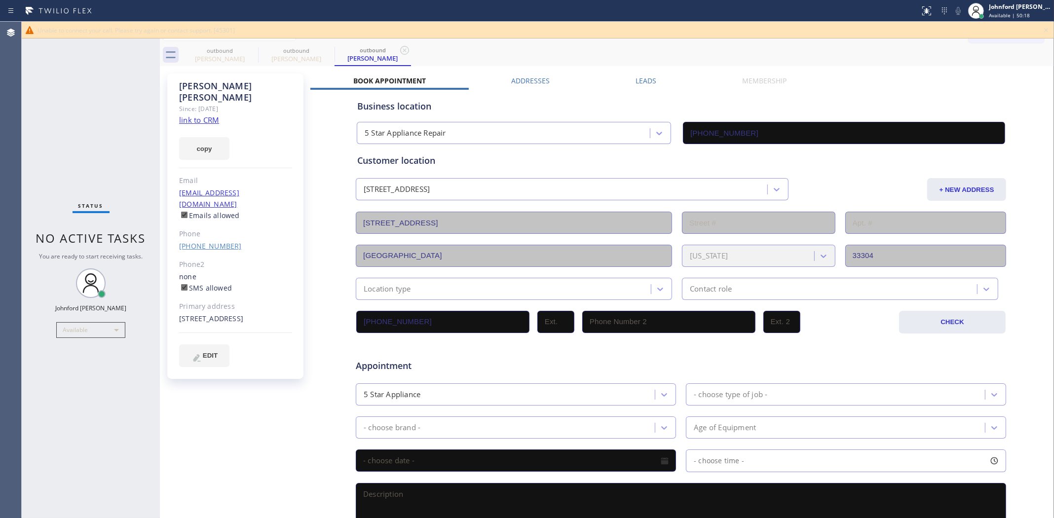
click at [220, 241] on link "[PHONE_NUMBER]" at bounding box center [210, 245] width 63 height 9
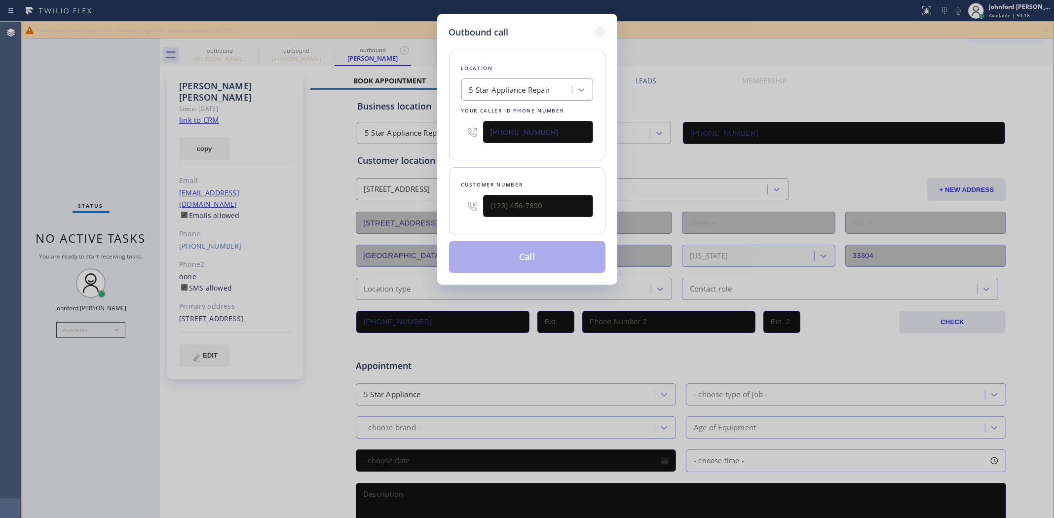
type input "[PHONE_NUMBER]"
drag, startPoint x: 534, startPoint y: 139, endPoint x: 426, endPoint y: 146, distance: 108.7
click at [426, 146] on div "Outbound call Location 5 Star Appliance Repair Your caller id phone number [PHO…" at bounding box center [527, 259] width 1054 height 518
paste input "786) 574-6249"
type input "[PHONE_NUMBER]"
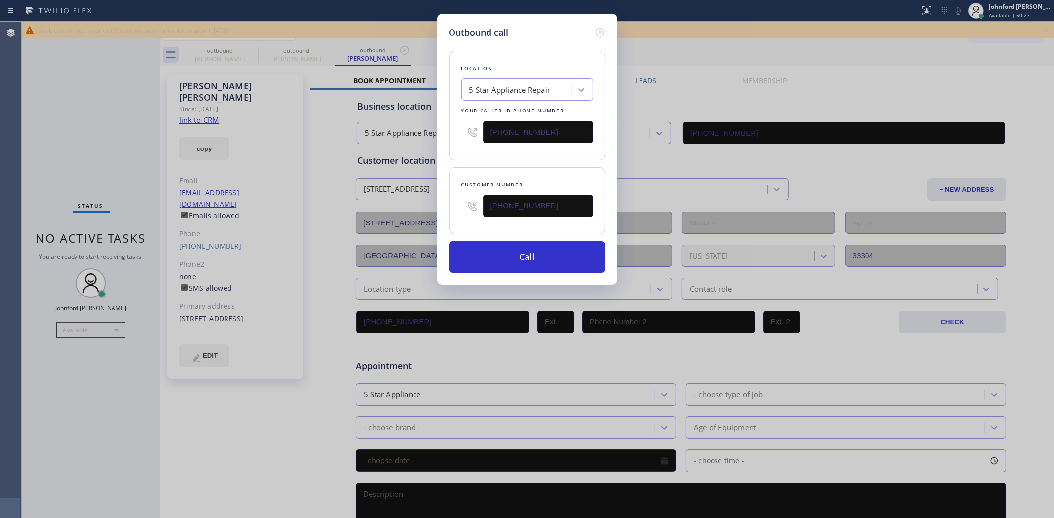
click at [496, 162] on div "Location 5 Star Appliance Repair Your caller id phone number [PHONE_NUMBER] Cus…" at bounding box center [527, 156] width 156 height 234
click at [535, 250] on button "Call" at bounding box center [527, 257] width 156 height 32
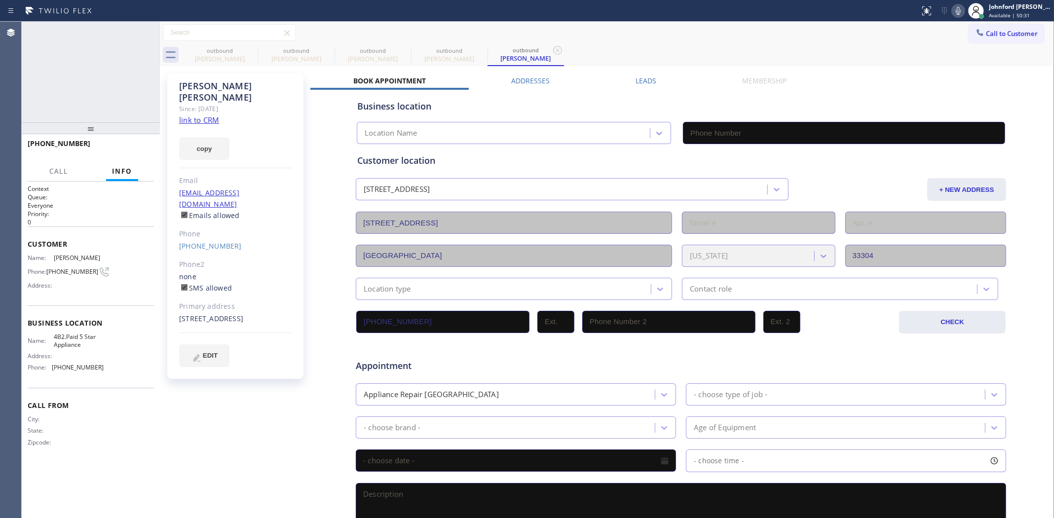
type input "[PHONE_NUMBER]"
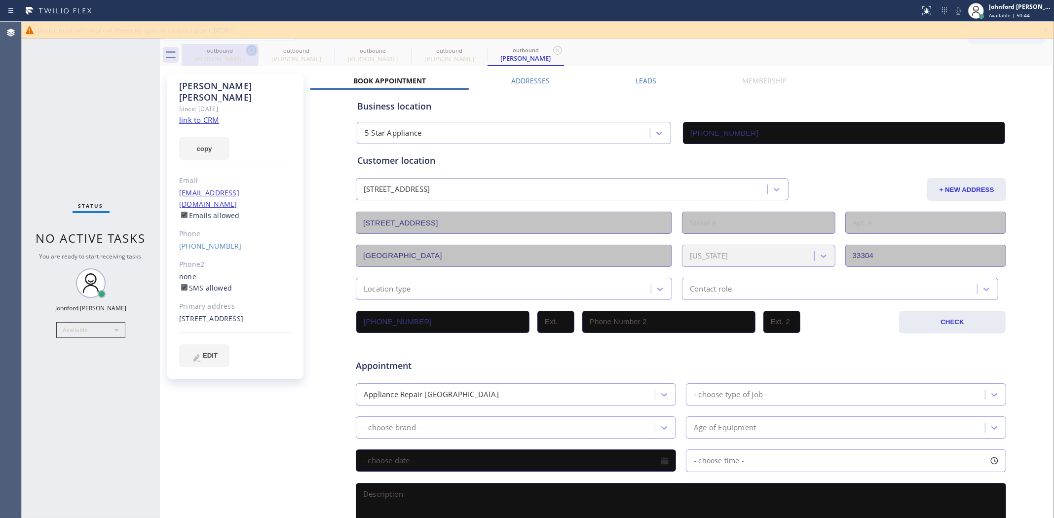
click at [248, 52] on icon at bounding box center [252, 50] width 12 height 12
click at [0, 0] on icon at bounding box center [0, 0] width 0 height 0
type input "[PHONE_NUMBER]"
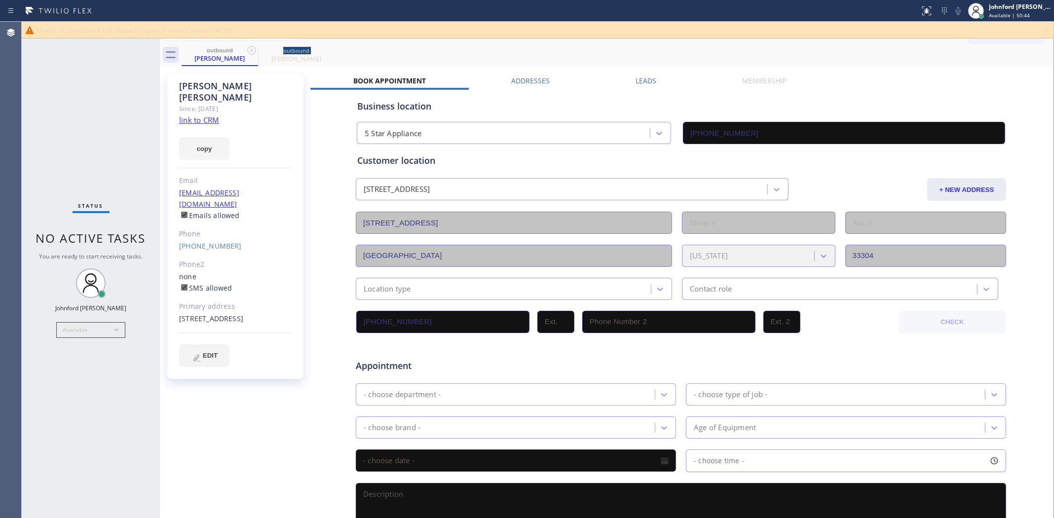
click at [248, 52] on icon at bounding box center [252, 50] width 12 height 12
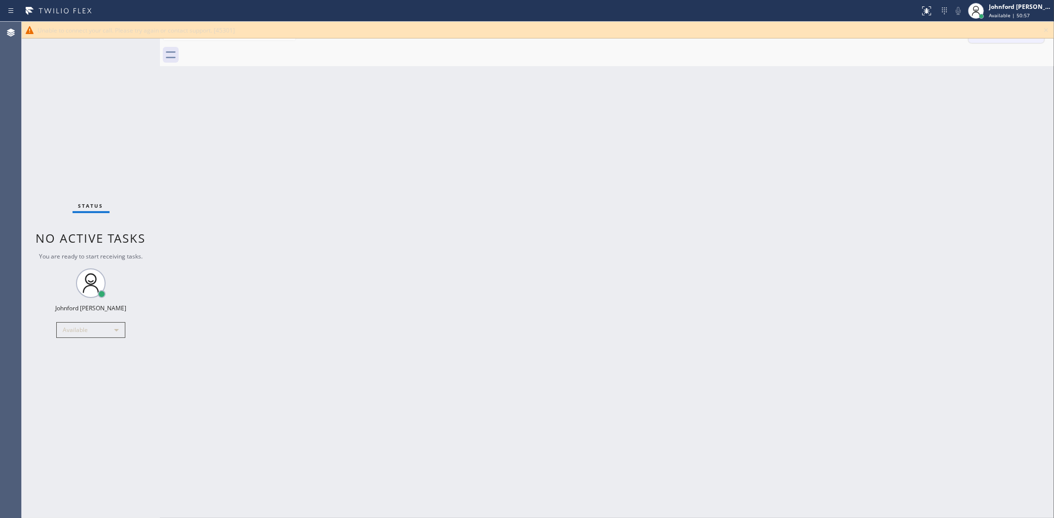
click at [1041, 31] on icon at bounding box center [1046, 30] width 12 height 12
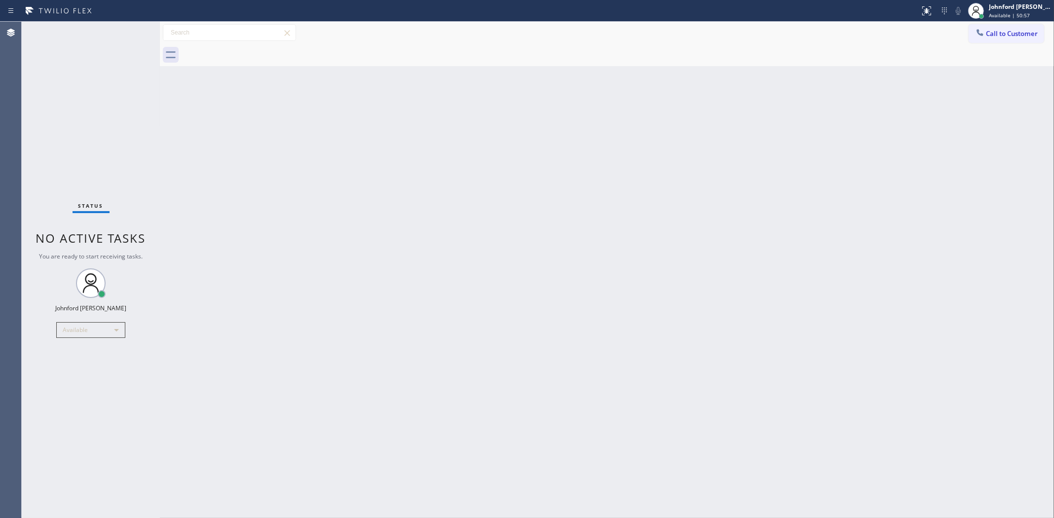
drag, startPoint x: 1009, startPoint y: 31, endPoint x: 936, endPoint y: 60, distance: 77.9
click at [1008, 31] on span "Call to Customer" at bounding box center [1012, 33] width 52 height 9
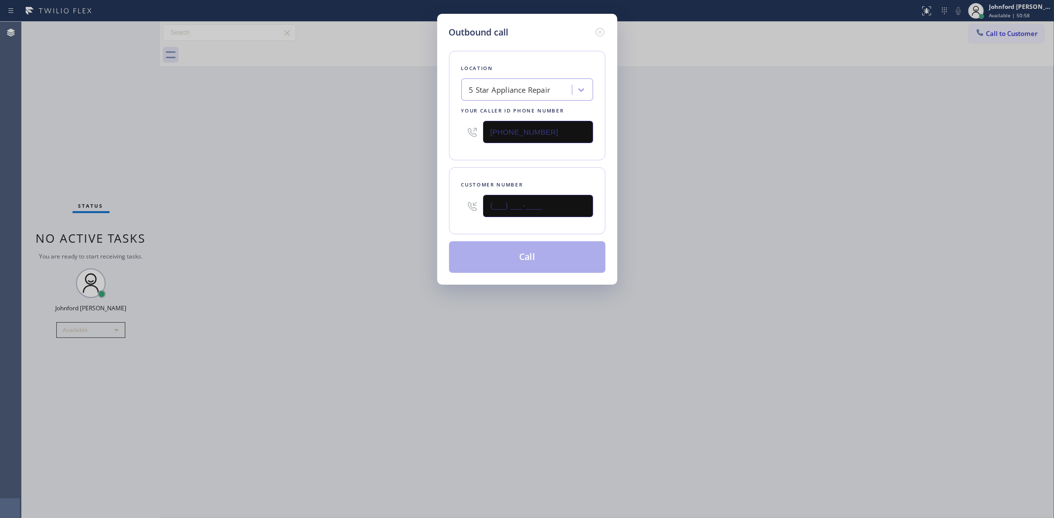
drag, startPoint x: 531, startPoint y: 204, endPoint x: 427, endPoint y: 208, distance: 103.7
click at [430, 208] on div "Outbound call Location 5 Star Appliance Repair Your caller id phone number [PHO…" at bounding box center [527, 259] width 1054 height 518
paste input "626) 407-5049"
type input "[PHONE_NUMBER]"
click at [372, 205] on div "Outbound call Location 5 Star Appliance Repair Your caller id phone number [PHO…" at bounding box center [527, 259] width 1054 height 518
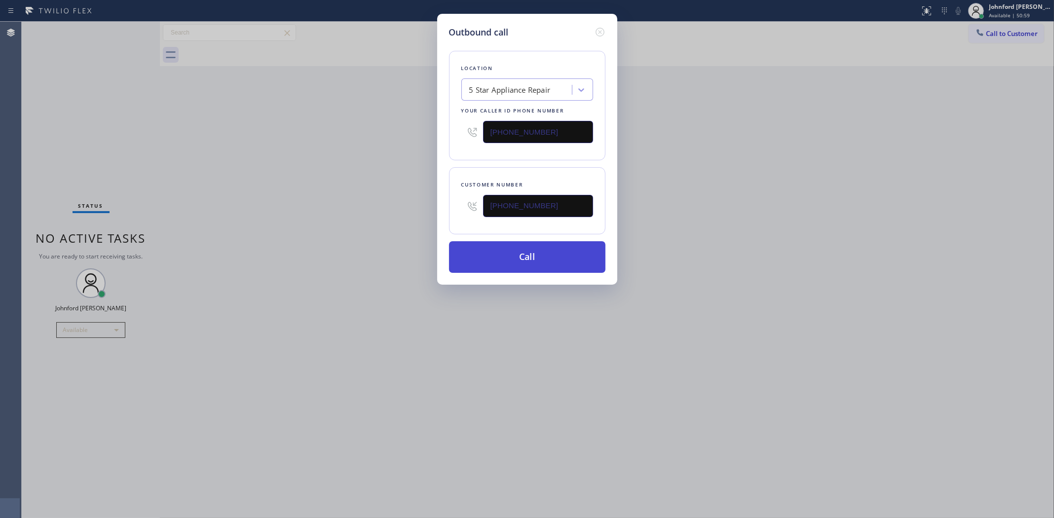
click at [533, 266] on button "Call" at bounding box center [527, 257] width 156 height 32
drag, startPoint x: 802, startPoint y: 221, endPoint x: 820, endPoint y: 139, distance: 84.5
click at [812, 201] on div "Outbound call Location 5 Star Appliance Repair Your caller id phone number [PHO…" at bounding box center [527, 259] width 1054 height 518
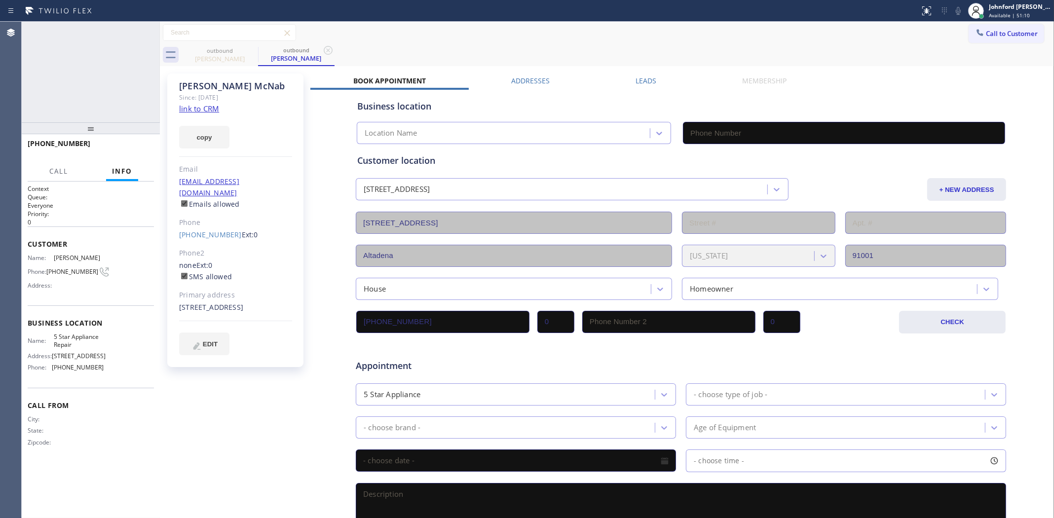
type input "[PHONE_NUMBER]"
click at [144, 30] on icon at bounding box center [147, 33] width 12 height 12
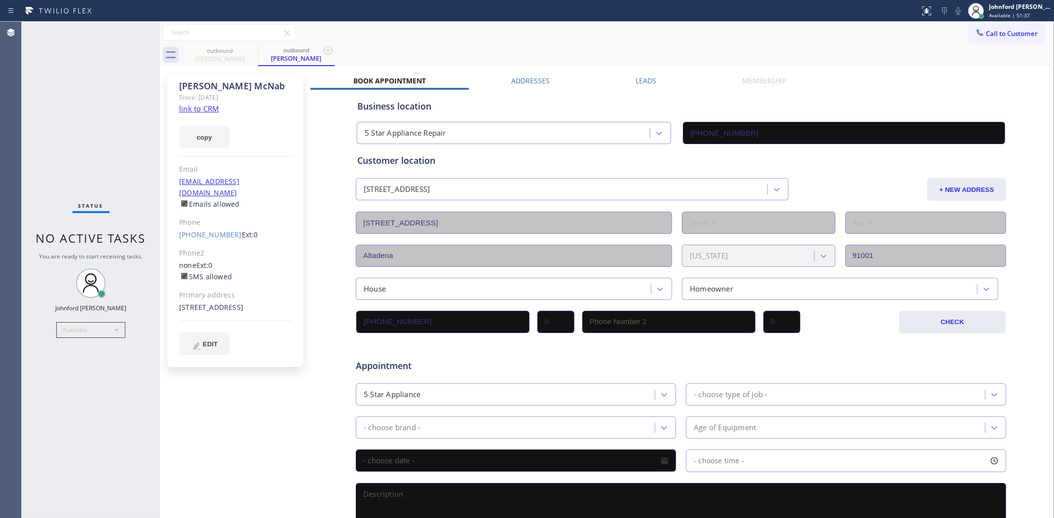
drag, startPoint x: 112, startPoint y: 70, endPoint x: 151, endPoint y: 16, distance: 66.4
click at [112, 70] on div "Status No active tasks You are ready to start receiving tasks. [PERSON_NAME] Av…" at bounding box center [91, 270] width 138 height 496
click at [250, 45] on icon at bounding box center [252, 50] width 12 height 12
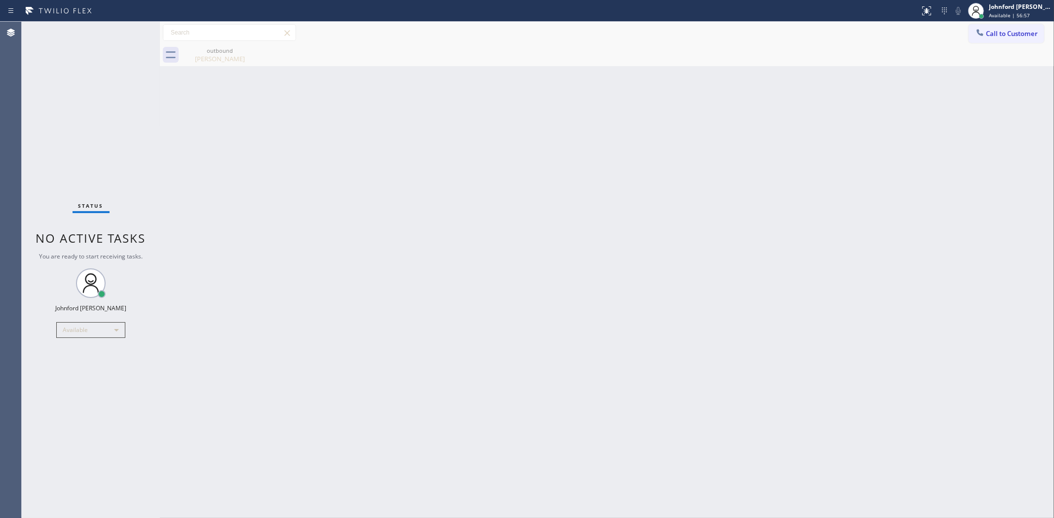
click at [0, 0] on icon at bounding box center [0, 0] width 0 height 0
click at [856, 250] on div "Back to Dashboard Change Sender ID Customers Technicians Select a contact Outbo…" at bounding box center [607, 270] width 894 height 496
click at [160, 117] on div at bounding box center [160, 270] width 0 height 496
click at [864, 264] on div "Back to Dashboard Change Sender ID Customers Technicians Select a contact Outbo…" at bounding box center [607, 270] width 894 height 496
click at [682, 285] on div "Back to Dashboard Change Sender ID Customers Technicians Select a contact Outbo…" at bounding box center [607, 270] width 894 height 496
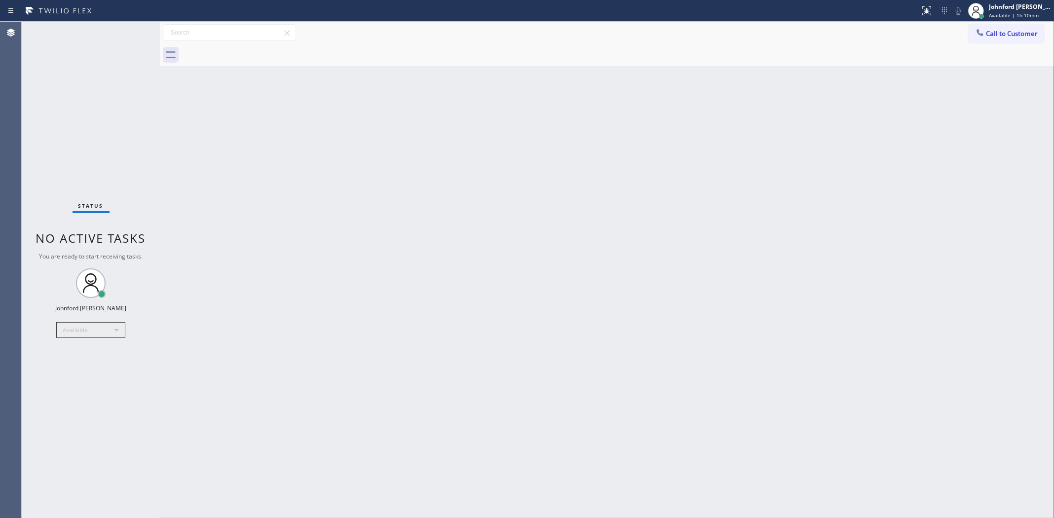
drag, startPoint x: 689, startPoint y: 195, endPoint x: 662, endPoint y: 183, distance: 28.9
click at [689, 195] on div "Back to Dashboard Change Sender ID Customers Technicians Select a contact Outbo…" at bounding box center [607, 270] width 894 height 496
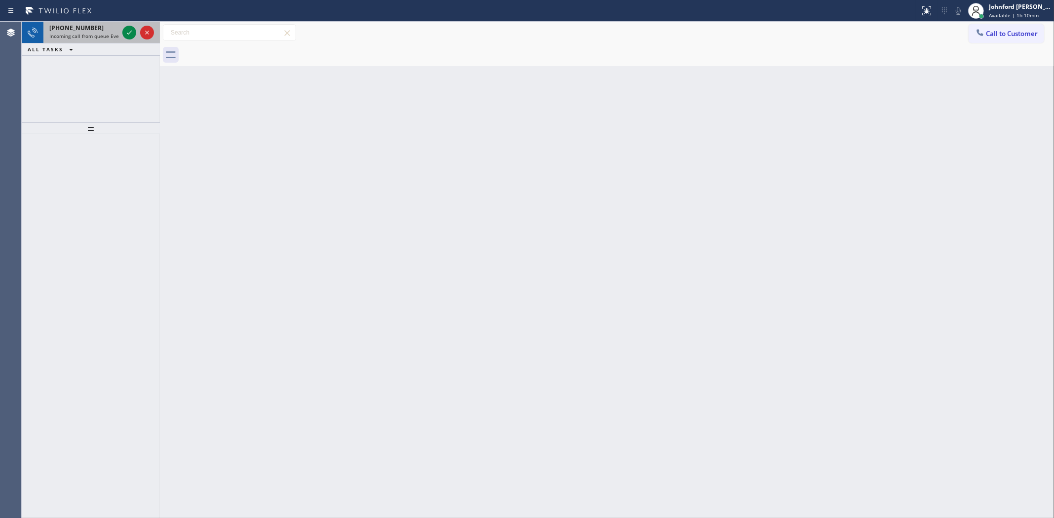
click at [114, 31] on div "[PHONE_NUMBER]" at bounding box center [83, 28] width 69 height 8
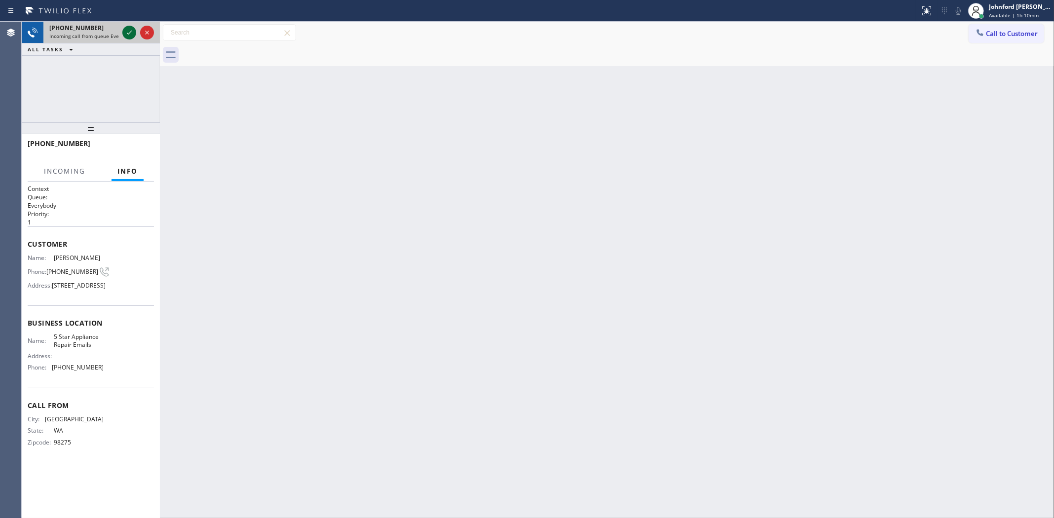
click at [123, 34] on icon at bounding box center [129, 33] width 12 height 12
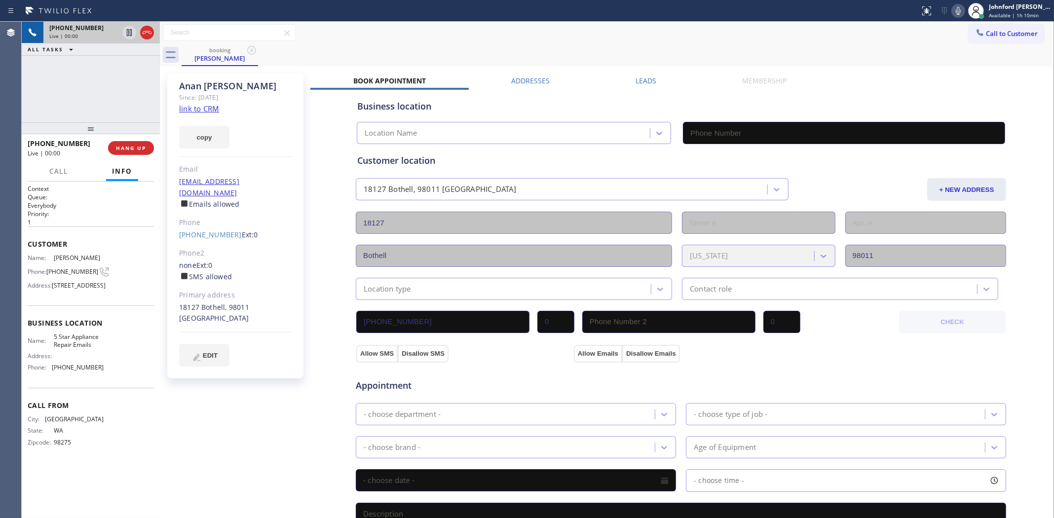
type input "[PHONE_NUMBER]"
click at [198, 110] on link "link to CRM" at bounding box center [199, 109] width 40 height 10
click at [956, 13] on icon at bounding box center [958, 11] width 12 height 12
click at [766, 50] on div "booking [PERSON_NAME]" at bounding box center [618, 55] width 872 height 22
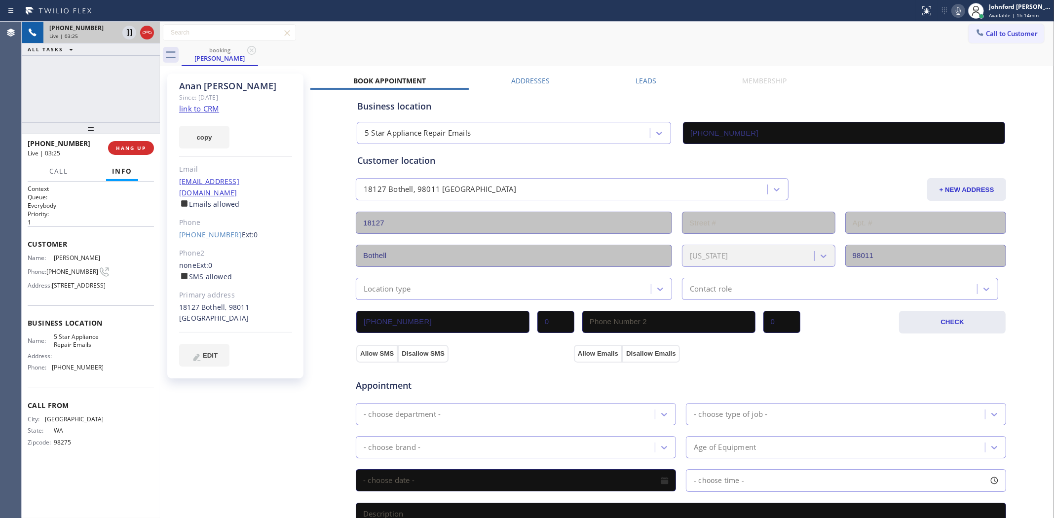
click at [958, 7] on icon at bounding box center [958, 11] width 12 height 12
click at [959, 7] on icon at bounding box center [958, 11] width 12 height 12
drag, startPoint x: 287, startPoint y: 180, endPoint x: 174, endPoint y: 181, distance: 112.5
click at [174, 181] on div "[PERSON_NAME] Since: [DATE] link to CRM copy Email [EMAIL_ADDRESS][DOMAIN_NAME]…" at bounding box center [235, 225] width 136 height 305
click at [648, 47] on div "booking [PERSON_NAME]" at bounding box center [618, 55] width 872 height 22
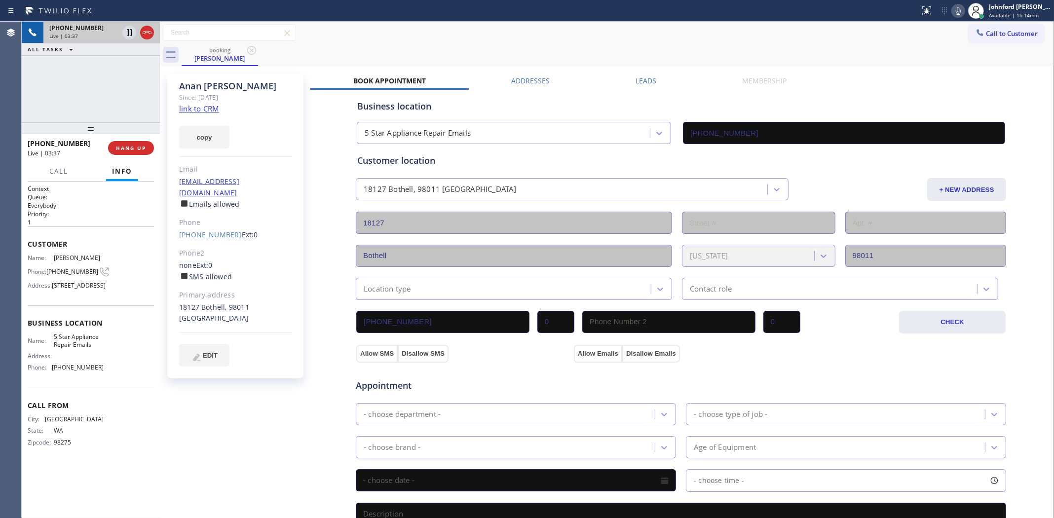
click at [682, 47] on div "booking [PERSON_NAME]" at bounding box center [618, 55] width 872 height 22
click at [126, 149] on span "HANG UP" at bounding box center [131, 148] width 30 height 7
click at [133, 148] on span "COMPLETE" at bounding box center [129, 148] width 34 height 7
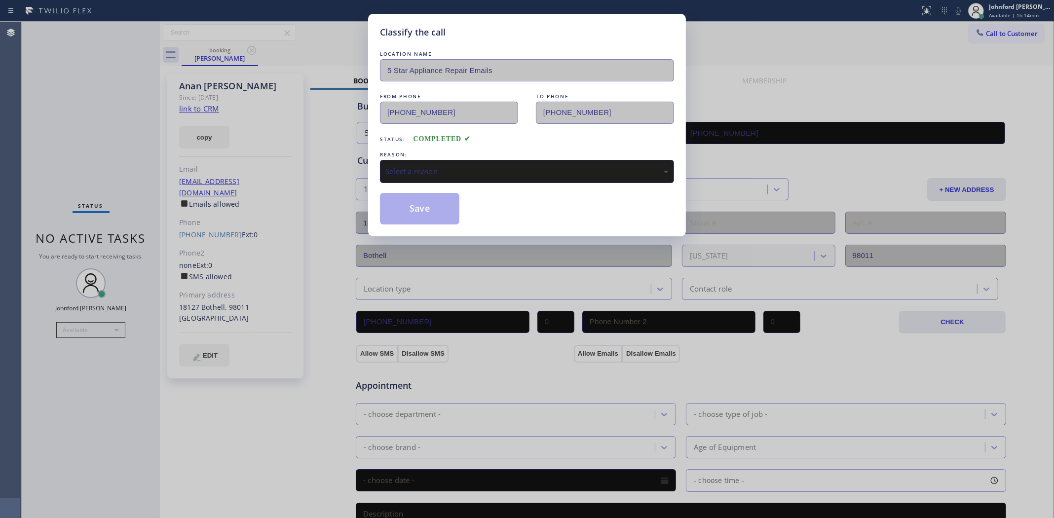
click at [416, 184] on div "LOCATION NAME 5 Star Appliance Repair Emails FROM PHONE [PHONE_NUMBER] TO PHONE…" at bounding box center [527, 137] width 294 height 176
click at [417, 178] on div "Select a reason" at bounding box center [527, 171] width 294 height 23
click at [415, 203] on button "Save" at bounding box center [419, 209] width 79 height 32
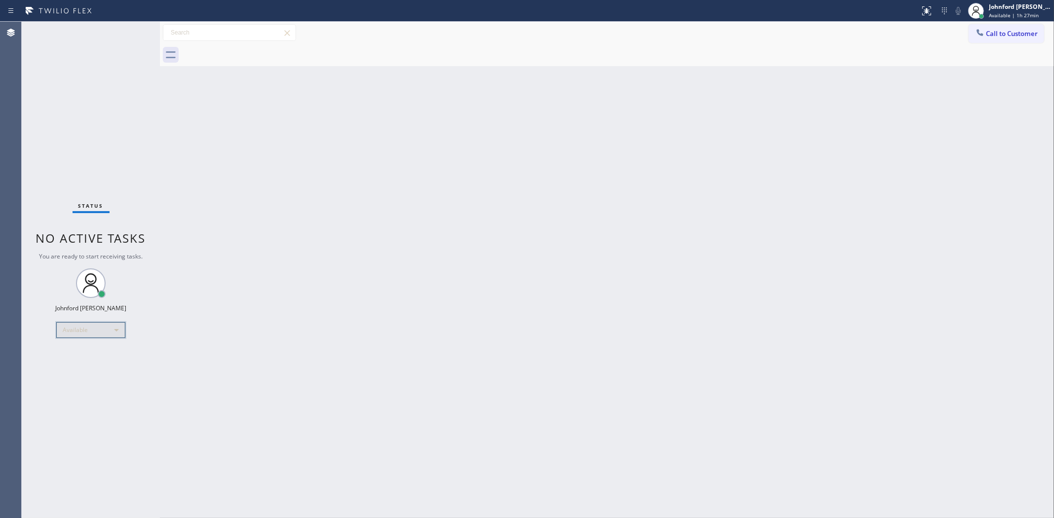
click at [95, 327] on div "Available" at bounding box center [90, 330] width 69 height 16
click at [79, 380] on li "Break" at bounding box center [90, 380] width 67 height 12
click at [55, 133] on div "Status No active tasks Change activity state to start receiving tasks. [PERSON_…" at bounding box center [91, 270] width 138 height 496
click at [740, 179] on div "Back to Dashboard Change Sender ID Customers Technicians Select a contact Outbo…" at bounding box center [607, 270] width 894 height 496
